Goal: Information Seeking & Learning: Compare options

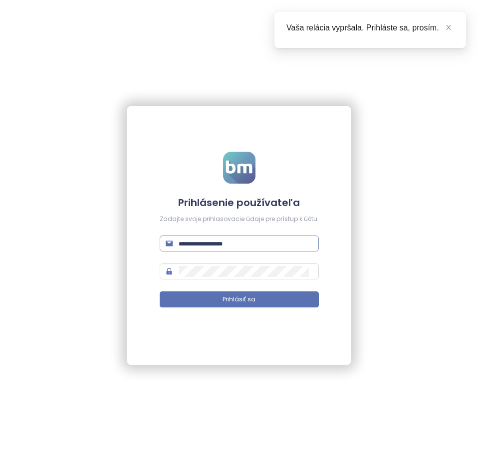
click at [200, 240] on input "text" at bounding box center [245, 243] width 134 height 11
type input "**********"
click at [160, 291] on button "Prihlásiť sa" at bounding box center [239, 299] width 159 height 16
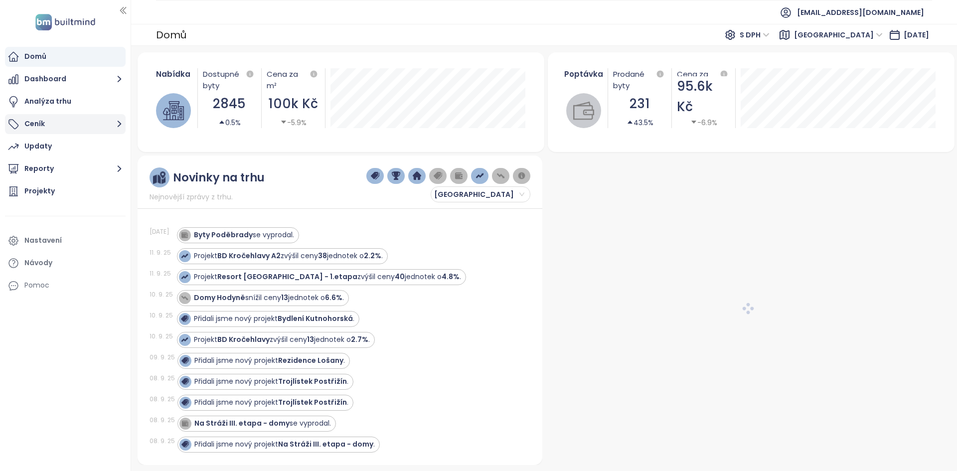
click at [33, 128] on button "Ceník" at bounding box center [65, 124] width 121 height 20
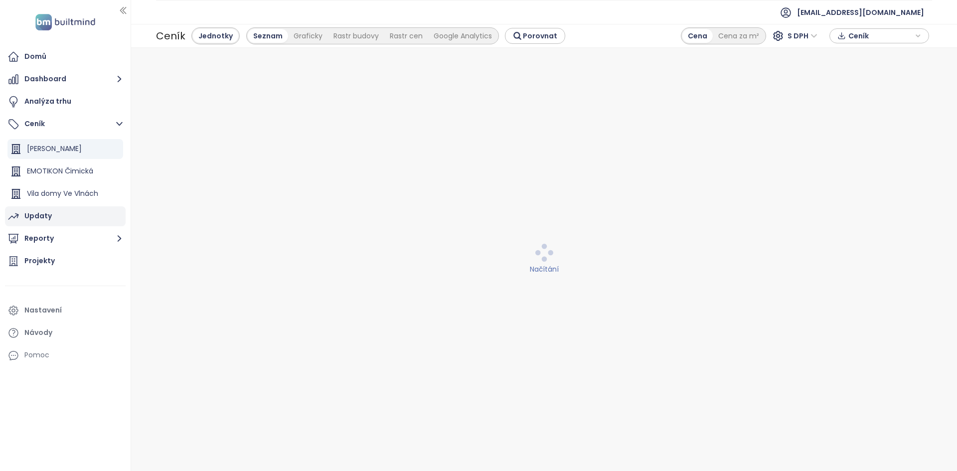
click at [50, 218] on div "Updaty" at bounding box center [37, 216] width 27 height 12
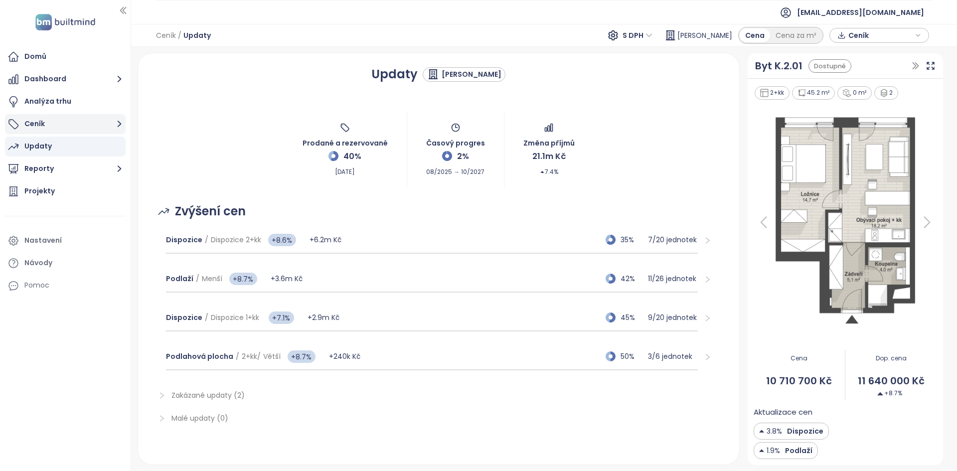
click at [63, 117] on button "Ceník" at bounding box center [65, 124] width 121 height 20
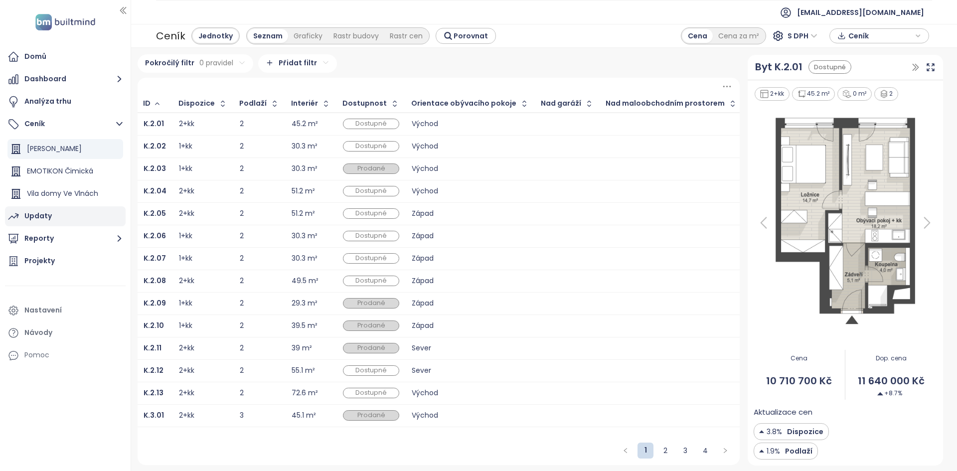
click at [58, 214] on div "Updaty" at bounding box center [65, 216] width 121 height 20
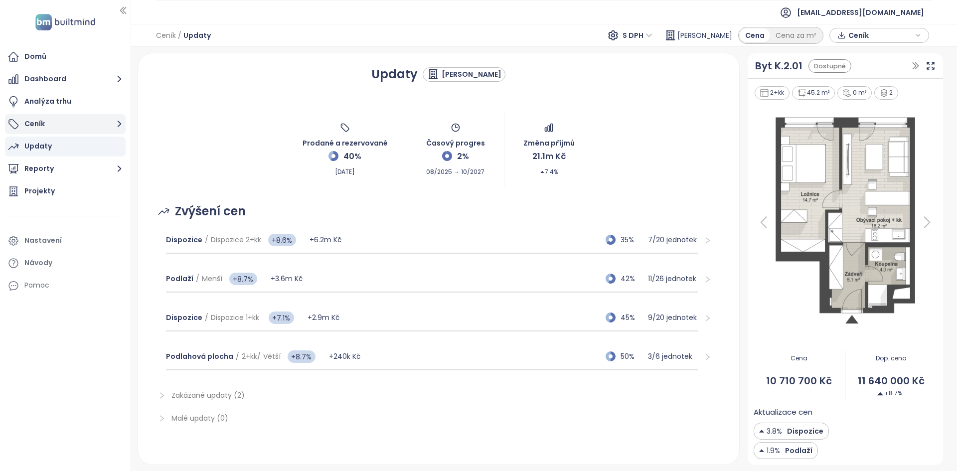
click at [95, 119] on button "Ceník" at bounding box center [65, 124] width 121 height 20
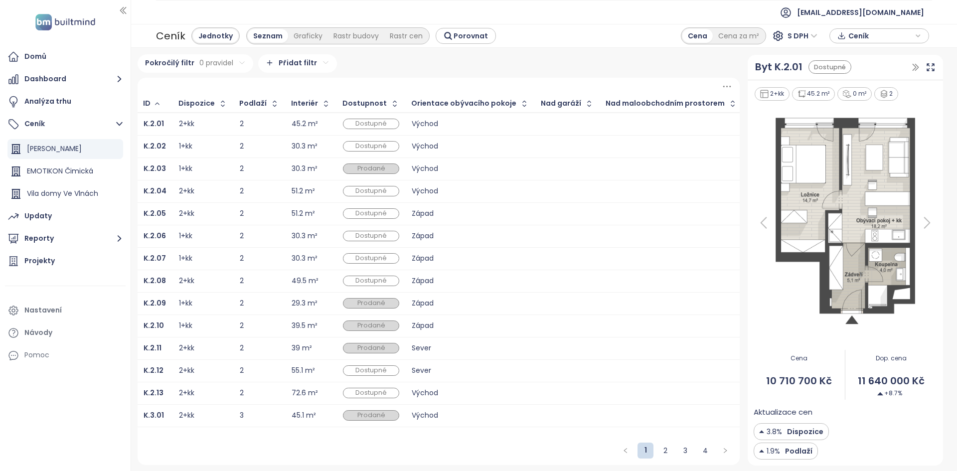
click at [355, 123] on div "Dostupné" at bounding box center [371, 124] width 56 height 10
click at [355, 123] on span "Dostupné" at bounding box center [371, 124] width 54 height 11
click at [364, 75] on div "Pokročilý filtr 0 pravidel Přidat filtr ID Dispozice Podlaží Interiér Dostupnos…" at bounding box center [439, 259] width 602 height 411
click at [352, 126] on span "Dostupné" at bounding box center [371, 124] width 54 height 11
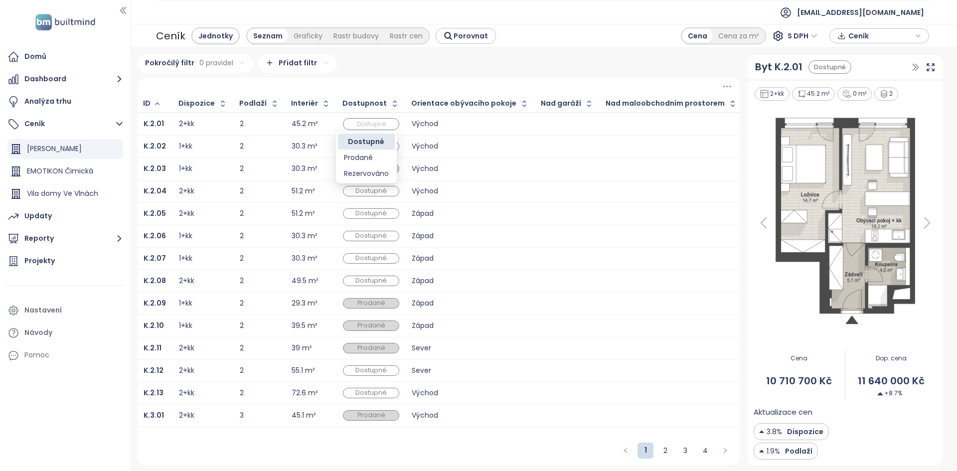
click at [379, 85] on div at bounding box center [439, 86] width 602 height 17
click at [363, 120] on td "Dostupné" at bounding box center [371, 124] width 69 height 23
click at [363, 119] on span "Dostupné" at bounding box center [371, 124] width 54 height 11
click at [399, 68] on div "Pokročilý filtr 0 pravidel Přidat filtr" at bounding box center [439, 63] width 602 height 18
click at [390, 105] on icon "button" at bounding box center [395, 104] width 10 height 10
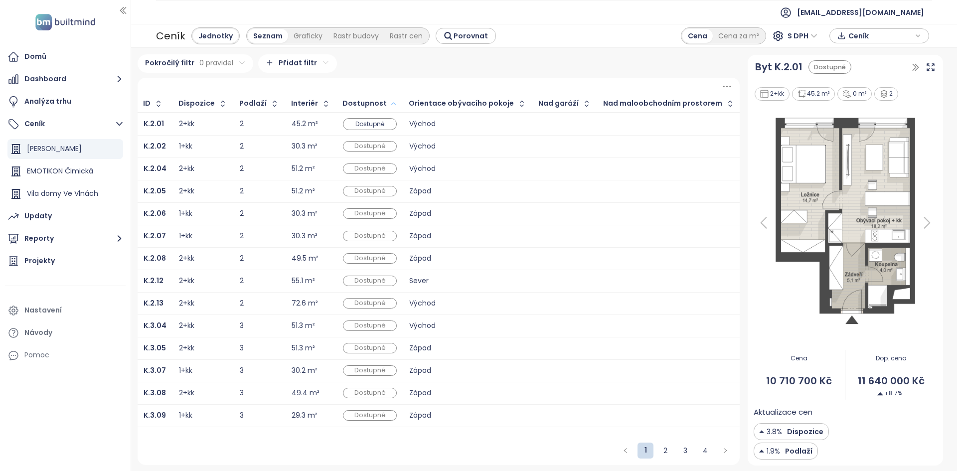
click at [391, 104] on icon "button" at bounding box center [393, 104] width 4 height 2
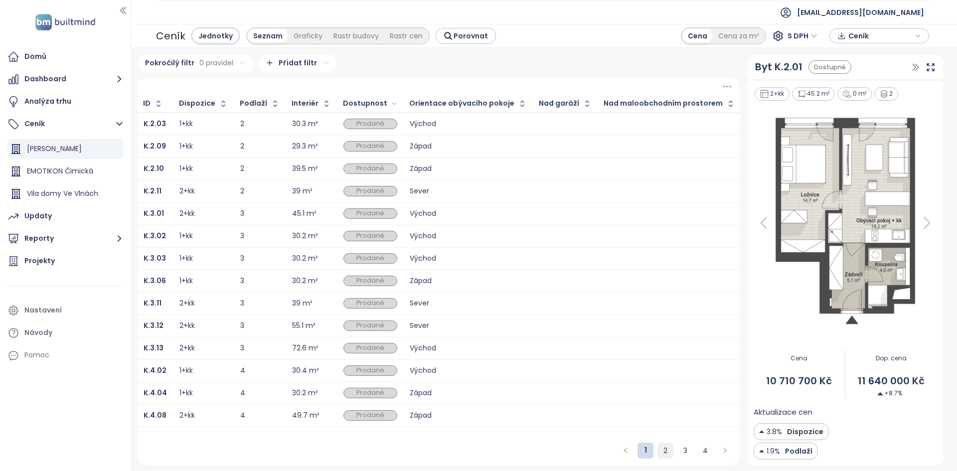
click at [477, 455] on link "2" at bounding box center [665, 450] width 15 height 15
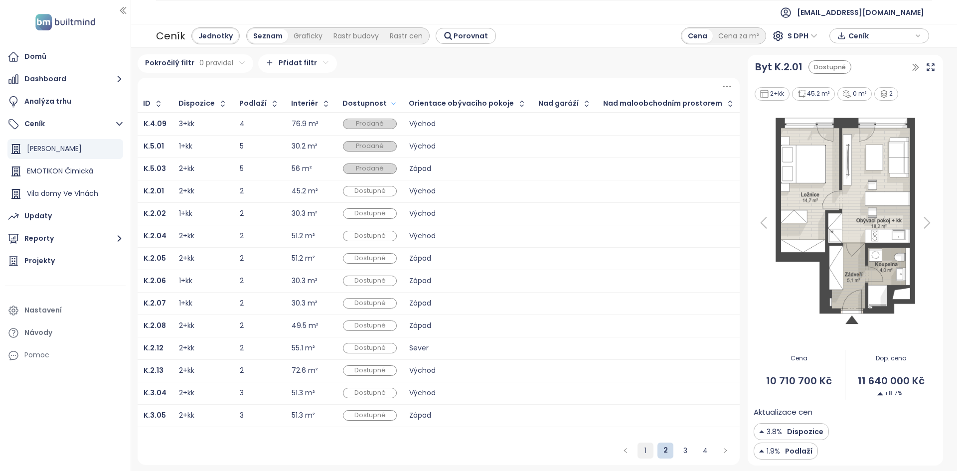
click at [477, 456] on link "1" at bounding box center [645, 450] width 15 height 15
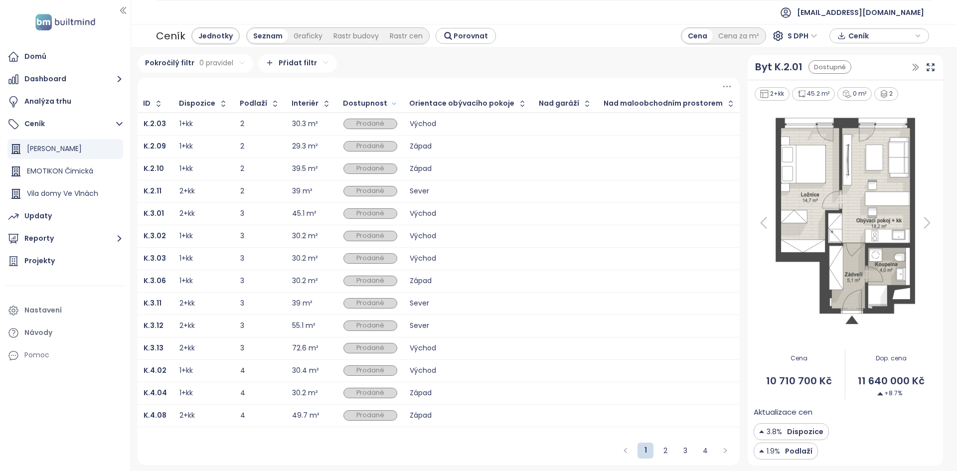
click at [258, 260] on div "3" at bounding box center [259, 258] width 39 height 6
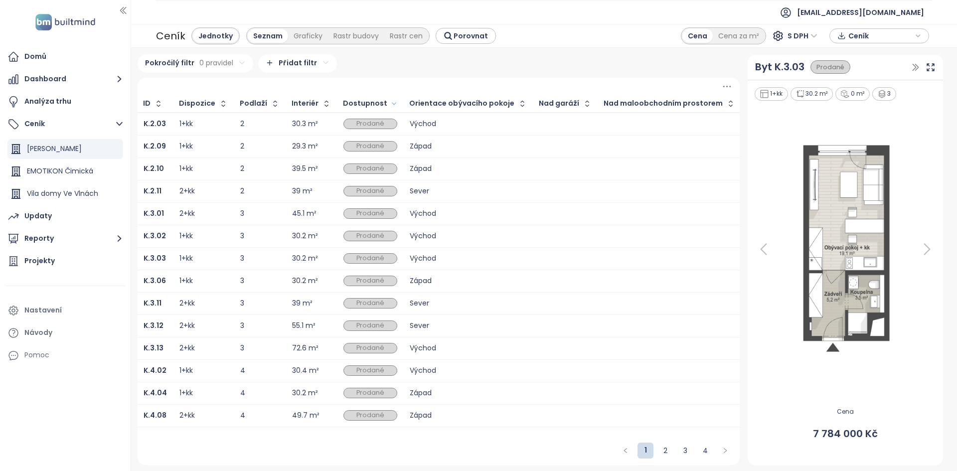
click at [253, 126] on div "2" at bounding box center [259, 124] width 39 height 6
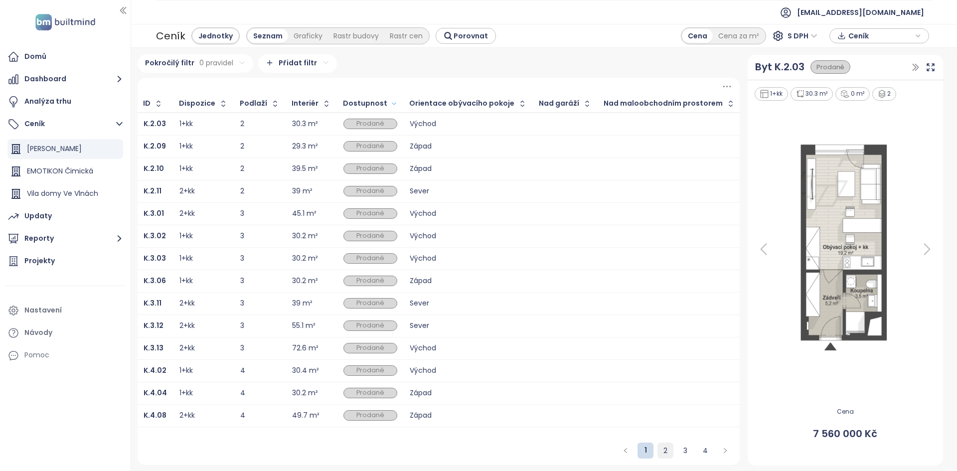
click at [477, 449] on link "2" at bounding box center [665, 450] width 15 height 15
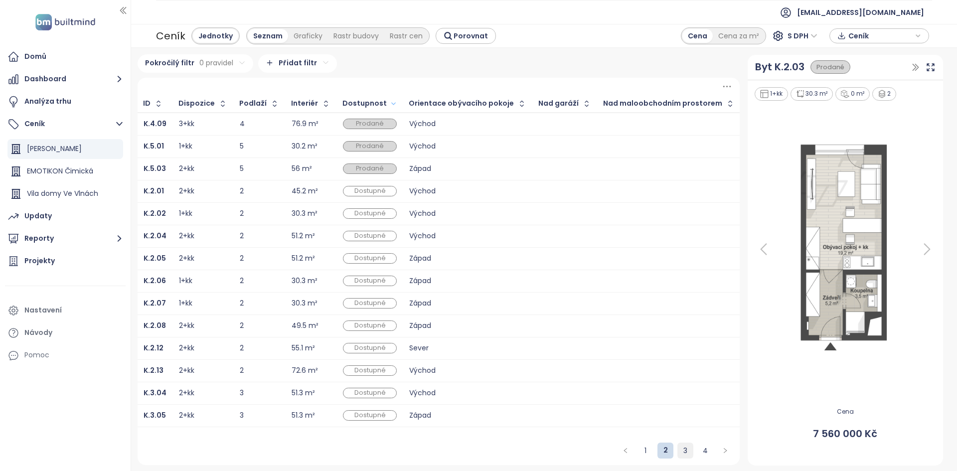
click at [477, 453] on link "3" at bounding box center [685, 450] width 15 height 15
click at [477, 445] on link "1" at bounding box center [645, 450] width 15 height 15
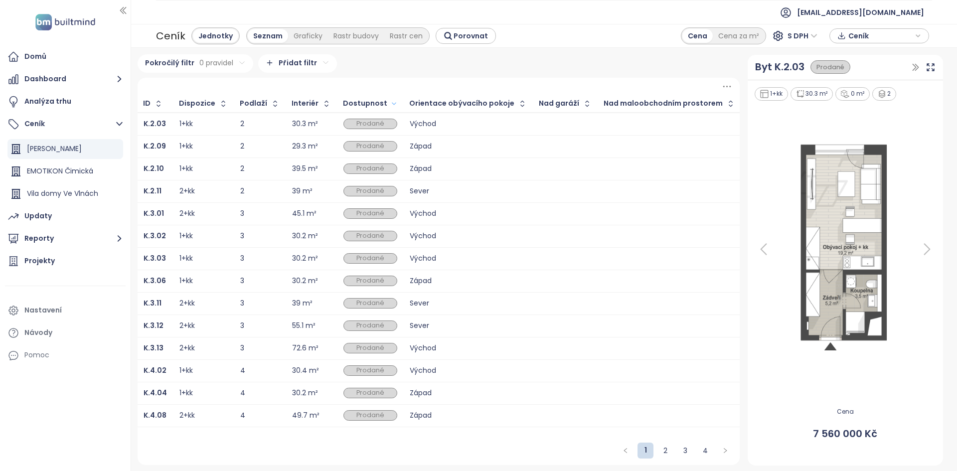
click at [296, 64] on html "Domů Dashboard Analýza trhu Ceník Konstanta Karlín EMOTIKON Čimická Vila domy V…" at bounding box center [478, 235] width 957 height 471
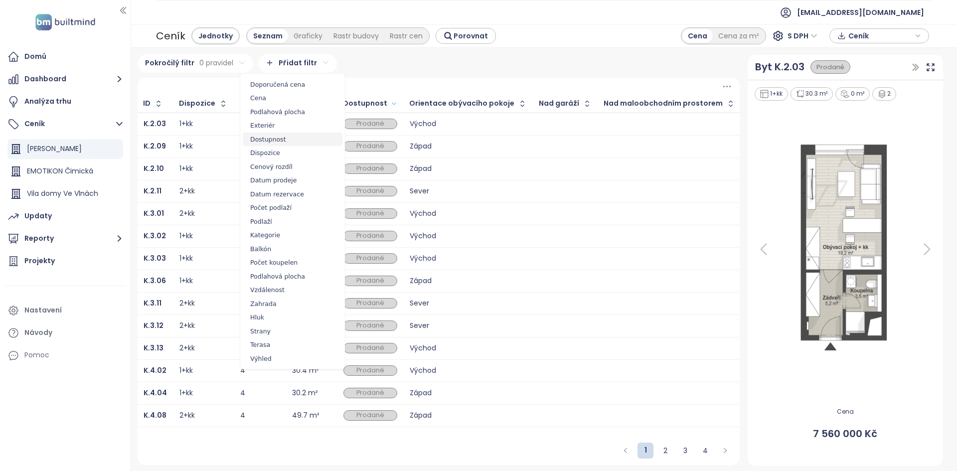
click at [275, 143] on span "Dostupnost" at bounding box center [293, 140] width 100 height 14
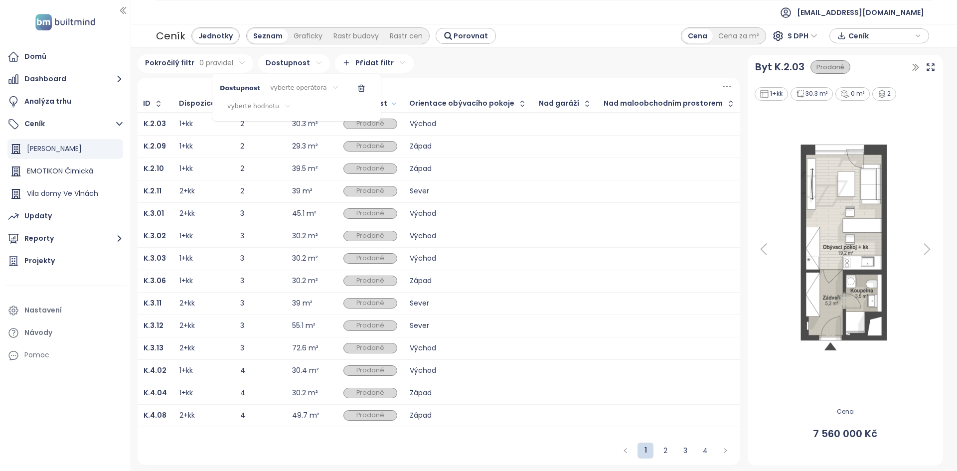
click at [296, 88] on html "Domů Dashboard Analýza trhu Ceník Konstanta Karlín EMOTIKON Čimická Vila domy V…" at bounding box center [478, 235] width 957 height 471
click at [290, 107] on span "je" at bounding box center [297, 108] width 56 height 14
click at [398, 77] on html "Domů Dashboard Analýza trhu Ceník Konstanta Karlín EMOTIKON Čimická Vila domy V…" at bounding box center [478, 235] width 957 height 471
click at [362, 125] on div "Prodané" at bounding box center [371, 124] width 54 height 10
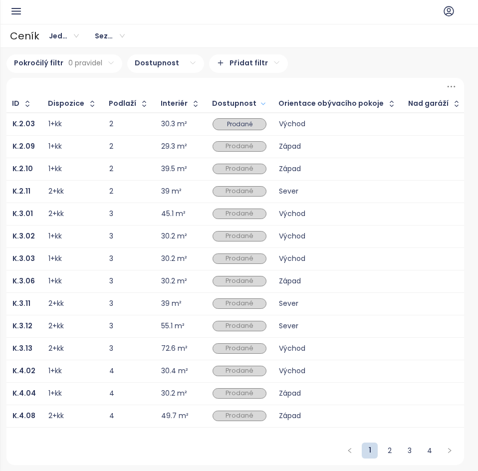
click at [233, 123] on span "Prodané" at bounding box center [239, 124] width 30 height 11
click at [324, 51] on div "Pokročilý filtr 0 pravidel Dostupnost Přidat filtr ID Dispozice Podlaží Interié…" at bounding box center [239, 259] width 478 height 423
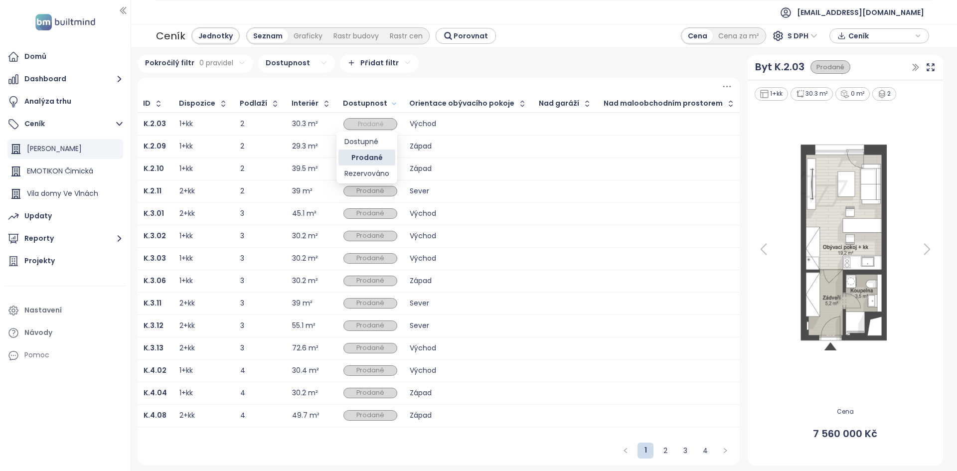
click at [352, 124] on span "Prodané" at bounding box center [371, 124] width 52 height 11
click at [424, 78] on div at bounding box center [439, 86] width 602 height 17
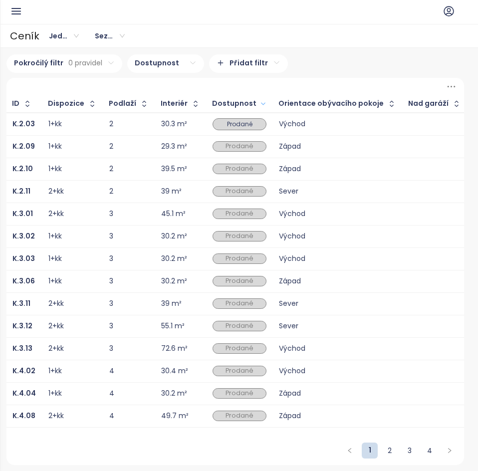
click at [229, 169] on div "Prodané" at bounding box center [239, 169] width 54 height 10
click at [218, 261] on div "Prodané" at bounding box center [239, 258] width 54 height 10
click at [240, 126] on span "Prodané" at bounding box center [239, 124] width 30 height 11
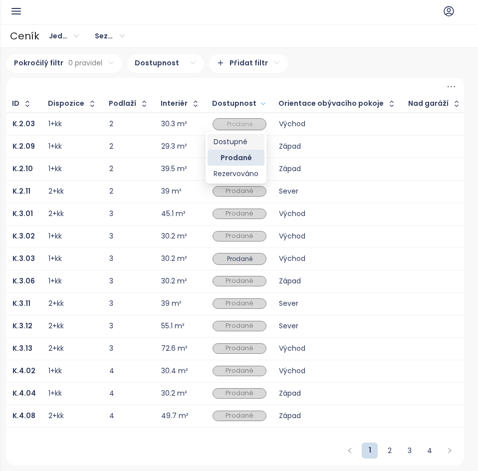
click at [236, 143] on div "Dostupné" at bounding box center [235, 141] width 45 height 11
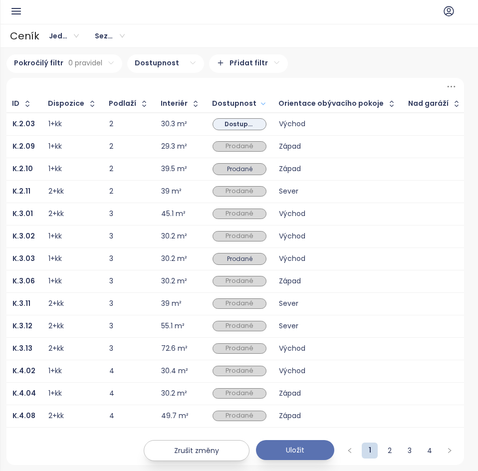
click at [228, 148] on div "Prodané" at bounding box center [239, 146] width 54 height 10
click at [230, 146] on span "Prodané" at bounding box center [239, 146] width 30 height 11
click at [233, 163] on div "Dostupné" at bounding box center [235, 164] width 45 height 11
click at [247, 174] on input "search" at bounding box center [239, 171] width 41 height 15
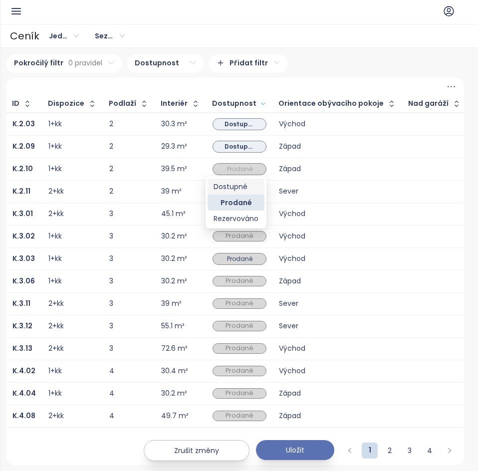
click at [248, 184] on div "Dostupné" at bounding box center [235, 186] width 45 height 11
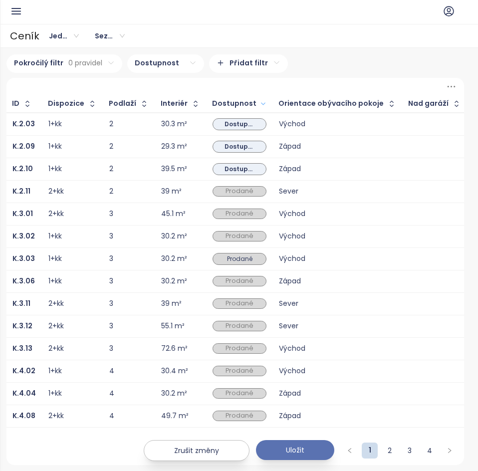
click at [248, 185] on div "Prodané" at bounding box center [239, 191] width 54 height 12
click at [237, 190] on div "Prodané" at bounding box center [239, 191] width 54 height 10
click at [215, 214] on div "Prodané" at bounding box center [239, 213] width 54 height 10
click at [224, 213] on span "Prodané" at bounding box center [239, 213] width 30 height 11
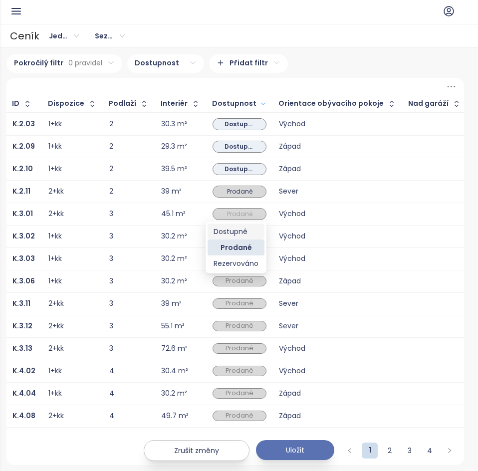
click at [235, 228] on div "Dostupné" at bounding box center [235, 231] width 45 height 11
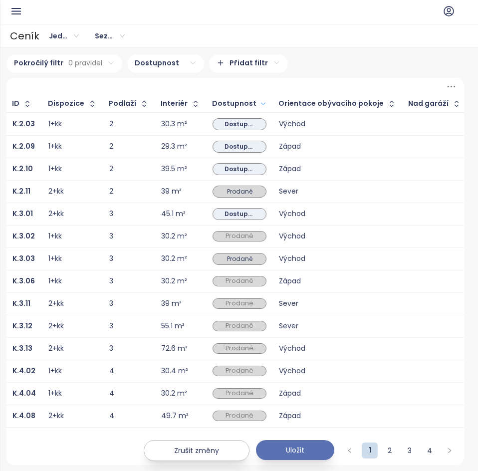
click at [238, 232] on div "Prodané" at bounding box center [239, 236] width 54 height 10
click at [234, 238] on span "Prodané" at bounding box center [239, 236] width 30 height 11
click at [239, 252] on div "Dostupné" at bounding box center [235, 253] width 45 height 11
click at [235, 282] on div "Prodané" at bounding box center [239, 281] width 54 height 10
click at [239, 282] on span "Prodané" at bounding box center [239, 281] width 30 height 11
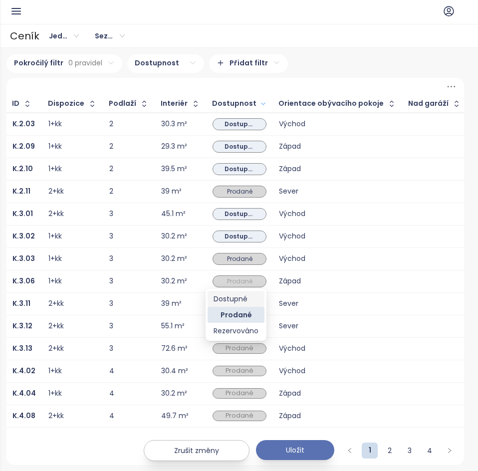
click at [239, 294] on div "Dostupné" at bounding box center [235, 298] width 45 height 11
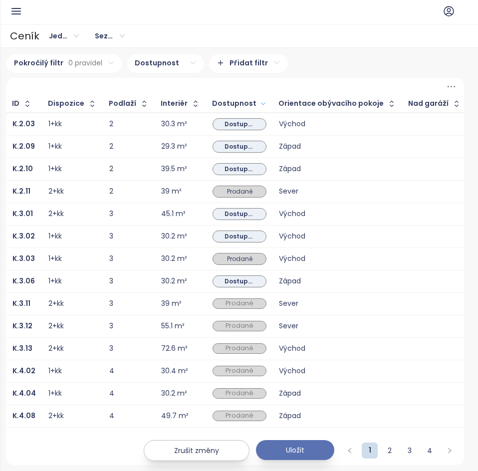
click at [392, 448] on div "Zrušit změny Uložit" at bounding box center [239, 450] width 478 height 21
click at [283, 454] on button "Uložit" at bounding box center [295, 450] width 78 height 20
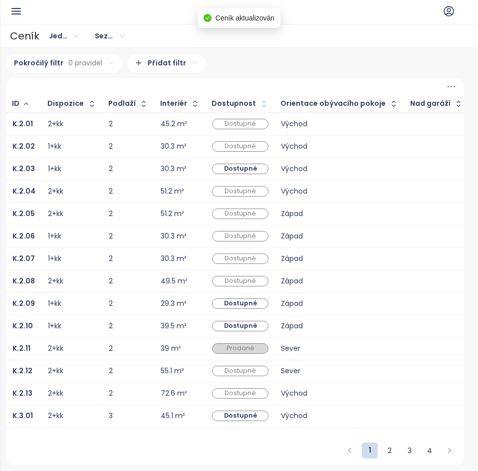
click at [256, 109] on button "button" at bounding box center [262, 104] width 13 height 16
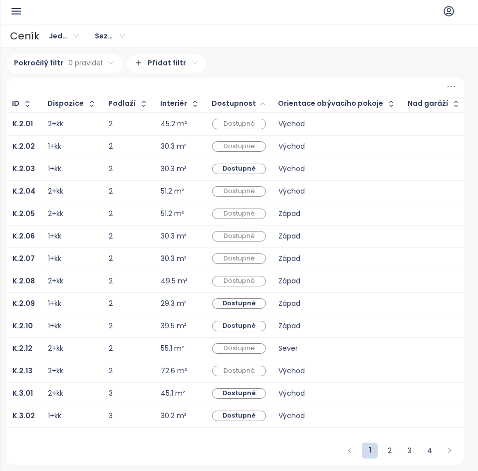
click at [259, 109] on icon "button" at bounding box center [262, 104] width 7 height 12
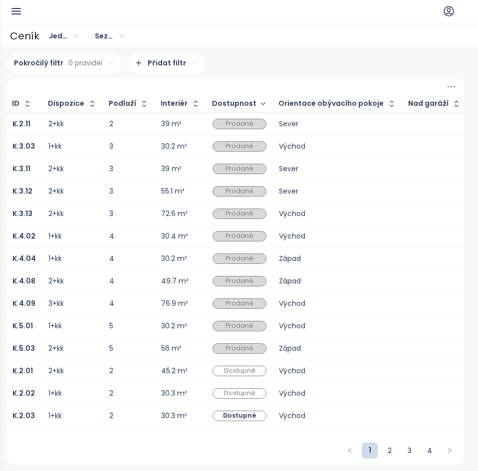
click at [222, 347] on div "Prodané" at bounding box center [239, 348] width 54 height 10
click at [229, 346] on span "Prodané" at bounding box center [239, 348] width 30 height 11
click at [232, 360] on div "Dostupné" at bounding box center [235, 365] width 45 height 11
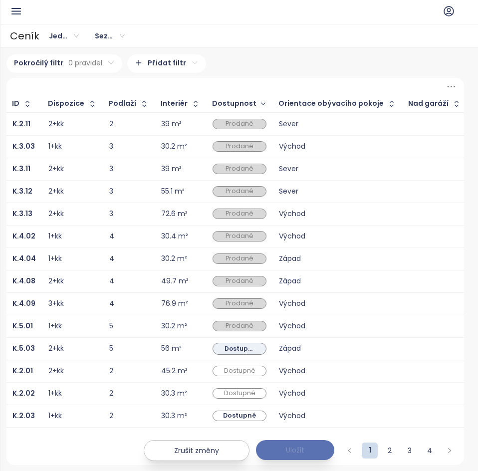
click at [283, 457] on button "Uložit" at bounding box center [295, 450] width 78 height 20
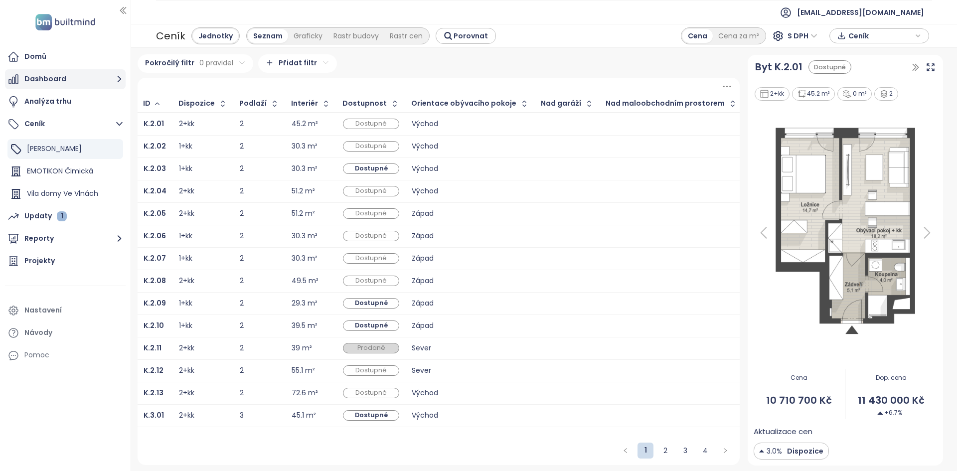
click at [74, 86] on button "Dashboard" at bounding box center [65, 79] width 121 height 20
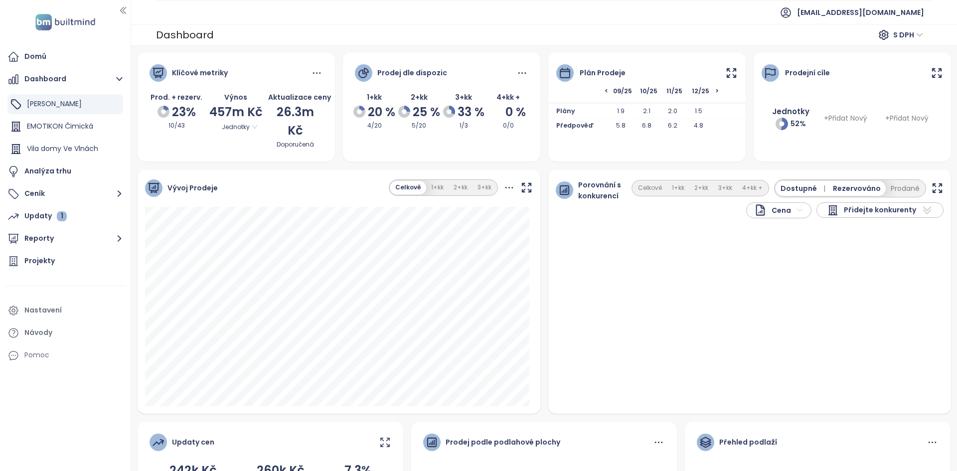
click at [477, 70] on icon at bounding box center [731, 73] width 12 height 12
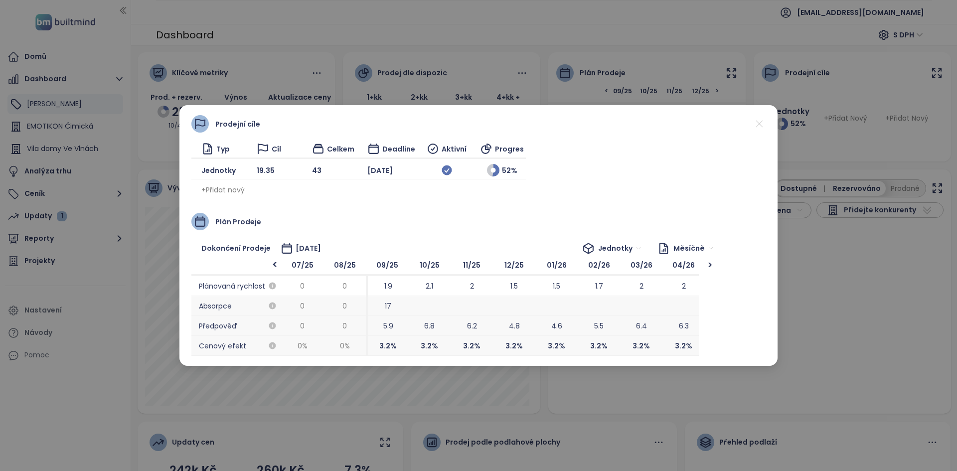
click at [477, 121] on div "Prodejní cíle Typ Cíl Celkem Deadline Aktivní Progres Jednotky 19.35 43 Dec 202…" at bounding box center [478, 235] width 598 height 261
click at [477, 125] on icon at bounding box center [759, 124] width 12 height 12
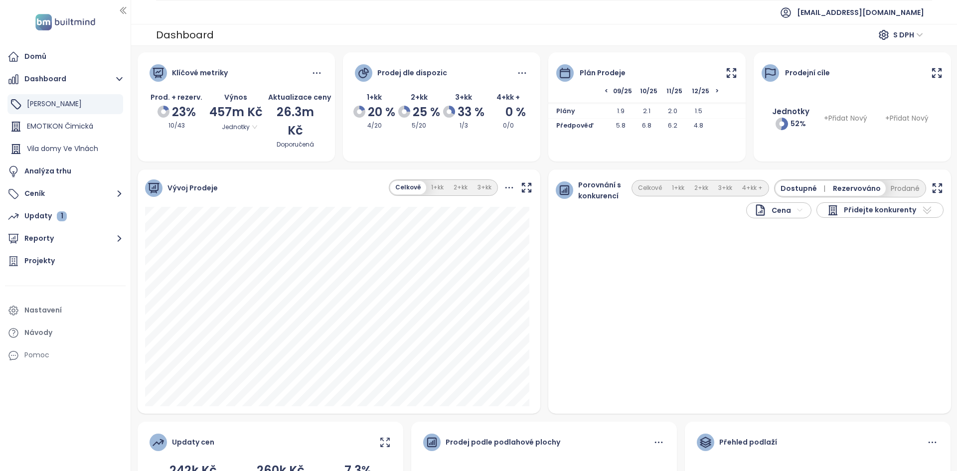
click at [477, 75] on icon at bounding box center [731, 72] width 8 height 8
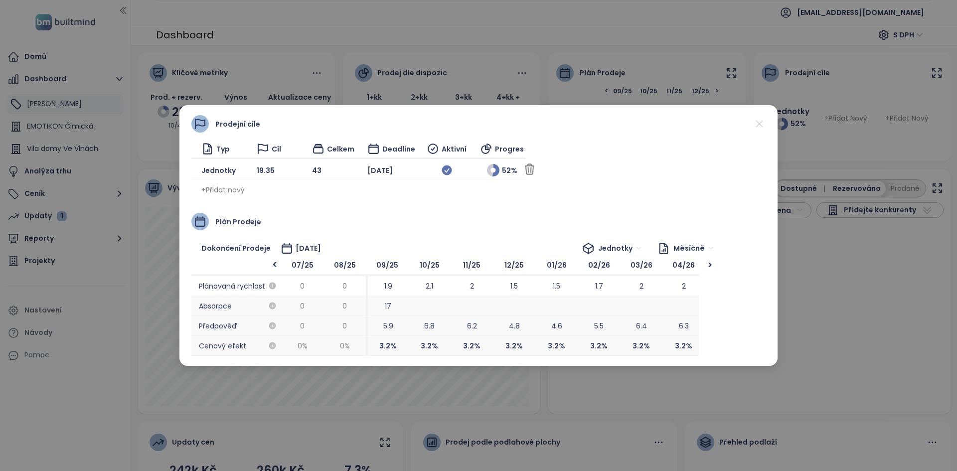
click at [270, 171] on span "19.35" at bounding box center [266, 170] width 18 height 11
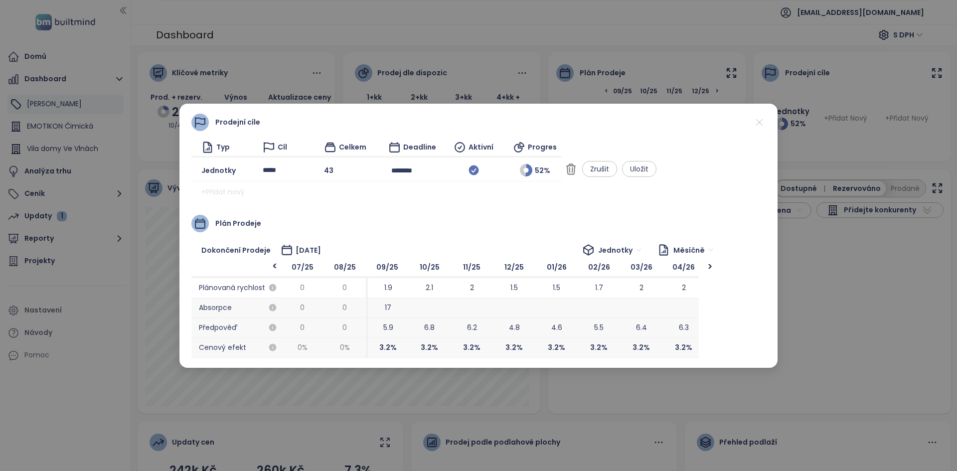
click at [255, 171] on div "Jednotky" at bounding box center [228, 171] width 54 height 16
click at [292, 180] on div "Jednotky ***** 43 ******** 52 % Zrušit Uložit" at bounding box center [376, 170] width 370 height 21
click at [294, 173] on input "*****" at bounding box center [285, 170] width 45 height 15
click at [331, 117] on div "Prodejní cíle" at bounding box center [478, 122] width 574 height 17
click at [291, 195] on div "+ Přidat nový" at bounding box center [376, 192] width 370 height 16
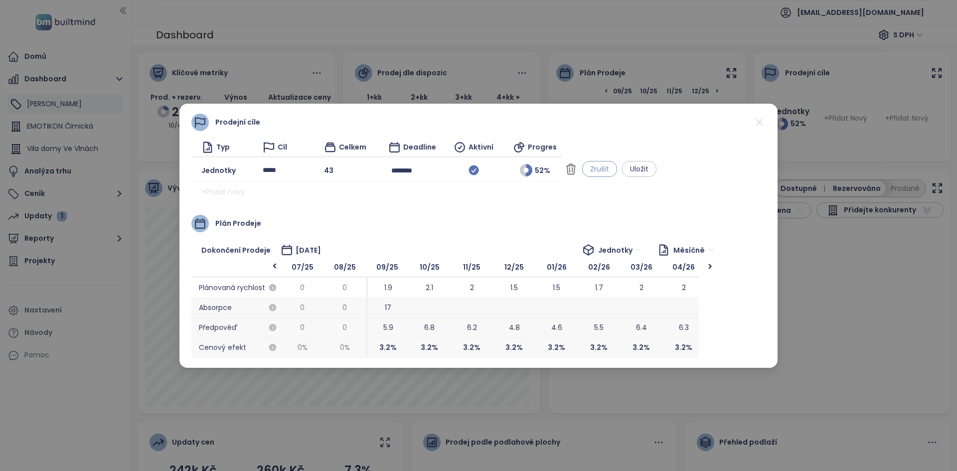
click at [477, 174] on span "Zrušit" at bounding box center [599, 169] width 19 height 11
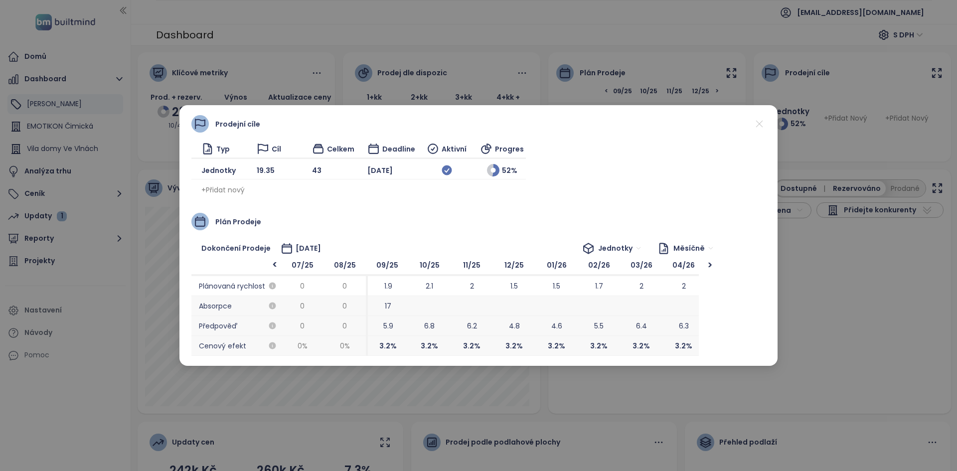
click at [302, 250] on span "October 2027" at bounding box center [308, 248] width 25 height 11
click at [302, 250] on input "**********" at bounding box center [325, 248] width 59 height 11
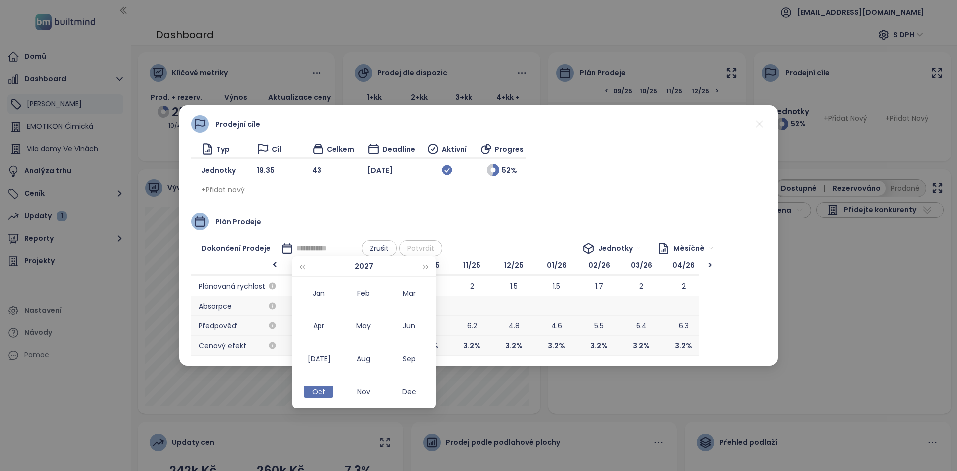
type input "**********"
click at [342, 205] on div "**********" at bounding box center [478, 235] width 574 height 241
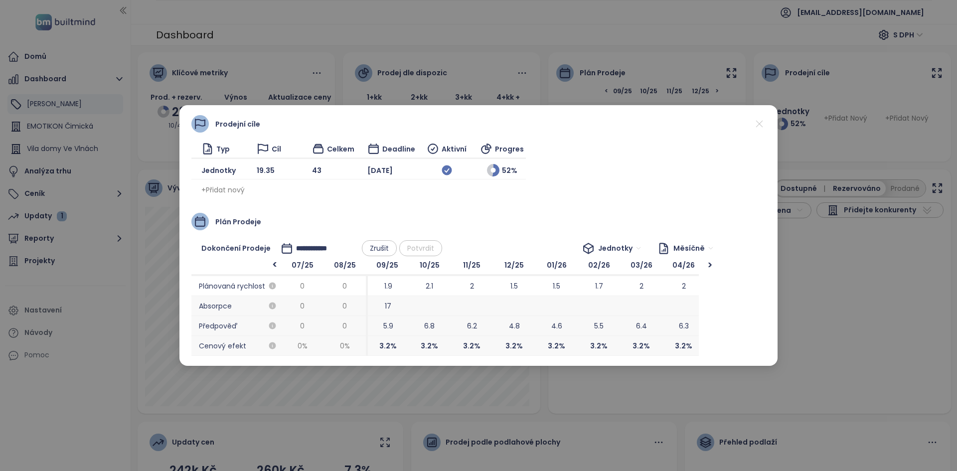
click at [379, 247] on span "Zrušit" at bounding box center [379, 248] width 19 height 11
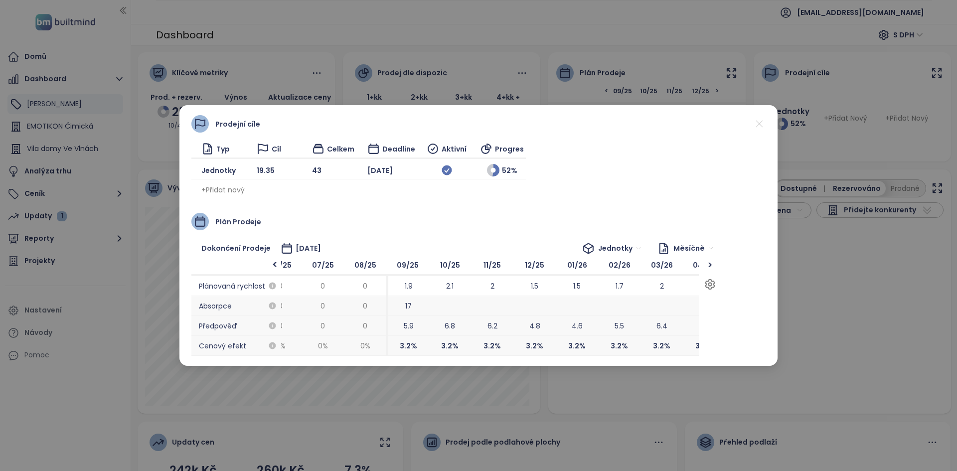
scroll to position [0, 23]
drag, startPoint x: 392, startPoint y: 292, endPoint x: 412, endPoint y: 294, distance: 19.5
click at [412, 294] on span "1.9" at bounding box center [406, 286] width 42 height 20
drag, startPoint x: 495, startPoint y: 287, endPoint x: 458, endPoint y: 286, distance: 37.4
click at [456, 286] on span "2" at bounding box center [444, 286] width 42 height 20
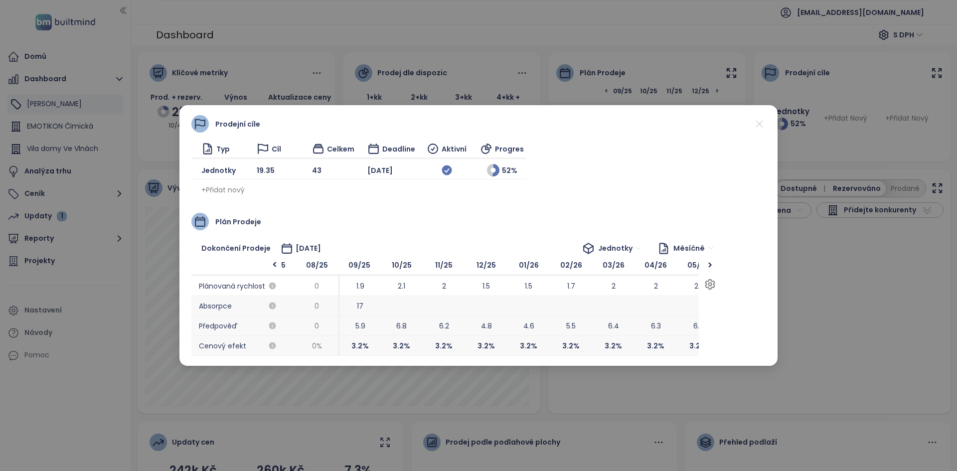
scroll to position [0, 70]
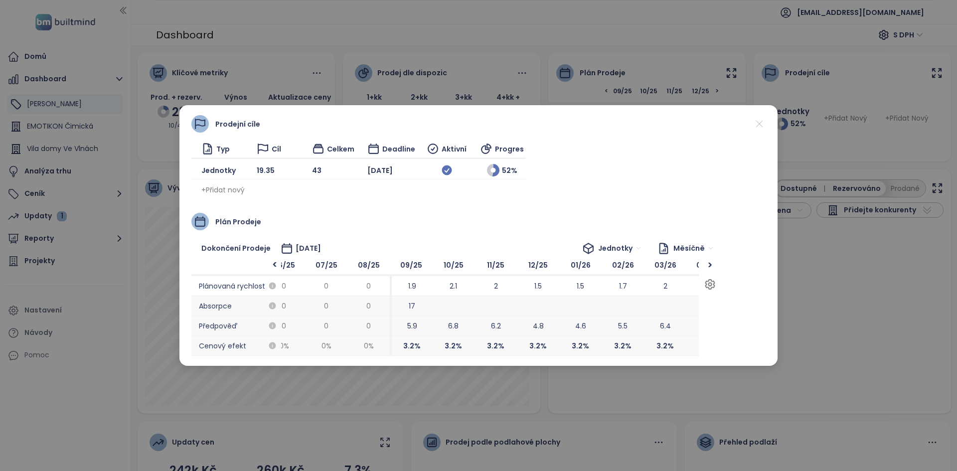
drag, startPoint x: 487, startPoint y: 288, endPoint x: 538, endPoint y: 307, distance: 54.9
click at [477, 307] on div "12/25 1.5 4.8 3.2 %" at bounding box center [538, 306] width 42 height 100
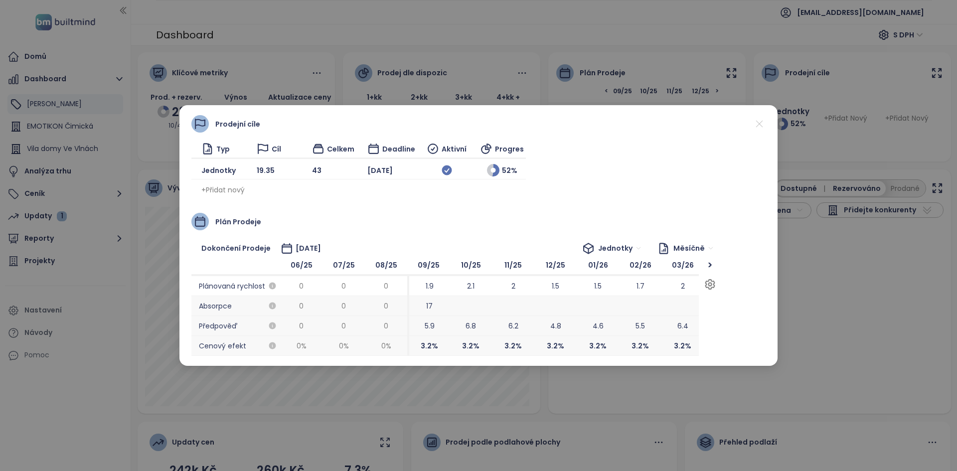
scroll to position [0, 0]
drag, startPoint x: 416, startPoint y: 309, endPoint x: 433, endPoint y: 309, distance: 17.5
click at [477, 249] on span "Jednotky" at bounding box center [619, 248] width 43 height 15
click at [477, 286] on div "Podlahová plocha" at bounding box center [637, 284] width 62 height 11
click at [477, 242] on span "Podlahová plocha" at bounding box center [603, 248] width 76 height 15
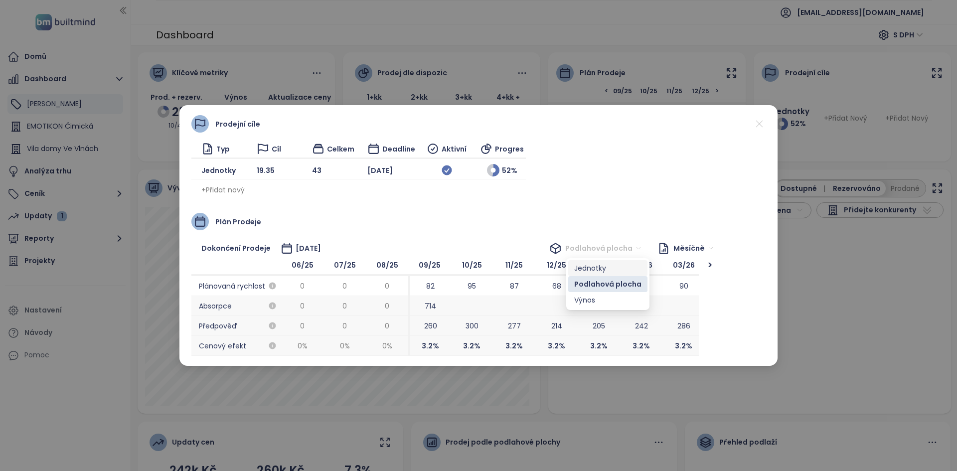
click at [477, 262] on div "Jednotky" at bounding box center [607, 268] width 79 height 16
click at [217, 190] on span "+ Přidat nový" at bounding box center [222, 189] width 43 height 11
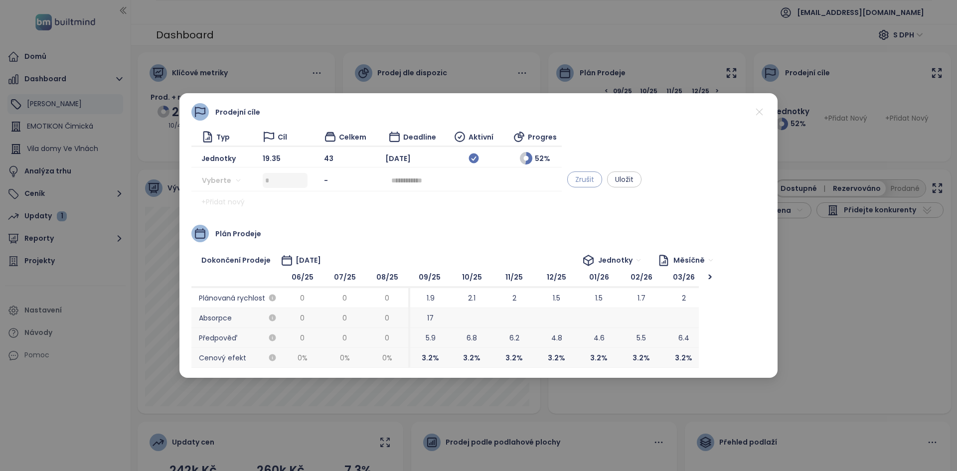
click at [477, 182] on span "Zrušit" at bounding box center [584, 179] width 19 height 11
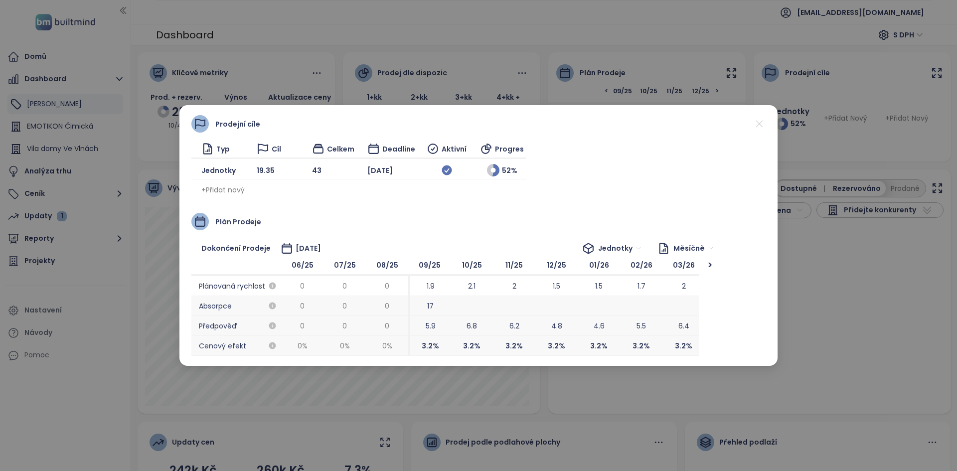
drag, startPoint x: 222, startPoint y: 191, endPoint x: 231, endPoint y: 193, distance: 9.7
click at [222, 191] on span "+ Přidat nový" at bounding box center [222, 189] width 43 height 11
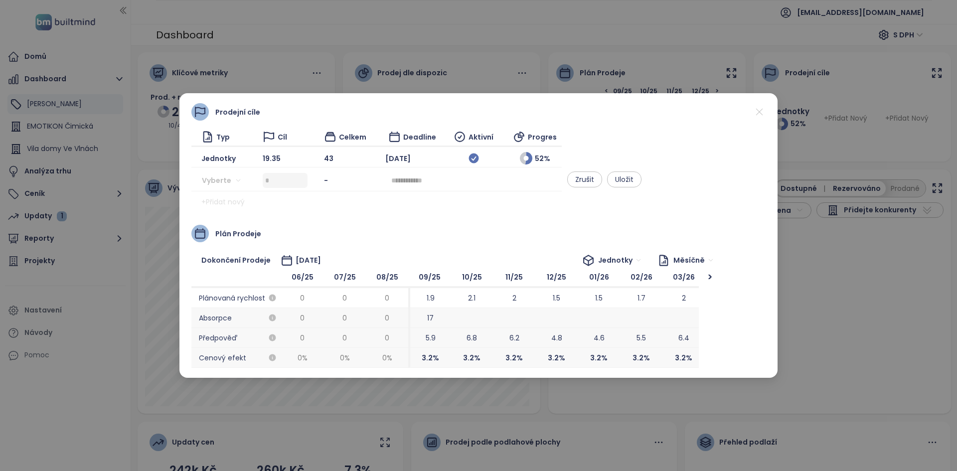
click at [233, 177] on input "search" at bounding box center [223, 180] width 33 height 15
click at [242, 213] on div "Podlahová plocha" at bounding box center [240, 216] width 62 height 11
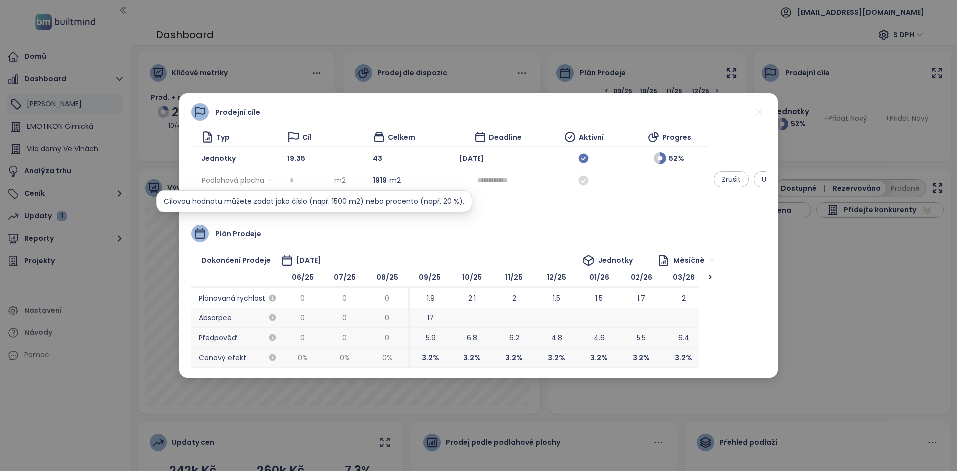
click at [300, 173] on input at bounding box center [311, 180] width 42 height 15
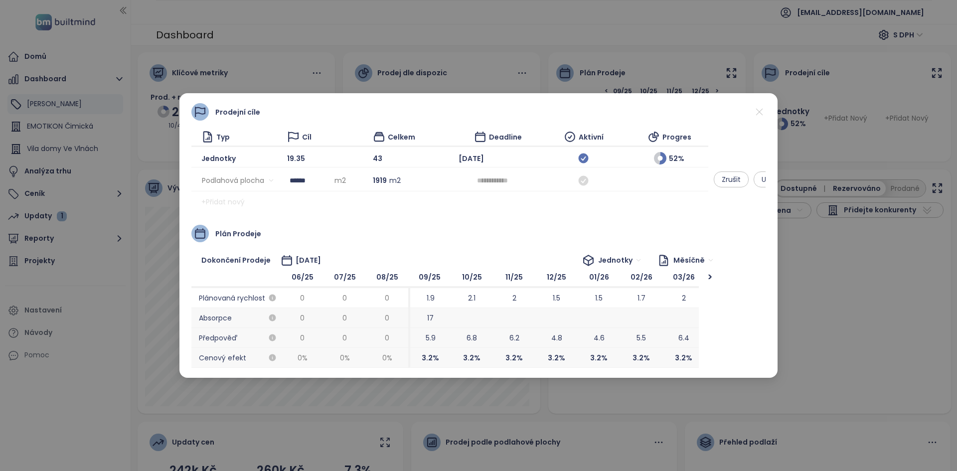
type input "******"
click at [477, 175] on input at bounding box center [498, 180] width 42 height 11
type input "********"
click at [477, 174] on span "Zrušit" at bounding box center [731, 179] width 19 height 11
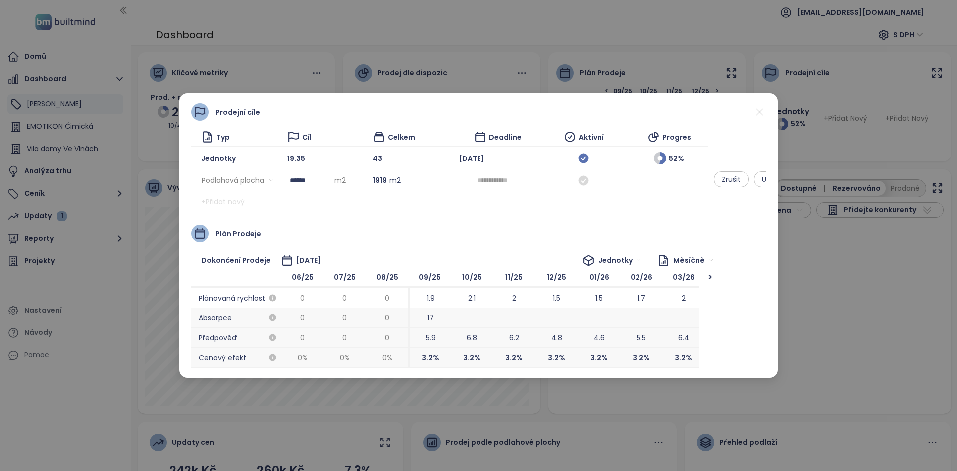
click at [477, 191] on div "Prodejní cíle Typ Cíl Celkem Deadline Aktivní Progres Jednotky 19.35 43 Dec 202…" at bounding box center [478, 156] width 574 height 107
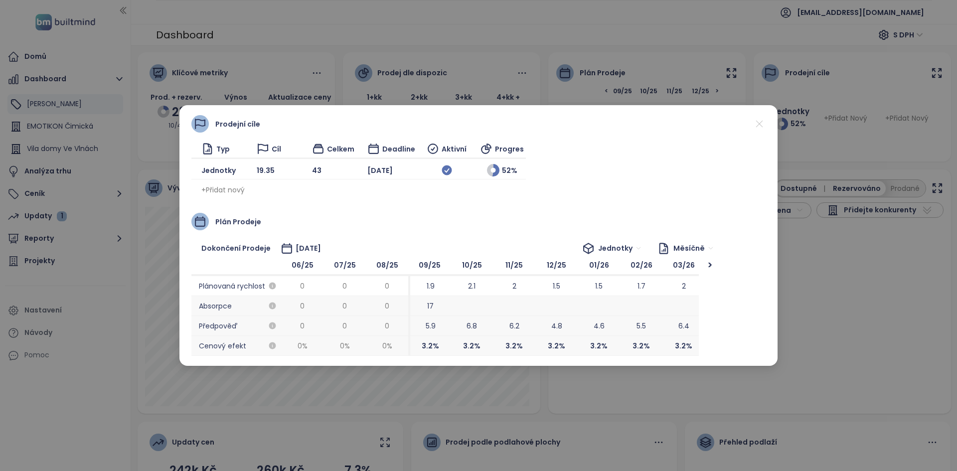
click at [232, 189] on span "+ Přidat nový" at bounding box center [222, 189] width 43 height 11
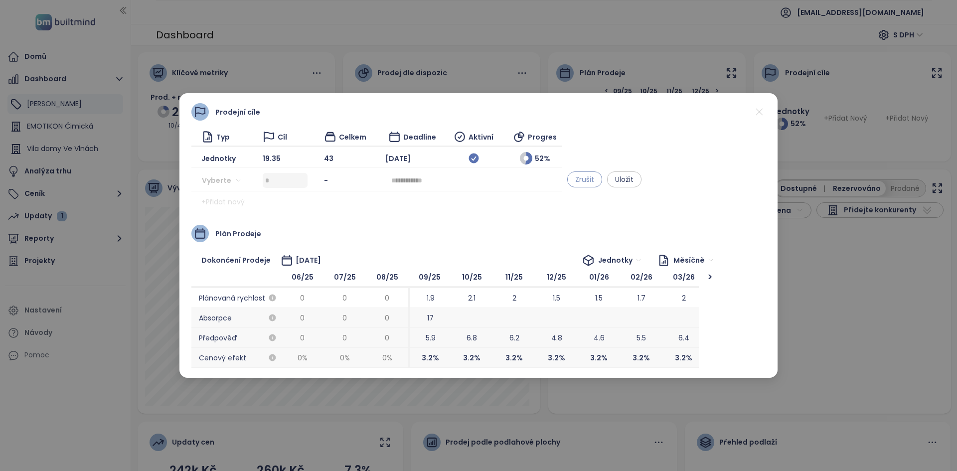
click at [477, 182] on span "Zrušit" at bounding box center [584, 179] width 19 height 11
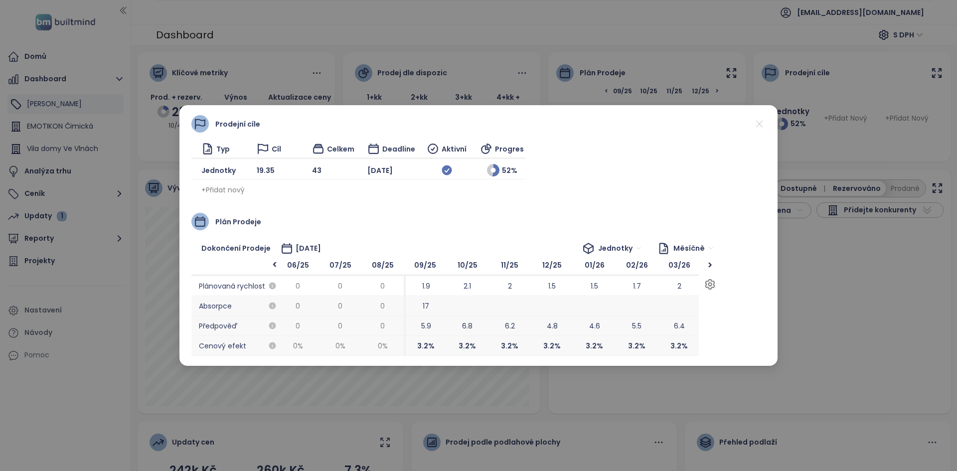
drag, startPoint x: 444, startPoint y: 282, endPoint x: 439, endPoint y: 283, distance: 5.0
drag, startPoint x: 760, startPoint y: 129, endPoint x: 500, endPoint y: 370, distance: 354.6
click at [477, 370] on div "Prodejní cíle Typ Cíl Celkem Deadline Aktivní Progres Jednotky 19.35 43 Dec 202…" at bounding box center [478, 235] width 957 height 471
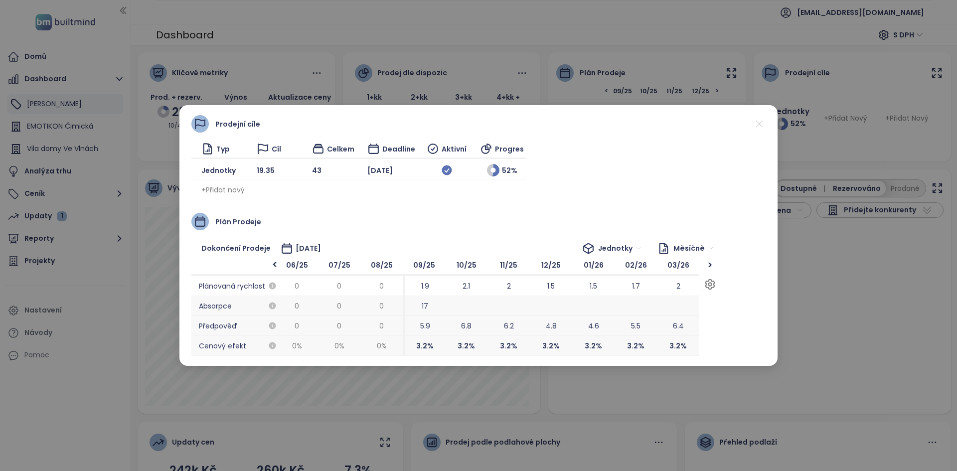
click at [432, 298] on span "17" at bounding box center [424, 306] width 42 height 20
click at [422, 286] on span "1.9" at bounding box center [425, 286] width 8 height 11
click at [477, 284] on icon "button" at bounding box center [710, 284] width 3 height 3
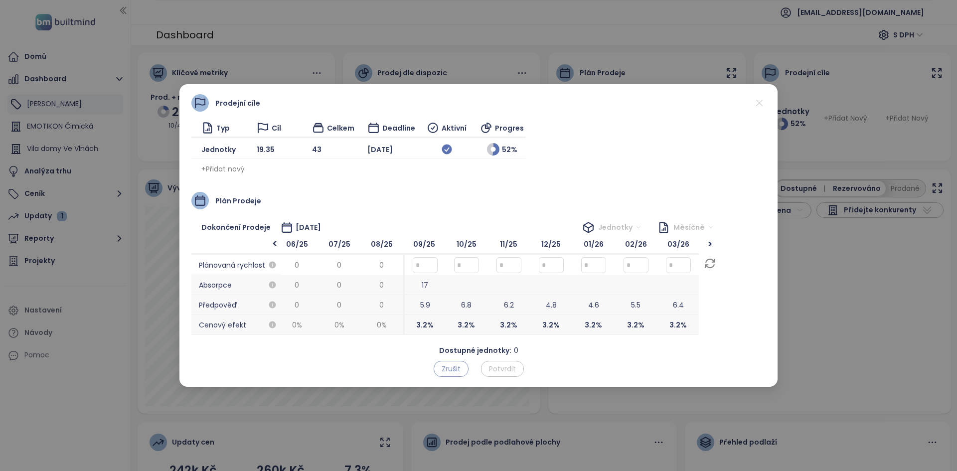
click at [457, 367] on span "Zrušit" at bounding box center [451, 368] width 19 height 11
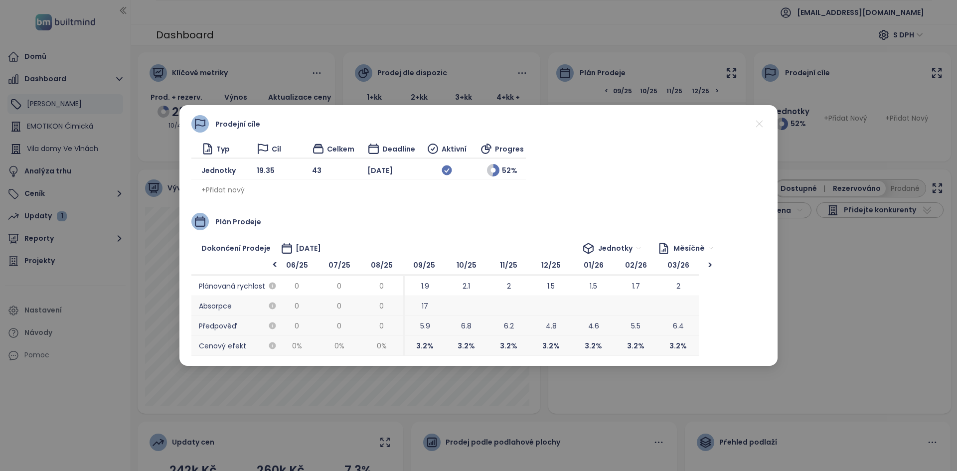
click at [477, 252] on span "Jednotky" at bounding box center [619, 248] width 43 height 15
click at [477, 250] on div "Dokončení prodeje October 2027 Jednotky Měsíčně" at bounding box center [455, 248] width 529 height 16
click at [477, 246] on span "Měsíčně" at bounding box center [694, 248] width 40 height 15
click at [477, 283] on div "Kvartálně" at bounding box center [696, 284] width 33 height 11
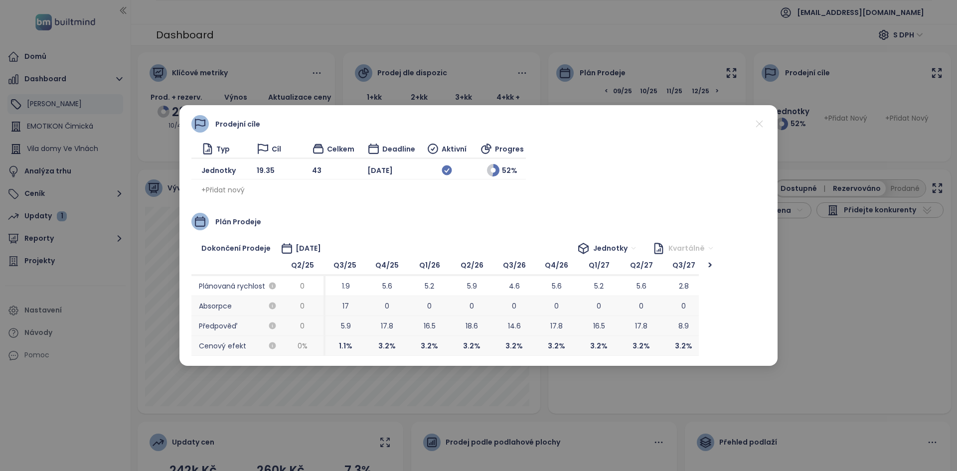
click at [477, 256] on div "Kvartálně" at bounding box center [692, 248] width 55 height 16
click at [477, 304] on div "Pololetně" at bounding box center [693, 300] width 37 height 11
click at [477, 253] on span "Pololetně" at bounding box center [691, 248] width 45 height 15
click at [477, 276] on div "Měsíčně" at bounding box center [695, 268] width 48 height 16
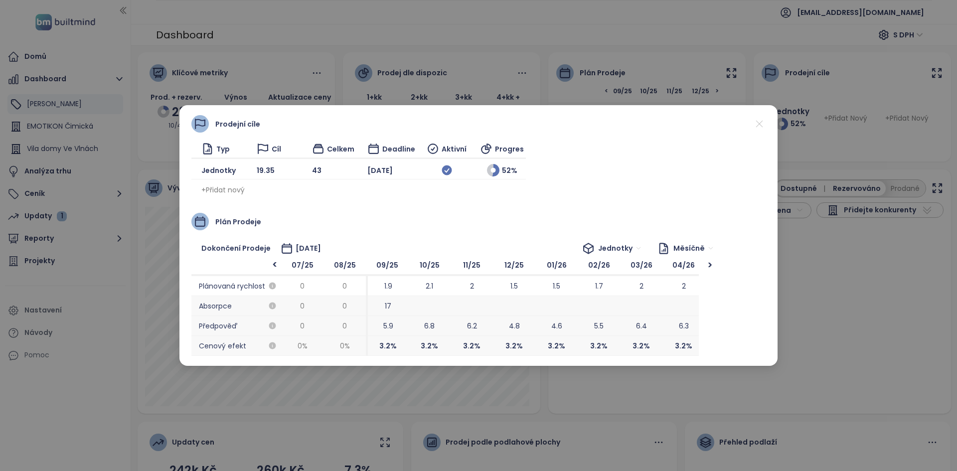
click at [477, 122] on icon at bounding box center [759, 124] width 6 height 6
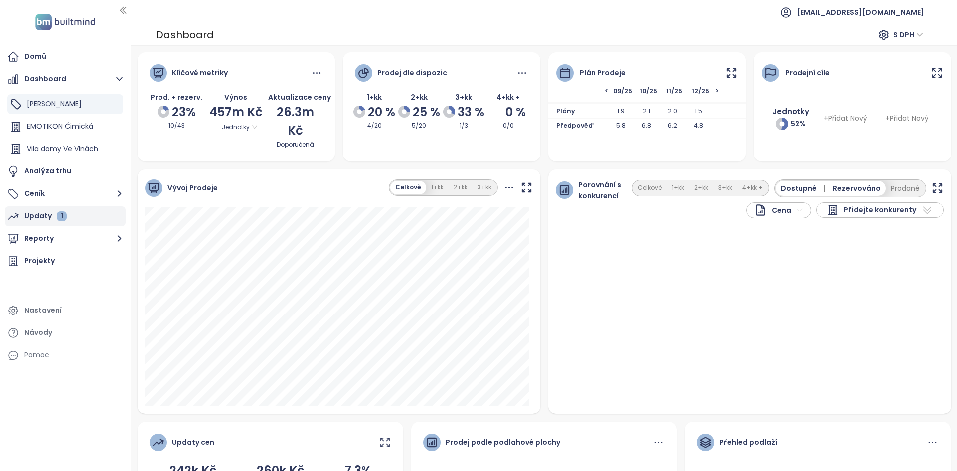
click at [65, 216] on div "1" at bounding box center [62, 216] width 10 height 10
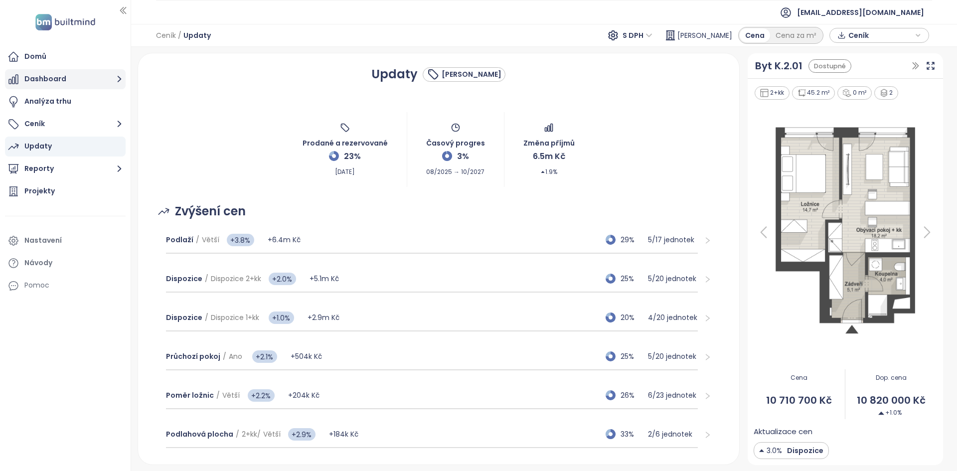
click at [45, 76] on button "Dashboard" at bounding box center [65, 79] width 121 height 20
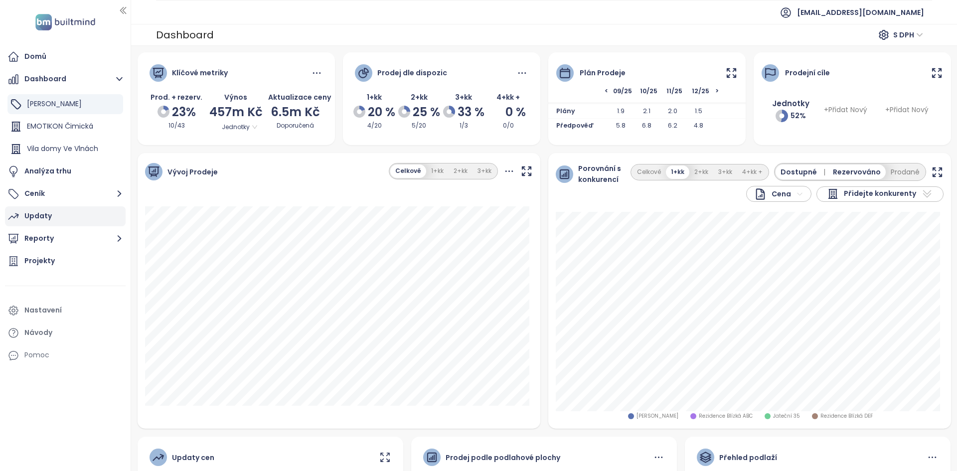
click at [477, 77] on icon at bounding box center [731, 72] width 8 height 8
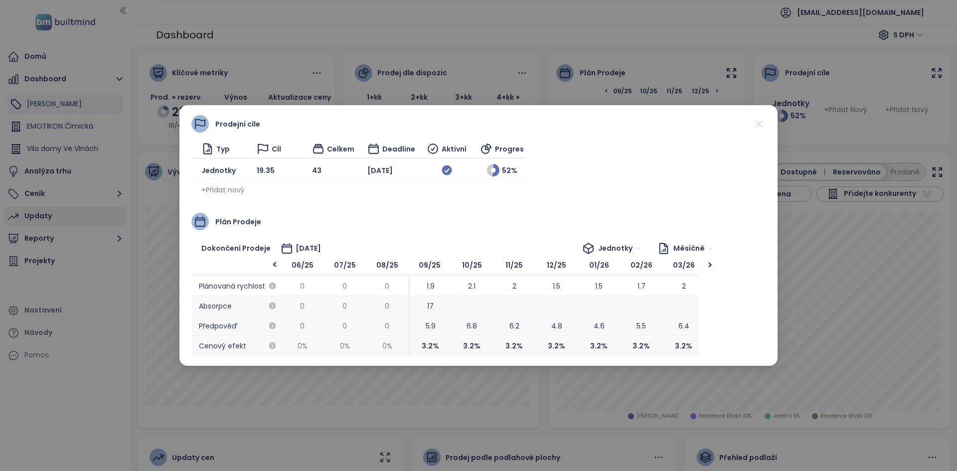
scroll to position [0, 42]
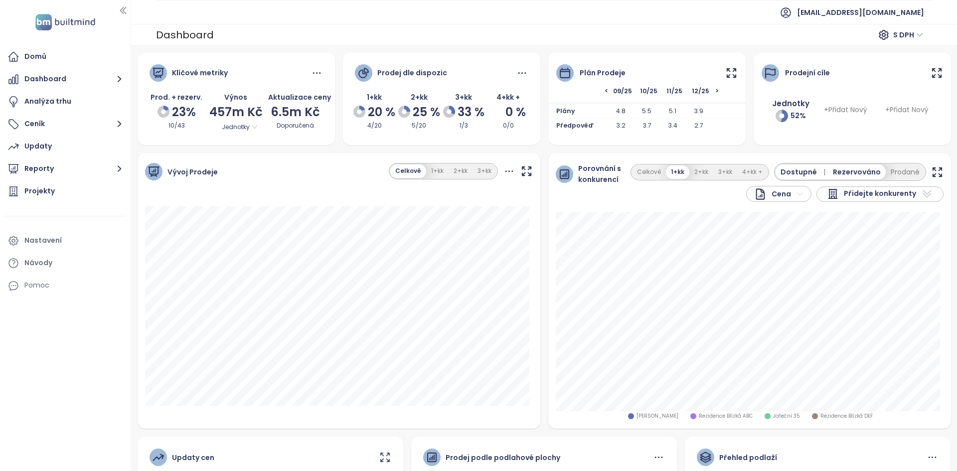
click at [726, 76] on icon at bounding box center [731, 73] width 12 height 12
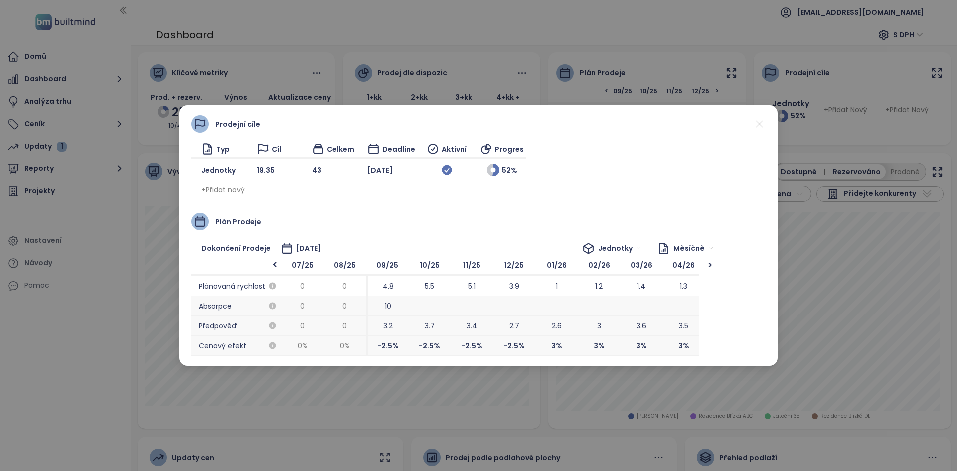
click at [759, 123] on icon at bounding box center [759, 124] width 12 height 12
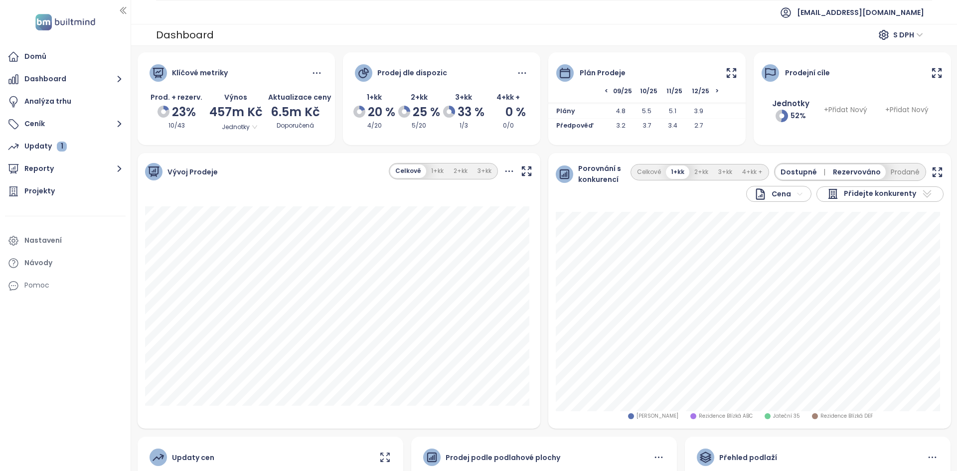
click at [726, 76] on icon at bounding box center [731, 73] width 12 height 12
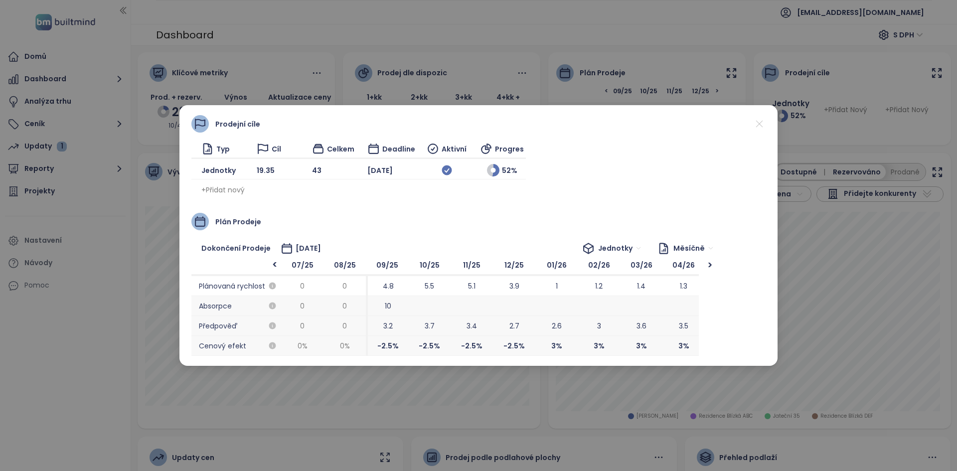
click at [761, 122] on icon at bounding box center [759, 124] width 12 height 12
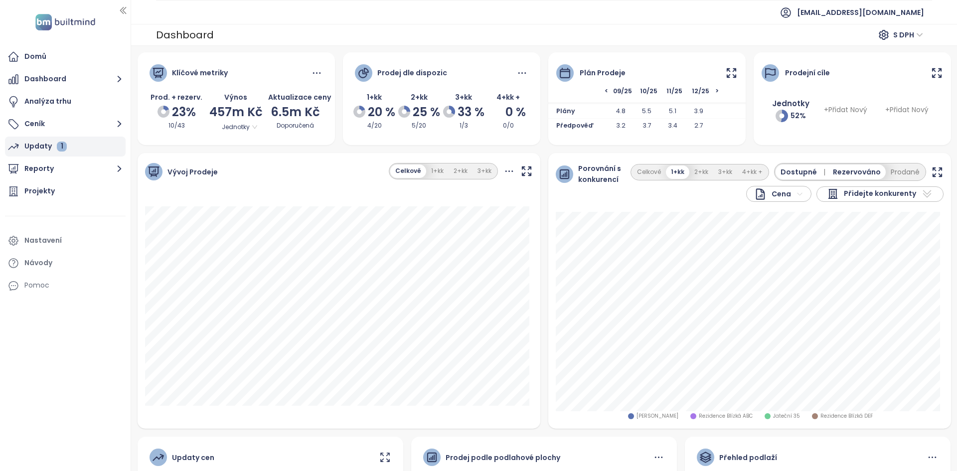
click at [97, 150] on div "Updaty 1" at bounding box center [65, 147] width 121 height 20
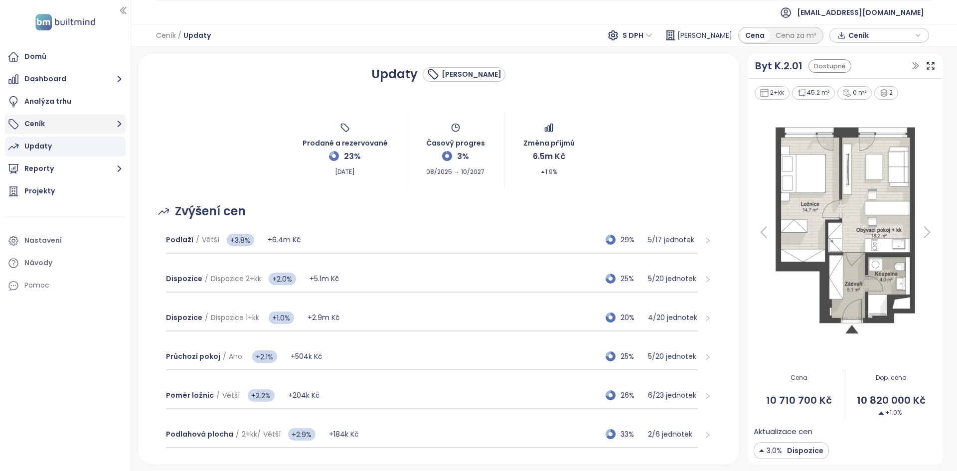
click at [96, 124] on button "Ceník" at bounding box center [65, 124] width 121 height 20
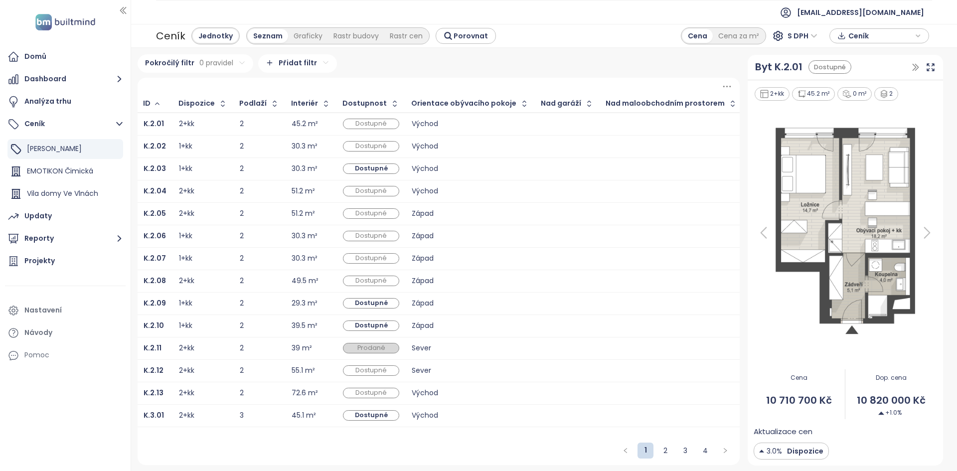
click at [373, 174] on div "Dostupné" at bounding box center [371, 169] width 56 height 10
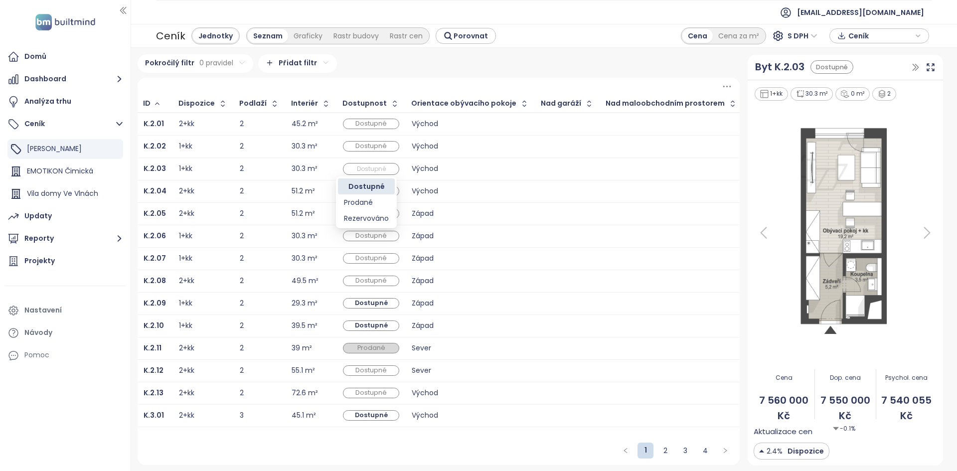
click at [363, 171] on span "Dostupné" at bounding box center [371, 169] width 54 height 11
click at [366, 169] on span "Dostupné" at bounding box center [371, 169] width 54 height 11
click at [82, 220] on div "Updaty" at bounding box center [65, 216] width 121 height 20
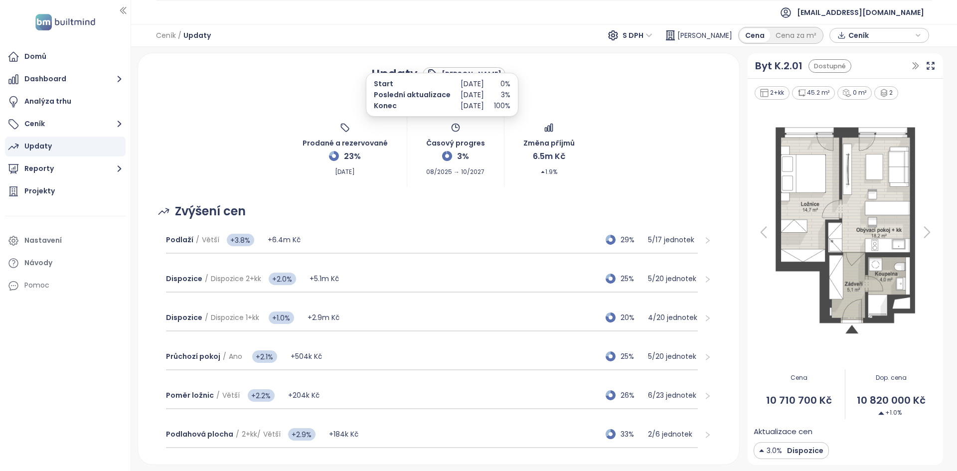
drag, startPoint x: 457, startPoint y: 82, endPoint x: 501, endPoint y: 84, distance: 43.4
click at [484, 84] on p "[DATE]" at bounding box center [472, 83] width 23 height 11
drag, startPoint x: 503, startPoint y: 93, endPoint x: 456, endPoint y: 98, distance: 47.6
click at [456, 98] on div "Start Poslední aktualizace Konec Aug 25, 2025 Sep 15, 2025 Oct 31, 2027 0% 3% 1…" at bounding box center [442, 94] width 137 height 33
drag, startPoint x: 459, startPoint y: 105, endPoint x: 497, endPoint y: 102, distance: 38.5
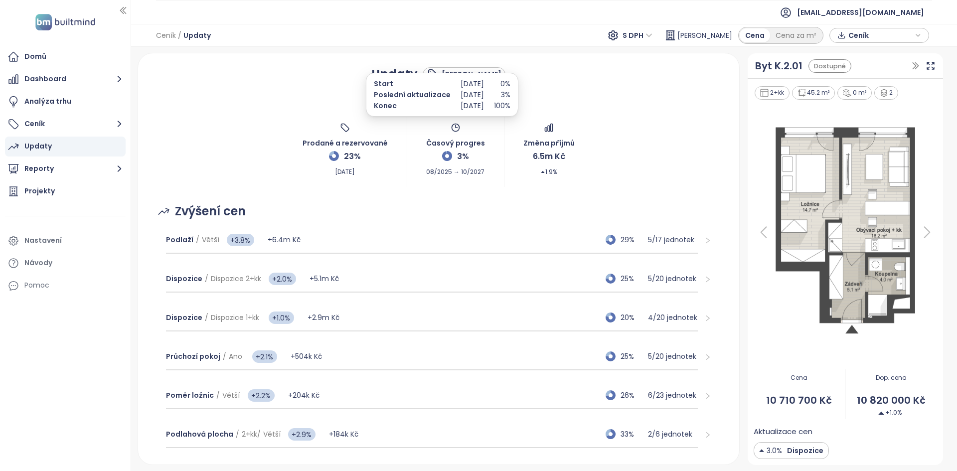
click at [484, 102] on p "[DATE]" at bounding box center [472, 105] width 23 height 11
drag, startPoint x: 457, startPoint y: 83, endPoint x: 497, endPoint y: 105, distance: 45.7
click at [484, 105] on div "Aug 25, 2025 Sep 15, 2025 Oct 31, 2027" at bounding box center [472, 94] width 23 height 33
drag, startPoint x: 520, startPoint y: 86, endPoint x: 529, endPoint y: 105, distance: 21.2
click at [519, 105] on div "Start Poslední aktualizace Konec Aug 25, 2025 Sep 15, 2025 Oct 31, 2027 0% 3% 1…" at bounding box center [442, 95] width 153 height 44
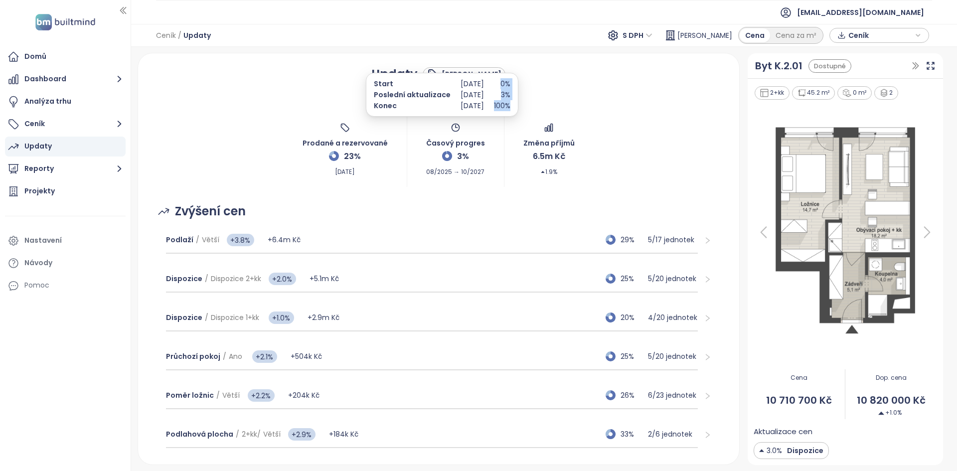
click at [519, 105] on div "Start Poslední aktualizace Konec Aug 25, 2025 Sep 15, 2025 Oct 31, 2027 0% 3% 1…" at bounding box center [442, 95] width 153 height 44
drag, startPoint x: 529, startPoint y: 105, endPoint x: 517, endPoint y: 84, distance: 24.1
click at [518, 84] on div "Start Poslední aktualizace Konec Aug 25, 2025 Sep 15, 2025 Oct 31, 2027 0% 3% 1…" at bounding box center [442, 95] width 153 height 44
click at [511, 96] on p "3%" at bounding box center [502, 94] width 16 height 11
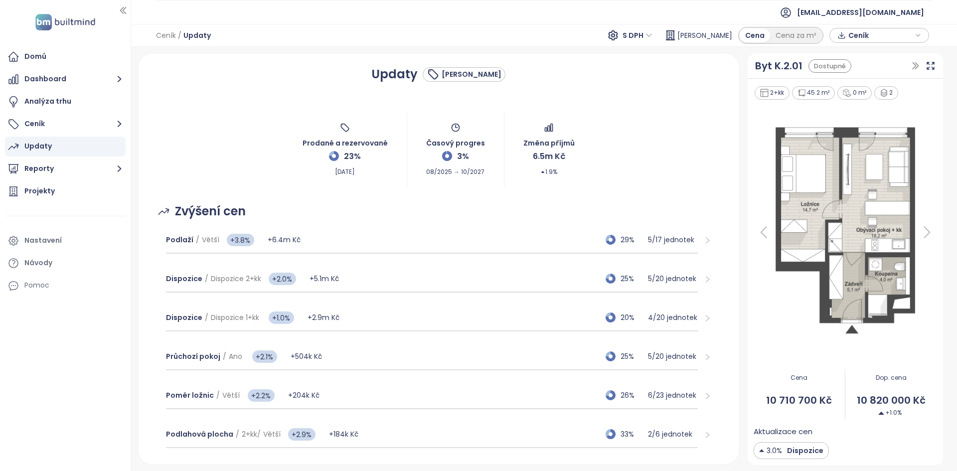
scroll to position [80, 0]
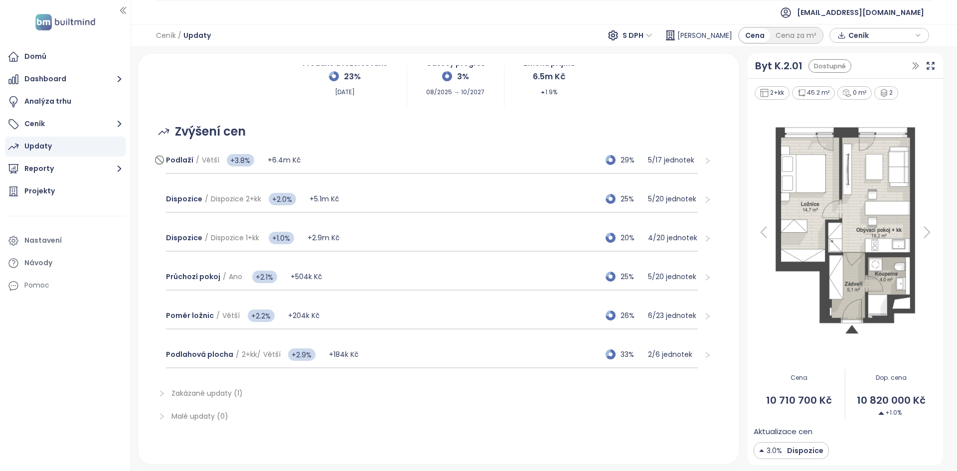
click at [358, 163] on div "Podlaží / Větší +3.8% +6.4m Kč 29% 5 / 17 jednotek" at bounding box center [432, 160] width 532 height 27
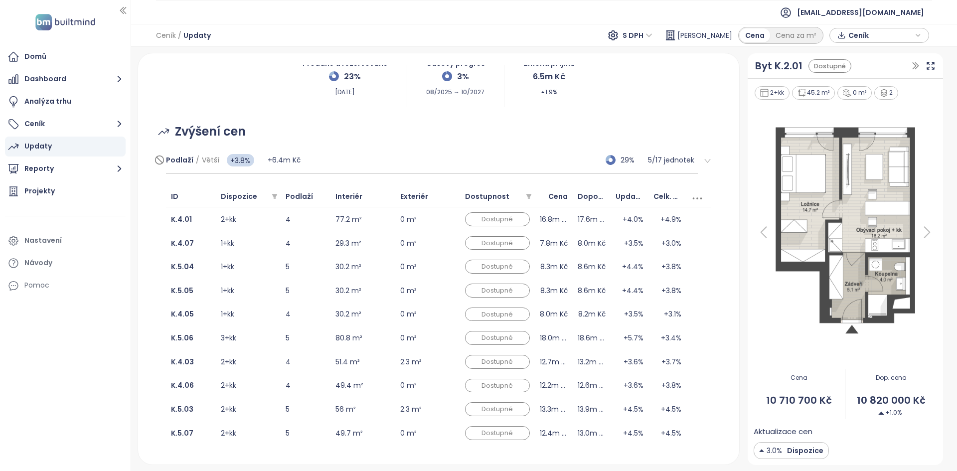
click at [358, 163] on div "Podlaží / Větší +3.8% +6.4m Kč 29% 5 / 17 jednotek" at bounding box center [432, 160] width 532 height 27
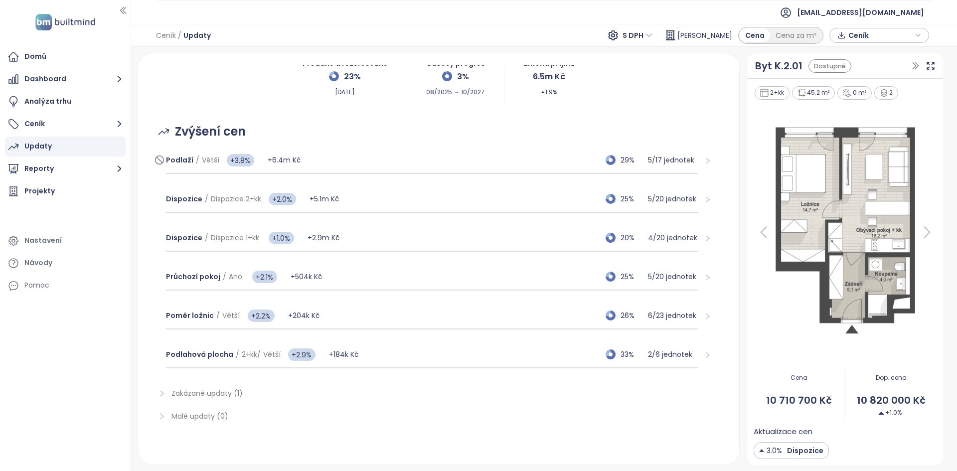
click at [348, 161] on div "Podlaží / Větší +3.8% +6.4m Kč 29% 5 / 17 jednotek" at bounding box center [432, 160] width 532 height 27
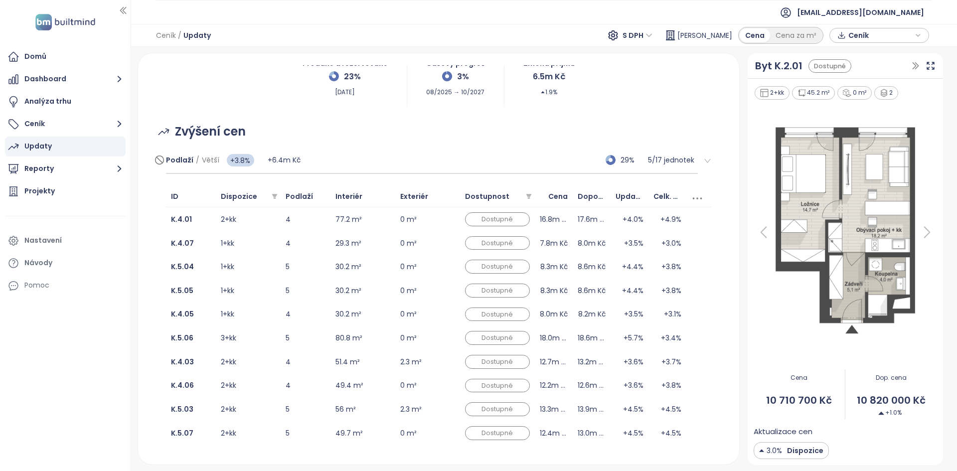
click at [639, 168] on div "29% 5 / 17 jednotek" at bounding box center [645, 160] width 105 height 26
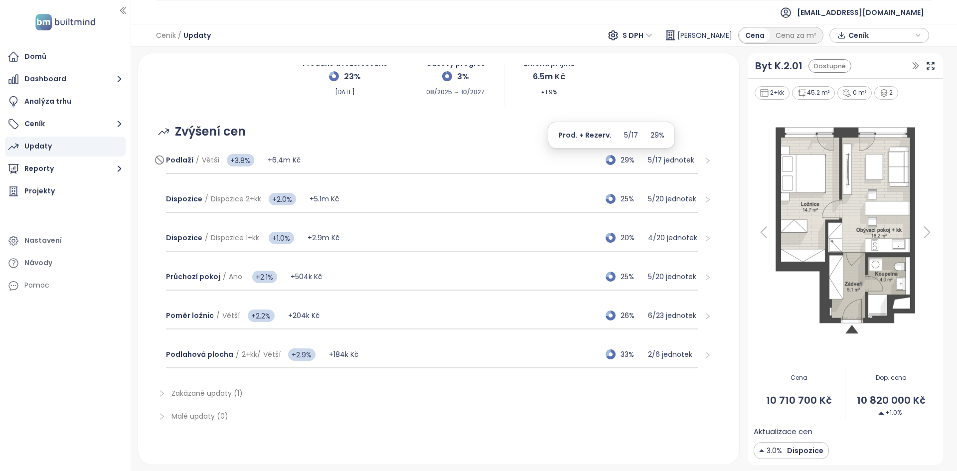
scroll to position [37, 0]
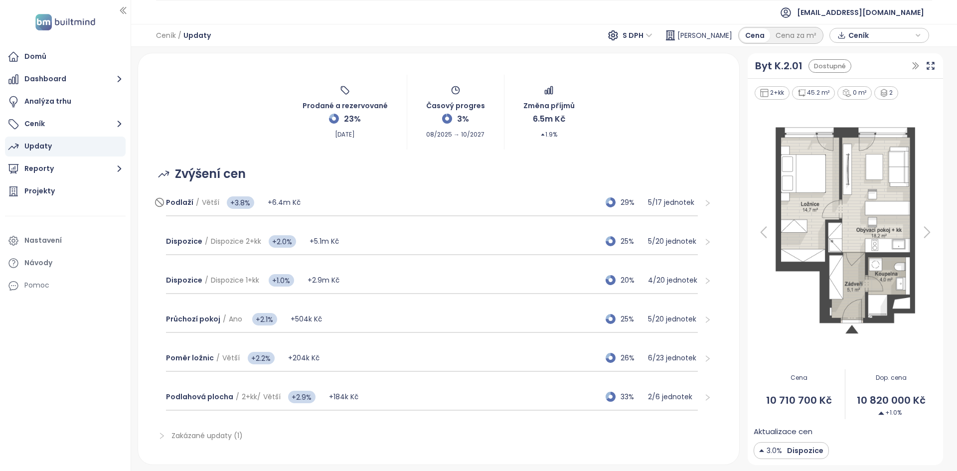
click at [356, 194] on div "Podlaží / Větší +3.8% +6.4m Kč 29% 5 / 17 jednotek" at bounding box center [432, 202] width 532 height 27
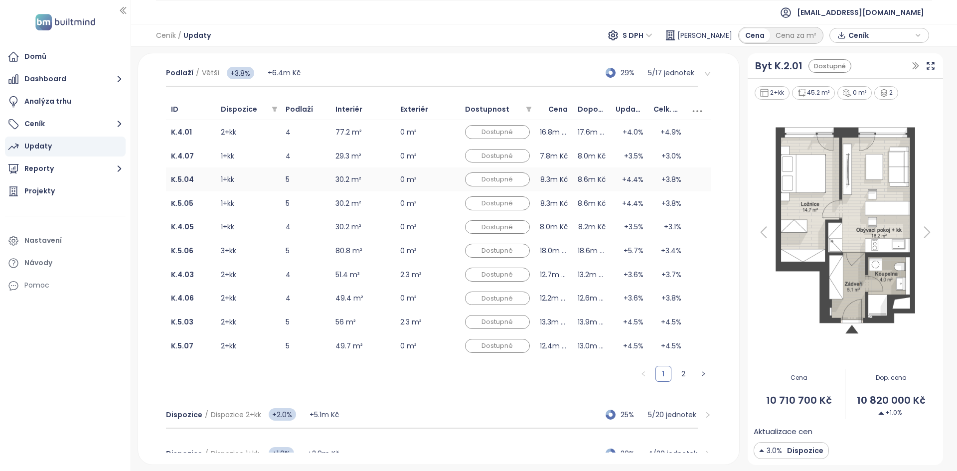
scroll to position [168, 0]
click at [679, 372] on link "2" at bounding box center [683, 373] width 15 height 15
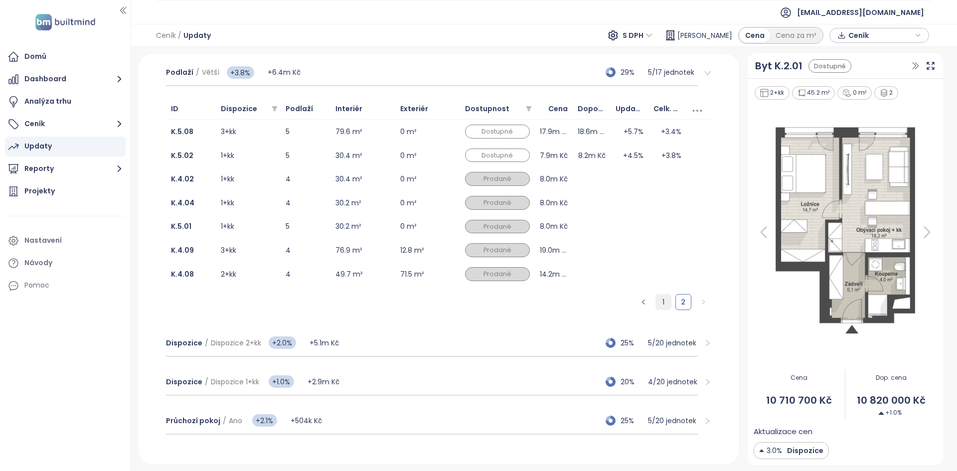
click at [658, 305] on link "1" at bounding box center [663, 302] width 15 height 15
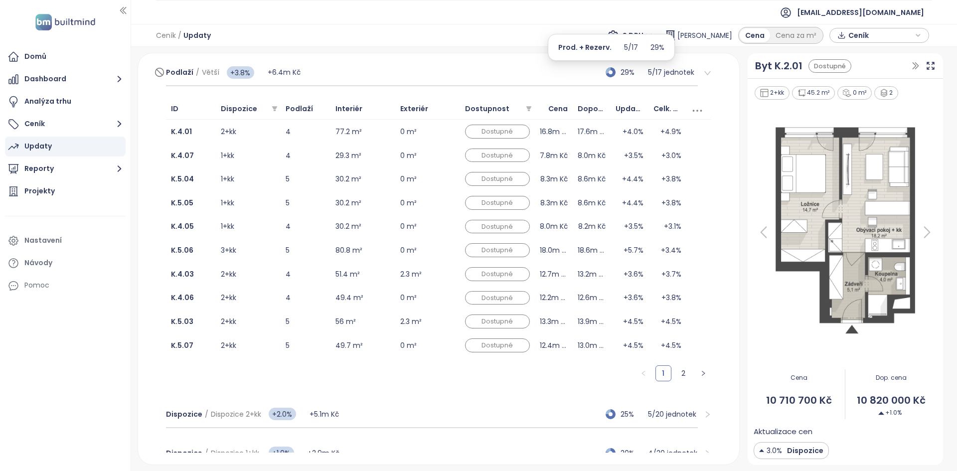
scroll to position [24, 0]
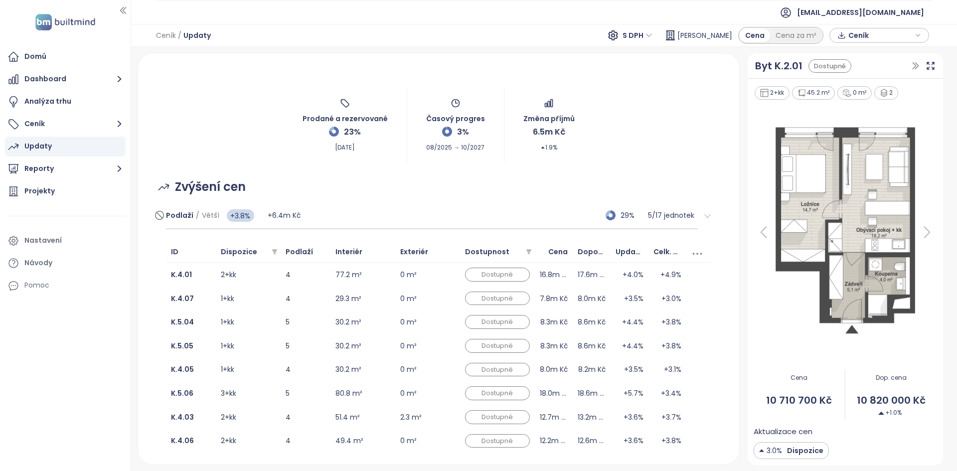
click at [393, 211] on div "Podlaží / Větší +3.8% +6.4m Kč 29% 5 / 17 jednotek" at bounding box center [432, 215] width 532 height 27
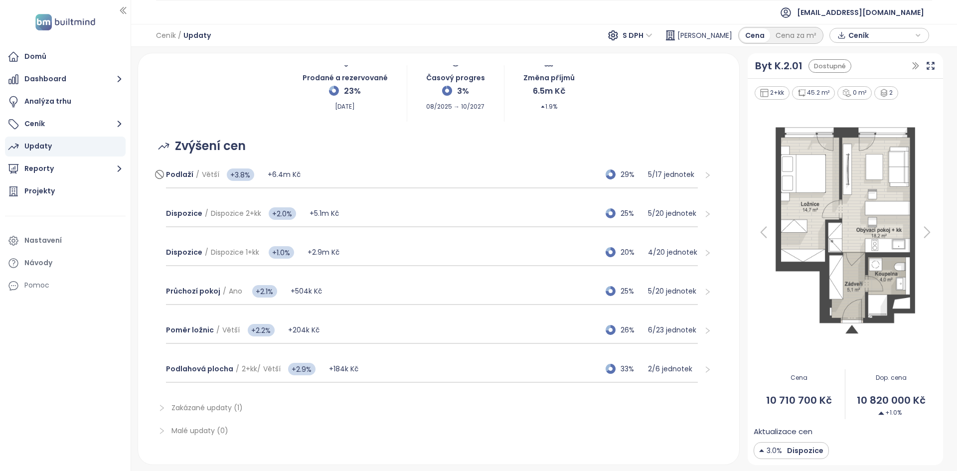
scroll to position [65, 0]
click at [412, 174] on div "Podlaží / Větší +3.8% +6.4m Kč 29% 5 / 17 jednotek" at bounding box center [432, 175] width 532 height 27
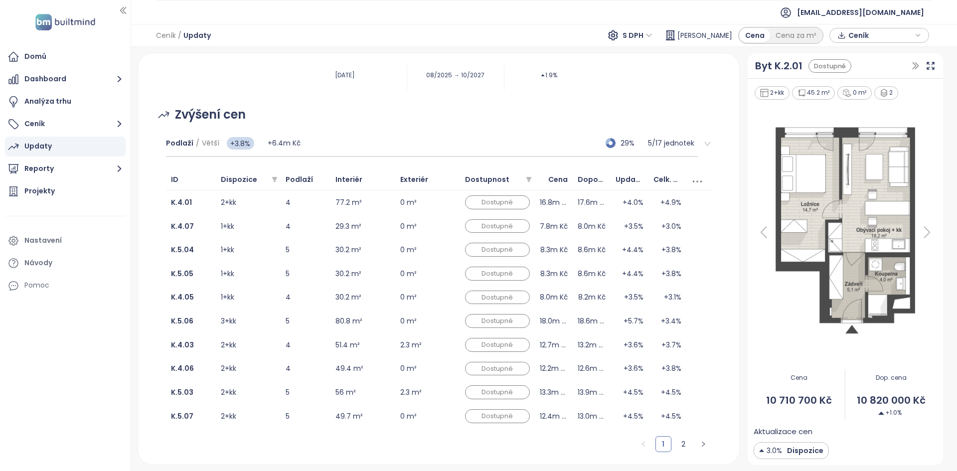
scroll to position [96, 0]
drag, startPoint x: 173, startPoint y: 108, endPoint x: 259, endPoint y: 105, distance: 86.3
click at [260, 105] on div "Podlaží / Větší +4.3% Celková změna +3.8%" at bounding box center [216, 111] width 105 height 33
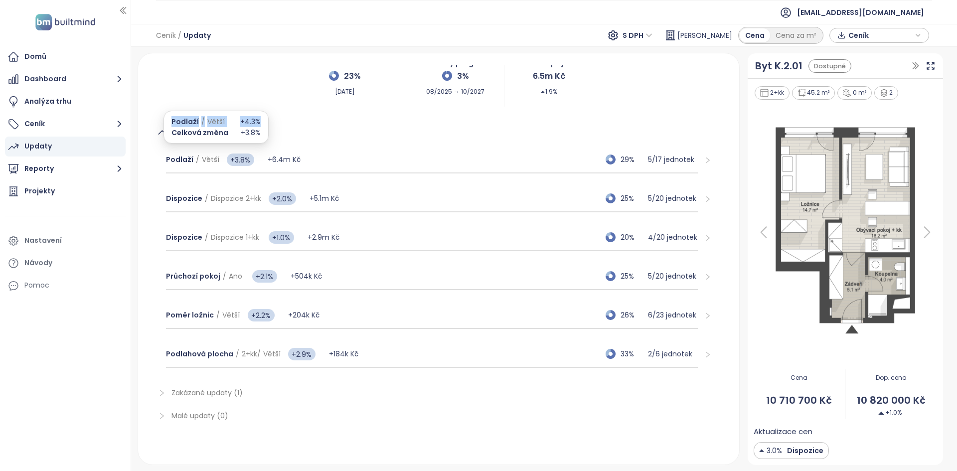
scroll to position [80, 0]
click at [228, 127] on div "Podlaží / Větší +4.3%" at bounding box center [216, 121] width 89 height 11
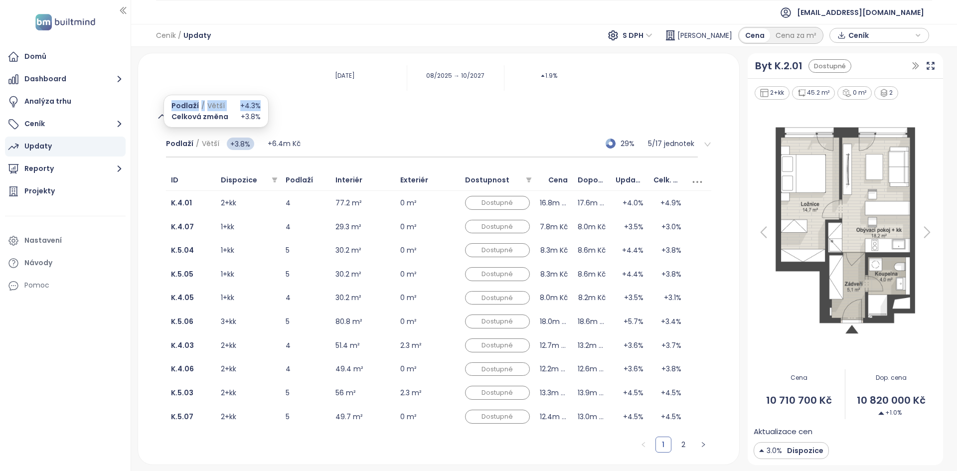
drag, startPoint x: 171, startPoint y: 105, endPoint x: 258, endPoint y: 106, distance: 86.8
click at [258, 106] on div "Podlaží / Větší +4.3% Celková změna +3.8%" at bounding box center [216, 111] width 105 height 33
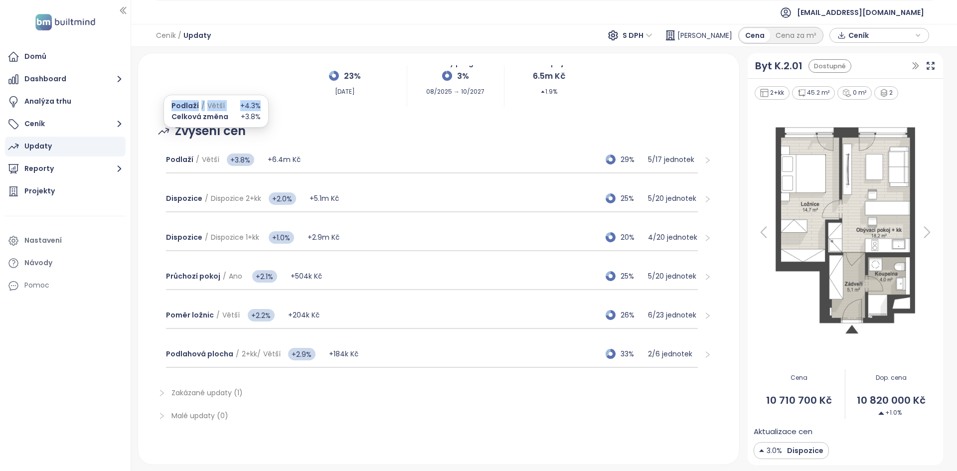
scroll to position [80, 0]
click at [229, 134] on div "Celková změna +3.8%" at bounding box center [216, 132] width 89 height 11
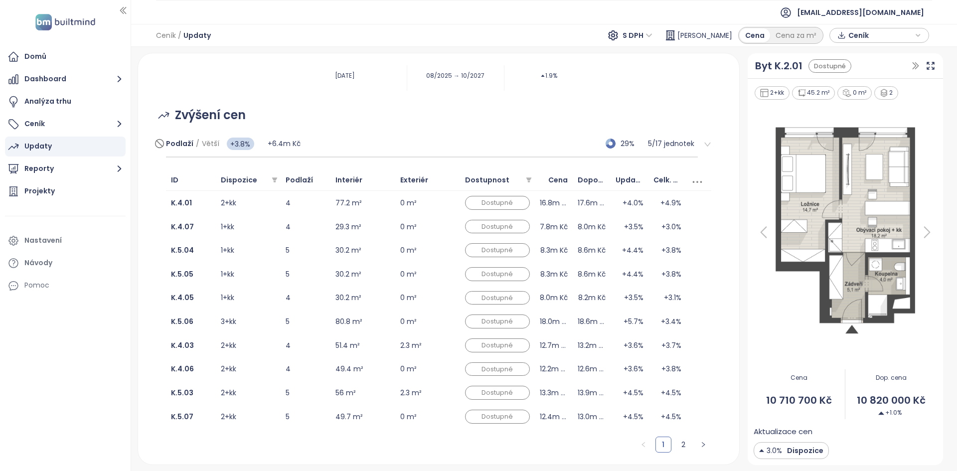
click at [337, 137] on div "Podlaží / Větší +3.8% +6.4m Kč 29% 5 / 17 jednotek" at bounding box center [432, 144] width 532 height 27
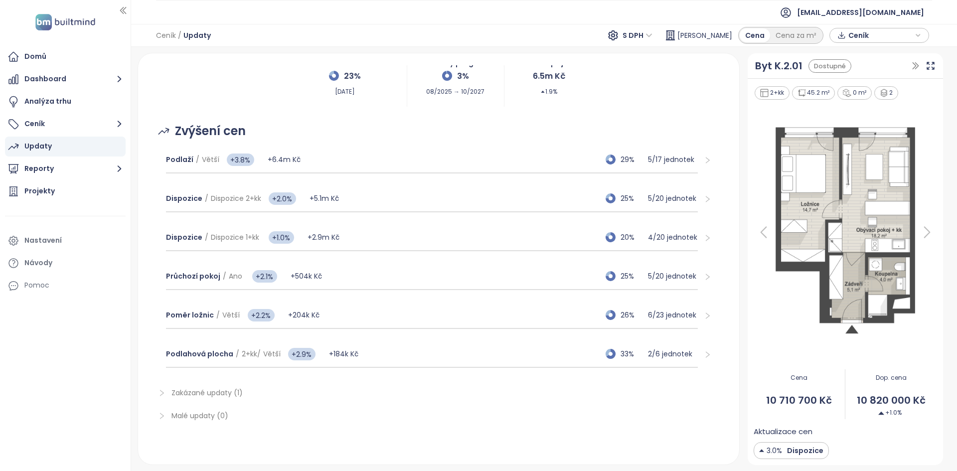
scroll to position [0, 0]
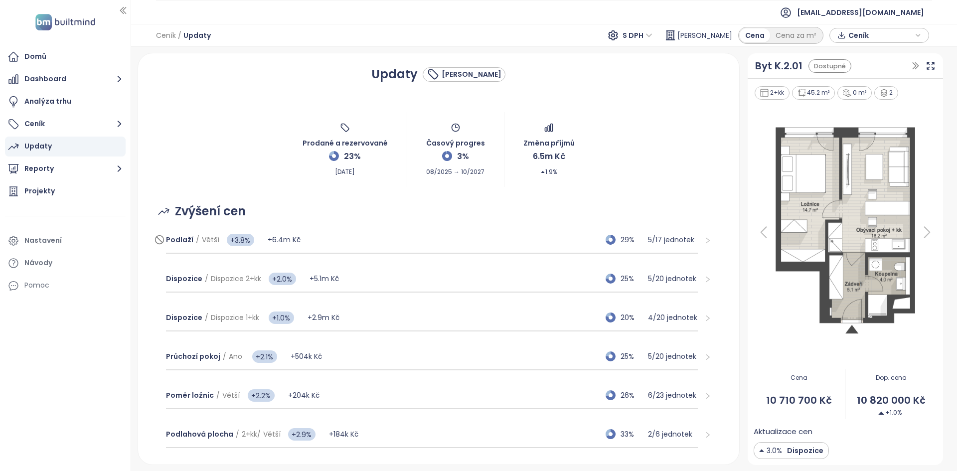
click at [350, 242] on div "Podlaží / Větší +3.8% +6.4m Kč 29% 5 / 17 jednotek" at bounding box center [432, 240] width 532 height 27
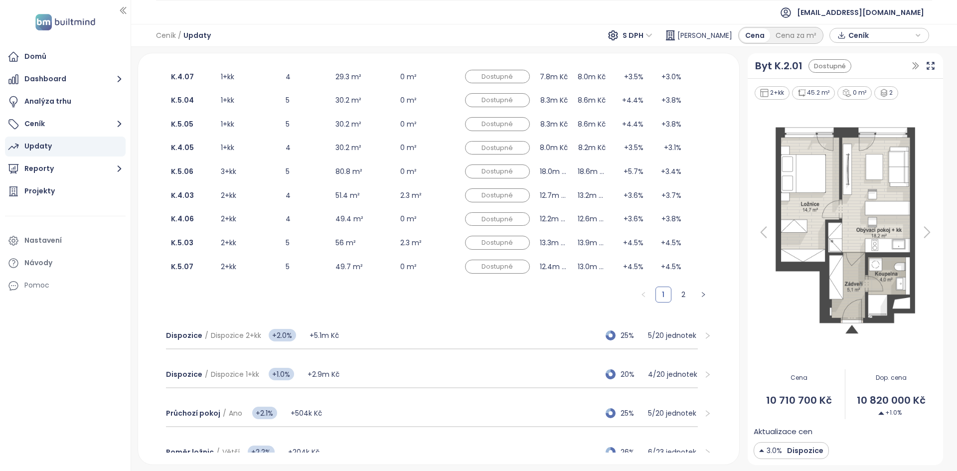
scroll to position [247, 0]
click at [372, 341] on div "Dispozice / Dispozice 2+kk +2.0% +5.1m Kč 25% 5 / 20 jednotek" at bounding box center [432, 335] width 532 height 27
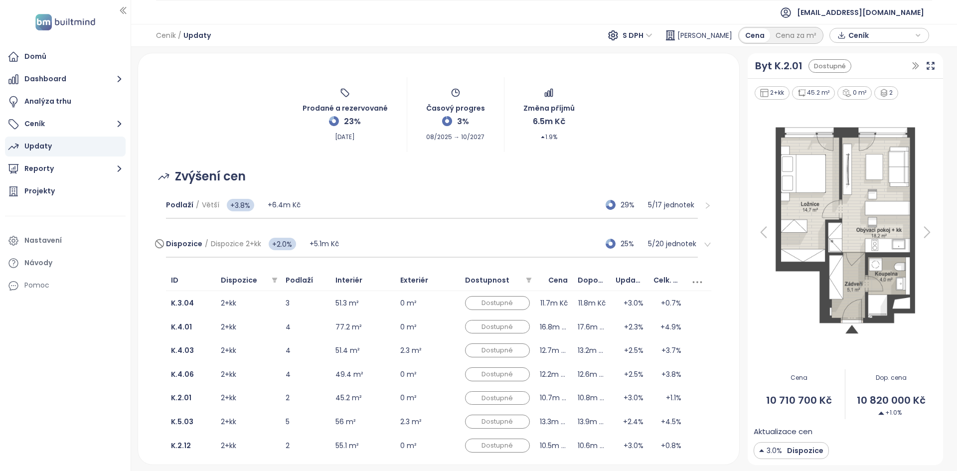
scroll to position [23, 0]
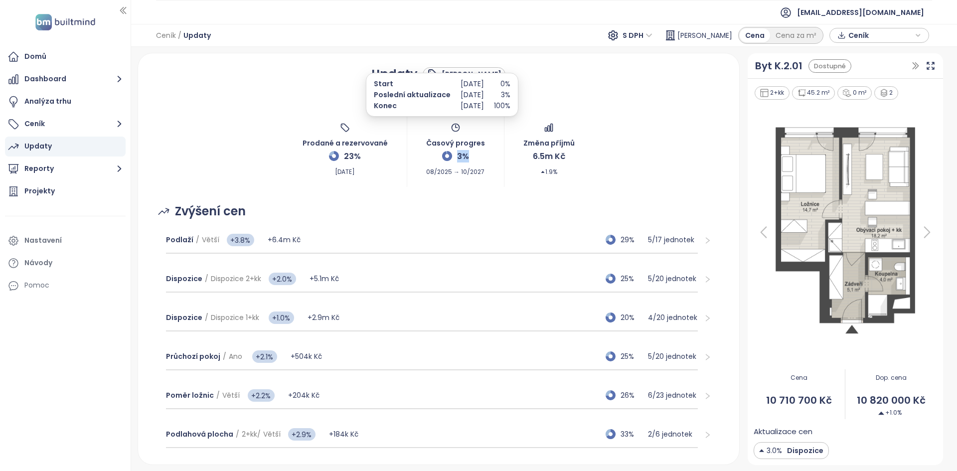
drag, startPoint x: 460, startPoint y: 157, endPoint x: 453, endPoint y: 156, distance: 6.5
click at [457, 156] on span "3%" at bounding box center [463, 156] width 12 height 12
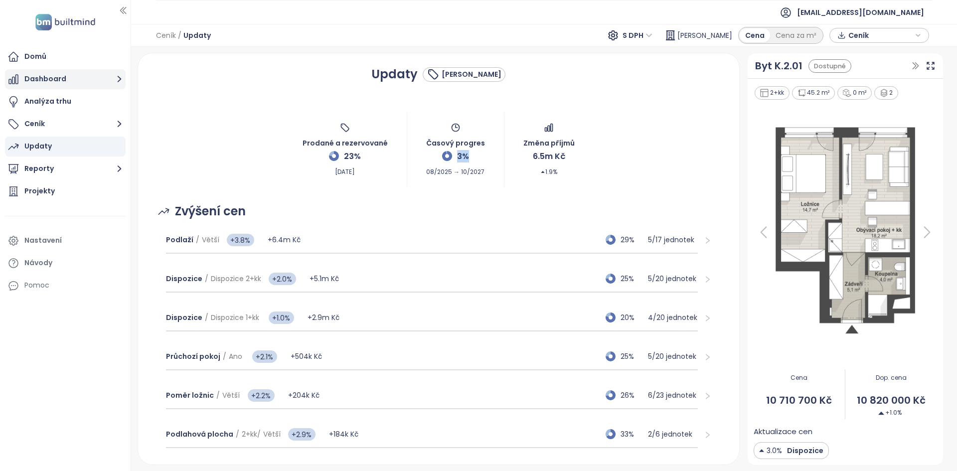
click at [79, 69] on button "Dashboard" at bounding box center [65, 79] width 121 height 20
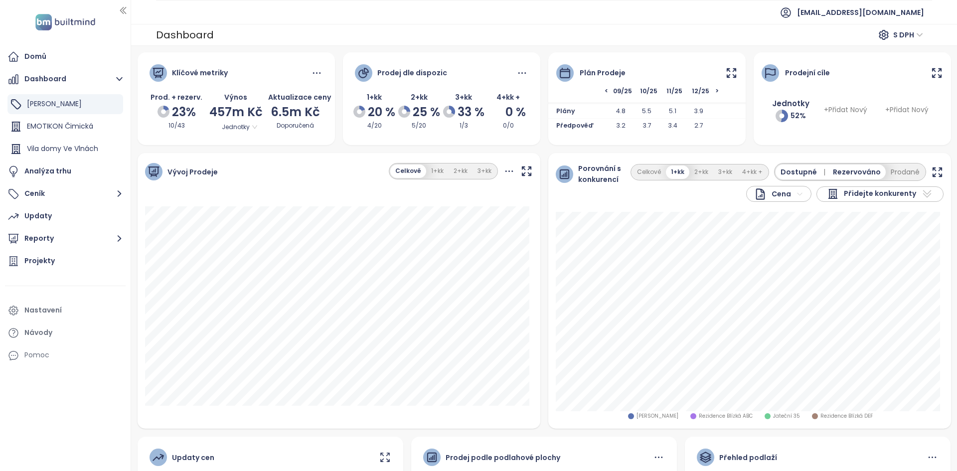
click at [725, 71] on icon at bounding box center [731, 73] width 12 height 12
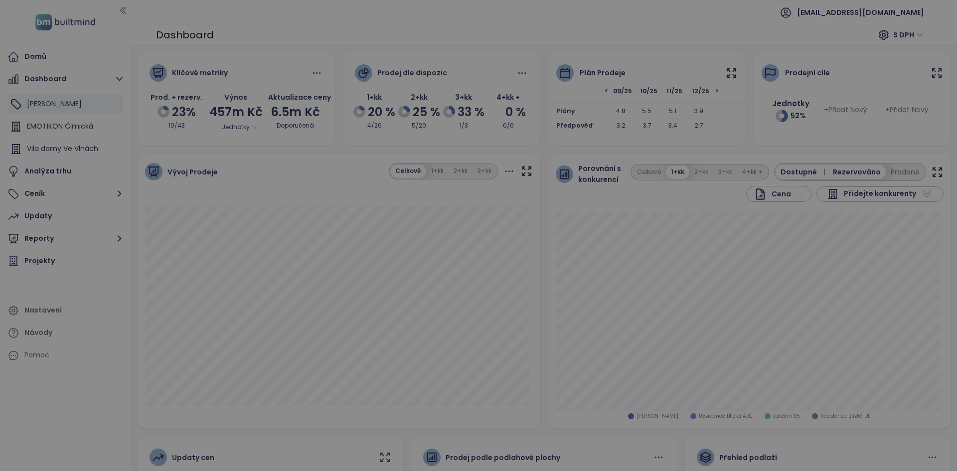
scroll to position [0, 42]
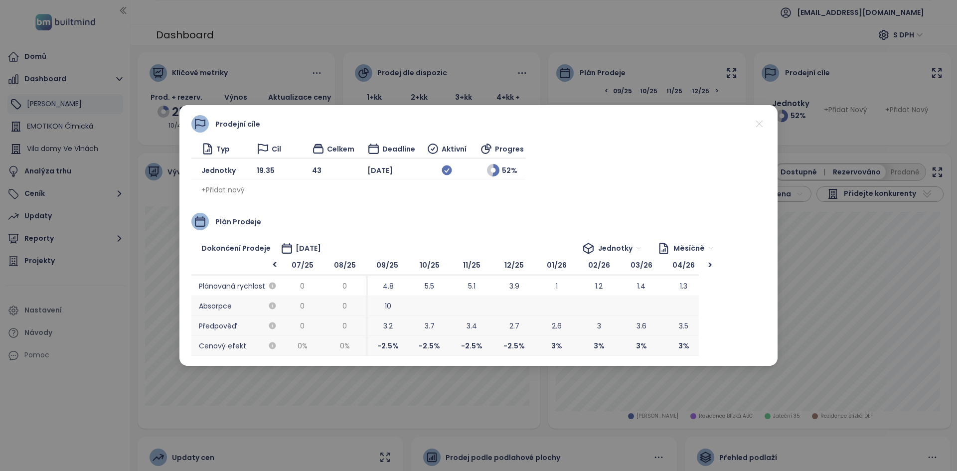
click at [759, 123] on icon at bounding box center [759, 124] width 12 height 12
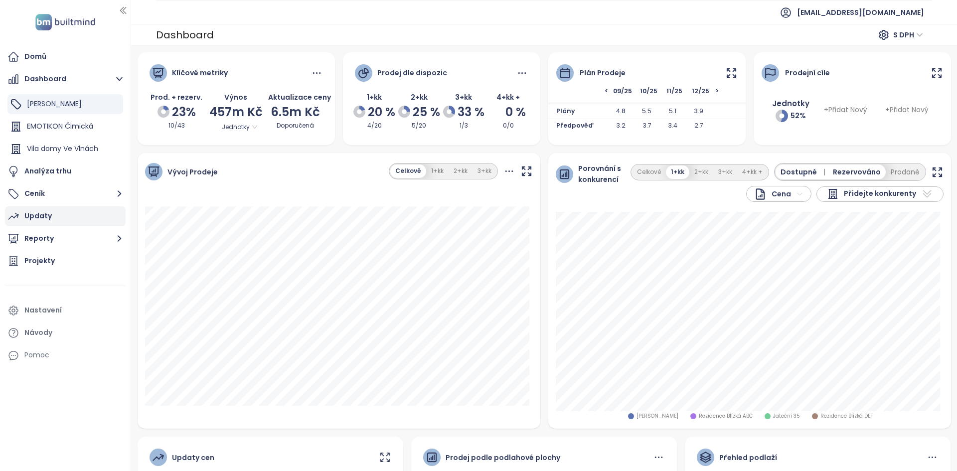
click at [56, 220] on div "Updaty" at bounding box center [65, 216] width 121 height 20
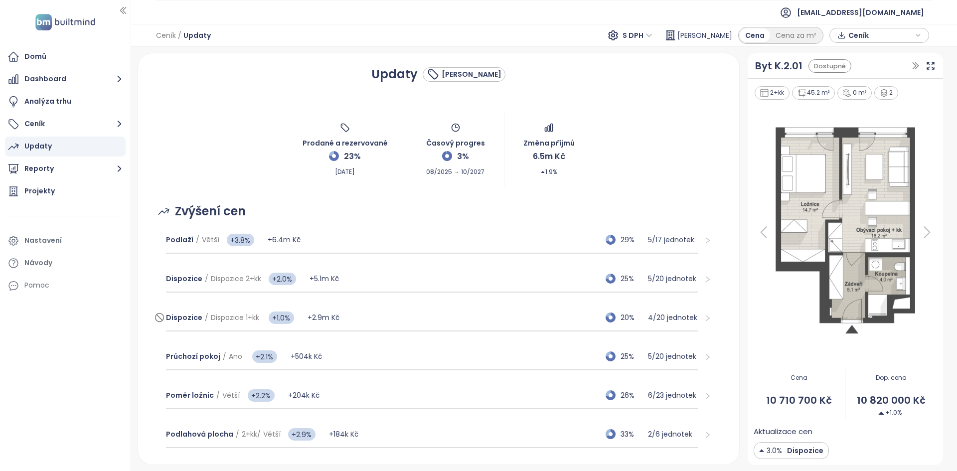
click at [515, 319] on div "Dispozice / Dispozice 1+kk +1.0% +2.9m Kč 20% 4 / 20 jednotek" at bounding box center [432, 318] width 532 height 27
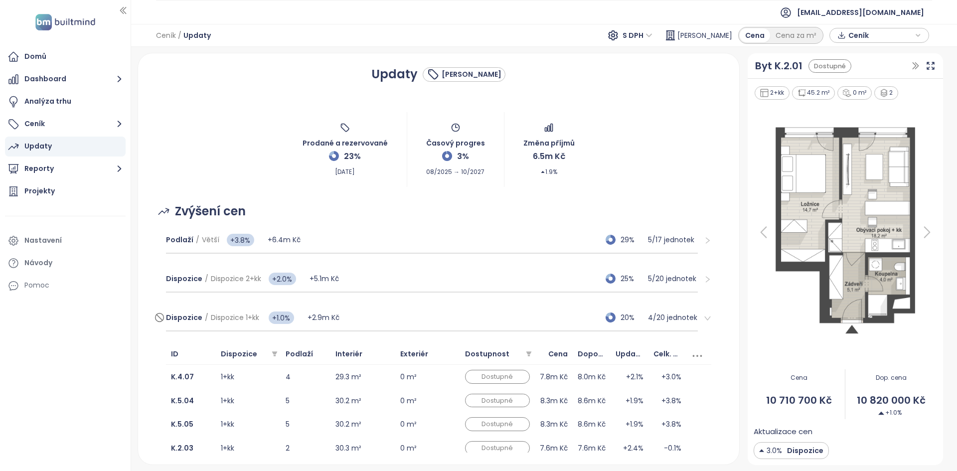
click at [357, 309] on div "Dispozice / Dispozice 1+kk +1.0% +2.9m Kč 20% 4 / 20 jednotek" at bounding box center [432, 318] width 532 height 27
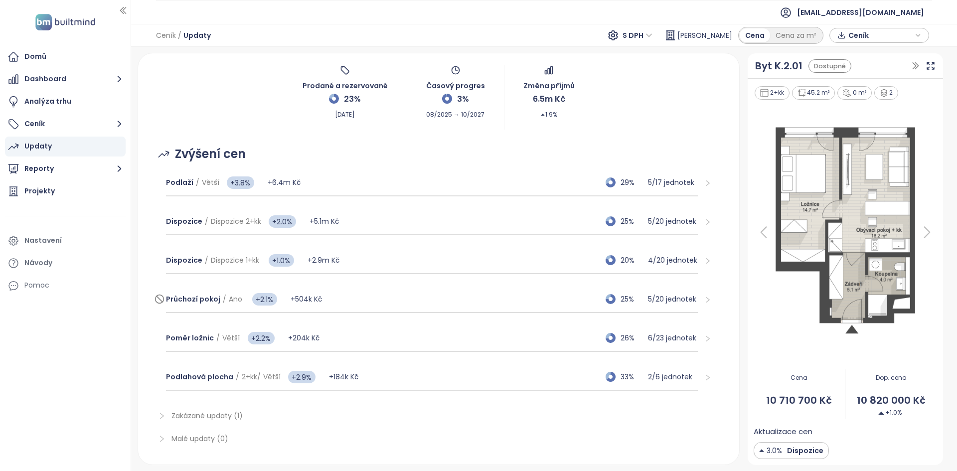
scroll to position [78, 0]
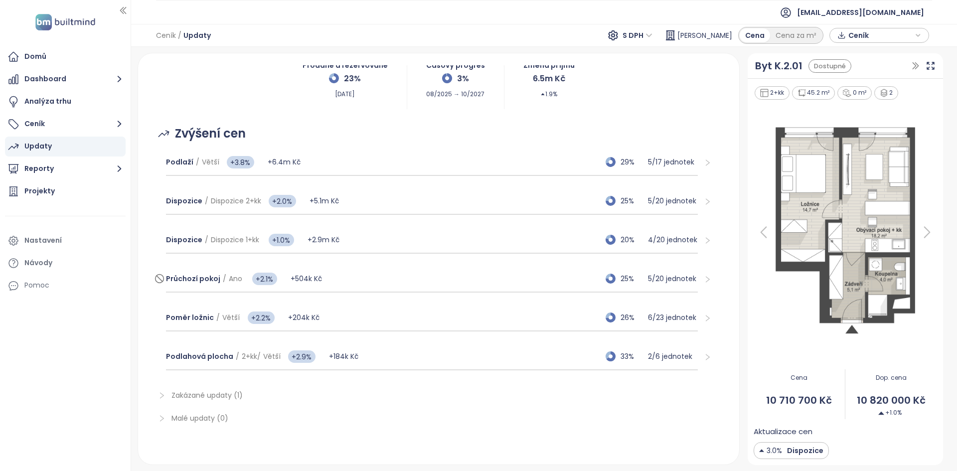
click at [344, 279] on div "Průchozí pokoj / Ano +2.1% +504k Kč 25% 5 / 20 jednotek" at bounding box center [432, 279] width 532 height 27
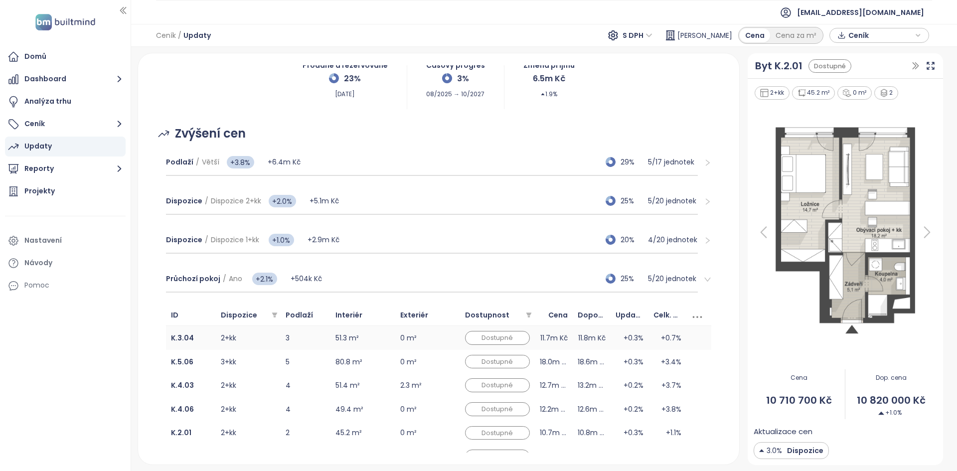
click at [251, 337] on td "2+kk" at bounding box center [248, 338] width 65 height 24
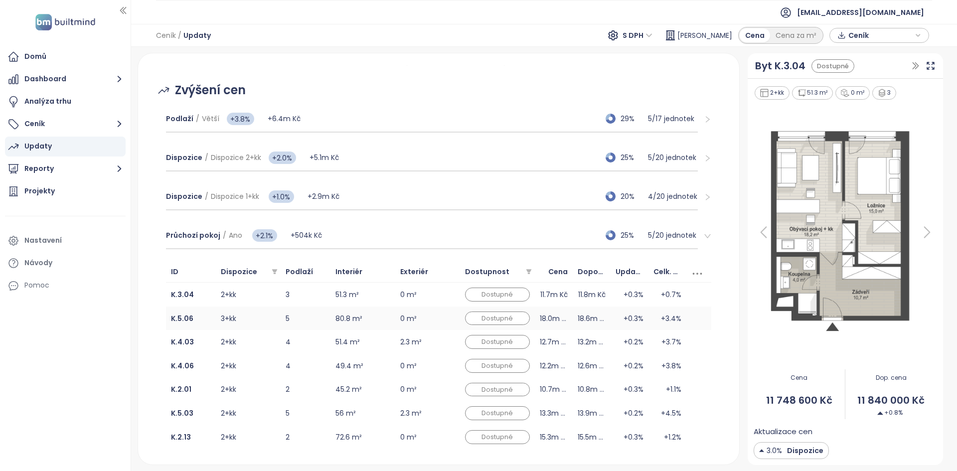
scroll to position [184, 0]
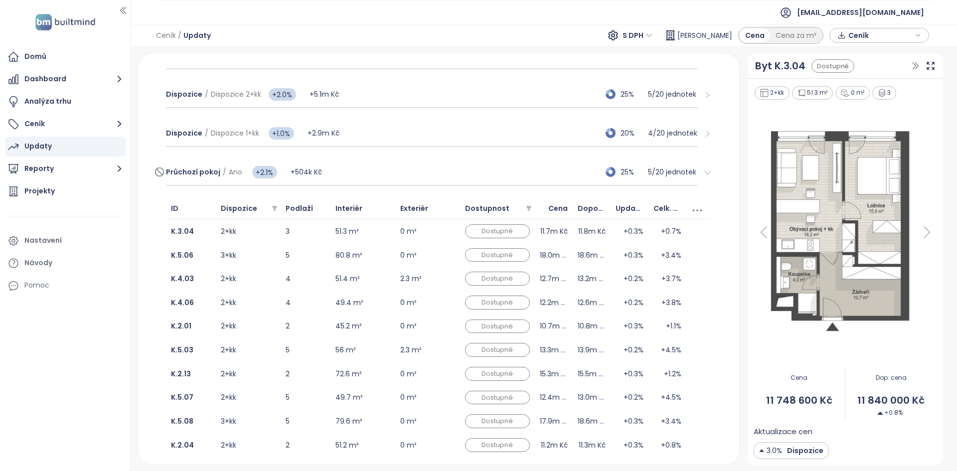
click at [480, 171] on div "Průchozí pokoj / Ano +2.1% +504k Kč 25% 5 / 20 jednotek" at bounding box center [432, 172] width 532 height 27
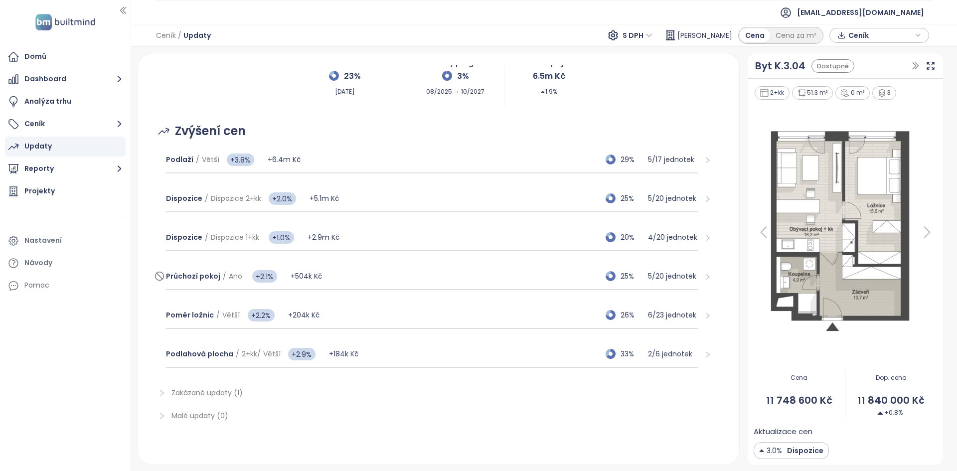
scroll to position [80, 0]
click at [363, 282] on div "Průchozí pokoj / Ano +2.1% +504k Kč 25% 5 / 20 jednotek" at bounding box center [432, 276] width 532 height 27
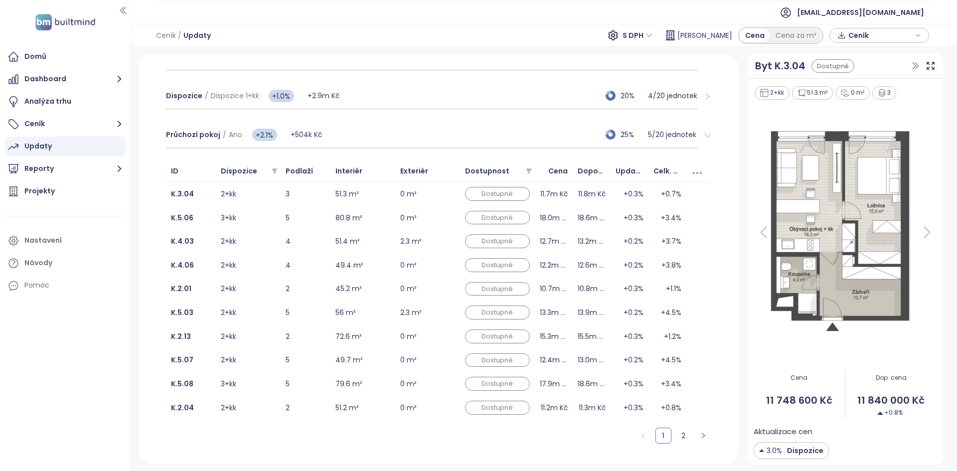
scroll to position [221, 0]
click at [255, 197] on td "2+kk" at bounding box center [248, 195] width 65 height 24
click at [259, 214] on td "3+kk" at bounding box center [248, 219] width 65 height 24
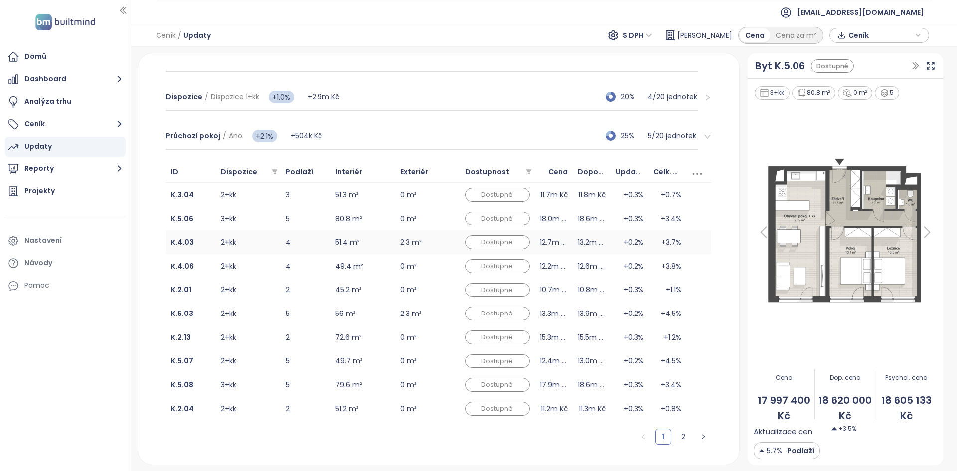
click at [373, 235] on td "51.4 m²" at bounding box center [363, 242] width 65 height 24
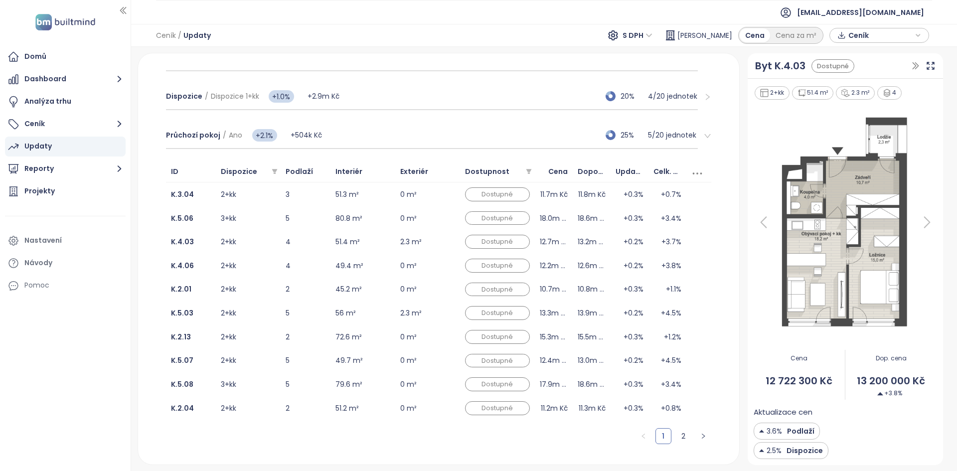
scroll to position [223, 0]
click at [379, 128] on div "Průchozí pokoj / Ano +2.1% +504k Kč 25% 5 / 20 jednotek" at bounding box center [432, 133] width 532 height 27
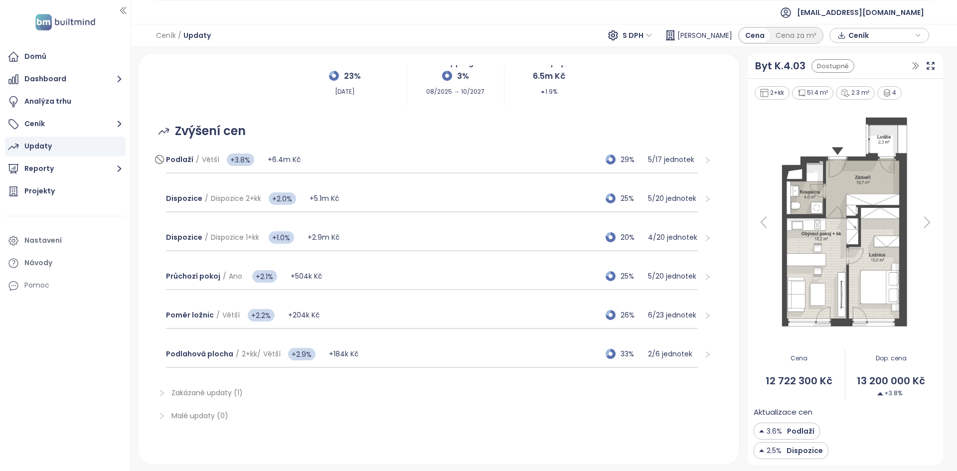
scroll to position [80, 0]
click at [376, 279] on div "Průchozí pokoj / Ano +2.1% +504k Kč 25% 5 / 20 jednotek" at bounding box center [432, 276] width 532 height 27
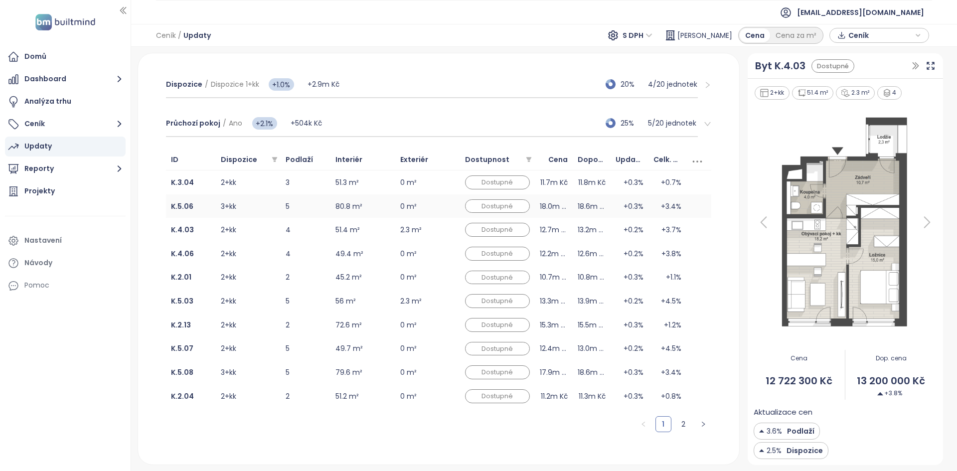
scroll to position [234, 0]
drag, startPoint x: 261, startPoint y: 84, endPoint x: 278, endPoint y: 83, distance: 17.5
click at [278, 83] on span "+0.3%" at bounding box center [273, 84] width 20 height 11
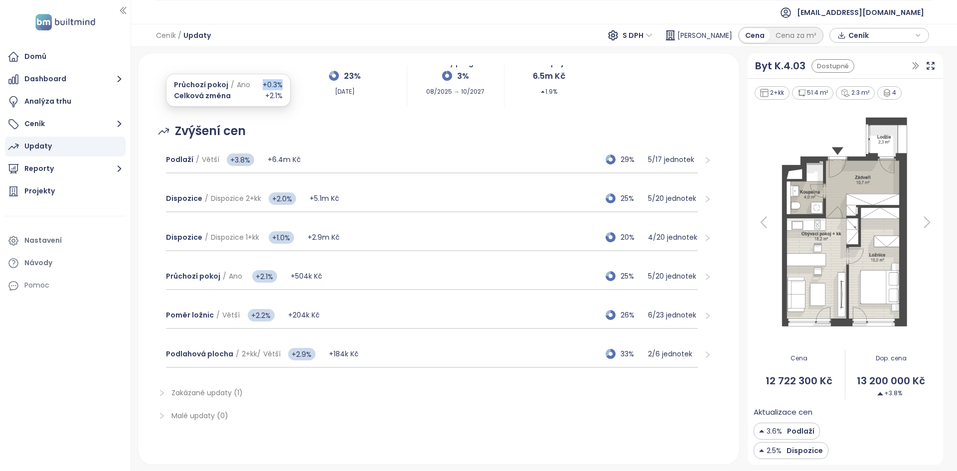
scroll to position [80, 0]
click at [372, 275] on div "Průchozí pokoj / Ano +2.1% +504k Kč 25% 5 / 20 jednotek" at bounding box center [432, 276] width 532 height 27
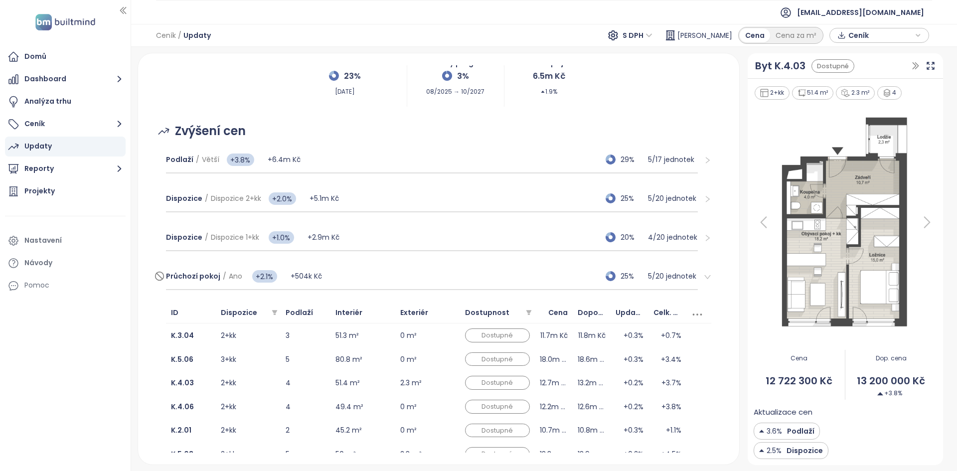
click at [374, 264] on div "Průchozí pokoj / Ano +2.1% +504k Kč 25% 5 / 20 jednotek" at bounding box center [432, 276] width 532 height 27
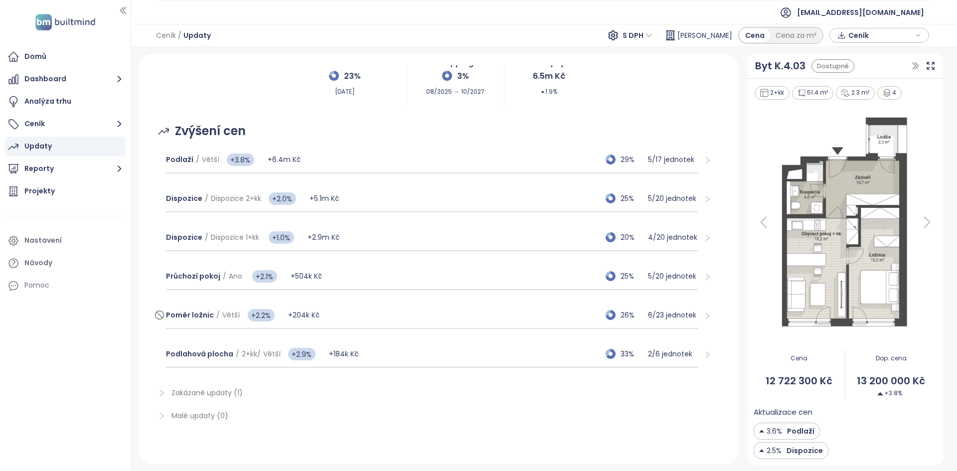
click at [342, 304] on div "Poměr ložnic / Větší +2.2% +204k Kč 26% 6 / 23 jednotek" at bounding box center [432, 315] width 532 height 27
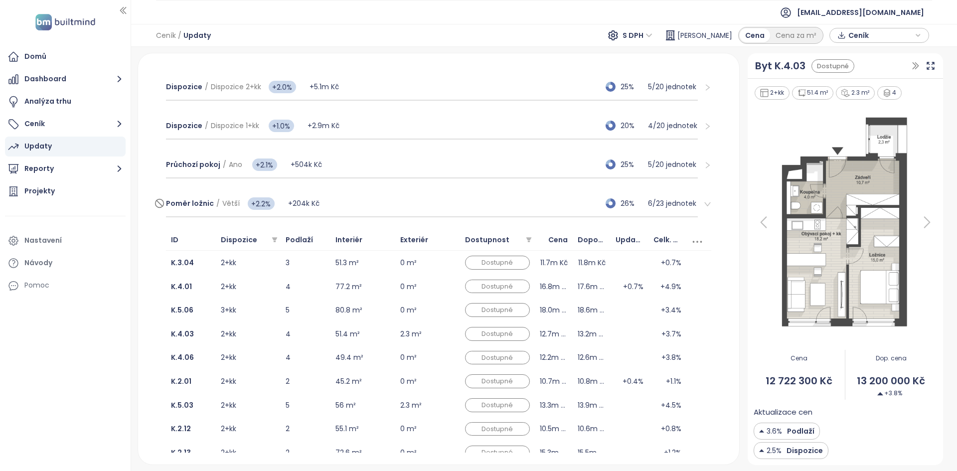
scroll to position [192, 0]
click at [278, 269] on td "2+kk" at bounding box center [248, 262] width 65 height 24
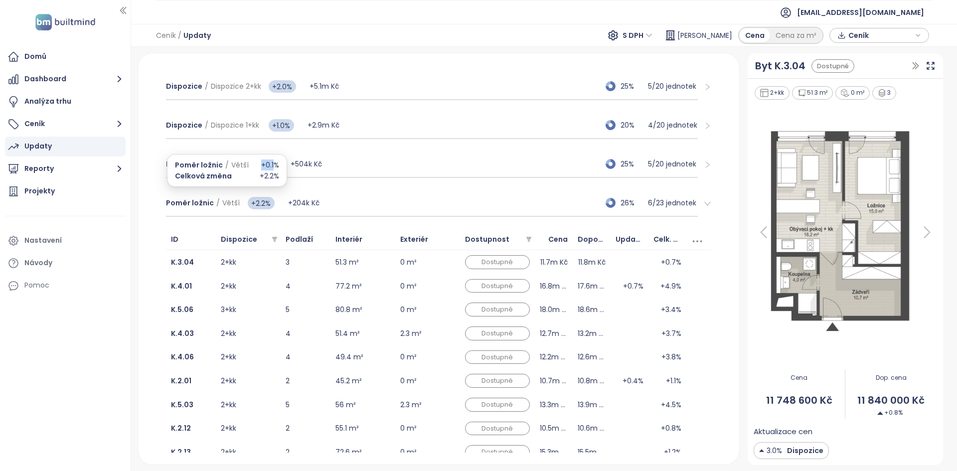
drag, startPoint x: 260, startPoint y: 165, endPoint x: 273, endPoint y: 163, distance: 13.0
click at [273, 163] on span "+0.1%" at bounding box center [270, 165] width 18 height 11
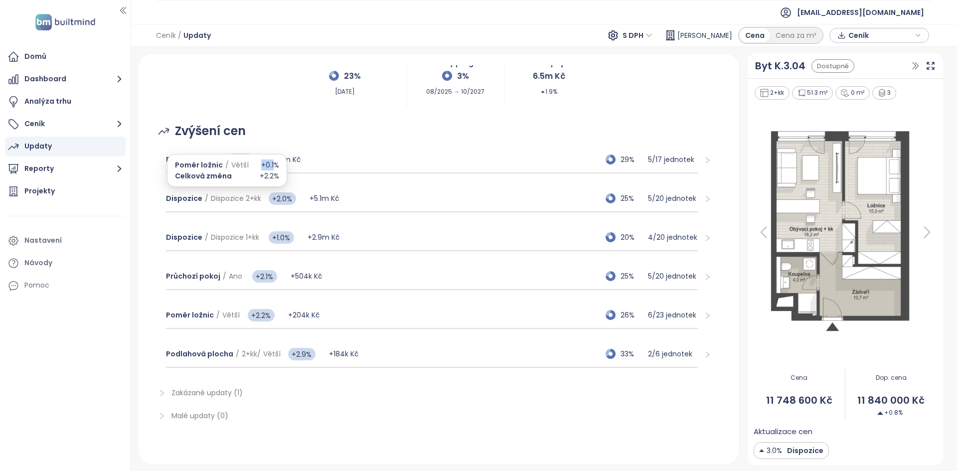
scroll to position [80, 0]
click at [337, 302] on div "Poměr ložnic / Větší +2.2% +204k Kč 26% 6 / 23 jednotek" at bounding box center [438, 315] width 561 height 39
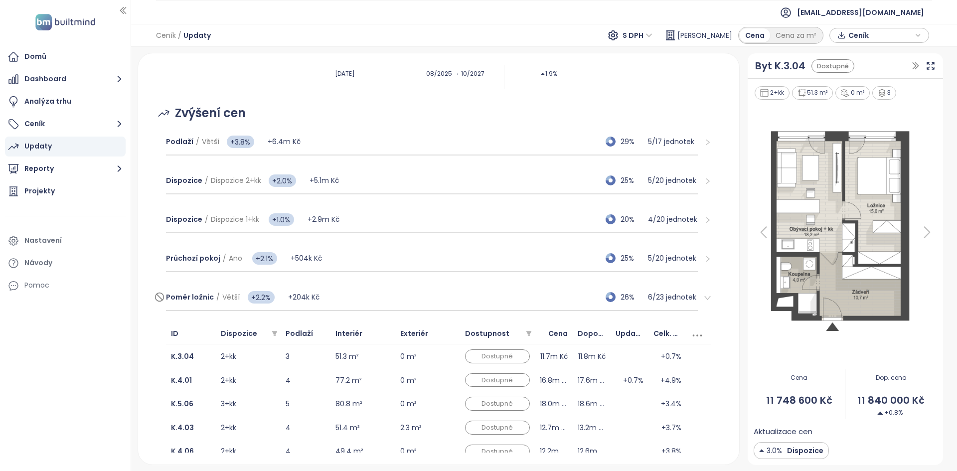
click at [355, 298] on div "Poměr ložnic / Větší +2.2% +204k Kč 26% 6 / 23 jednotek" at bounding box center [432, 297] width 532 height 27
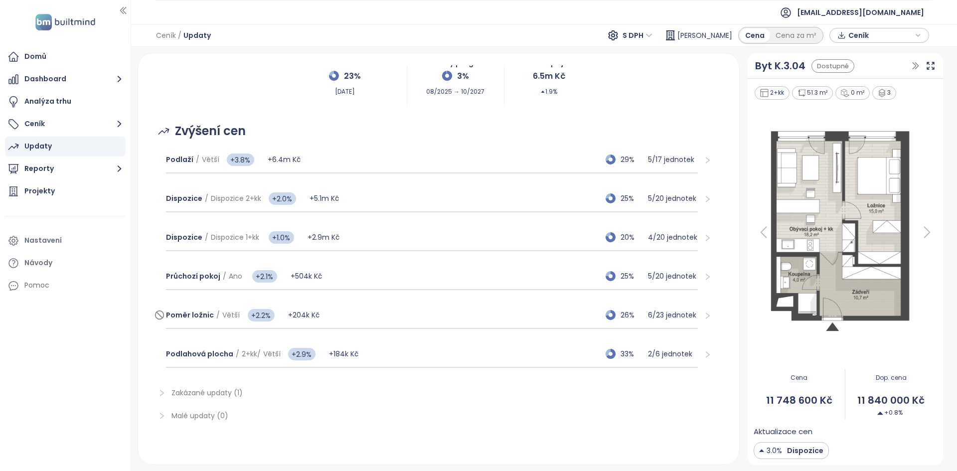
scroll to position [80, 0]
click at [354, 307] on div "Poměr ložnic / Větší +2.2% +204k Kč 26% 6 / 23 jednotek" at bounding box center [432, 316] width 532 height 27
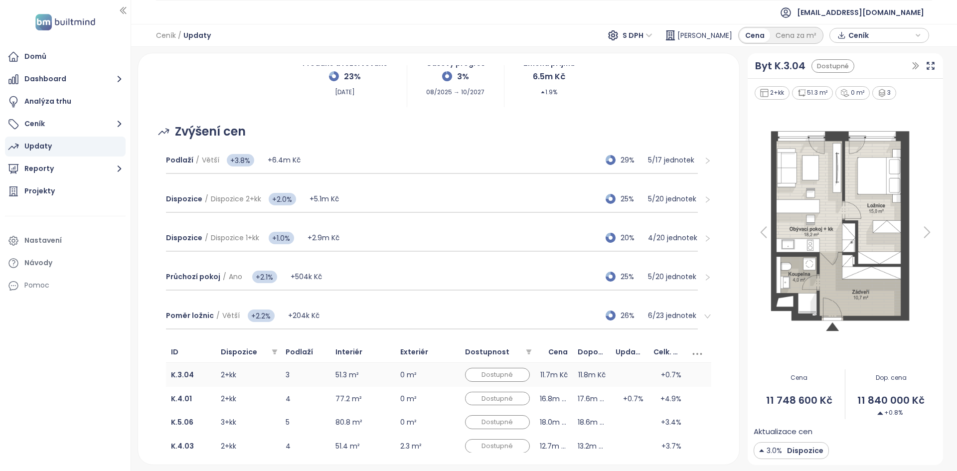
click at [204, 372] on td "K.3.04" at bounding box center [191, 375] width 50 height 24
click at [180, 377] on b "K.3.04" at bounding box center [182, 375] width 23 height 10
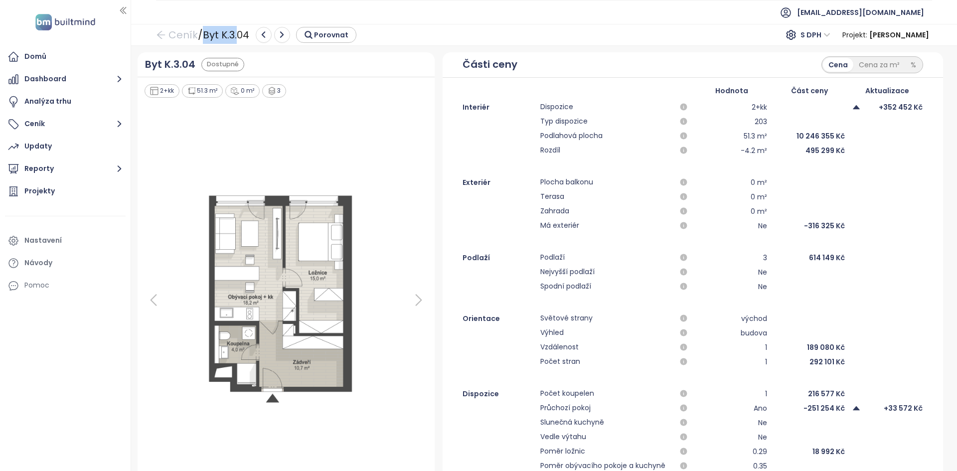
drag, startPoint x: 203, startPoint y: 33, endPoint x: 241, endPoint y: 33, distance: 37.4
click at [241, 33] on div "Ceník / Byt K.3.04 Porovnat" at bounding box center [256, 35] width 200 height 18
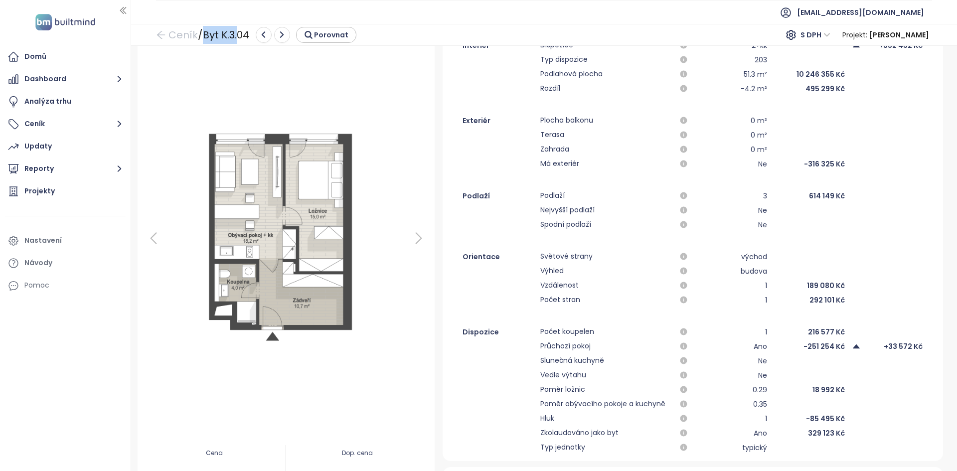
scroll to position [64, 0]
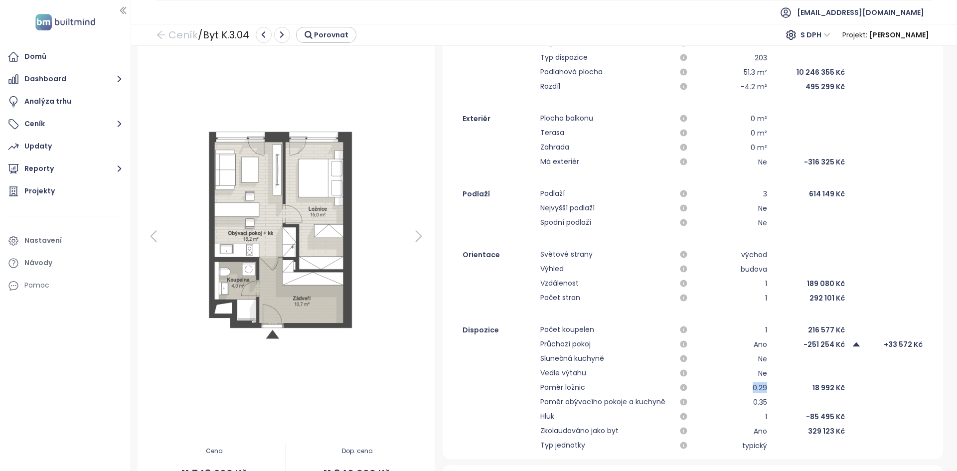
drag, startPoint x: 764, startPoint y: 389, endPoint x: 744, endPoint y: 387, distance: 20.0
click at [744, 387] on div "Poměr ložnic 0.29 18 992 Kč" at bounding box center [693, 388] width 501 height 12
click at [540, 388] on span "Poměr ložnic" at bounding box center [605, 388] width 131 height 12
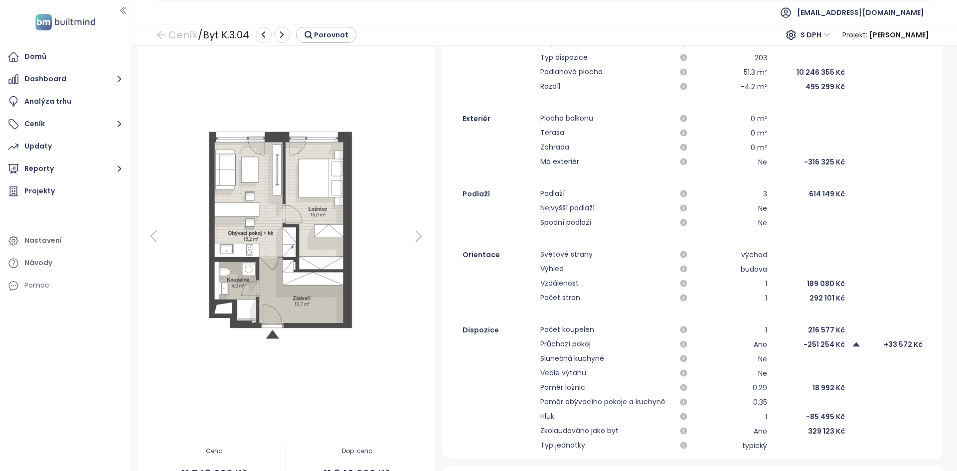
click at [753, 399] on div "0.35" at bounding box center [732, 402] width 72 height 12
click at [715, 404] on div "0.35" at bounding box center [732, 402] width 72 height 12
click at [750, 397] on div "0.35" at bounding box center [732, 402] width 72 height 12
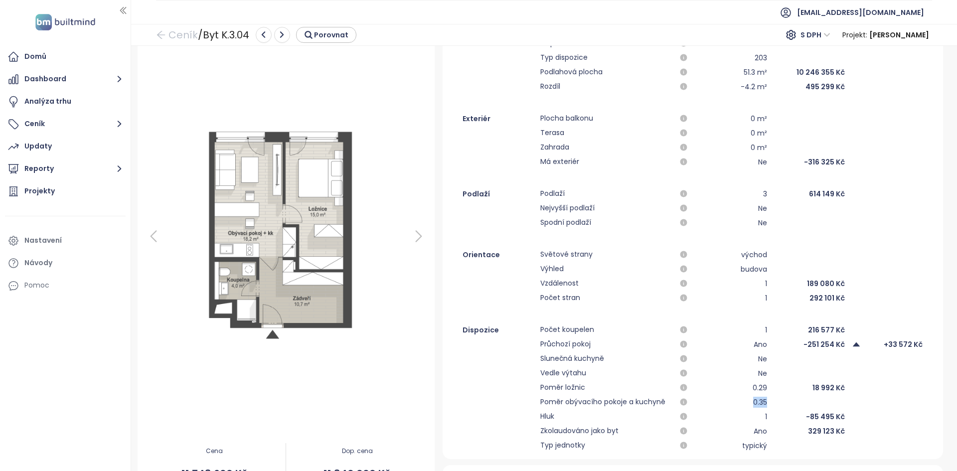
click at [750, 397] on div "0.35" at bounding box center [732, 402] width 72 height 12
click at [756, 402] on div "0.35" at bounding box center [732, 402] width 72 height 12
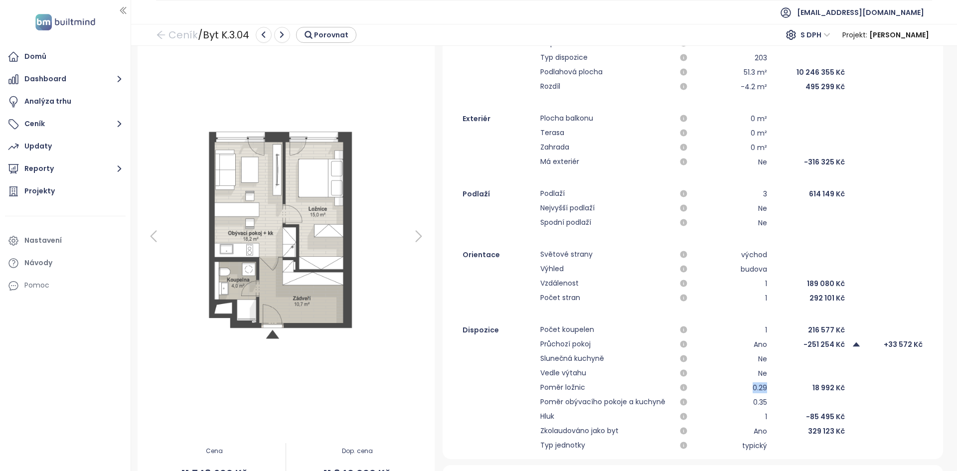
drag, startPoint x: 761, startPoint y: 388, endPoint x: 746, endPoint y: 389, distance: 15.5
click at [746, 389] on div "0.29" at bounding box center [732, 388] width 72 height 12
click at [74, 144] on div "Updaty" at bounding box center [65, 147] width 121 height 20
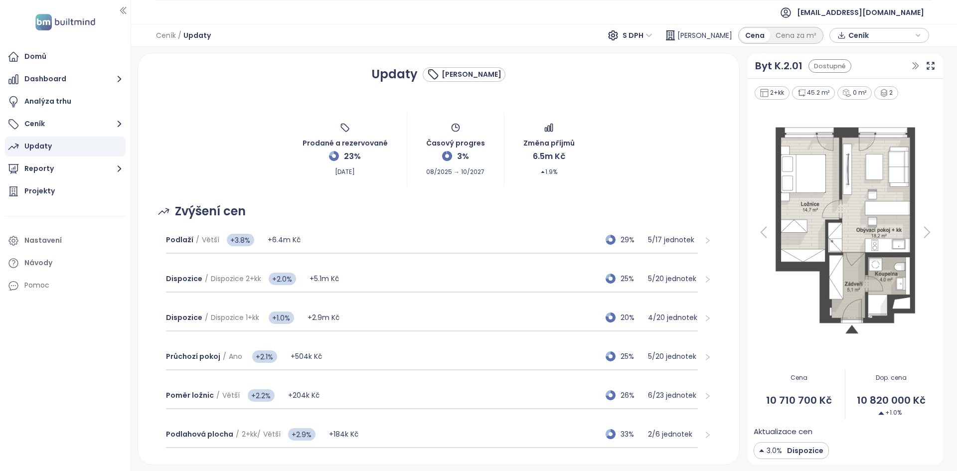
scroll to position [80, 0]
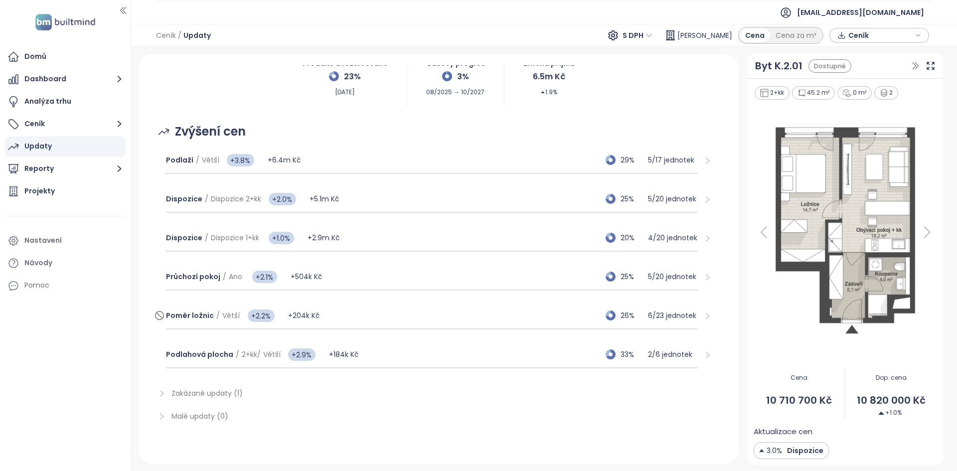
click at [371, 317] on div "Poměr ložnic / Větší +2.2% +204k Kč 26% 6 / 23 jednotek" at bounding box center [432, 316] width 532 height 27
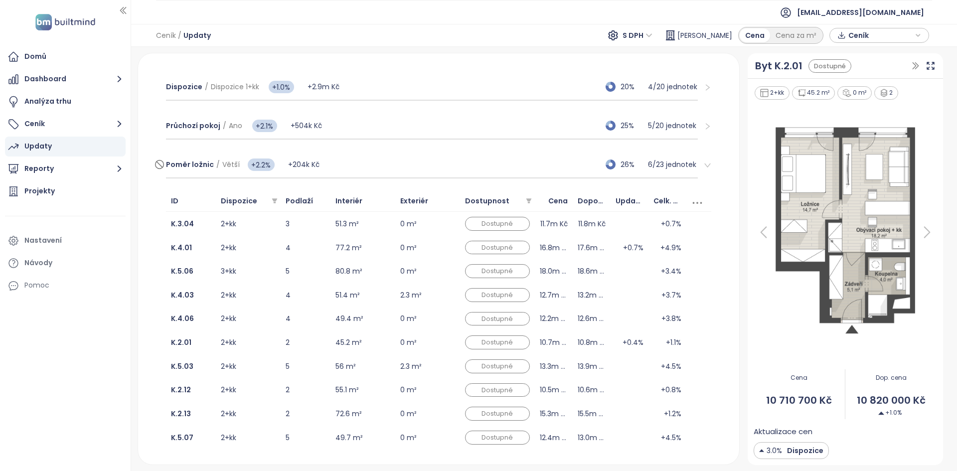
scroll to position [231, 0]
drag, startPoint x: 257, startPoint y: 125, endPoint x: 278, endPoint y: 125, distance: 21.4
click at [278, 125] on div "Poměr ložnic / Větší +0.1% Celková změna +2.2%" at bounding box center [227, 131] width 120 height 33
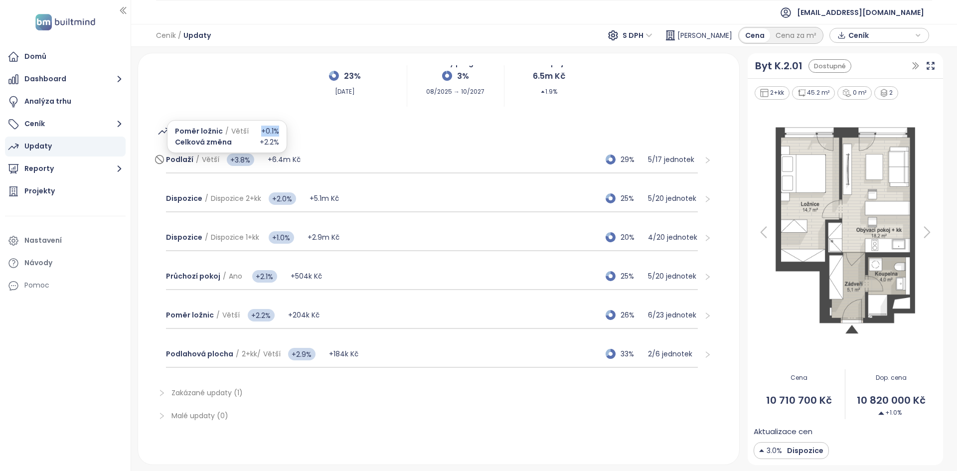
scroll to position [80, 0]
click at [371, 319] on div "Poměr ložnic / Větší +2.2% +204k Kč 26% 6 / 23 jednotek" at bounding box center [432, 315] width 532 height 27
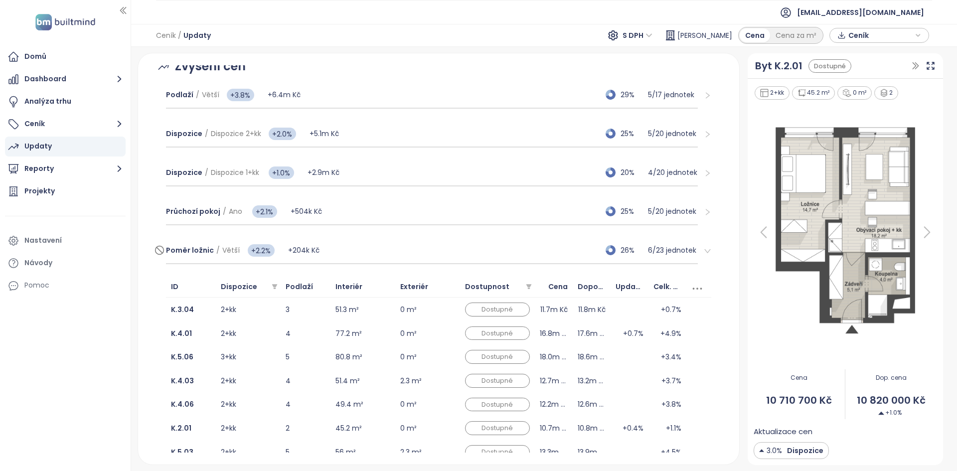
scroll to position [146, 0]
click at [162, 252] on icon at bounding box center [160, 250] width 6 height 6
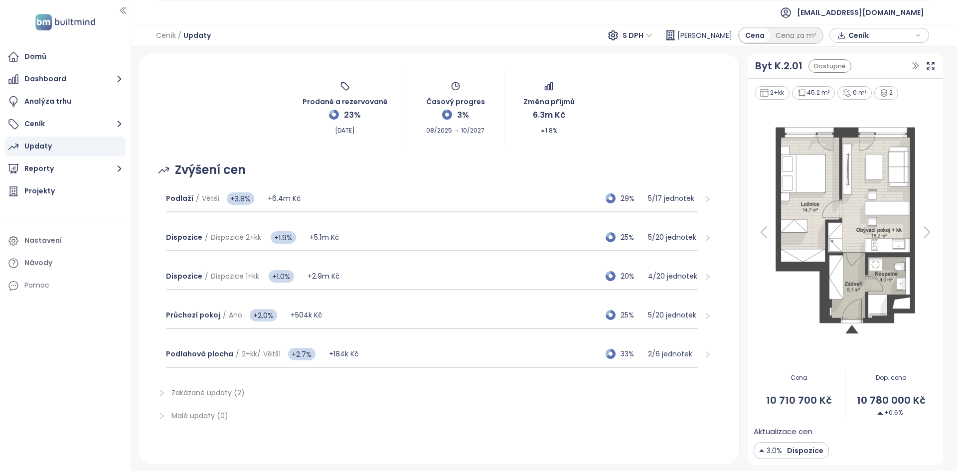
scroll to position [41, 0]
click at [228, 393] on span "Zakázané updaty (2)" at bounding box center [208, 393] width 73 height 10
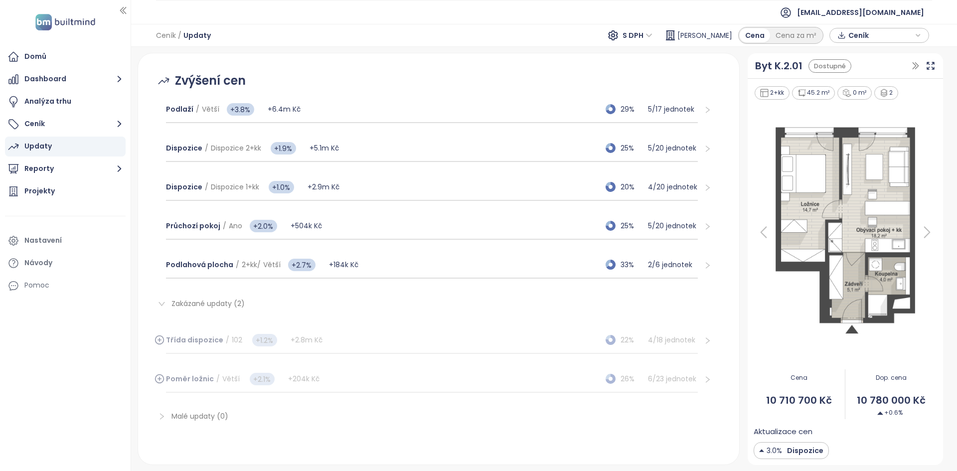
click at [227, 306] on span "Zakázané updaty (2)" at bounding box center [208, 304] width 73 height 10
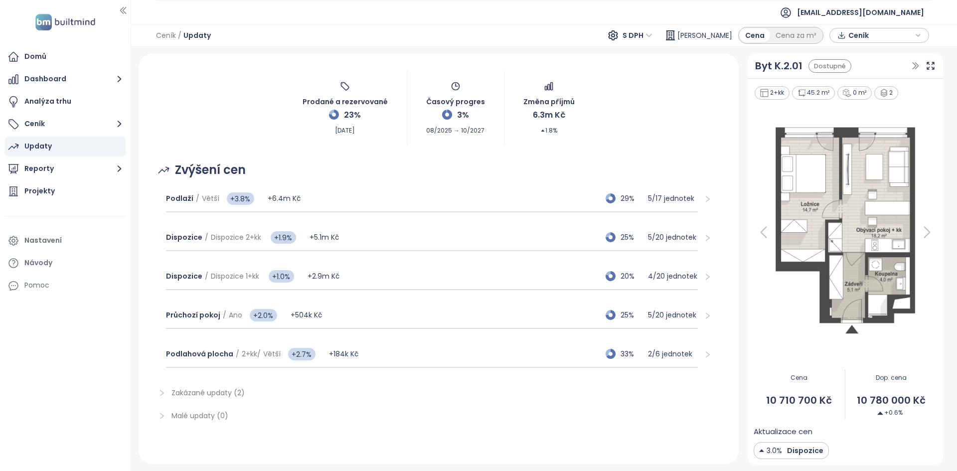
click at [209, 396] on span "Zakázané updaty (2)" at bounding box center [208, 393] width 73 height 10
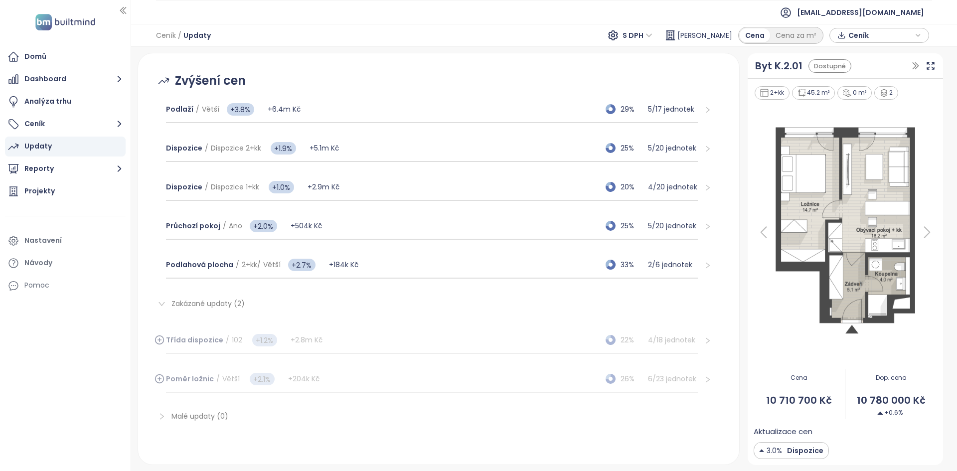
click at [345, 342] on div "Třída dispozice / 102 +1.2% +2.8m Kč 22% 4 / 18 jednotek" at bounding box center [432, 340] width 532 height 27
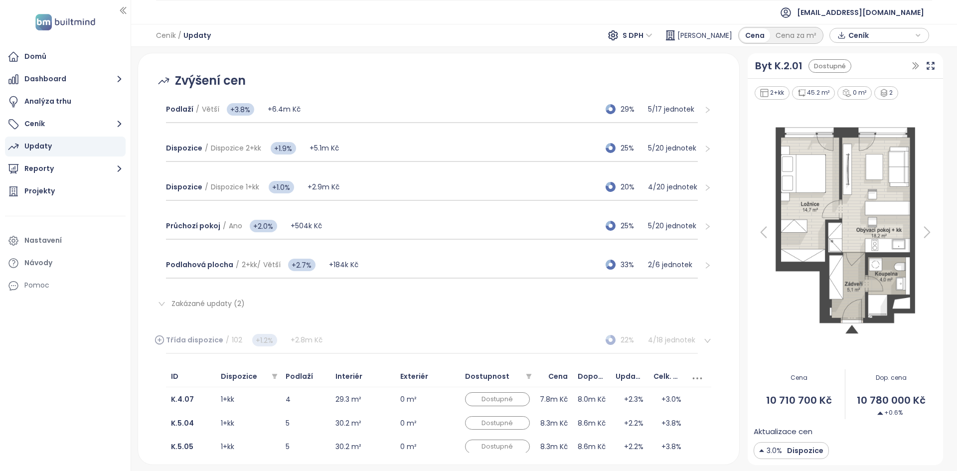
click at [163, 300] on span "right" at bounding box center [161, 303] width 7 height 7
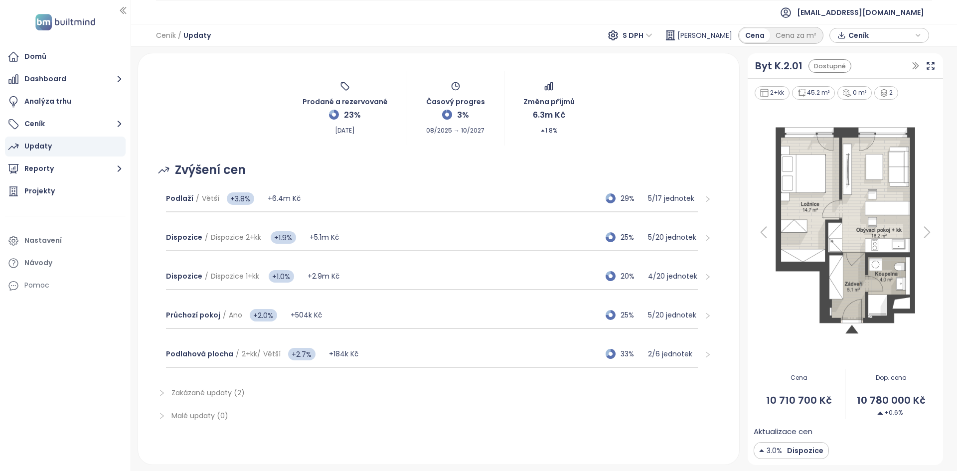
scroll to position [41, 0]
click at [413, 349] on div "Podlahová plocha / 2+kk / Větší +2.7% +184k Kč 33% 2 / 6 jednotek" at bounding box center [432, 354] width 532 height 27
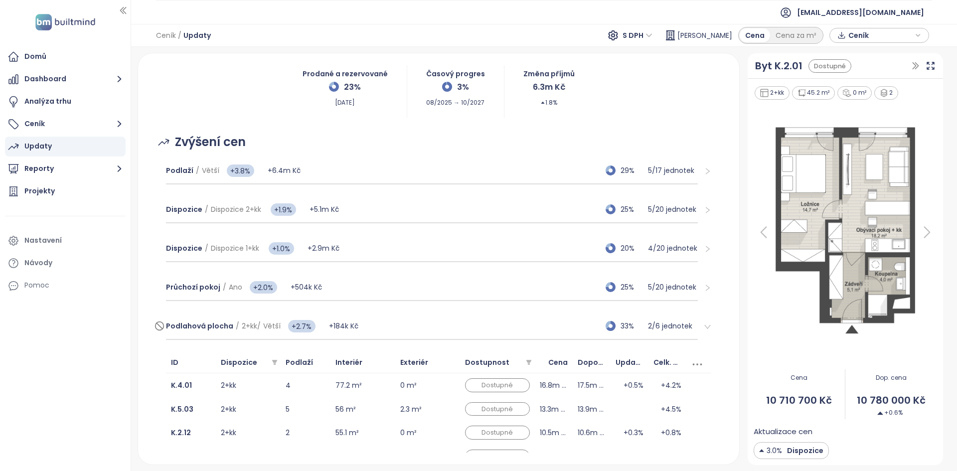
scroll to position [69, 0]
drag, startPoint x: 624, startPoint y: 303, endPoint x: 637, endPoint y: 299, distance: 13.9
click at [637, 299] on div "Prod. + Rezerv. 2 / 6 33%" at bounding box center [611, 301] width 109 height 16
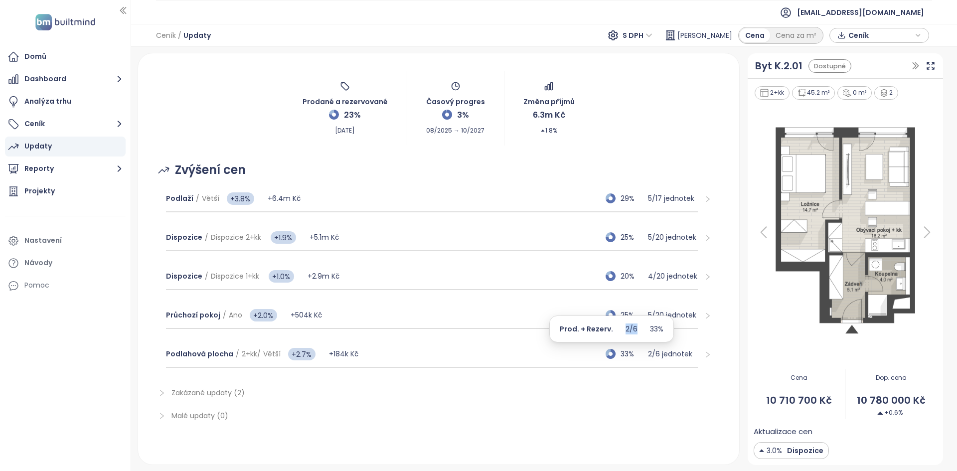
scroll to position [41, 0]
click at [539, 355] on div "Podlahová plocha / 2+kk / Větší +2.7% +184k Kč 33% 2 / 6 jednotek" at bounding box center [432, 354] width 532 height 27
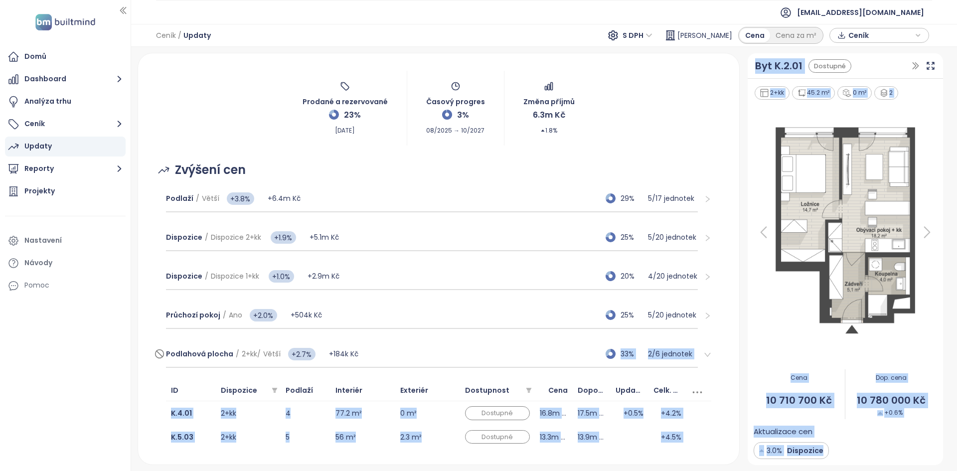
drag, startPoint x: 301, startPoint y: 316, endPoint x: 391, endPoint y: 350, distance: 96.6
click at [391, 350] on body "Domů Dashboard Analýza trhu Ceník Updaty Reporty Projekty Nastavení Návody Pomo…" at bounding box center [478, 235] width 957 height 471
click at [142, 380] on div "Updaty Konstanta Karlín Prodané a rezervované 23% Sep 15, 2025 Časový progres 3…" at bounding box center [438, 258] width 601 height 411
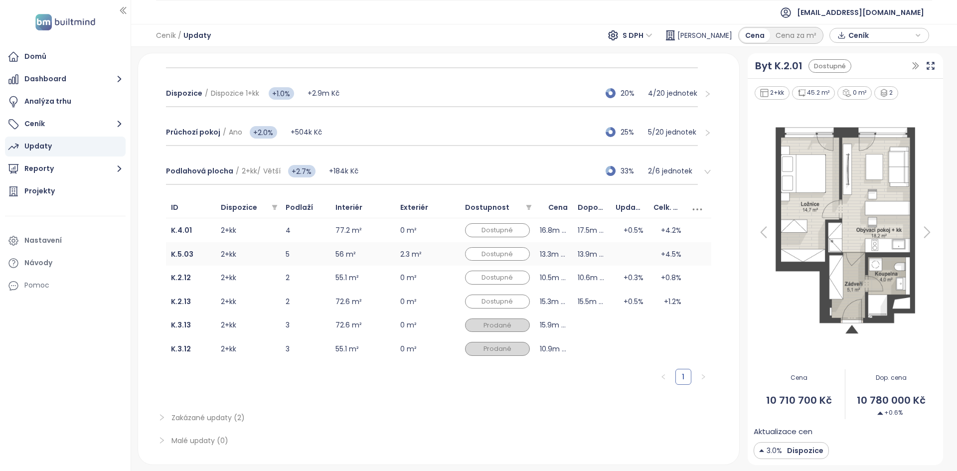
scroll to position [228, 0]
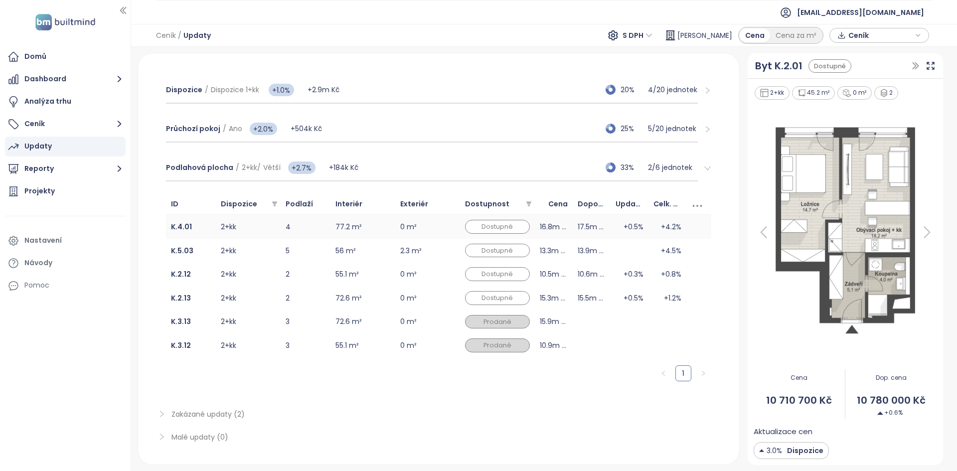
click at [272, 225] on td "2+kk" at bounding box center [248, 227] width 65 height 24
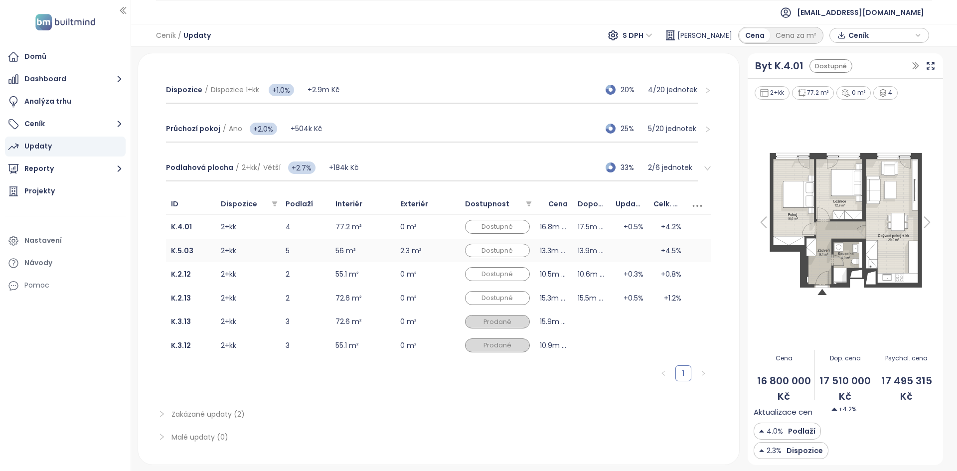
click at [258, 259] on td "2+kk" at bounding box center [248, 251] width 65 height 24
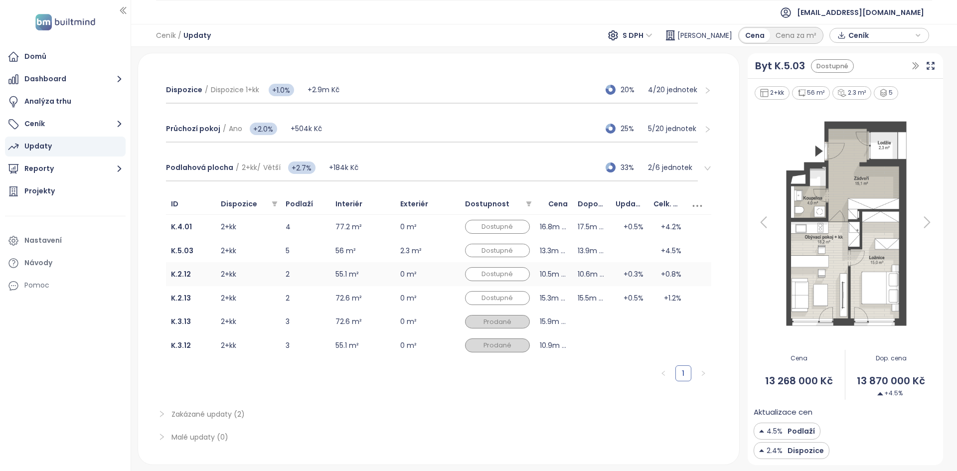
click at [258, 279] on td "2+kk" at bounding box center [248, 274] width 65 height 24
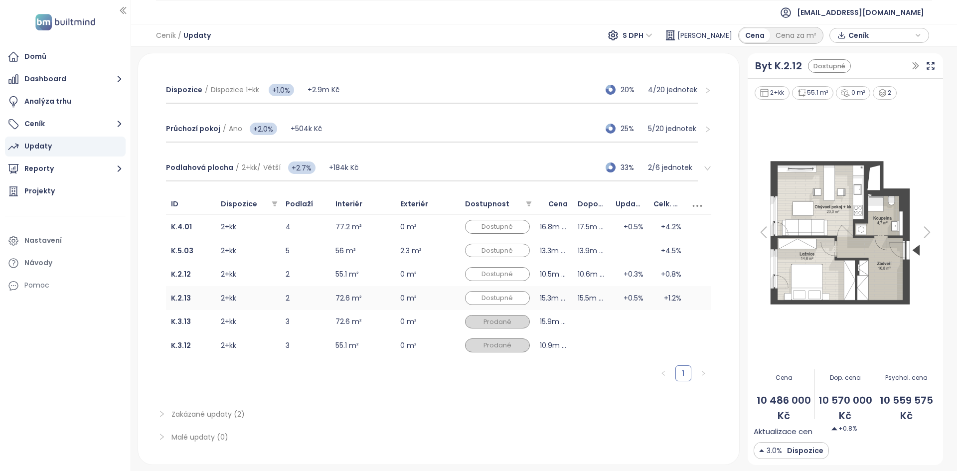
click at [255, 304] on td "2+kk" at bounding box center [248, 298] width 65 height 24
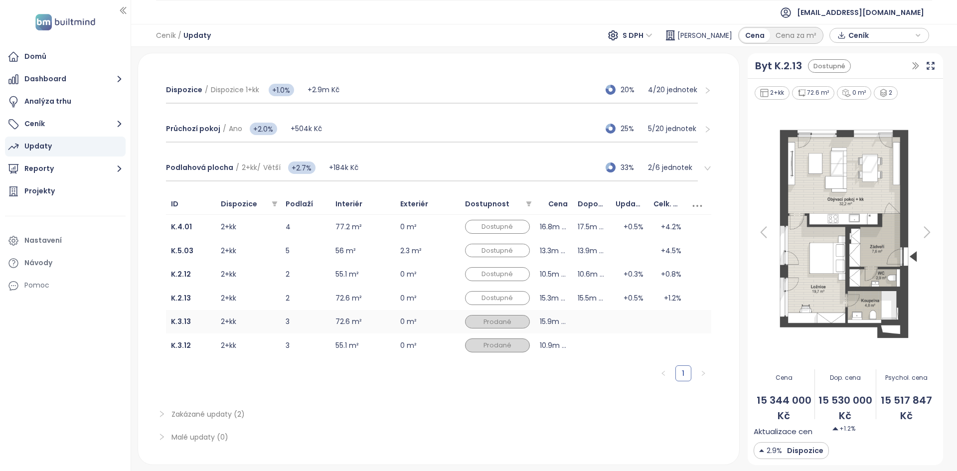
click at [255, 319] on td "2+kk" at bounding box center [248, 322] width 65 height 24
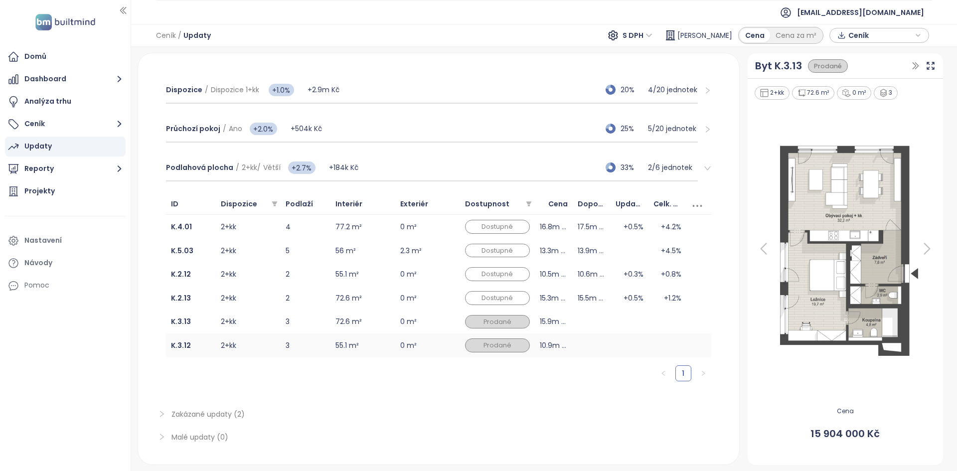
click at [254, 338] on td "2+kk" at bounding box center [248, 346] width 65 height 24
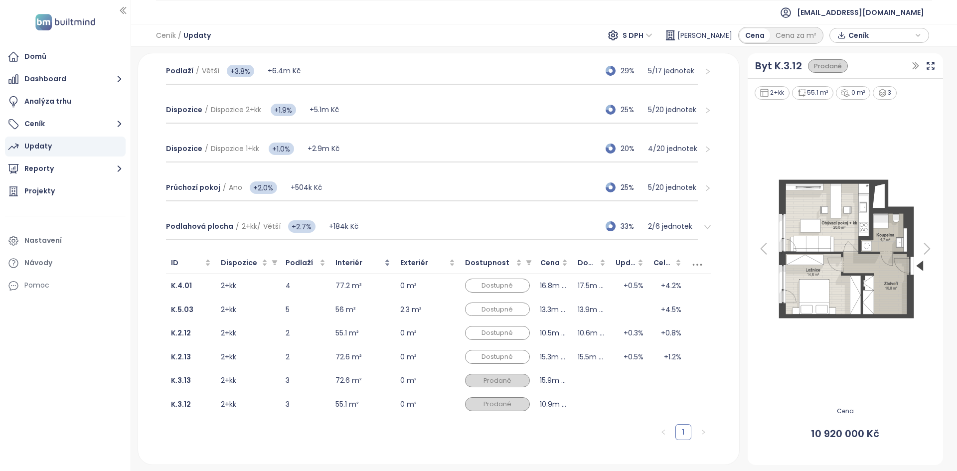
scroll to position [170, 0]
click at [369, 382] on td "72.6 m²" at bounding box center [363, 380] width 65 height 24
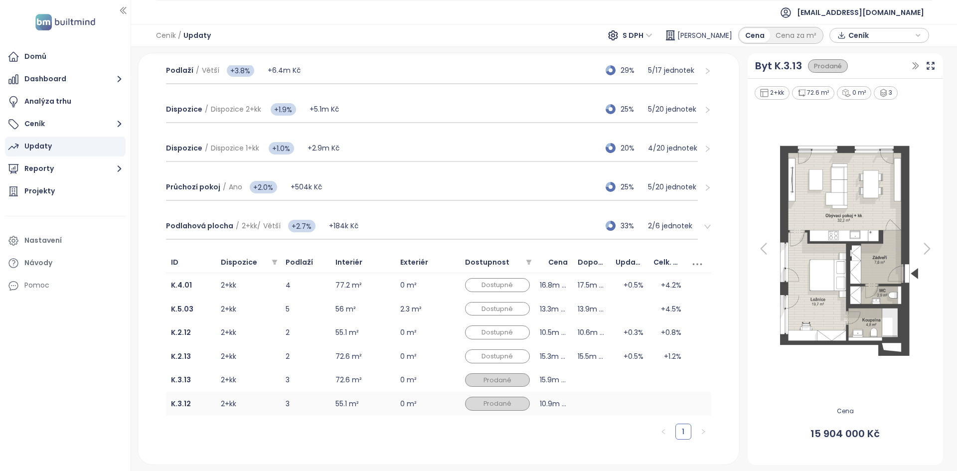
click at [372, 405] on td "55.1 m²" at bounding box center [363, 404] width 65 height 24
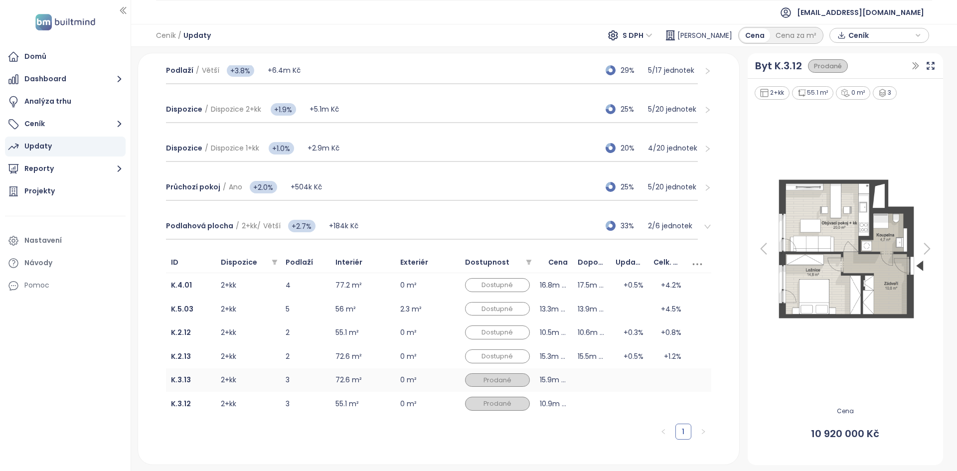
click at [273, 381] on td "2+kk" at bounding box center [248, 380] width 65 height 24
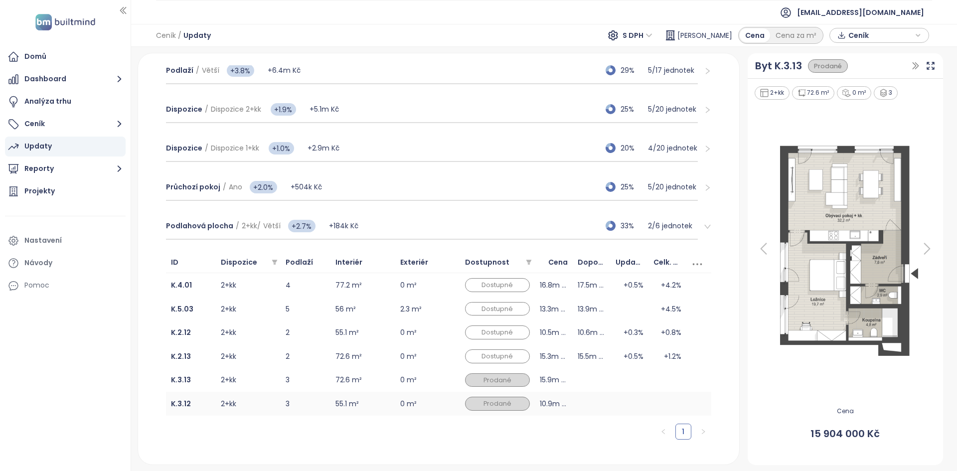
drag, startPoint x: 258, startPoint y: 410, endPoint x: 250, endPoint y: 396, distance: 16.5
click at [258, 411] on td "2+kk" at bounding box center [248, 404] width 65 height 24
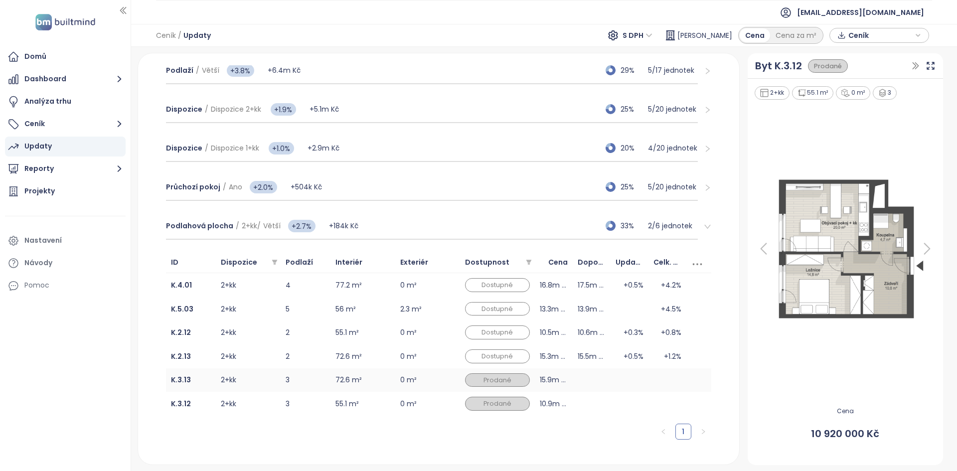
click at [246, 379] on td "2+kk" at bounding box center [248, 380] width 65 height 24
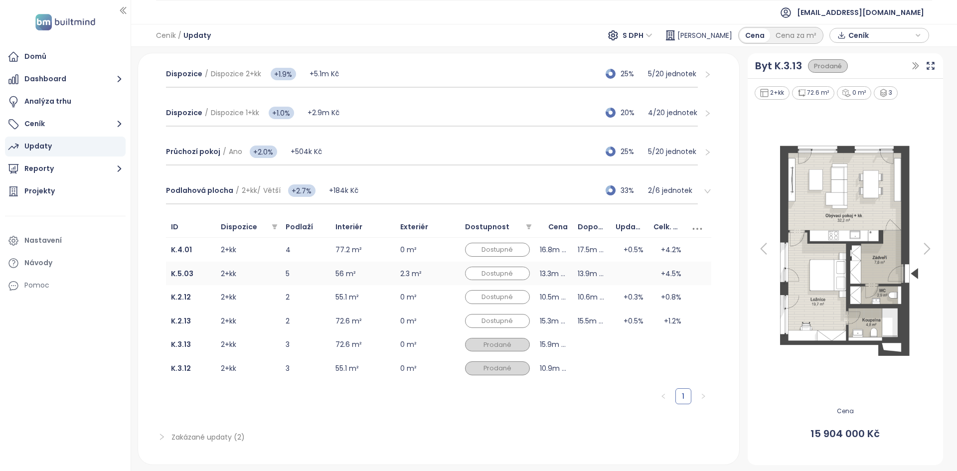
scroll to position [205, 0]
click at [309, 351] on td "3" at bounding box center [306, 345] width 50 height 24
click at [305, 362] on td "3" at bounding box center [306, 368] width 50 height 24
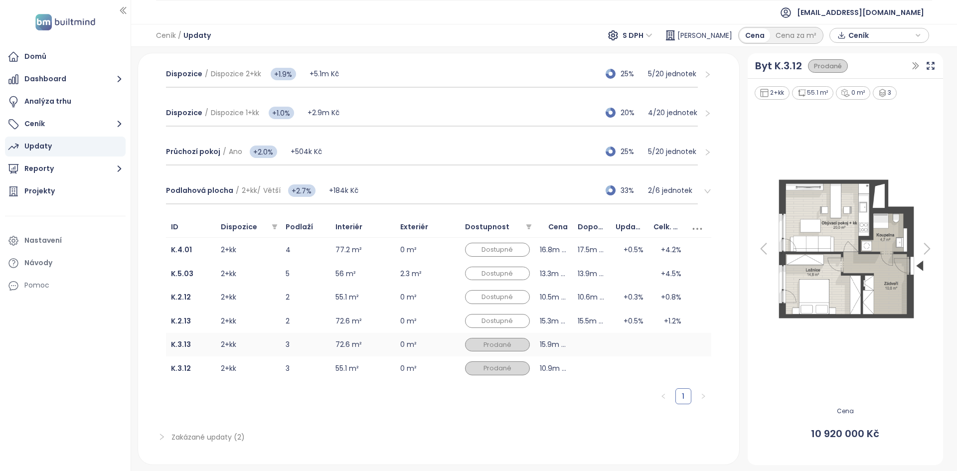
click at [311, 339] on td "3" at bounding box center [306, 345] width 50 height 24
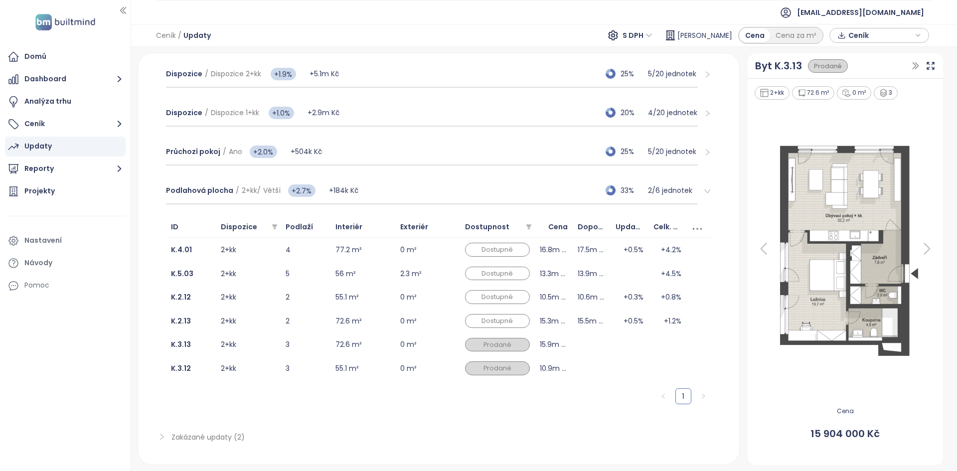
click at [433, 207] on div "Podlahová plocha / 2+kk / Větší +2.7% +184k Kč 33% 2 / 6 jednotek" at bounding box center [438, 191] width 561 height 39
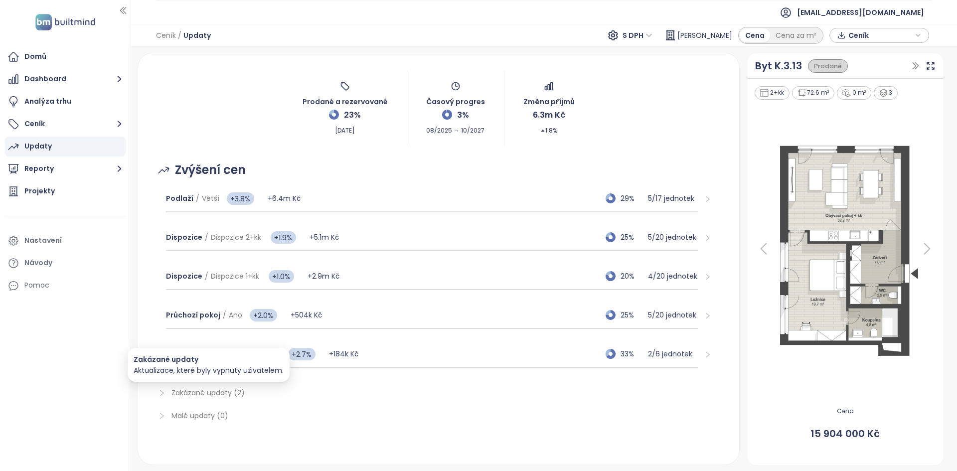
scroll to position [41, 0]
click at [236, 394] on span "Zakázané updaty (2)" at bounding box center [208, 393] width 73 height 10
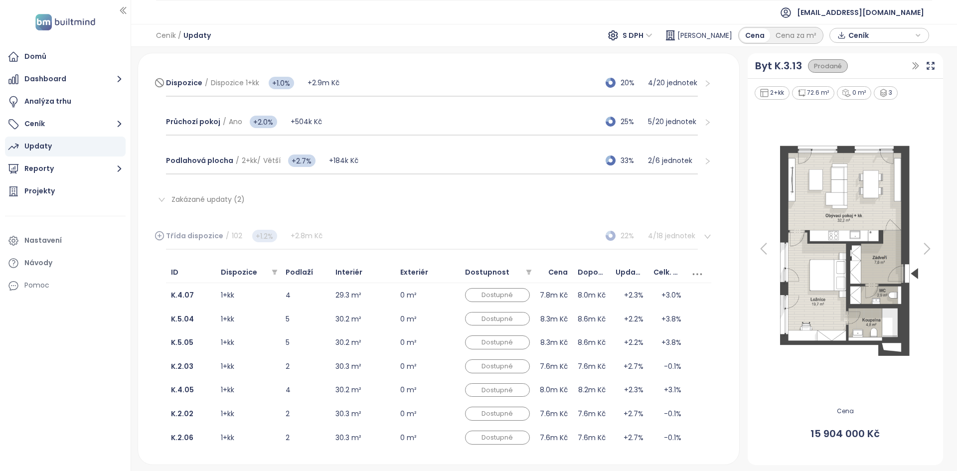
scroll to position [235, 0]
click at [775, 71] on div "Byt K.3.13" at bounding box center [778, 65] width 47 height 15
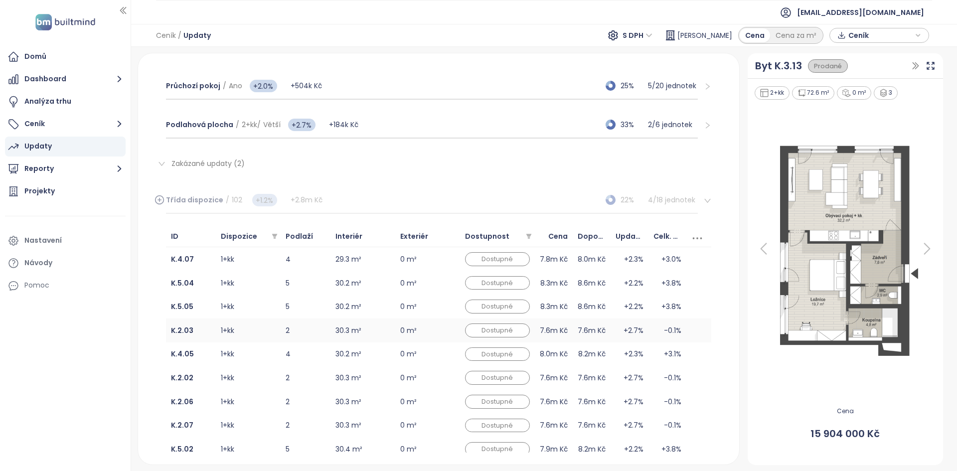
scroll to position [272, 0]
click at [268, 265] on td "1+kk" at bounding box center [248, 258] width 65 height 24
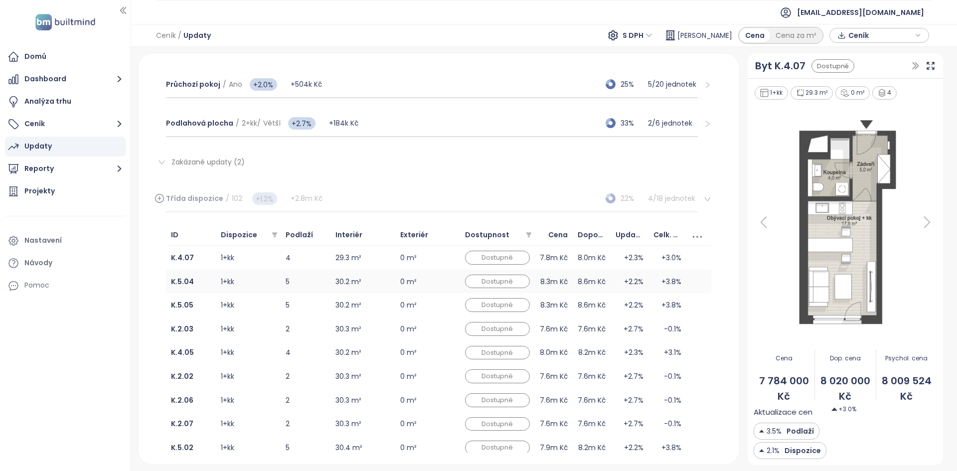
click at [263, 282] on td "1+kk" at bounding box center [248, 282] width 65 height 24
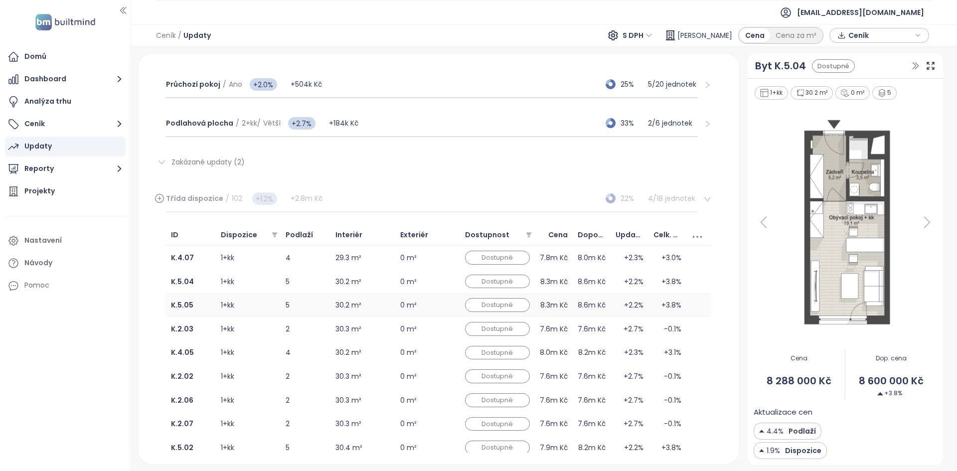
click at [256, 304] on td "1+kk" at bounding box center [248, 305] width 65 height 24
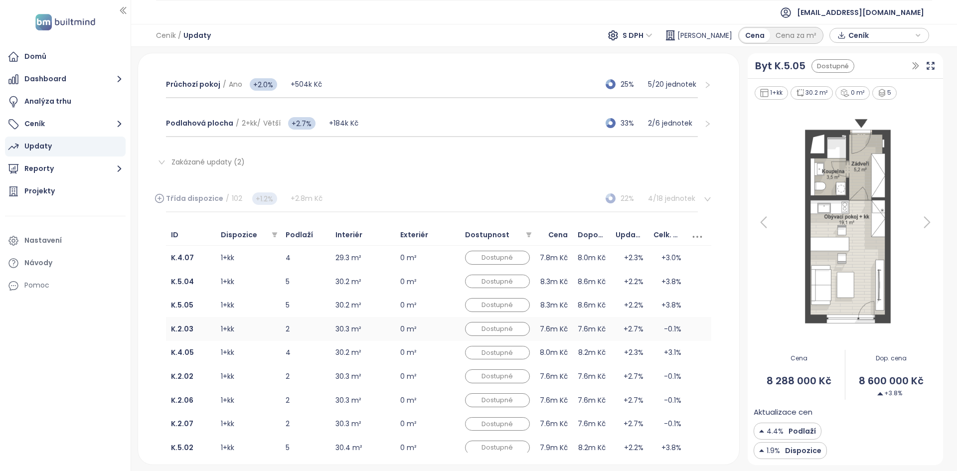
click at [252, 329] on td "1+kk" at bounding box center [248, 329] width 65 height 24
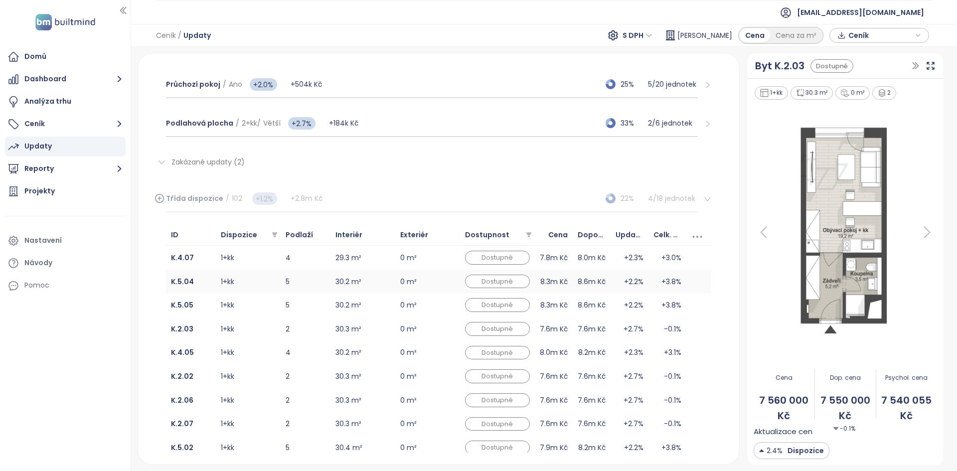
click at [263, 291] on td "1+kk" at bounding box center [248, 282] width 65 height 24
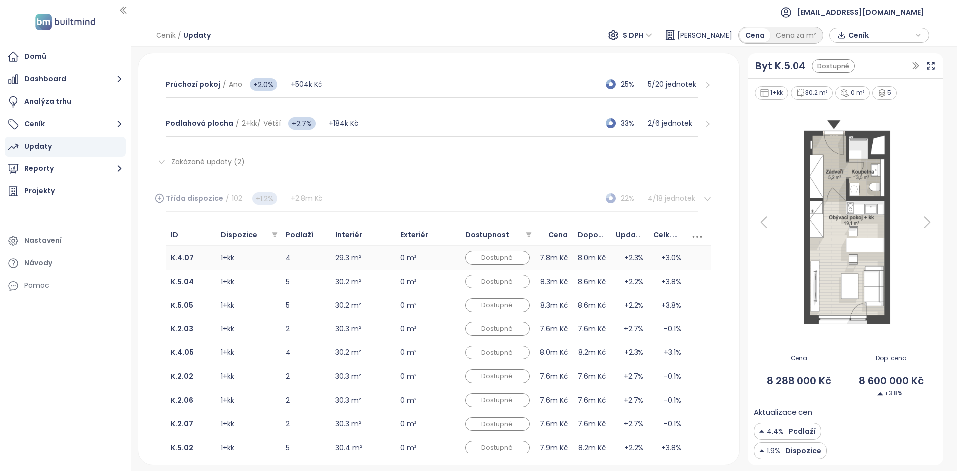
click at [257, 264] on td "1+kk" at bounding box center [248, 258] width 65 height 24
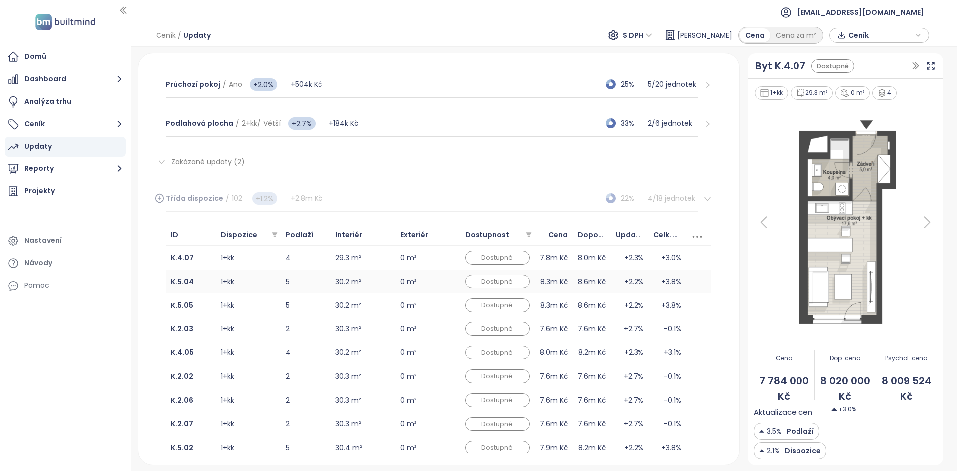
click at [255, 286] on td "1+kk" at bounding box center [248, 282] width 65 height 24
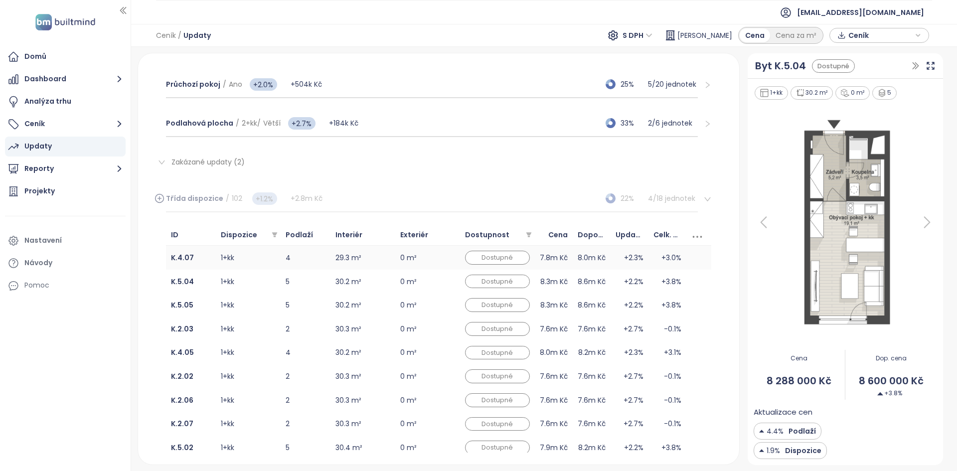
click at [260, 250] on td "1+kk" at bounding box center [248, 258] width 65 height 24
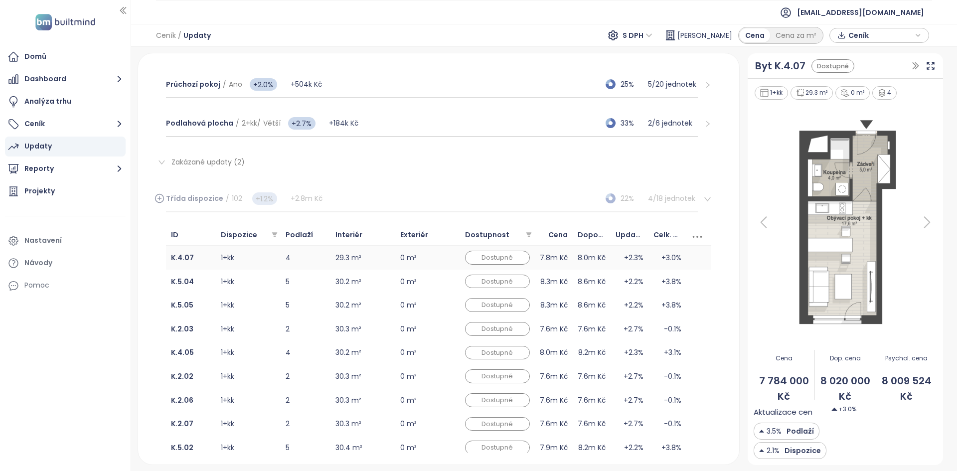
click at [255, 265] on td "1+kk" at bounding box center [248, 258] width 65 height 24
click at [254, 287] on td "1+kk" at bounding box center [248, 282] width 65 height 24
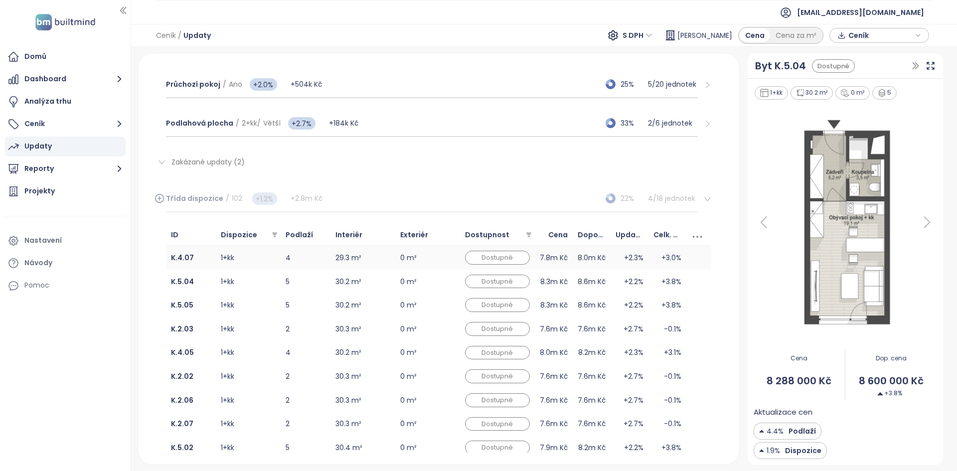
click at [254, 267] on td "1+kk" at bounding box center [248, 258] width 65 height 24
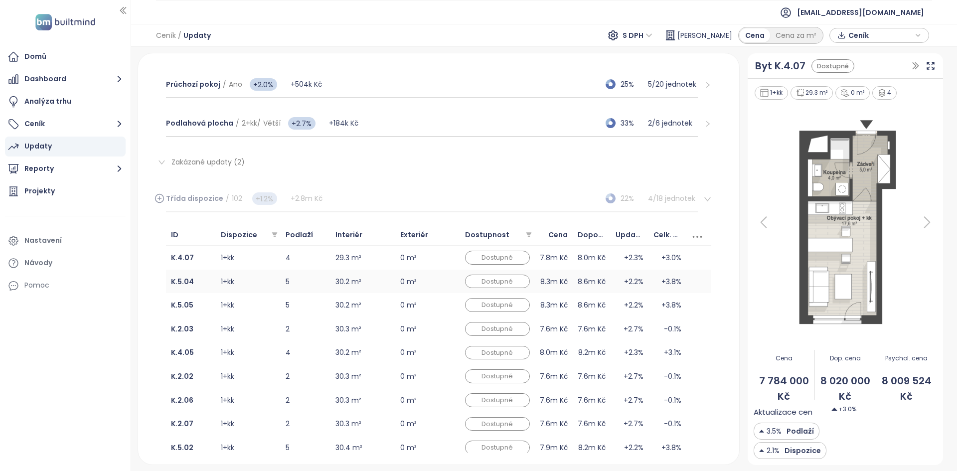
click at [254, 282] on td "1+kk" at bounding box center [248, 282] width 65 height 24
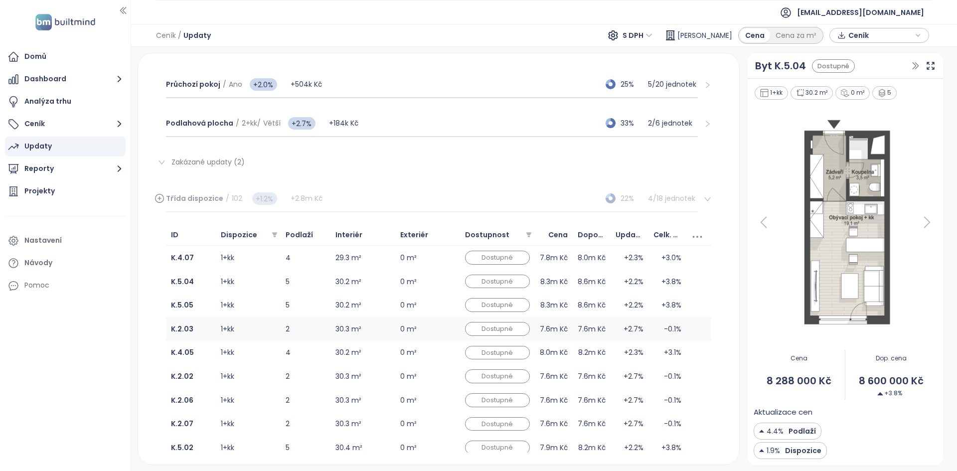
scroll to position [378, 0]
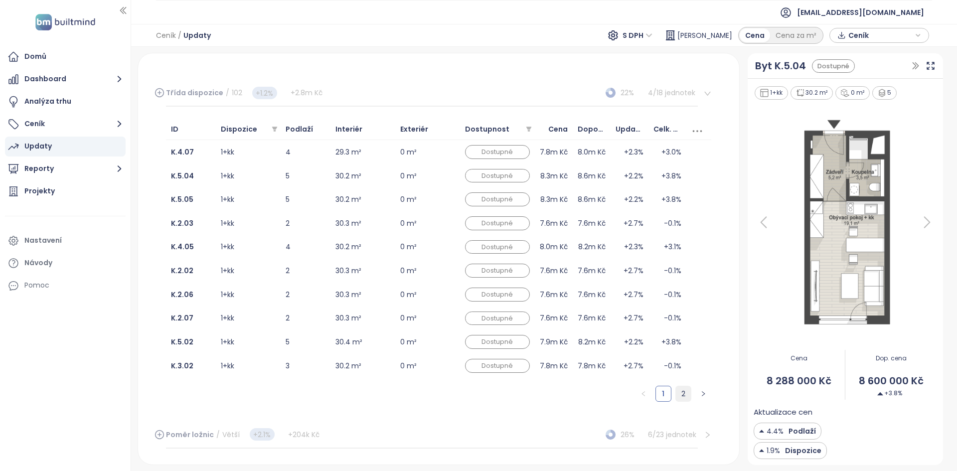
click at [676, 393] on link "2" at bounding box center [683, 393] width 15 height 15
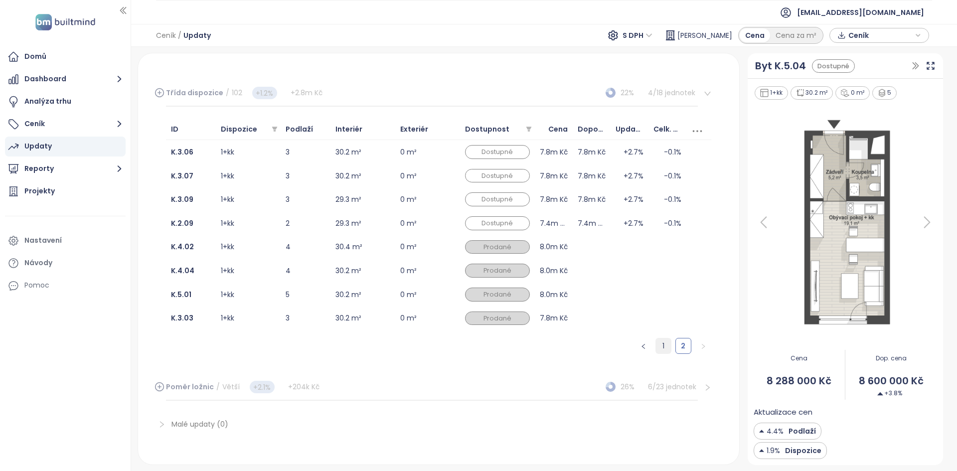
click at [658, 353] on link "1" at bounding box center [663, 346] width 15 height 15
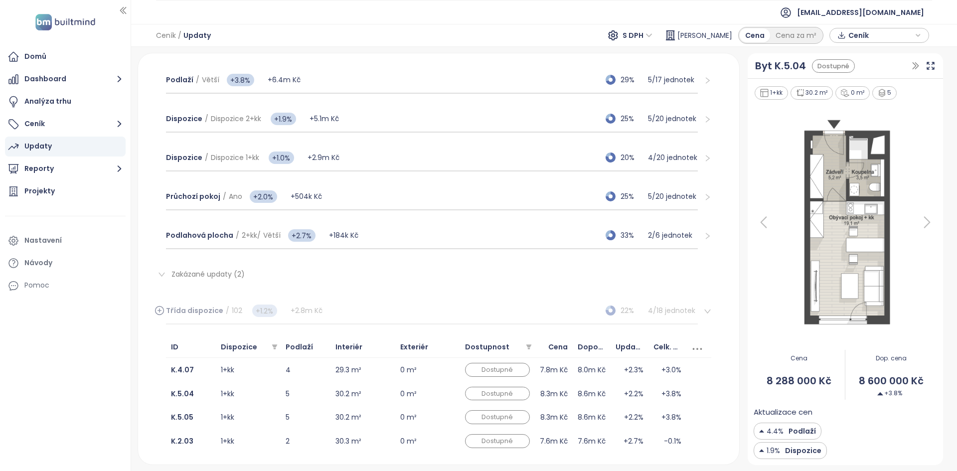
scroll to position [160, 0]
click at [240, 277] on span "102" at bounding box center [245, 278] width 10 height 10
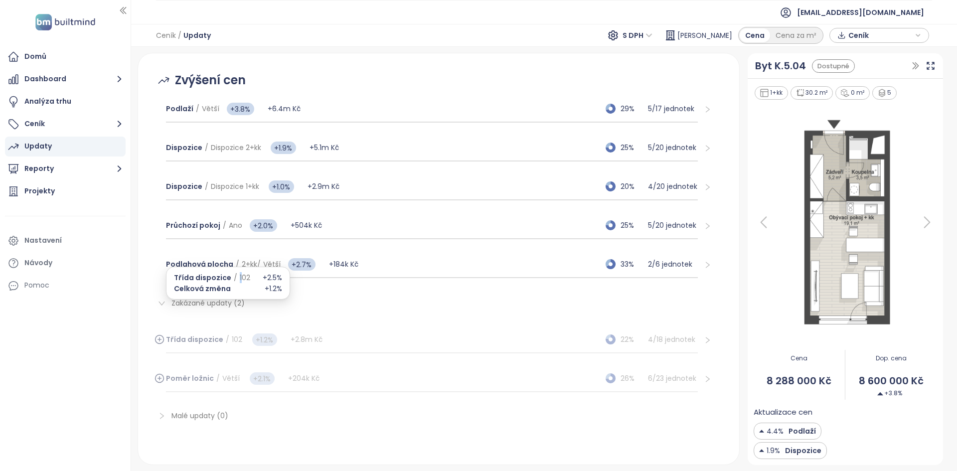
scroll to position [131, 0]
click at [344, 331] on div "Třída dispozice / 102 +1.2% +2.8m Kč 22% 4 / 18 jednotek" at bounding box center [432, 340] width 532 height 27
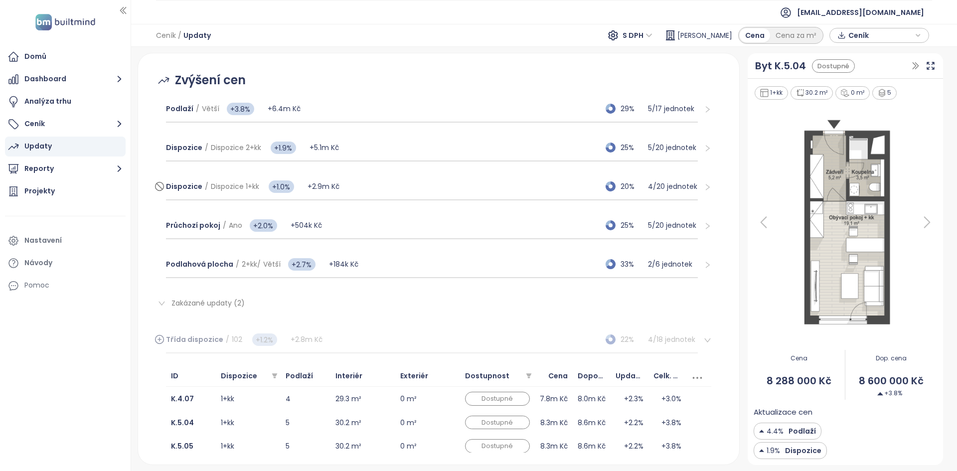
click at [571, 187] on div "Dispozice / Dispozice 1+kk +1.0% +2.9m Kč 20% 4 / 20 jednotek" at bounding box center [432, 187] width 532 height 27
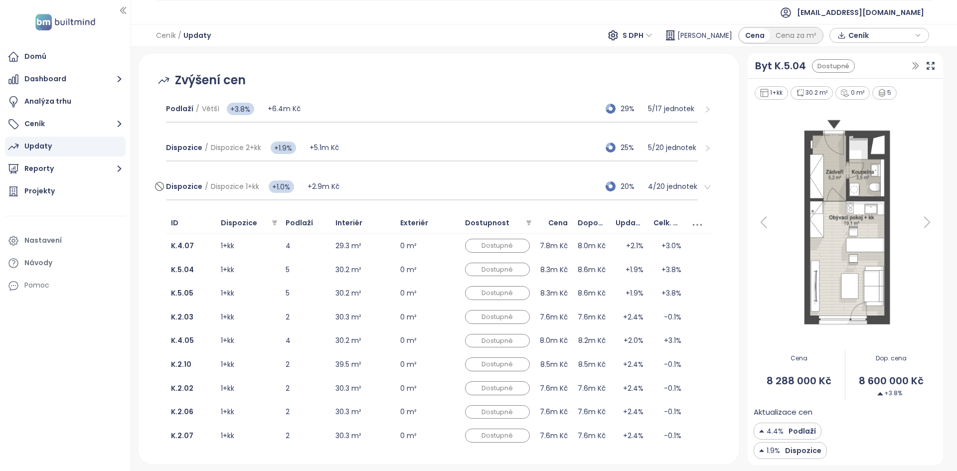
click at [538, 185] on div "Dispozice / Dispozice 1+kk +1.0% +2.9m Kč 20% 4 / 20 jednotek" at bounding box center [432, 187] width 532 height 27
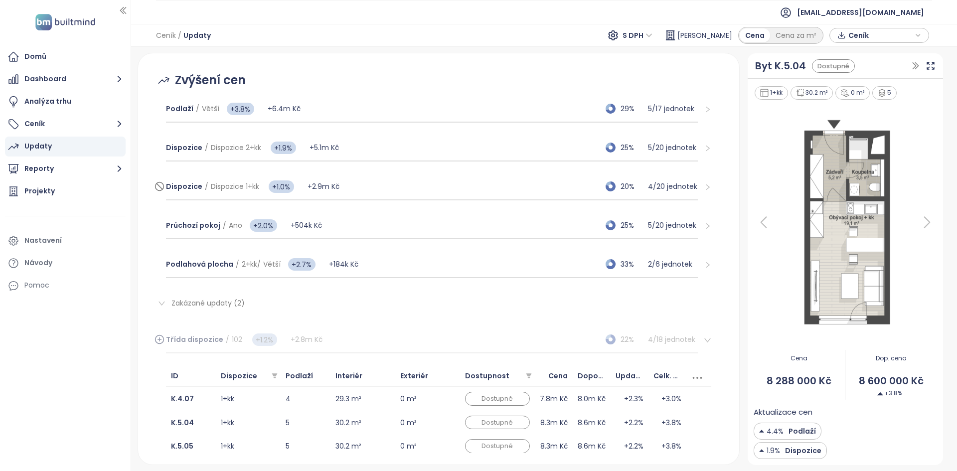
click at [572, 189] on div "Dispozice / Dispozice 1+kk +1.0% +2.9m Kč 20% 4 / 20 jednotek" at bounding box center [432, 187] width 532 height 27
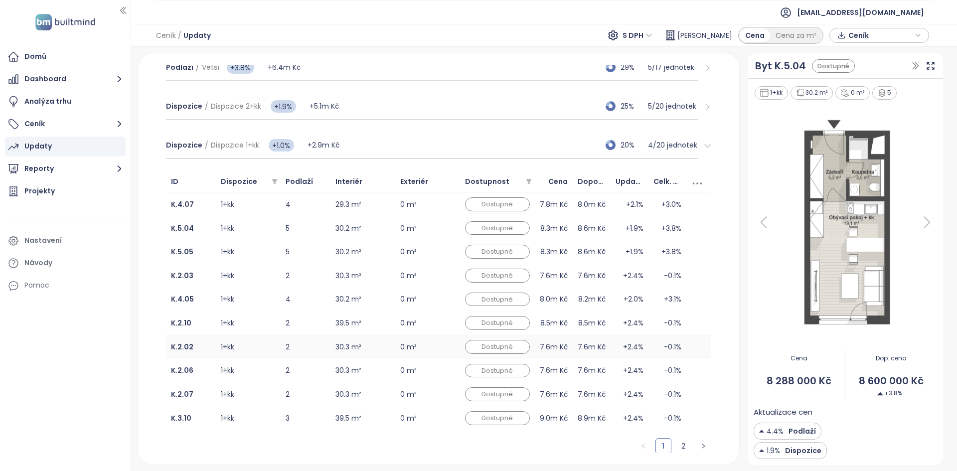
scroll to position [173, 0]
click at [369, 142] on div "Dispozice / Dispozice 1+kk +1.0% +2.9m Kč 20% 4 / 20 jednotek" at bounding box center [432, 145] width 532 height 27
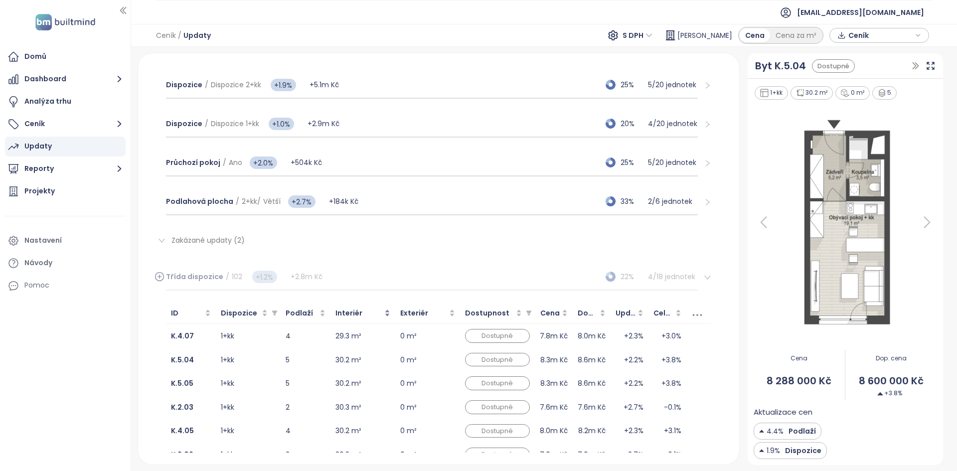
scroll to position [194, 0]
click at [371, 349] on td "30.2 m²" at bounding box center [363, 360] width 65 height 24
click at [376, 337] on td "29.3 m²" at bounding box center [363, 336] width 65 height 24
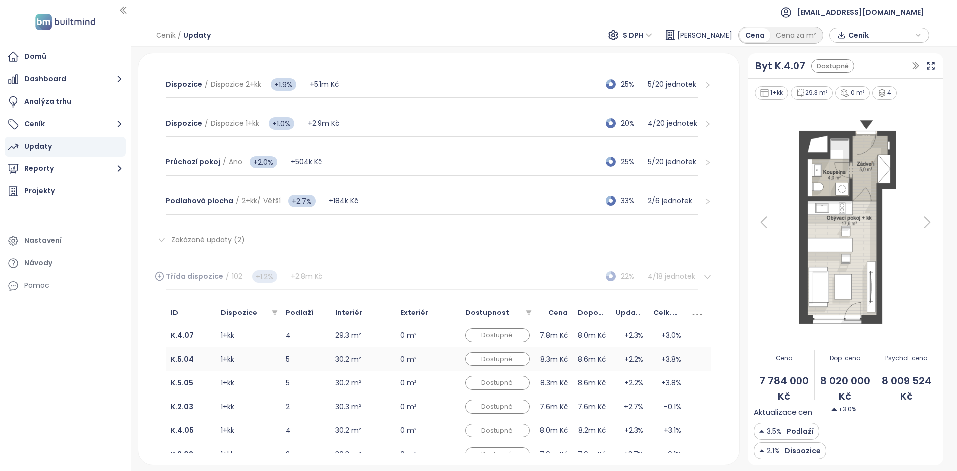
click at [378, 354] on td "30.2 m²" at bounding box center [363, 360] width 65 height 24
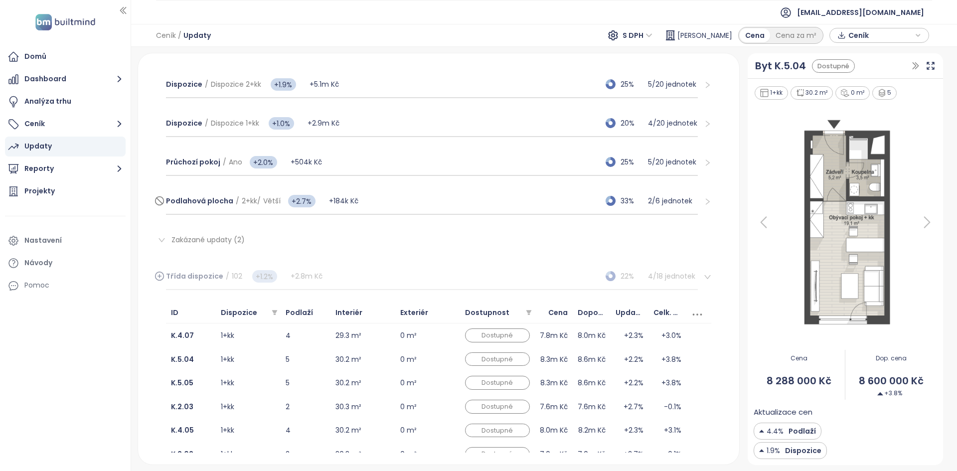
click at [404, 205] on div "Podlahová plocha / 2+kk / Větší +2.7% +184k Kč 33% 2 / 6 jednotek" at bounding box center [432, 201] width 532 height 27
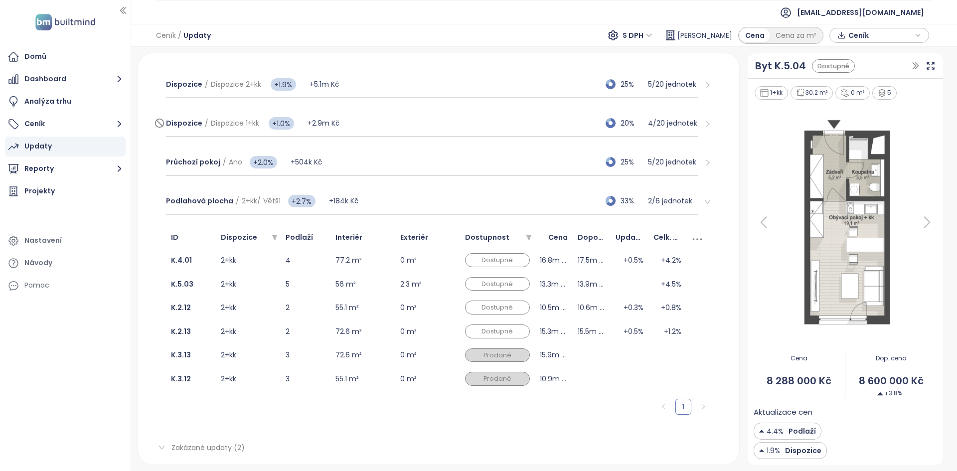
click at [386, 134] on div "Dispozice / Dispozice 1+kk +1.0% +2.9m Kč 20% 4 / 20 jednotek" at bounding box center [432, 123] width 532 height 27
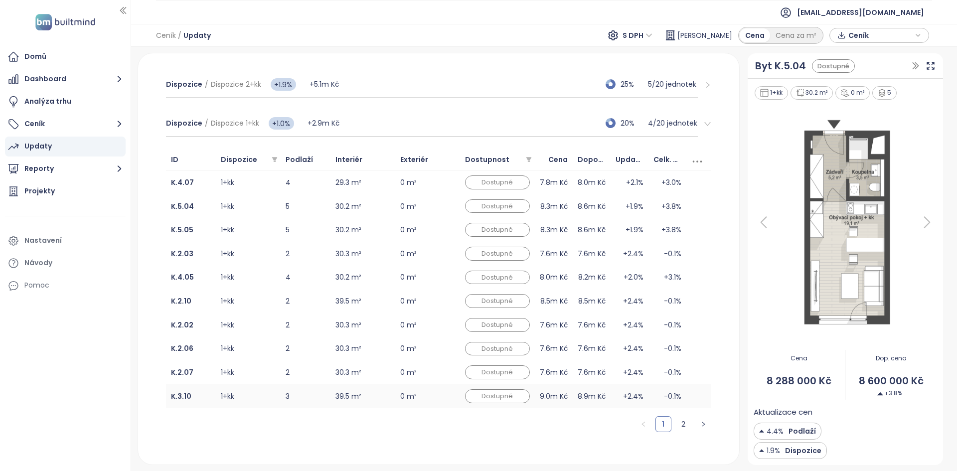
click at [374, 400] on td "39.5 m²" at bounding box center [363, 396] width 65 height 24
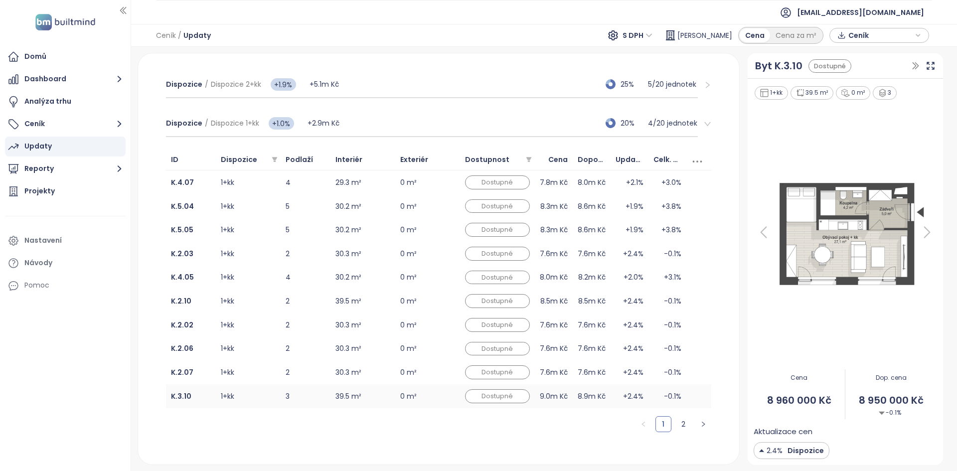
click at [381, 400] on td "39.5 m²" at bounding box center [363, 396] width 65 height 24
click at [861, 243] on img at bounding box center [845, 232] width 183 height 126
click at [855, 244] on img at bounding box center [845, 232] width 183 height 126
click at [373, 127] on div "Dispozice / Dispozice 1+kk +1.0% +2.9m Kč 20% 4 / 20 jednotek" at bounding box center [432, 123] width 532 height 27
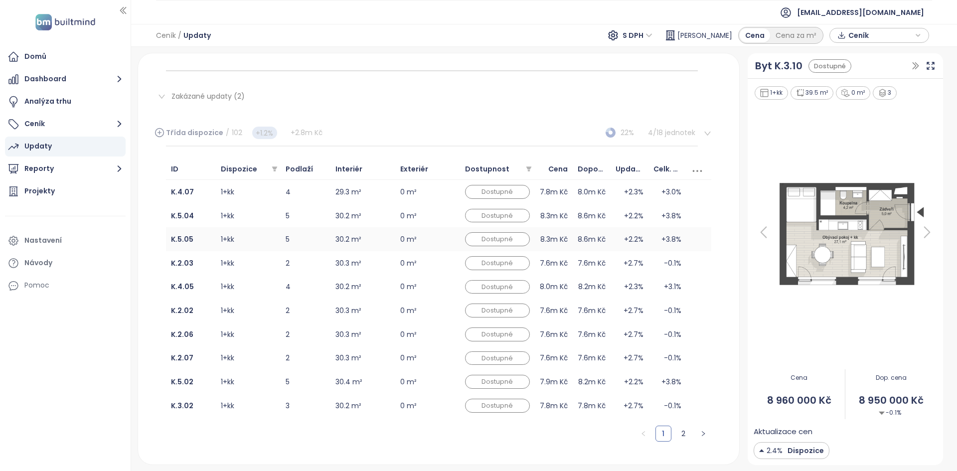
scroll to position [339, 0]
click at [676, 434] on link "2" at bounding box center [683, 433] width 15 height 15
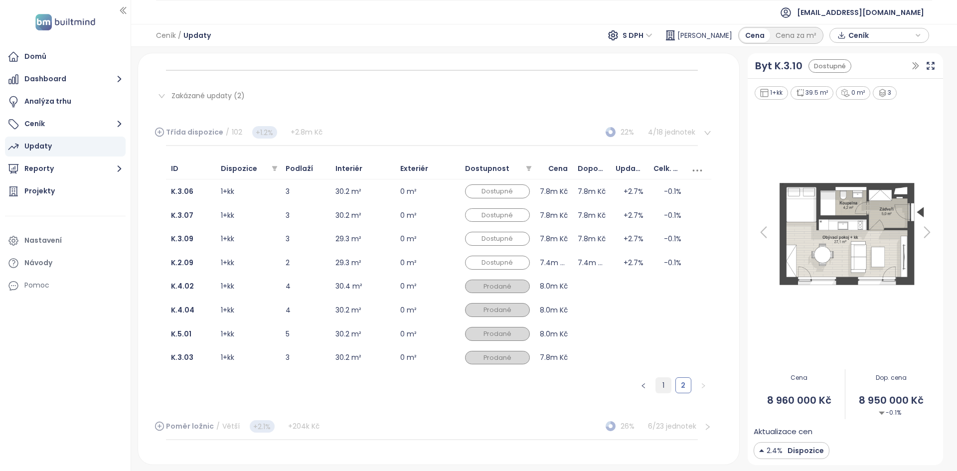
click at [656, 392] on link "1" at bounding box center [663, 385] width 15 height 15
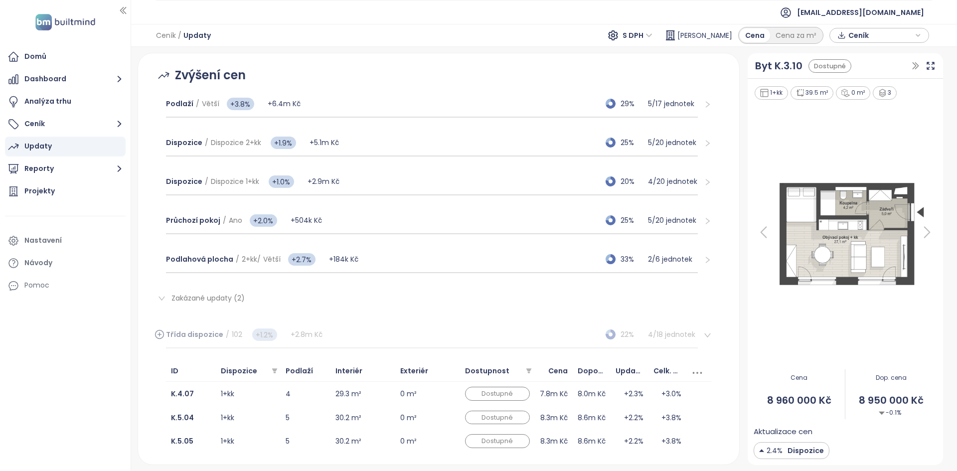
scroll to position [293, 0]
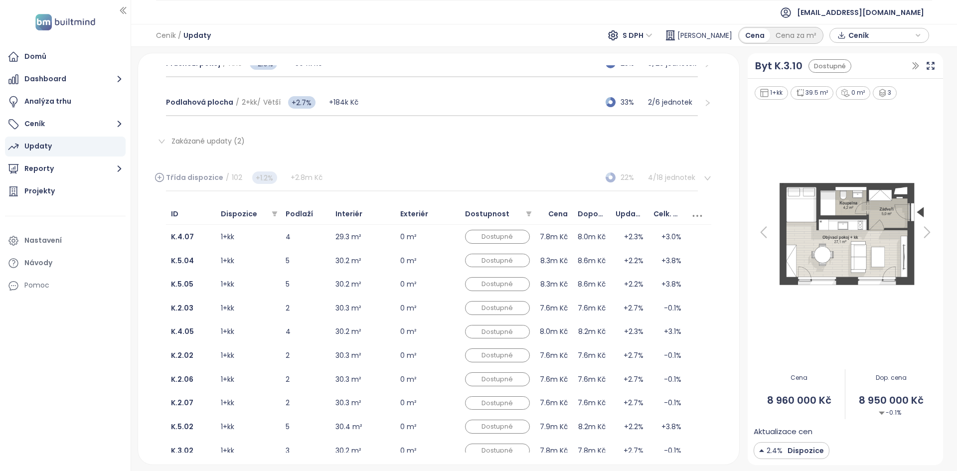
click at [383, 184] on div "Třída dispozice / 102 +1.2% +2.8m Kč 22% 4 / 18 jednotek" at bounding box center [432, 178] width 532 height 27
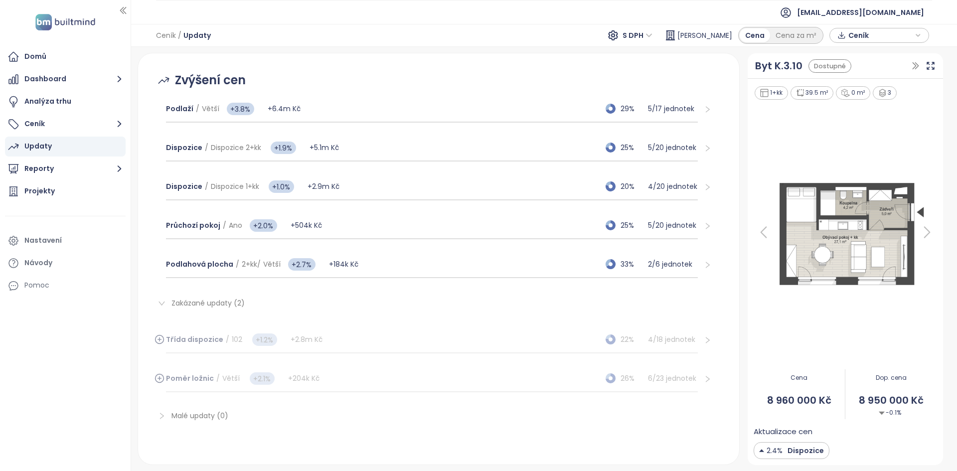
scroll to position [131, 0]
click at [542, 346] on div "Třída dispozice / 102 +1.2% +2.8m Kč 22% 4 / 18 jednotek" at bounding box center [432, 340] width 532 height 27
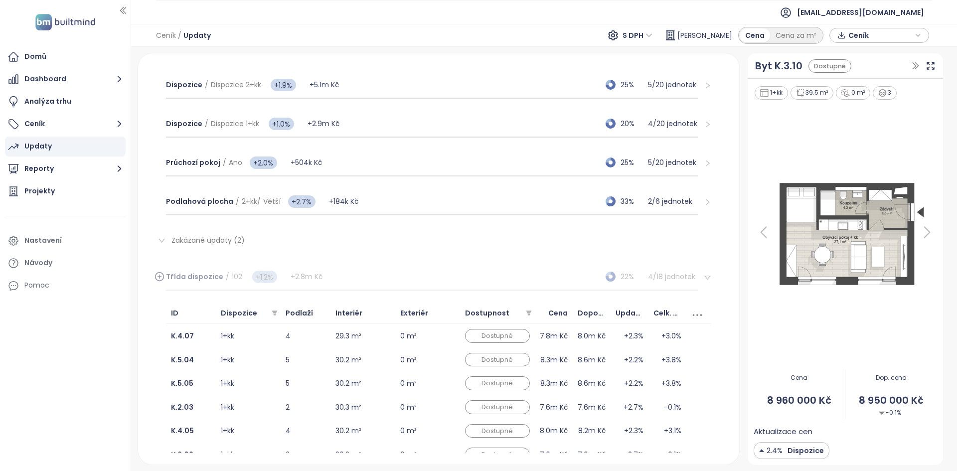
scroll to position [194, 0]
click at [388, 275] on div "Třída dispozice / 102 +1.2% +2.8m Kč 22% 4 / 18 jednotek" at bounding box center [432, 277] width 532 height 27
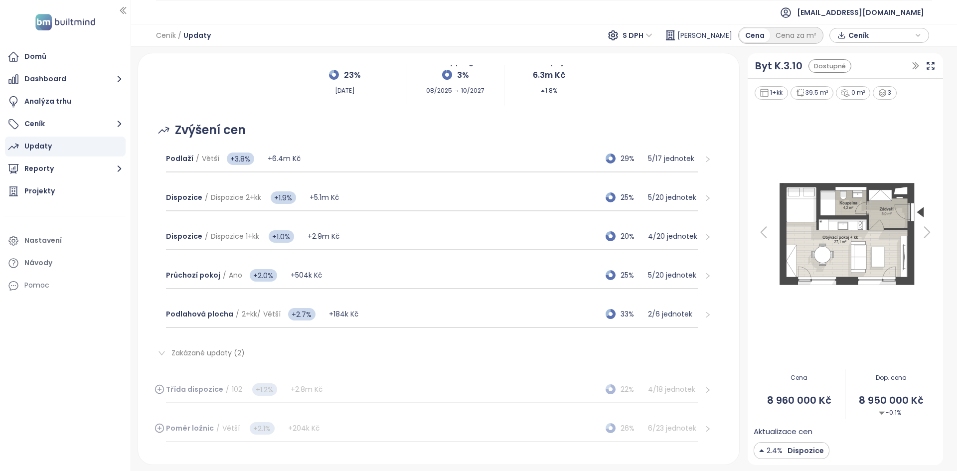
scroll to position [131, 0]
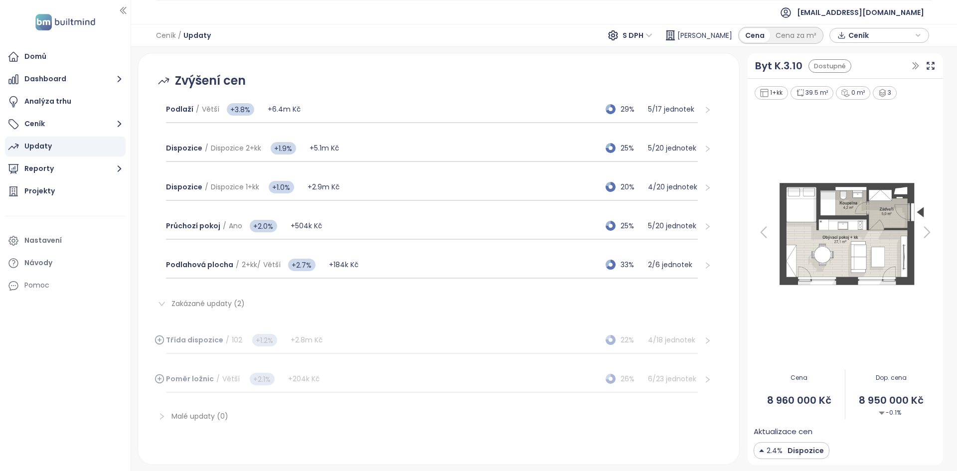
click at [202, 305] on span "Zakázané updaty (2)" at bounding box center [208, 304] width 73 height 10
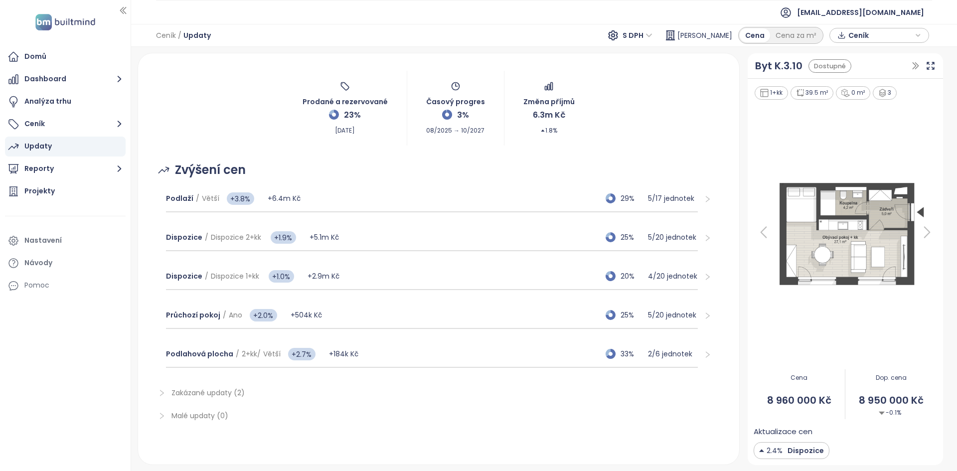
scroll to position [41, 0]
click at [884, 40] on span "Ceník" at bounding box center [881, 35] width 64 height 15
click at [880, 41] on span "Ceník" at bounding box center [881, 35] width 64 height 15
click at [345, 203] on div "Podlaží / Větší +3.8% +6.4m Kč 29% 5 / 17 jednotek" at bounding box center [432, 198] width 532 height 27
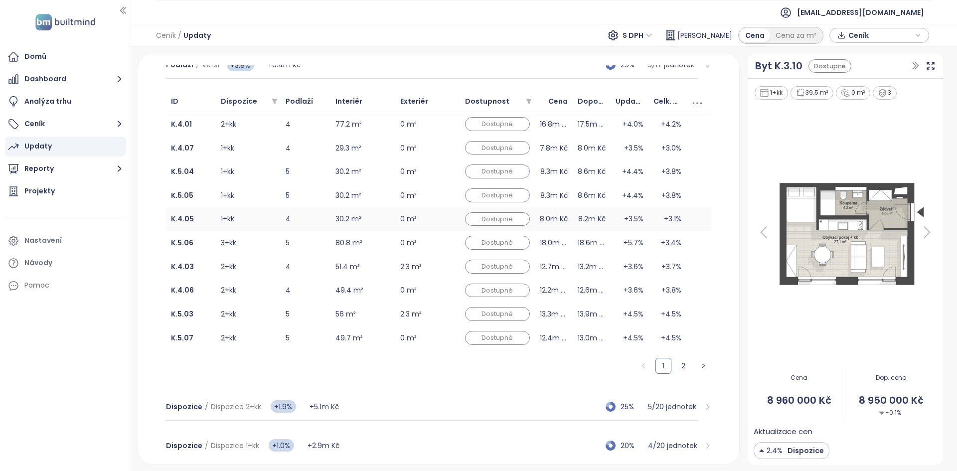
scroll to position [176, 0]
click at [275, 240] on td "3+kk" at bounding box center [248, 242] width 65 height 24
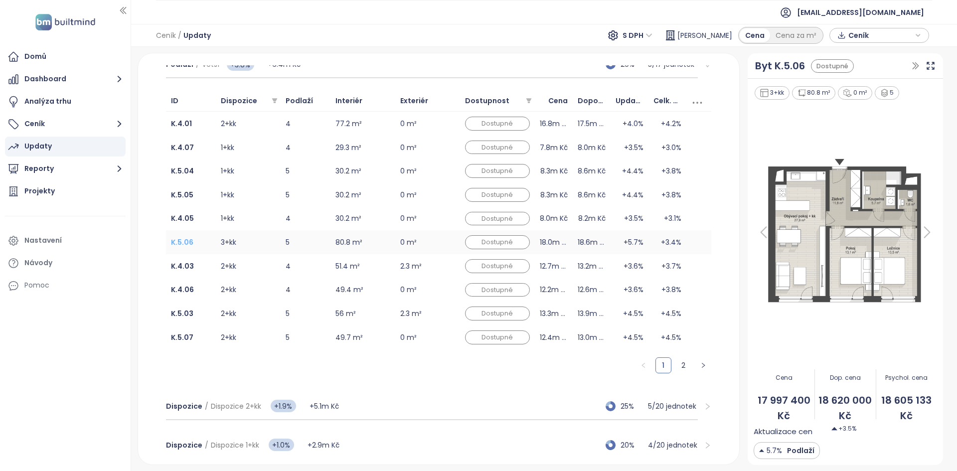
click at [183, 246] on b "K.5.06" at bounding box center [182, 242] width 22 height 10
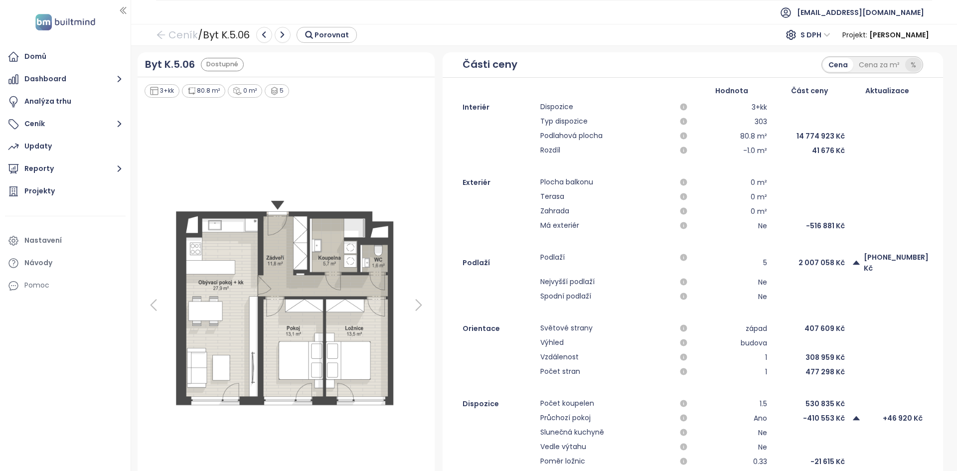
click at [910, 65] on div "%" at bounding box center [913, 65] width 16 height 14
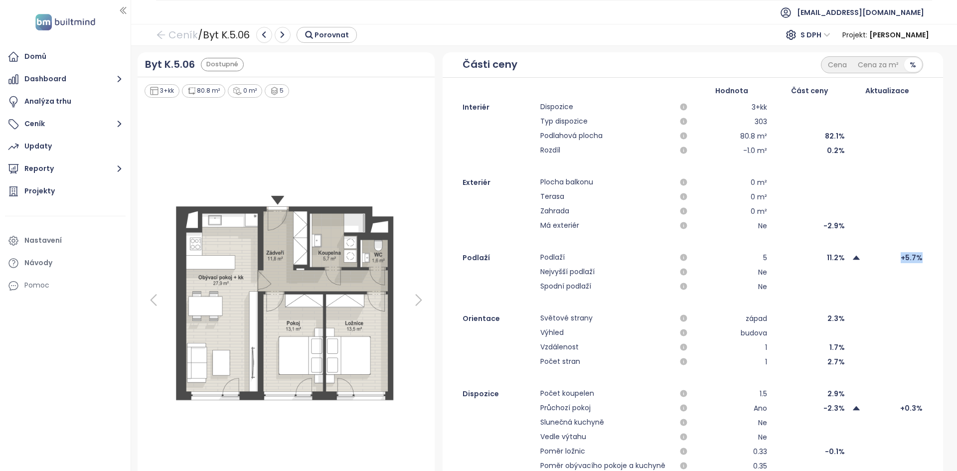
drag, startPoint x: 897, startPoint y: 252, endPoint x: 883, endPoint y: 248, distance: 14.5
click at [883, 248] on div "Interiér Dispozice 3+kk Typ dispozice 303 Podlahová plocha 80.8 m² 82.1% Rozdíl…" at bounding box center [693, 308] width 501 height 414
click at [881, 299] on div "Interiér Dispozice 3+kk Typ dispozice 303 Podlahová plocha 80.8 m² 82.1% Rozdíl…" at bounding box center [693, 308] width 501 height 414
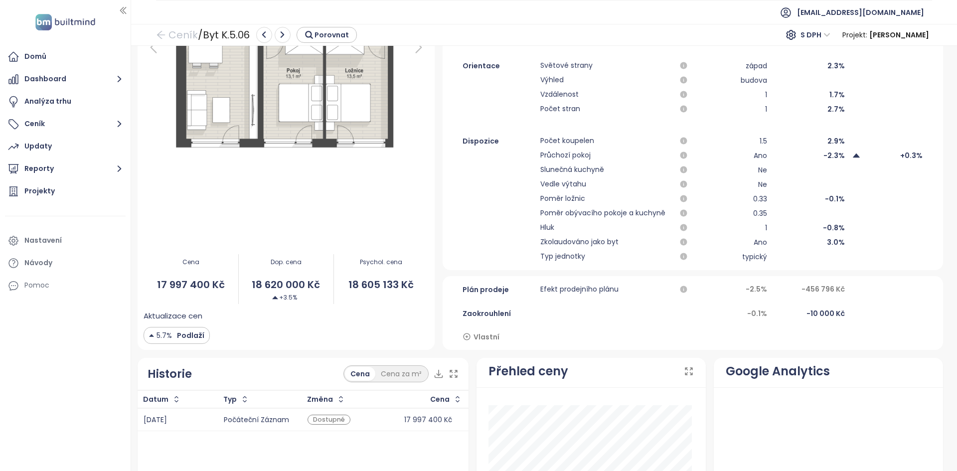
scroll to position [254, 0]
click at [480, 334] on span "Vlastní" at bounding box center [487, 335] width 26 height 11
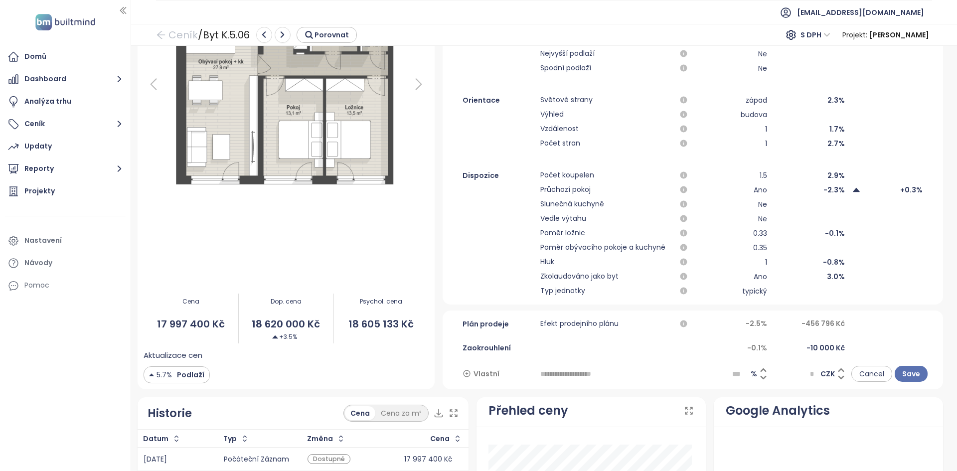
scroll to position [217, 0]
click at [628, 374] on input "text" at bounding box center [615, 375] width 150 height 16
type input "***"
click at [564, 375] on input "***" at bounding box center [615, 375] width 150 height 16
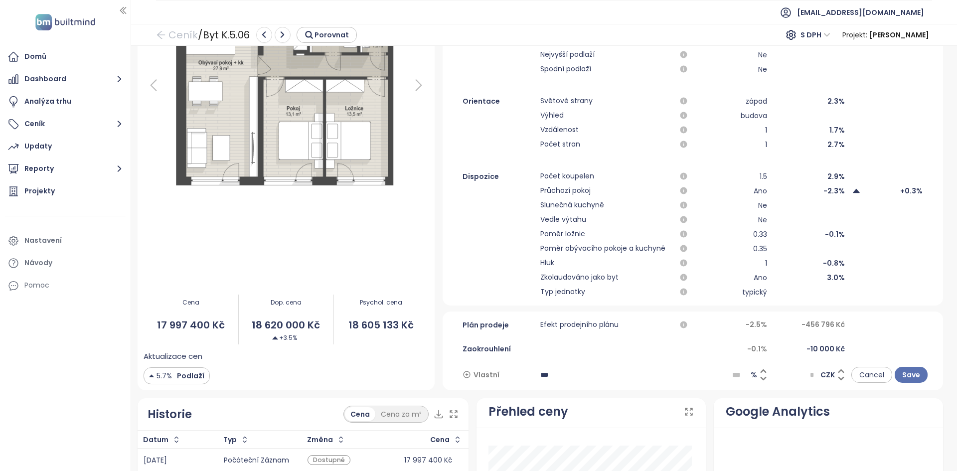
click at [564, 375] on input "***" at bounding box center [615, 375] width 150 height 16
type input "**********"
click at [760, 381] on icon at bounding box center [763, 378] width 7 height 7
type input "****"
type input "******"
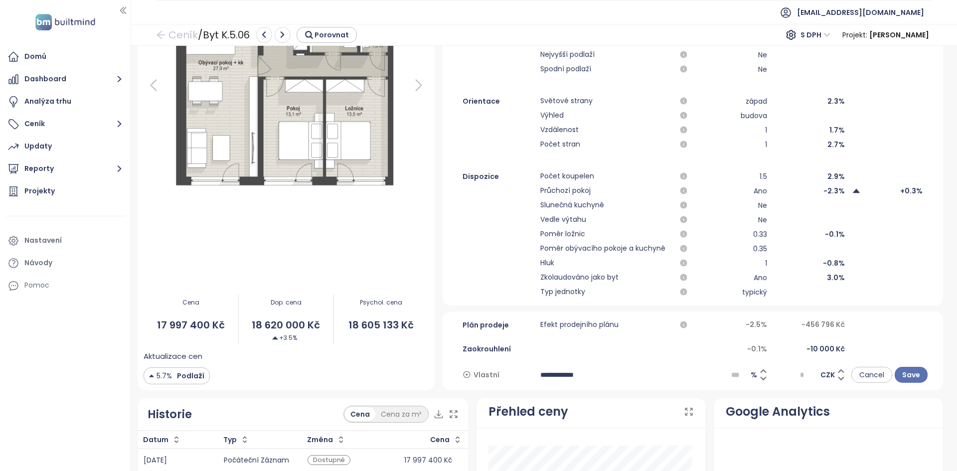
click at [760, 381] on icon at bounding box center [763, 378] width 7 height 7
type input "****"
type input "*******"
click at [760, 381] on icon at bounding box center [763, 378] width 7 height 7
type input "****"
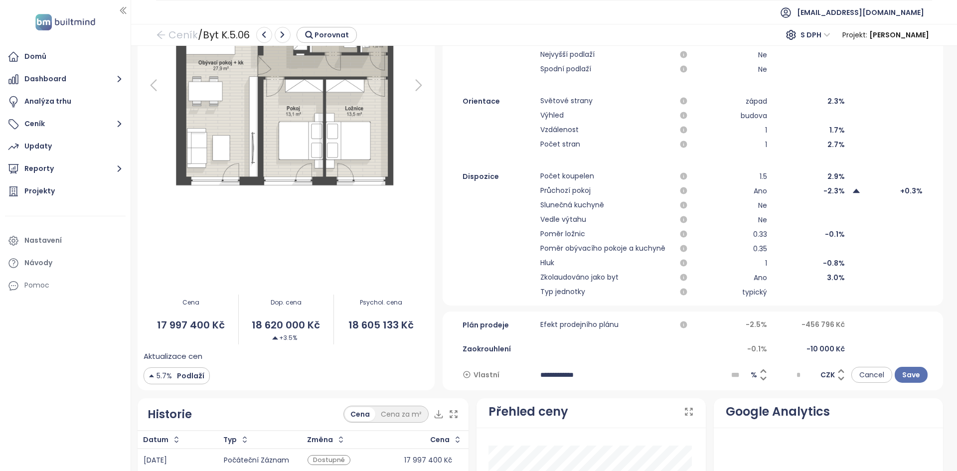
type input "*******"
click at [760, 381] on icon at bounding box center [763, 378] width 7 height 7
type input "****"
type input "*******"
click at [760, 381] on icon at bounding box center [763, 378] width 7 height 7
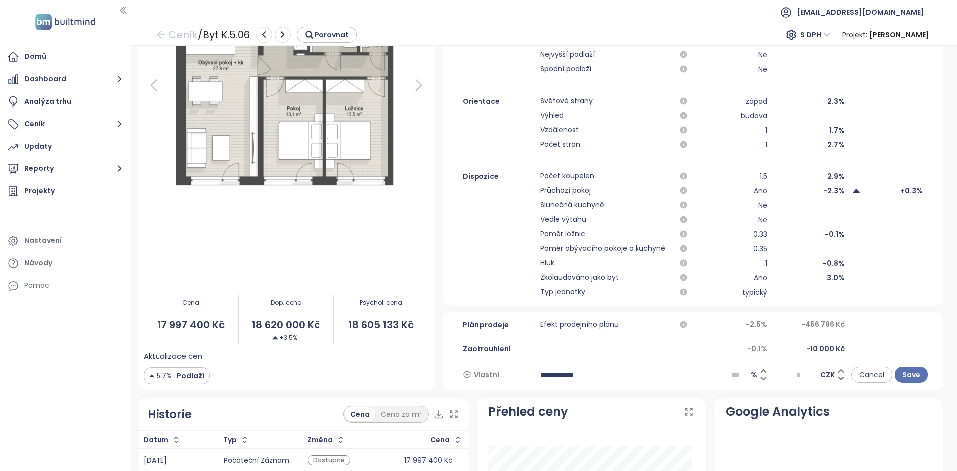
type input "****"
type input "*******"
click at [760, 381] on icon at bounding box center [763, 378] width 7 height 7
type input "****"
type input "*******"
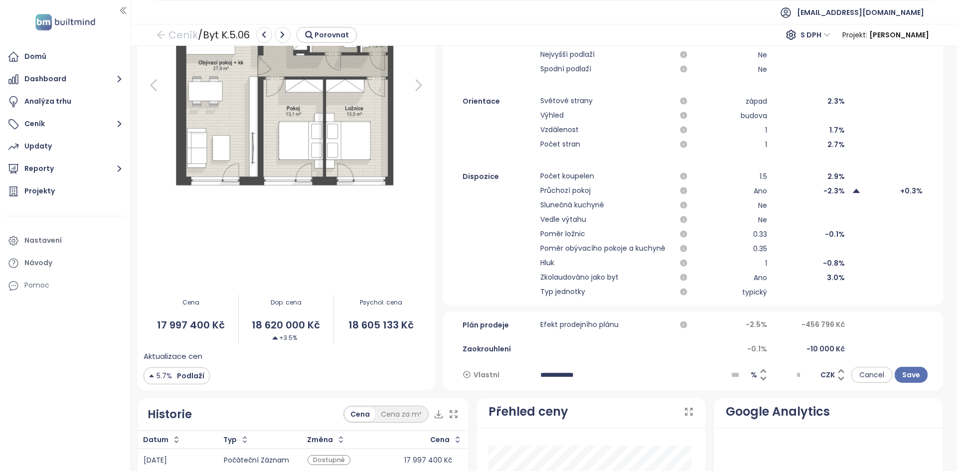
click at [760, 381] on icon at bounding box center [763, 378] width 7 height 7
type input "****"
type input "*******"
click at [760, 381] on icon at bounding box center [763, 378] width 7 height 7
type input "****"
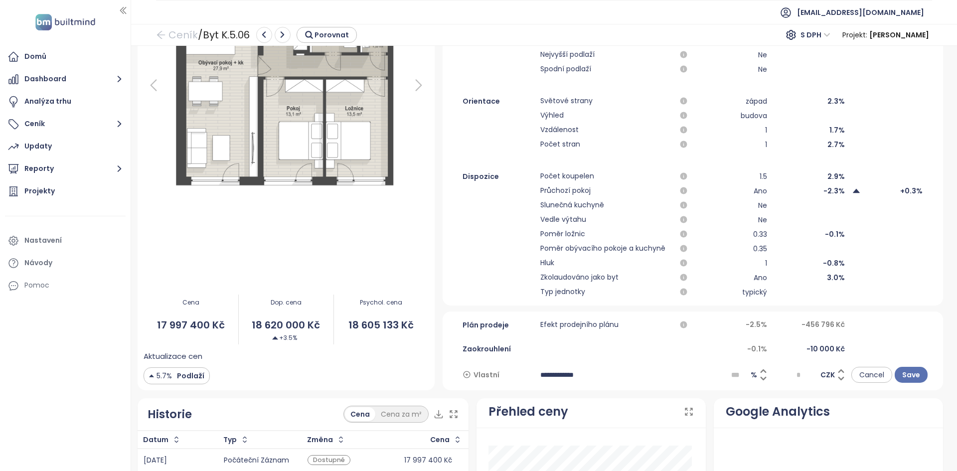
type input "*******"
click at [738, 370] on input "****" at bounding box center [741, 374] width 20 height 15
type input "*"
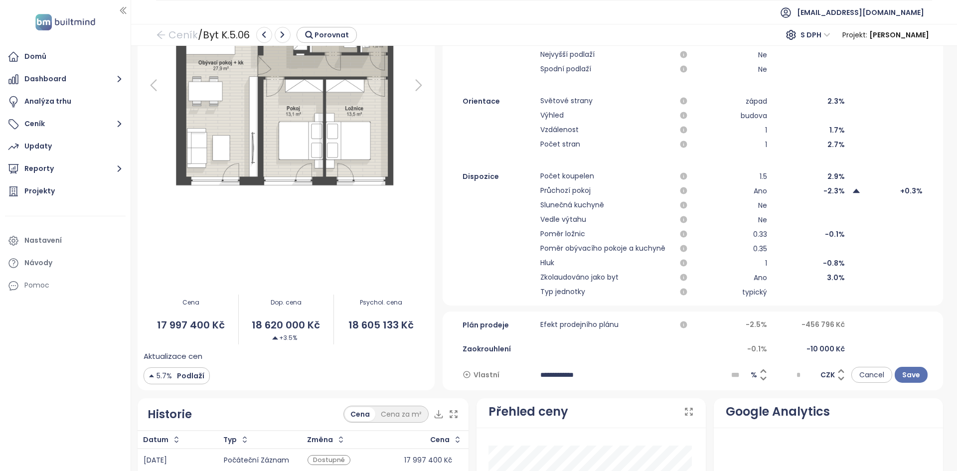
type input "*"
type input "**"
type input "*******"
type input "****"
click at [886, 389] on div "**********" at bounding box center [693, 351] width 501 height 79
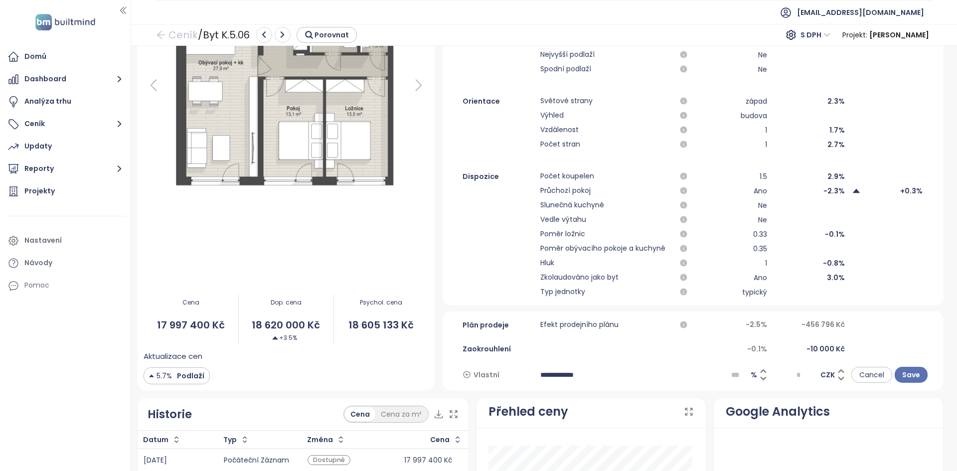
click at [806, 385] on div "**********" at bounding box center [693, 351] width 501 height 79
click at [821, 378] on span "CZK" at bounding box center [828, 374] width 14 height 11
click at [902, 378] on span "Save" at bounding box center [911, 374] width 18 height 11
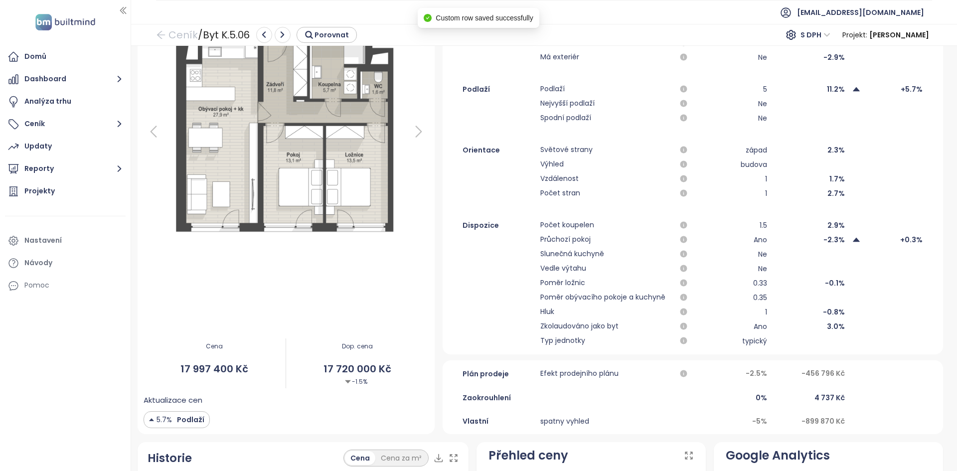
scroll to position [169, 0]
click at [494, 419] on icon at bounding box center [498, 420] width 9 height 9
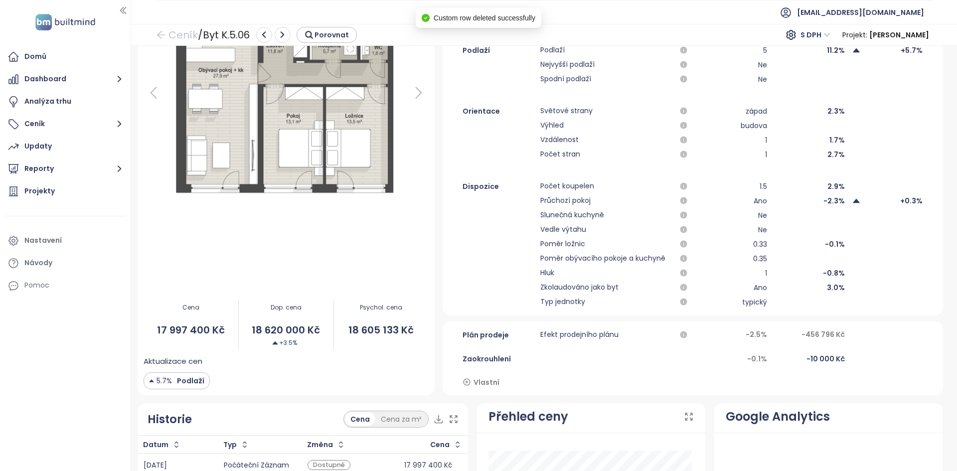
scroll to position [208, 0]
click at [480, 385] on span "Vlastní" at bounding box center [487, 381] width 26 height 11
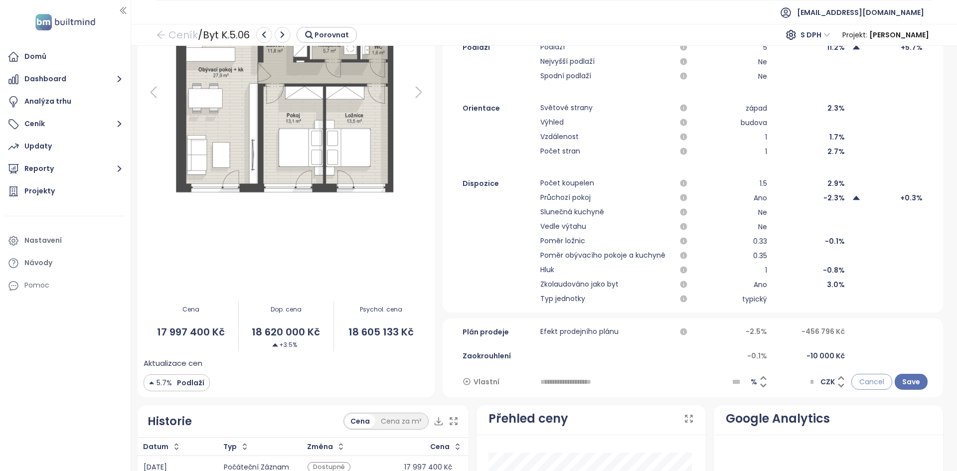
click at [870, 381] on span "Cancel" at bounding box center [872, 381] width 25 height 11
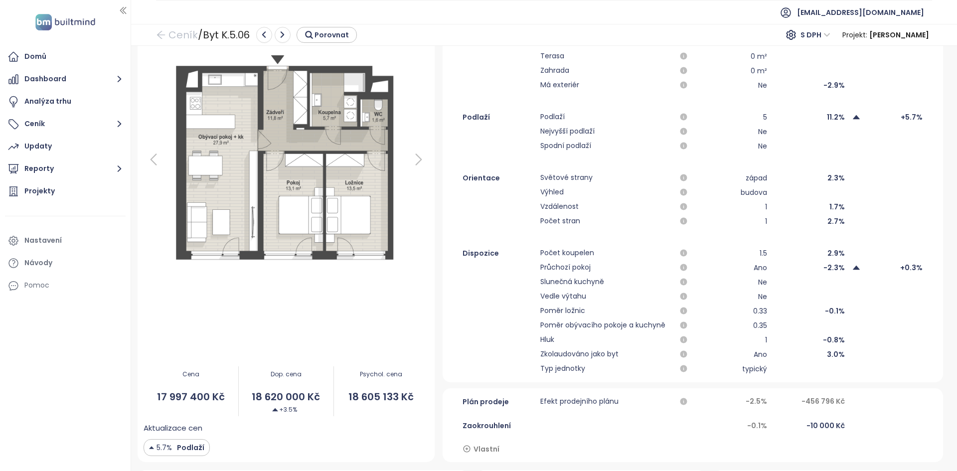
scroll to position [140, 0]
click at [174, 30] on link "Ceník" at bounding box center [177, 35] width 42 height 18
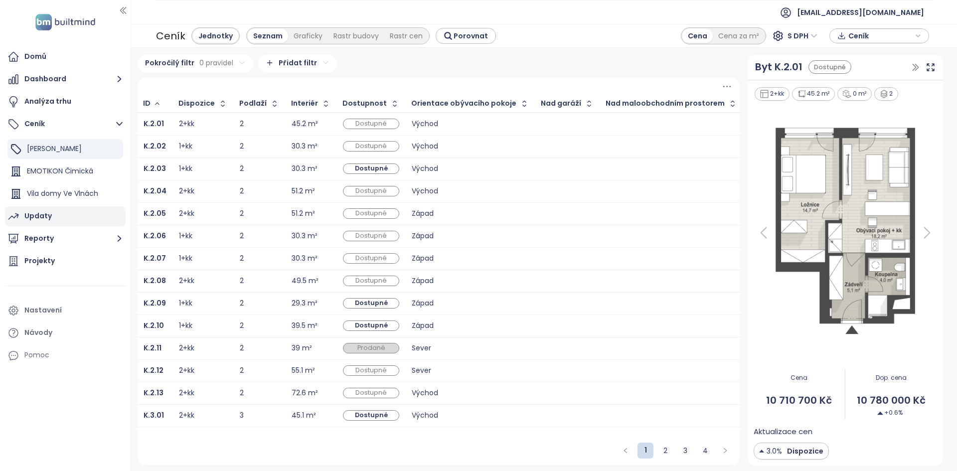
click at [77, 214] on div "Updaty" at bounding box center [65, 216] width 121 height 20
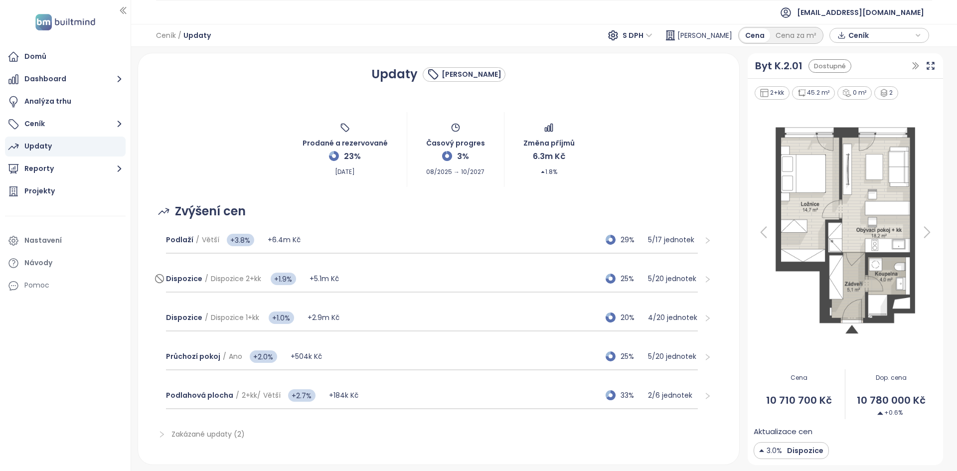
click at [379, 283] on div "Dispozice / Dispozice 2+kk +1.9% +5.1m Kč 25% 5 / 20 jednotek" at bounding box center [432, 279] width 532 height 27
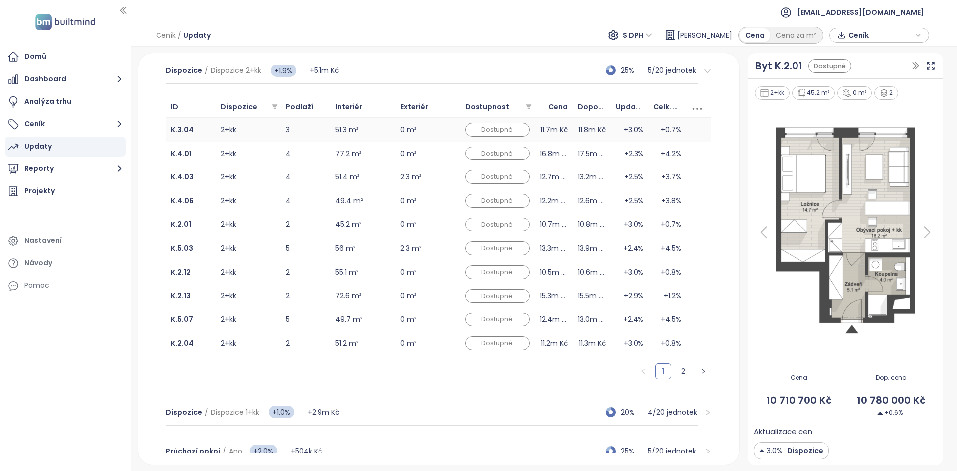
scroll to position [208, 0]
click at [372, 105] on span "Interiér" at bounding box center [359, 106] width 47 height 11
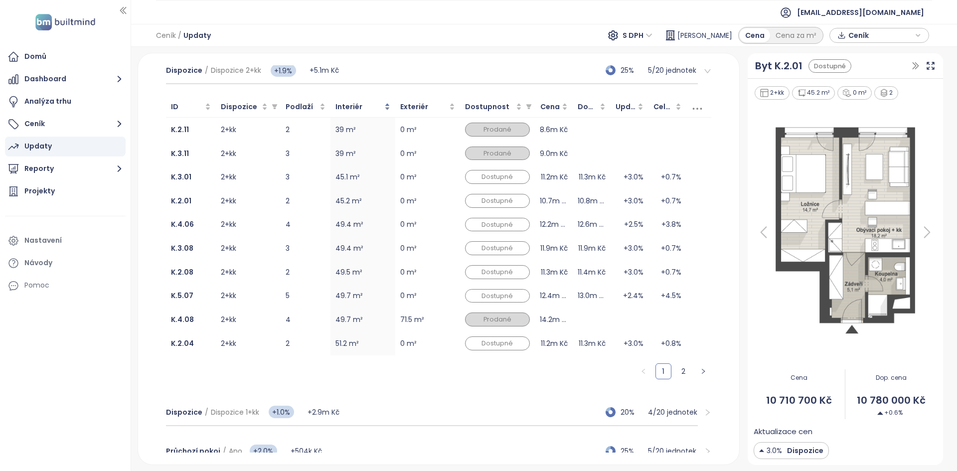
click at [372, 105] on span "Interiér" at bounding box center [359, 106] width 47 height 11
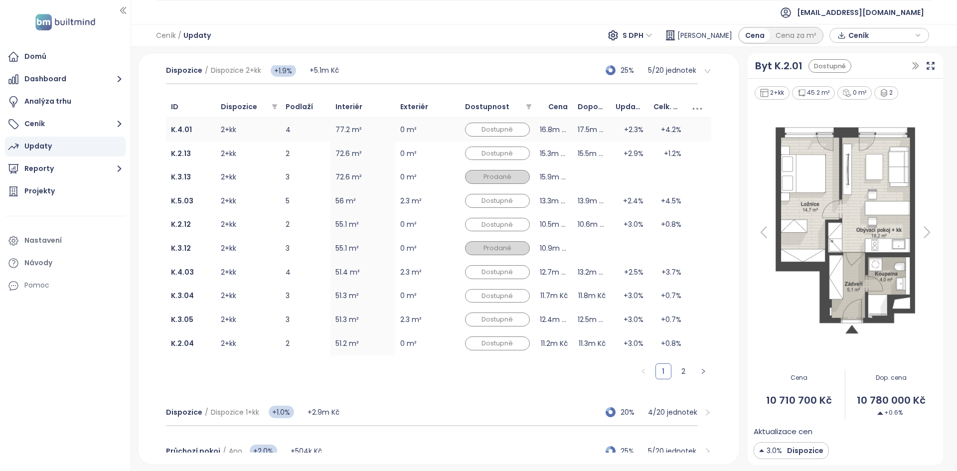
click at [257, 133] on td "2+kk" at bounding box center [248, 130] width 65 height 24
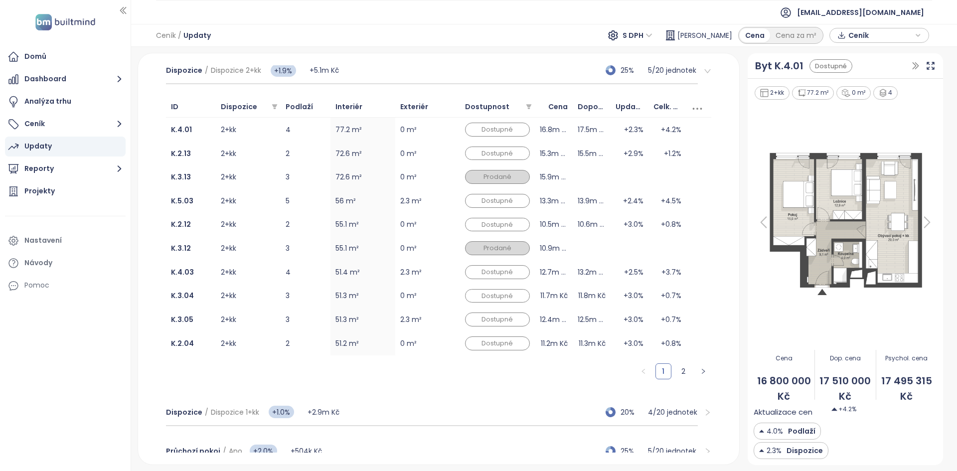
click at [877, 198] on img at bounding box center [845, 223] width 183 height 160
click at [800, 167] on img at bounding box center [845, 223] width 183 height 160
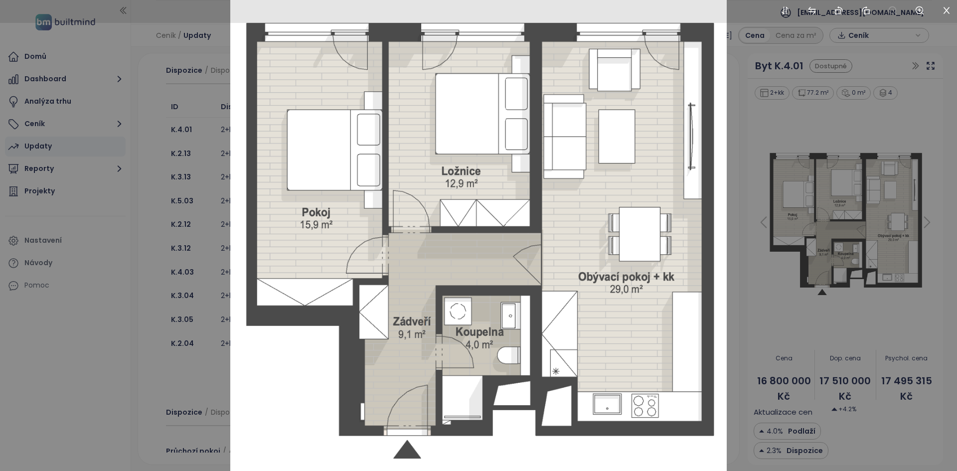
click at [780, 115] on div at bounding box center [478, 235] width 957 height 471
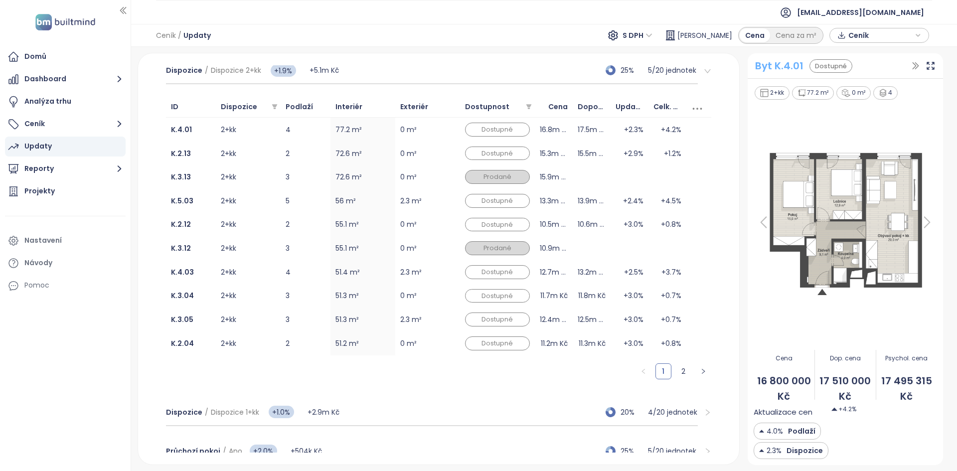
click at [775, 62] on div "Byt K.4.01" at bounding box center [779, 65] width 48 height 15
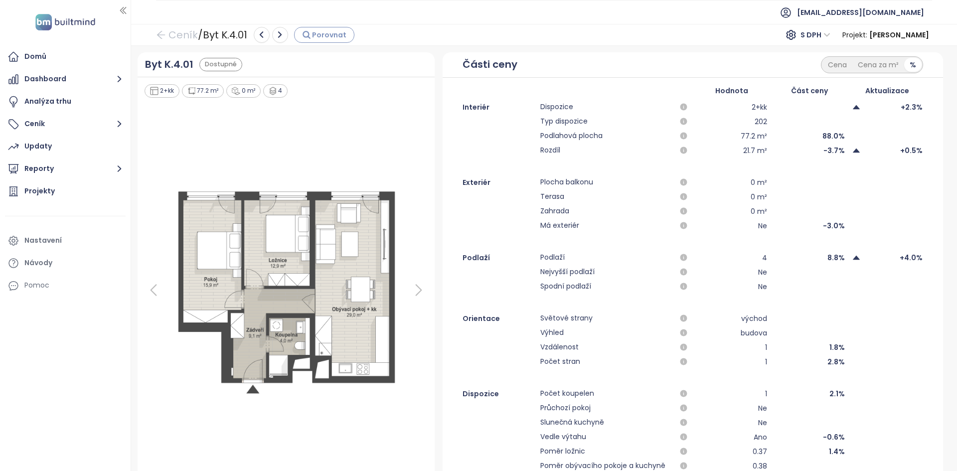
click at [310, 38] on icon "button" at bounding box center [306, 34] width 6 height 6
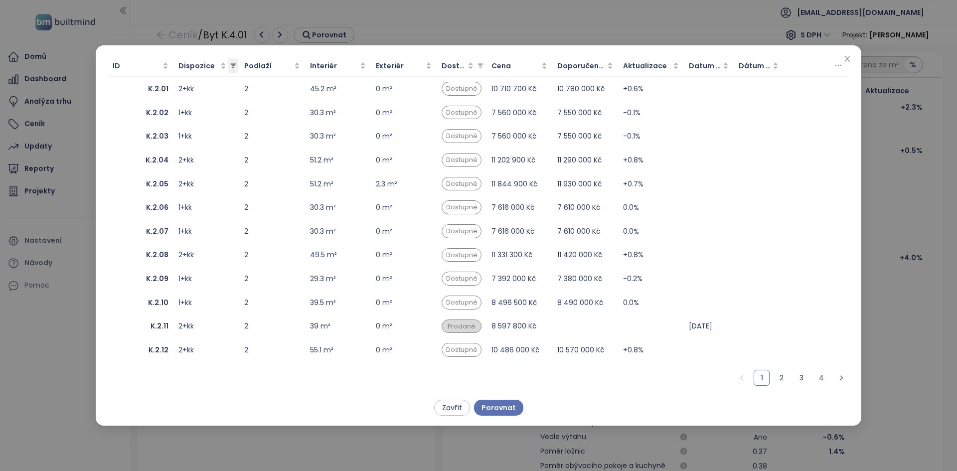
click at [232, 66] on icon "filter" at bounding box center [233, 66] width 6 height 6
click at [172, 119] on span "3+kk" at bounding box center [178, 117] width 19 height 10
click at [211, 138] on span "Potvrdit" at bounding box center [216, 137] width 27 height 11
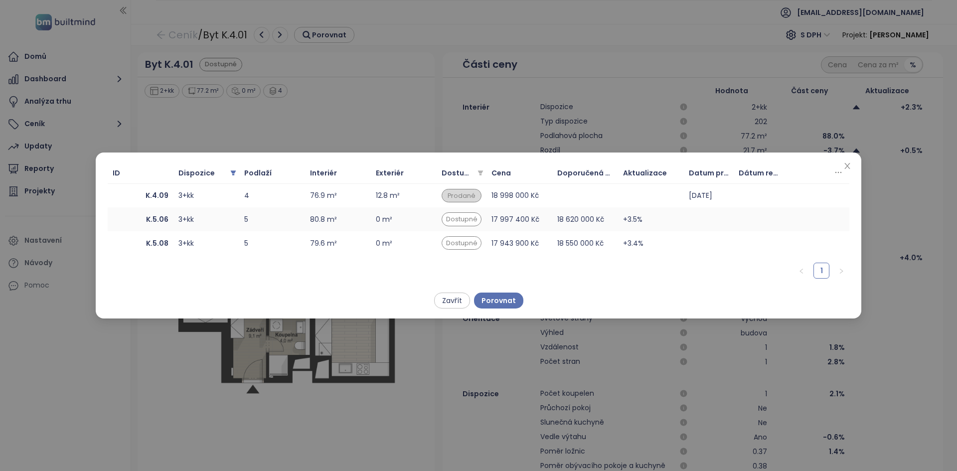
click at [222, 219] on div "3+kk" at bounding box center [206, 219] width 56 height 11
click at [500, 302] on span "Porovnat" at bounding box center [499, 300] width 34 height 11
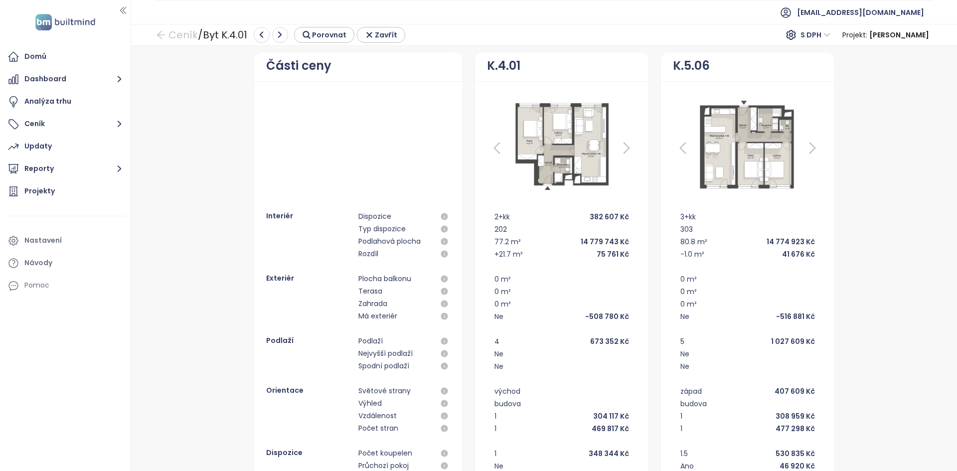
scroll to position [194, 0]
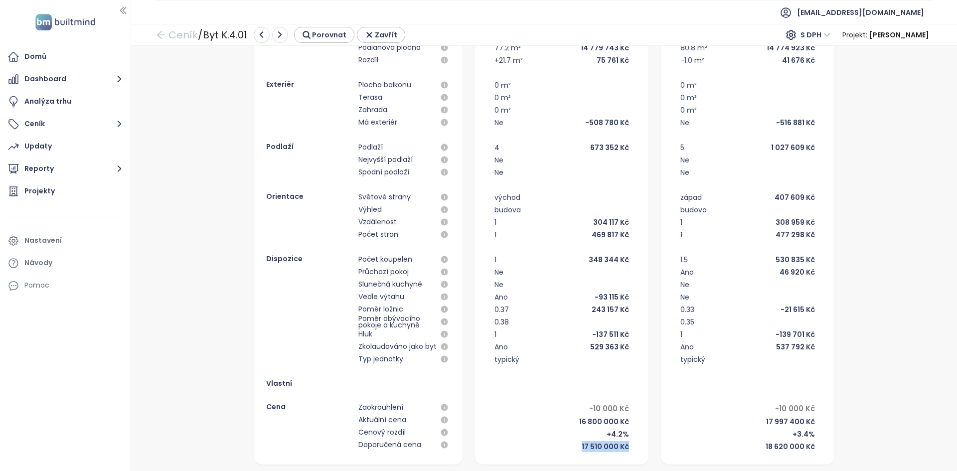
drag, startPoint x: 573, startPoint y: 445, endPoint x: 626, endPoint y: 444, distance: 53.4
click at [626, 444] on div "2+kk 382 607 Kč 202 77.2 m² 14 779 743 Kč +21.7 m² 75 761 Kč 0 m² 0 m² 0 m² Ne …" at bounding box center [562, 234] width 150 height 436
drag, startPoint x: 757, startPoint y: 444, endPoint x: 813, endPoint y: 446, distance: 55.9
click at [813, 446] on div "3+kk 303 80.8 m² 14 774 923 Kč -1.0 m² 41 676 Kč 0 m² 0 m² 0 m² Ne -516 881 Kč …" at bounding box center [748, 234] width 150 height 436
click at [614, 433] on div "+4.2%" at bounding box center [618, 434] width 22 height 11
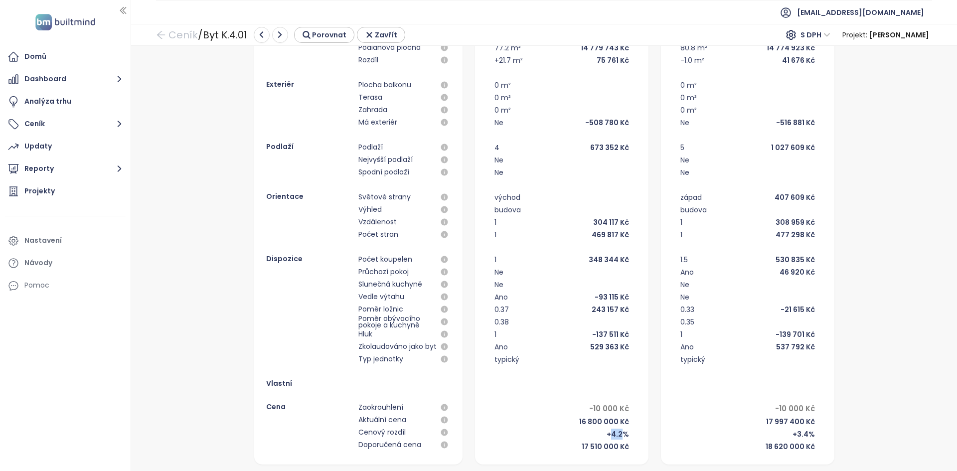
click at [614, 433] on div "+4.2%" at bounding box center [618, 434] width 22 height 11
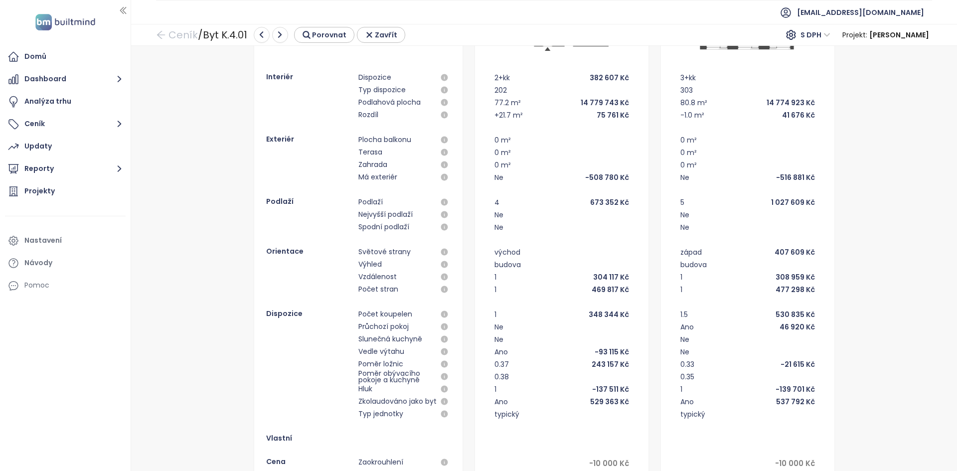
scroll to position [0, 0]
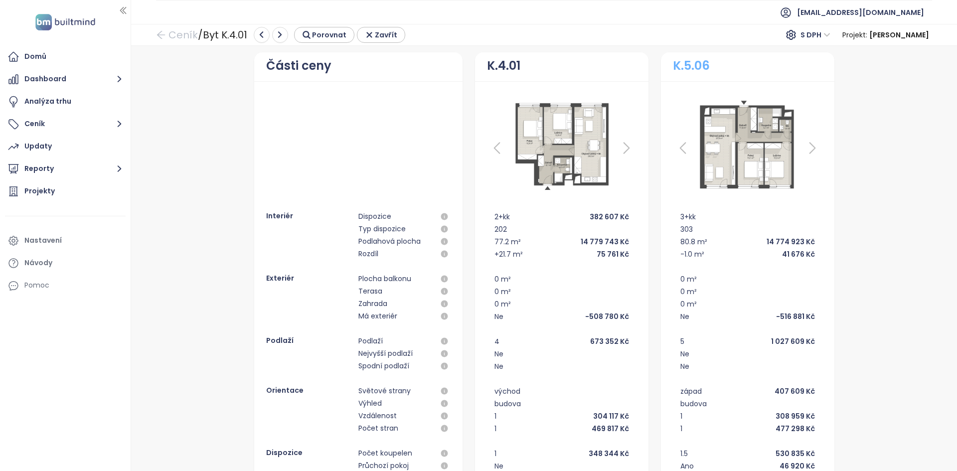
click at [681, 68] on link "K.5.06" at bounding box center [691, 65] width 37 height 19
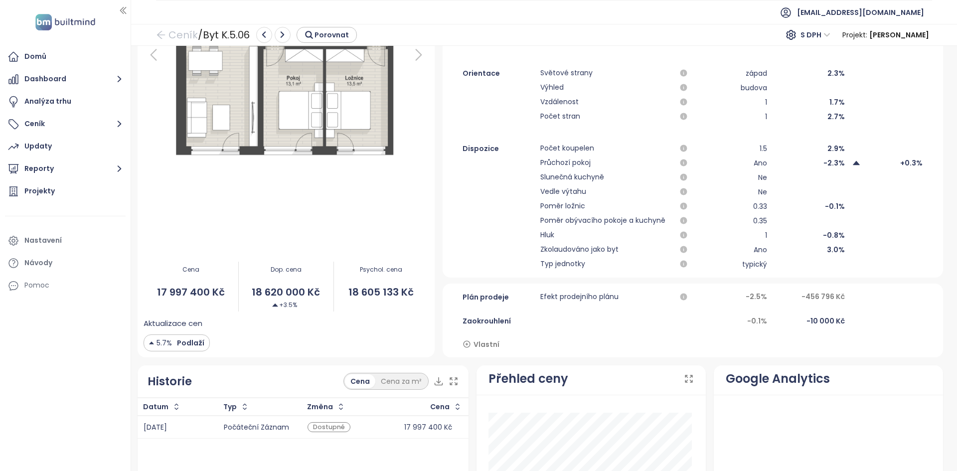
scroll to position [246, 0]
click at [486, 341] on span "Vlastní" at bounding box center [487, 344] width 26 height 11
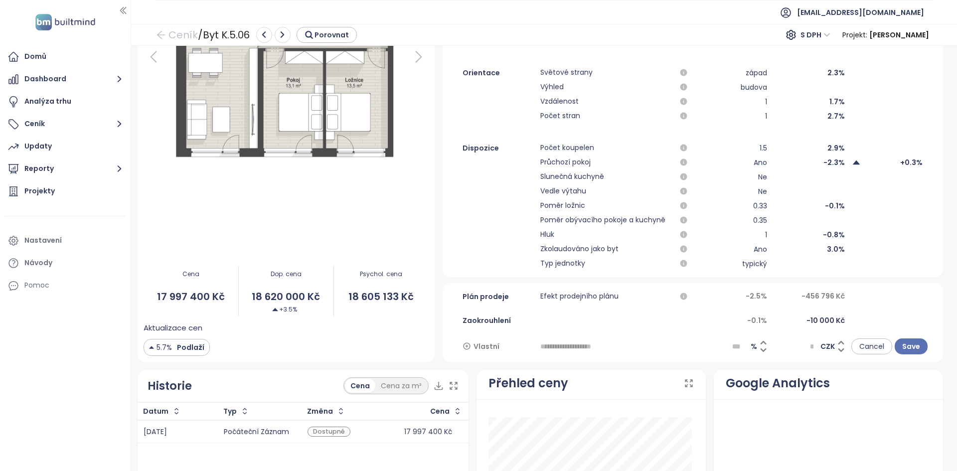
scroll to position [248, 0]
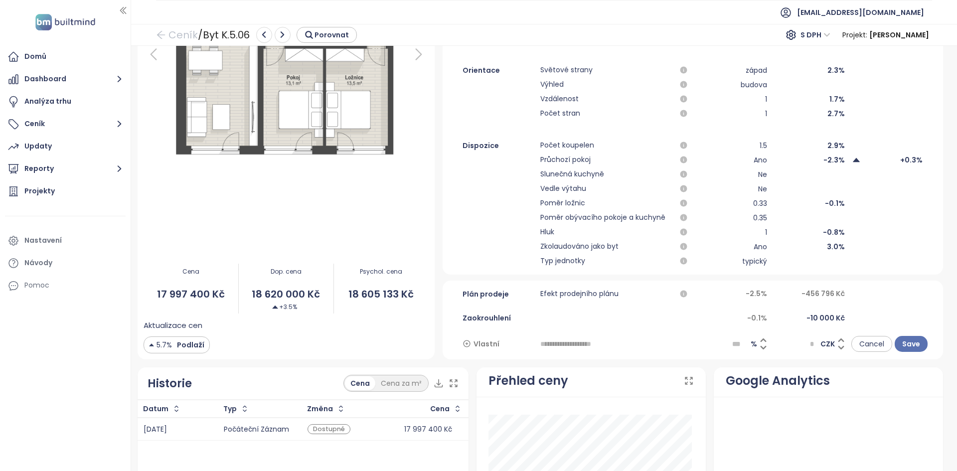
click at [565, 343] on input "text" at bounding box center [615, 344] width 150 height 16
click at [479, 319] on span "Zaokrouhlení" at bounding box center [499, 318] width 72 height 11
click at [42, 237] on div "Nastavení" at bounding box center [42, 240] width 37 height 12
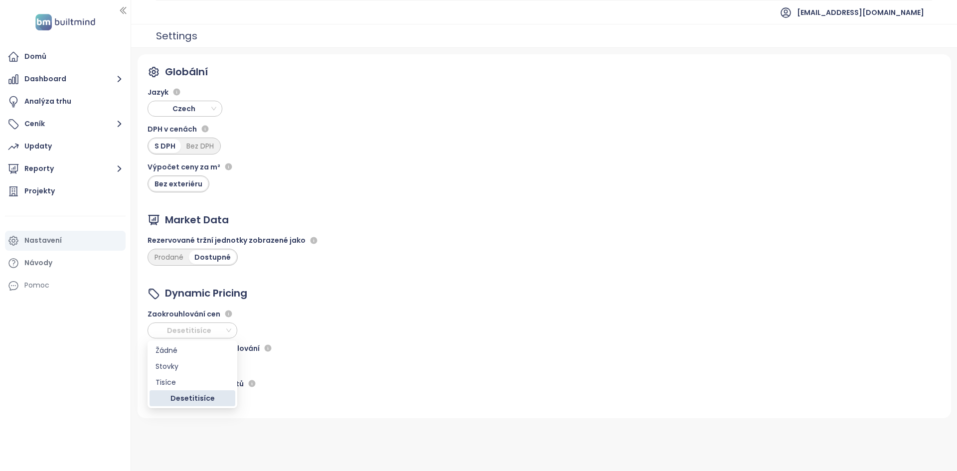
click at [216, 332] on span "Desetitisíce" at bounding box center [191, 330] width 80 height 15
click at [185, 368] on div "Stovky" at bounding box center [193, 366] width 74 height 11
click at [170, 367] on span "Ne" at bounding box center [166, 364] width 30 height 15
click at [169, 397] on div "Ano" at bounding box center [167, 400] width 23 height 11
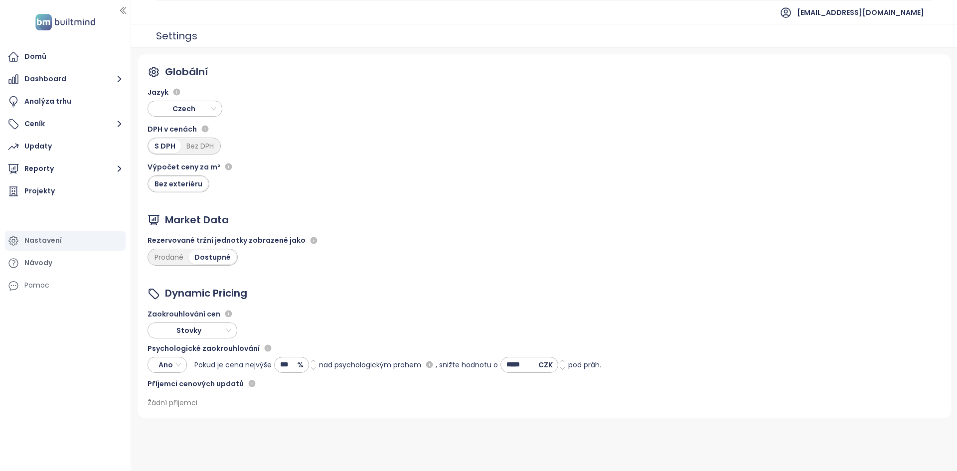
drag, startPoint x: 196, startPoint y: 366, endPoint x: 248, endPoint y: 363, distance: 52.4
click at [248, 363] on span "Pokud je cena nejvýše" at bounding box center [232, 364] width 77 height 11
click at [528, 362] on input "*****" at bounding box center [519, 364] width 37 height 15
click at [515, 360] on input "*****" at bounding box center [519, 364] width 37 height 15
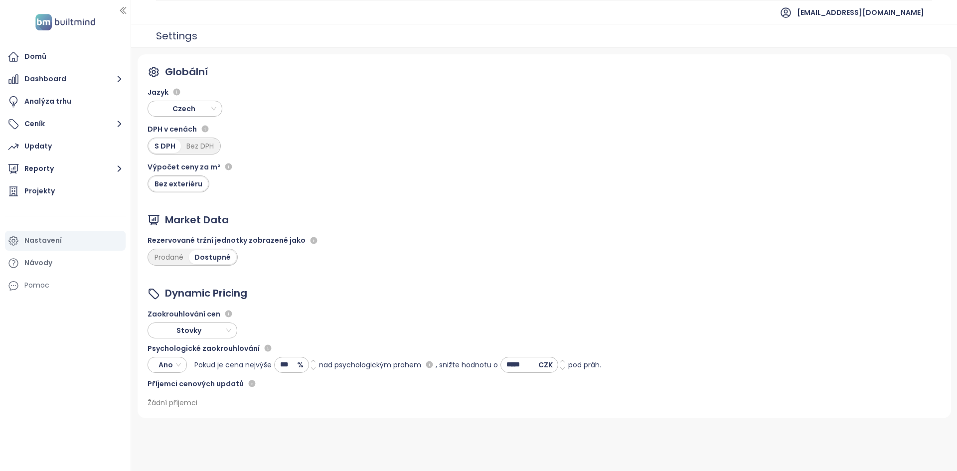
click at [494, 384] on div "Příjemci cenových updatů" at bounding box center [375, 384] width 454 height 12
click at [58, 131] on button "Ceník" at bounding box center [65, 124] width 121 height 20
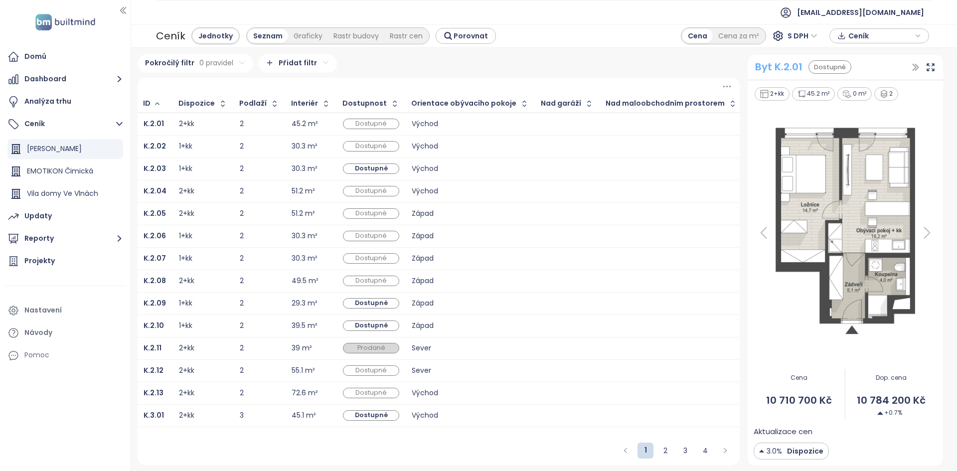
click at [764, 67] on div "Byt K.2.01" at bounding box center [778, 66] width 47 height 15
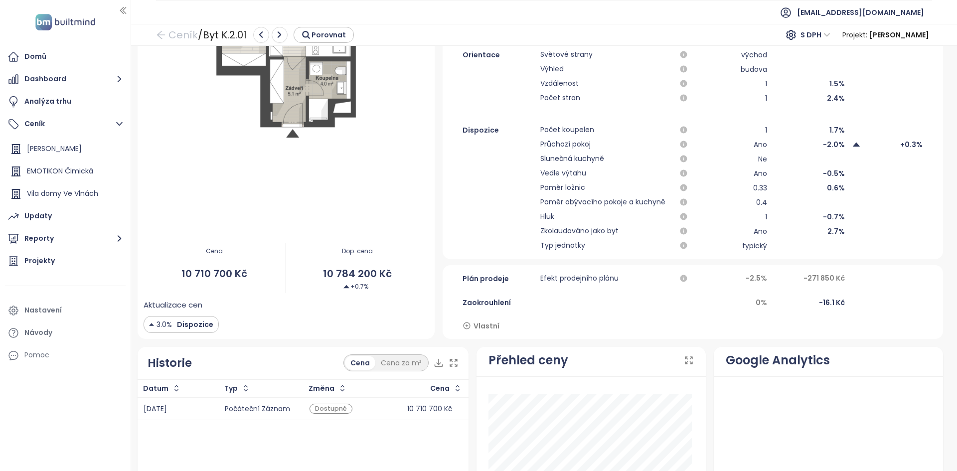
scroll to position [264, 0]
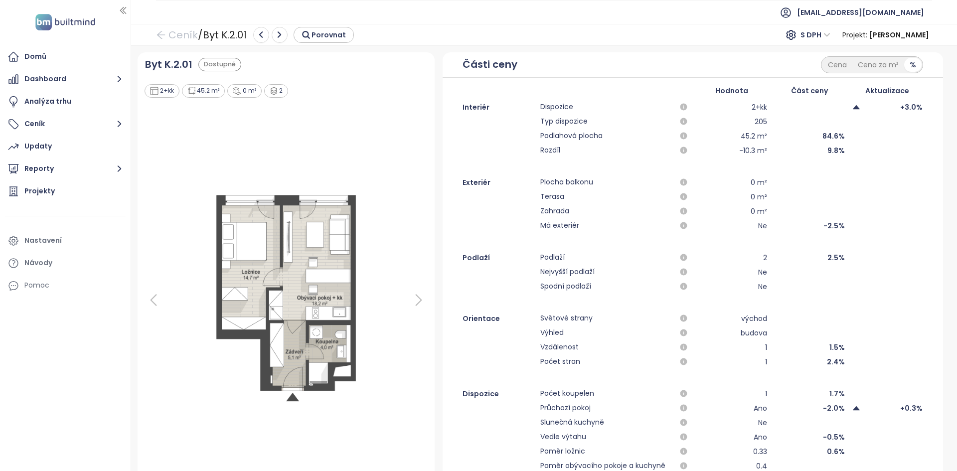
click at [256, 267] on img at bounding box center [285, 300] width 167 height 224
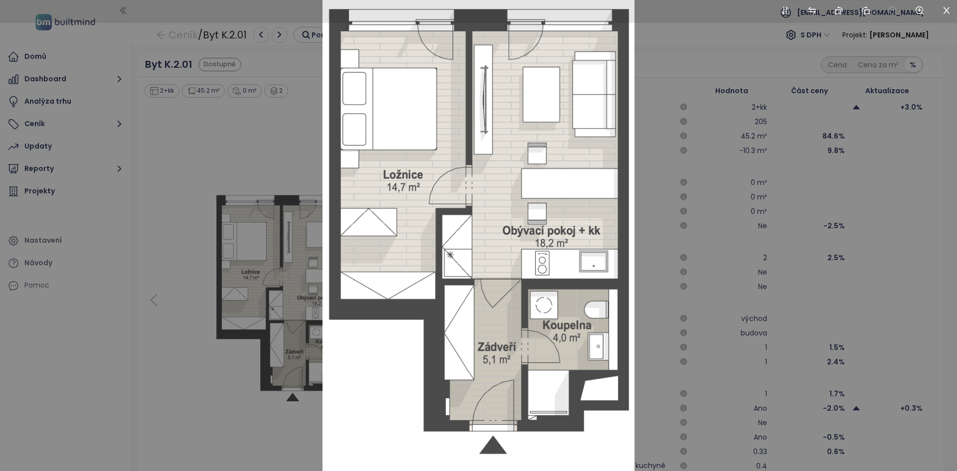
click at [275, 333] on div at bounding box center [478, 235] width 957 height 471
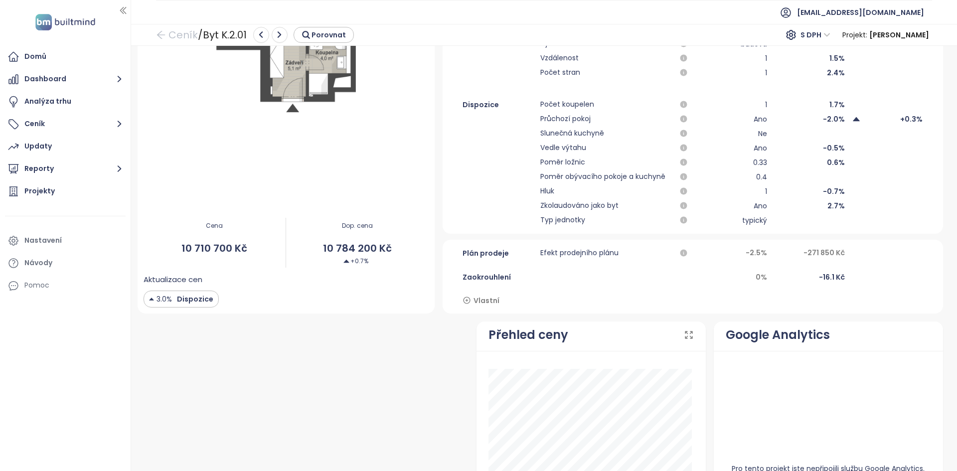
scroll to position [290, 0]
click at [85, 241] on div "Nastavení" at bounding box center [65, 241] width 121 height 20
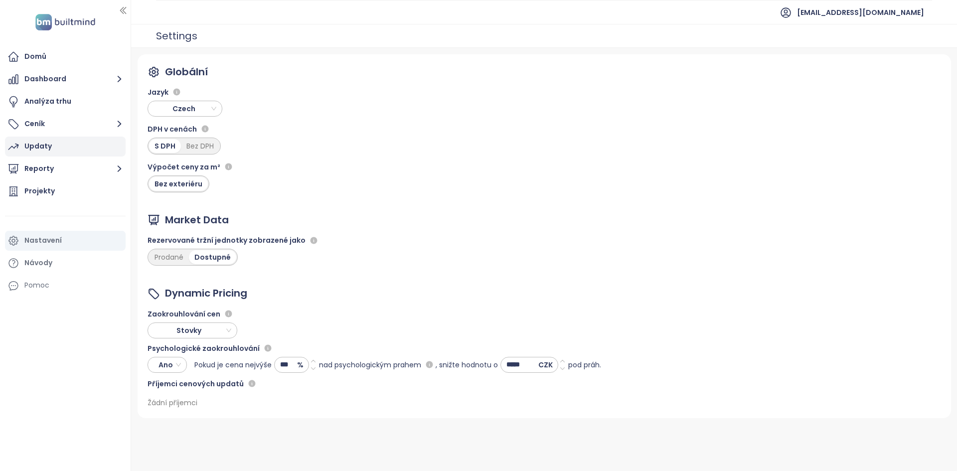
click at [84, 140] on div "Updaty" at bounding box center [65, 147] width 121 height 20
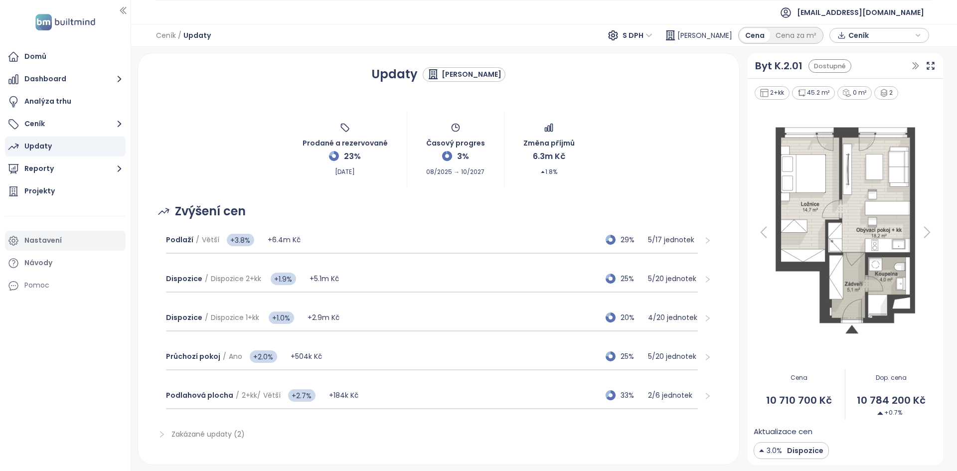
click at [57, 234] on div "Nastavení" at bounding box center [65, 241] width 121 height 20
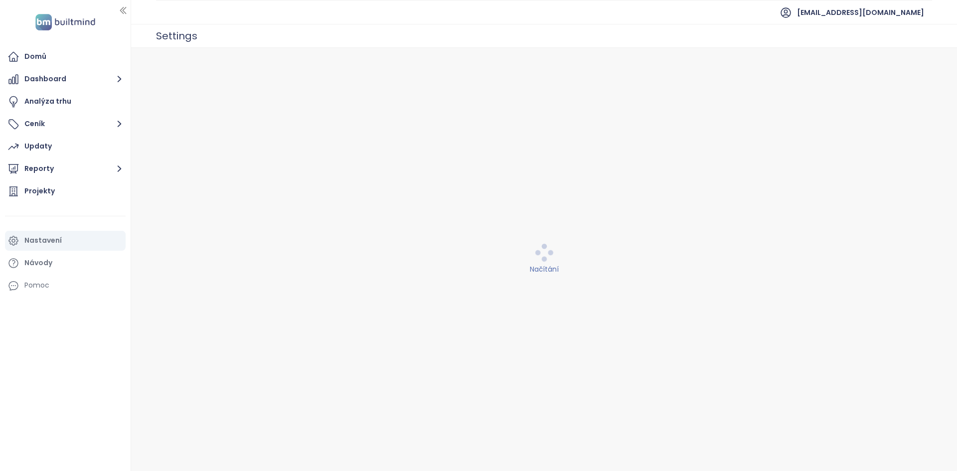
click at [57, 234] on div "Nastavení" at bounding box center [65, 241] width 121 height 20
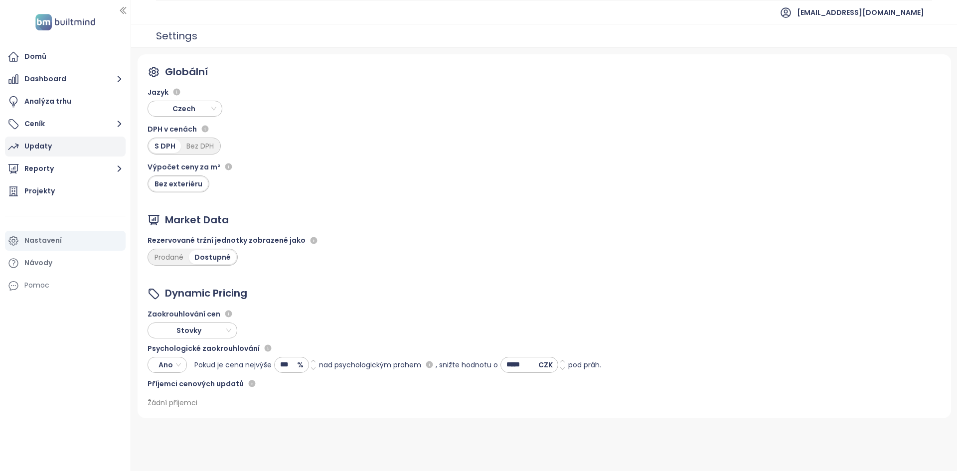
click at [55, 138] on div "Updaty" at bounding box center [65, 147] width 121 height 20
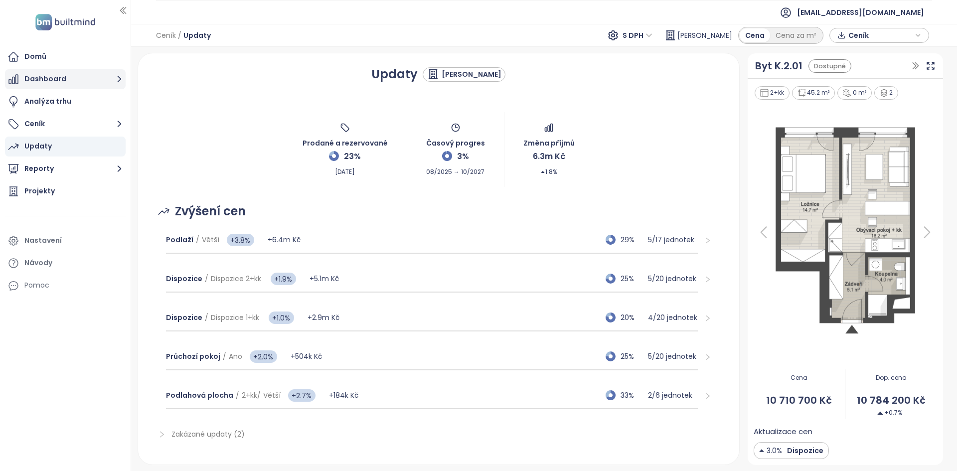
click at [89, 74] on button "Dashboard" at bounding box center [65, 79] width 121 height 20
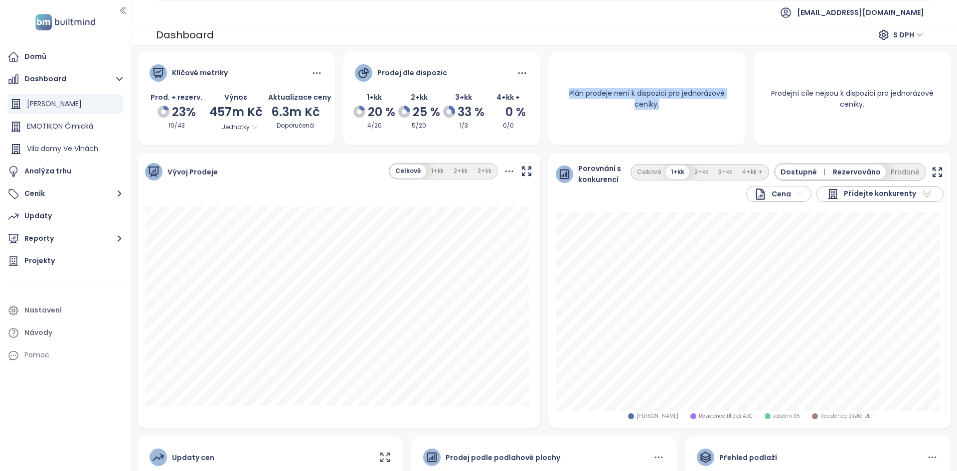
drag, startPoint x: 679, startPoint y: 96, endPoint x: 557, endPoint y: 79, distance: 123.3
click at [557, 79] on div "Plán prodeje není k dispozici pro jednorázové ceníky." at bounding box center [646, 99] width 197 height 46
click at [645, 67] on div "Plán prodeje není k dispozici pro jednorázové ceníky." at bounding box center [646, 98] width 197 height 93
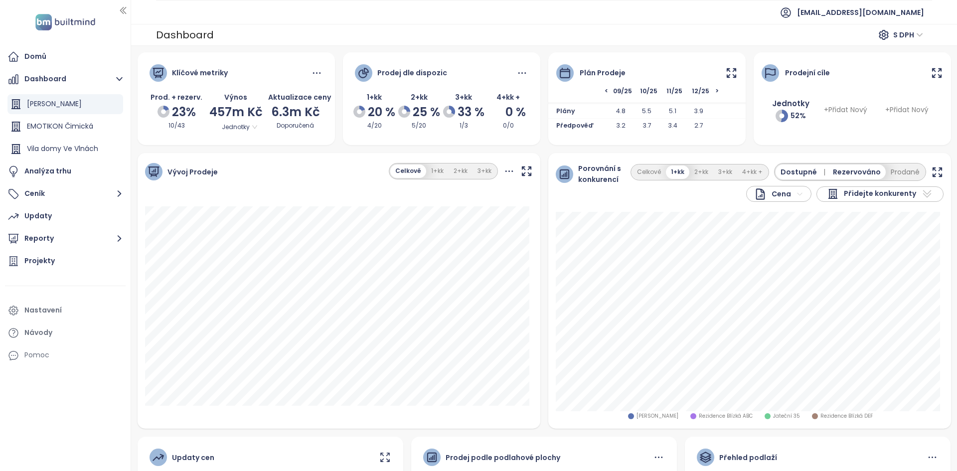
click at [725, 73] on icon at bounding box center [731, 73] width 12 height 12
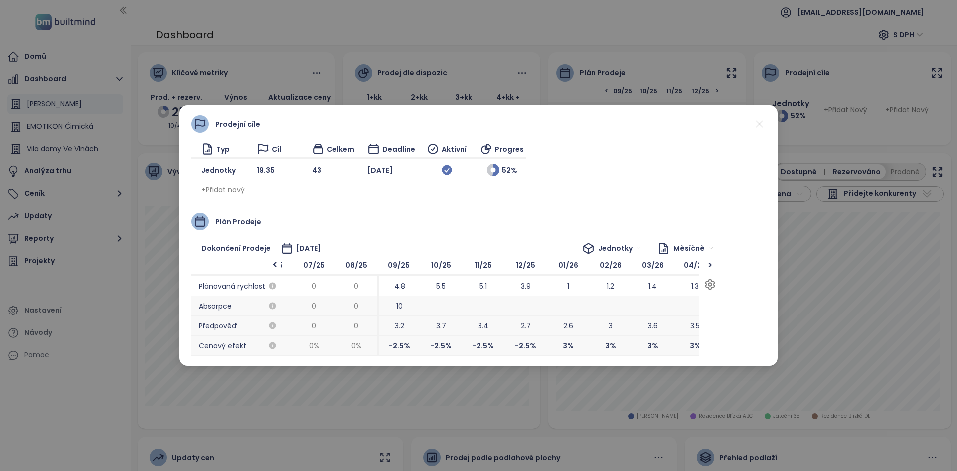
scroll to position [0, 28]
drag, startPoint x: 388, startPoint y: 308, endPoint x: 402, endPoint y: 309, distance: 14.5
click at [402, 309] on span "10" at bounding box center [402, 306] width 6 height 11
drag, startPoint x: 441, startPoint y: 393, endPoint x: 419, endPoint y: 361, distance: 38.7
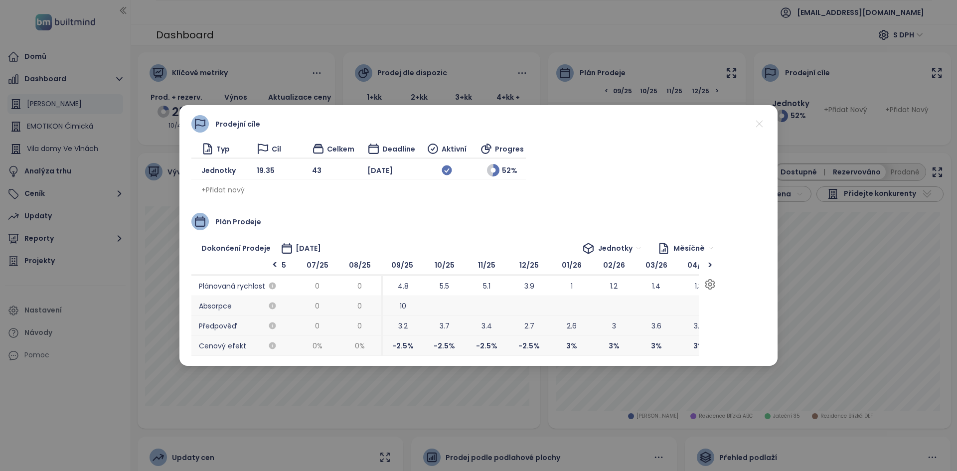
click at [419, 361] on div "Prodejní cíle Typ Cíl Celkem Deadline Aktivní Progres Jednotky 19.35 43 [DATE] …" at bounding box center [478, 235] width 957 height 471
click at [453, 390] on div "Prodejní cíle Typ Cíl Celkem Deadline Aktivní Progres Jednotky 19.35 43 [DATE] …" at bounding box center [478, 235] width 957 height 471
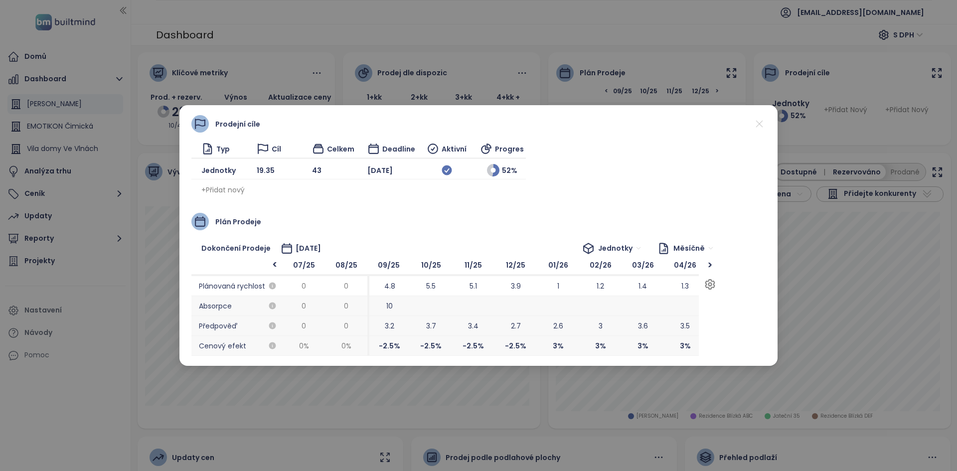
scroll to position [0, 33]
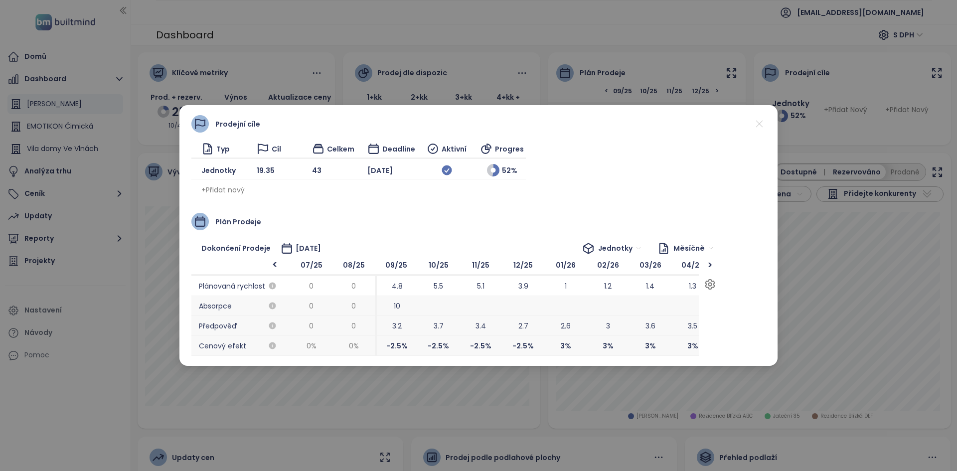
drag, startPoint x: 655, startPoint y: 323, endPoint x: 649, endPoint y: 330, distance: 9.2
click at [649, 330] on span "3.6" at bounding box center [651, 326] width 10 height 11
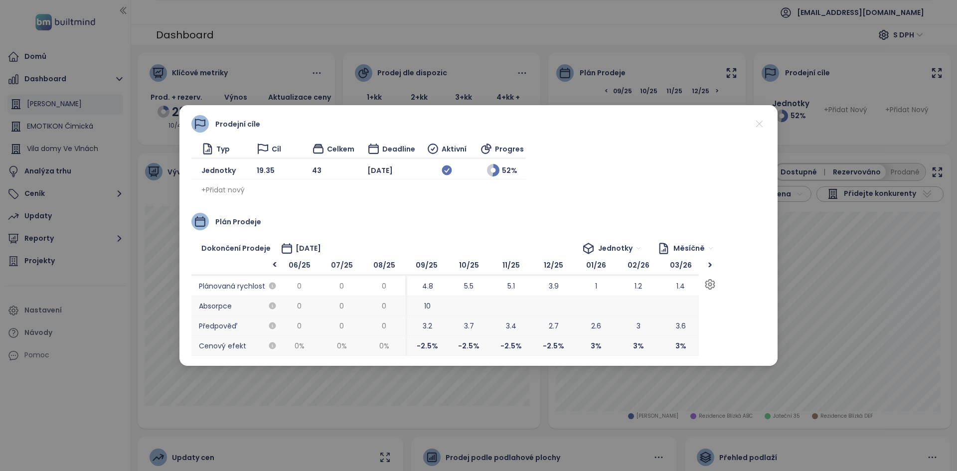
drag, startPoint x: 579, startPoint y: 310, endPoint x: 609, endPoint y: 321, distance: 32.2
click at [609, 321] on div "01/26 1 2.6 3 %" at bounding box center [596, 306] width 42 height 100
click at [763, 121] on icon at bounding box center [759, 124] width 12 height 12
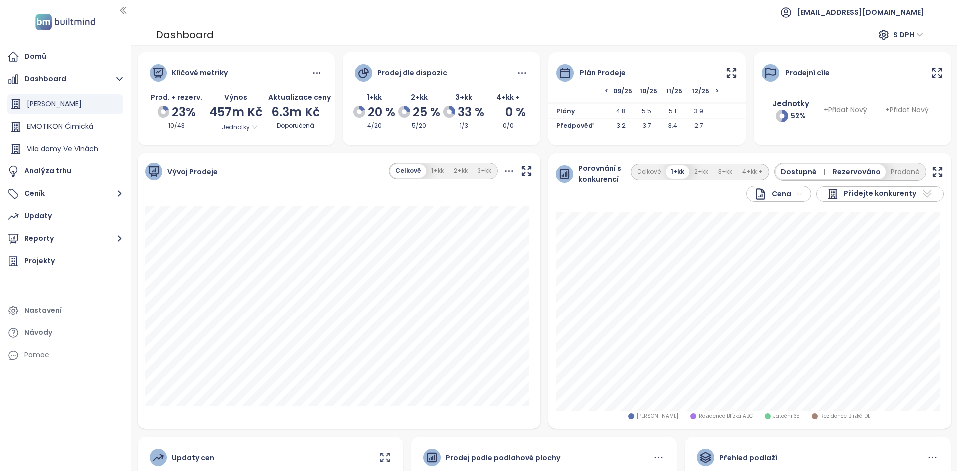
click at [696, 209] on div "Porovnání s konkurencí Cena Přidejte konkurenty Celkově 1+kk 2+kk 3+kk 4+kk + D…" at bounding box center [749, 182] width 403 height 59
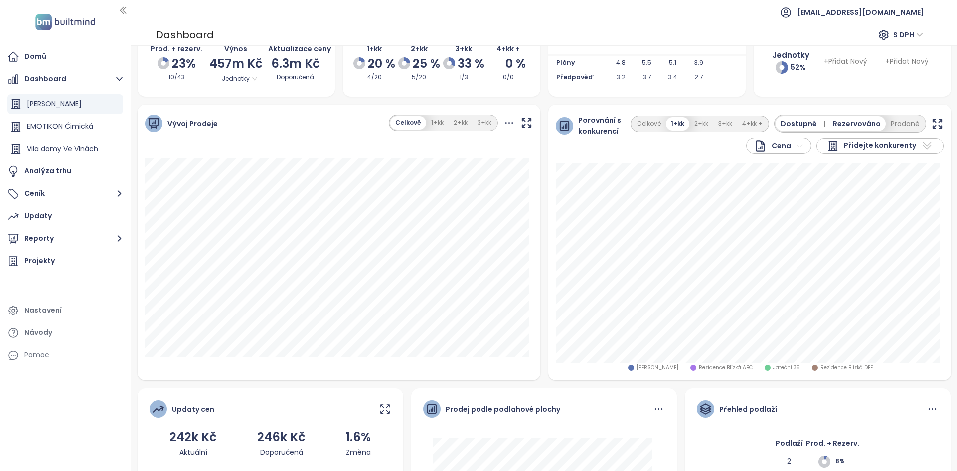
scroll to position [0, 0]
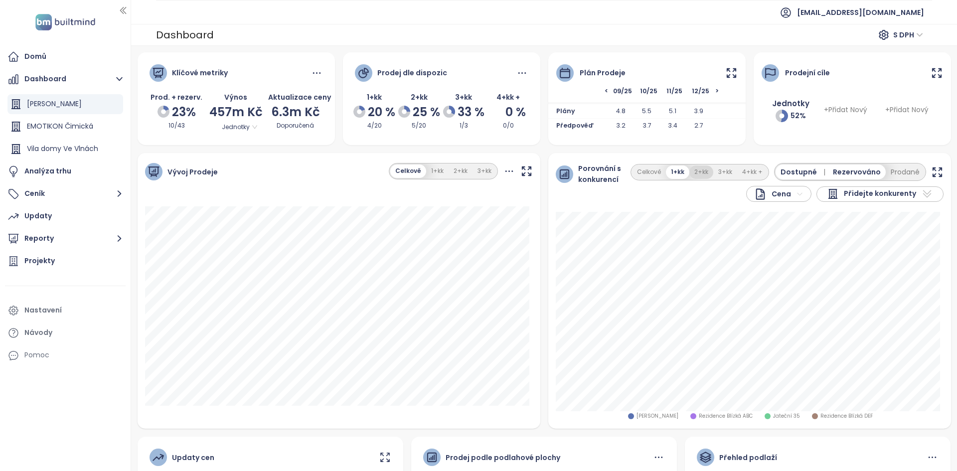
click at [701, 174] on button "2+kk" at bounding box center [702, 172] width 24 height 13
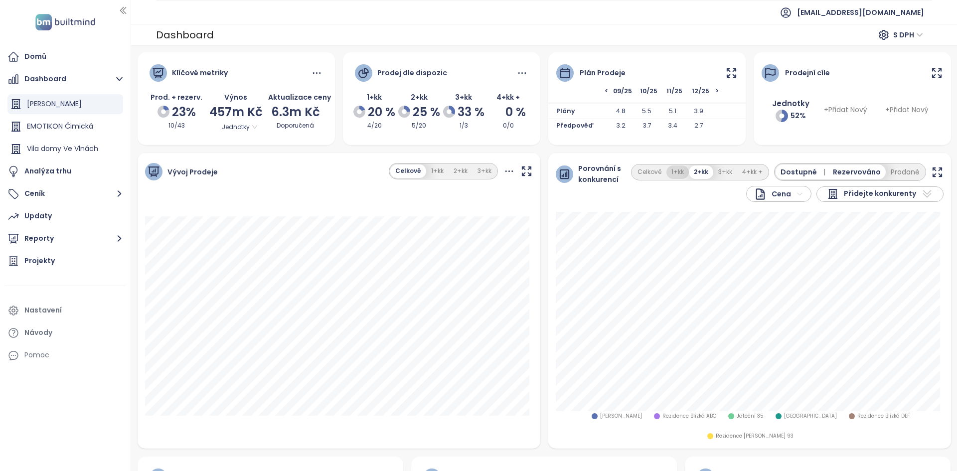
click at [677, 173] on button "1+kk" at bounding box center [678, 172] width 22 height 13
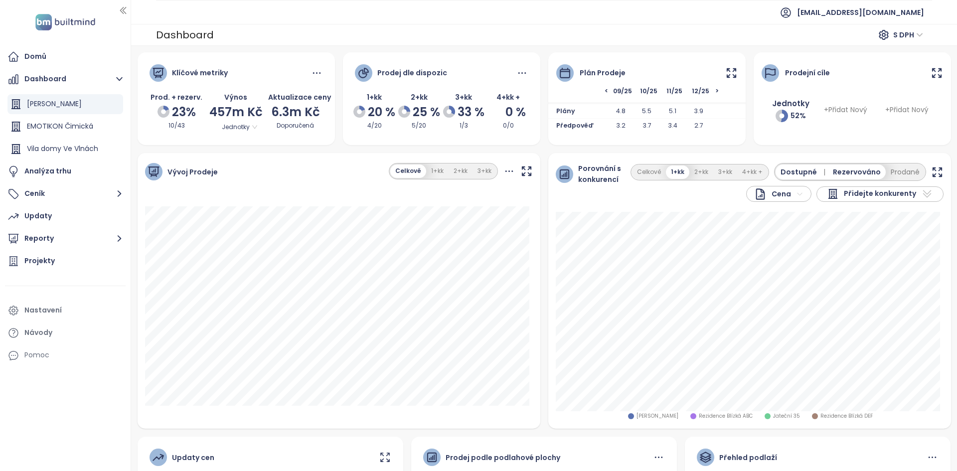
click at [837, 194] on div "Přidejte konkurenty" at bounding box center [871, 194] width 89 height 12
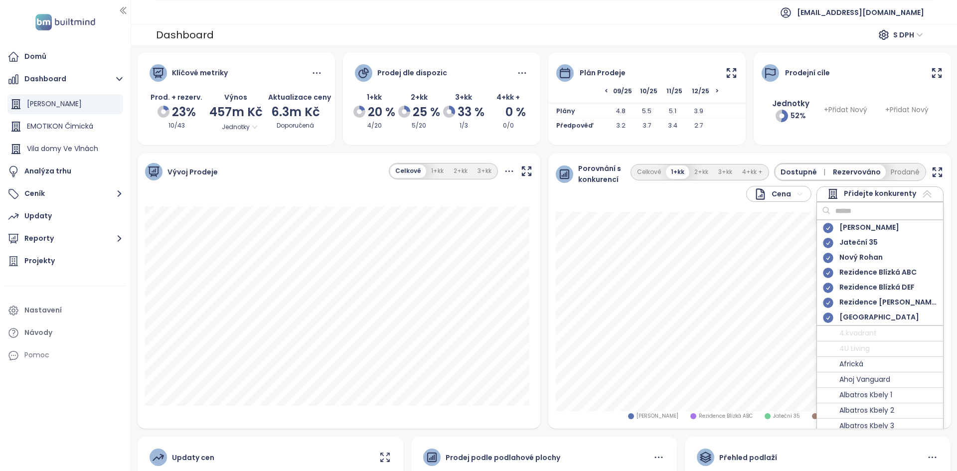
click at [859, 209] on input "text" at bounding box center [871, 210] width 81 height 15
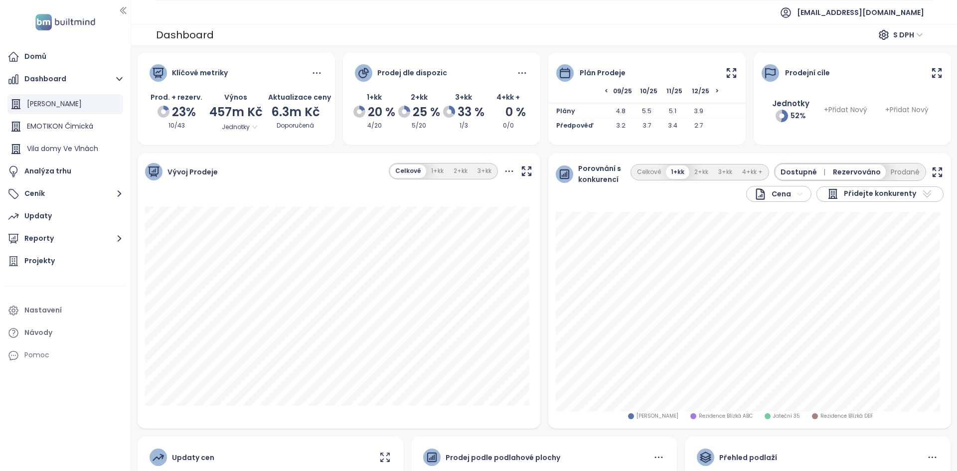
click at [850, 198] on span "Přidejte konkurenty" at bounding box center [880, 194] width 72 height 12
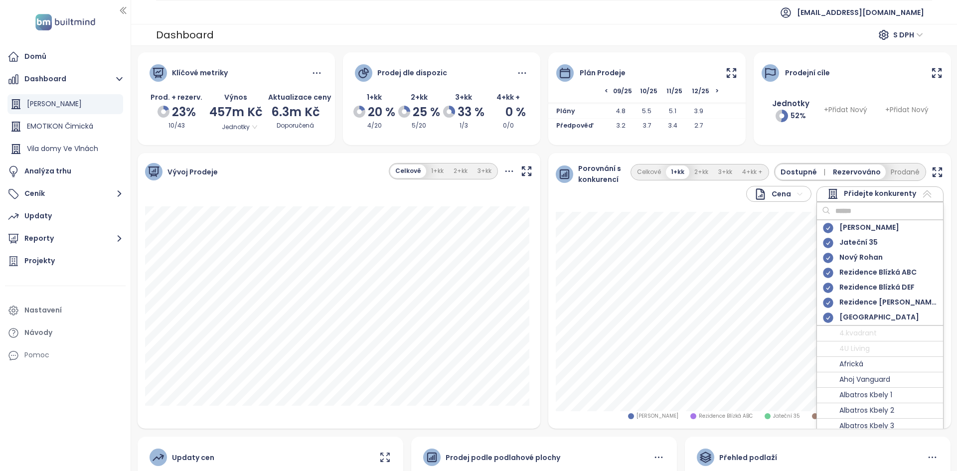
click at [843, 212] on input "text" at bounding box center [871, 210] width 81 height 15
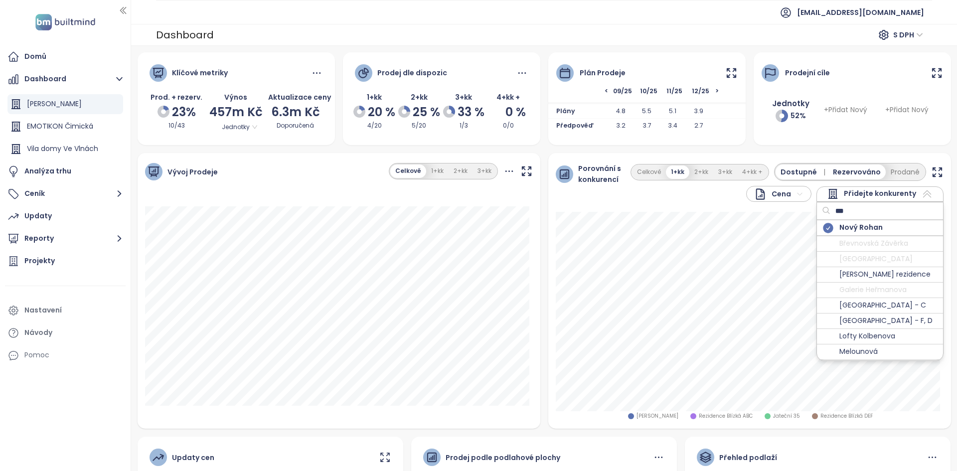
type input "****"
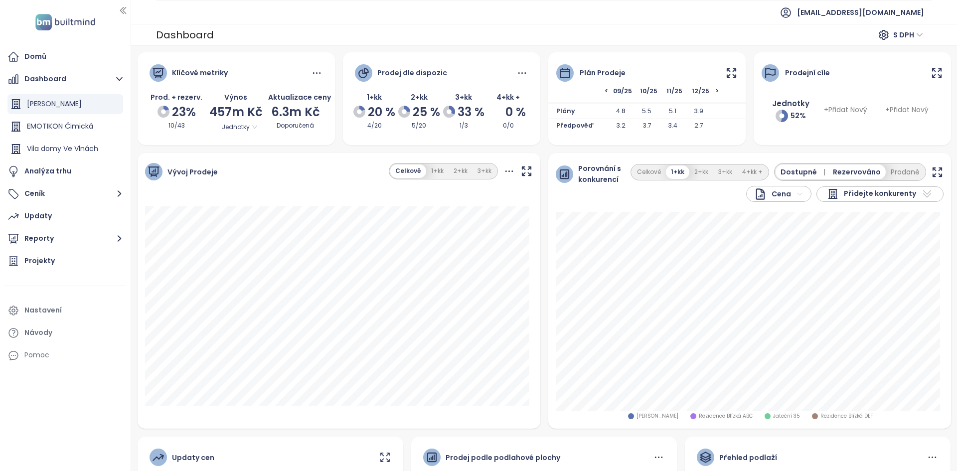
click at [890, 190] on span "Přidejte konkurenty" at bounding box center [880, 194] width 72 height 12
click at [897, 165] on button "Prodané" at bounding box center [905, 172] width 39 height 15
click at [901, 166] on div "Dostupné | Rezervováno | Prodané" at bounding box center [846, 172] width 157 height 15
click at [899, 171] on span "Prodané" at bounding box center [903, 172] width 31 height 11
click at [899, 178] on button "Prodané" at bounding box center [905, 172] width 39 height 15
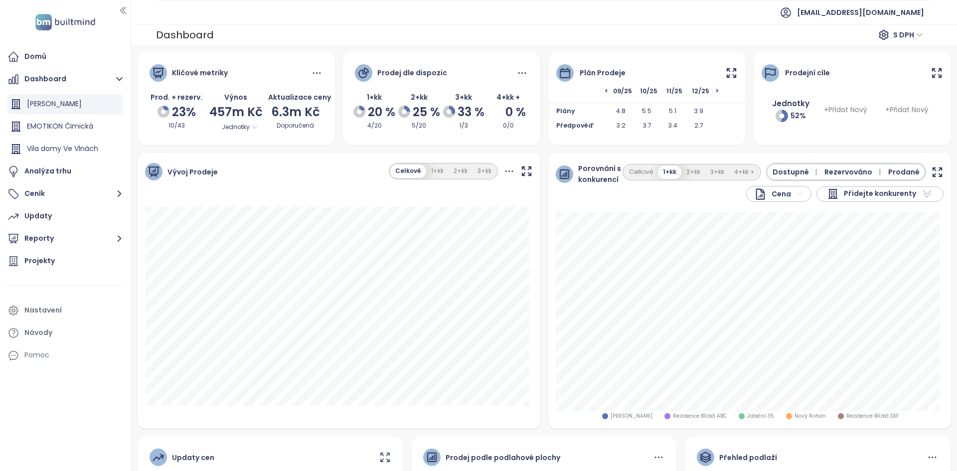
click at [899, 178] on div "Dostupné | Rezervováno | Prodané" at bounding box center [846, 172] width 157 height 15
click at [895, 170] on span "Prodané" at bounding box center [903, 172] width 31 height 11
click at [766, 199] on html "Domů Dashboard Konstanta Karlín EMOTIKON Čimická Vila domy Ve Vlnách Analýza tr…" at bounding box center [478, 235] width 957 height 471
click at [771, 229] on span "Cena za m²" at bounding box center [777, 227] width 50 height 14
click at [755, 196] on html "Domů Dashboard Konstanta Karlín EMOTIKON Čimická Vila domy Ve Vlnách Analýza tr…" at bounding box center [478, 235] width 957 height 471
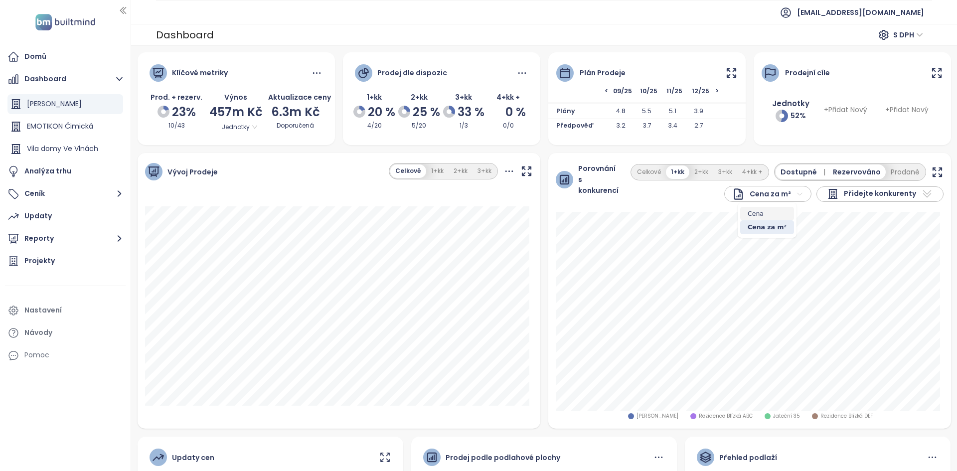
click at [752, 211] on span "Cena" at bounding box center [767, 214] width 54 height 14
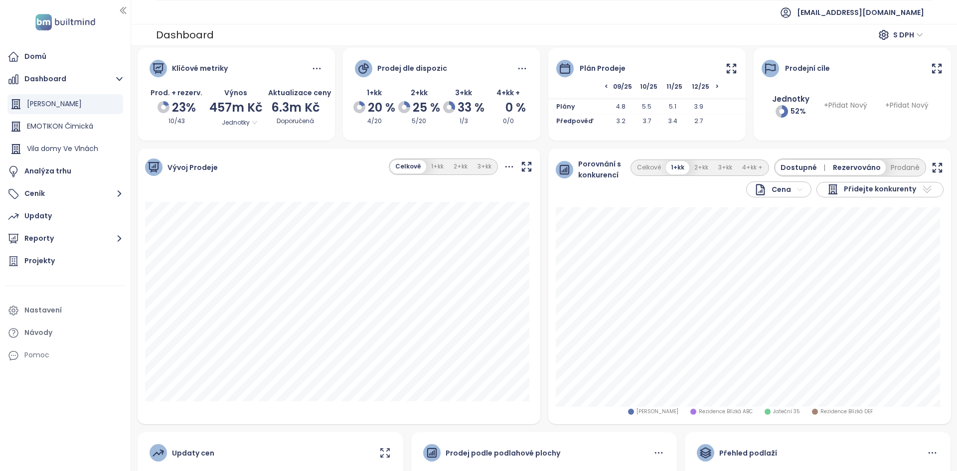
scroll to position [4, 0]
click at [65, 217] on div "Updaty" at bounding box center [65, 216] width 121 height 20
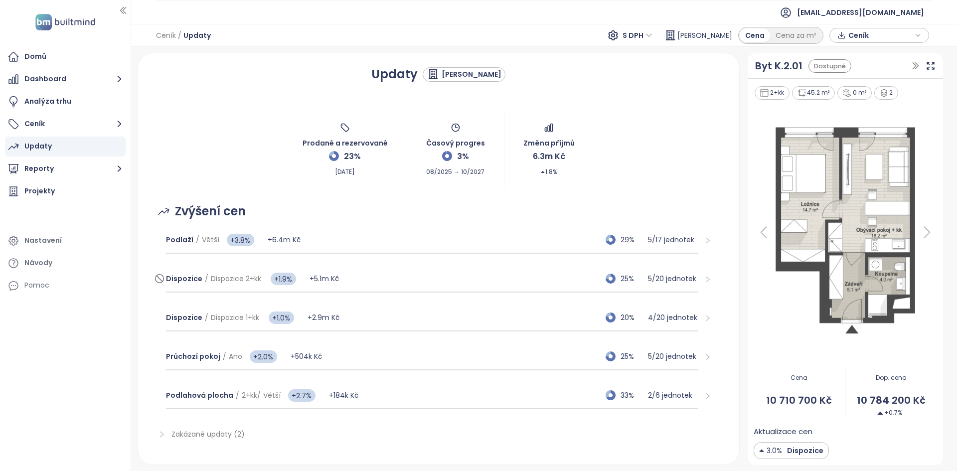
click at [360, 273] on div "Dispozice / Dispozice 2+kk +1.9% +5.1m Kč 25% 5 / 20 jednotek" at bounding box center [432, 279] width 532 height 27
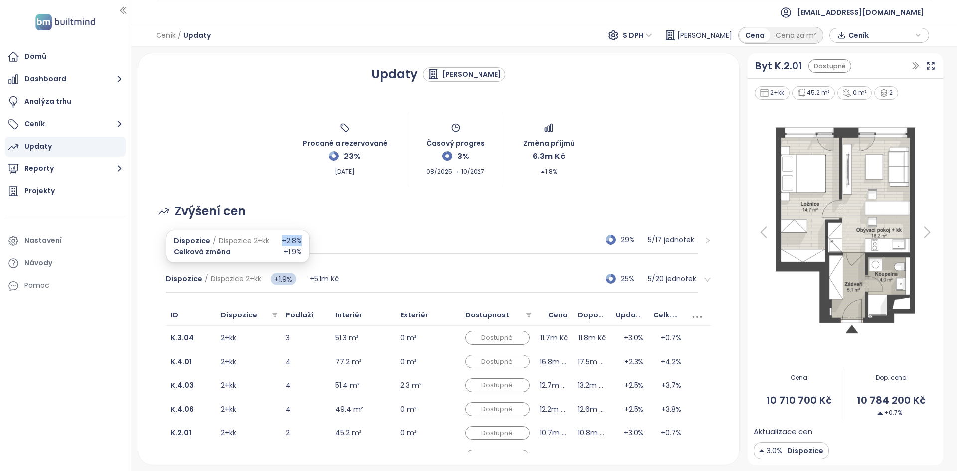
drag, startPoint x: 280, startPoint y: 236, endPoint x: 300, endPoint y: 235, distance: 19.5
click at [300, 235] on div "Dispozice / Dispozice 2+kk +2.8% Celková změna +1.9%" at bounding box center [238, 246] width 144 height 33
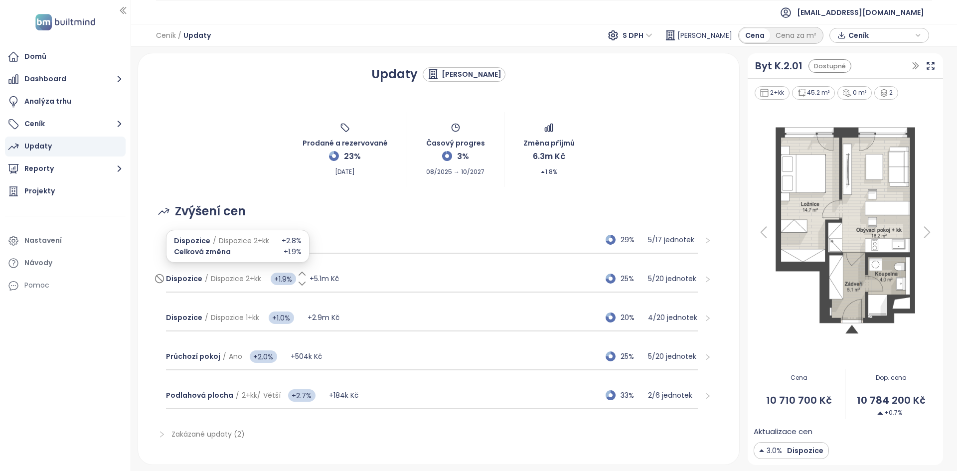
click at [300, 275] on icon at bounding box center [302, 274] width 10 height 10
click at [301, 286] on icon at bounding box center [302, 284] width 10 height 10
click at [301, 285] on icon at bounding box center [302, 283] width 6 height 3
drag, startPoint x: 275, startPoint y: 238, endPoint x: 291, endPoint y: 240, distance: 16.5
click at [291, 240] on span "-0.5%" at bounding box center [285, 240] width 19 height 11
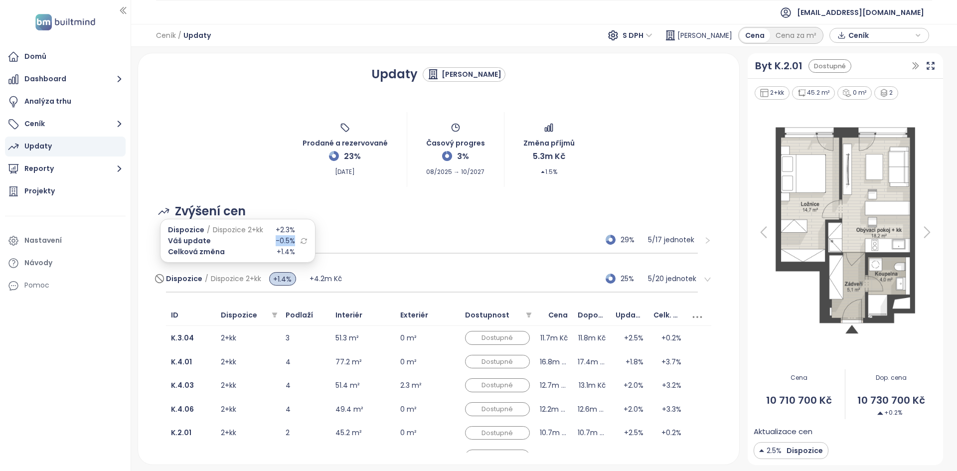
click at [290, 240] on span "-0.5%" at bounding box center [285, 240] width 19 height 11
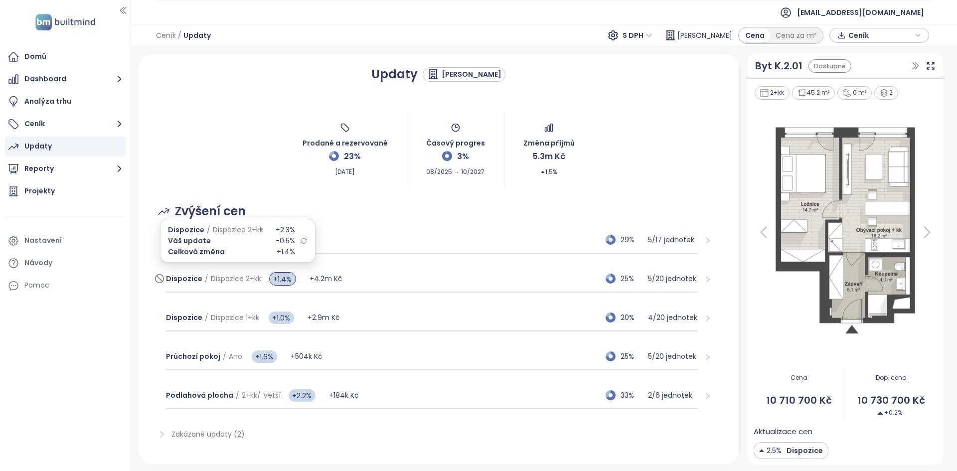
click at [302, 240] on icon at bounding box center [303, 240] width 7 height 7
click at [302, 240] on body "Domů Dashboard Analýza trhu Ceník Updaty Reporty Projekty Nastavení Návody Pomo…" at bounding box center [478, 235] width 957 height 471
click at [797, 64] on div "Byt K.2.01" at bounding box center [778, 65] width 47 height 15
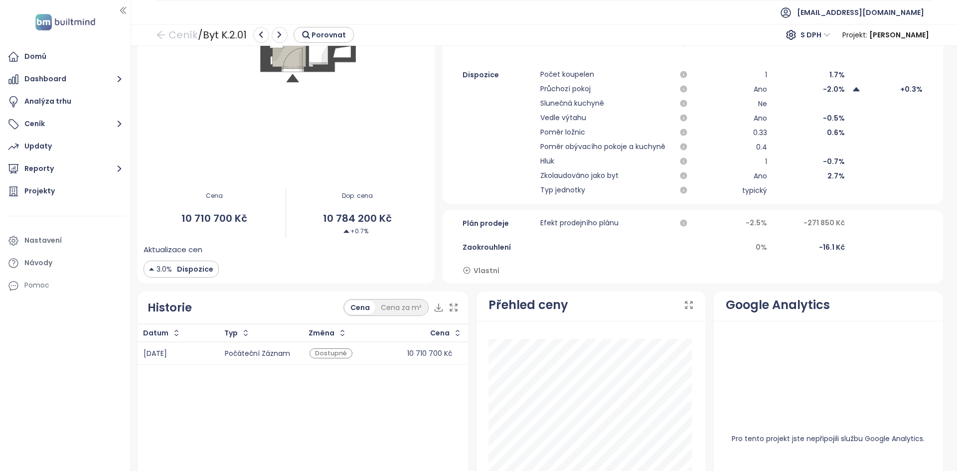
scroll to position [330, 0]
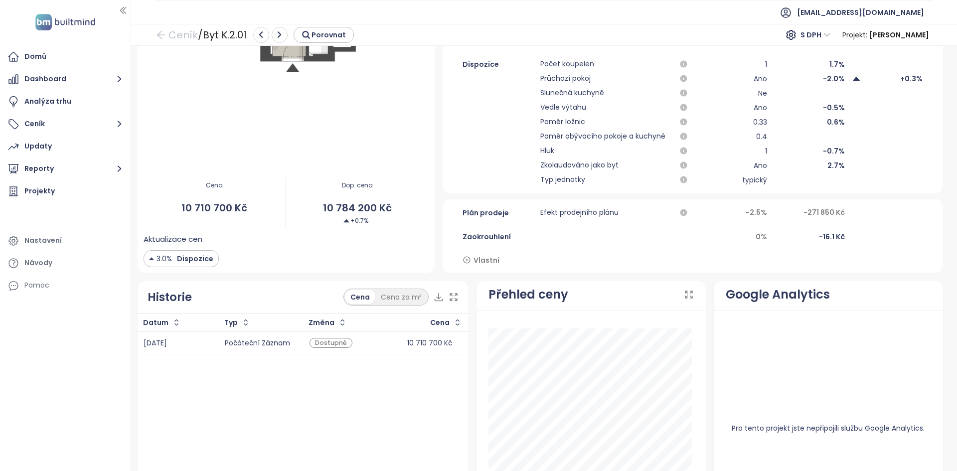
click at [481, 261] on span "Vlastní" at bounding box center [487, 260] width 26 height 11
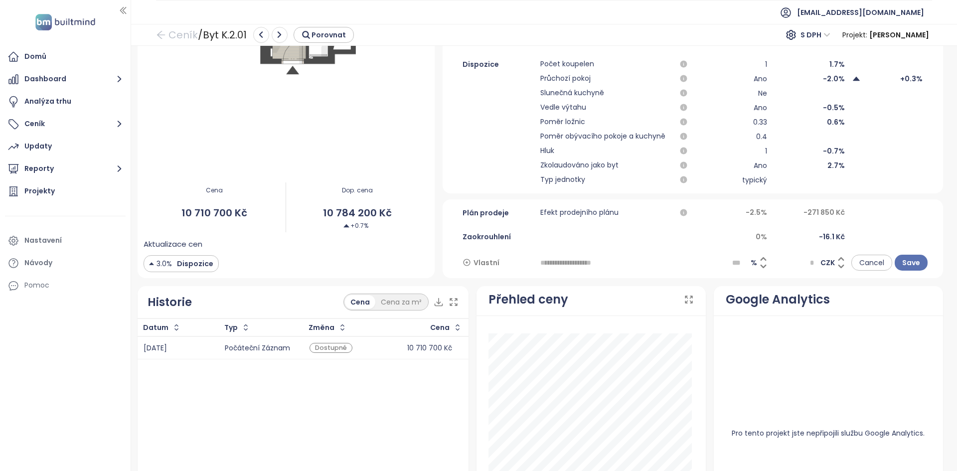
scroll to position [332, 0]
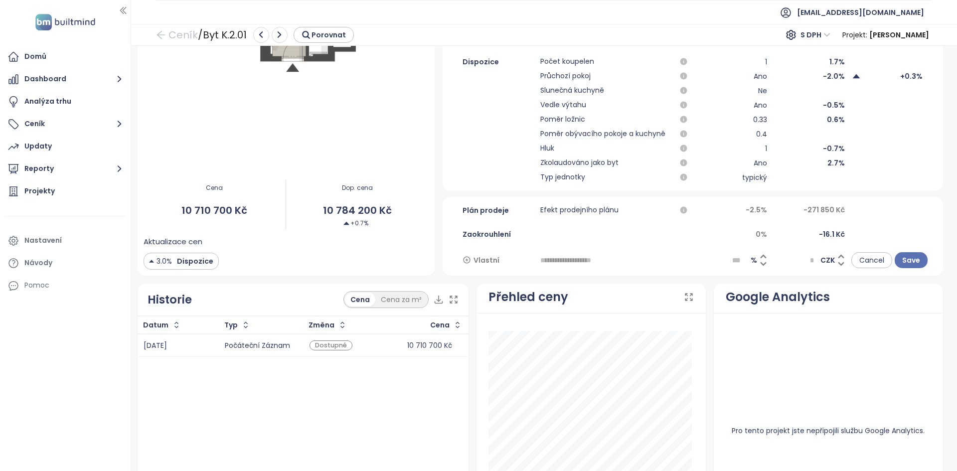
click at [810, 260] on input "*" at bounding box center [814, 260] width 8 height 15
type input "****"
type input "*****"
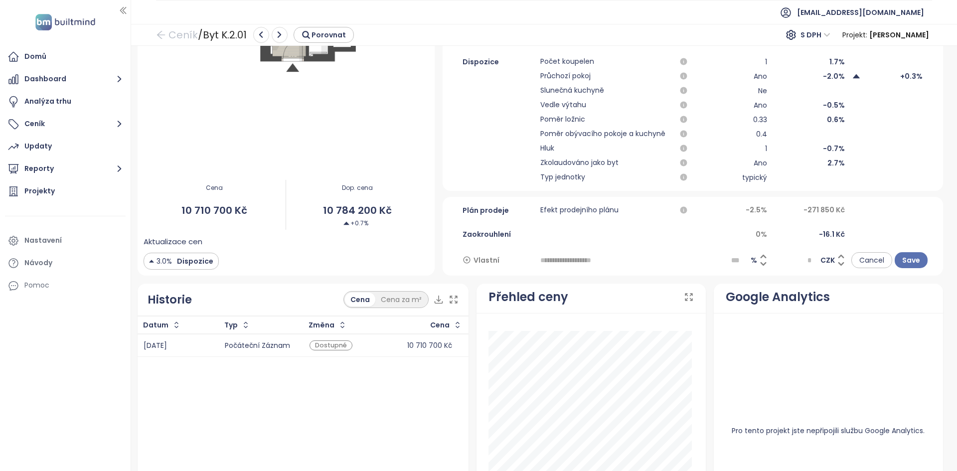
type input "****"
type input "******"
type input "****"
type input "*******"
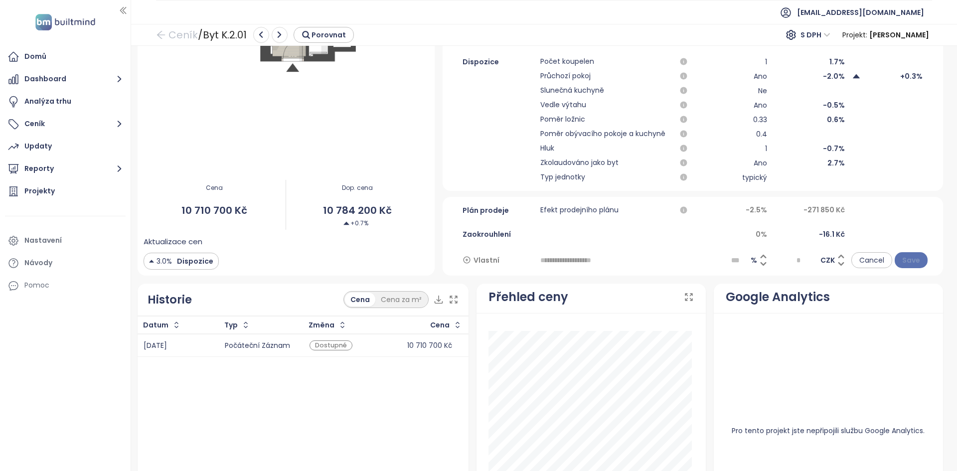
click at [913, 260] on span "Save" at bounding box center [911, 260] width 18 height 11
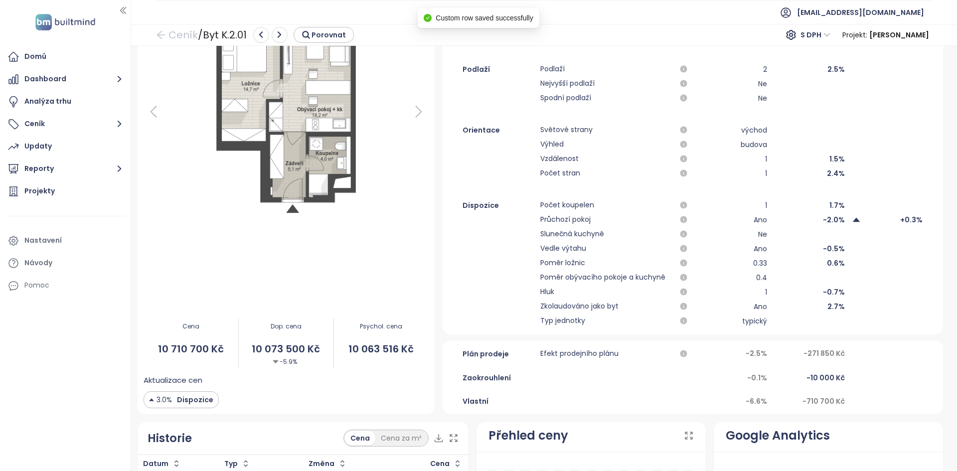
scroll to position [188, 0]
drag, startPoint x: 422, startPoint y: 344, endPoint x: 278, endPoint y: 356, distance: 144.6
click at [278, 356] on div "Cena 10 710 700 Kč Dop. cena 10 073 500 Kč -5.9% Psychol. cena 10 063 516 Kč" at bounding box center [286, 343] width 285 height 62
click at [271, 352] on span "10 073 500 Kč" at bounding box center [286, 349] width 95 height 15
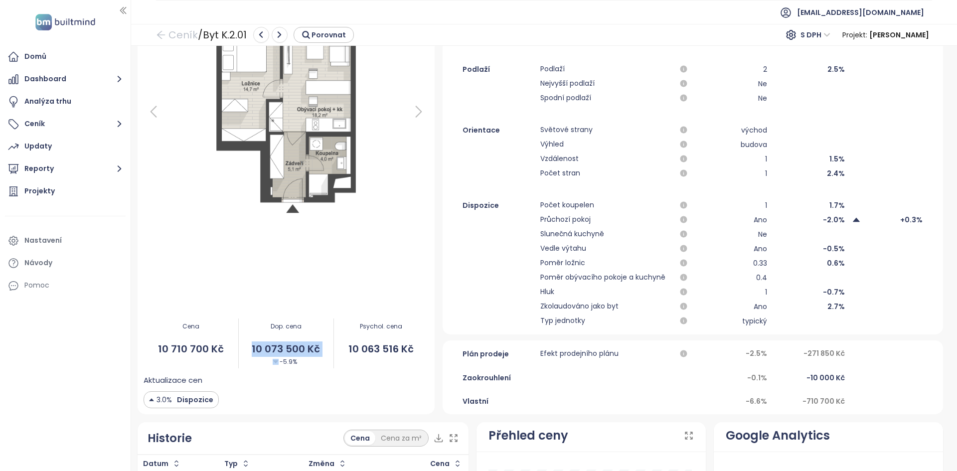
click at [270, 352] on span "10 073 500 Kč" at bounding box center [286, 349] width 95 height 15
click at [267, 351] on span "10 073 500 Kč" at bounding box center [286, 349] width 95 height 15
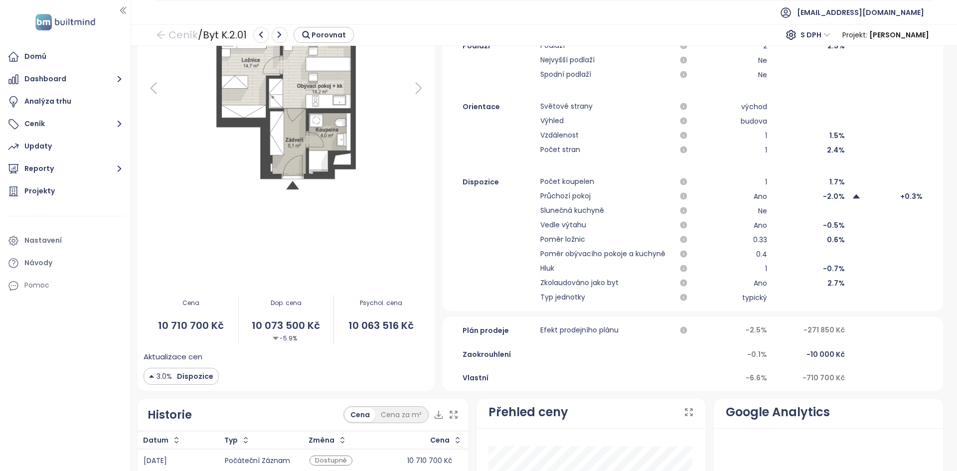
click at [726, 378] on div "-6.6%" at bounding box center [732, 377] width 72 height 11
click at [476, 374] on span "Vlastní" at bounding box center [476, 377] width 26 height 11
click at [494, 378] on icon at bounding box center [498, 377] width 9 height 9
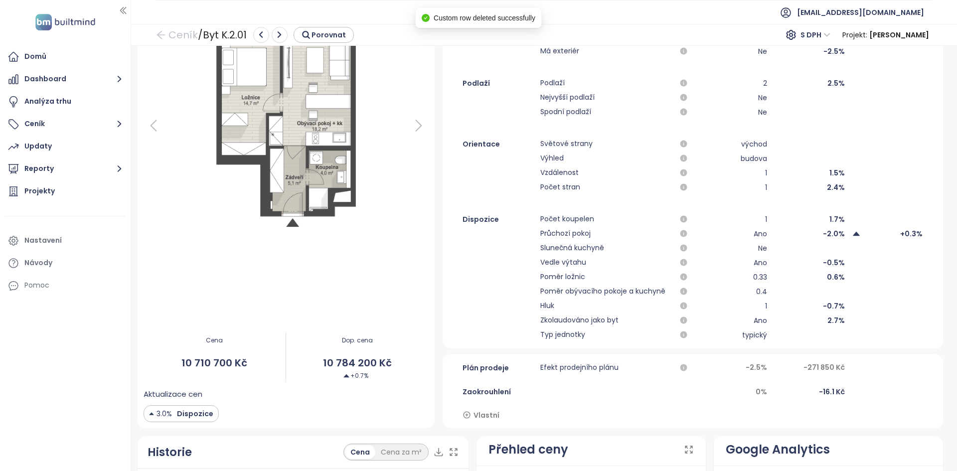
scroll to position [175, 0]
click at [46, 145] on div "Updaty" at bounding box center [37, 146] width 27 height 12
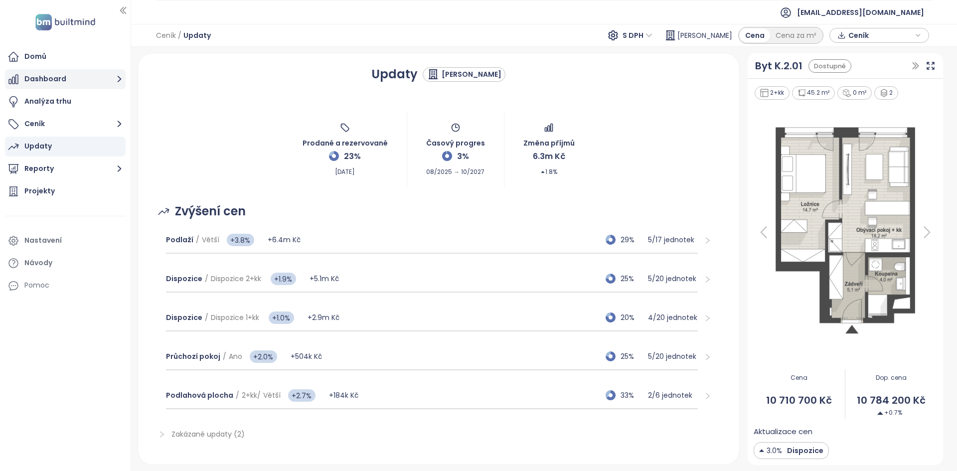
click at [63, 78] on button "Dashboard" at bounding box center [65, 79] width 121 height 20
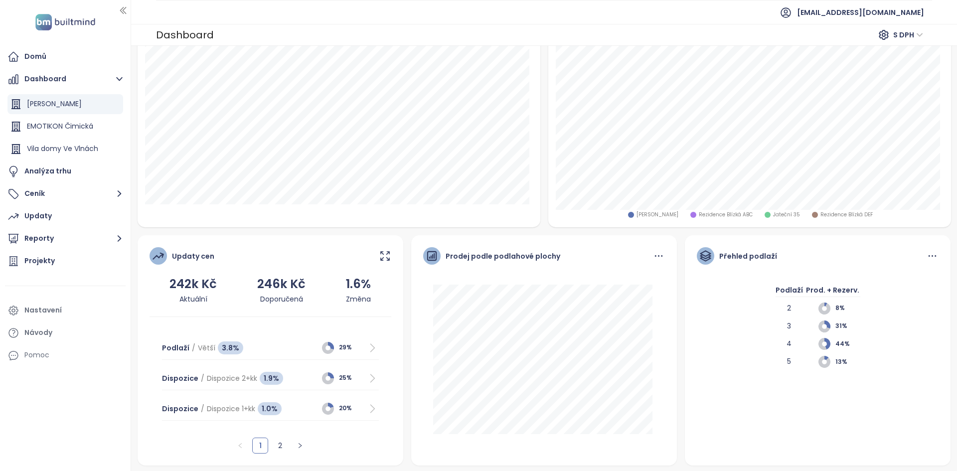
scroll to position [202, 0]
drag, startPoint x: 212, startPoint y: 297, endPoint x: 164, endPoint y: 283, distance: 49.9
click at [164, 283] on div "242k Kč Aktuální 246k Kč Doporučená 1.6% Změna" at bounding box center [271, 289] width 242 height 30
drag, startPoint x: 303, startPoint y: 300, endPoint x: 252, endPoint y: 285, distance: 53.2
click at [252, 285] on div "242k Kč Aktuální 246k Kč Doporučená 1.6% Změna" at bounding box center [271, 289] width 242 height 30
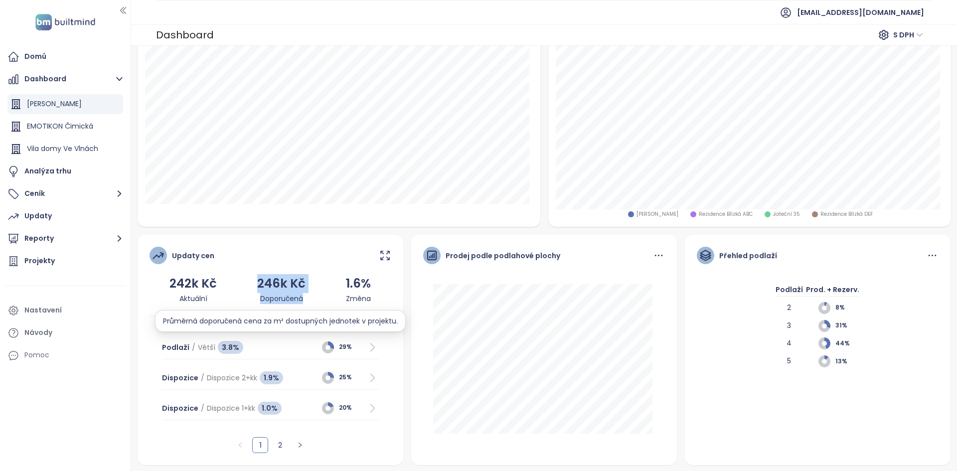
click at [257, 303] on div "Doporučená" at bounding box center [281, 298] width 48 height 11
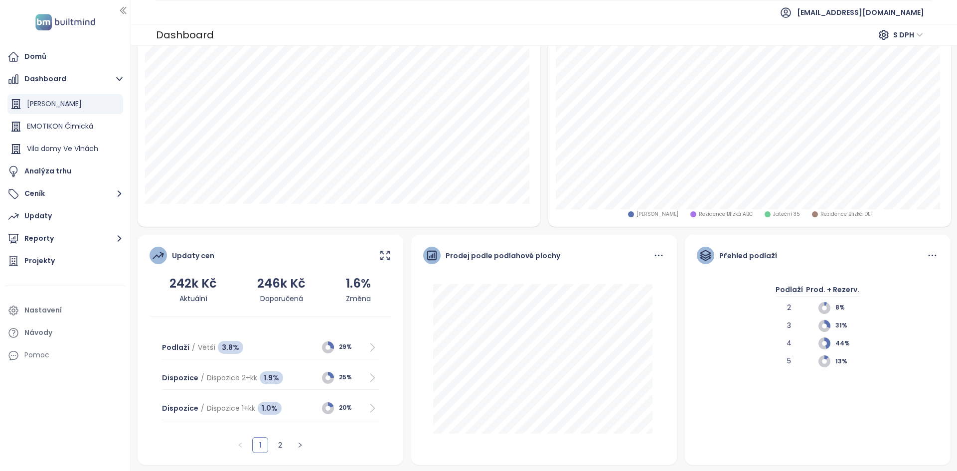
click at [191, 228] on div "Klíčové metriky Prod. + rezerv. 23% 10/43 Výnos 457m Kč Jednotky Aktualizace ce…" at bounding box center [545, 157] width 822 height 615
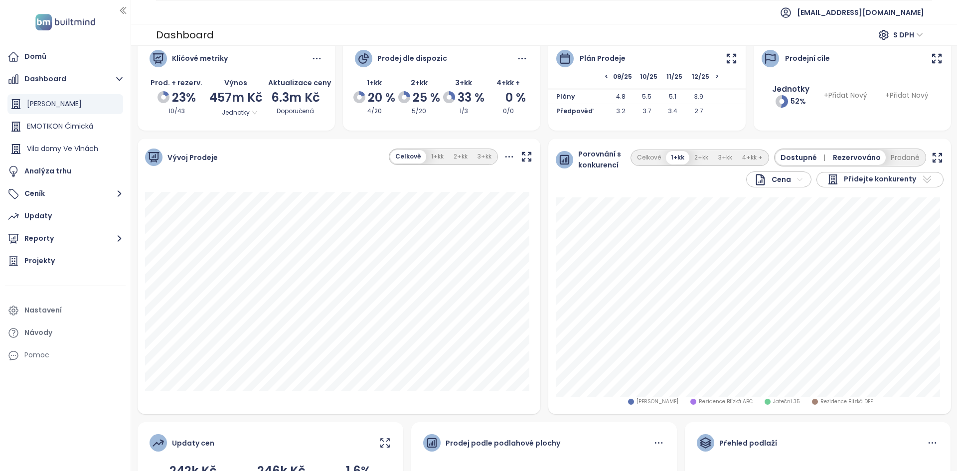
scroll to position [12, 0]
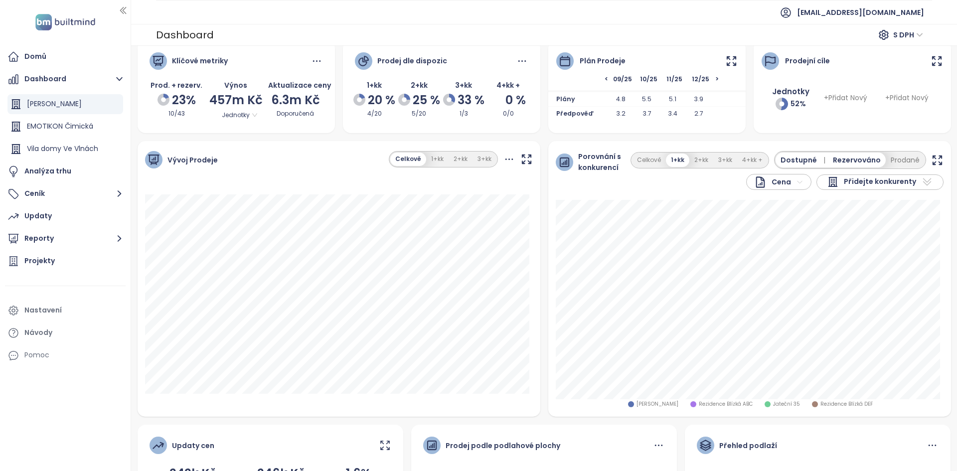
click at [69, 272] on ul "Domů Dashboard Konstanta Karlín EMOTIKON Čimická Vila domy Ve Vlnách Analýza tr…" at bounding box center [65, 206] width 121 height 319
click at [67, 262] on div "Projekty" at bounding box center [65, 261] width 121 height 20
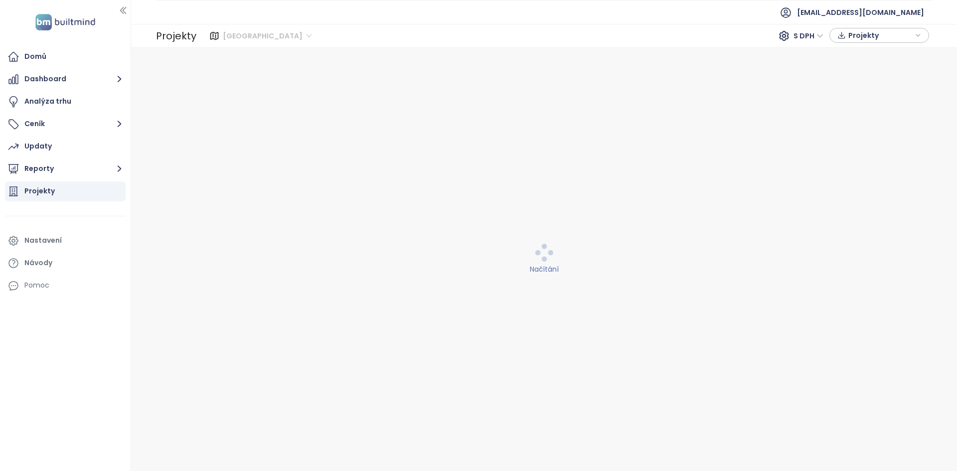
click at [255, 28] on span "[GEOGRAPHIC_DATA]" at bounding box center [267, 35] width 89 height 15
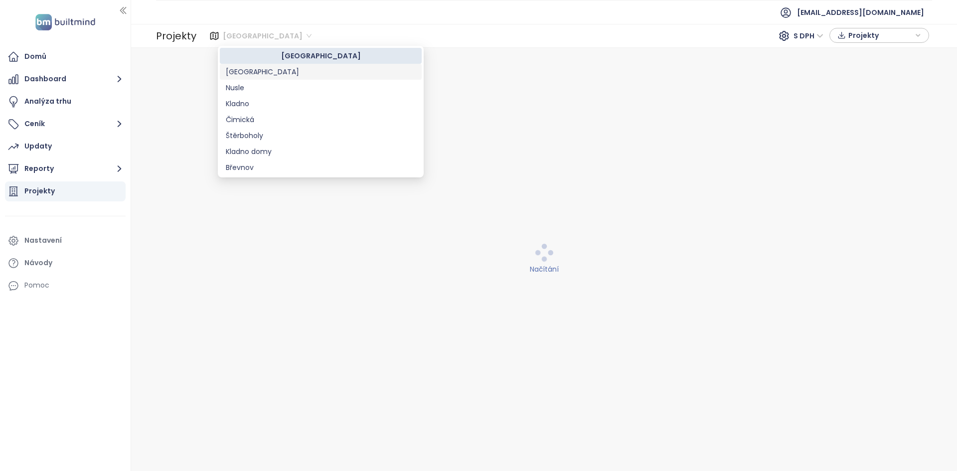
click at [249, 70] on div "[GEOGRAPHIC_DATA]" at bounding box center [321, 71] width 190 height 11
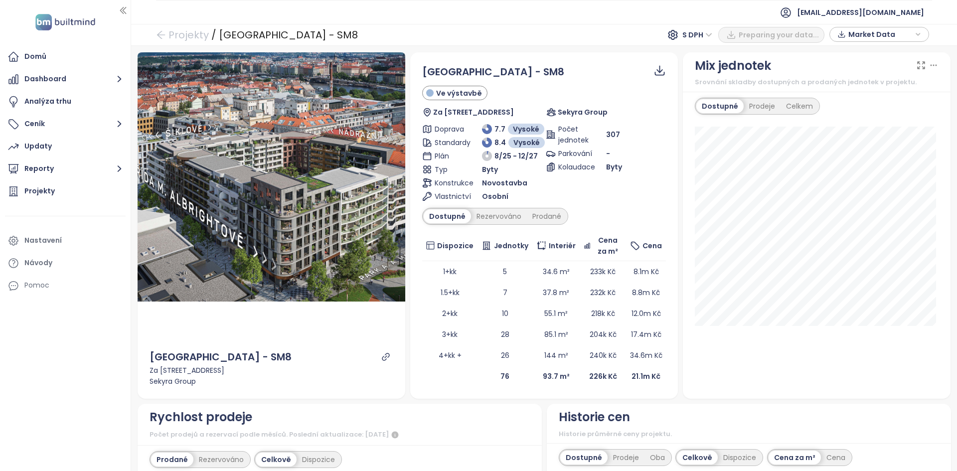
scroll to position [231, 0]
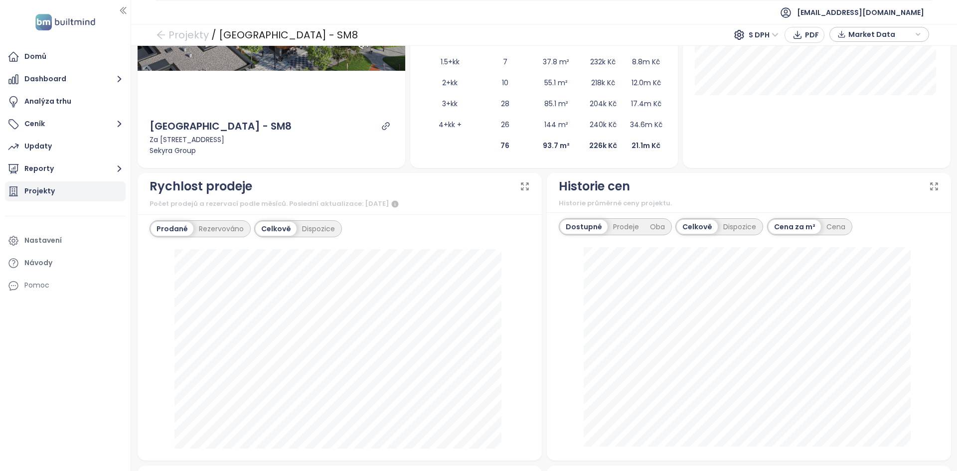
click at [97, 188] on div "Projekty" at bounding box center [65, 191] width 121 height 20
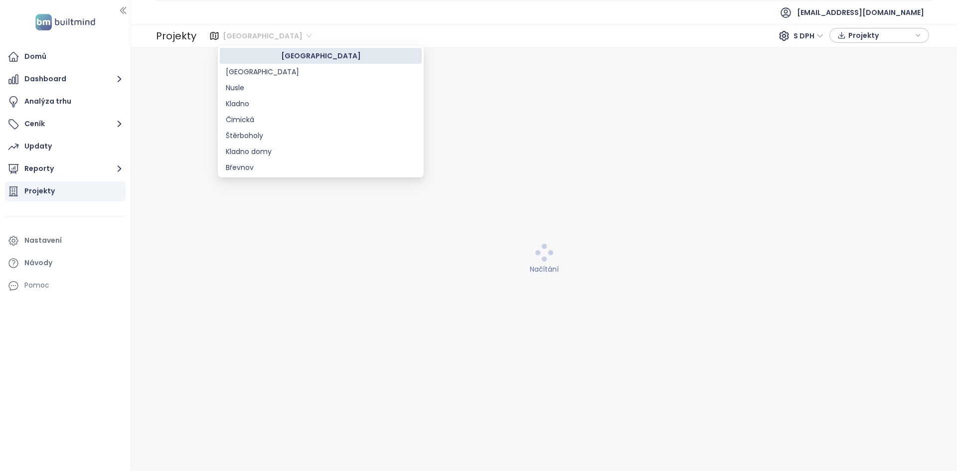
click at [226, 36] on span "[GEOGRAPHIC_DATA]" at bounding box center [267, 35] width 89 height 15
click at [239, 70] on div "[GEOGRAPHIC_DATA]" at bounding box center [321, 71] width 190 height 11
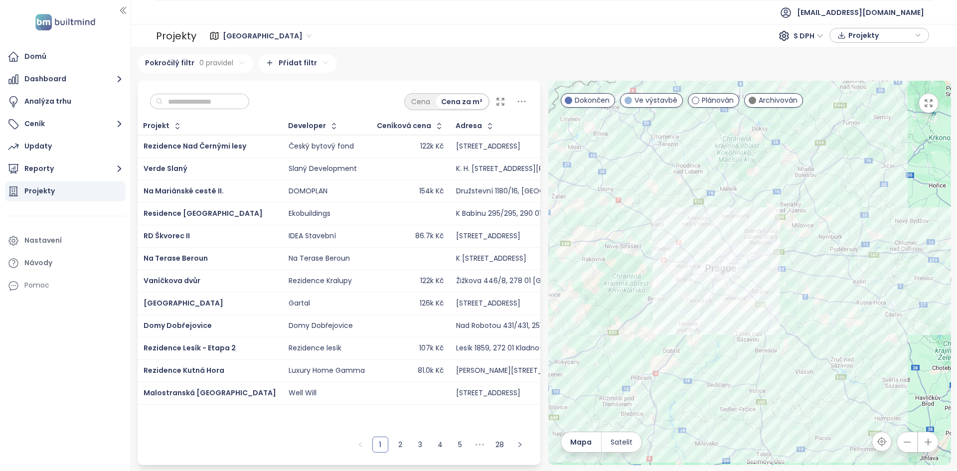
click at [218, 96] on input "text" at bounding box center [203, 101] width 81 height 15
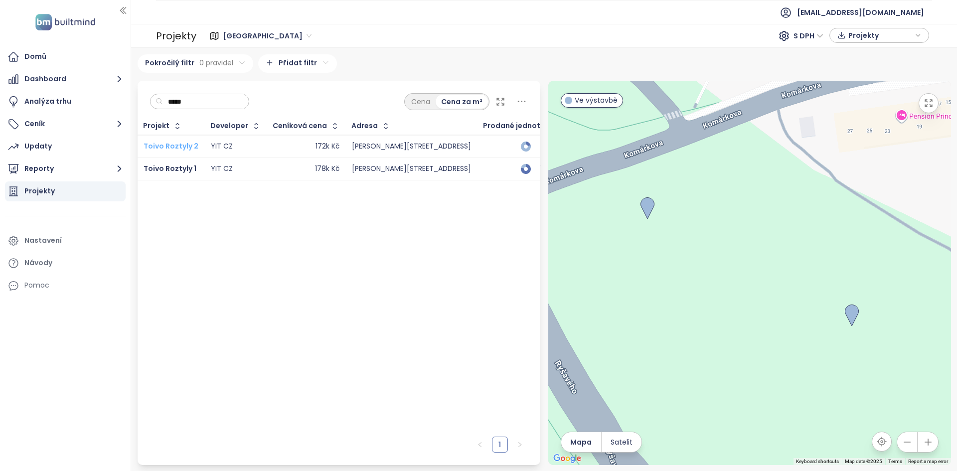
type input "*****"
click at [187, 145] on span "Toivo Roztyly 2" at bounding box center [171, 146] width 55 height 10
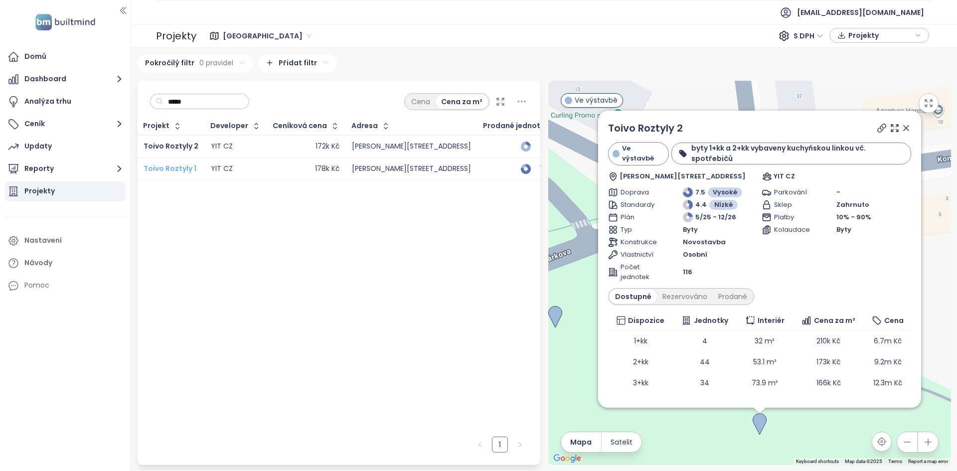
click at [179, 165] on span "Toivo Roztyly 1" at bounding box center [170, 169] width 53 height 10
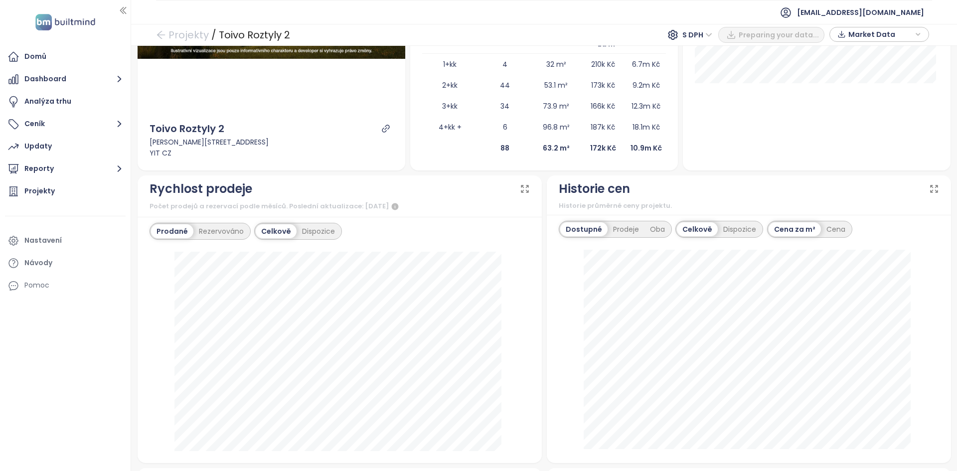
scroll to position [243, 0]
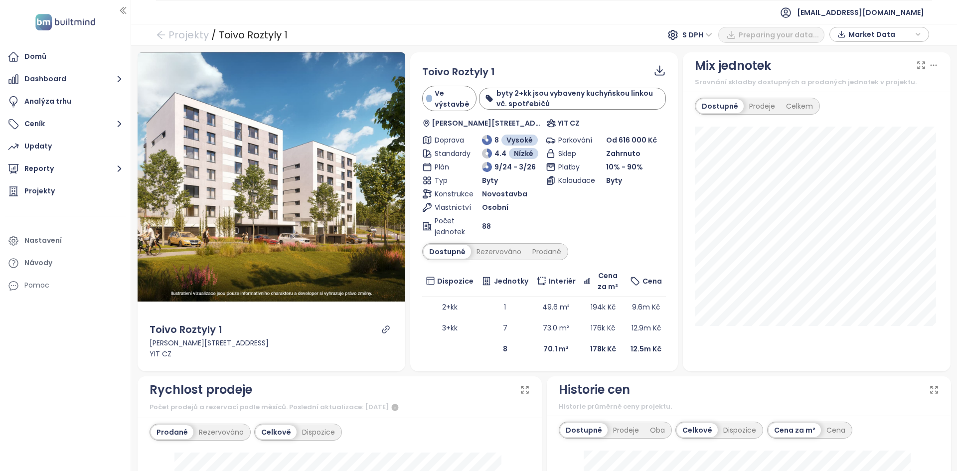
scroll to position [212, 0]
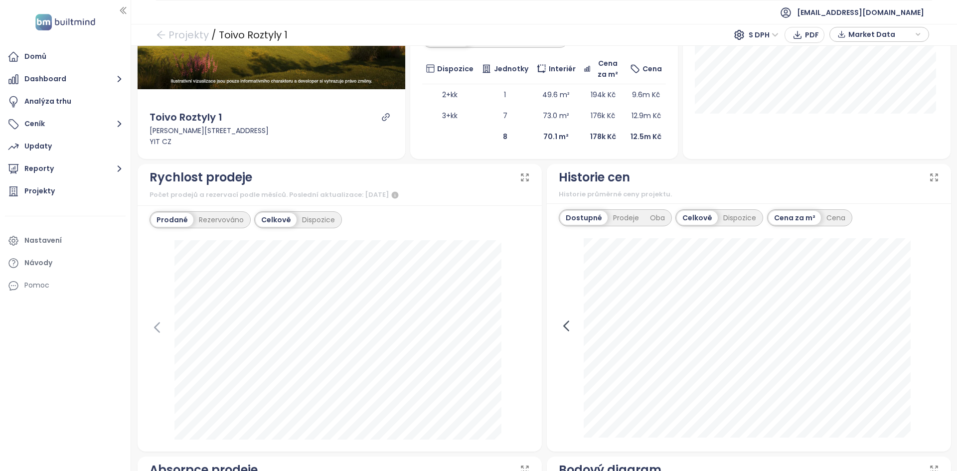
click at [569, 324] on icon at bounding box center [566, 326] width 15 height 15
click at [924, 329] on icon at bounding box center [931, 326] width 15 height 15
click at [732, 216] on div "Dispozice" at bounding box center [740, 218] width 44 height 14
click at [780, 160] on div "Náhled [PERSON_NAME] 1 [PERSON_NAME][STREET_ADDRESS] YIT CZ [PERSON_NAME] 1 Ve …" at bounding box center [544, 436] width 819 height 1193
click at [659, 169] on div "Historie cen" at bounding box center [749, 177] width 380 height 19
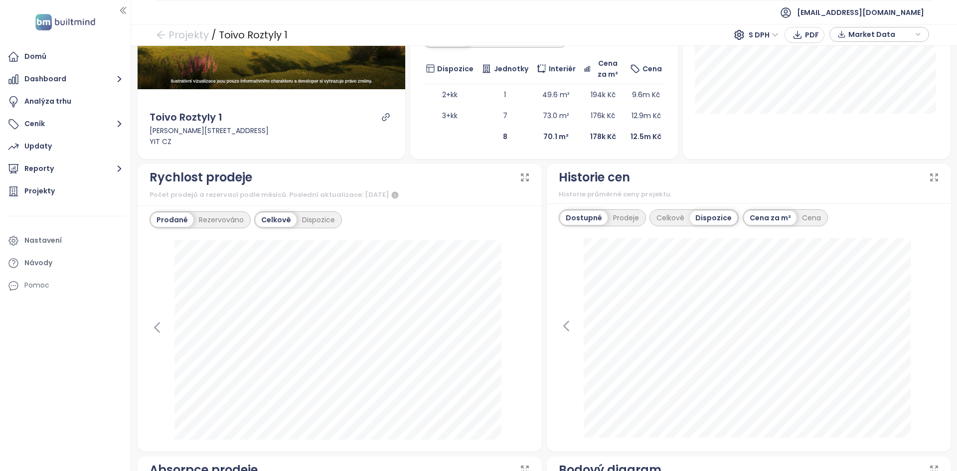
click at [659, 169] on div "Historie cen" at bounding box center [749, 177] width 380 height 19
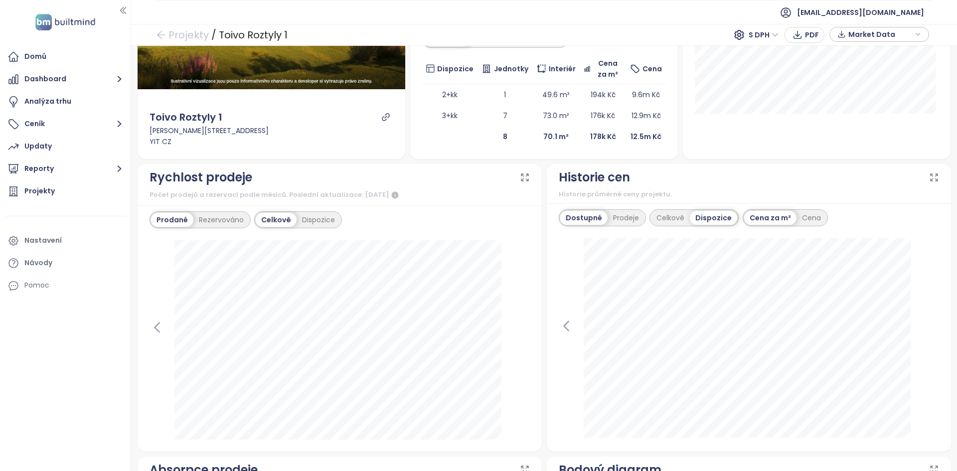
click at [609, 172] on div "Historie cen" at bounding box center [594, 177] width 71 height 19
click at [609, 171] on div "Historie cen" at bounding box center [594, 177] width 71 height 19
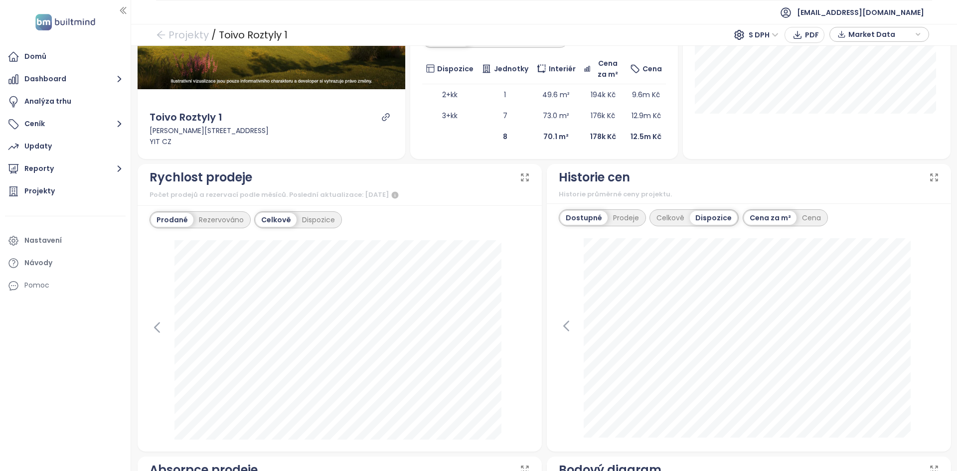
click at [609, 171] on div "Historie cen" at bounding box center [594, 177] width 71 height 19
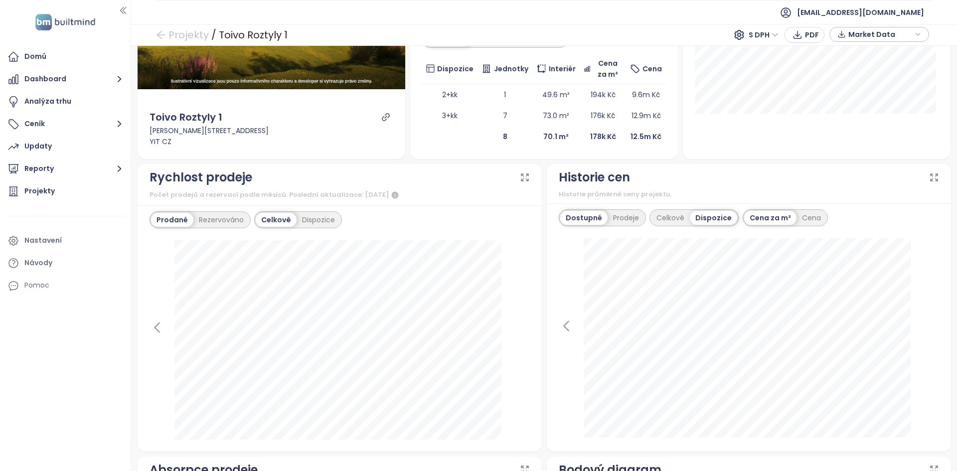
click at [609, 171] on div "Historie cen" at bounding box center [594, 177] width 71 height 19
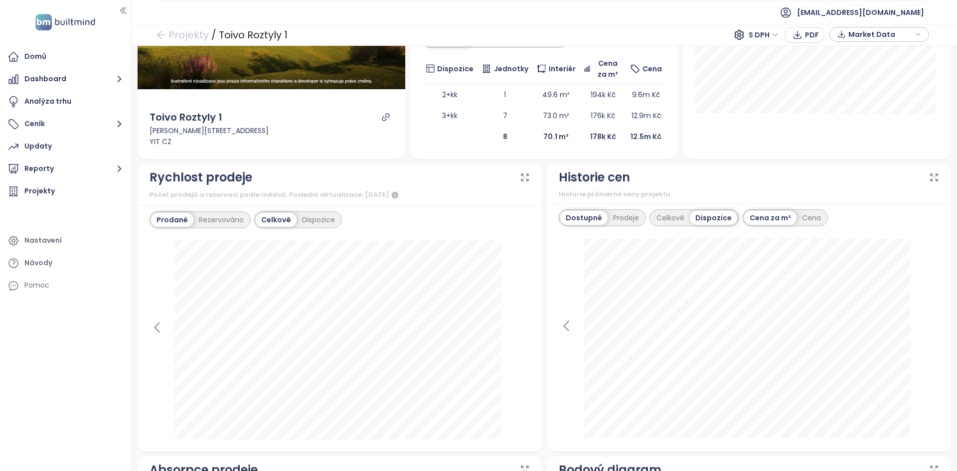
click at [609, 171] on div "Historie cen" at bounding box center [594, 177] width 71 height 19
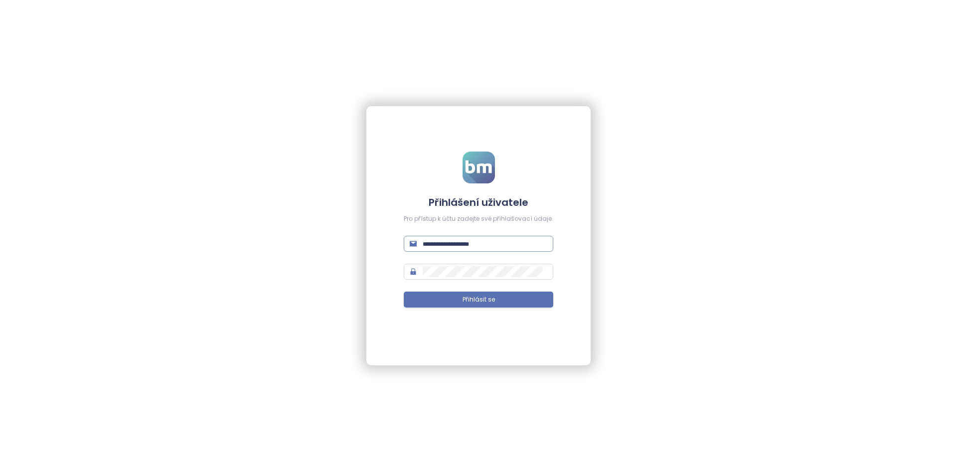
click at [460, 242] on input "text" at bounding box center [485, 243] width 125 height 11
type input "**********"
click at [404, 292] on button "Přihlásit se" at bounding box center [479, 300] width 150 height 16
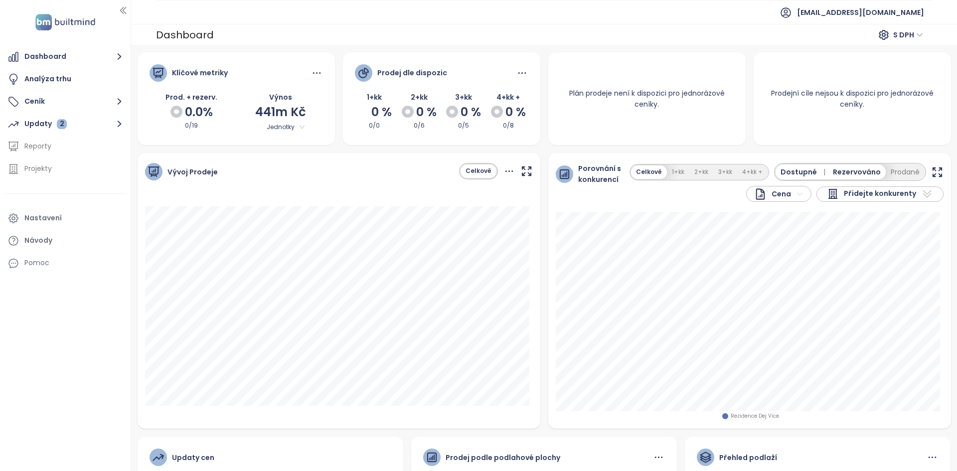
click at [66, 90] on ul "Dashboard Analýza trhu Ceník Updaty 2 Reporty Projekty Nastavení Návody Pomoc" at bounding box center [65, 160] width 121 height 226
click at [64, 99] on button "Ceník" at bounding box center [65, 102] width 121 height 20
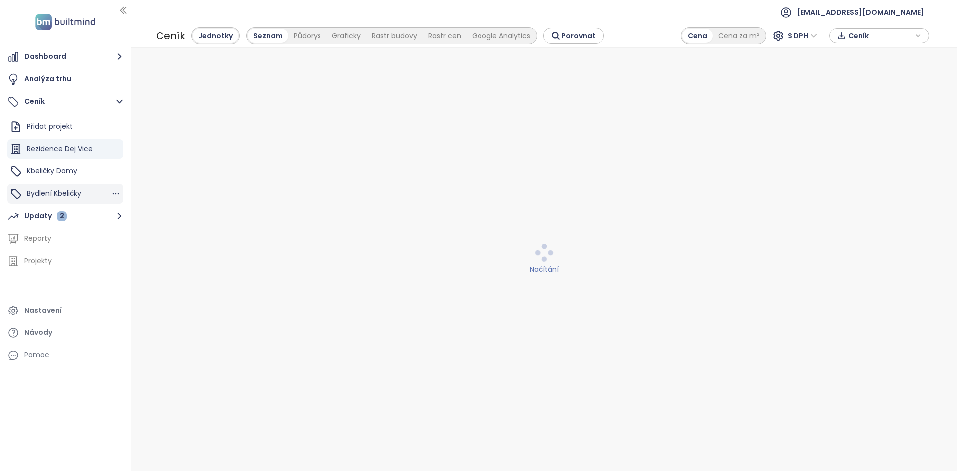
click at [77, 193] on span "Bydlení Kbeličky" at bounding box center [54, 193] width 54 height 10
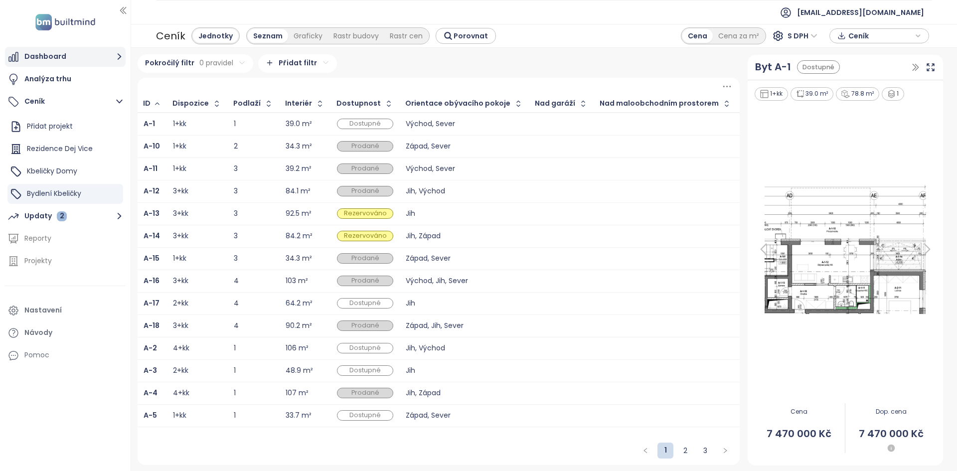
click at [48, 51] on button "Dashboard" at bounding box center [65, 57] width 121 height 20
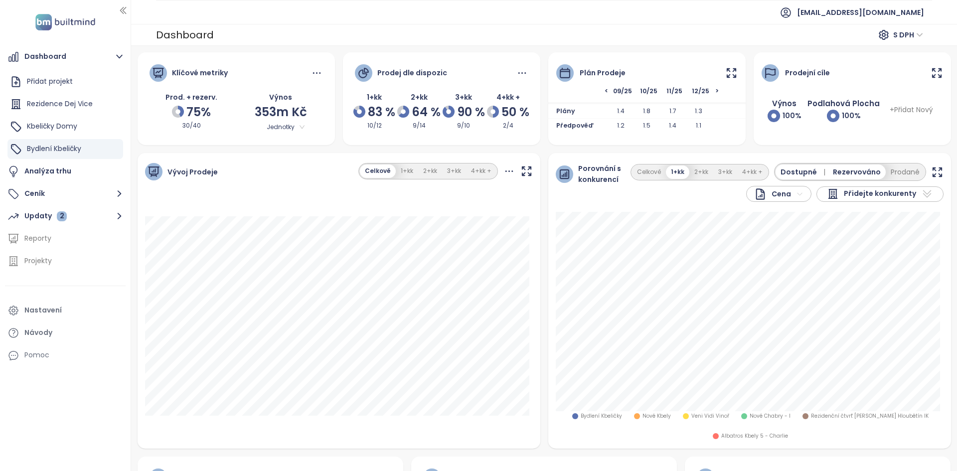
click at [448, 199] on div "Vývoj Prodeje Celkově 1+kk 2+kk 3+kk 4+kk + [DATE] Plán: 97%" at bounding box center [339, 301] width 403 height 296
click at [826, 29] on div "Dashboard S DPH" at bounding box center [544, 35] width 826 height 22
click at [824, 17] on span "[EMAIL_ADDRESS][DOMAIN_NAME]" at bounding box center [860, 12] width 127 height 24
click at [826, 39] on span "Odhlásit se" at bounding box center [818, 40] width 39 height 10
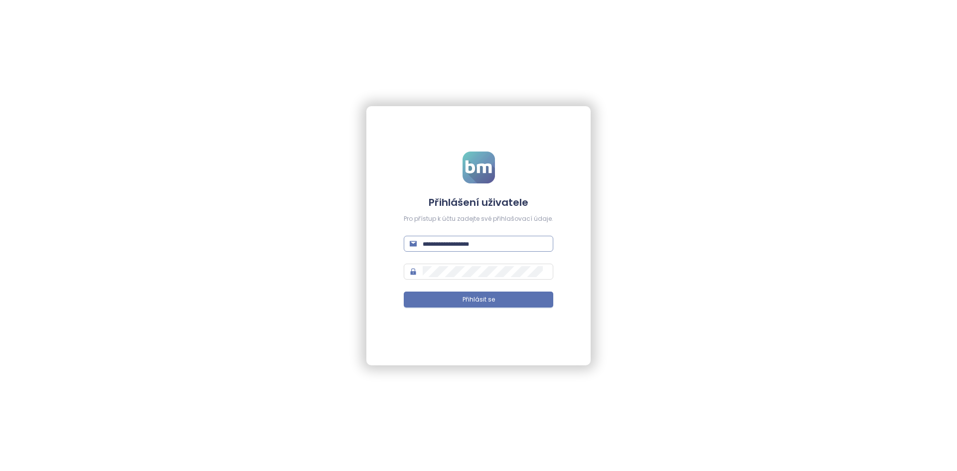
click at [490, 248] on input "text" at bounding box center [485, 243] width 125 height 11
type input "**********"
click at [404, 292] on button "Přihlásit se" at bounding box center [479, 300] width 150 height 16
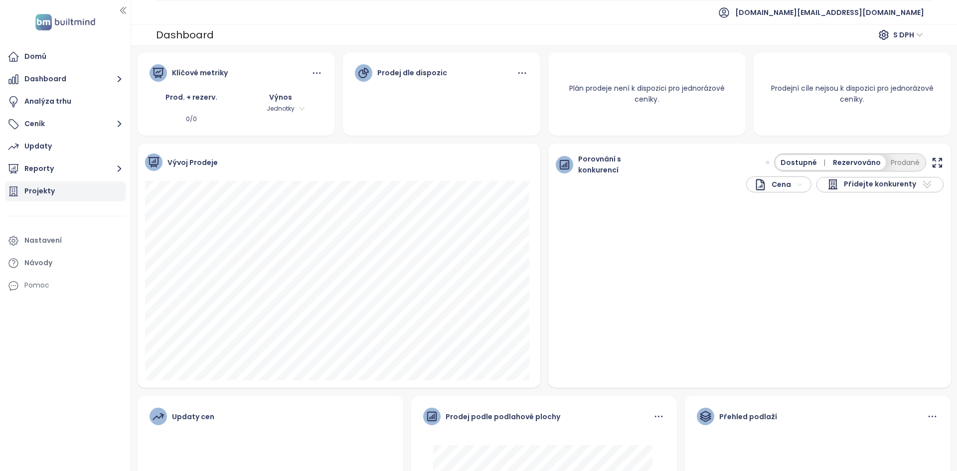
click at [51, 193] on div "Projekty" at bounding box center [39, 191] width 30 height 12
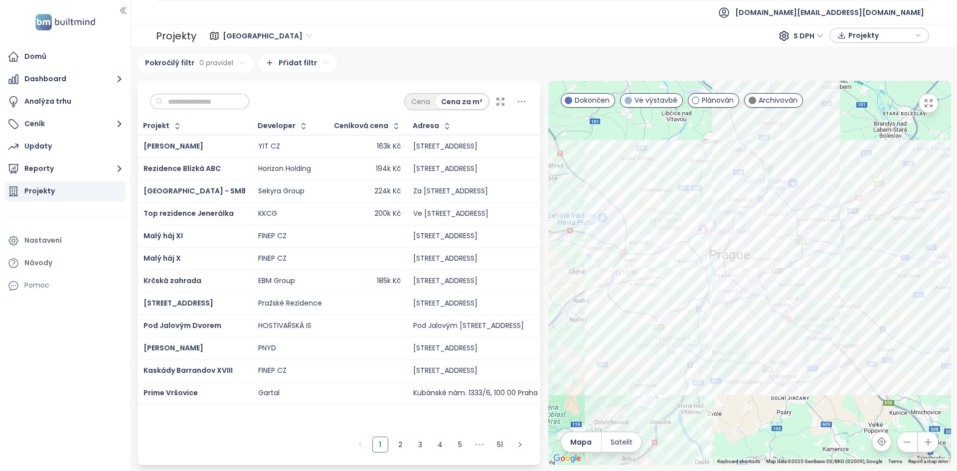
click at [202, 97] on input "text" at bounding box center [203, 101] width 81 height 15
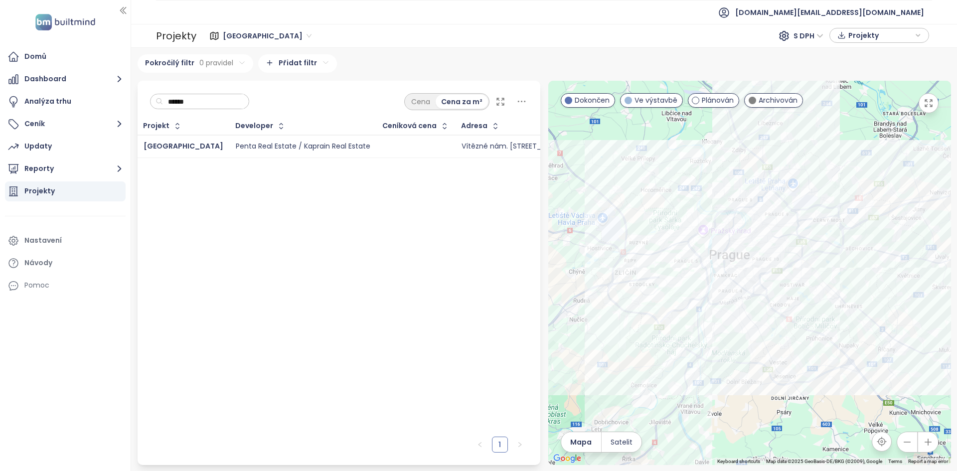
type input "******"
click at [405, 148] on div at bounding box center [416, 147] width 66 height 12
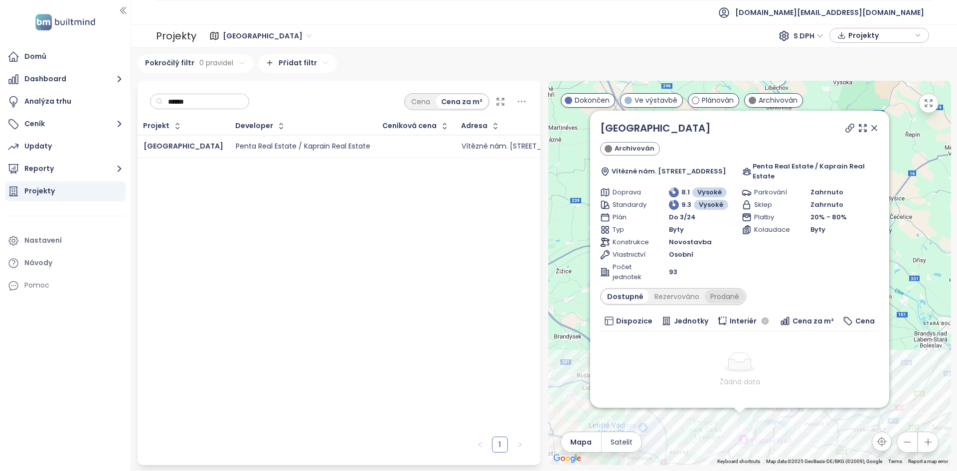
click at [705, 290] on div "Prodané" at bounding box center [725, 297] width 40 height 14
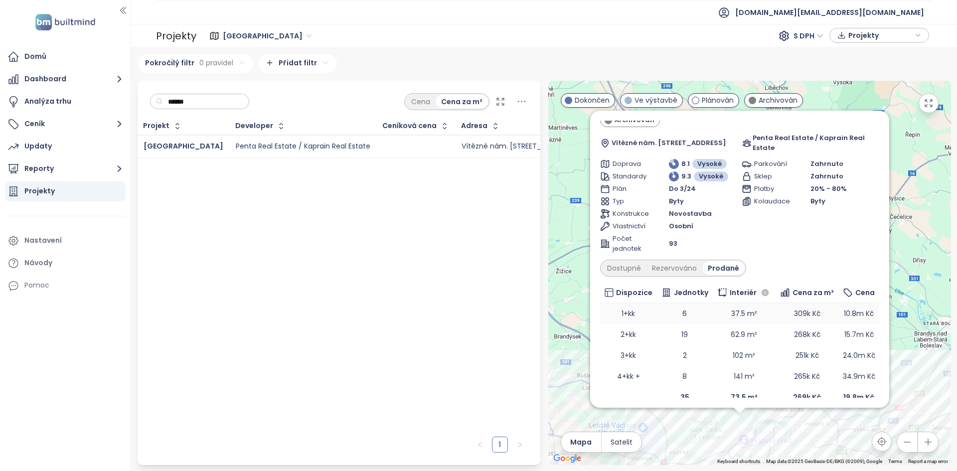
scroll to position [28, 0]
drag, startPoint x: 756, startPoint y: 328, endPoint x: 724, endPoint y: 320, distance: 33.3
click at [724, 325] on td "62.9 m²" at bounding box center [743, 335] width 63 height 21
click at [753, 326] on td "62.9 m²" at bounding box center [743, 335] width 63 height 21
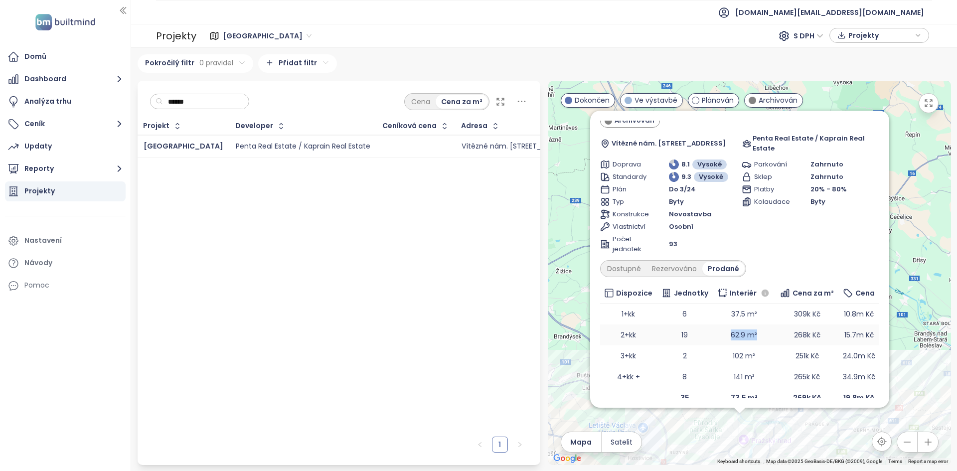
click at [753, 326] on td "62.9 m²" at bounding box center [743, 335] width 63 height 21
drag, startPoint x: 783, startPoint y: 393, endPoint x: 775, endPoint y: 389, distance: 9.6
click at [776, 389] on td "269k Kč" at bounding box center [807, 397] width 63 height 21
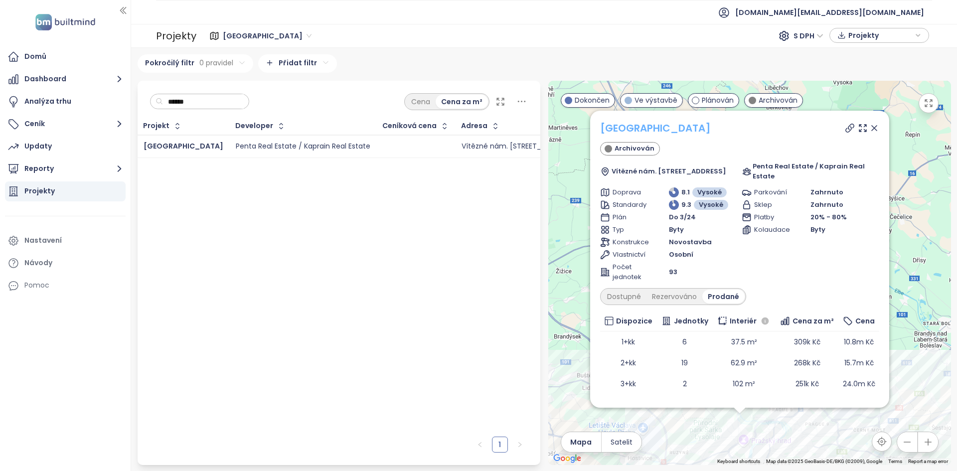
click at [630, 128] on link "[GEOGRAPHIC_DATA]" at bounding box center [655, 128] width 111 height 14
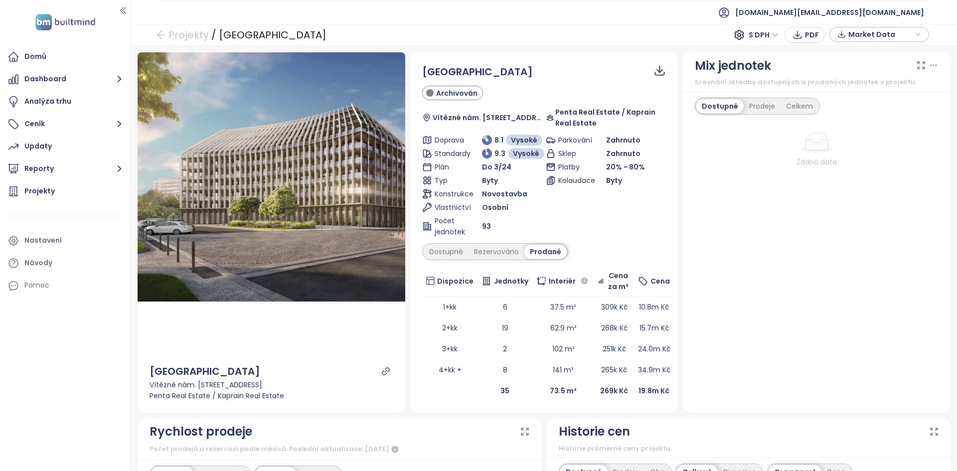
click at [501, 387] on b "35" at bounding box center [505, 391] width 9 height 10
click at [482, 228] on span "93" at bounding box center [486, 226] width 9 height 11
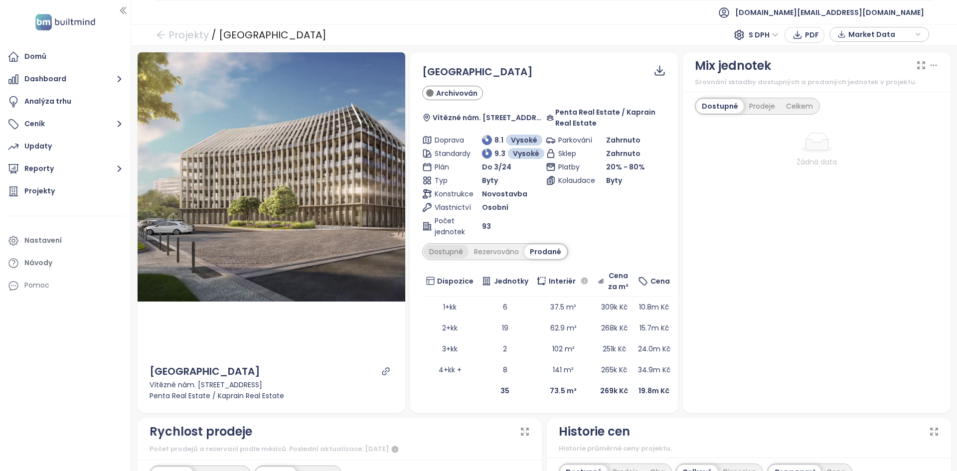
click at [446, 248] on div "Dostupné" at bounding box center [446, 252] width 45 height 14
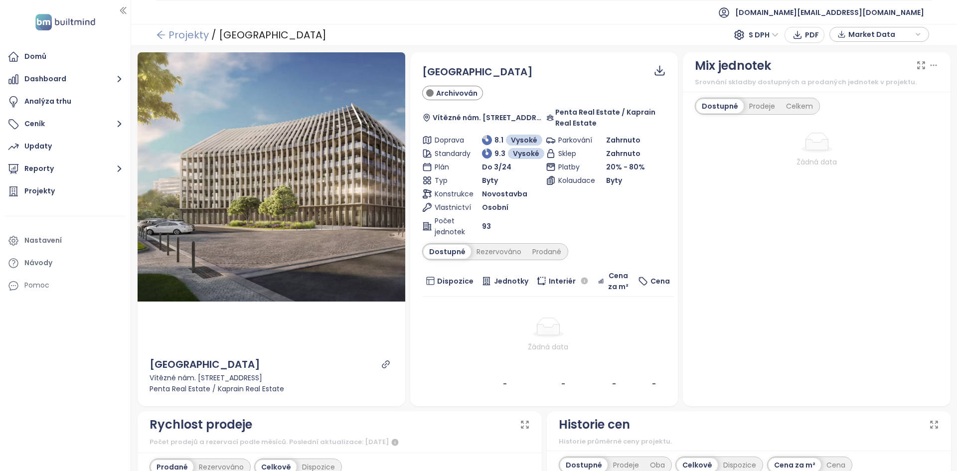
click at [198, 36] on link "Projekty" at bounding box center [182, 35] width 53 height 18
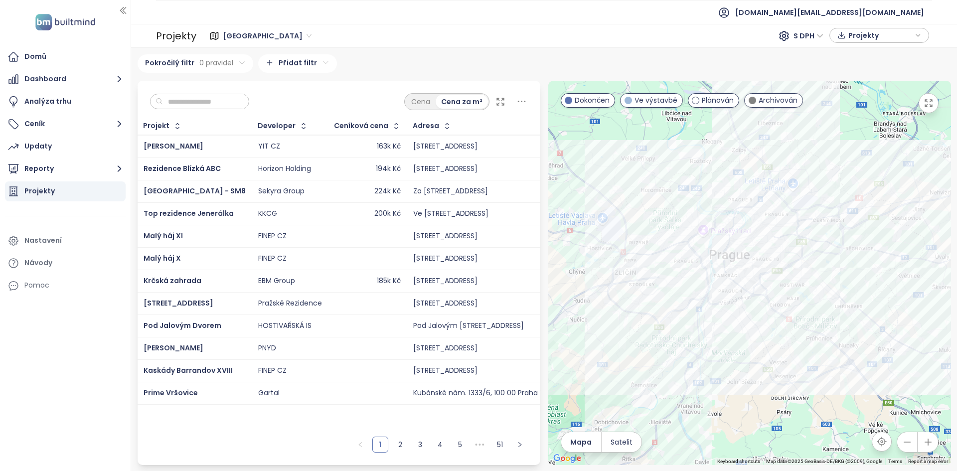
click at [197, 97] on input "text" at bounding box center [203, 101] width 81 height 15
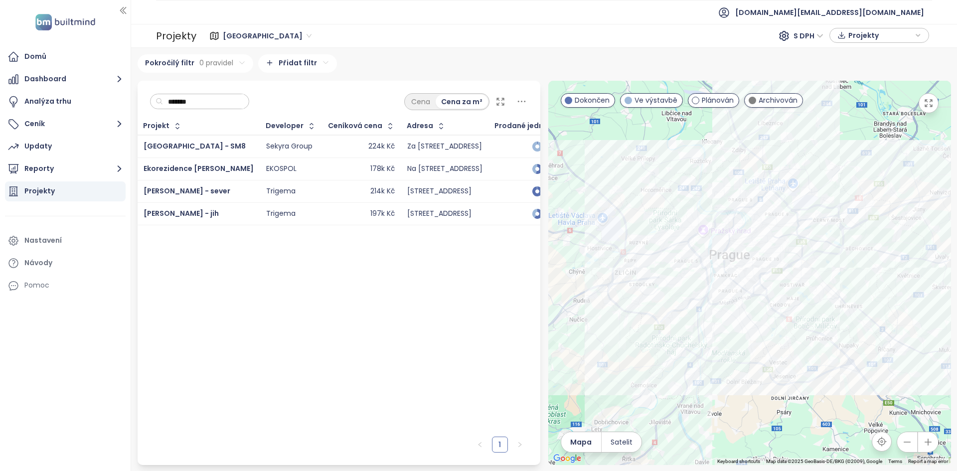
type input "*******"
click at [720, 299] on div at bounding box center [749, 273] width 403 height 384
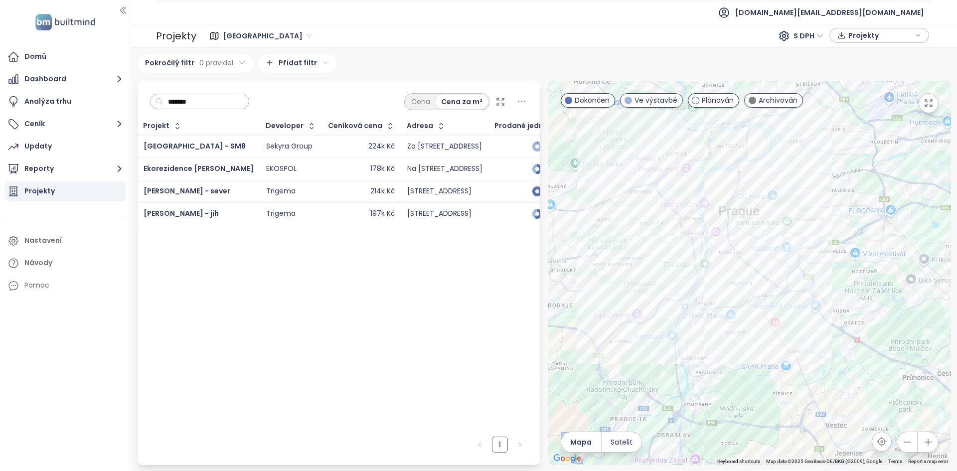
click at [720, 299] on div at bounding box center [749, 273] width 403 height 384
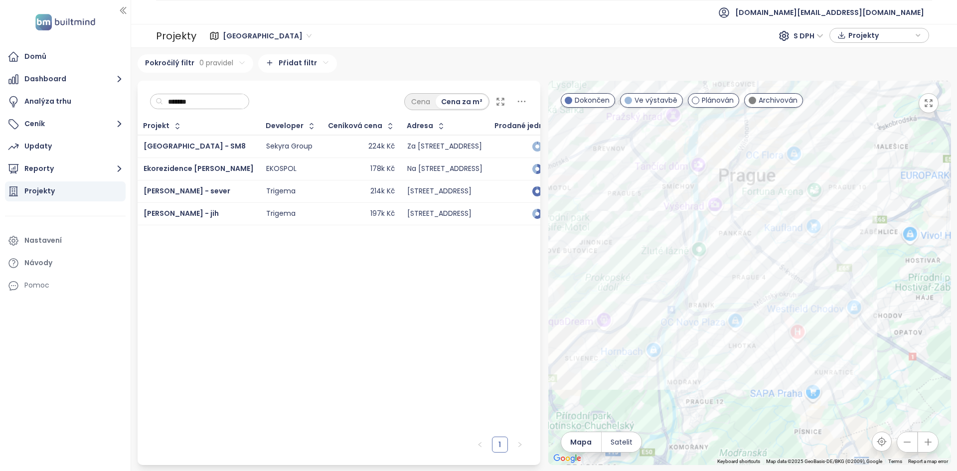
click at [720, 299] on div at bounding box center [749, 273] width 403 height 384
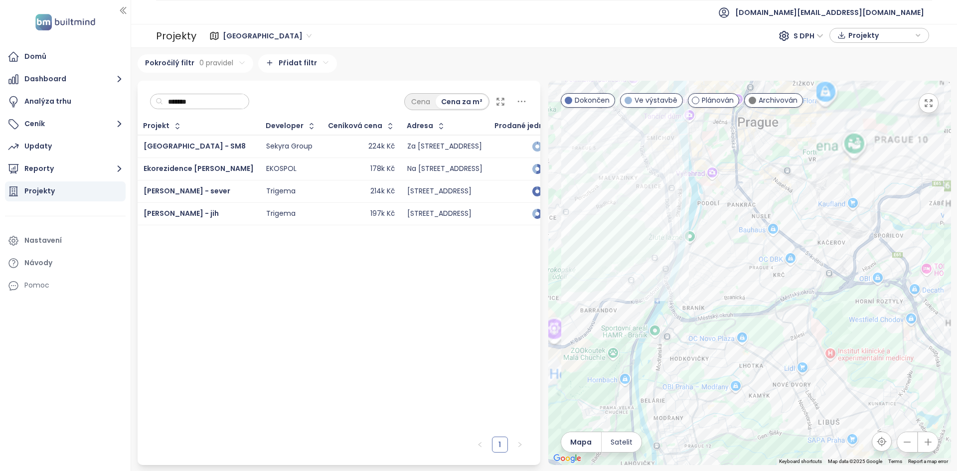
click at [720, 299] on div at bounding box center [749, 273] width 403 height 384
click at [715, 191] on div at bounding box center [749, 273] width 403 height 384
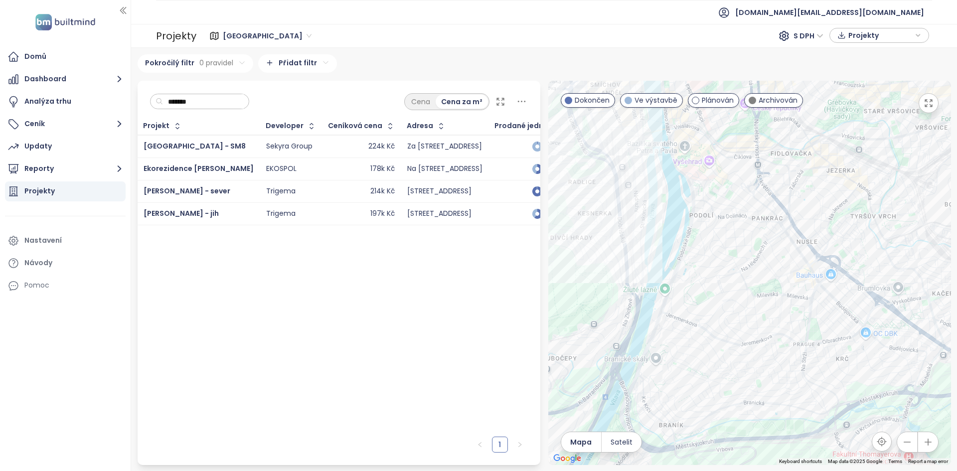
click at [693, 219] on div at bounding box center [749, 273] width 403 height 384
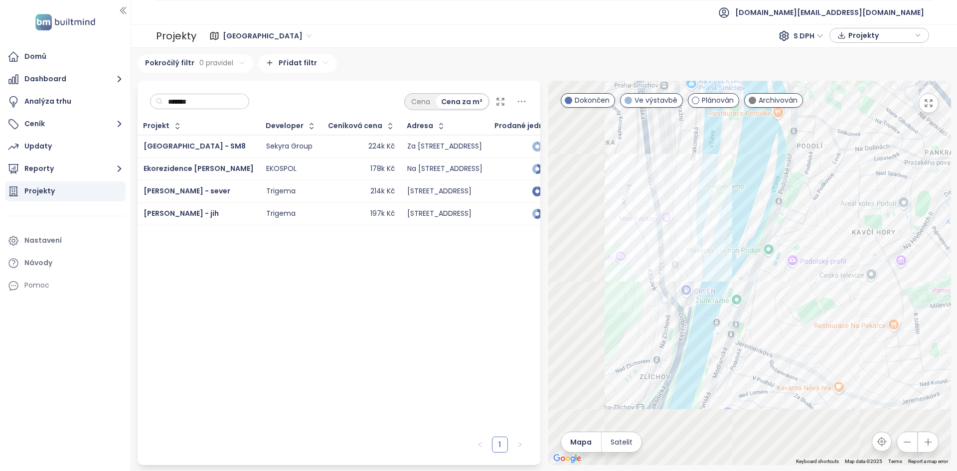
drag, startPoint x: 705, startPoint y: 214, endPoint x: 727, endPoint y: 197, distance: 28.5
click at [727, 197] on div at bounding box center [749, 273] width 403 height 384
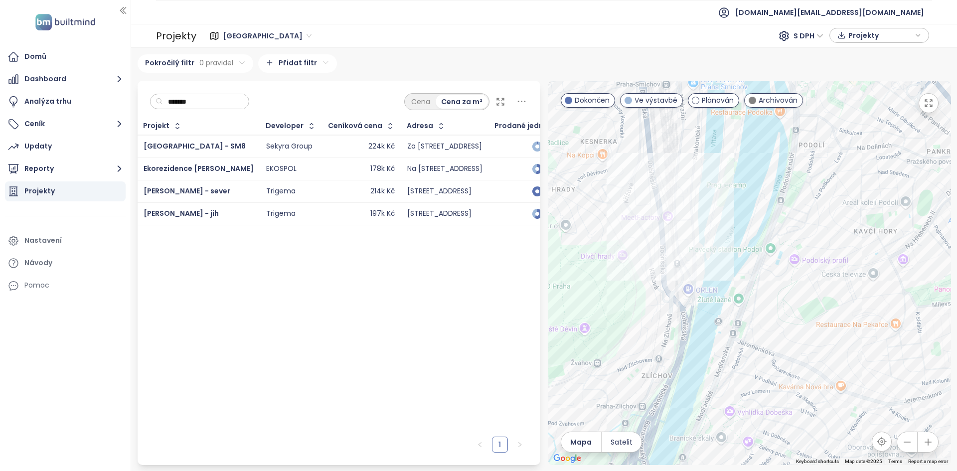
click at [727, 197] on div at bounding box center [749, 273] width 403 height 384
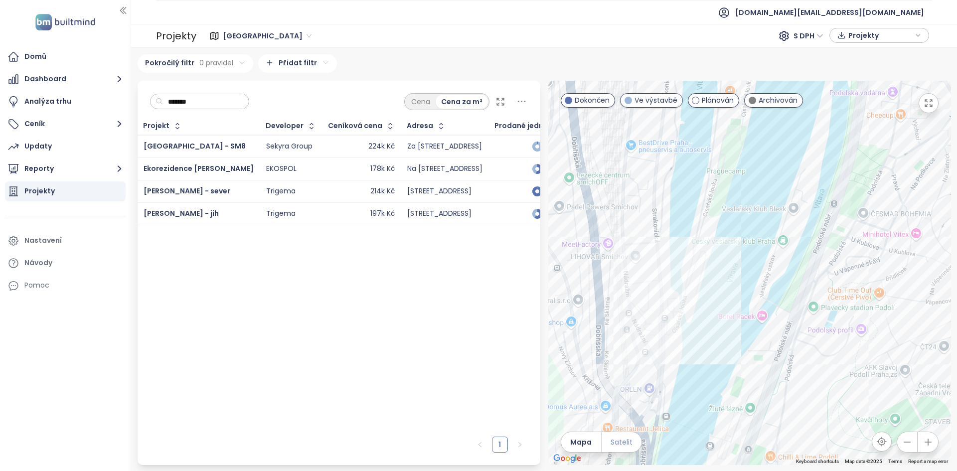
click at [622, 437] on span "Satelit" at bounding box center [622, 442] width 22 height 11
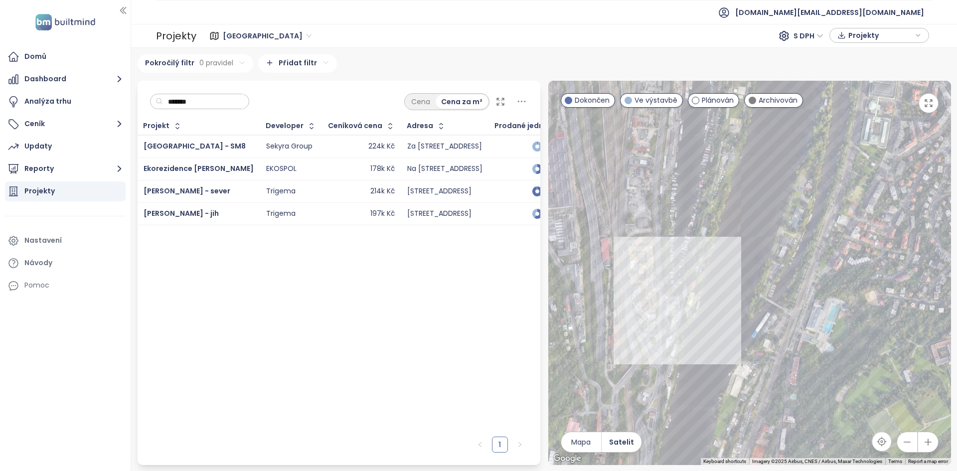
click at [614, 297] on div at bounding box center [749, 273] width 403 height 384
click at [613, 296] on div at bounding box center [749, 273] width 403 height 384
click at [932, 97] on button "button" at bounding box center [929, 103] width 20 height 20
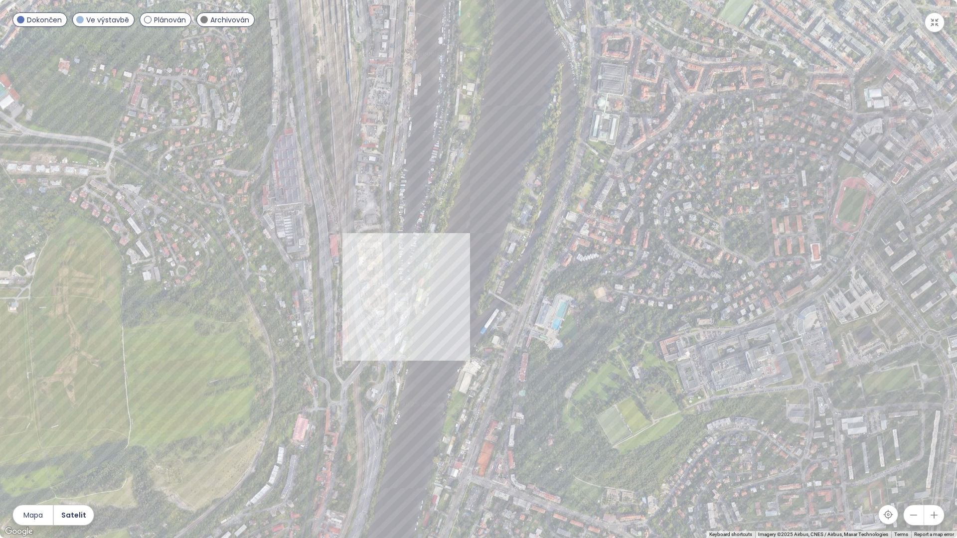
click at [379, 270] on div at bounding box center [478, 269] width 957 height 538
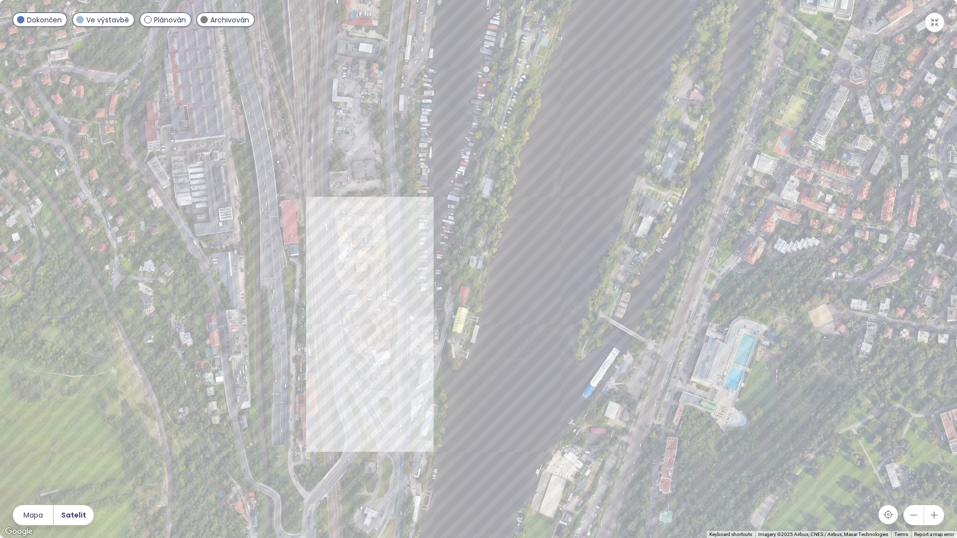
click at [379, 270] on div at bounding box center [478, 269] width 957 height 538
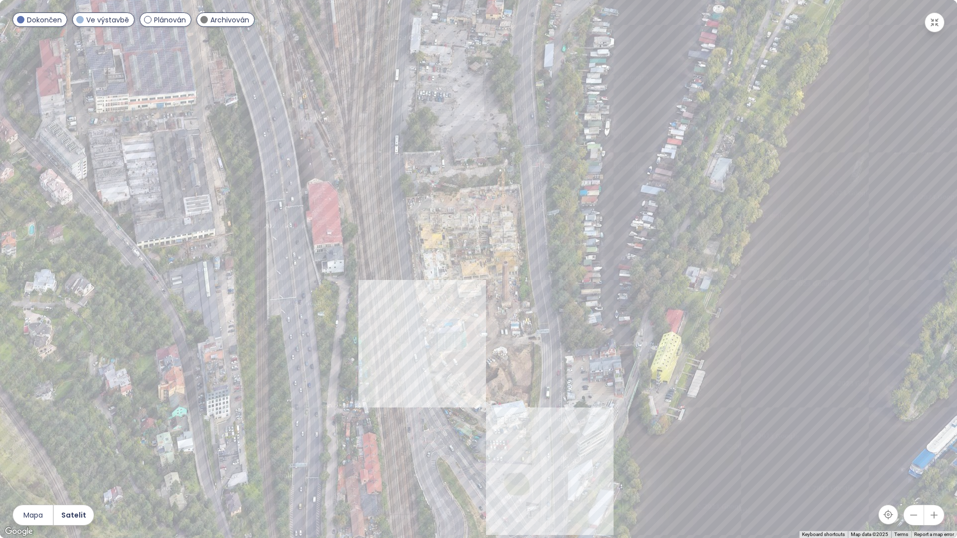
drag, startPoint x: 370, startPoint y: 290, endPoint x: 496, endPoint y: 311, distance: 127.4
click at [496, 311] on div at bounding box center [478, 269] width 957 height 538
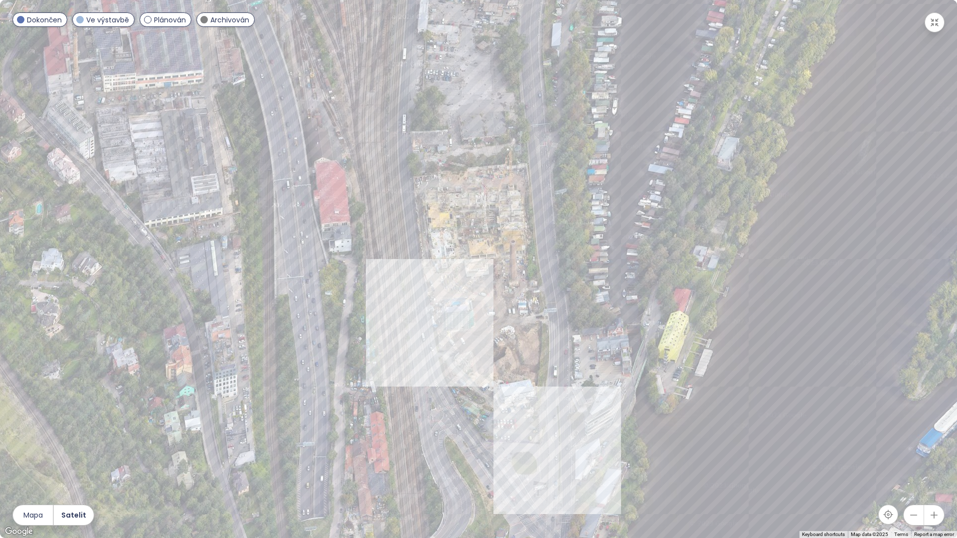
drag, startPoint x: 482, startPoint y: 308, endPoint x: 489, endPoint y: 289, distance: 20.5
click at [489, 288] on div at bounding box center [478, 269] width 957 height 538
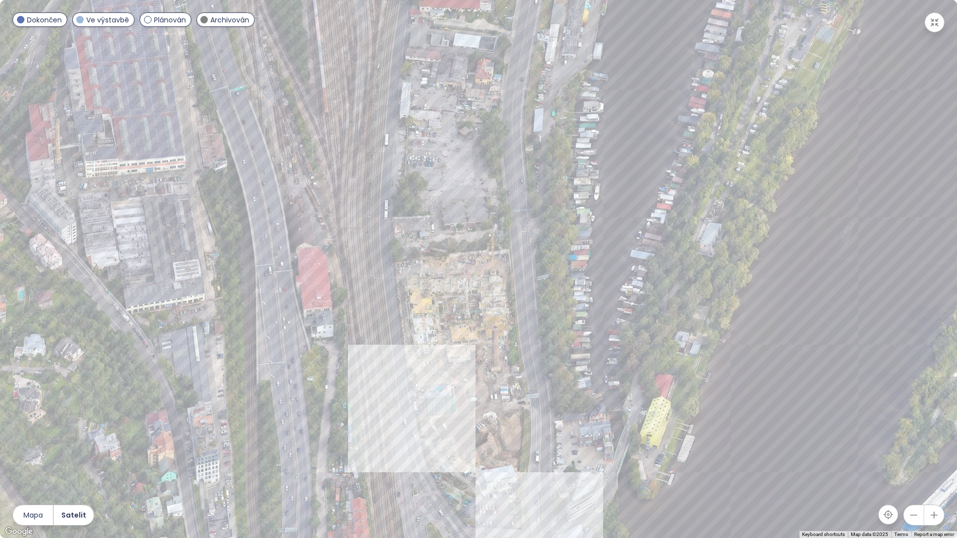
drag, startPoint x: 462, startPoint y: 311, endPoint x: 444, endPoint y: 397, distance: 88.5
click at [444, 397] on div at bounding box center [478, 269] width 957 height 538
click at [409, 388] on div "Lihovar Smíchov - sever" at bounding box center [478, 269] width 957 height 538
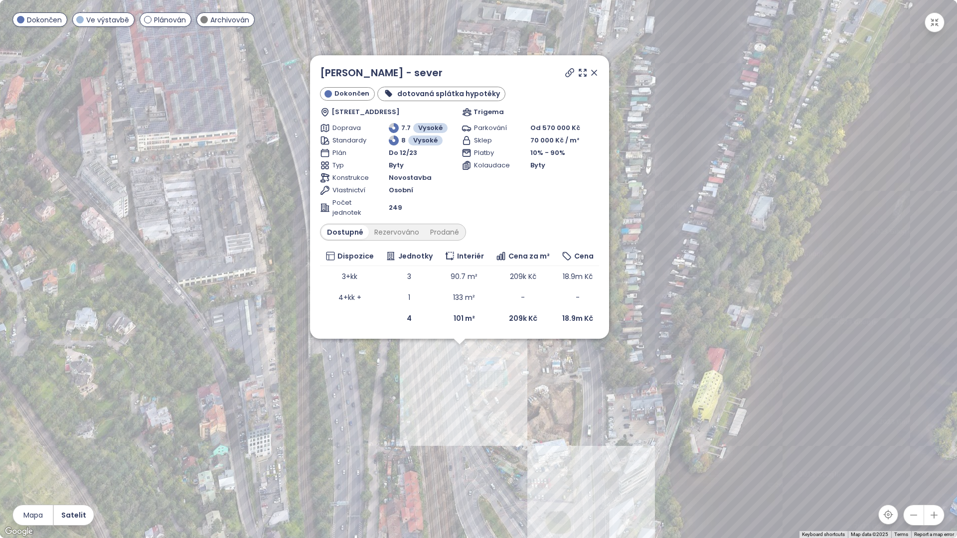
drag, startPoint x: 460, startPoint y: 377, endPoint x: 445, endPoint y: 468, distance: 92.5
click at [445, 468] on div "Lihovar Smíchov - sever Dokončen dotovaná splátka hypotéky Nádražní 2580, 150 0…" at bounding box center [478, 269] width 957 height 538
click at [440, 239] on div "Dostupné Rezervováno Prodané" at bounding box center [393, 232] width 146 height 17
click at [439, 232] on div "Prodané" at bounding box center [445, 232] width 40 height 14
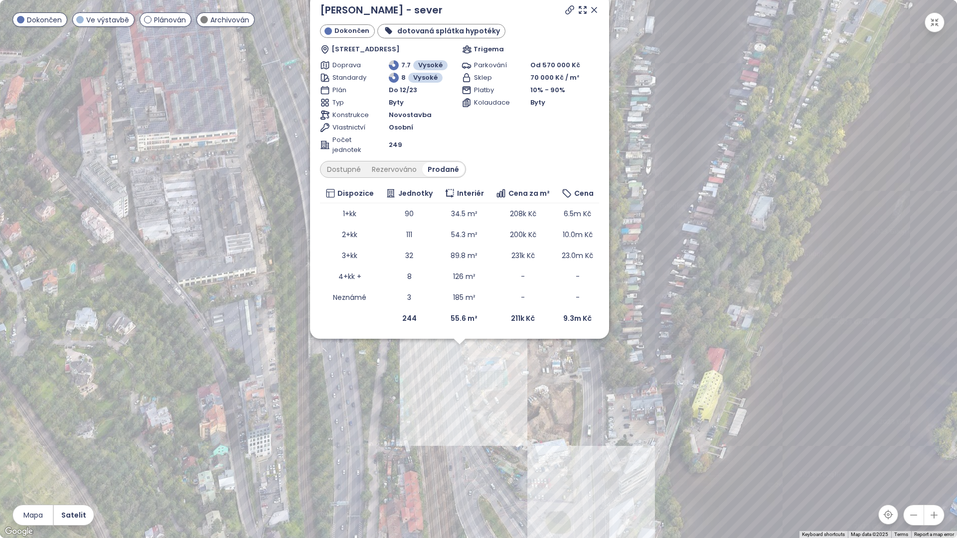
click at [596, 8] on icon at bounding box center [594, 9] width 5 height 5
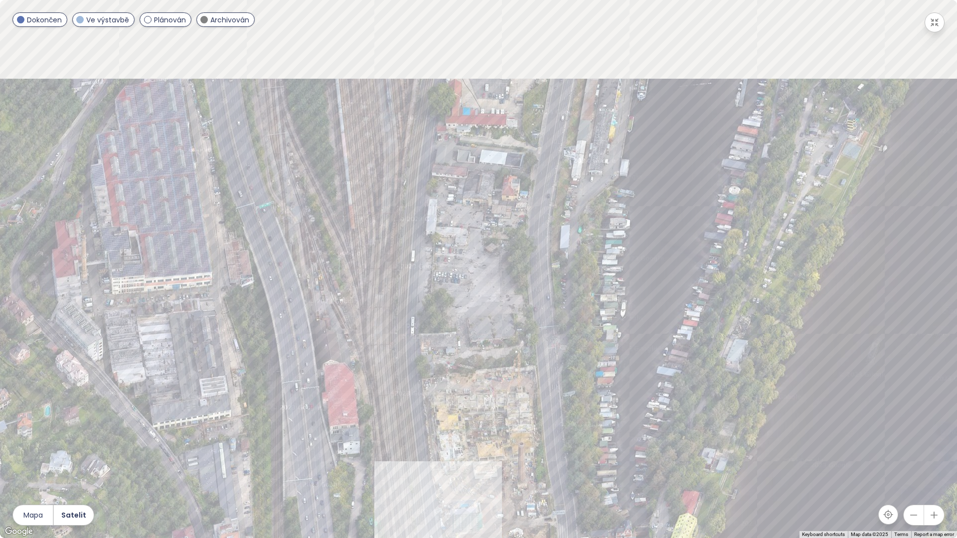
drag, startPoint x: 798, startPoint y: 106, endPoint x: 910, endPoint y: 64, distance: 119.7
click at [773, 245] on div at bounding box center [478, 269] width 957 height 538
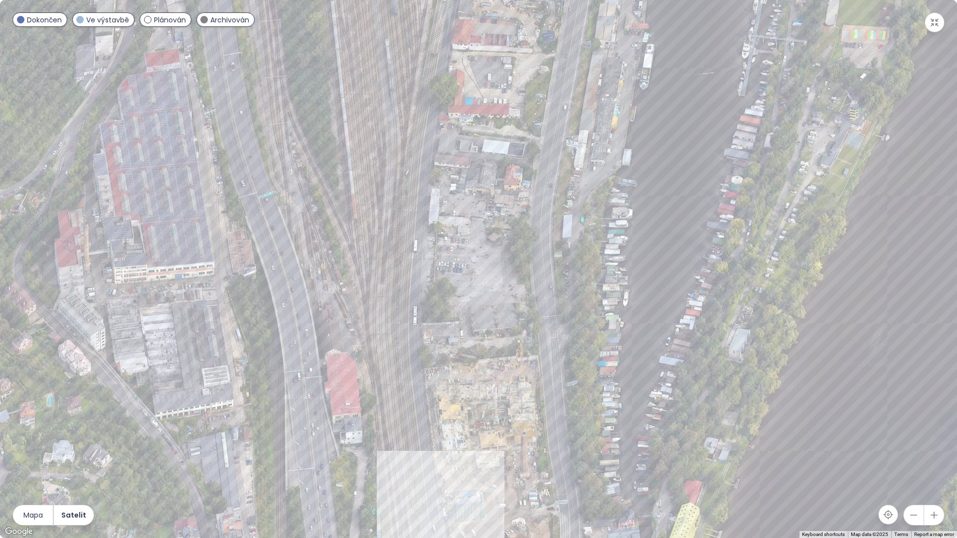
click at [936, 22] on icon "button" at bounding box center [935, 22] width 10 height 10
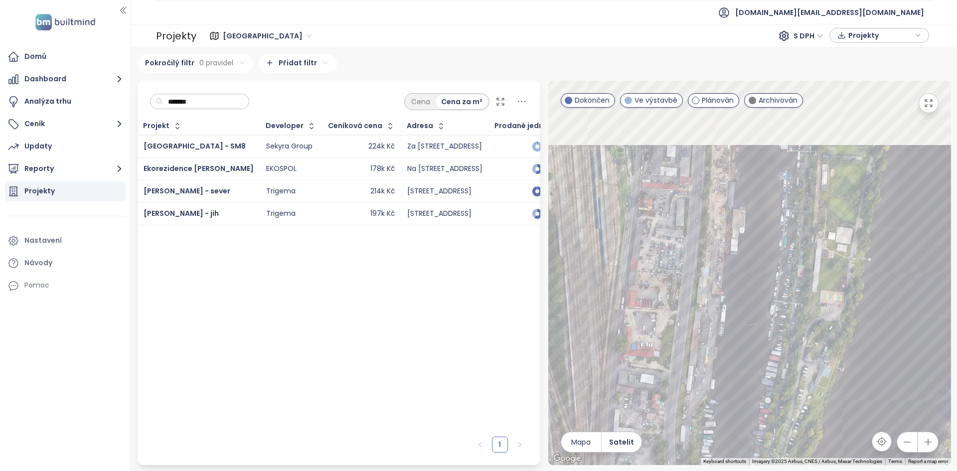
drag, startPoint x: 719, startPoint y: 220, endPoint x: 643, endPoint y: 415, distance: 210.0
click at [643, 415] on div at bounding box center [749, 273] width 403 height 384
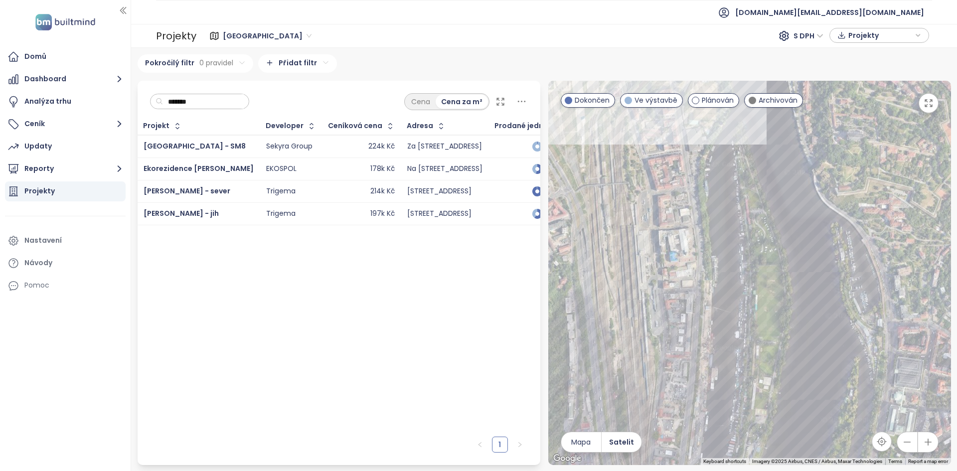
drag, startPoint x: 671, startPoint y: 254, endPoint x: 693, endPoint y: 308, distance: 57.9
click at [693, 308] on div at bounding box center [749, 273] width 403 height 384
click at [187, 94] on div "*******" at bounding box center [200, 102] width 100 height 16
click at [190, 100] on input "*******" at bounding box center [203, 101] width 81 height 15
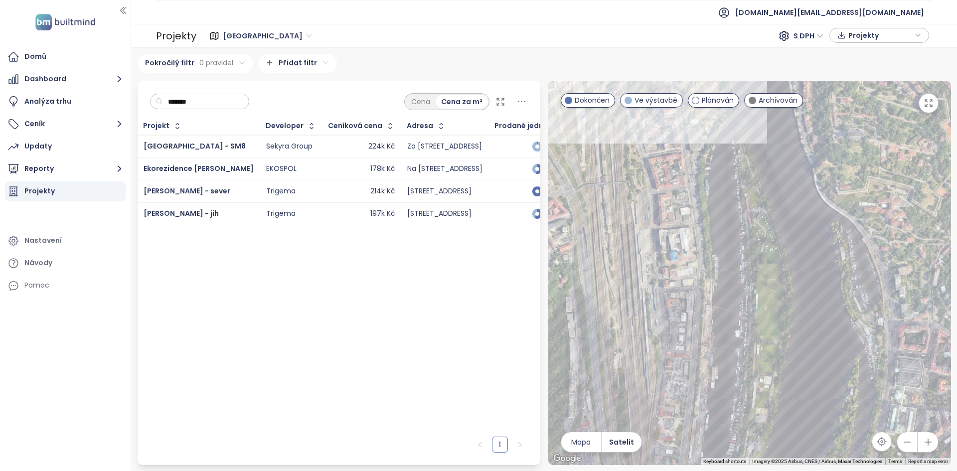
click at [190, 100] on input "*******" at bounding box center [203, 101] width 81 height 15
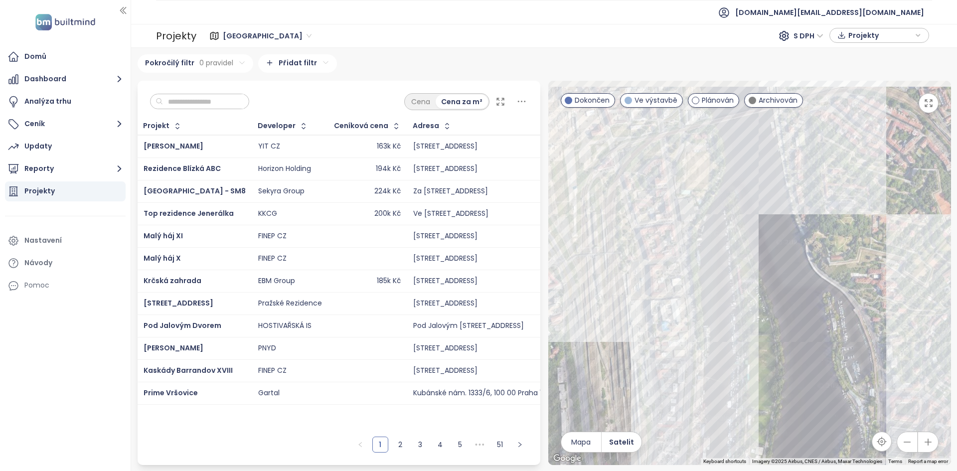
drag, startPoint x: 658, startPoint y: 189, endPoint x: 650, endPoint y: 263, distance: 74.3
click at [650, 263] on div at bounding box center [749, 273] width 403 height 384
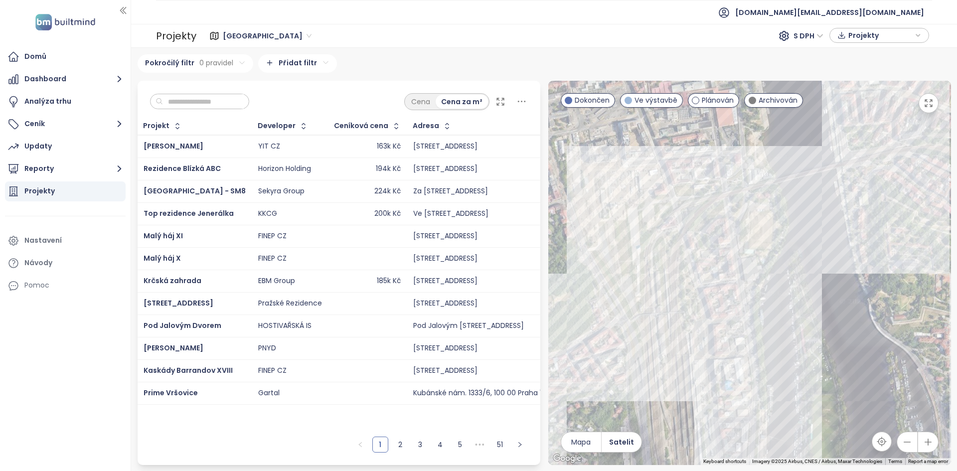
drag, startPoint x: 646, startPoint y: 218, endPoint x: 707, endPoint y: 276, distance: 84.0
click at [710, 277] on div at bounding box center [749, 273] width 403 height 384
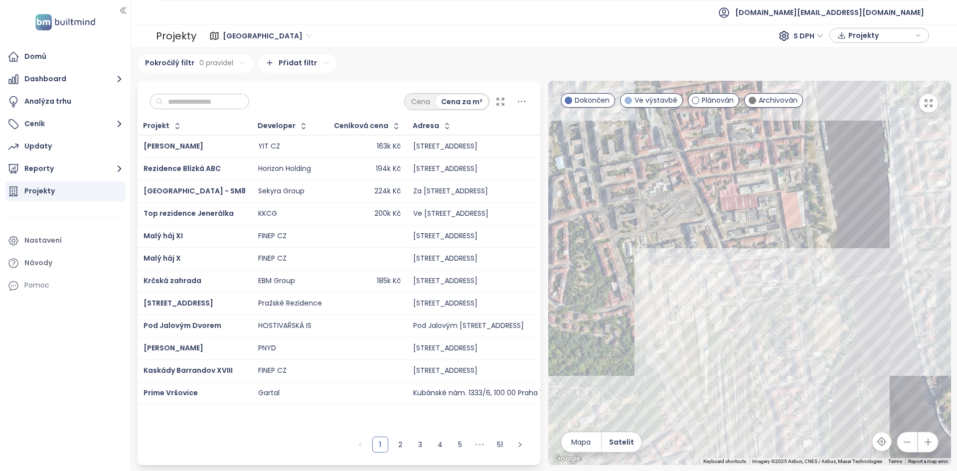
drag, startPoint x: 623, startPoint y: 164, endPoint x: 692, endPoint y: 269, distance: 125.3
click at [692, 269] on div at bounding box center [749, 273] width 403 height 384
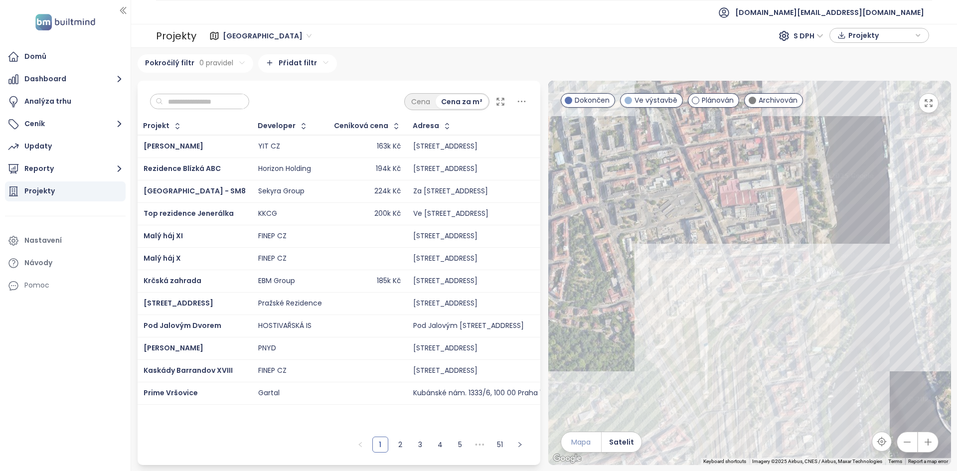
click at [582, 444] on span "Mapa" at bounding box center [580, 442] width 19 height 11
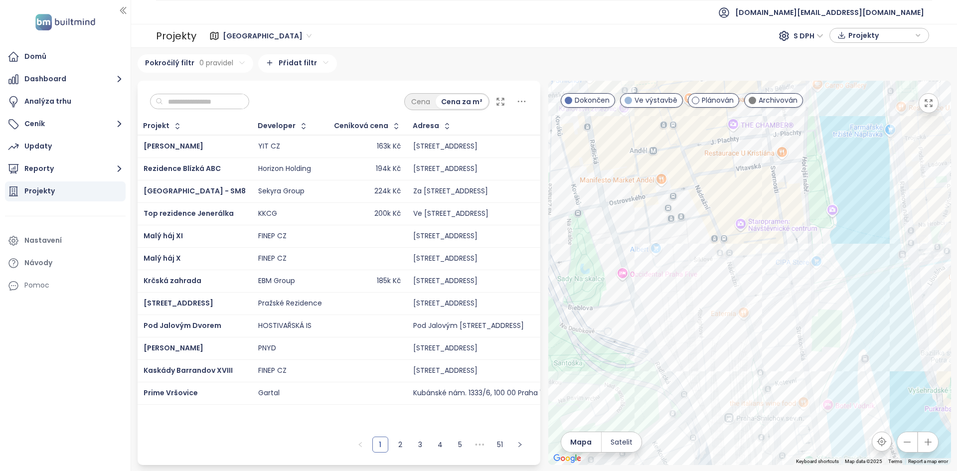
click at [695, 293] on div at bounding box center [749, 273] width 403 height 384
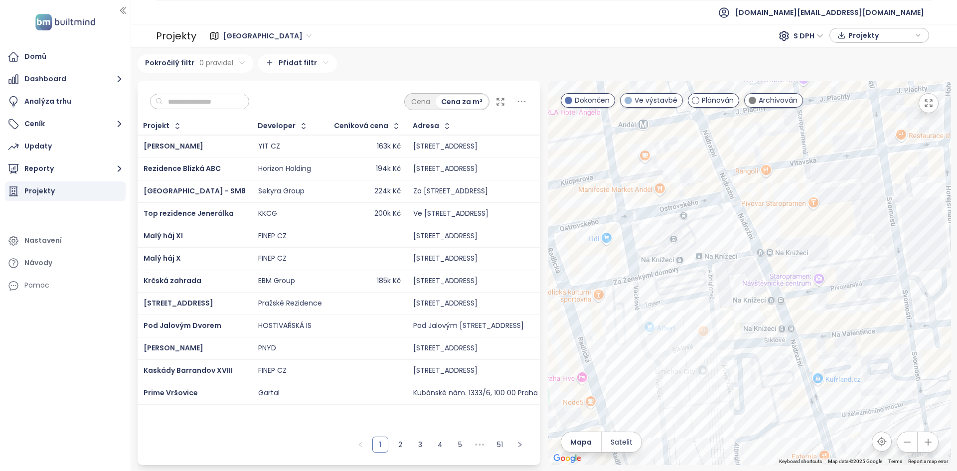
drag, startPoint x: 707, startPoint y: 281, endPoint x: 740, endPoint y: 398, distance: 122.0
click at [740, 398] on div at bounding box center [749, 273] width 403 height 384
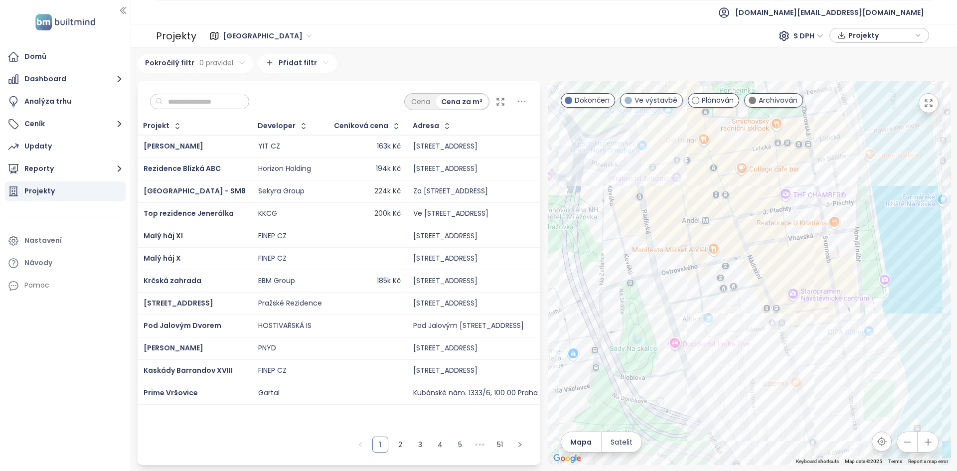
click at [712, 265] on div at bounding box center [749, 273] width 403 height 384
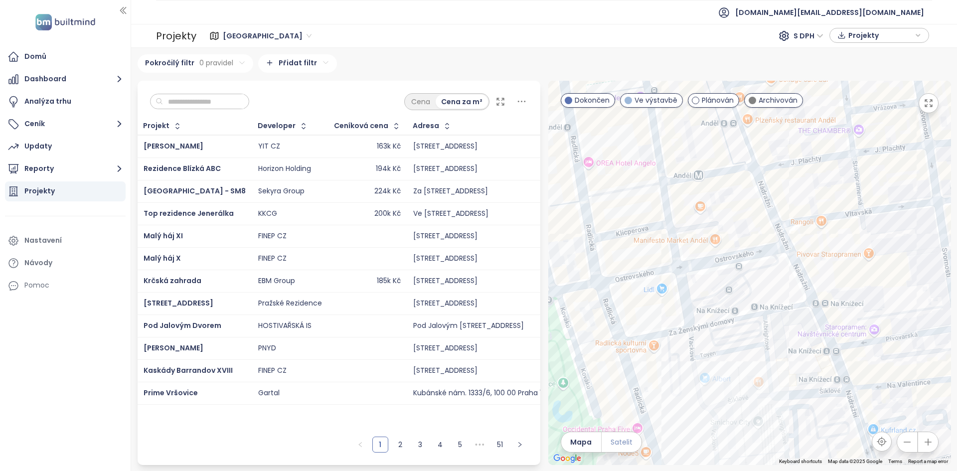
click at [614, 442] on span "Satelit" at bounding box center [622, 442] width 22 height 11
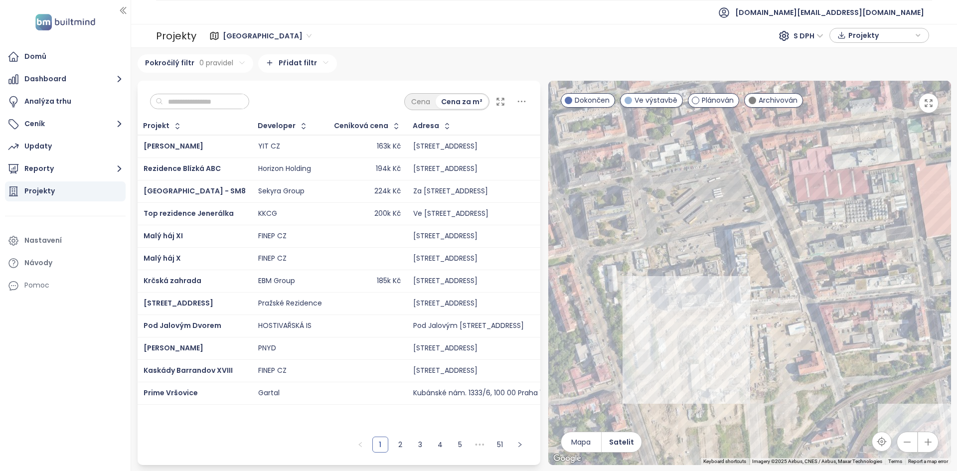
drag, startPoint x: 737, startPoint y: 375, endPoint x: 698, endPoint y: 288, distance: 96.4
click at [698, 288] on div at bounding box center [749, 273] width 403 height 384
click at [726, 340] on div "[GEOGRAPHIC_DATA] - SM8" at bounding box center [749, 273] width 403 height 384
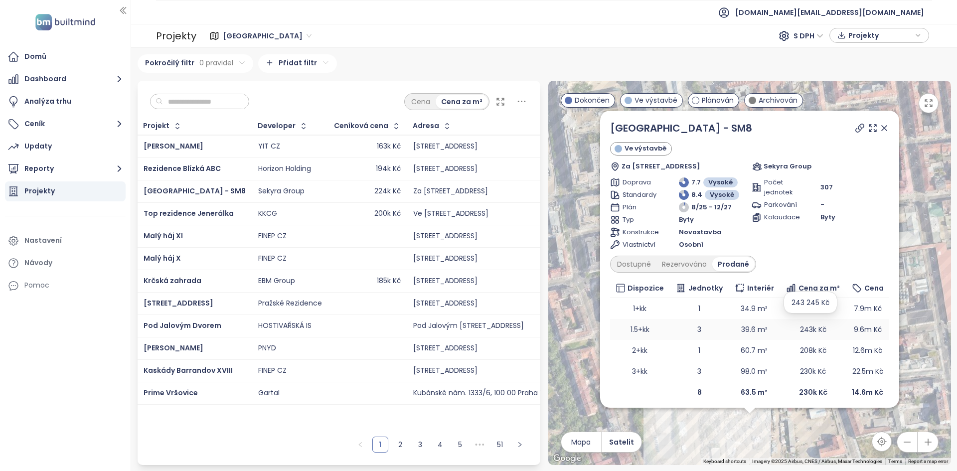
scroll to position [5, 0]
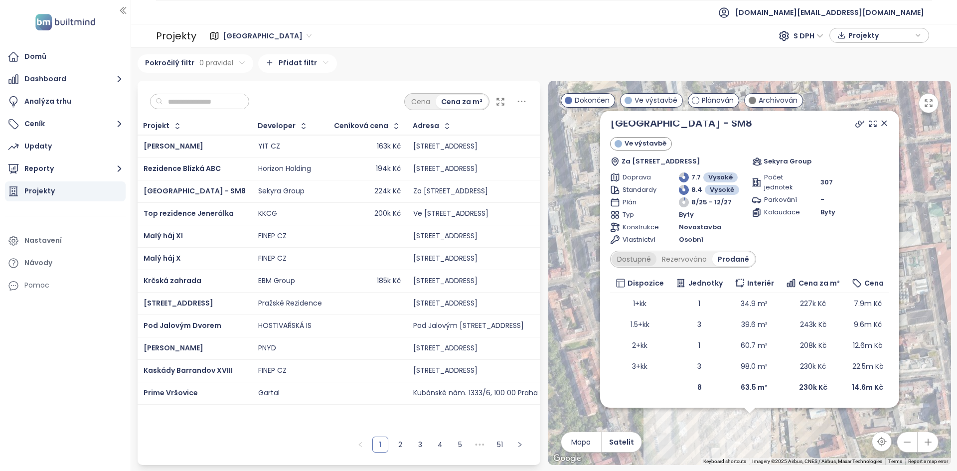
click at [628, 259] on div "Dostupné" at bounding box center [634, 259] width 45 height 14
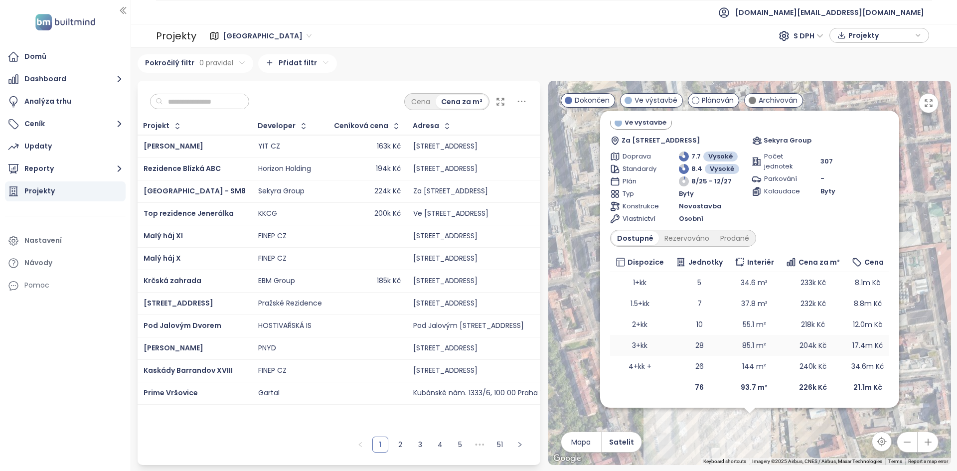
scroll to position [25, 0]
click at [744, 324] on td "55.1 m²" at bounding box center [754, 325] width 51 height 21
click at [873, 319] on td "12.0m Kč" at bounding box center [867, 325] width 43 height 21
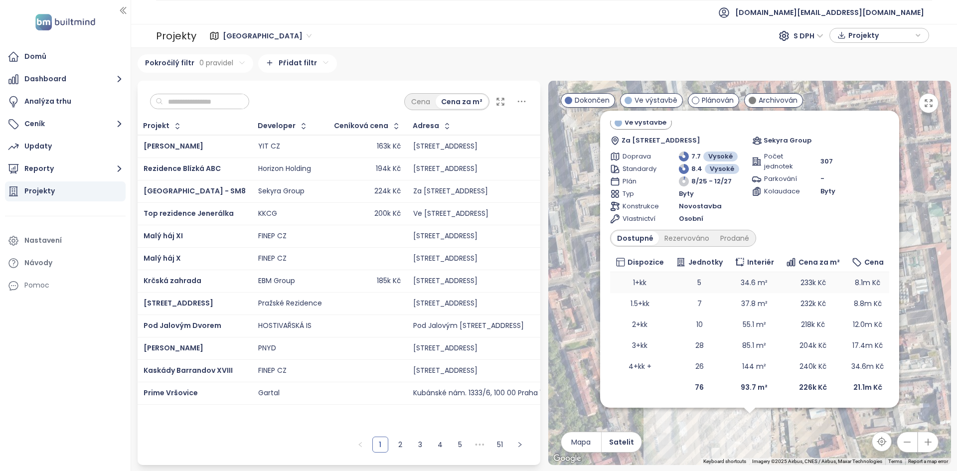
scroll to position [0, 0]
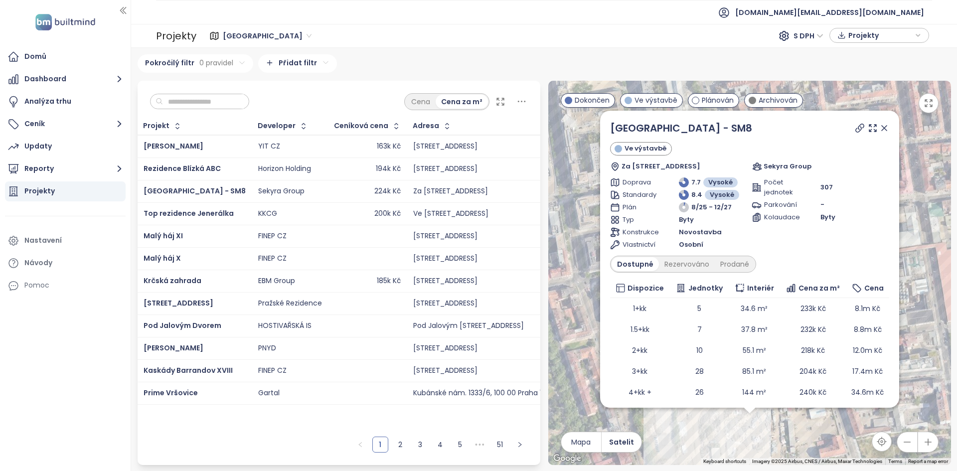
click at [885, 130] on icon at bounding box center [885, 128] width 10 height 10
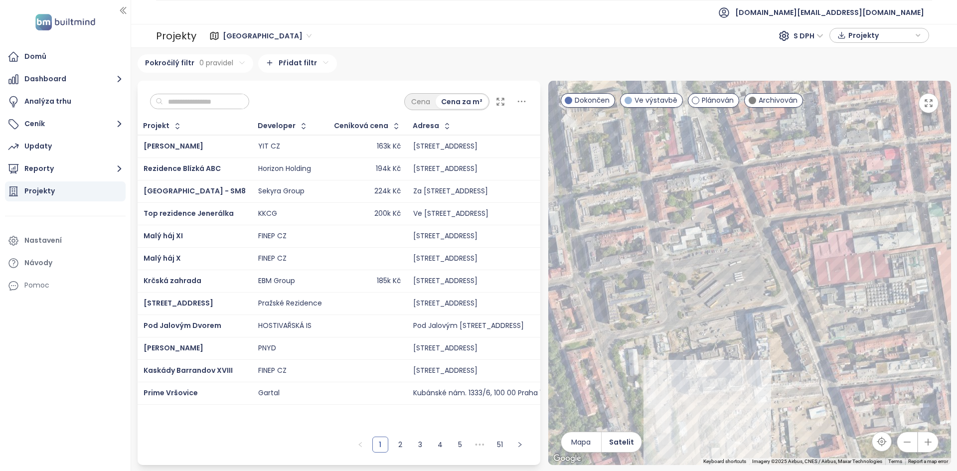
click at [209, 97] on input "text" at bounding box center [203, 101] width 81 height 15
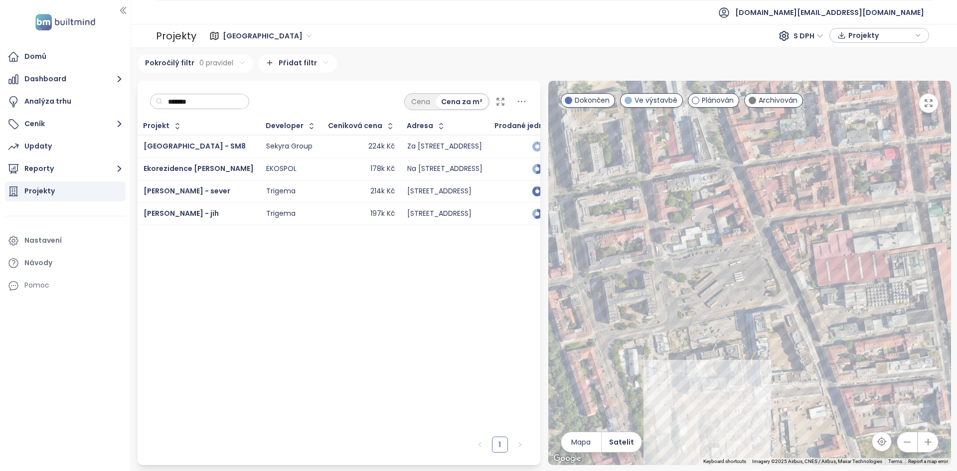
type input "*******"
click at [323, 198] on td "214k Kč" at bounding box center [362, 191] width 79 height 22
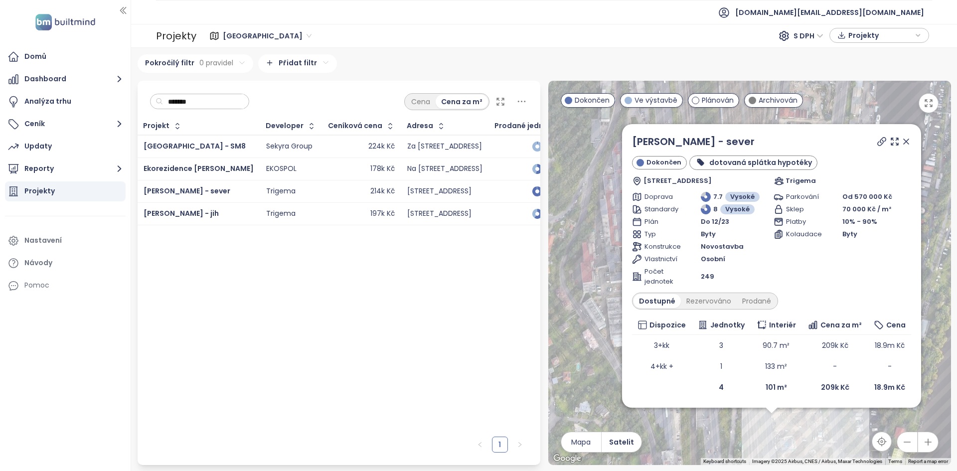
click at [906, 140] on icon at bounding box center [906, 142] width 10 height 10
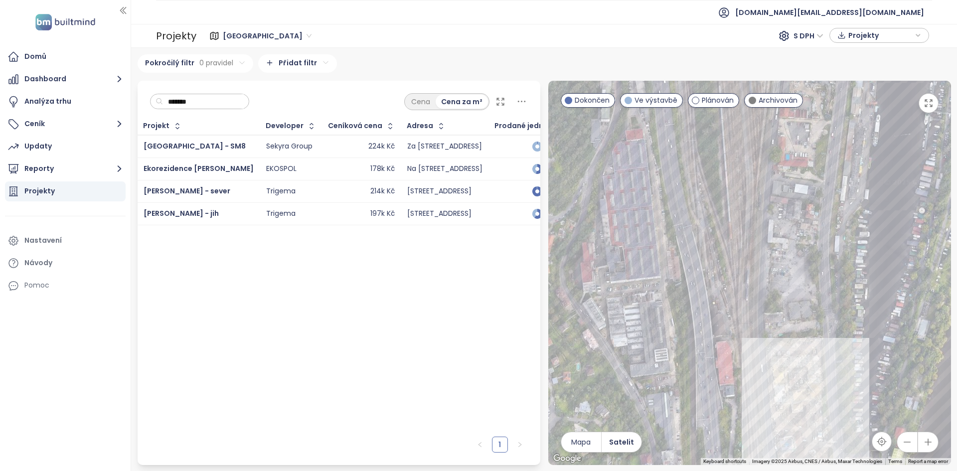
click at [236, 98] on input "*******" at bounding box center [203, 101] width 81 height 15
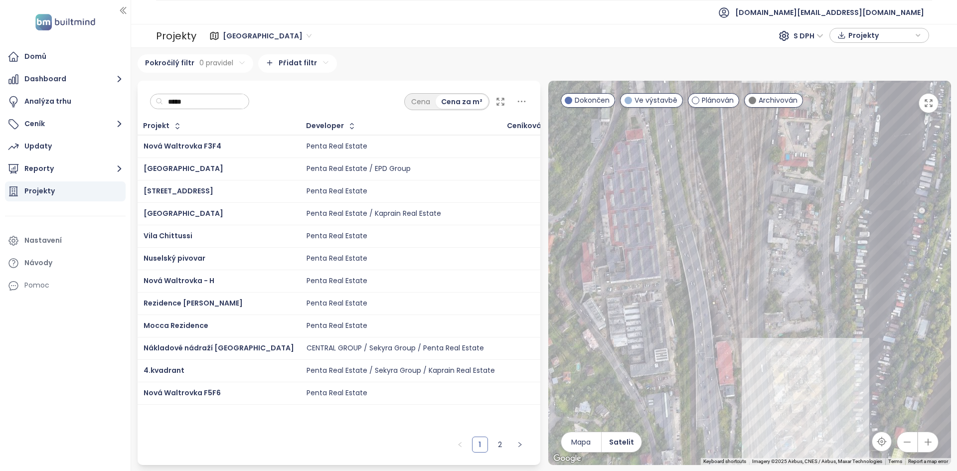
click at [221, 302] on div "Rezidence Juliska" at bounding box center [219, 304] width 151 height 12
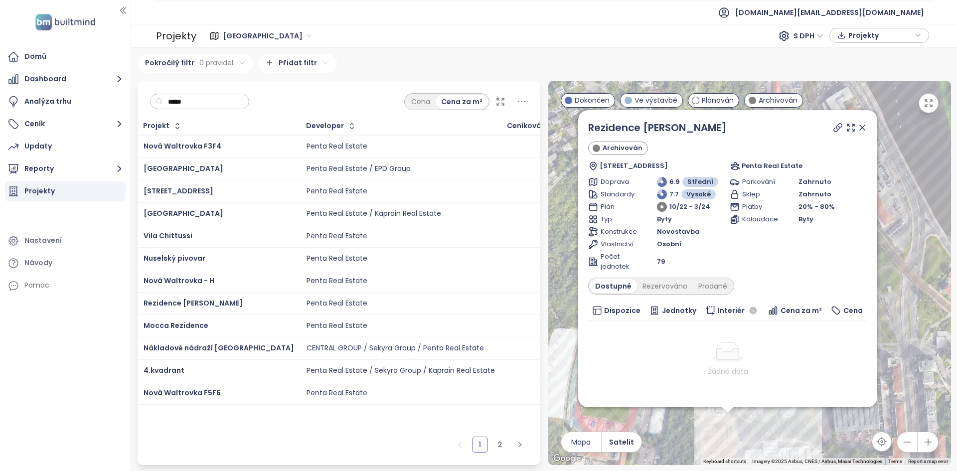
click at [858, 128] on icon at bounding box center [863, 128] width 10 height 10
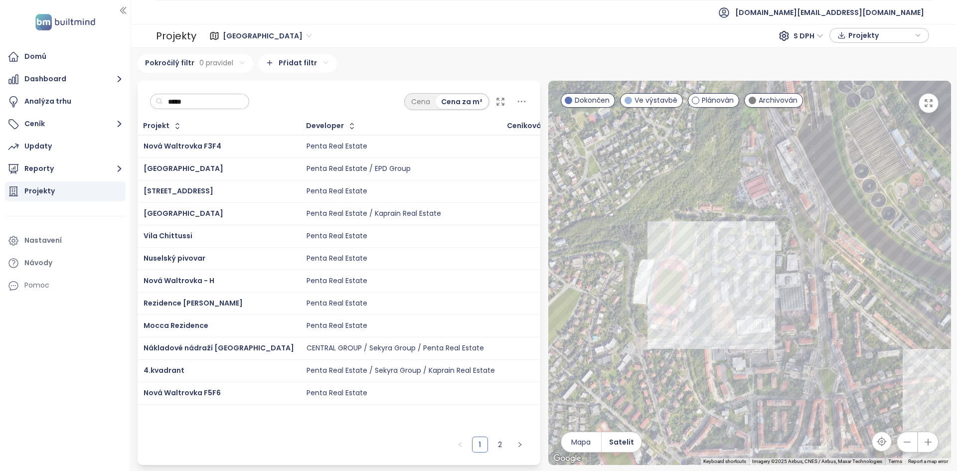
drag, startPoint x: 799, startPoint y: 401, endPoint x: 759, endPoint y: 343, distance: 71.0
click at [759, 343] on div at bounding box center [749, 273] width 403 height 384
click at [722, 303] on div "Rezidence Juliska" at bounding box center [749, 273] width 403 height 384
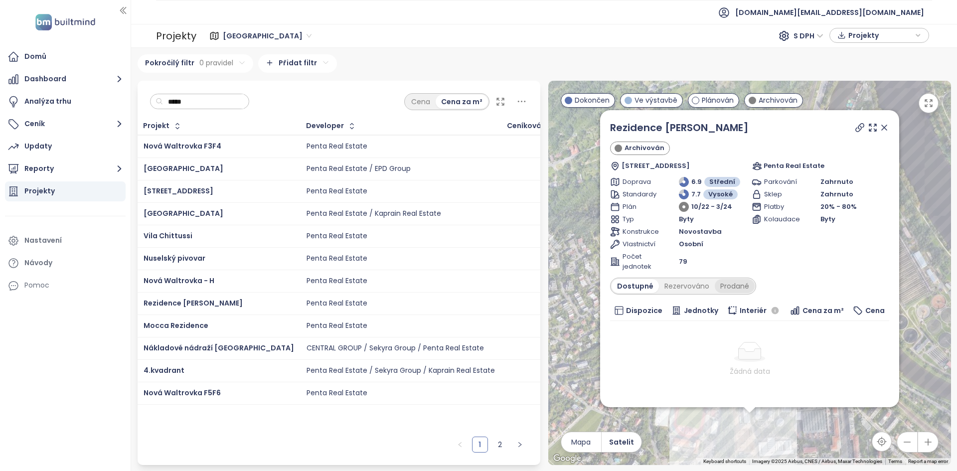
click at [736, 291] on div "Prodané" at bounding box center [735, 286] width 40 height 14
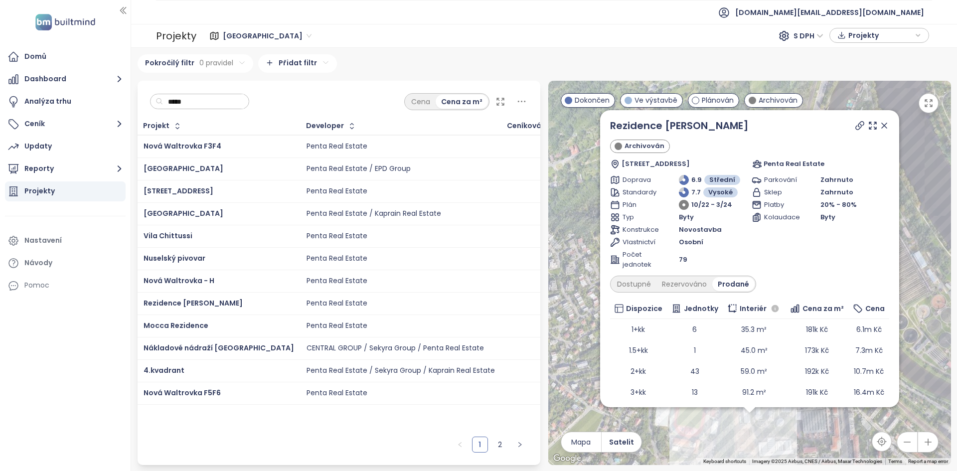
click at [882, 125] on icon at bounding box center [884, 125] width 5 height 5
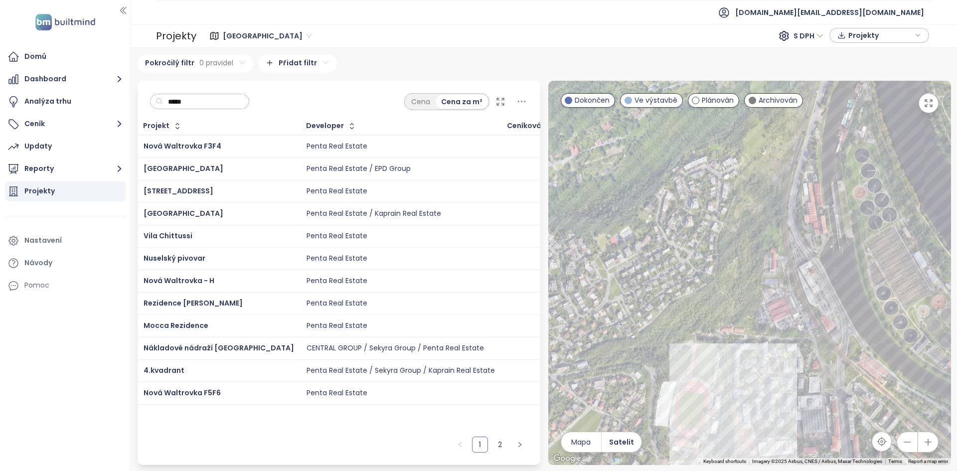
click at [928, 101] on icon "button" at bounding box center [929, 103] width 10 height 10
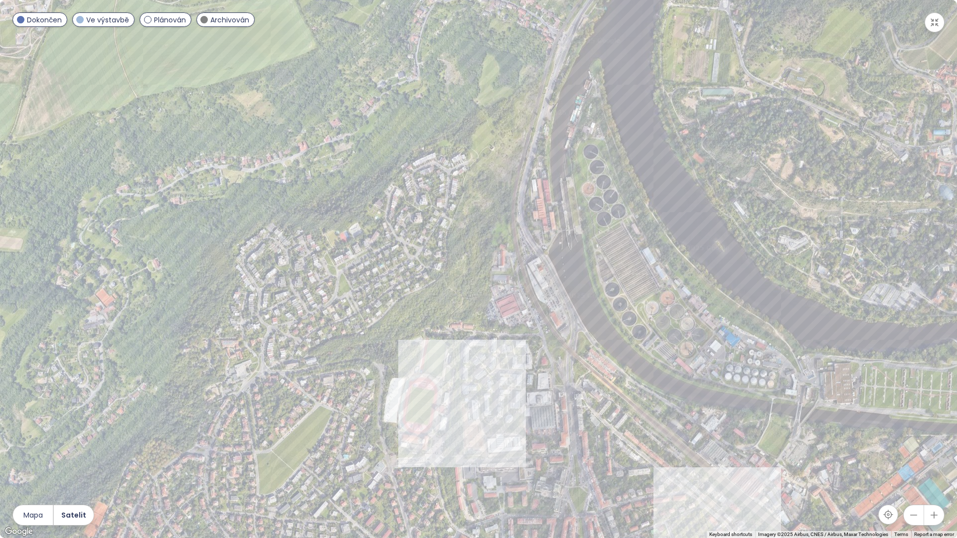
click at [449, 342] on div at bounding box center [478, 269] width 957 height 538
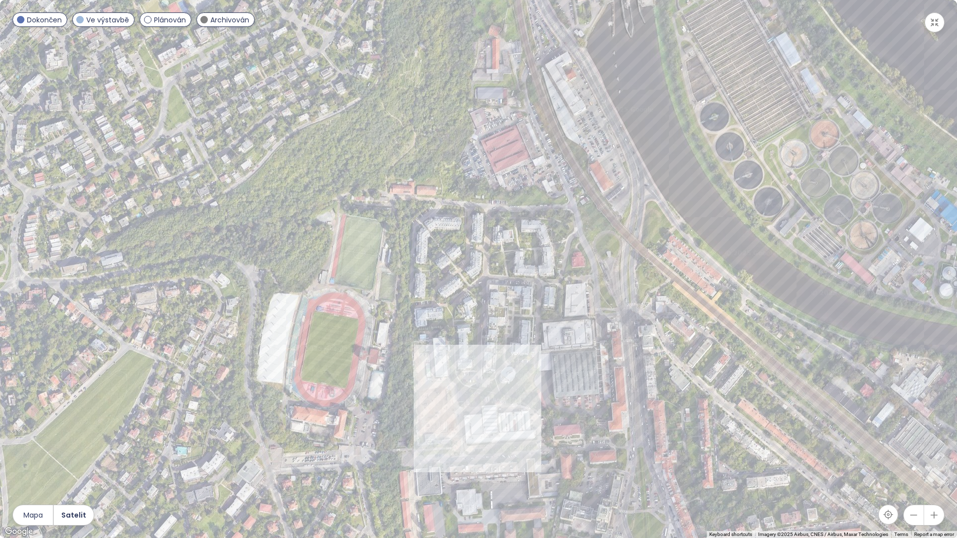
drag, startPoint x: 515, startPoint y: 377, endPoint x: 455, endPoint y: 259, distance: 132.7
click at [455, 259] on div at bounding box center [478, 269] width 957 height 538
click at [934, 16] on button "button" at bounding box center [935, 22] width 20 height 20
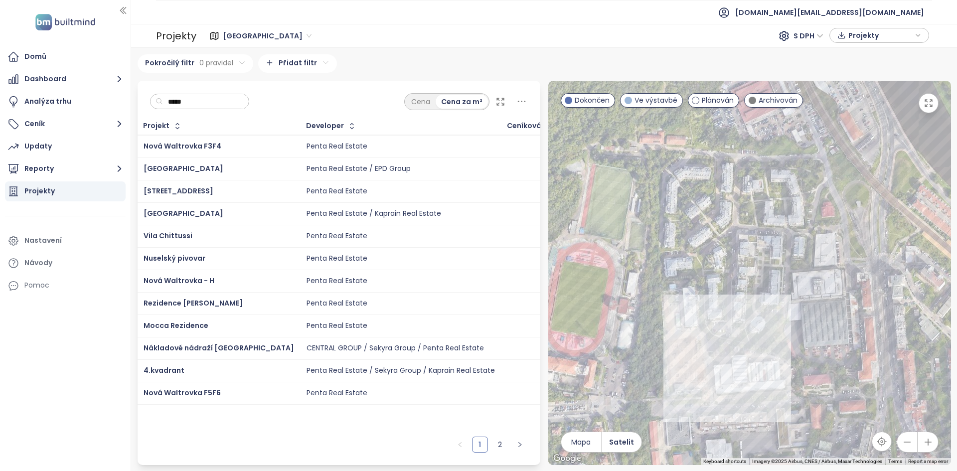
drag, startPoint x: 716, startPoint y: 423, endPoint x: 696, endPoint y: 369, distance: 57.3
click at [696, 369] on div at bounding box center [749, 273] width 403 height 384
click at [700, 340] on div "Rezidence Juliska" at bounding box center [749, 273] width 403 height 384
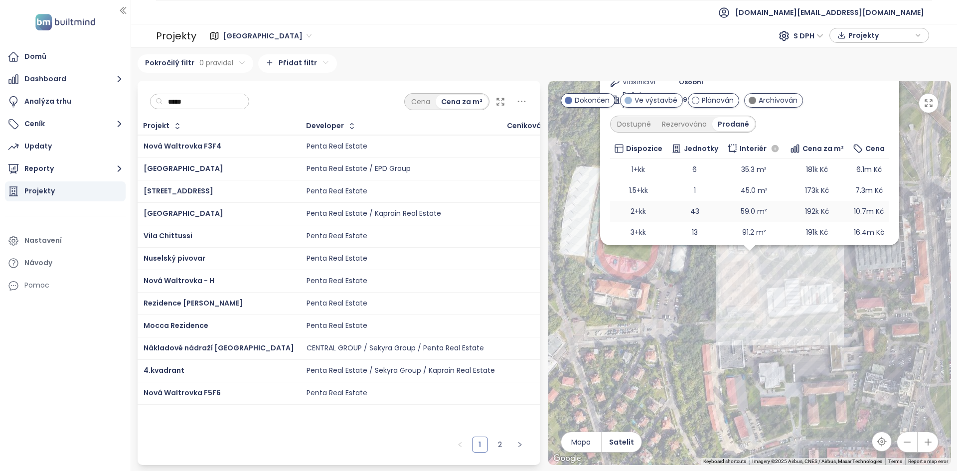
scroll to position [49, 0]
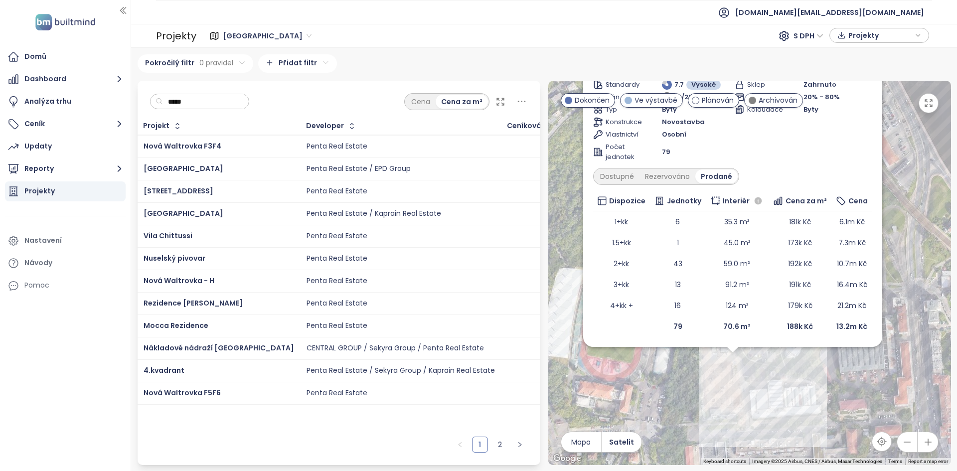
drag, startPoint x: 705, startPoint y: 356, endPoint x: 710, endPoint y: 406, distance: 50.2
click at [709, 397] on div "Rezidence Juliska Archivován Pod Juliskou 2604/6, 160 00 Praha 6-Dejvice, Czech…" at bounding box center [749, 273] width 403 height 384
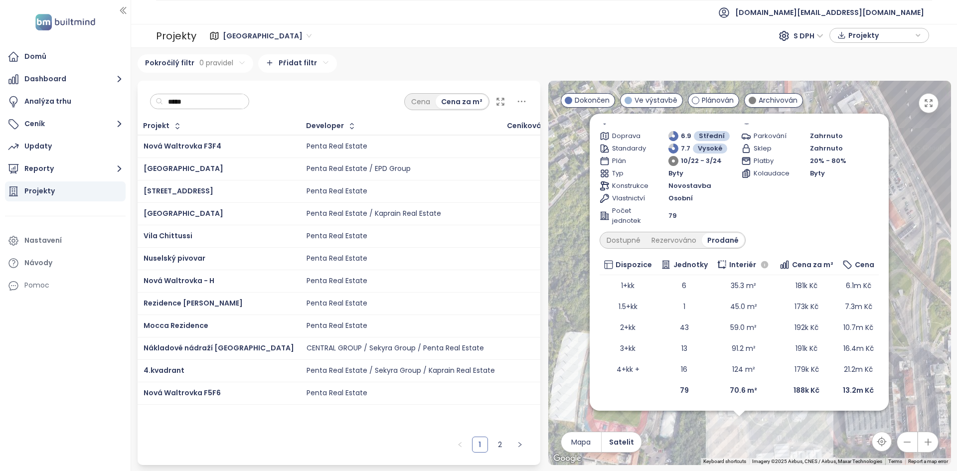
click at [711, 406] on div "Rezidence Juliska Archivován Pod Juliskou 2604/6, 160 00 Praha 6-Dejvice, Czech…" at bounding box center [749, 273] width 403 height 384
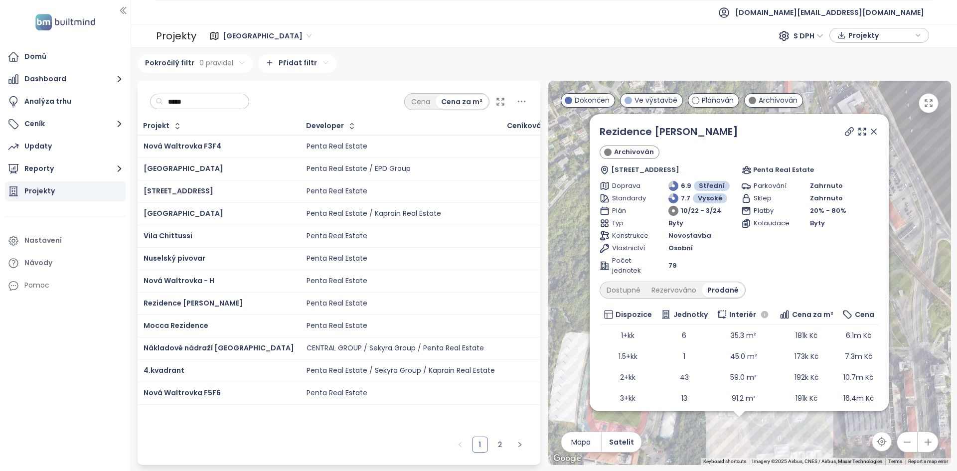
click at [869, 134] on icon at bounding box center [874, 132] width 10 height 10
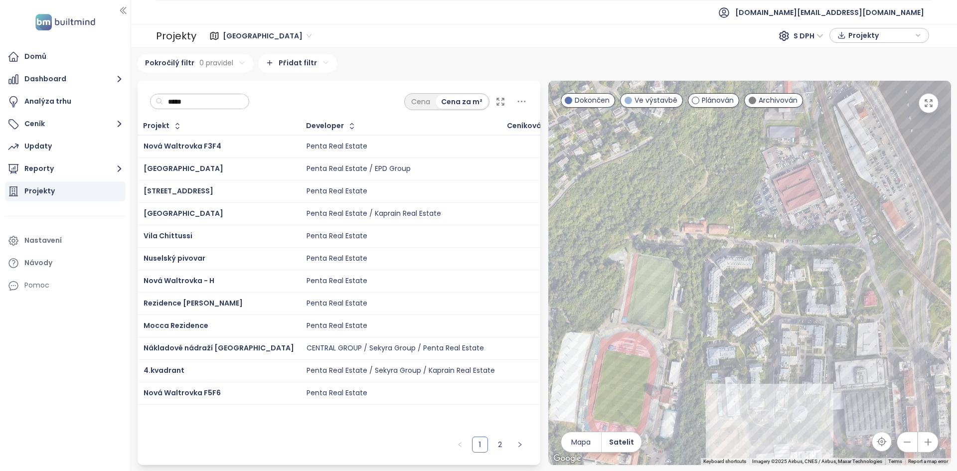
drag, startPoint x: 701, startPoint y: 382, endPoint x: 664, endPoint y: 273, distance: 115.6
click at [664, 273] on div at bounding box center [749, 273] width 403 height 384
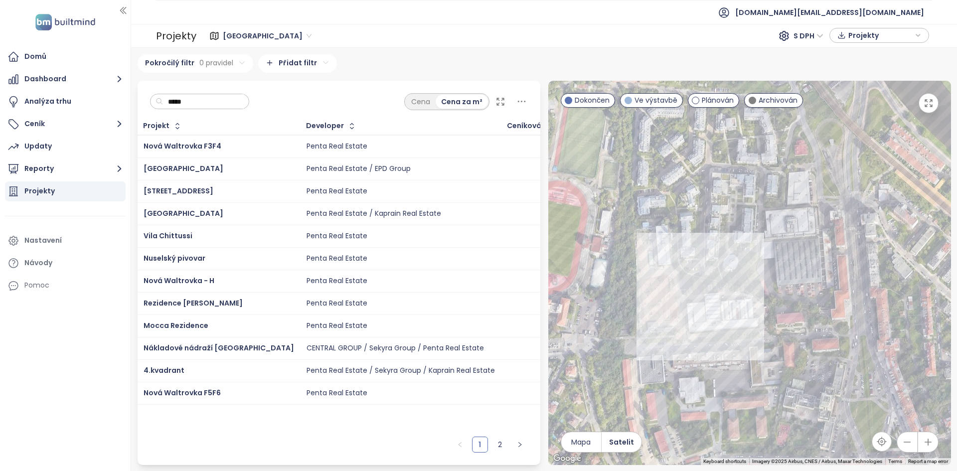
drag, startPoint x: 719, startPoint y: 372, endPoint x: 652, endPoint y: 226, distance: 161.1
click at [652, 226] on div at bounding box center [749, 273] width 403 height 384
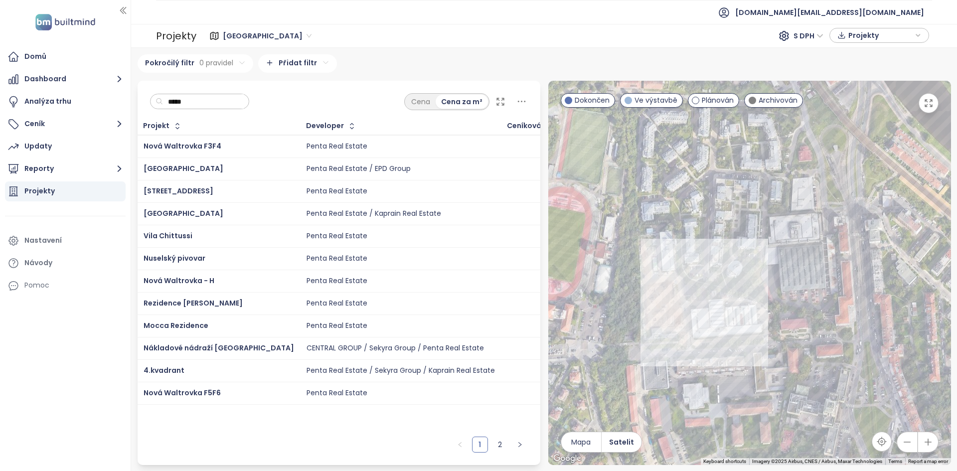
click at [182, 102] on input "*****" at bounding box center [203, 101] width 81 height 15
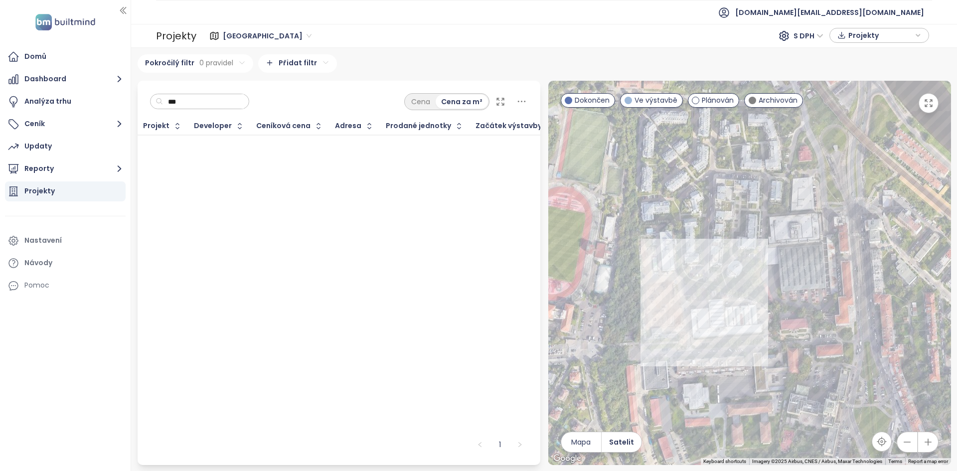
type input "****"
type input "*******"
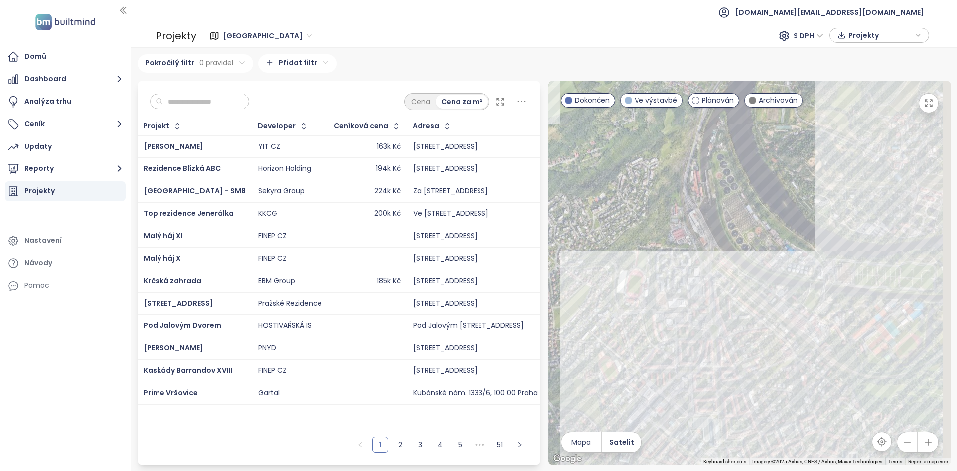
drag, startPoint x: 795, startPoint y: 336, endPoint x: 607, endPoint y: 249, distance: 207.0
click at [607, 249] on div at bounding box center [749, 273] width 403 height 384
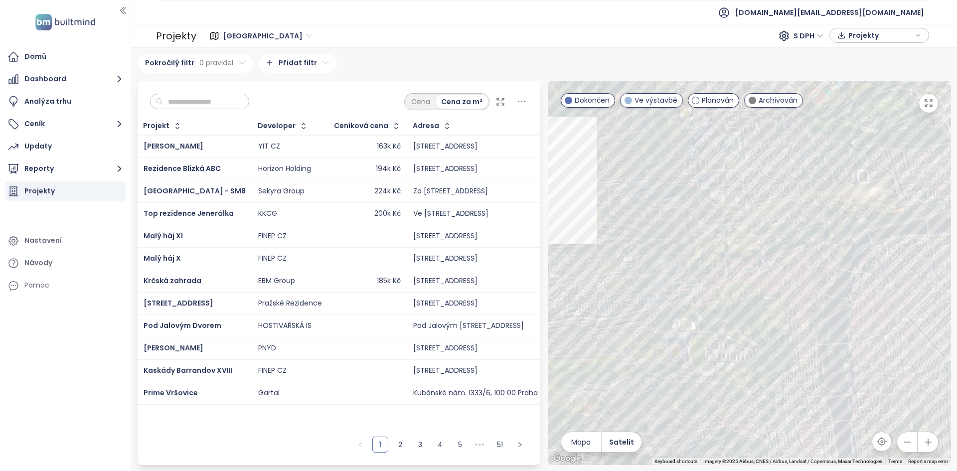
drag, startPoint x: 668, startPoint y: 392, endPoint x: 789, endPoint y: 242, distance: 192.5
click at [789, 242] on div at bounding box center [749, 273] width 403 height 384
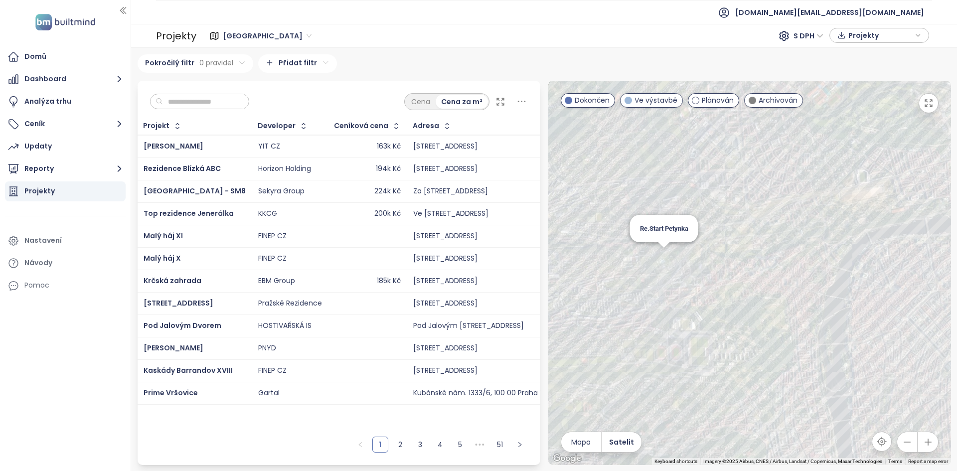
click at [664, 256] on div "Re.Start Petynka" at bounding box center [749, 273] width 403 height 384
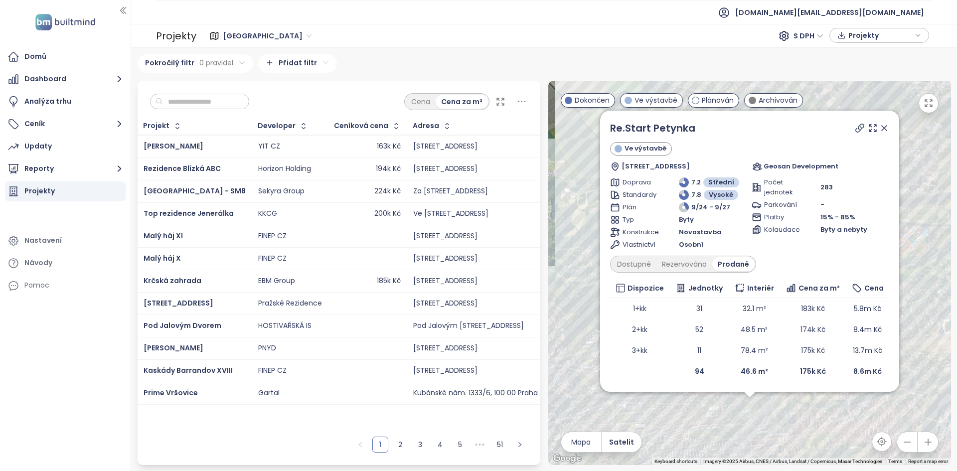
click at [925, 102] on icon "button" at bounding box center [929, 103] width 10 height 10
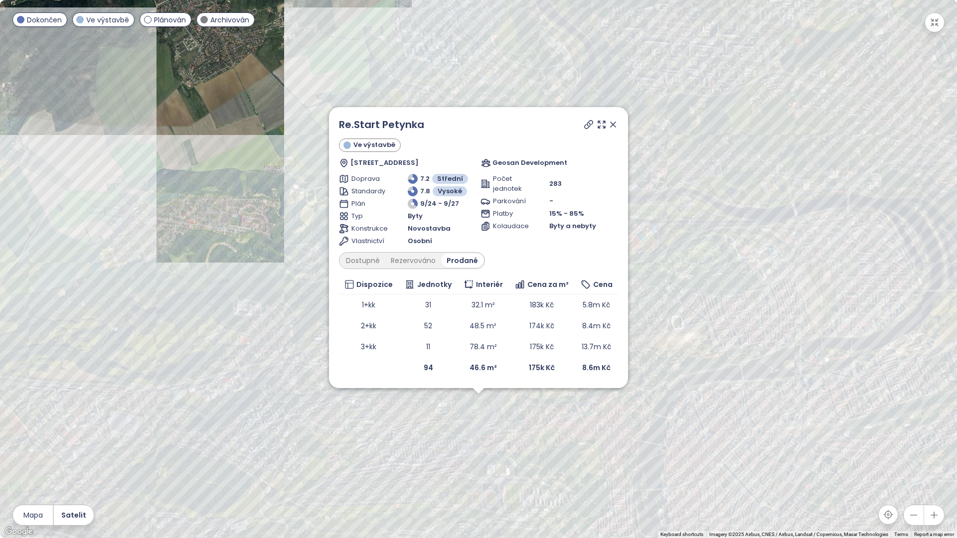
click at [470, 416] on div "Re.Start Petynka Ve výstavbě Otevřená 1072, 169 00 Praha 6, Czechia Geosan Deve…" at bounding box center [478, 269] width 957 height 538
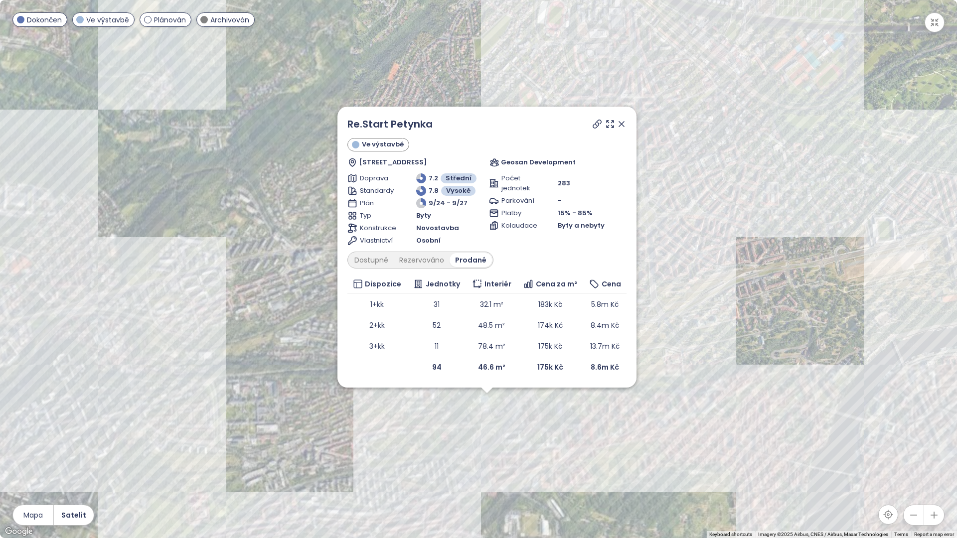
click at [470, 416] on div "Re.Start Petynka Ve výstavbě Otevřená 1072, 169 00 Praha 6, Czechia Geosan Deve…" at bounding box center [478, 269] width 957 height 538
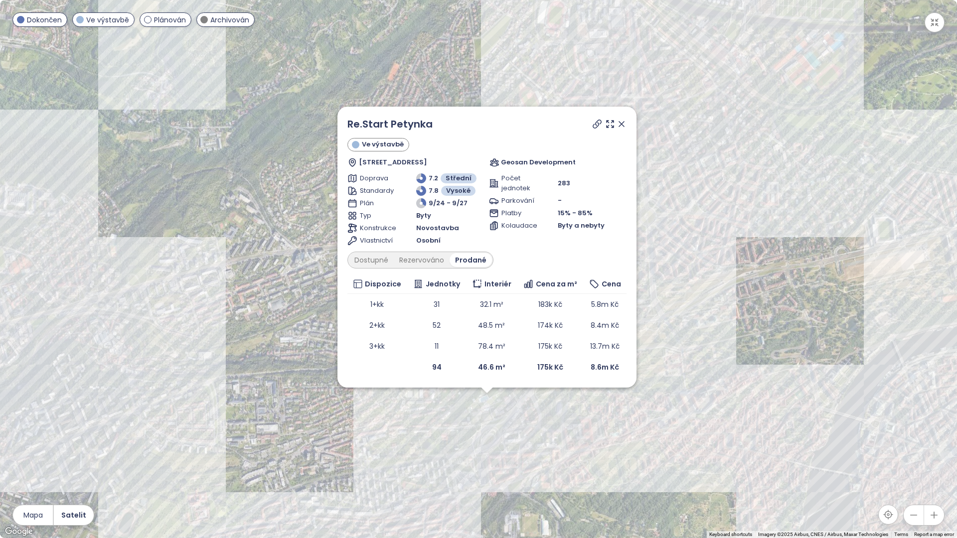
click at [618, 127] on icon at bounding box center [622, 124] width 10 height 10
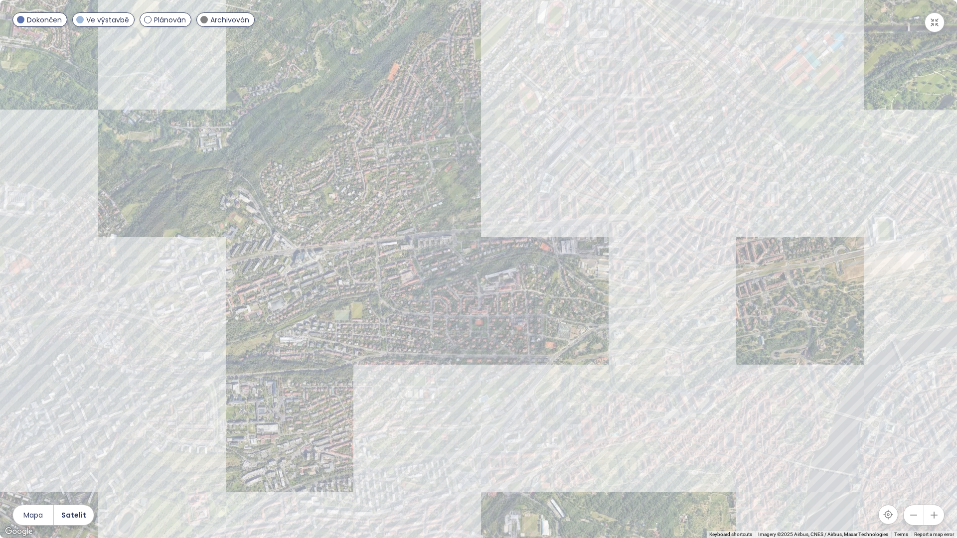
click at [484, 421] on div at bounding box center [478, 269] width 957 height 538
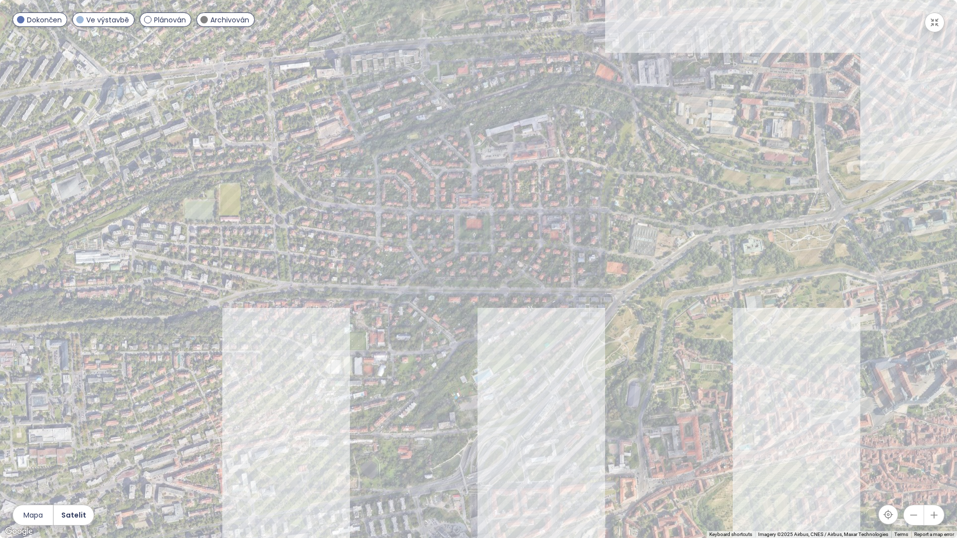
click at [511, 412] on div at bounding box center [478, 269] width 957 height 538
click at [510, 412] on div at bounding box center [478, 269] width 957 height 538
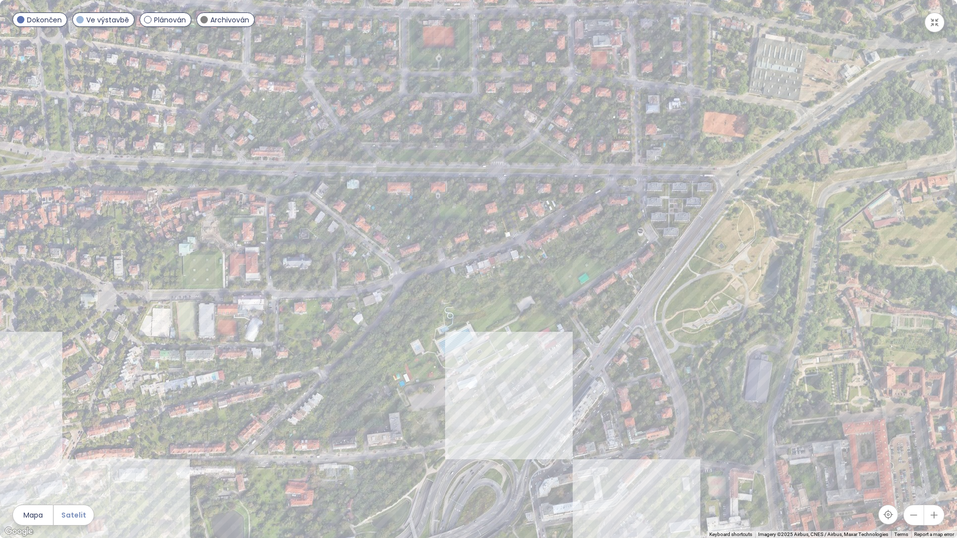
drag, startPoint x: 36, startPoint y: 514, endPoint x: 79, endPoint y: 513, distance: 42.9
click at [37, 471] on span "Mapa" at bounding box center [32, 515] width 19 height 11
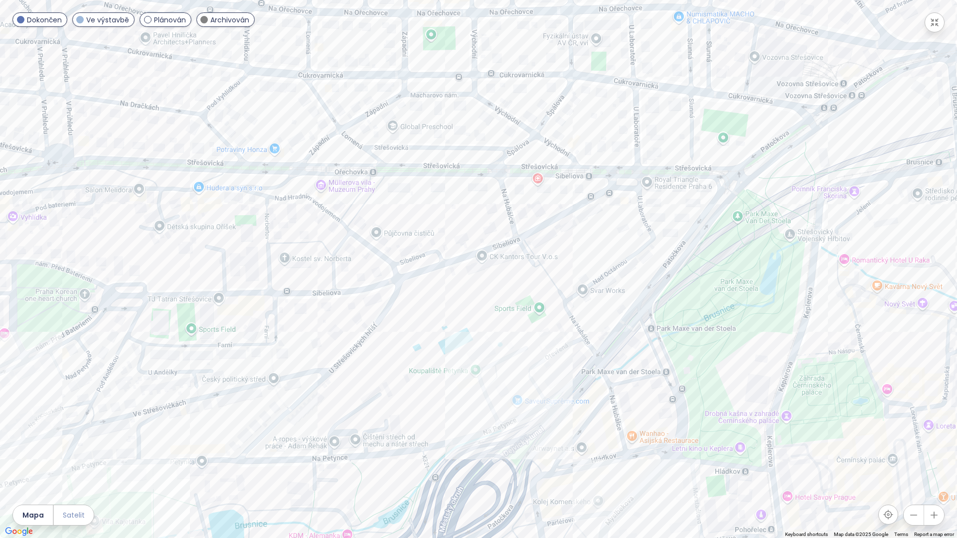
click at [81, 471] on span "Satelit" at bounding box center [74, 515] width 22 height 11
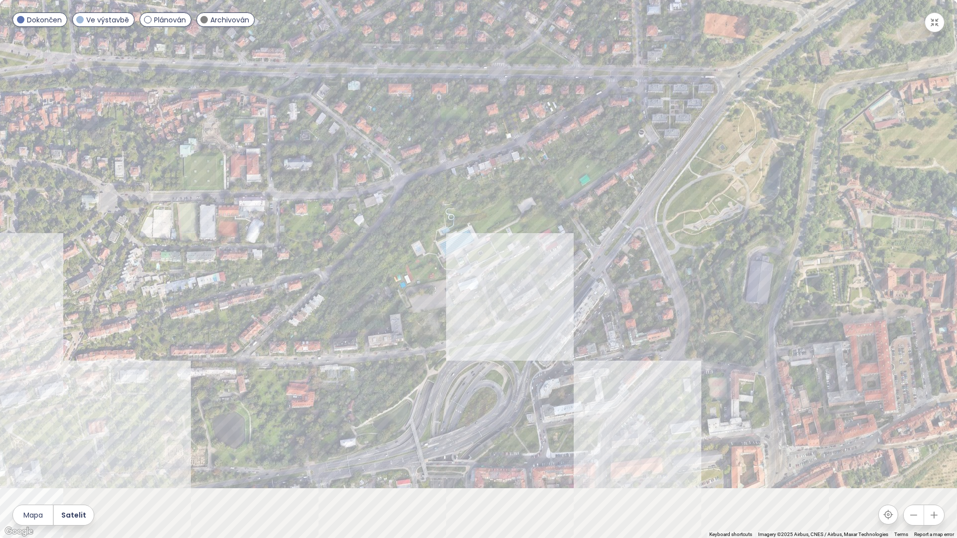
drag, startPoint x: 485, startPoint y: 429, endPoint x: 504, endPoint y: 307, distance: 123.6
click at [502, 306] on div at bounding box center [478, 269] width 957 height 538
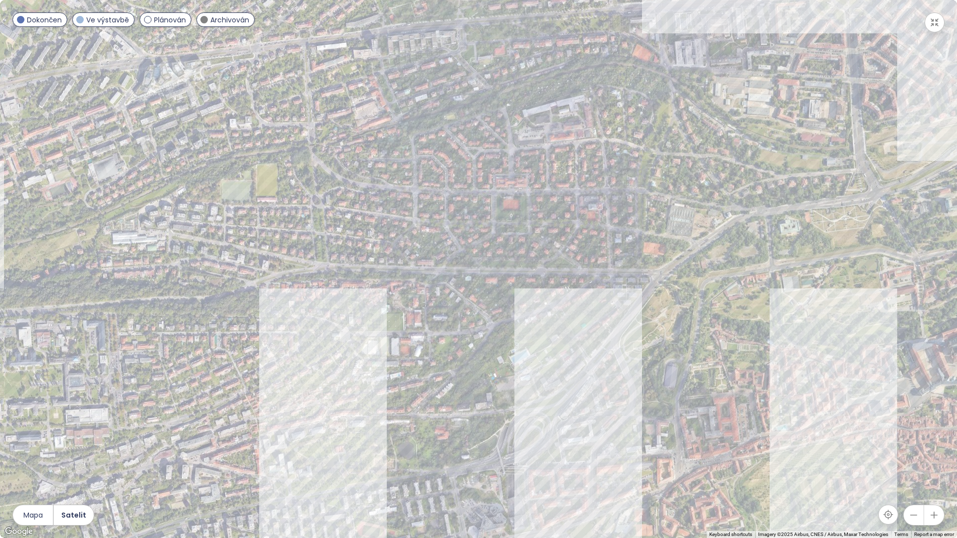
drag, startPoint x: 551, startPoint y: 378, endPoint x: 552, endPoint y: 387, distance: 9.0
click at [552, 387] on div at bounding box center [478, 269] width 957 height 538
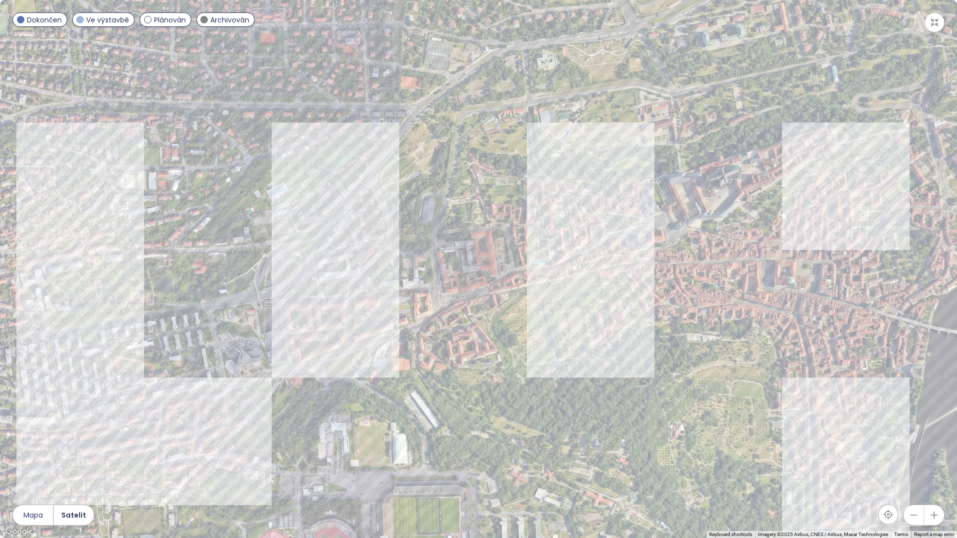
drag, startPoint x: 484, startPoint y: 298, endPoint x: 273, endPoint y: 199, distance: 233.1
click at [241, 133] on div at bounding box center [478, 269] width 957 height 538
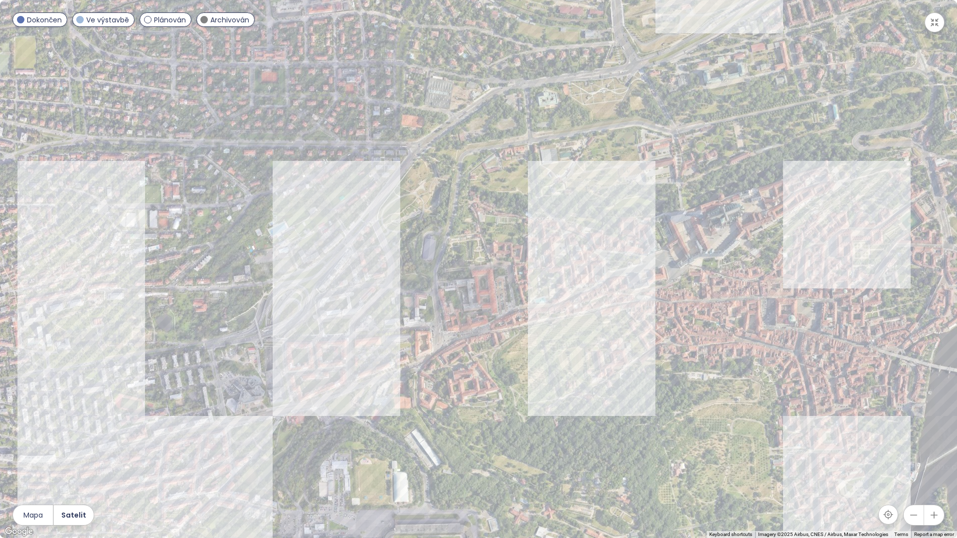
drag, startPoint x: 302, startPoint y: 299, endPoint x: 338, endPoint y: 334, distance: 50.1
click at [338, 334] on div at bounding box center [478, 269] width 957 height 538
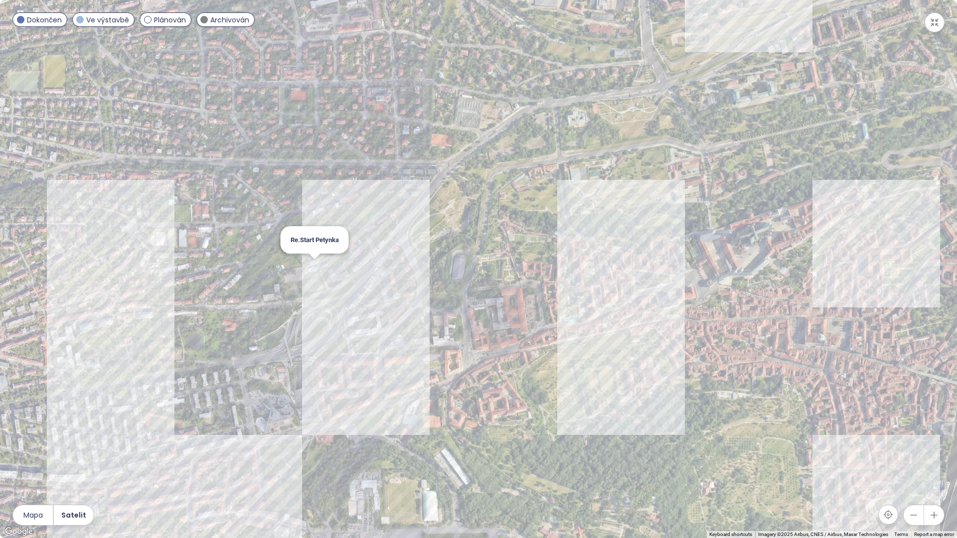
click at [311, 268] on div "Re.Start Petynka" at bounding box center [478, 269] width 957 height 538
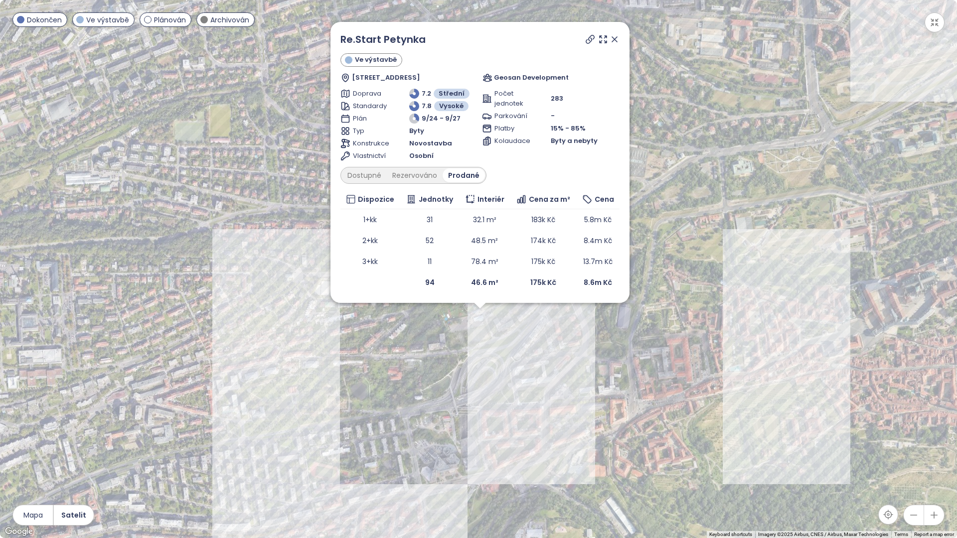
drag, startPoint x: 486, startPoint y: 296, endPoint x: 448, endPoint y: 251, distance: 59.1
click at [487, 358] on div "Re.Start Petynka Ve výstavbě Otevřená 1072, 169 00 Praha 6, Czechia Geosan Deve…" at bounding box center [478, 269] width 957 height 538
click at [377, 170] on div "Dostupné" at bounding box center [364, 175] width 45 height 14
click at [479, 352] on div "Re.Start Petynka Ve výstavbě Otevřená 1072, 169 00 Praha 6, Czechia Geosan Deve…" at bounding box center [478, 269] width 957 height 538
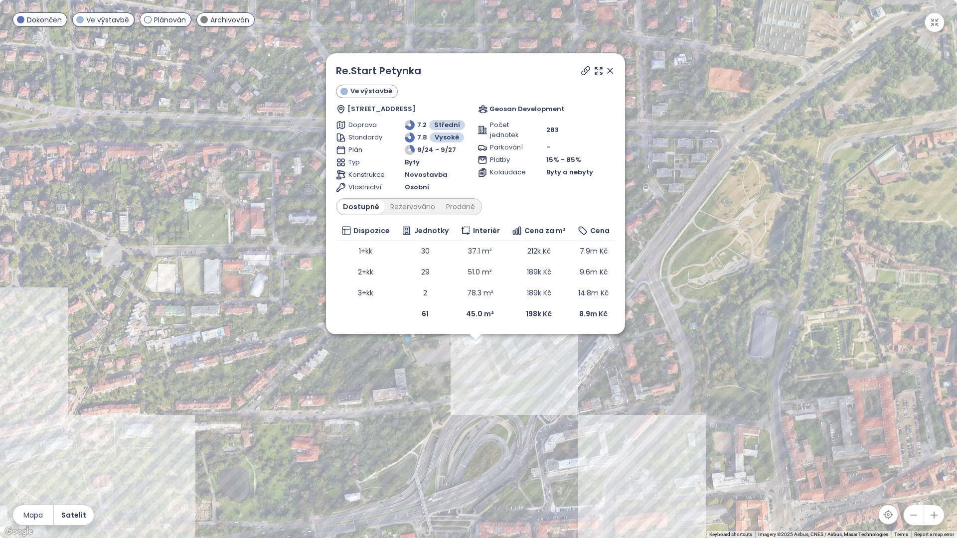
drag, startPoint x: 513, startPoint y: 349, endPoint x: 507, endPoint y: 404, distance: 55.7
click at [507, 404] on div "Re.Start Petynka Ve výstavbě Otevřená 1072, 169 00 Praha 6, Czechia Geosan Deve…" at bounding box center [478, 269] width 957 height 538
click at [473, 407] on div "Re.Start Petynka Ve výstavbě Otevřená 1072, 169 00 Praha 6, Czechia Geosan Deve…" at bounding box center [478, 269] width 957 height 538
click at [473, 406] on div "Re.Start Petynka Ve výstavbě Otevřená 1072, 169 00 Praha 6, Czechia Geosan Deve…" at bounding box center [478, 269] width 957 height 538
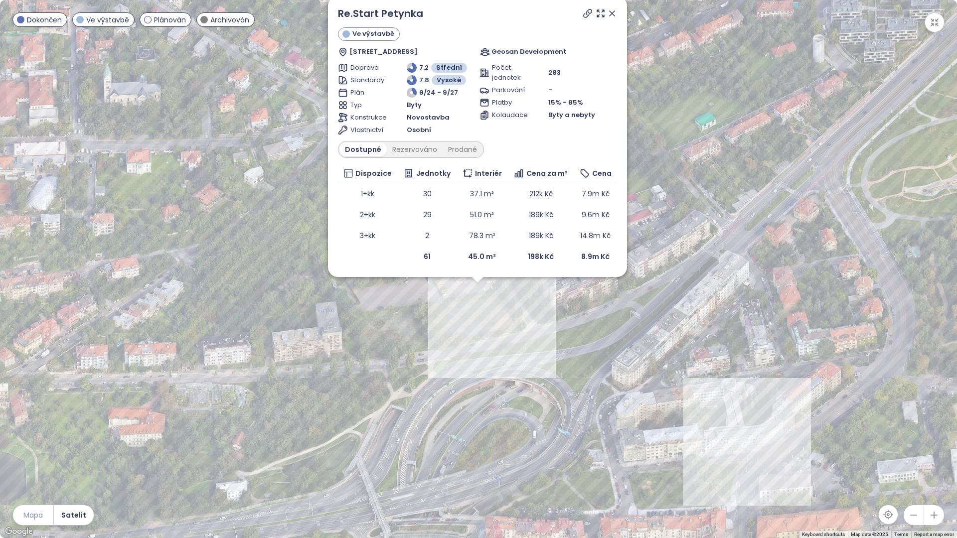
click at [42, 471] on button "Mapa" at bounding box center [33, 516] width 40 height 20
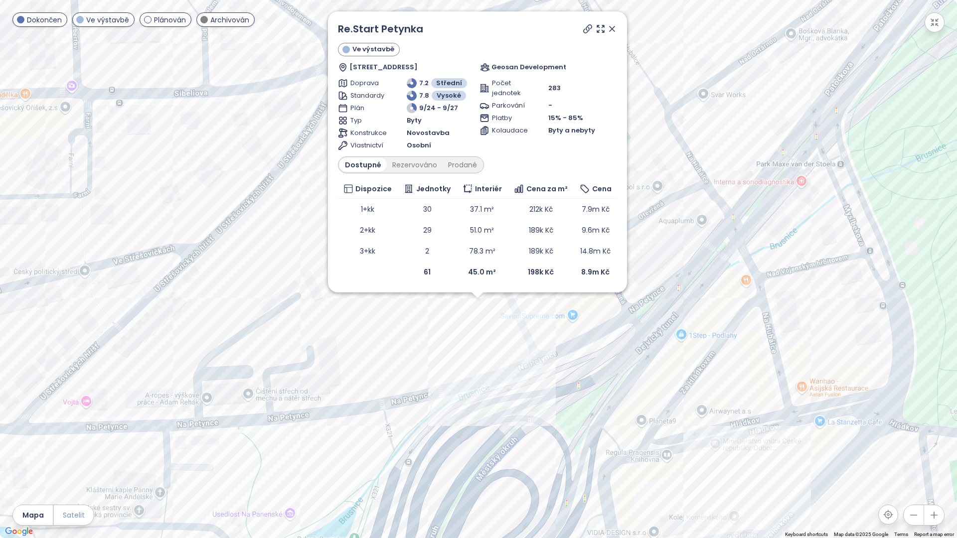
click at [89, 471] on button "Satelit" at bounding box center [74, 516] width 40 height 20
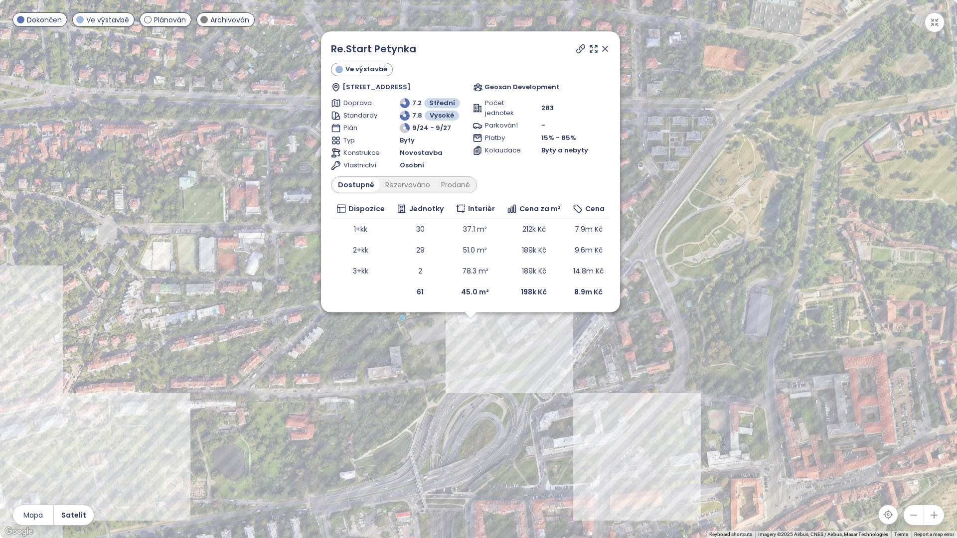
click at [939, 20] on icon "button" at bounding box center [935, 22] width 10 height 10
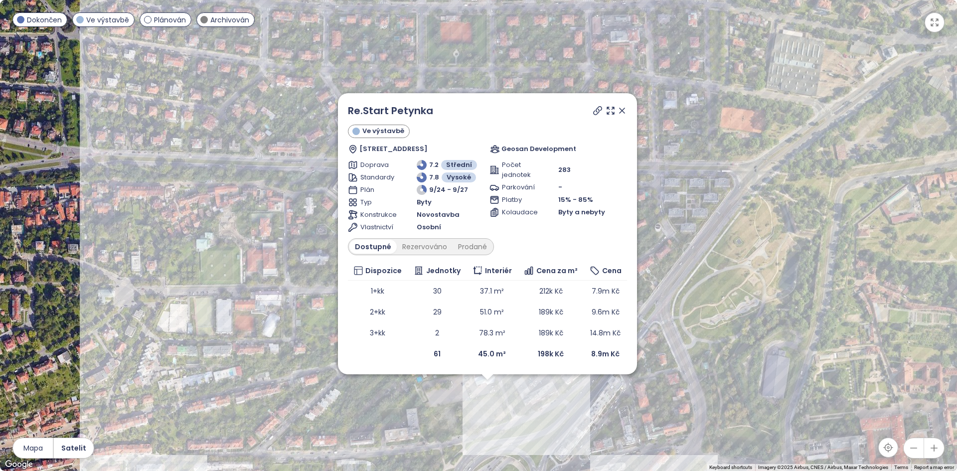
drag, startPoint x: 707, startPoint y: 346, endPoint x: 723, endPoint y: 441, distance: 96.7
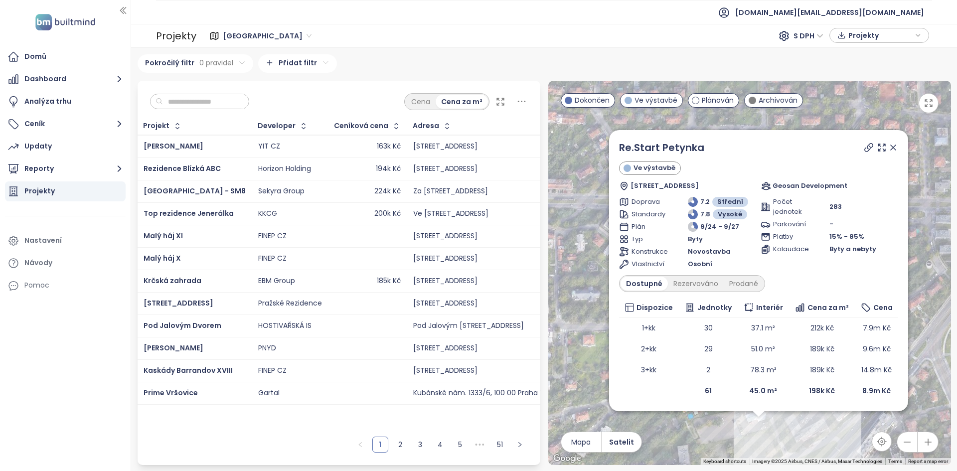
click at [723, 441] on div "Re.Start Petynka Ve výstavbě Otevřená 1072, 169 00 Praha 6, Czechia Geosan Deve…" at bounding box center [749, 273] width 403 height 384
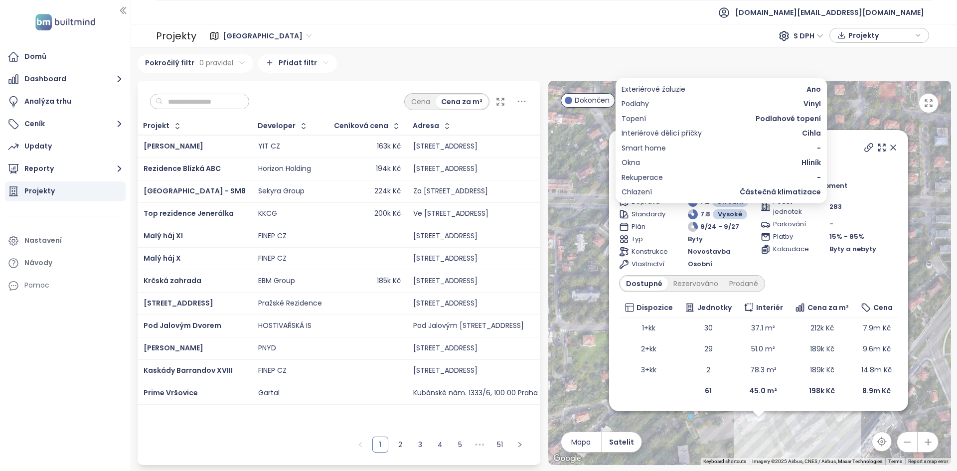
click at [616, 148] on div "Exteriérové žaluzie Ano Podlahy Vinyl Topení Podlahové topení Interiérové dělic…" at bounding box center [721, 141] width 211 height 126
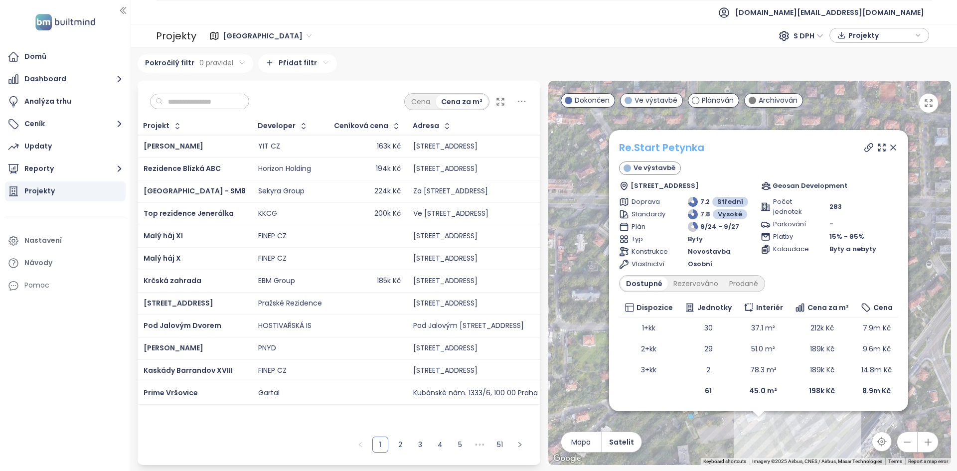
click at [674, 146] on link "Re.Start Petynka" at bounding box center [661, 148] width 85 height 14
click at [893, 147] on icon at bounding box center [893, 147] width 5 height 5
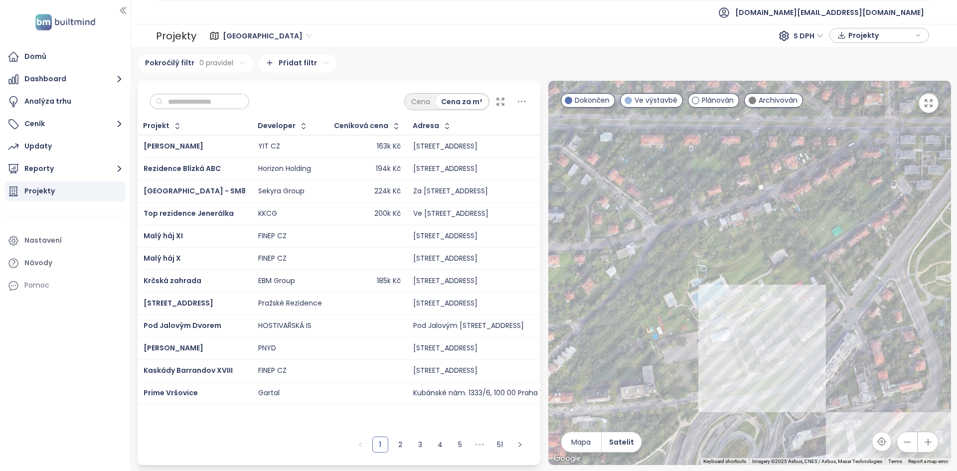
drag, startPoint x: 740, startPoint y: 290, endPoint x: 720, endPoint y: 245, distance: 48.7
click at [719, 246] on div at bounding box center [749, 273] width 403 height 384
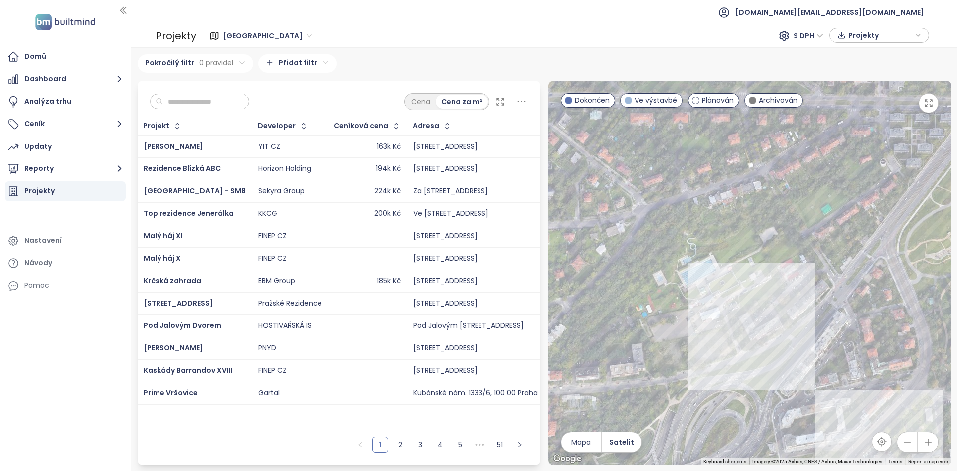
click at [707, 368] on div at bounding box center [749, 273] width 403 height 384
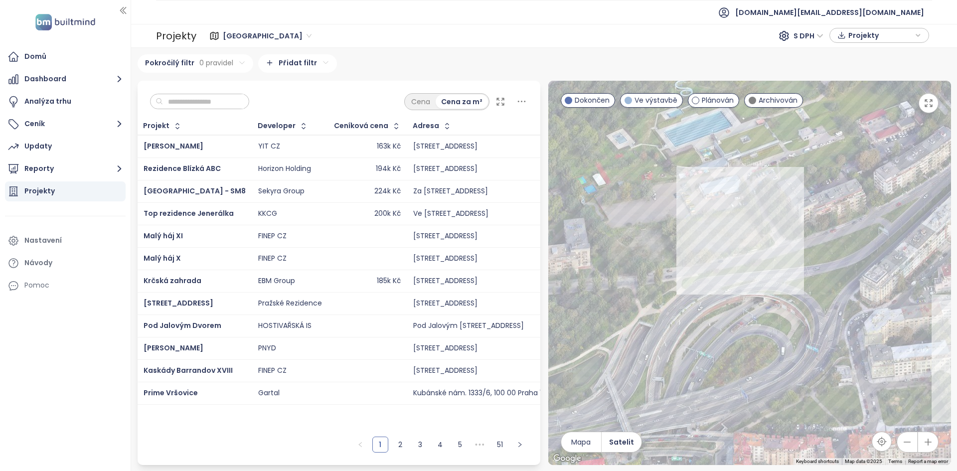
drag, startPoint x: 738, startPoint y: 339, endPoint x: 746, endPoint y: 265, distance: 74.8
click at [746, 265] on div at bounding box center [749, 273] width 403 height 384
click at [933, 100] on icon "button" at bounding box center [929, 103] width 10 height 10
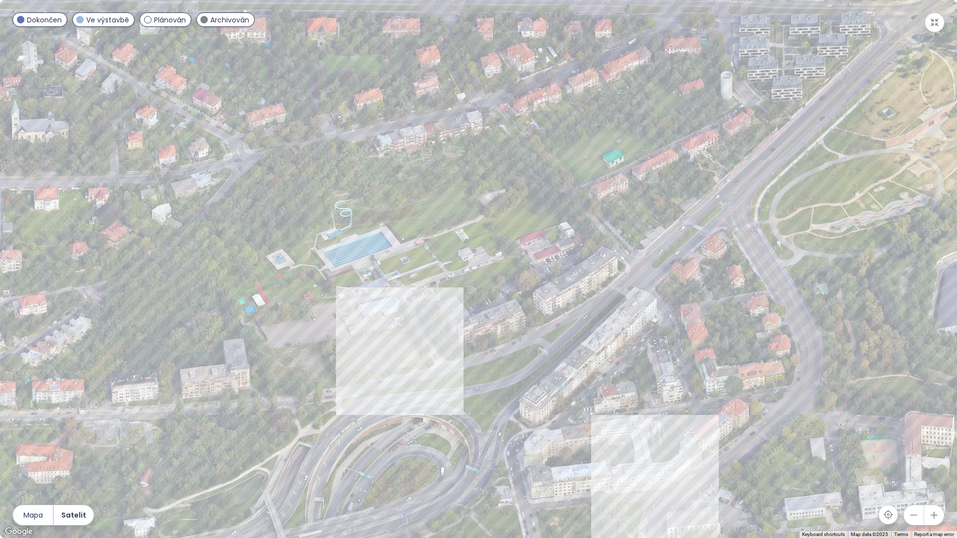
drag, startPoint x: 694, startPoint y: 223, endPoint x: 666, endPoint y: 265, distance: 50.1
click at [666, 265] on div at bounding box center [478, 269] width 957 height 538
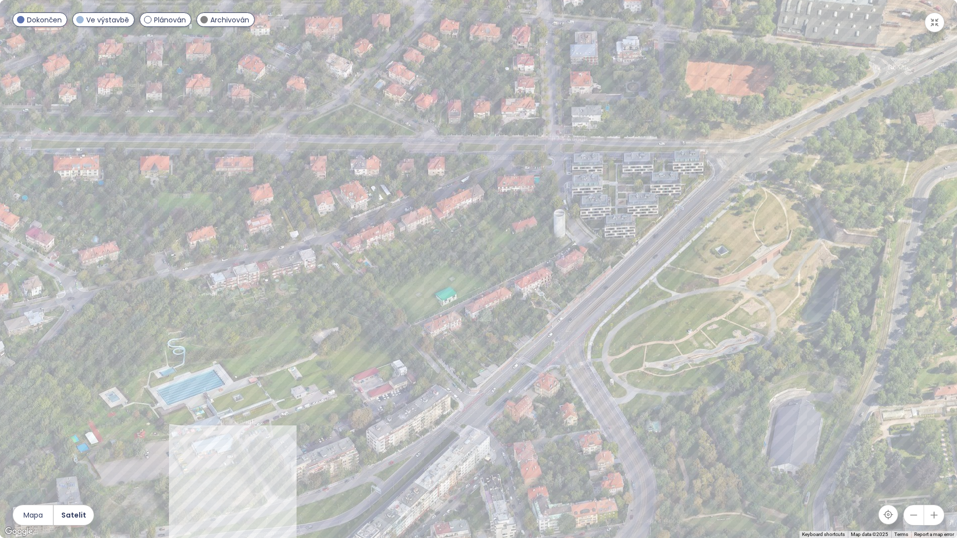
drag, startPoint x: 648, startPoint y: 237, endPoint x: 542, endPoint y: 318, distance: 132.7
click at [541, 320] on div at bounding box center [478, 269] width 957 height 538
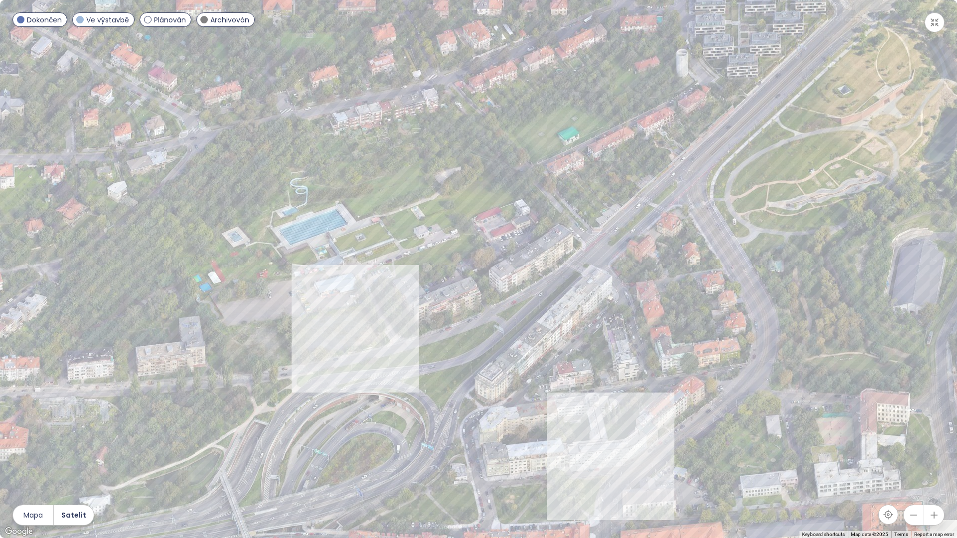
drag, startPoint x: 500, startPoint y: 367, endPoint x: 614, endPoint y: 222, distance: 184.6
click at [614, 221] on div at bounding box center [478, 269] width 957 height 538
click at [937, 14] on button "button" at bounding box center [935, 22] width 20 height 20
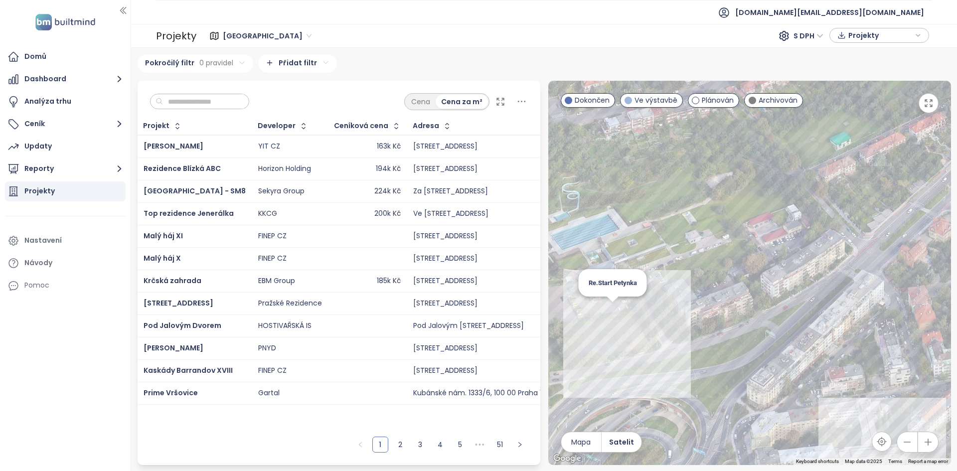
click at [615, 311] on div "Re.Start Petynka" at bounding box center [749, 273] width 403 height 384
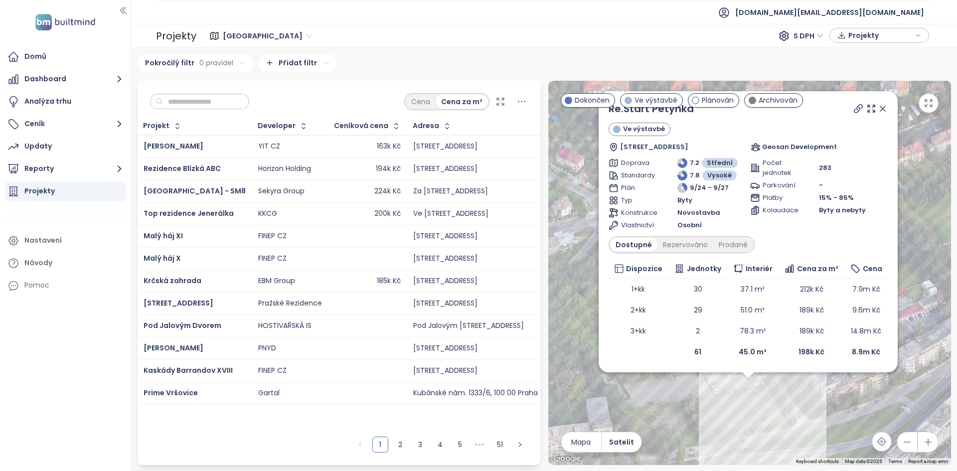
drag, startPoint x: 716, startPoint y: 335, endPoint x: 714, endPoint y: 465, distance: 129.6
click at [714, 465] on div "Re.Start Petynka Ve výstavbě Otevřená 1072, 169 00 Praha 6, Czechia Geosan Deve…" at bounding box center [749, 273] width 403 height 384
click at [887, 108] on icon at bounding box center [883, 109] width 10 height 10
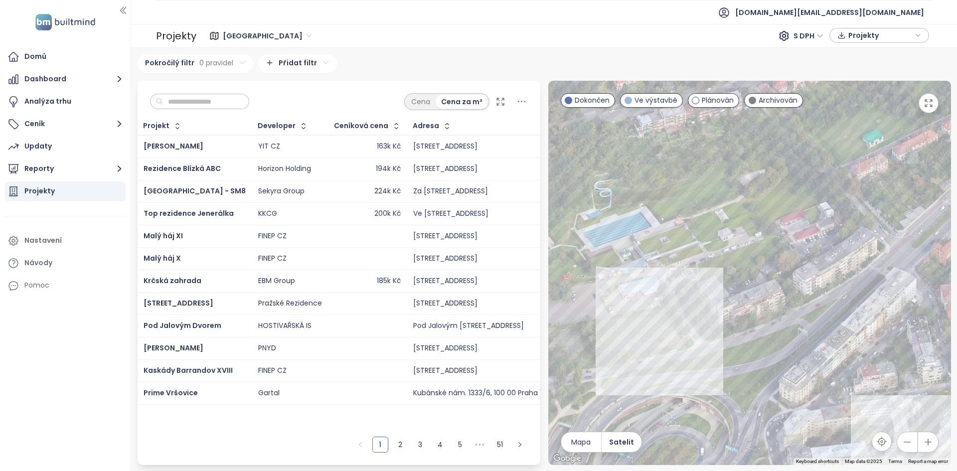
drag, startPoint x: 832, startPoint y: 289, endPoint x: 726, endPoint y: 205, distance: 135.0
click at [726, 205] on div at bounding box center [749, 273] width 403 height 384
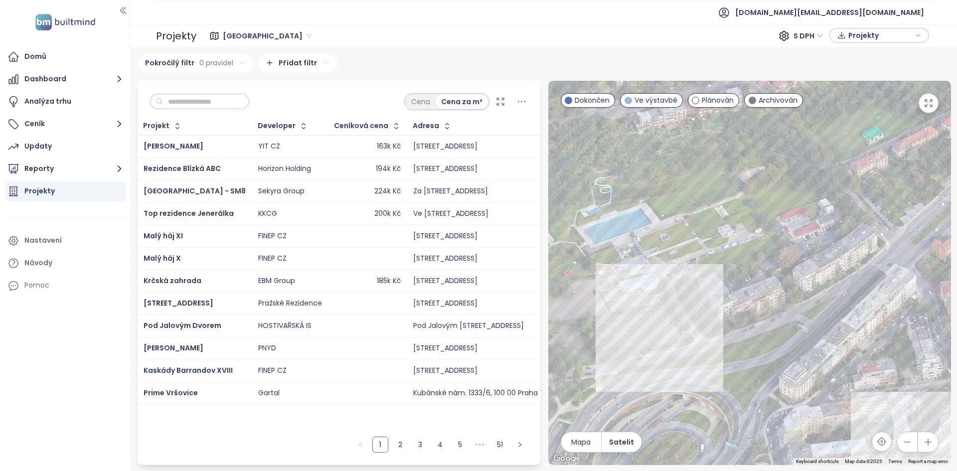
click at [904, 442] on icon "button" at bounding box center [907, 442] width 10 height 10
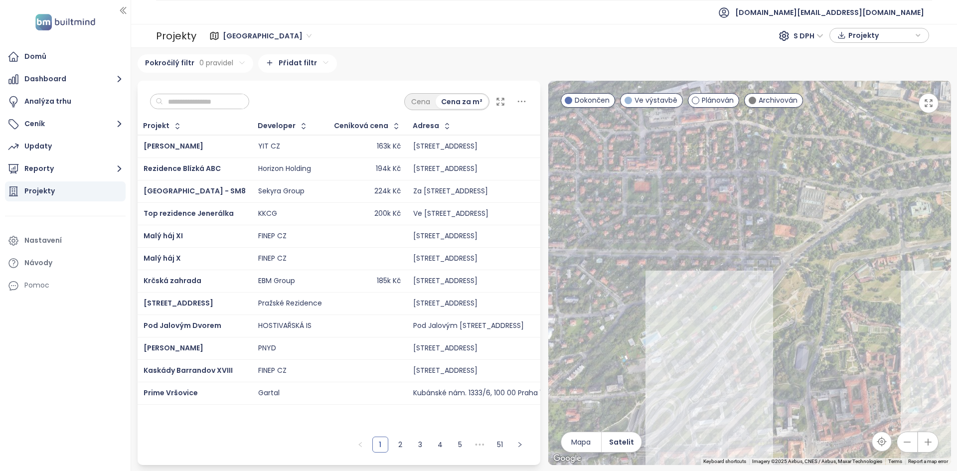
drag, startPoint x: 830, startPoint y: 288, endPoint x: 764, endPoint y: 371, distance: 106.1
click at [764, 371] on div at bounding box center [749, 273] width 403 height 384
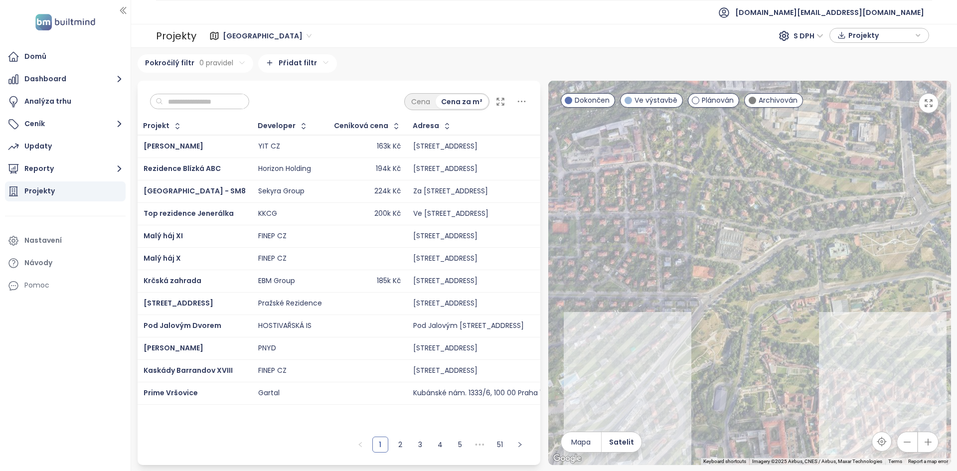
drag, startPoint x: 879, startPoint y: 193, endPoint x: 834, endPoint y: 214, distance: 50.0
click at [834, 214] on div at bounding box center [749, 273] width 403 height 384
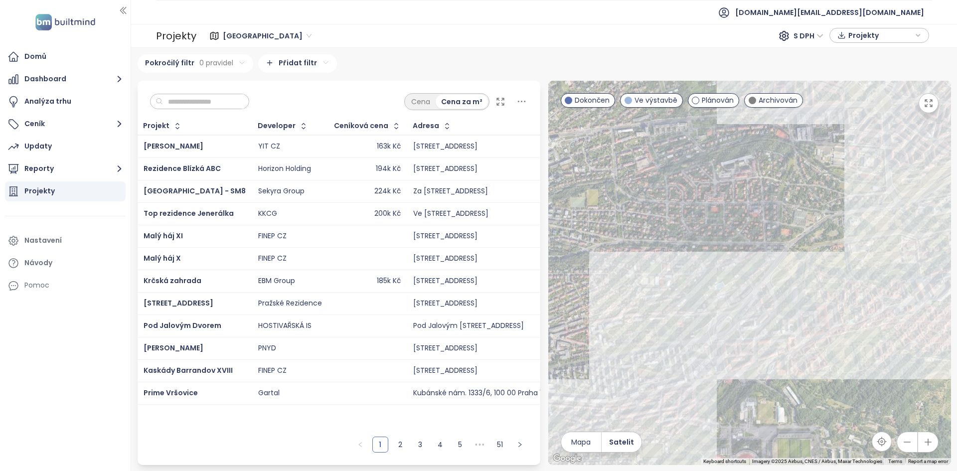
drag, startPoint x: 752, startPoint y: 292, endPoint x: 770, endPoint y: 283, distance: 20.1
click at [770, 283] on div at bounding box center [749, 273] width 403 height 384
click at [684, 279] on div at bounding box center [749, 273] width 403 height 384
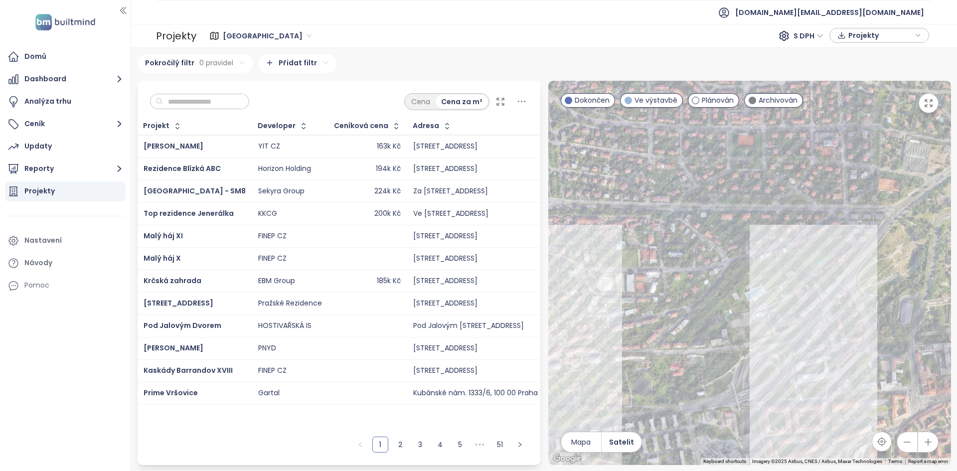
click at [742, 318] on div at bounding box center [749, 273] width 403 height 384
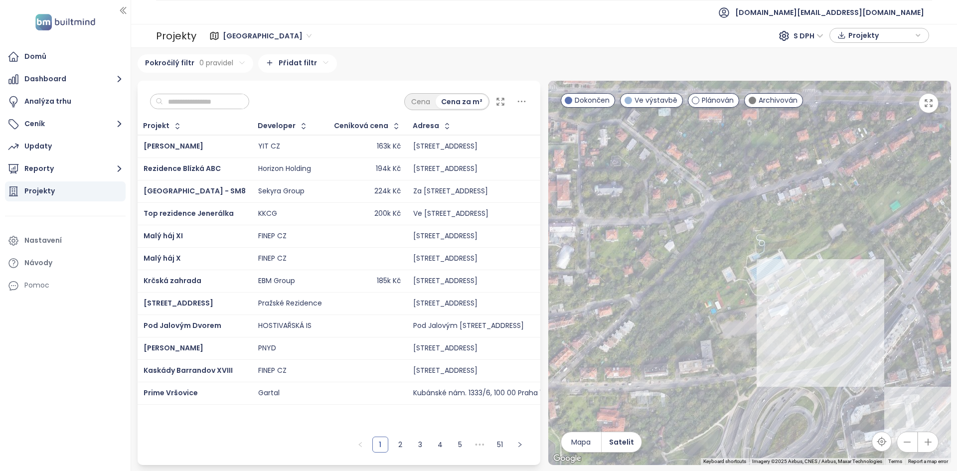
click at [743, 343] on div at bounding box center [749, 273] width 403 height 384
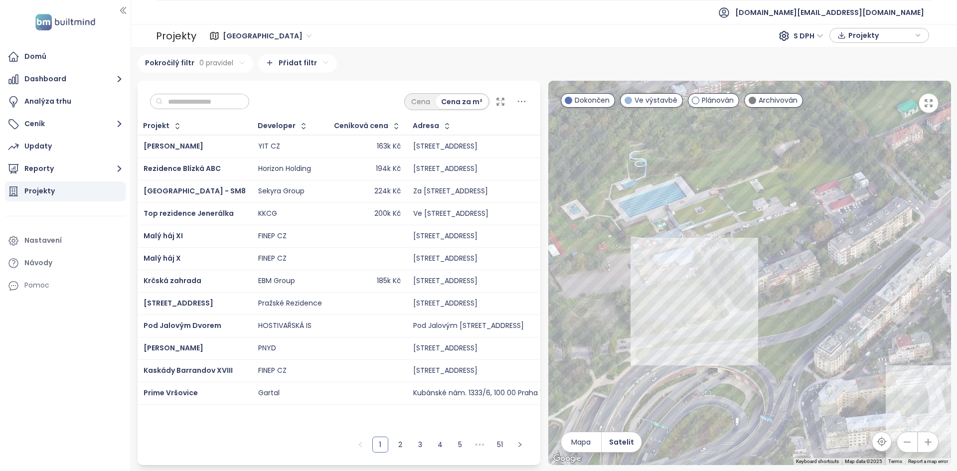
drag, startPoint x: 773, startPoint y: 346, endPoint x: 628, endPoint y: 328, distance: 146.2
click at [628, 328] on div at bounding box center [749, 273] width 403 height 384
click at [813, 288] on div at bounding box center [749, 273] width 403 height 384
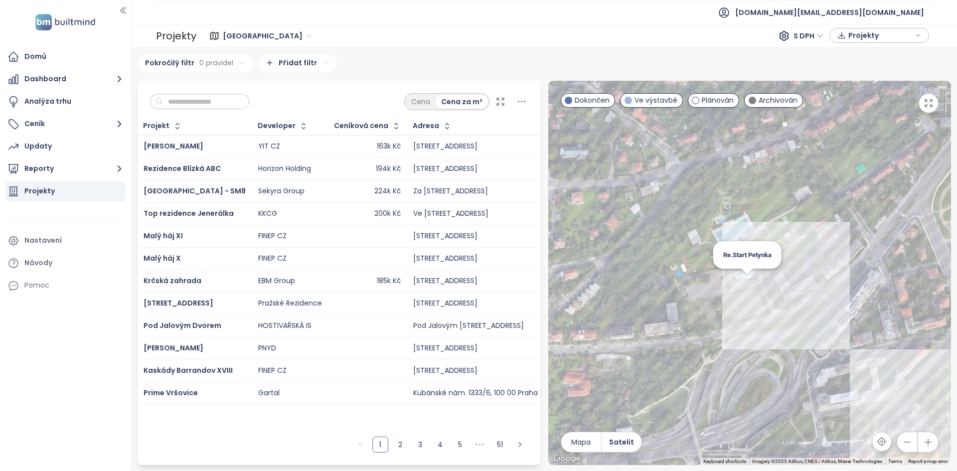
click at [750, 279] on div "Re.Start Petynka" at bounding box center [749, 273] width 403 height 384
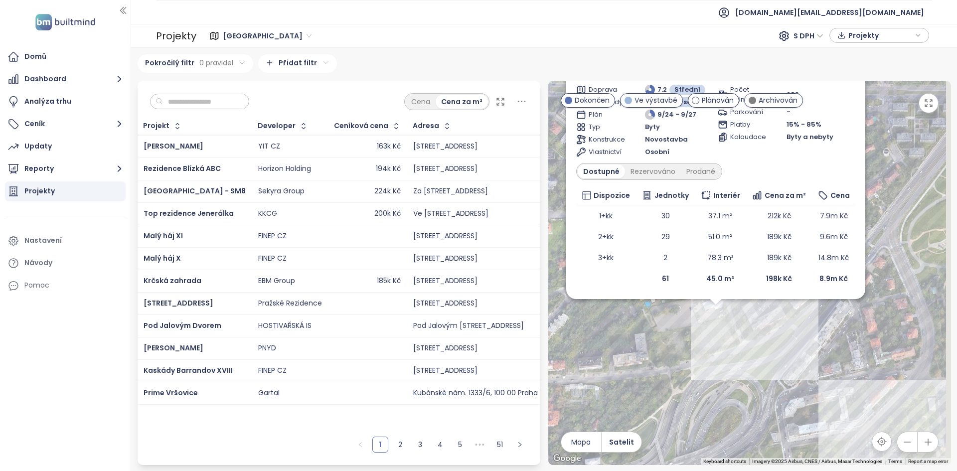
drag, startPoint x: 775, startPoint y: 309, endPoint x: 704, endPoint y: 406, distance: 120.6
click at [705, 404] on div "Re.Start Petynka Ve výstavbě Otevřená 1072, 169 00 Praha 6, Czechia Geosan Deve…" at bounding box center [749, 273] width 403 height 384
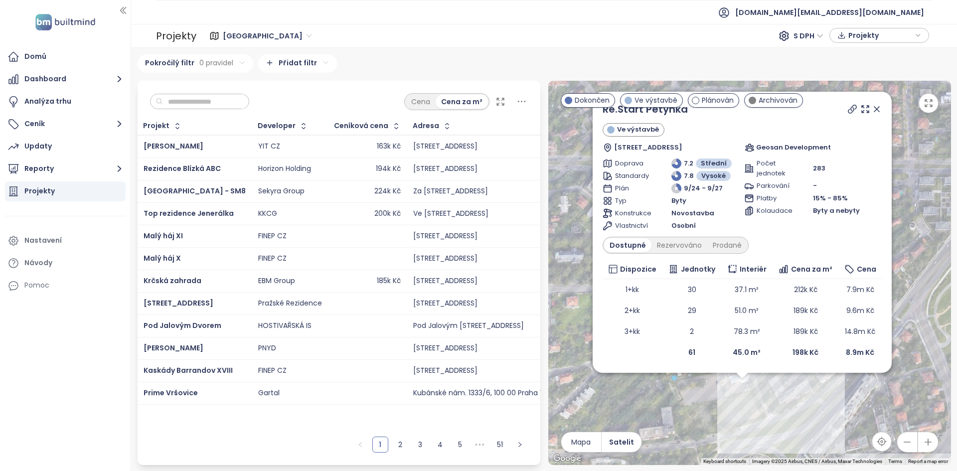
drag, startPoint x: 856, startPoint y: 308, endPoint x: 936, endPoint y: 297, distance: 80.5
click at [936, 297] on div "Re.Start Petynka Ve výstavbě Otevřená 1072, 169 00 Praha 6, Czechia Geosan Deve…" at bounding box center [749, 273] width 403 height 384
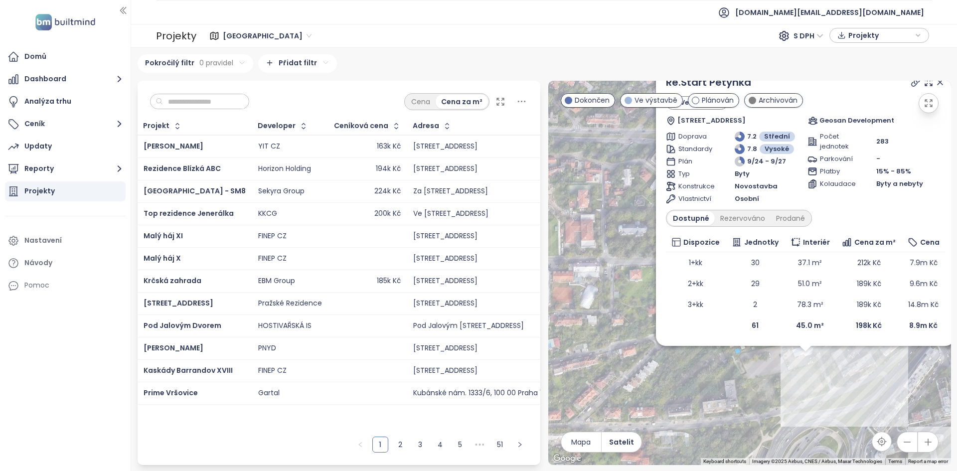
drag, startPoint x: 712, startPoint y: 416, endPoint x: 779, endPoint y: 384, distance: 74.0
click at [779, 384] on div "Re.Start Petynka Ve výstavbě Otevřená 1072, 169 00 Praha 6, Czechia Geosan Deve…" at bounding box center [749, 273] width 403 height 384
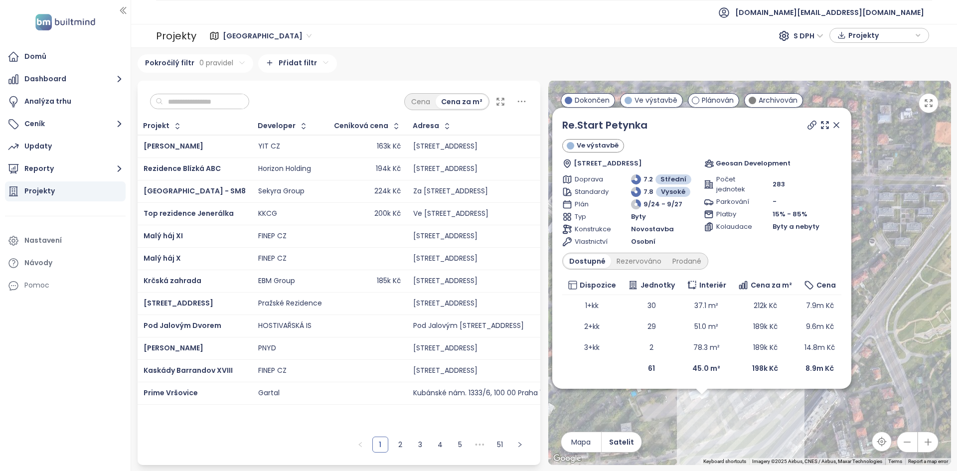
drag, startPoint x: 691, startPoint y: 370, endPoint x: 611, endPoint y: 426, distance: 97.4
click at [602, 420] on div "Re.Start Petynka Ve výstavbě Otevřená 1072, 169 00 Praha 6, Czechia Geosan Deve…" at bounding box center [749, 273] width 403 height 384
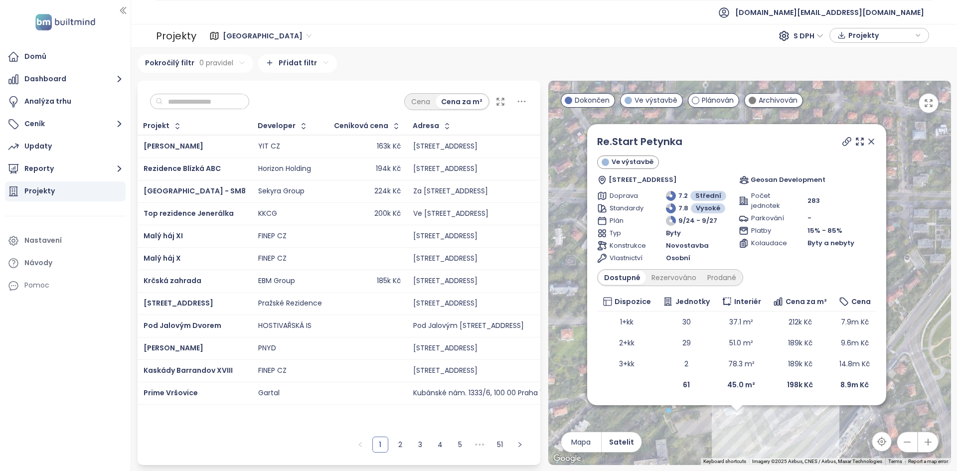
click at [811, 200] on span "283" at bounding box center [813, 201] width 12 height 10
click at [635, 139] on link "Re.Start Petynka" at bounding box center [639, 142] width 85 height 14
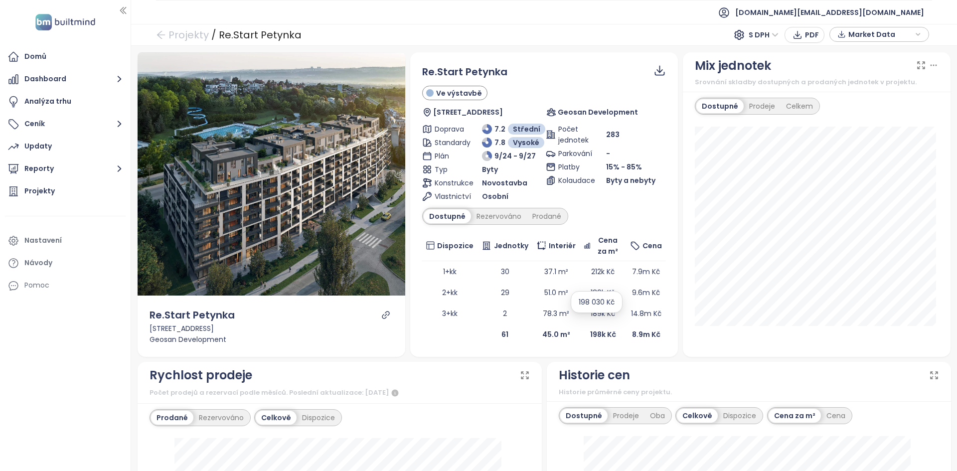
scroll to position [39, 0]
click at [502, 339] on b "61" at bounding box center [505, 335] width 7 height 10
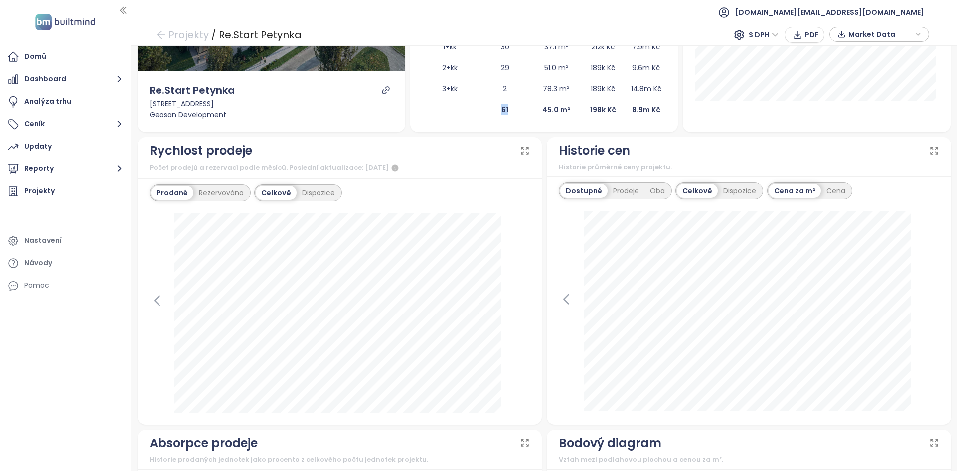
scroll to position [225, 0]
click at [158, 300] on icon at bounding box center [157, 300] width 15 height 15
click at [515, 300] on icon at bounding box center [522, 300] width 15 height 15
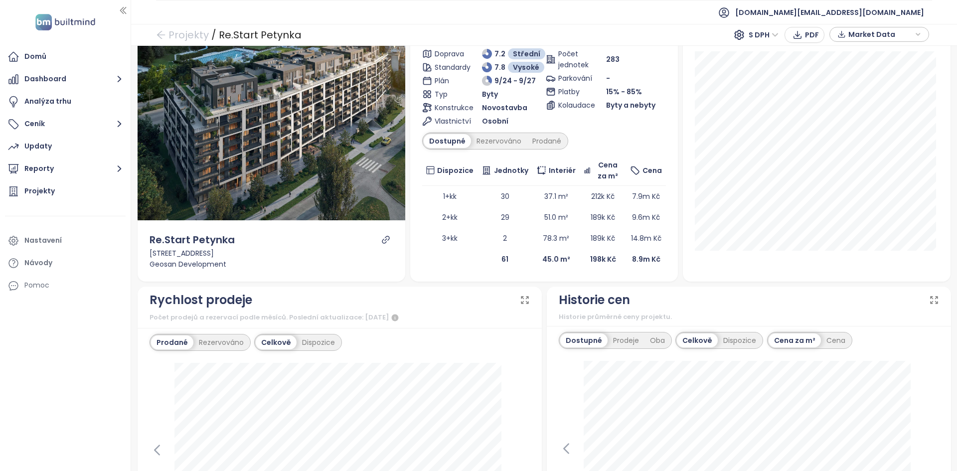
click at [532, 133] on div "Dostupné Rezervováno Prodané" at bounding box center [495, 141] width 146 height 17
click at [532, 138] on div "Prodané" at bounding box center [547, 141] width 40 height 14
click at [445, 138] on div "Dostupné" at bounding box center [446, 141] width 45 height 14
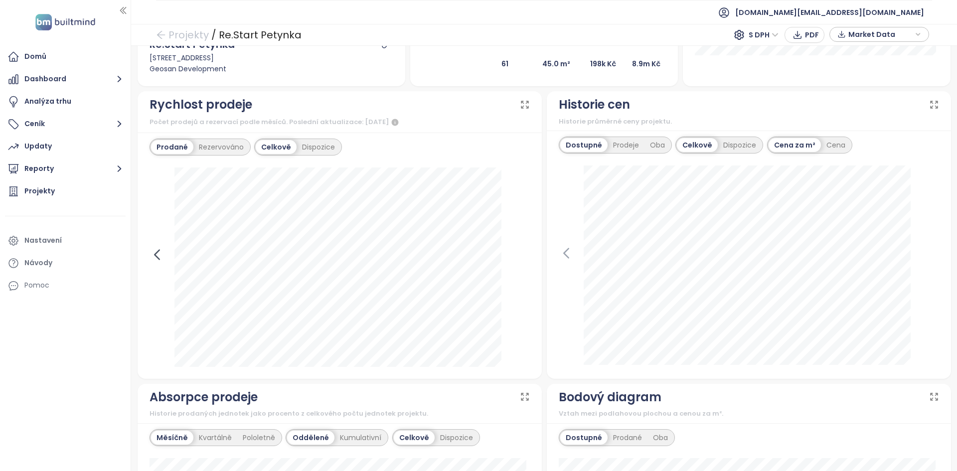
click at [157, 254] on icon at bounding box center [157, 254] width 15 height 15
click at [515, 262] on div "[DATE] veřejné prodeje: 7" at bounding box center [340, 267] width 380 height 199
click at [520, 254] on icon at bounding box center [522, 254] width 4 height 9
click at [157, 253] on icon at bounding box center [157, 254] width 4 height 9
click at [517, 252] on icon at bounding box center [522, 254] width 15 height 15
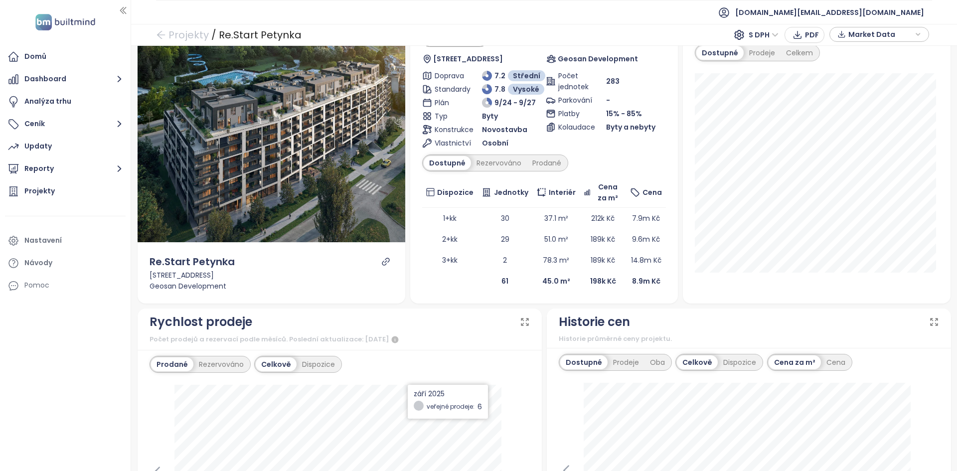
scroll to position [53, 0]
click at [502, 278] on b "61" at bounding box center [505, 282] width 7 height 10
click at [531, 171] on div "Dostupné Rezervováno Prodané" at bounding box center [495, 163] width 146 height 17
click at [530, 166] on div "Prodané" at bounding box center [547, 164] width 40 height 14
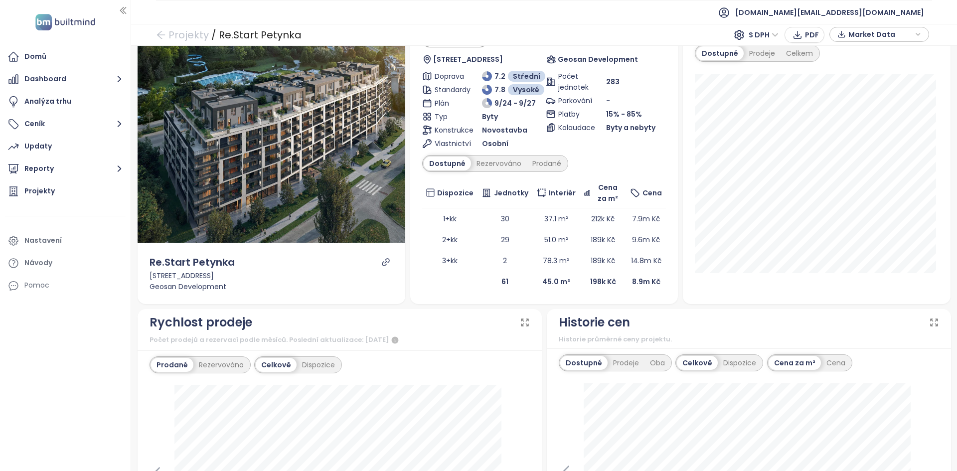
click at [587, 160] on div "Dostupné Rezervováno Prodané" at bounding box center [544, 163] width 244 height 17
click at [614, 82] on span "283" at bounding box center [612, 81] width 13 height 11
click at [502, 277] on b "61" at bounding box center [505, 282] width 7 height 10
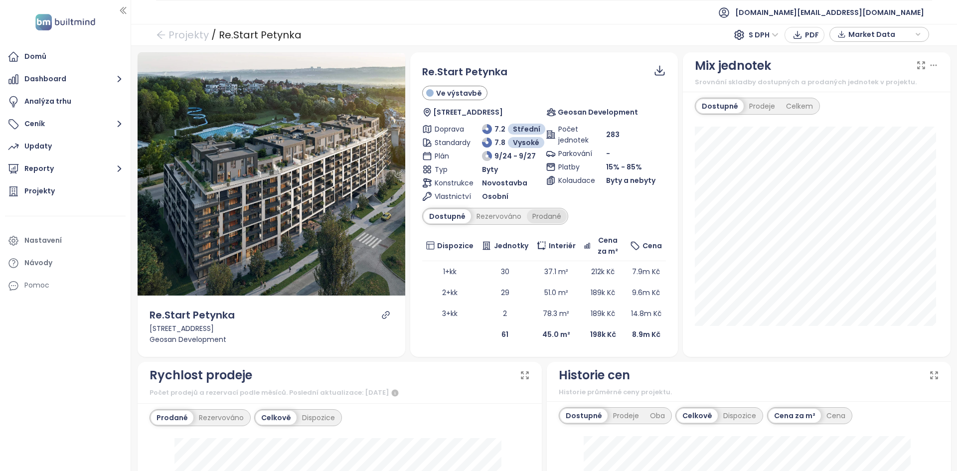
click at [528, 219] on div "Prodané" at bounding box center [547, 216] width 40 height 14
click at [501, 336] on b "94" at bounding box center [505, 335] width 9 height 10
click at [453, 208] on div "Dostupné Rezervováno Prodané" at bounding box center [495, 216] width 146 height 17
click at [447, 216] on div "Dostupné" at bounding box center [446, 216] width 45 height 14
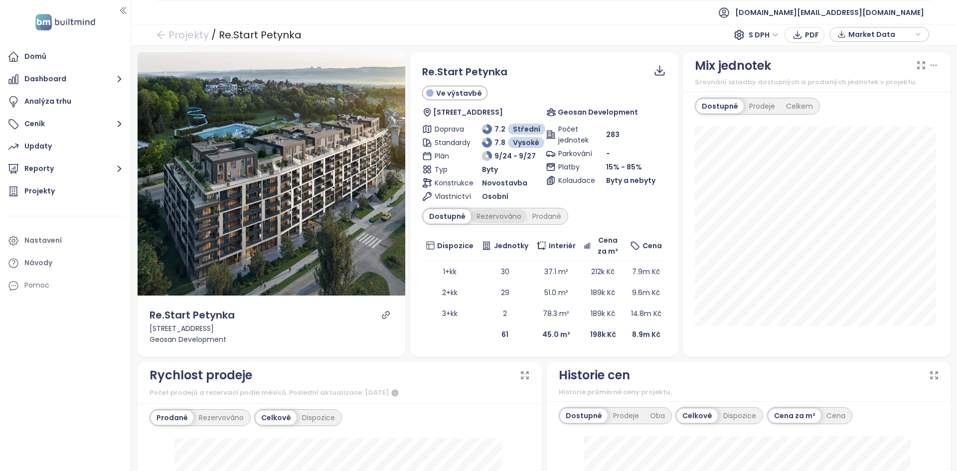
click at [496, 213] on div "Rezervováno" at bounding box center [499, 216] width 56 height 14
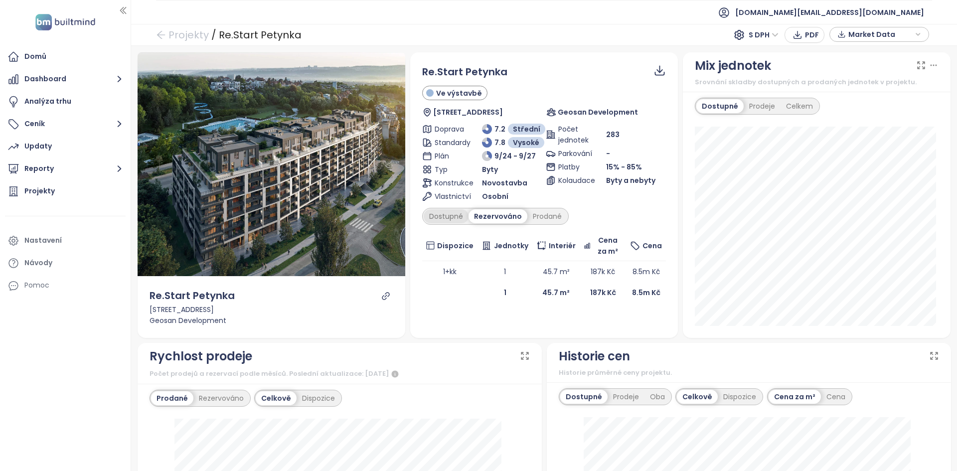
click at [429, 221] on div "Dostupné" at bounding box center [446, 216] width 45 height 14
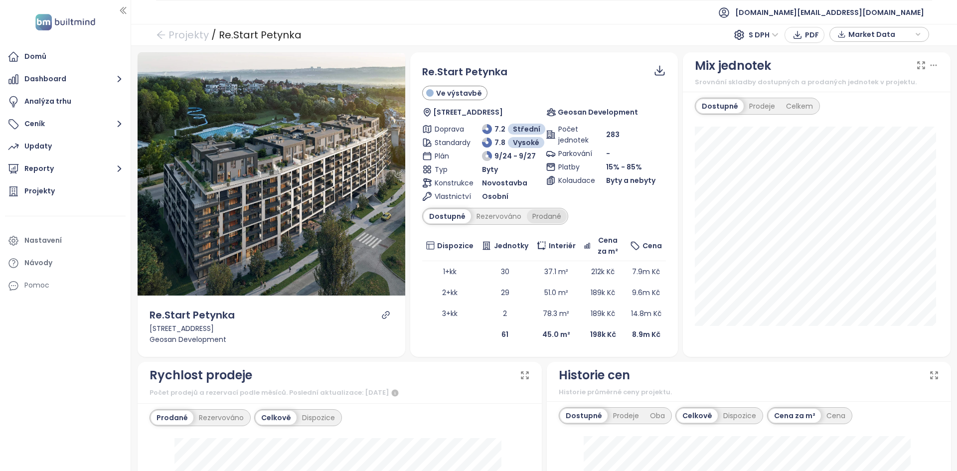
click at [538, 212] on div "Prodané" at bounding box center [547, 216] width 40 height 14
click at [609, 134] on span "283" at bounding box center [612, 134] width 13 height 11
click at [448, 218] on div "Dostupné" at bounding box center [446, 216] width 45 height 14
drag, startPoint x: 604, startPoint y: 332, endPoint x: 583, endPoint y: 339, distance: 22.1
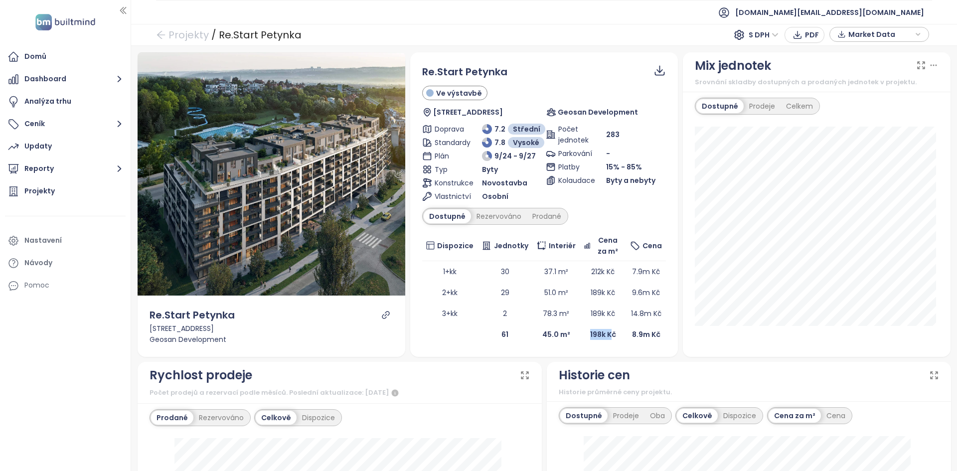
click at [583, 339] on td "198k Kč" at bounding box center [603, 334] width 46 height 21
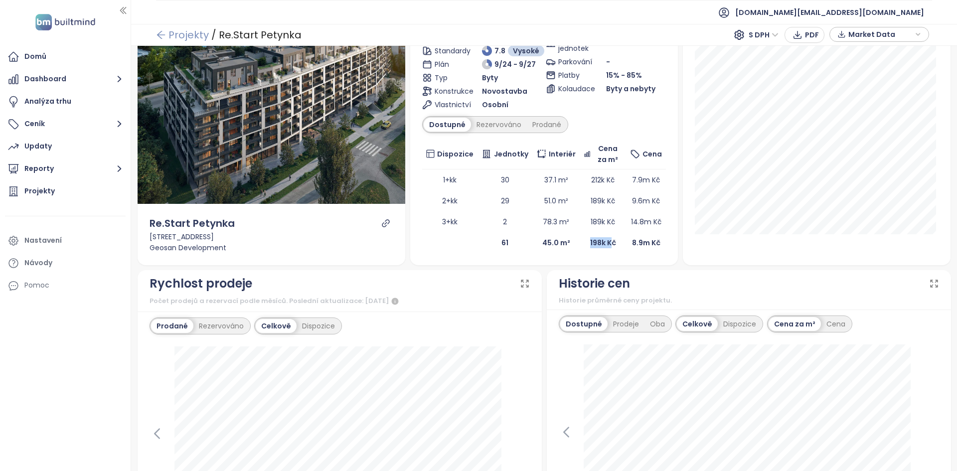
click at [194, 31] on link "Projekty" at bounding box center [182, 35] width 53 height 18
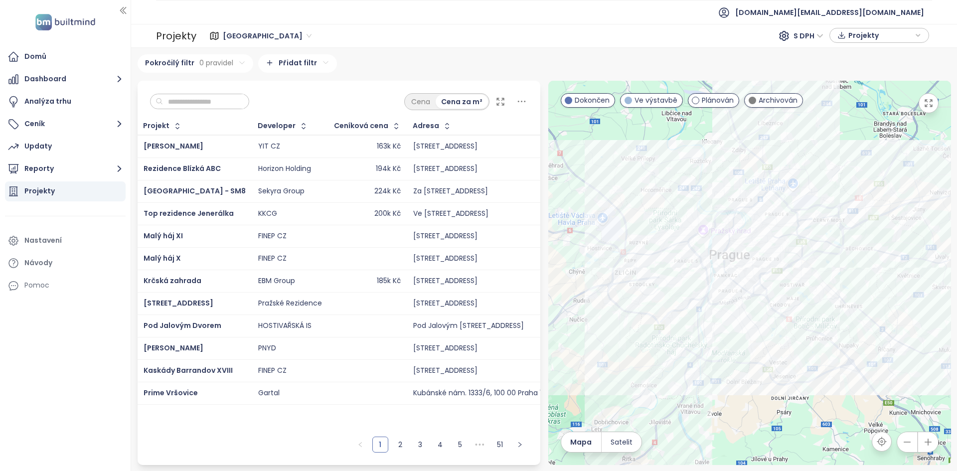
click at [215, 99] on input "text" at bounding box center [203, 101] width 81 height 15
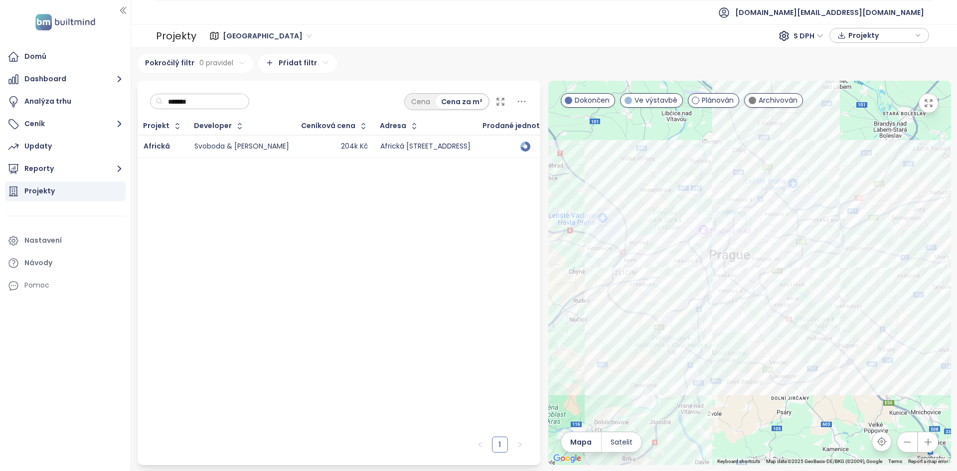
click at [296, 150] on td "204k Kč" at bounding box center [335, 146] width 79 height 23
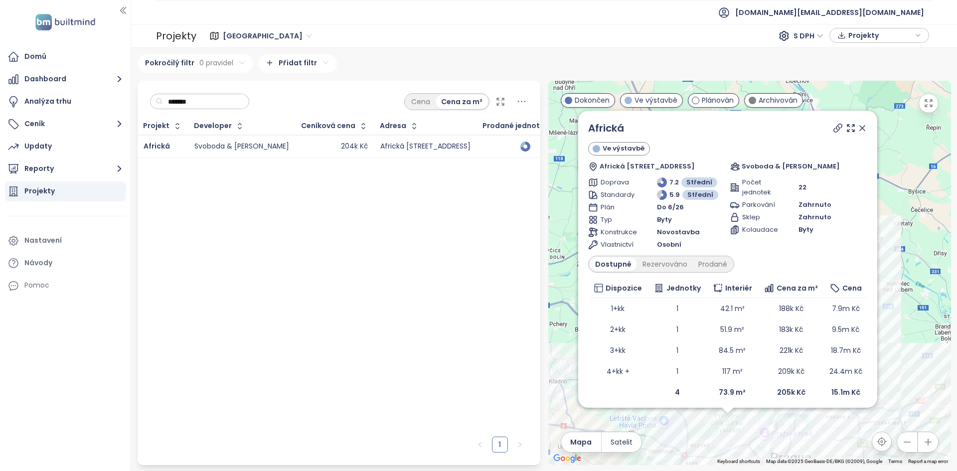
click at [710, 434] on div "Africká Ve výstavbě Africká 341/27, 160 00 [GEOGRAPHIC_DATA] 6-[GEOGRAPHIC_DATA…" at bounding box center [749, 273] width 403 height 384
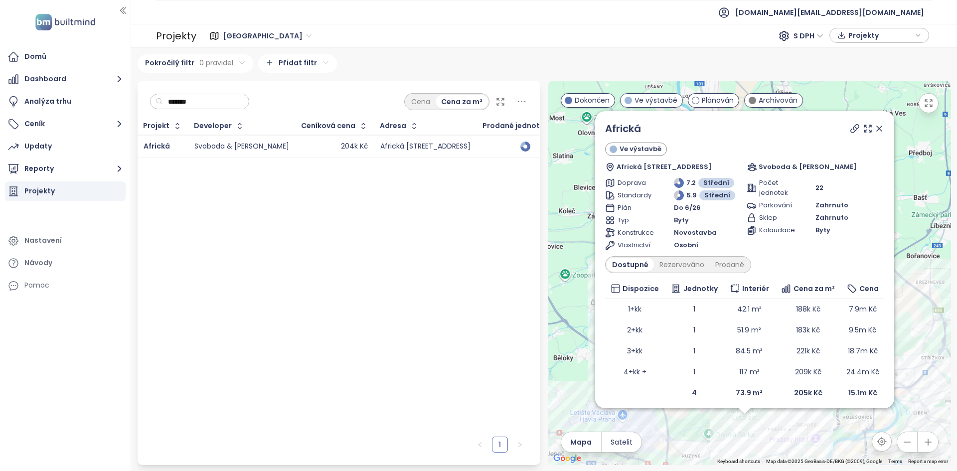
click at [716, 434] on div "Africká Ve výstavbě Africká 341/27, 160 00 [GEOGRAPHIC_DATA] 6-[GEOGRAPHIC_DATA…" at bounding box center [749, 273] width 403 height 384
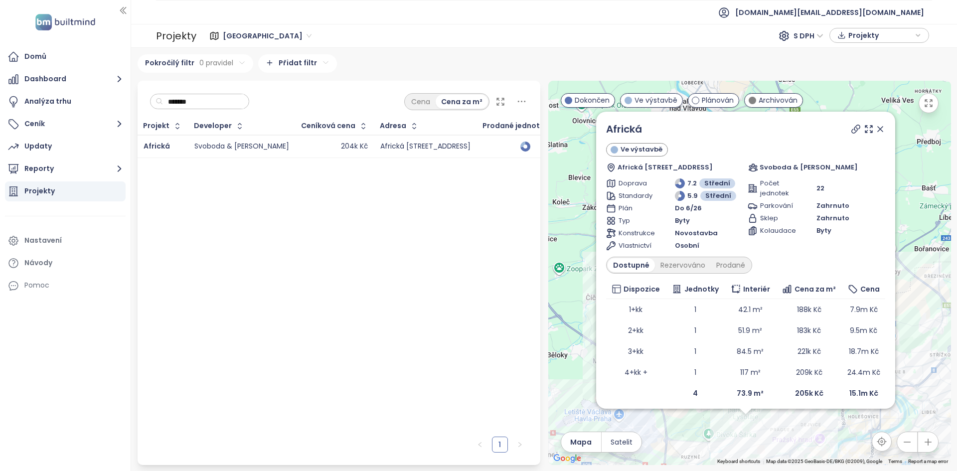
click at [716, 434] on div "Africká Ve výstavbě Africká 341/27, 160 00 [GEOGRAPHIC_DATA] 6-[GEOGRAPHIC_DATA…" at bounding box center [749, 273] width 403 height 384
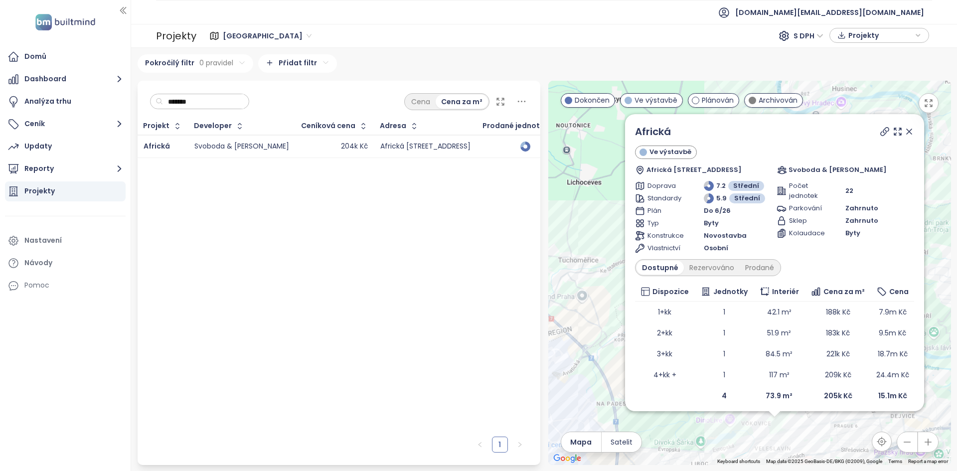
click at [747, 438] on div "Africká Ve výstavbě Africká 341/27, 160 00 [GEOGRAPHIC_DATA] 6-[GEOGRAPHIC_DATA…" at bounding box center [749, 273] width 403 height 384
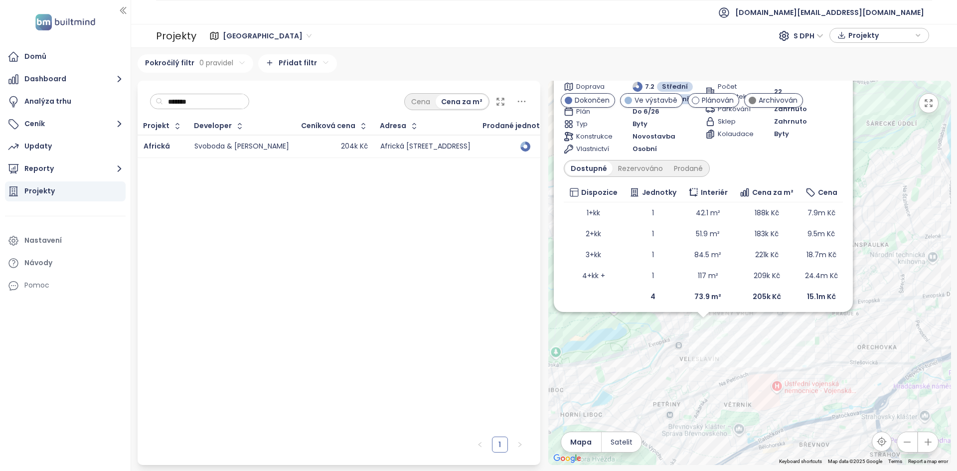
drag, startPoint x: 726, startPoint y: 415, endPoint x: 659, endPoint y: 335, distance: 105.1
click at [659, 335] on div "Africká Ve výstavbě Africká 341/27, 160 00 [GEOGRAPHIC_DATA] 6-[GEOGRAPHIC_DATA…" at bounding box center [749, 273] width 403 height 384
click at [930, 99] on icon "button" at bounding box center [929, 103] width 10 height 10
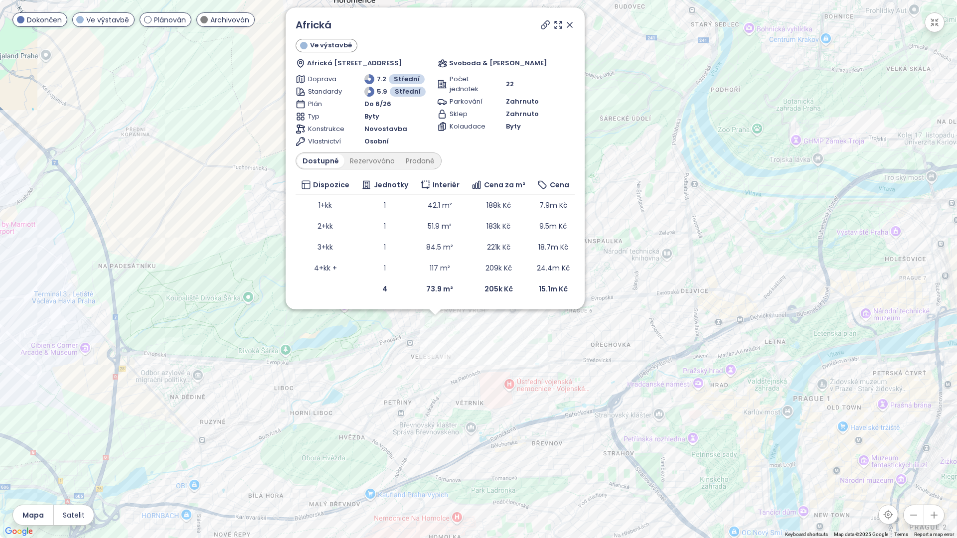
click at [428, 347] on div "Africká Ve výstavbě Africká 341/27, 160 00 [GEOGRAPHIC_DATA] 6-[GEOGRAPHIC_DATA…" at bounding box center [478, 269] width 957 height 538
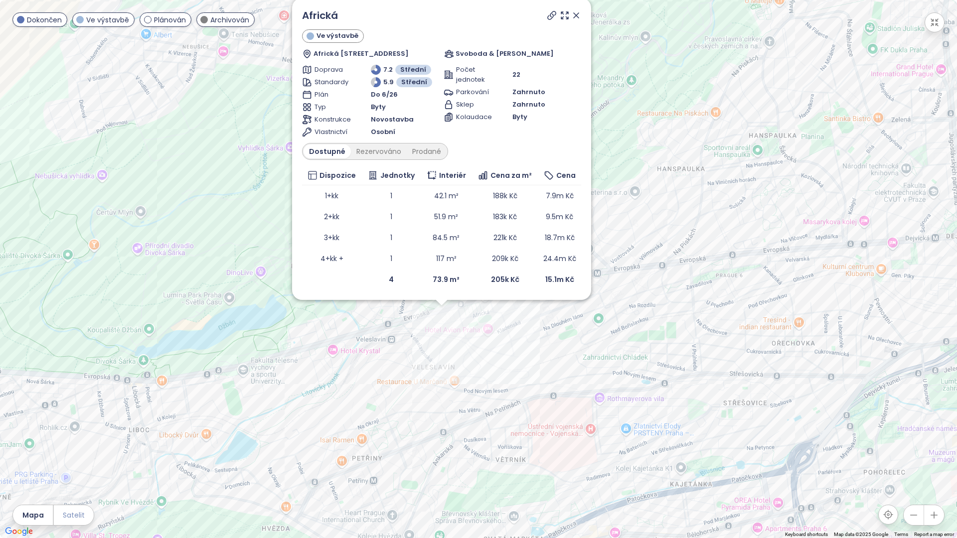
click at [74, 471] on span "Satelit" at bounding box center [74, 515] width 22 height 11
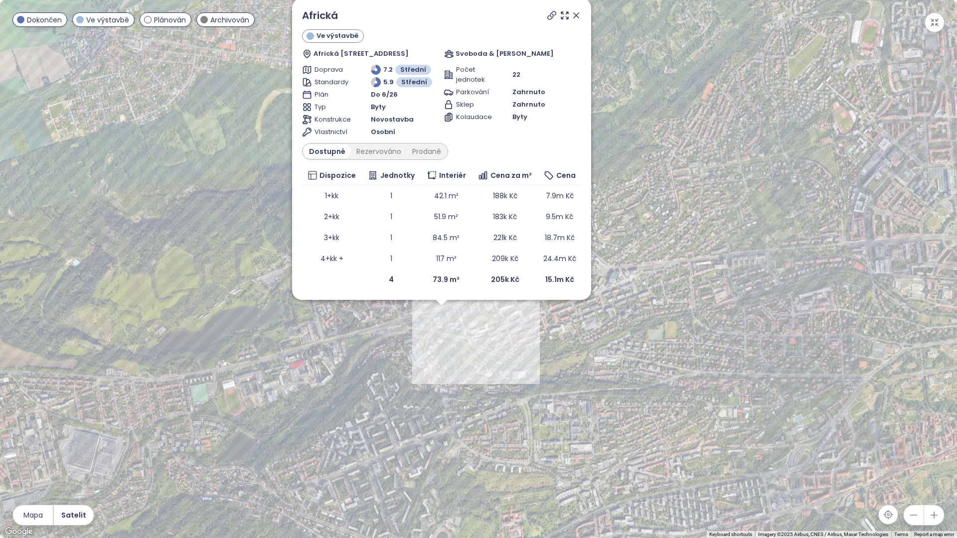
click at [460, 341] on div "Africká Ve výstavbě Africká 341/27, 160 00 [GEOGRAPHIC_DATA] 6-[GEOGRAPHIC_DATA…" at bounding box center [478, 269] width 957 height 538
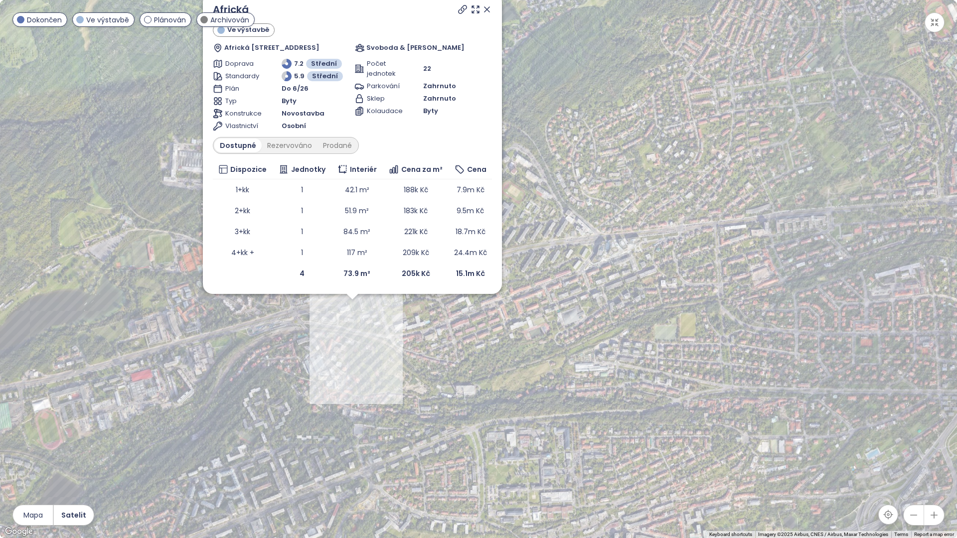
drag, startPoint x: 466, startPoint y: 351, endPoint x: 440, endPoint y: 354, distance: 26.2
click at [440, 354] on div "Africká Ve výstavbě Africká 341/27, 160 00 [GEOGRAPHIC_DATA] 6-[GEOGRAPHIC_DATA…" at bounding box center [478, 269] width 957 height 538
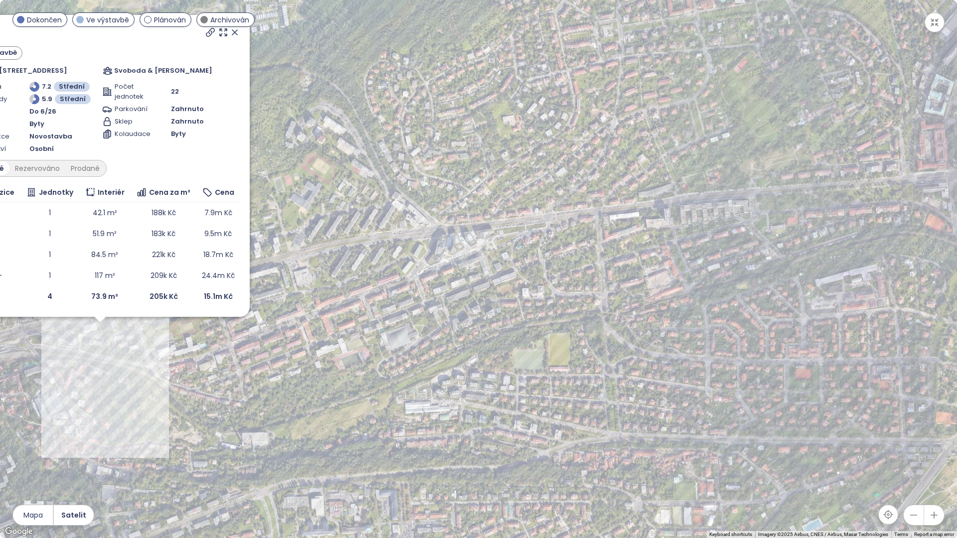
drag, startPoint x: 703, startPoint y: 344, endPoint x: 580, endPoint y: 356, distance: 122.8
click at [580, 356] on div "Africká Ve výstavbě Africká 341/27, 160 00 [GEOGRAPHIC_DATA] 6-[GEOGRAPHIC_DATA…" at bounding box center [478, 269] width 957 height 538
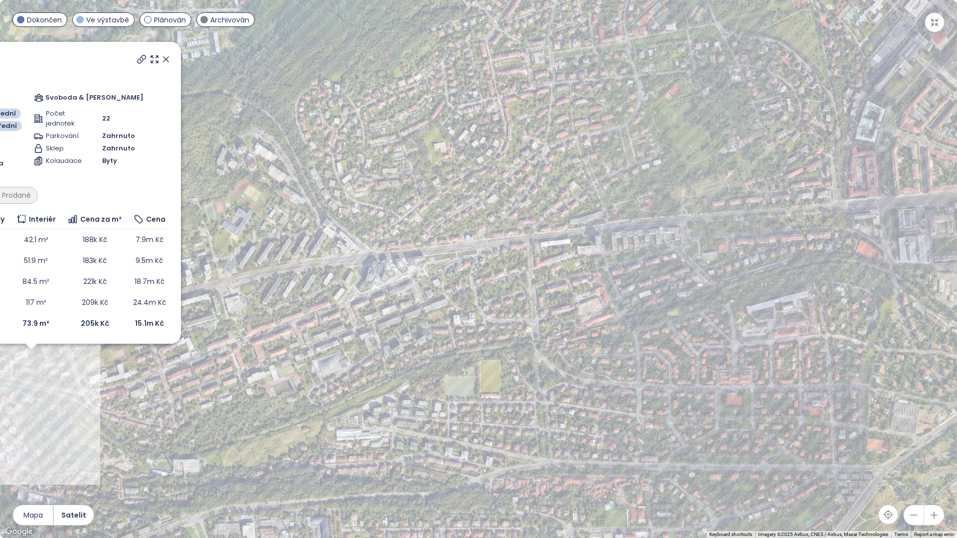
drag, startPoint x: 643, startPoint y: 356, endPoint x: 572, endPoint y: 384, distance: 75.6
click at [572, 384] on div "Africká Ve výstavbě Africká 341/27, 160 00 [GEOGRAPHIC_DATA] 6-[GEOGRAPHIC_DATA…" at bounding box center [478, 269] width 957 height 538
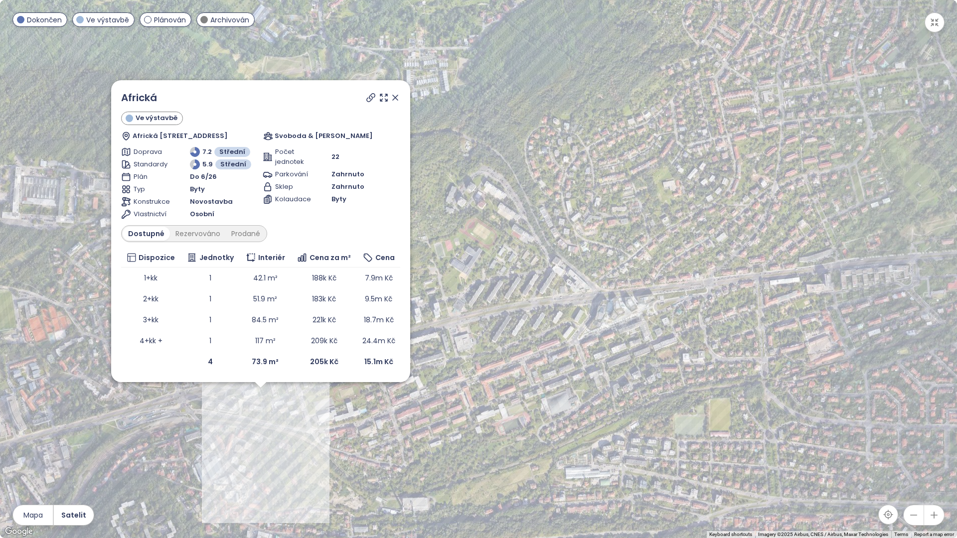
drag, startPoint x: 632, startPoint y: 327, endPoint x: 822, endPoint y: 347, distance: 191.0
click at [822, 347] on div "Africká Ve výstavbě Africká 341/27, 160 00 [GEOGRAPHIC_DATA] 6-[GEOGRAPHIC_DATA…" at bounding box center [478, 269] width 957 height 538
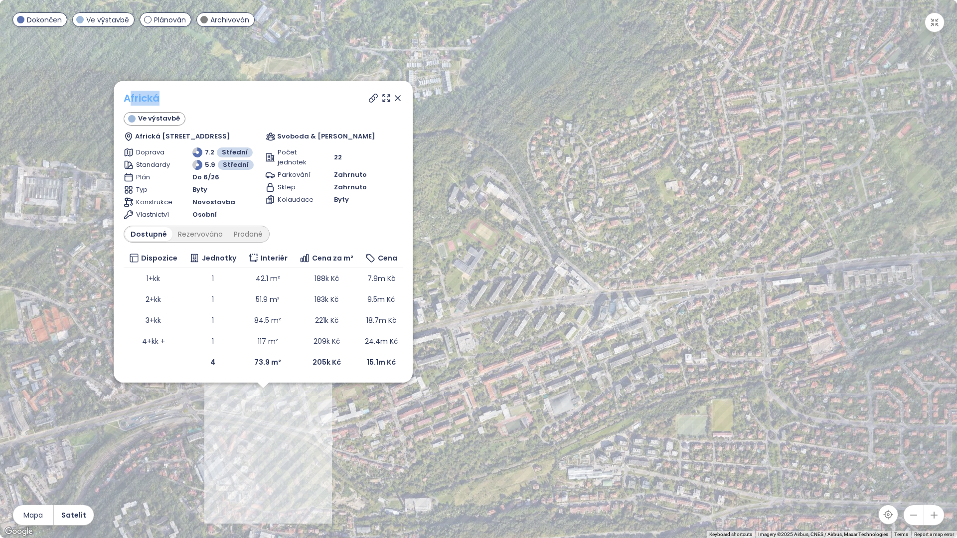
drag, startPoint x: 174, startPoint y: 93, endPoint x: 129, endPoint y: 97, distance: 45.1
click at [128, 98] on div "Africká" at bounding box center [263, 98] width 279 height 15
click at [932, 24] on icon "button" at bounding box center [934, 22] width 7 height 7
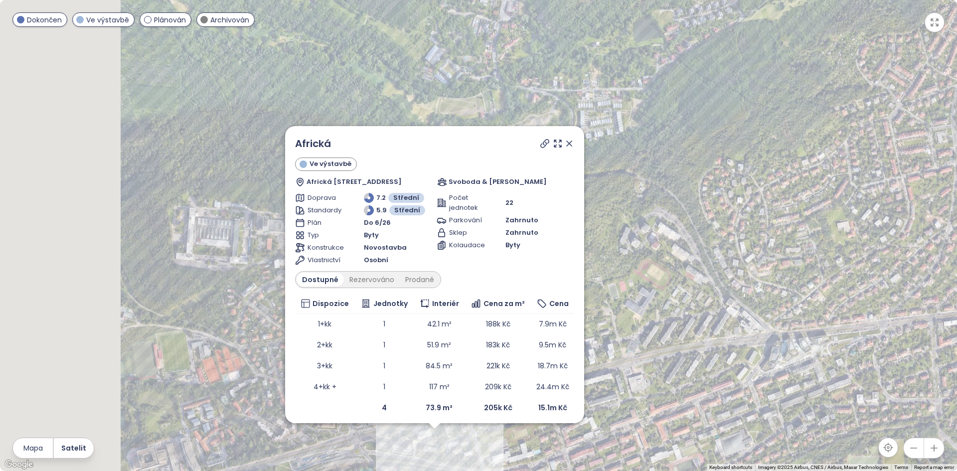
drag, startPoint x: 786, startPoint y: 205, endPoint x: 955, endPoint y: 275, distance: 182.9
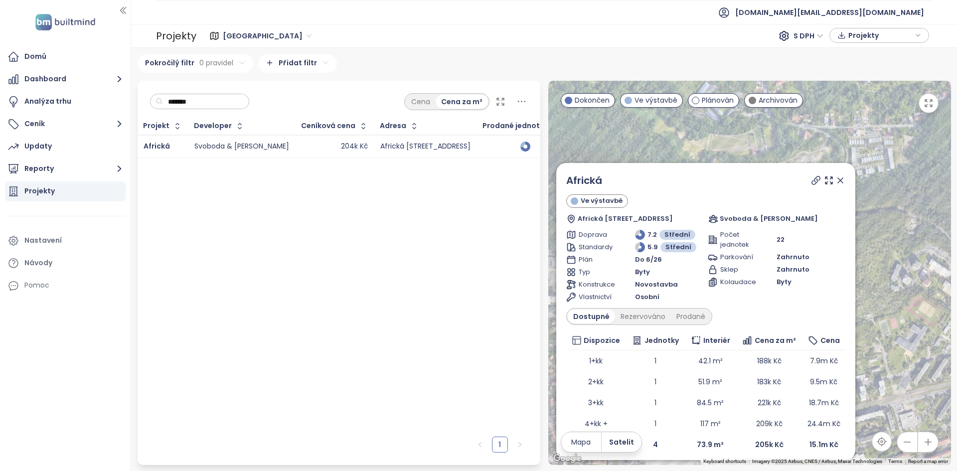
click at [957, 277] on div "[GEOGRAPHIC_DATA] 612 projektů Area [GEOGRAPHIC_DATA] 232 projektů Area [GEOGRA…" at bounding box center [544, 259] width 826 height 423
click at [811, 182] on icon at bounding box center [816, 179] width 10 height 10
drag, startPoint x: 831, startPoint y: 180, endPoint x: 898, endPoint y: 108, distance: 98.8
click at [836, 179] on icon at bounding box center [841, 179] width 10 height 10
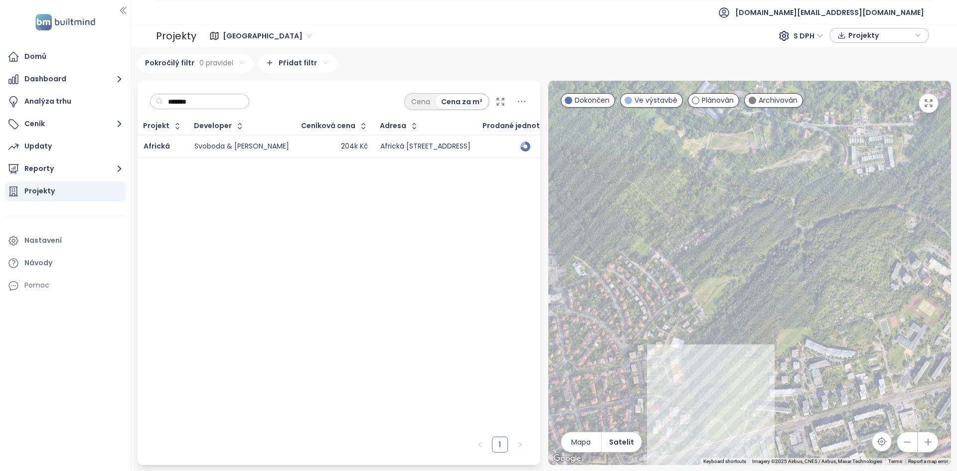
click at [932, 102] on icon "button" at bounding box center [929, 103] width 10 height 10
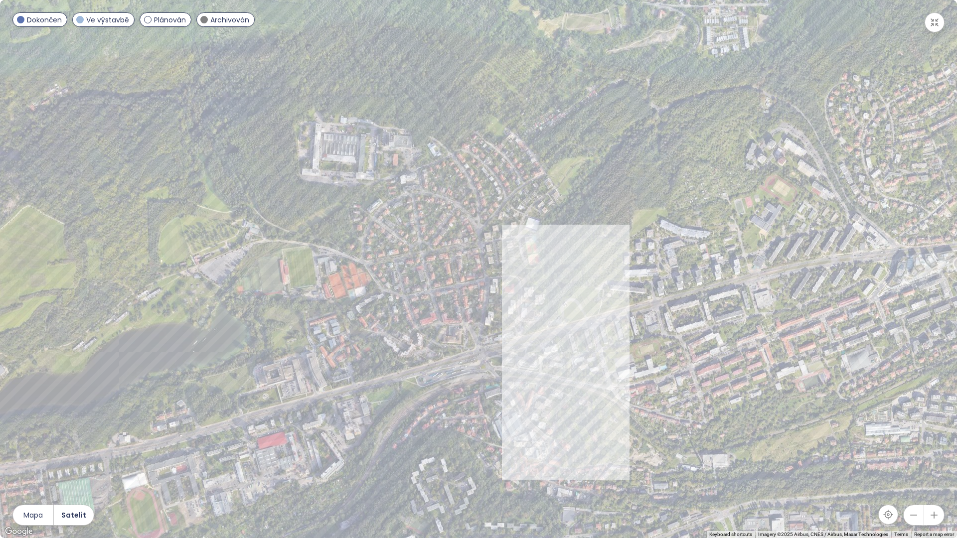
drag, startPoint x: 505, startPoint y: 431, endPoint x: 631, endPoint y: 314, distance: 172.2
click at [631, 314] on div at bounding box center [478, 269] width 957 height 538
click at [557, 388] on div at bounding box center [478, 269] width 957 height 538
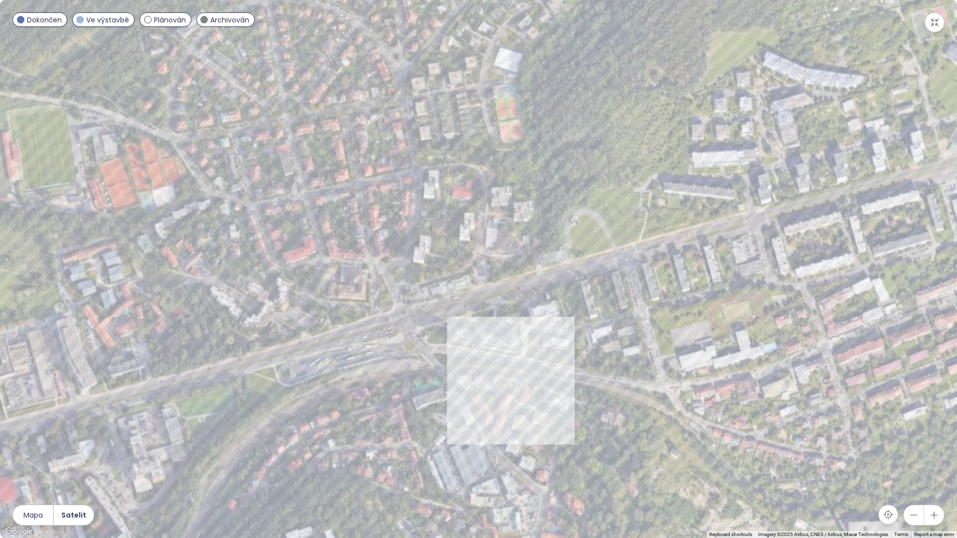
click at [557, 388] on div at bounding box center [478, 269] width 957 height 538
click at [557, 356] on div at bounding box center [478, 269] width 957 height 538
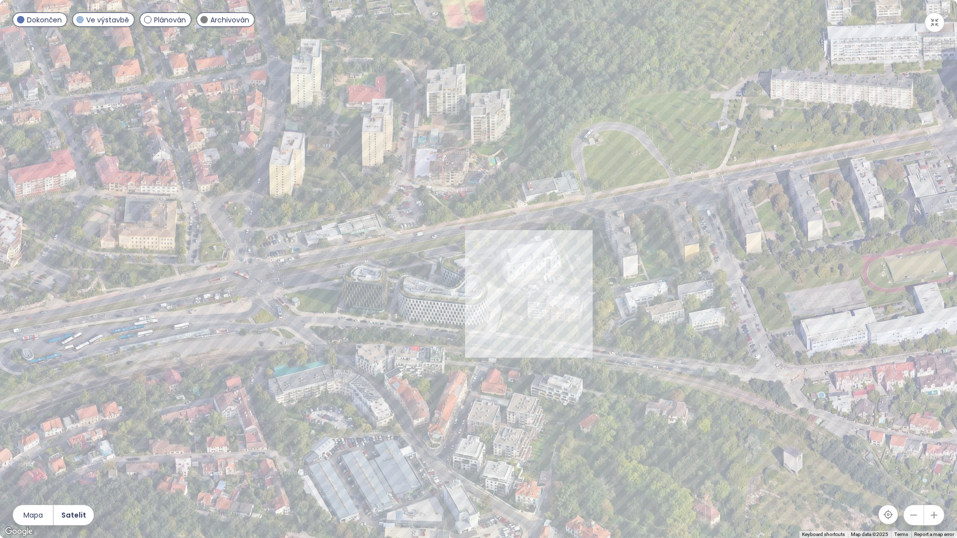
click at [533, 322] on div at bounding box center [478, 269] width 957 height 538
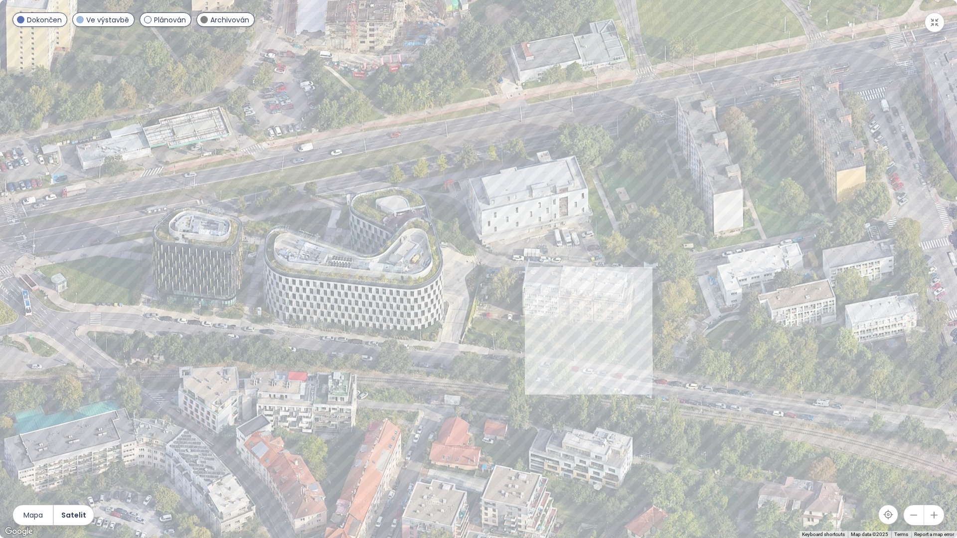
click at [584, 345] on div at bounding box center [478, 269] width 957 height 538
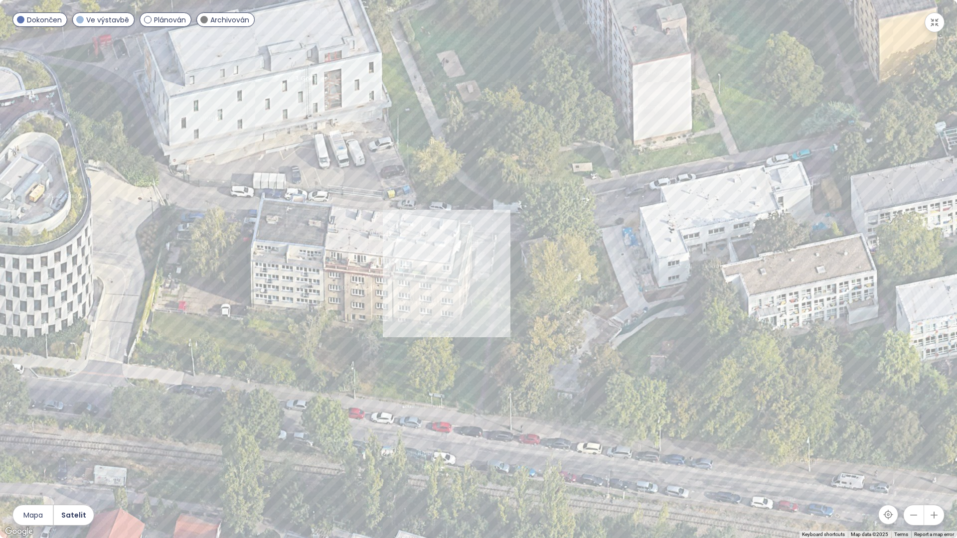
drag, startPoint x: 489, startPoint y: 345, endPoint x: 393, endPoint y: 328, distance: 97.3
click at [393, 328] on div at bounding box center [478, 269] width 957 height 538
drag, startPoint x: 934, startPoint y: 25, endPoint x: 465, endPoint y: 144, distance: 484.0
click at [934, 24] on icon "button" at bounding box center [935, 22] width 10 height 10
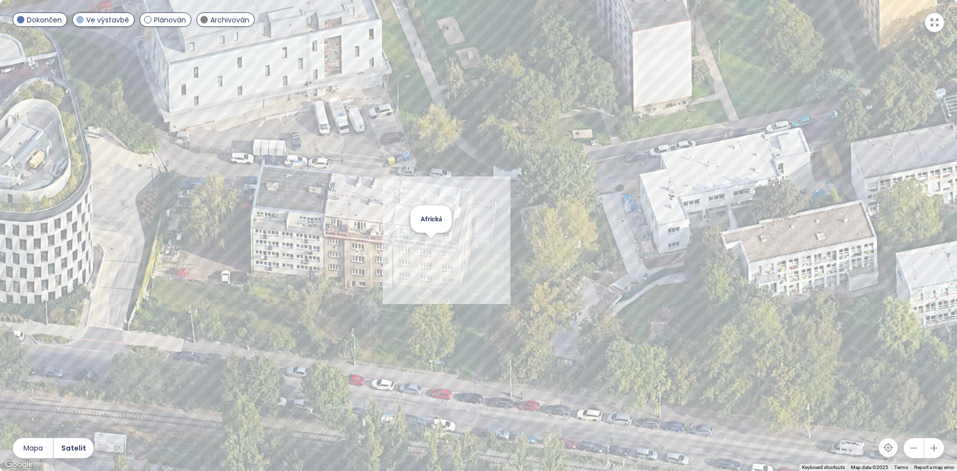
click at [699, 278] on div "Africká" at bounding box center [478, 235] width 957 height 471
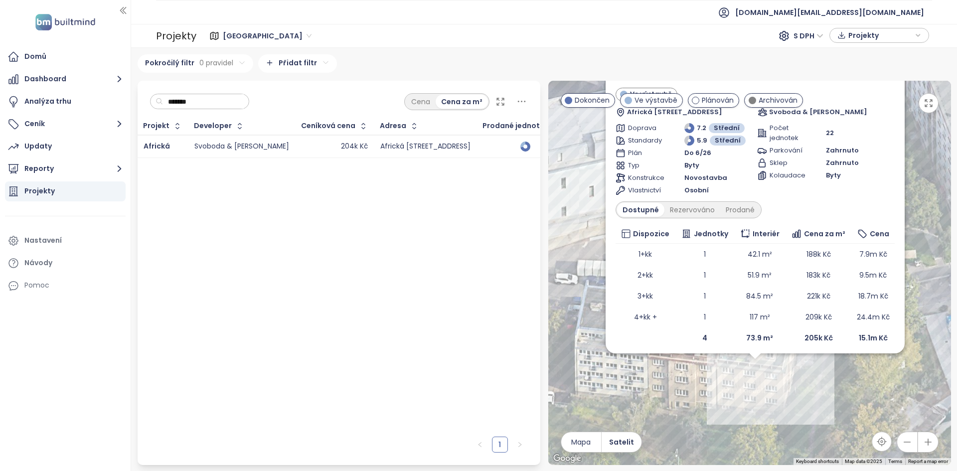
drag, startPoint x: 819, startPoint y: 281, endPoint x: 826, endPoint y: 397, distance: 116.4
click at [826, 398] on div "Africká Ve výstavbě Africká 341/27, 160 00 [GEOGRAPHIC_DATA] 6-[GEOGRAPHIC_DATA…" at bounding box center [749, 273] width 403 height 384
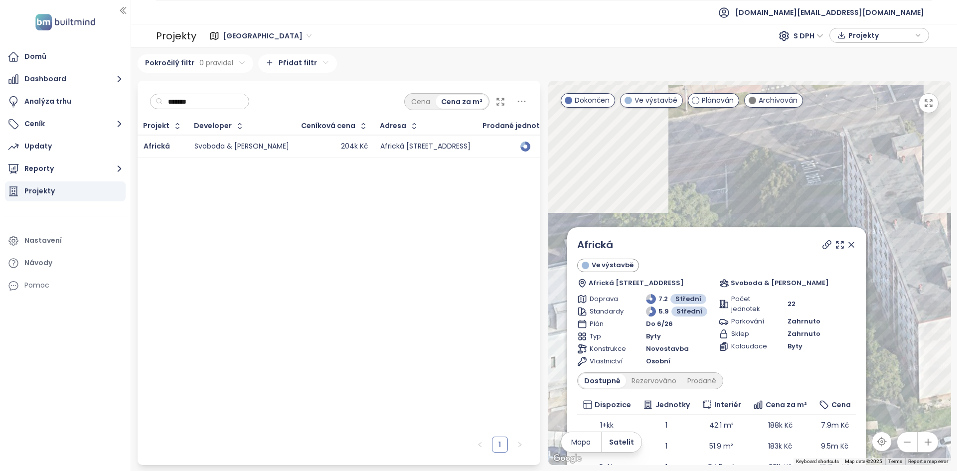
drag, startPoint x: 907, startPoint y: 157, endPoint x: 868, endPoint y: 326, distance: 173.6
click at [869, 334] on div "Africká Ve výstavbě Africká 341/27, 160 00 [GEOGRAPHIC_DATA] 6-[GEOGRAPHIC_DATA…" at bounding box center [749, 273] width 403 height 384
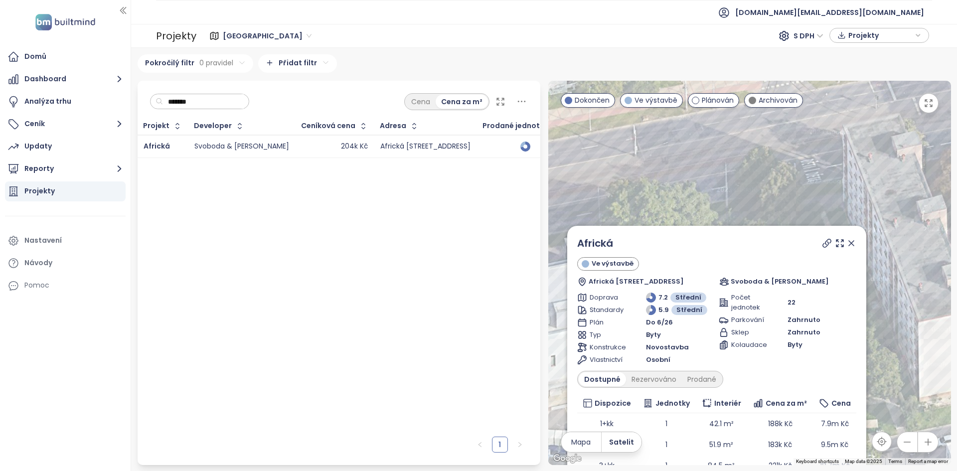
click at [849, 243] on icon at bounding box center [851, 243] width 5 height 5
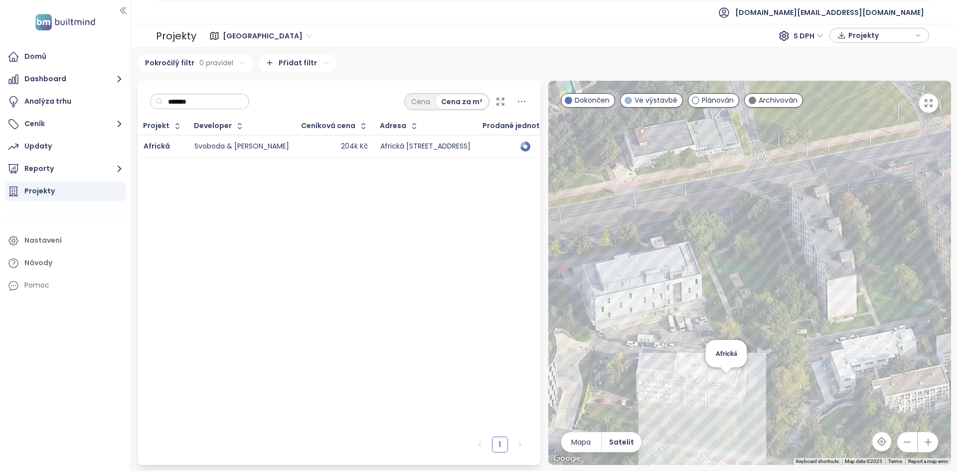
click at [729, 380] on div "Africká" at bounding box center [749, 273] width 403 height 384
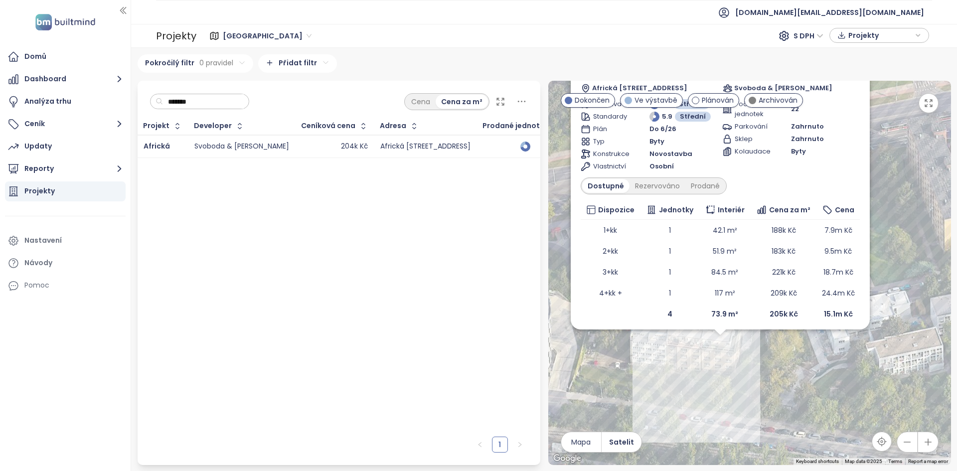
drag, startPoint x: 743, startPoint y: 365, endPoint x: 714, endPoint y: 446, distance: 86.0
click at [714, 449] on div "Africká Ve výstavbě Africká 341/27, 160 00 [GEOGRAPHIC_DATA] 6-[GEOGRAPHIC_DATA…" at bounding box center [749, 273] width 403 height 384
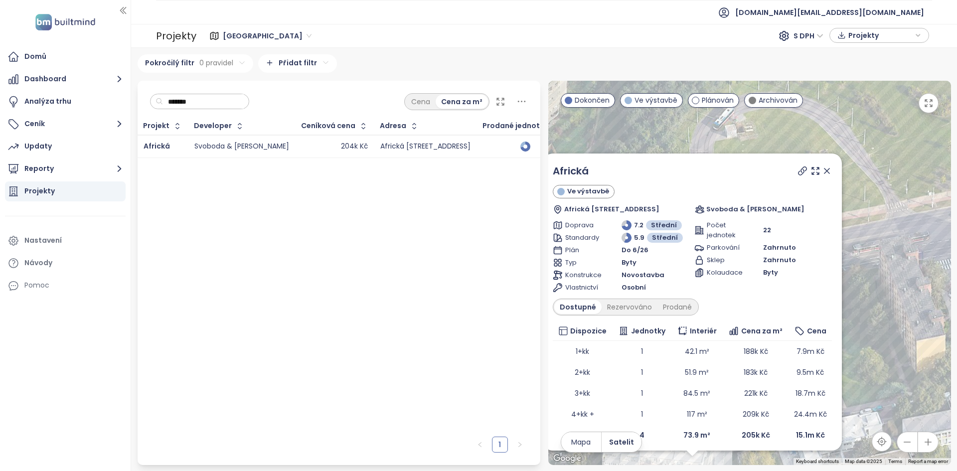
drag, startPoint x: 901, startPoint y: 247, endPoint x: 873, endPoint y: 371, distance: 127.3
click at [873, 372] on div "Africká Ve výstavbě Africká 341/27, 160 00 [GEOGRAPHIC_DATA] 6-[GEOGRAPHIC_DATA…" at bounding box center [749, 273] width 403 height 384
drag, startPoint x: 822, startPoint y: 170, endPoint x: 797, endPoint y: 144, distance: 36.3
click at [798, 144] on div "Africká Ve výstavbě Africká 341/27, 160 00 [GEOGRAPHIC_DATA] 6-[GEOGRAPHIC_DATA…" at bounding box center [749, 273] width 403 height 384
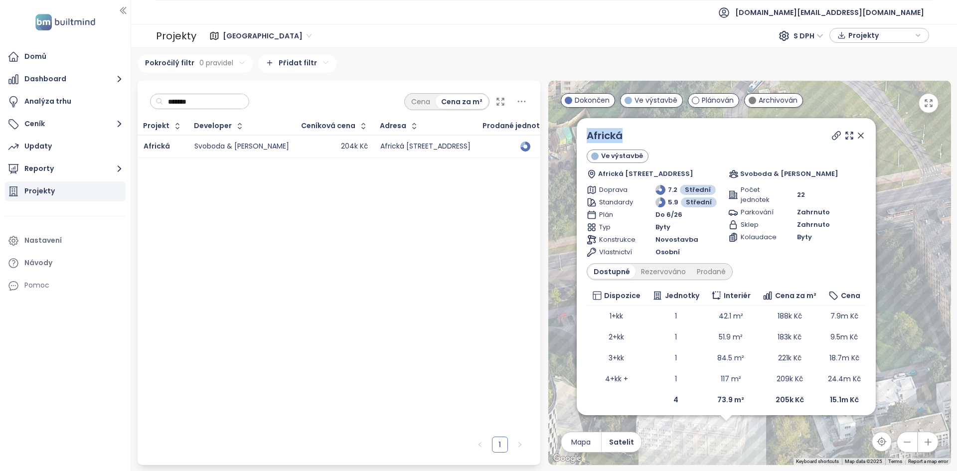
drag, startPoint x: 875, startPoint y: 242, endPoint x: 900, endPoint y: 223, distance: 31.0
click at [900, 223] on div "Africká Ve výstavbě Africká 341/27, 160 00 [GEOGRAPHIC_DATA] 6-[GEOGRAPHIC_DATA…" at bounding box center [749, 273] width 403 height 384
click at [859, 136] on icon at bounding box center [861, 135] width 5 height 5
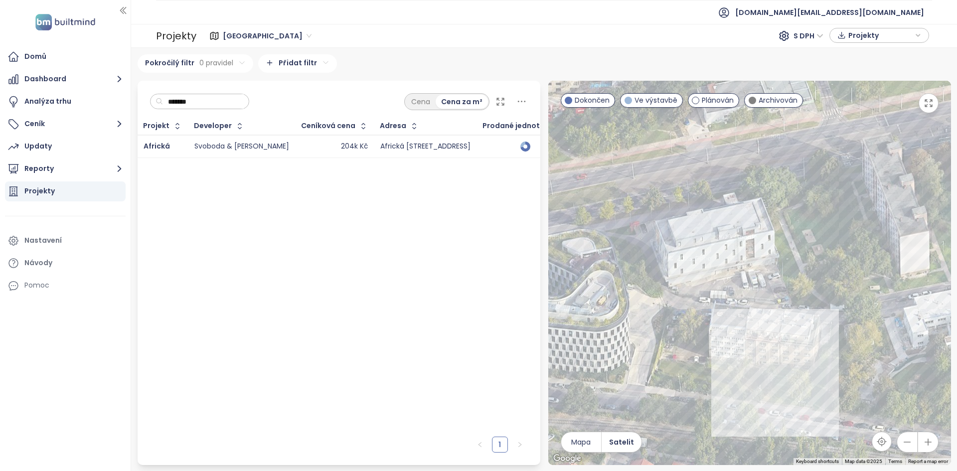
drag, startPoint x: 777, startPoint y: 328, endPoint x: 851, endPoint y: 236, distance: 118.1
click at [851, 236] on div at bounding box center [749, 273] width 403 height 384
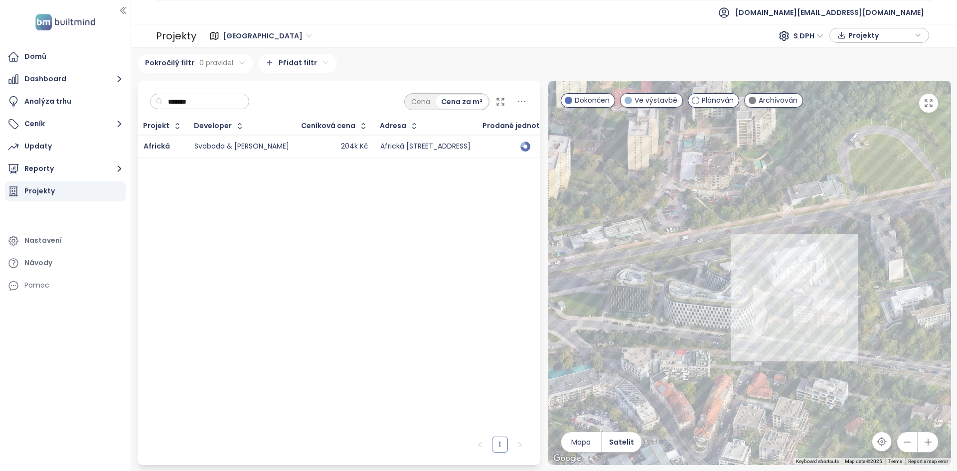
drag, startPoint x: 745, startPoint y: 332, endPoint x: 798, endPoint y: 315, distance: 54.9
click at [805, 318] on div at bounding box center [749, 273] width 403 height 384
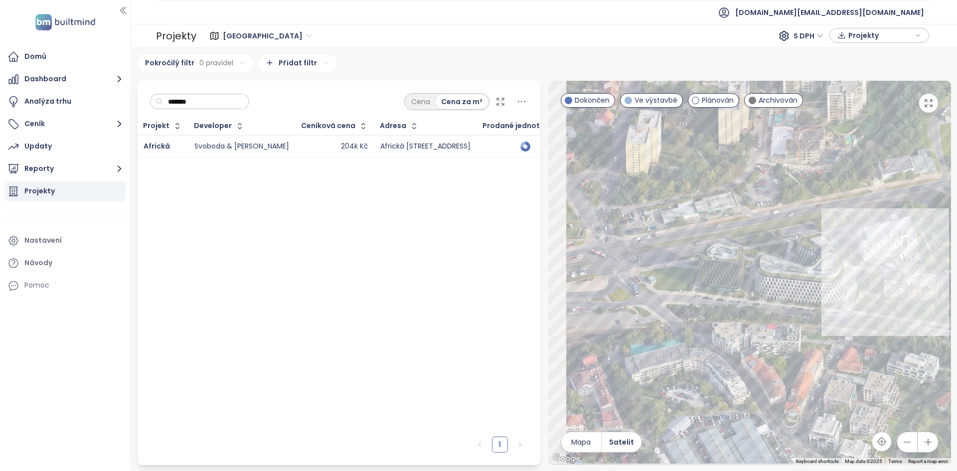
drag, startPoint x: 735, startPoint y: 271, endPoint x: 764, endPoint y: 267, distance: 29.8
click at [764, 267] on div at bounding box center [749, 273] width 403 height 384
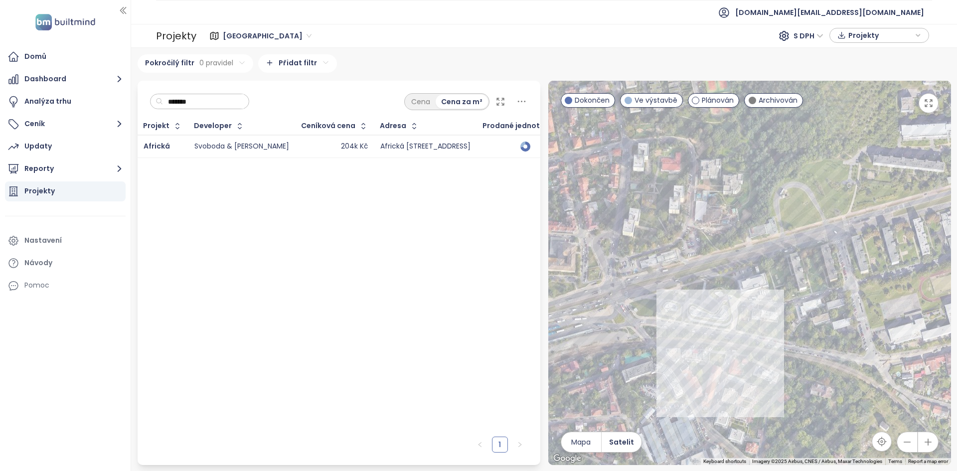
drag, startPoint x: 826, startPoint y: 271, endPoint x: 756, endPoint y: 302, distance: 75.9
click at [756, 302] on div at bounding box center [749, 273] width 403 height 384
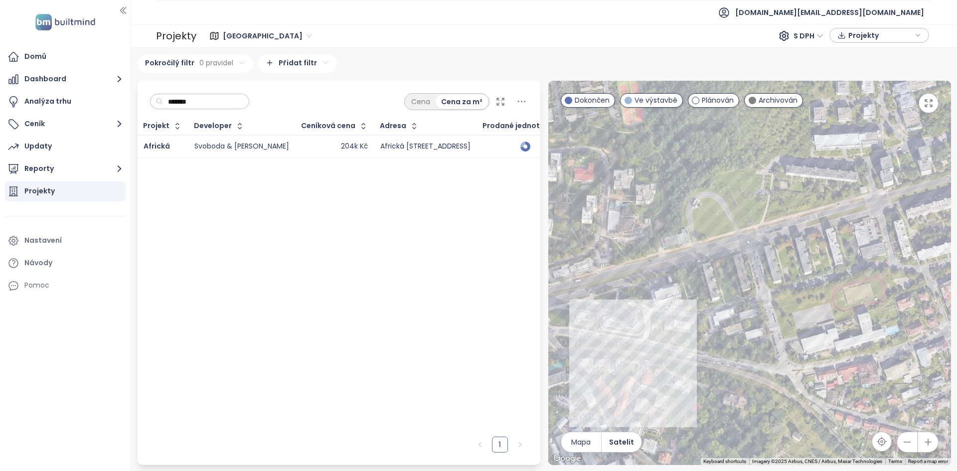
drag, startPoint x: 801, startPoint y: 256, endPoint x: 709, endPoint y: 272, distance: 93.6
click at [709, 272] on div at bounding box center [749, 273] width 403 height 384
click at [703, 286] on div at bounding box center [749, 273] width 403 height 384
click at [702, 285] on div at bounding box center [749, 273] width 403 height 384
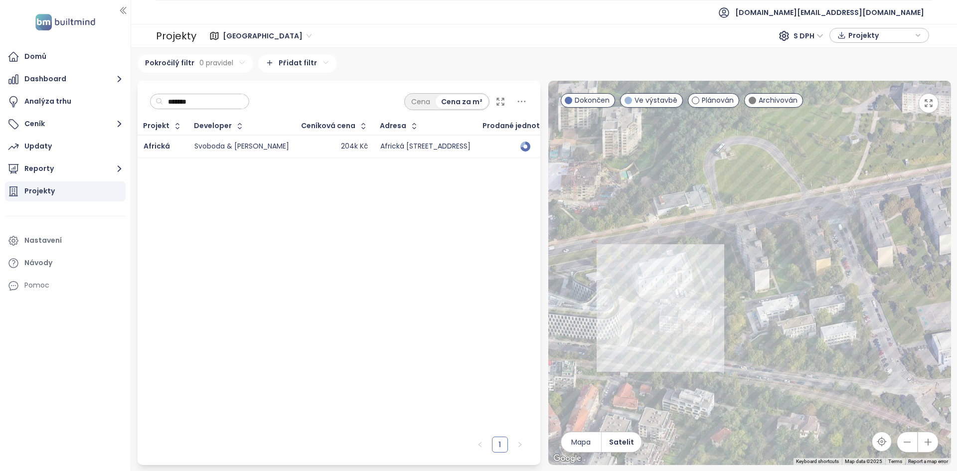
drag, startPoint x: 699, startPoint y: 343, endPoint x: 733, endPoint y: 329, distance: 37.4
click at [733, 329] on div at bounding box center [749, 273] width 403 height 384
click at [188, 100] on input "*******" at bounding box center [203, 101] width 81 height 15
click at [297, 142] on div "113k Kč" at bounding box center [309, 147] width 66 height 12
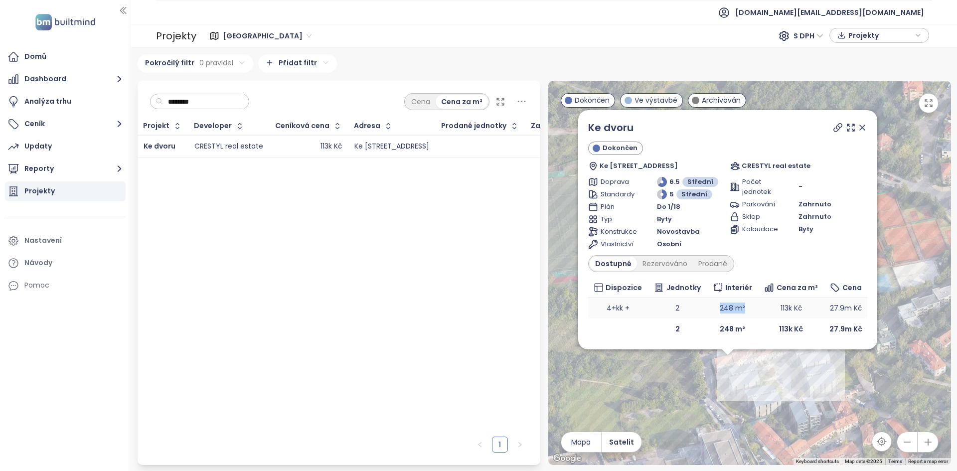
drag, startPoint x: 748, startPoint y: 309, endPoint x: 718, endPoint y: 305, distance: 30.2
click at [718, 305] on td "248 m²" at bounding box center [732, 308] width 51 height 21
drag, startPoint x: 602, startPoint y: 305, endPoint x: 637, endPoint y: 304, distance: 35.4
click at [637, 304] on td "4+kk +" at bounding box center [618, 308] width 60 height 21
click at [869, 312] on div "Ke dvoru Dokončen Ke Dvoru 18/35, 160 00 [GEOGRAPHIC_DATA], [GEOGRAPHIC_DATA] C…" at bounding box center [727, 229] width 299 height 239
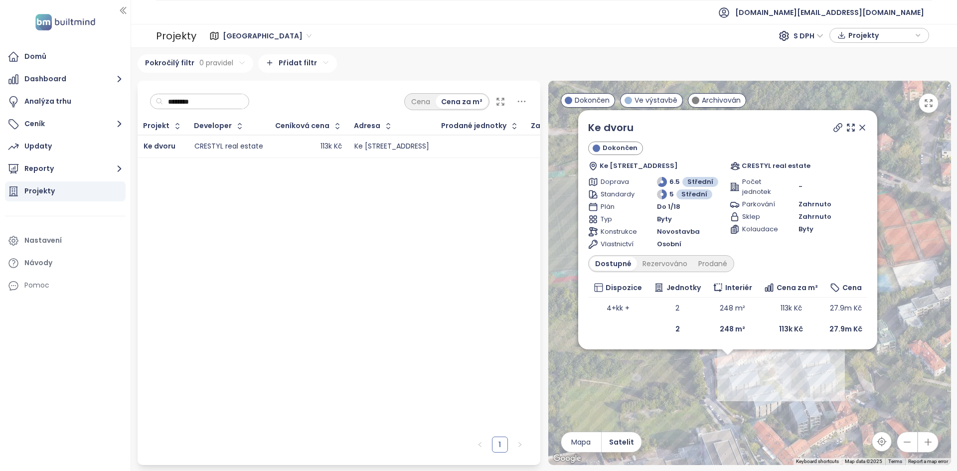
click at [863, 129] on icon at bounding box center [863, 128] width 10 height 10
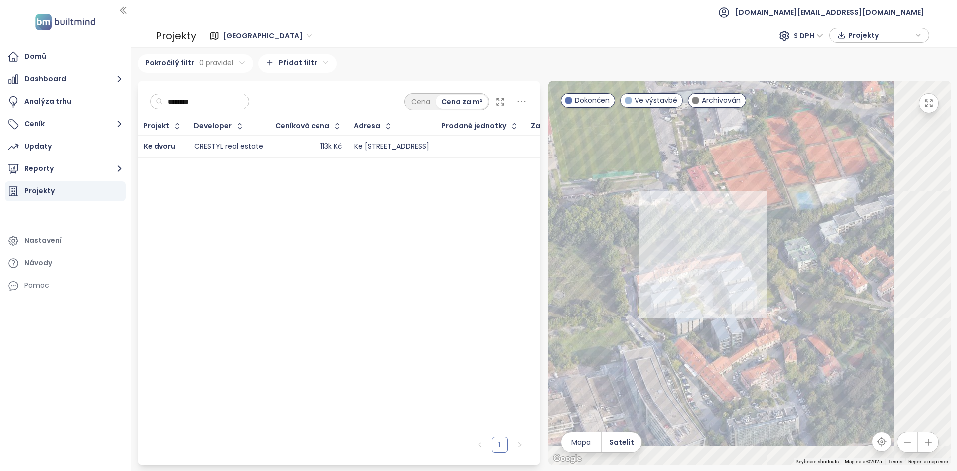
drag, startPoint x: 797, startPoint y: 214, endPoint x: 747, endPoint y: 174, distance: 64.5
click at [747, 174] on div at bounding box center [749, 273] width 403 height 384
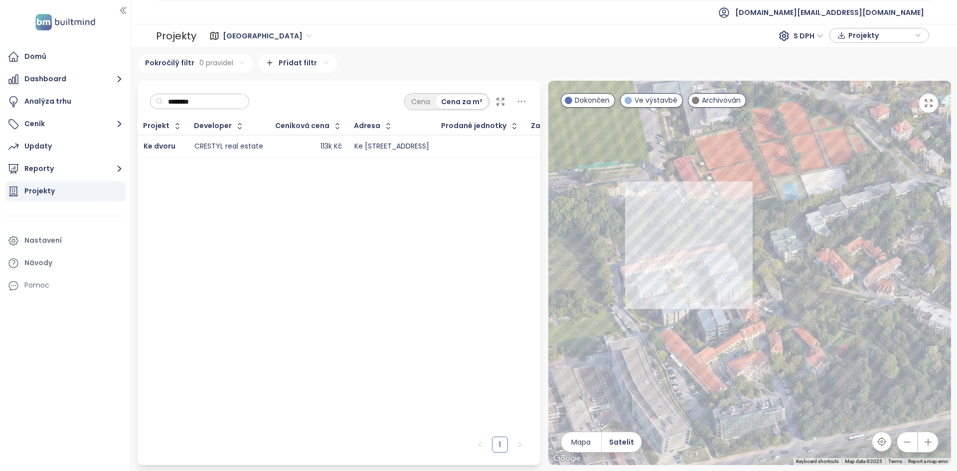
click at [926, 99] on icon "button" at bounding box center [929, 103] width 10 height 10
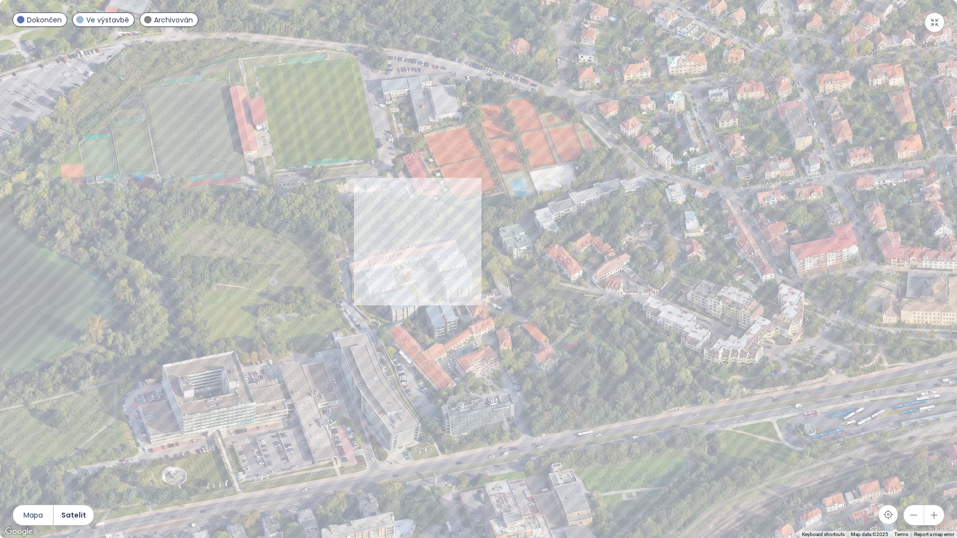
click at [918, 471] on icon "button" at bounding box center [914, 516] width 10 height 10
click at [919, 471] on button "button" at bounding box center [914, 516] width 20 height 20
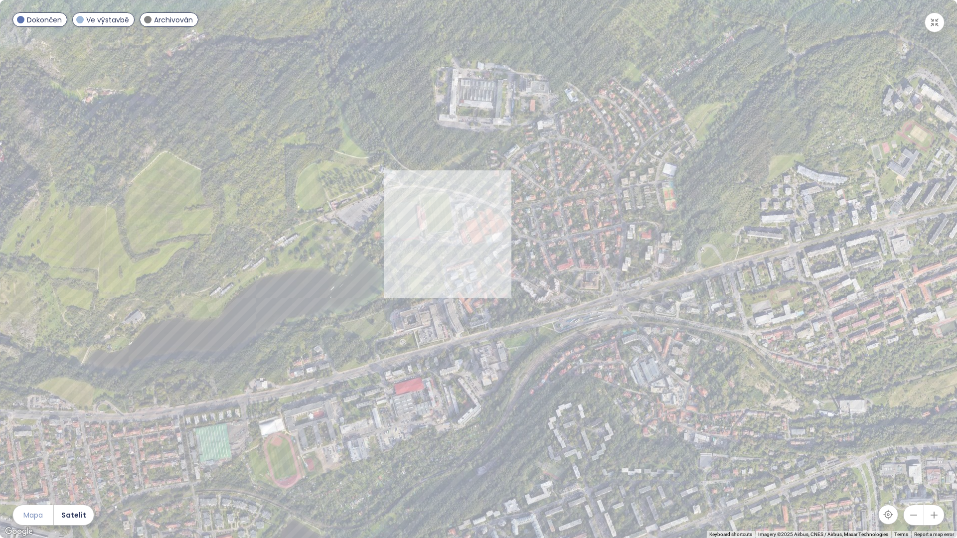
click at [37, 471] on span "Mapa" at bounding box center [32, 515] width 19 height 11
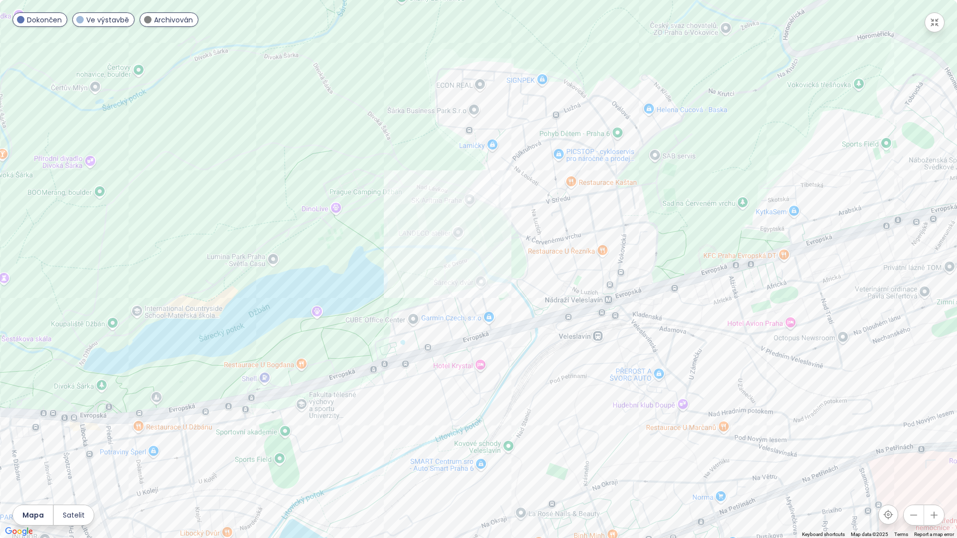
click at [446, 284] on div at bounding box center [478, 269] width 957 height 538
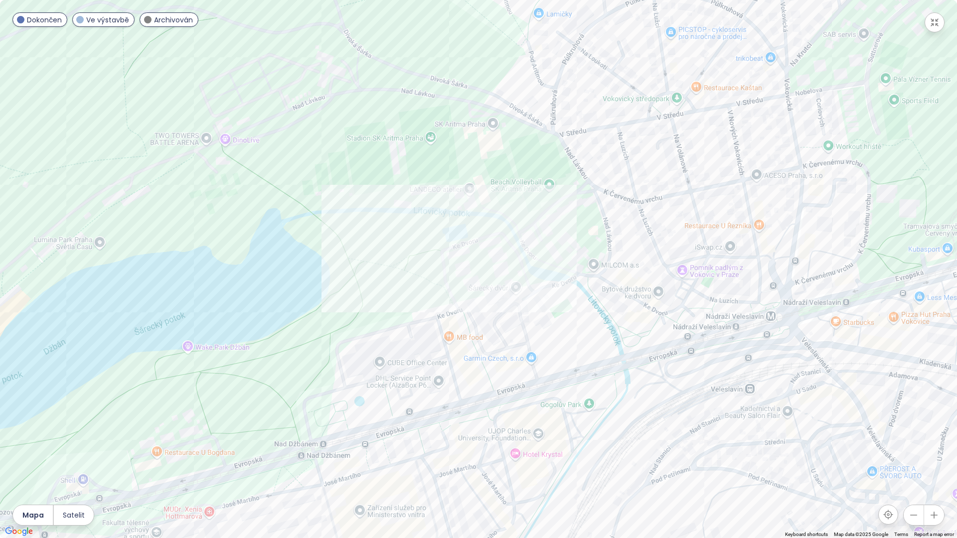
click at [446, 284] on div at bounding box center [478, 269] width 957 height 538
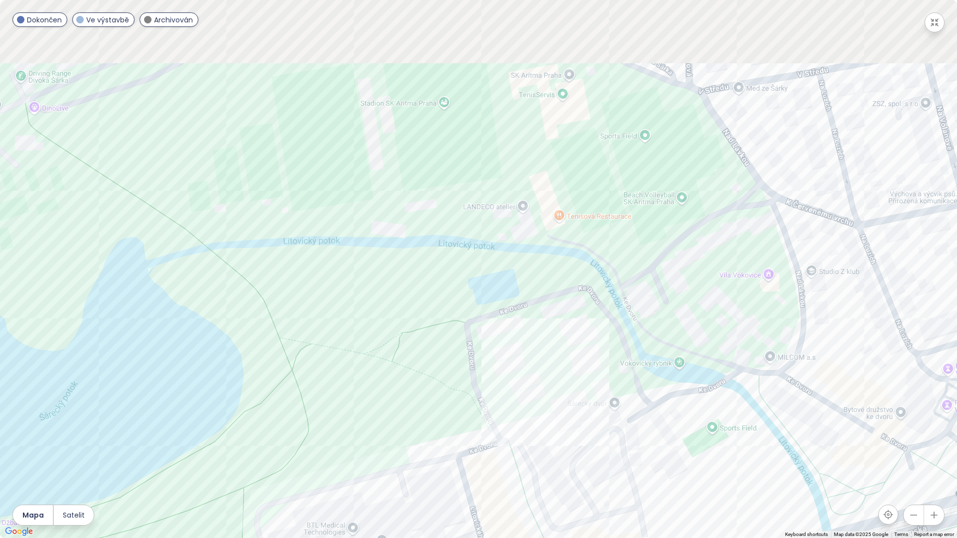
drag, startPoint x: 461, startPoint y: 258, endPoint x: 491, endPoint y: 364, distance: 110.3
click at [491, 364] on div at bounding box center [478, 269] width 957 height 538
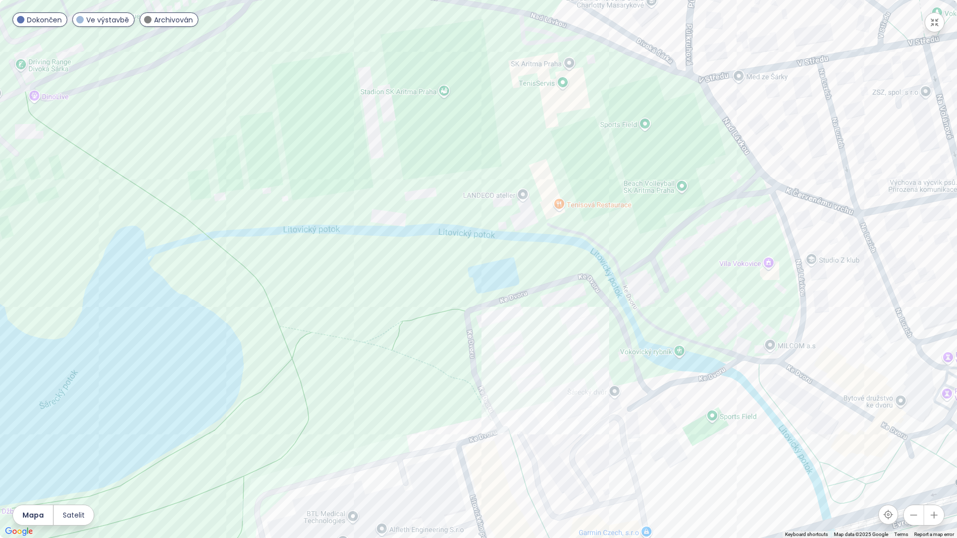
drag, startPoint x: 495, startPoint y: 334, endPoint x: 494, endPoint y: 324, distance: 10.6
click at [494, 324] on div at bounding box center [478, 269] width 957 height 538
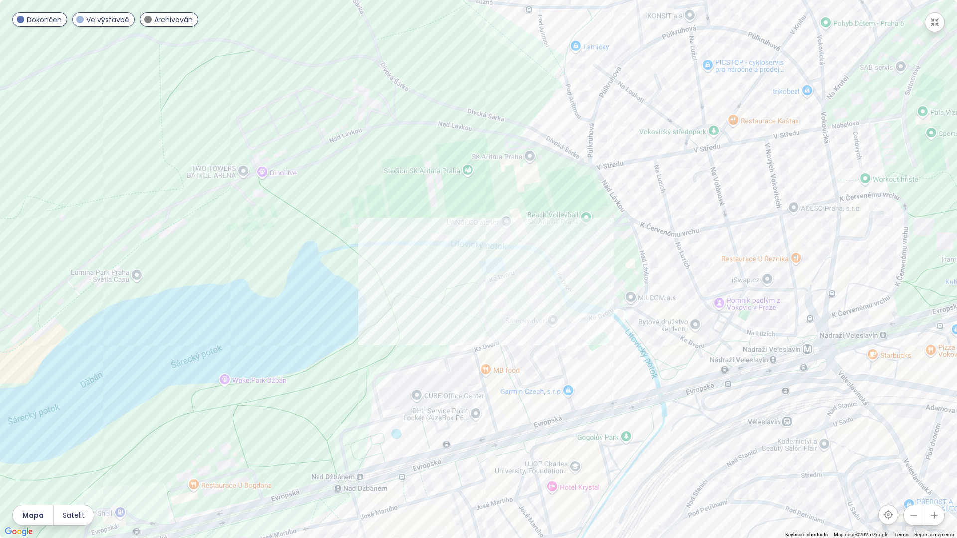
drag, startPoint x: 579, startPoint y: 355, endPoint x: 566, endPoint y: 339, distance: 21.3
click at [566, 339] on div at bounding box center [478, 269] width 957 height 538
click at [493, 278] on div "Ke dvoru" at bounding box center [478, 269] width 957 height 538
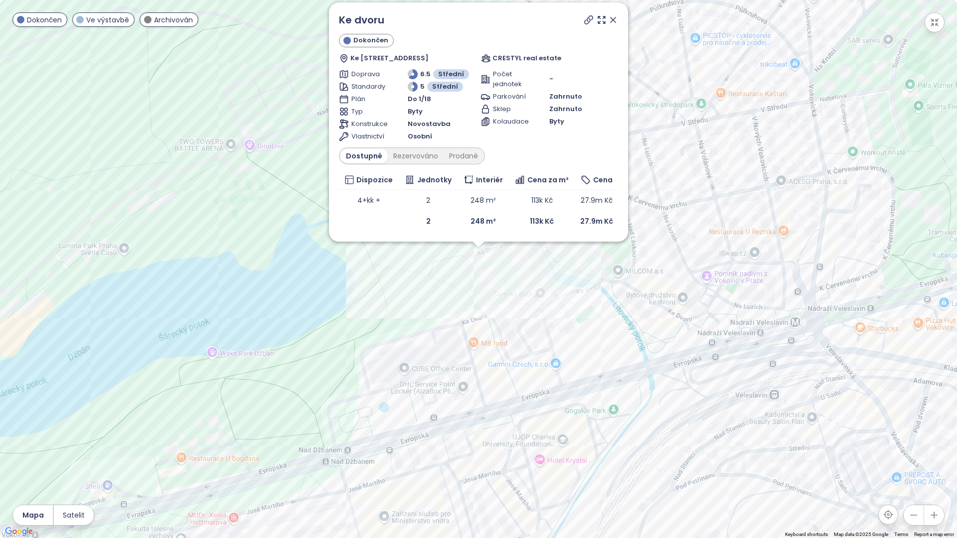
click at [931, 23] on icon "button" at bounding box center [935, 22] width 10 height 10
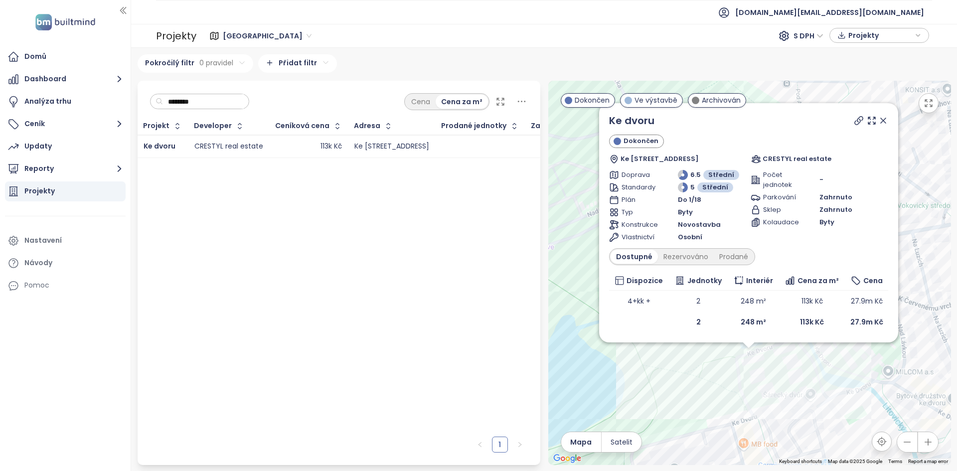
drag, startPoint x: 656, startPoint y: 347, endPoint x: 654, endPoint y: 416, distance: 69.3
click at [654, 417] on div "Ke dvoru Dokončen Ke Dvoru 18/35, 160 00 [GEOGRAPHIC_DATA], [GEOGRAPHIC_DATA] C…" at bounding box center [749, 273] width 403 height 384
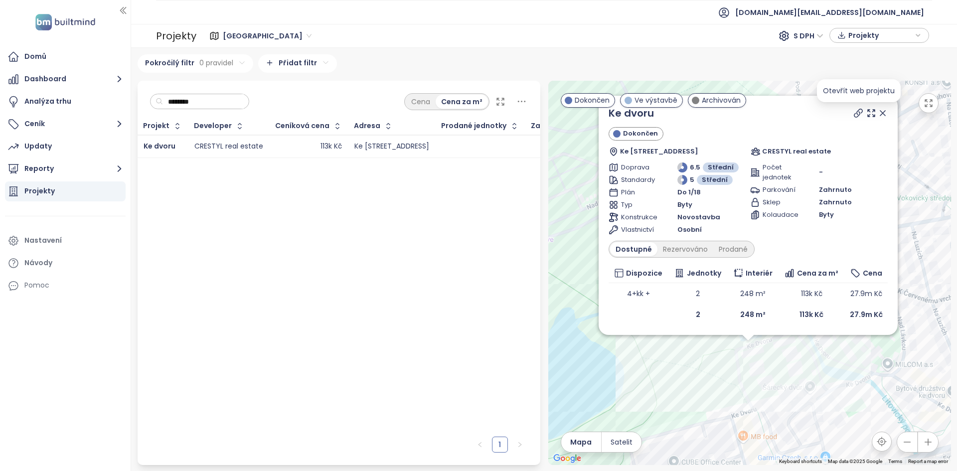
click at [859, 110] on icon at bounding box center [859, 113] width 10 height 10
click at [886, 112] on icon at bounding box center [883, 113] width 10 height 10
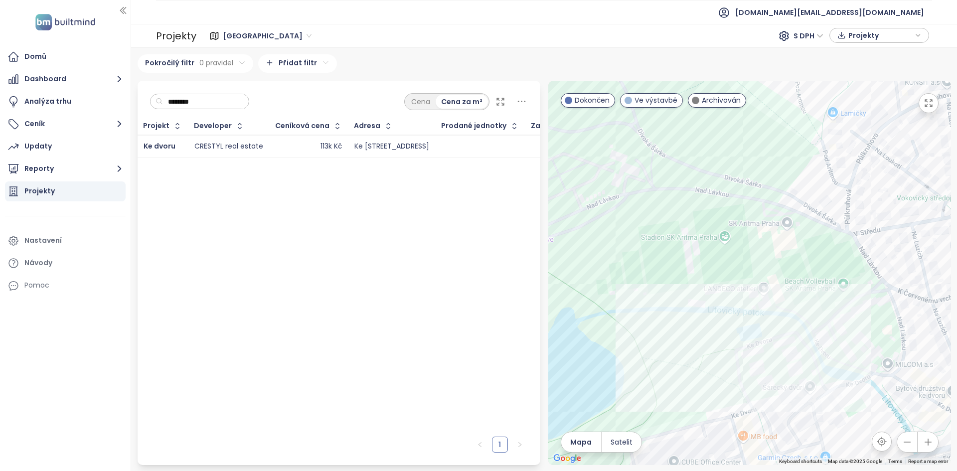
click at [183, 148] on td "Ke dvoru" at bounding box center [163, 146] width 51 height 23
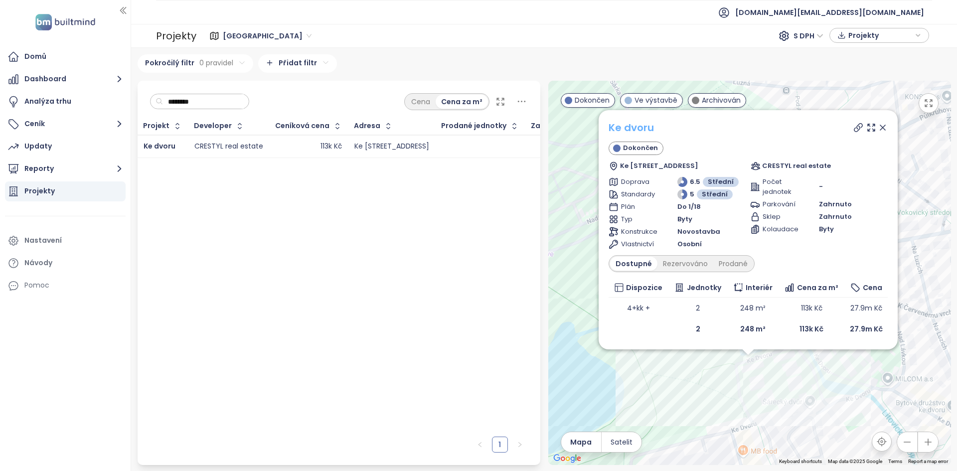
click at [631, 127] on link "Ke dvoru" at bounding box center [631, 128] width 45 height 14
click at [194, 101] on input "********" at bounding box center [203, 101] width 81 height 15
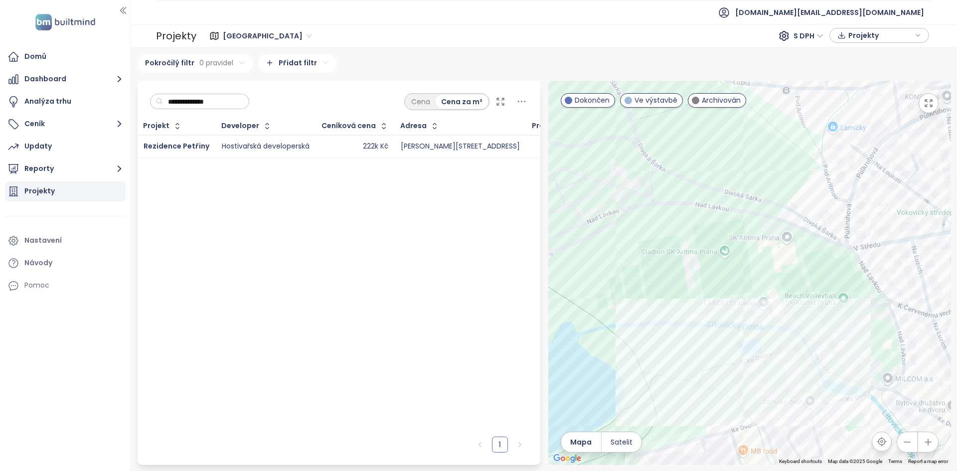
click at [318, 151] on td "222k Kč" at bounding box center [355, 146] width 79 height 23
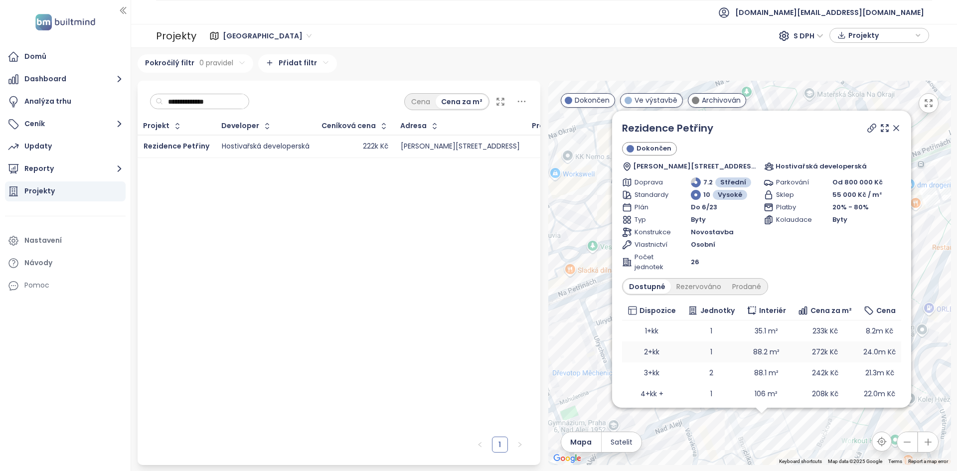
scroll to position [27, 0]
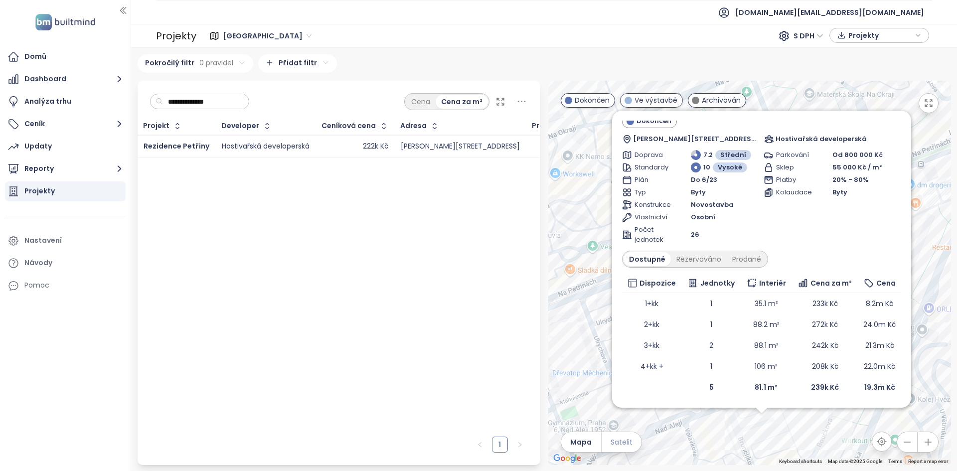
click at [622, 441] on span "Satelit" at bounding box center [622, 442] width 22 height 11
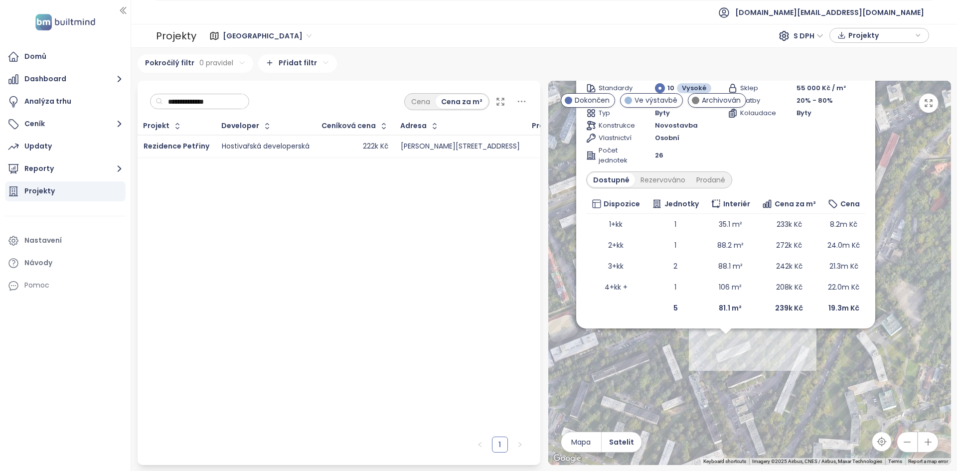
drag, startPoint x: 736, startPoint y: 444, endPoint x: 699, endPoint y: 364, distance: 88.1
click at [699, 364] on div "Rezidence Petřiny Dokončen [PERSON_NAME] 1747/2, 162 00 [GEOGRAPHIC_DATA] 6-[GE…" at bounding box center [749, 273] width 403 height 384
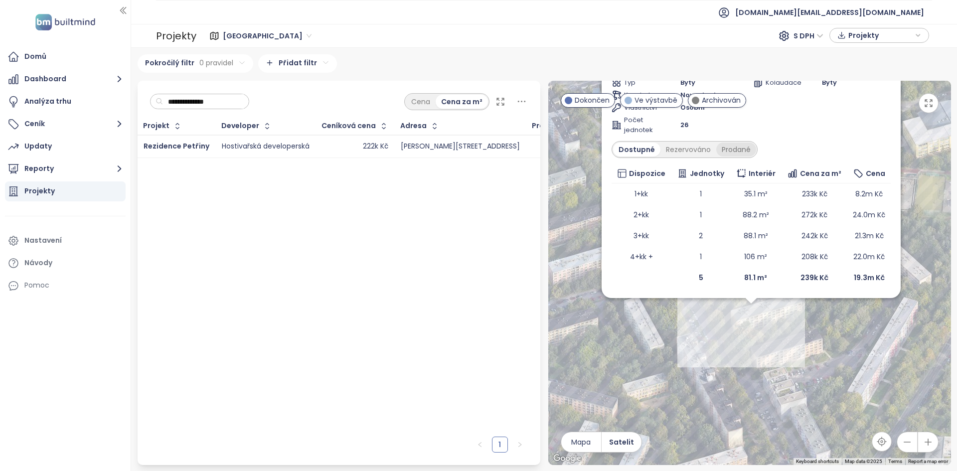
click at [718, 145] on div "Prodané" at bounding box center [736, 150] width 40 height 14
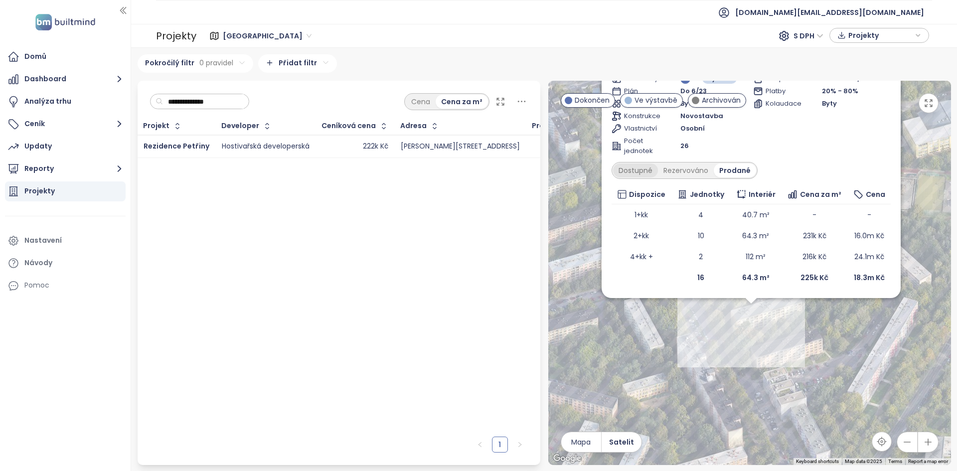
click at [630, 168] on div "Dostupné" at bounding box center [635, 171] width 45 height 14
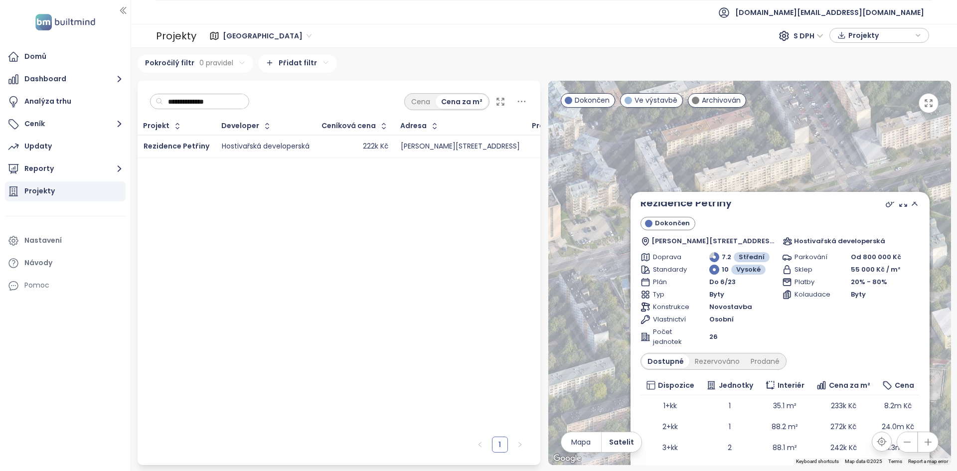
drag, startPoint x: 586, startPoint y: 190, endPoint x: 615, endPoint y: 381, distance: 193.1
click at [615, 381] on div "Rezidence Petřiny Dokončen [PERSON_NAME] 1747/2, 162 00 [GEOGRAPHIC_DATA] 6-[GE…" at bounding box center [749, 273] width 403 height 384
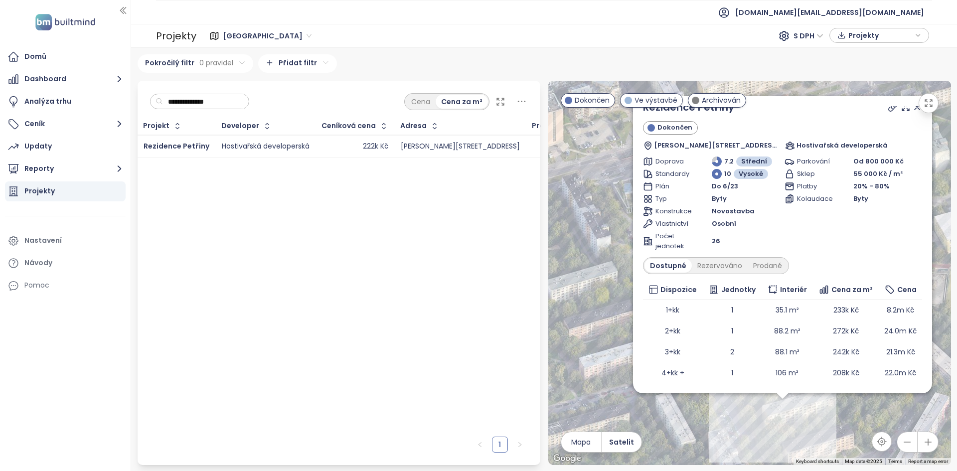
drag, startPoint x: 602, startPoint y: 364, endPoint x: 602, endPoint y: 262, distance: 102.2
click at [602, 262] on div "Rezidence Petřiny Dokončen [PERSON_NAME] 1747/2, 162 00 [GEOGRAPHIC_DATA] 6-[GE…" at bounding box center [749, 273] width 403 height 384
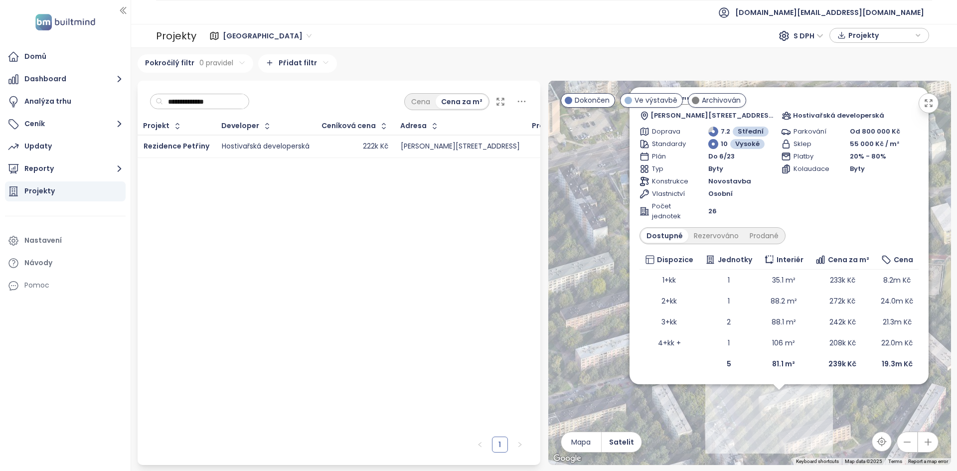
scroll to position [0, 0]
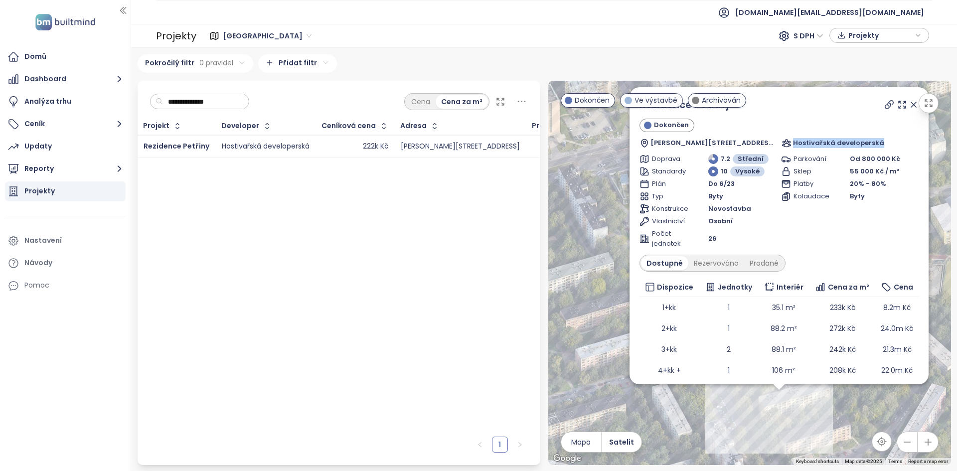
drag, startPoint x: 883, startPoint y: 143, endPoint x: 783, endPoint y: 134, distance: 99.6
click at [783, 134] on div "Rezidence [PERSON_NAME] [PERSON_NAME] [STREET_ADDRESS] Hostivařská developerská" at bounding box center [779, 122] width 279 height 51
click at [228, 109] on input "**********" at bounding box center [203, 101] width 81 height 15
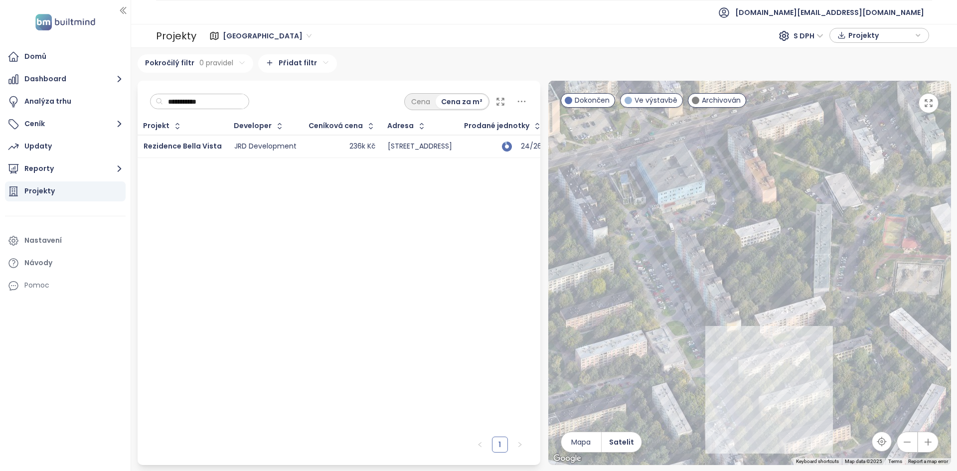
type input "**********"
click at [309, 147] on div "236k Kč" at bounding box center [342, 147] width 66 height 12
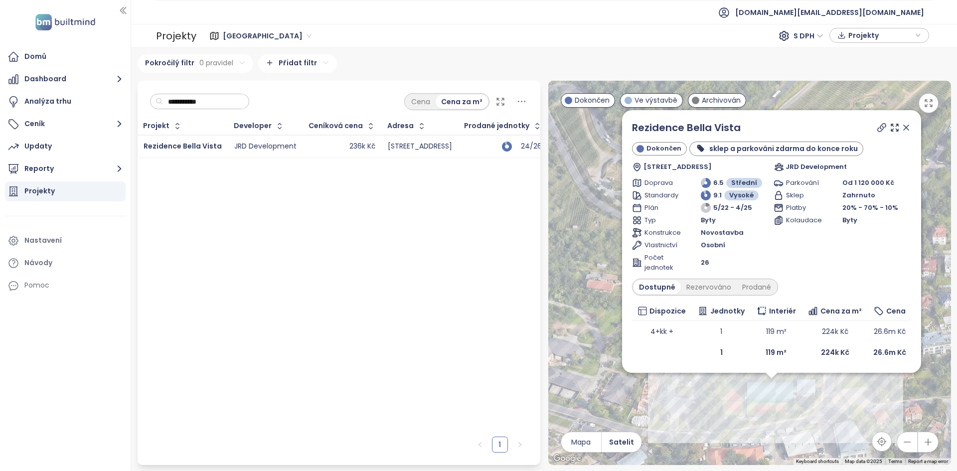
drag, startPoint x: 928, startPoint y: 109, endPoint x: 928, endPoint y: 153, distance: 43.4
click at [928, 109] on button "button" at bounding box center [929, 103] width 20 height 20
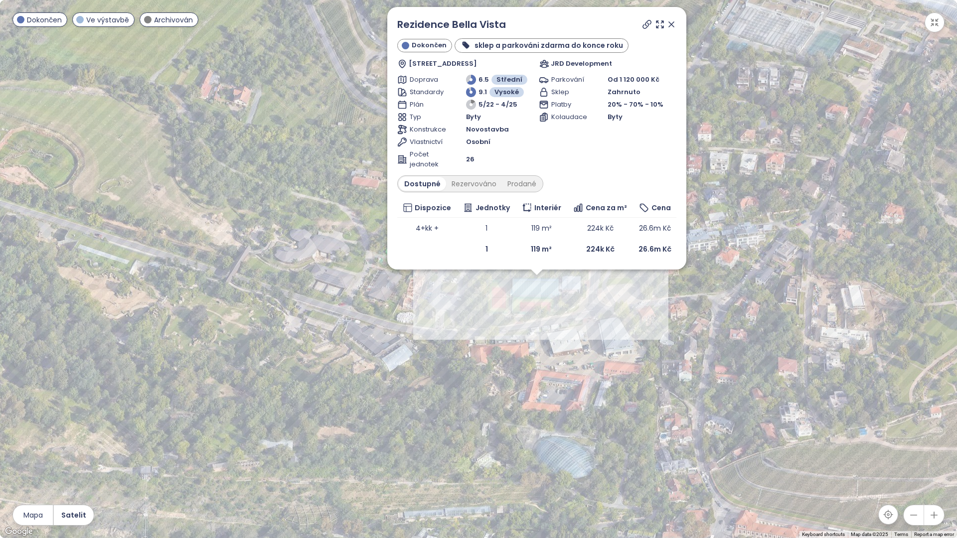
drag, startPoint x: 479, startPoint y: 441, endPoint x: 514, endPoint y: 342, distance: 105.8
click at [514, 342] on div "Rezidence Bella Vista Dokončen sklep a parkováni zdarma do konce roku Pod Hrach…" at bounding box center [478, 269] width 957 height 538
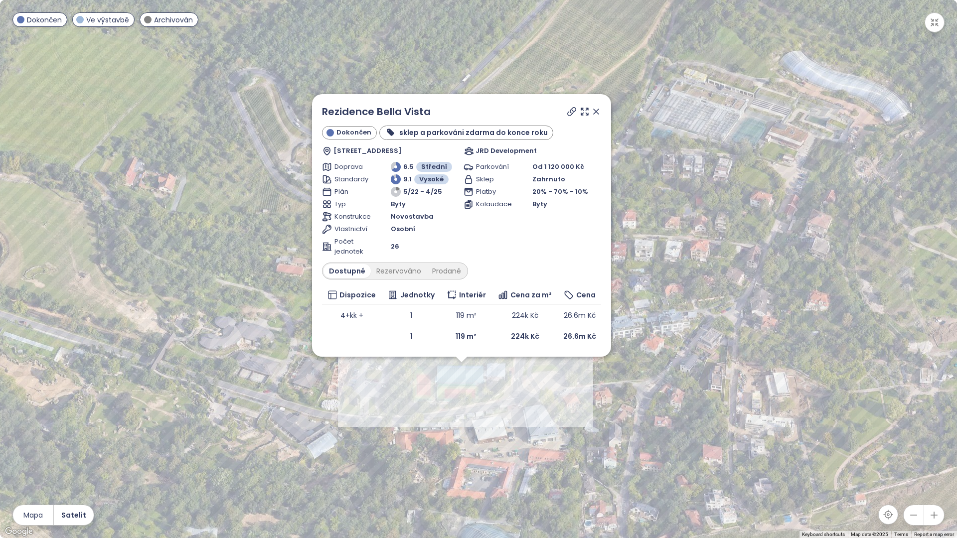
drag, startPoint x: 509, startPoint y: 353, endPoint x: 436, endPoint y: 437, distance: 111.0
click at [436, 437] on div "Rezidence Bella Vista Dokončen sklep a parkováni zdarma do konce roku Pod Hrach…" at bounding box center [478, 269] width 957 height 538
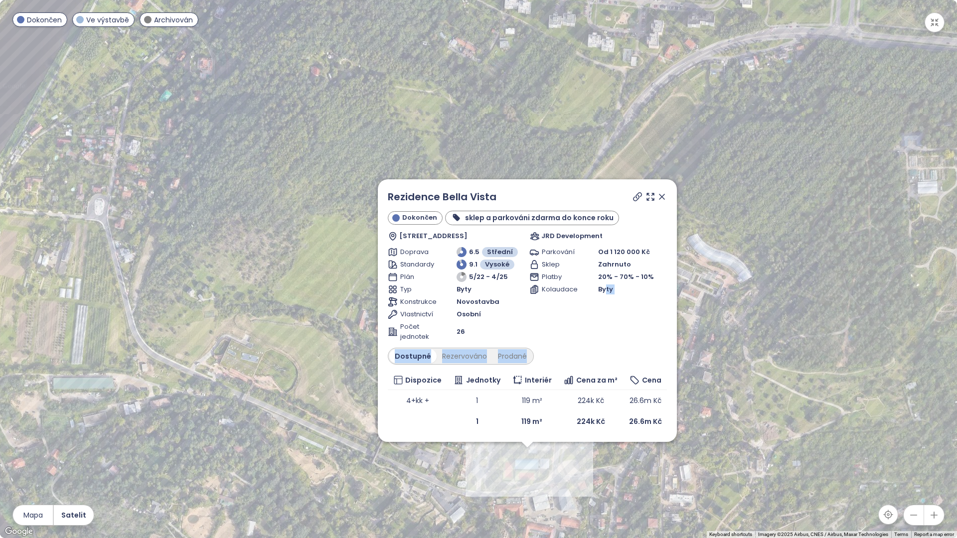
drag, startPoint x: 601, startPoint y: 438, endPoint x: 617, endPoint y: 350, distance: 89.7
click at [607, 343] on div "Rezidence Bella Vista Dokončen sklep a parkováni zdarma do konce roku Pod Hrach…" at bounding box center [527, 310] width 299 height 263
click at [719, 417] on div "Rezidence Bella Vista Dokončen sklep a parkováni zdarma do konce roku Pod Hrach…" at bounding box center [478, 269] width 957 height 538
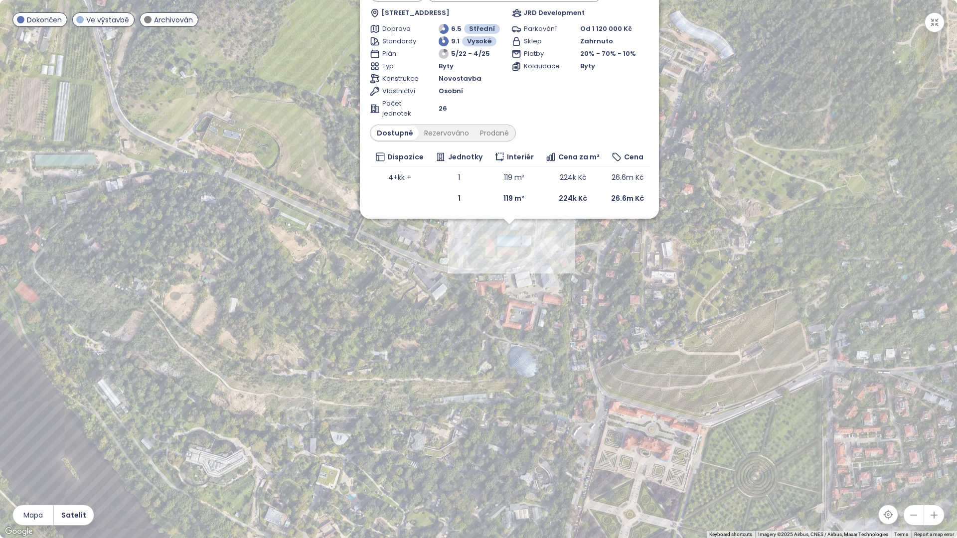
drag, startPoint x: 693, startPoint y: 459, endPoint x: 675, endPoint y: 235, distance: 225.1
click at [675, 235] on div "Rezidence Bella Vista Dokončen sklep a parkováni zdarma do konce roku Pod Hrach…" at bounding box center [478, 269] width 957 height 538
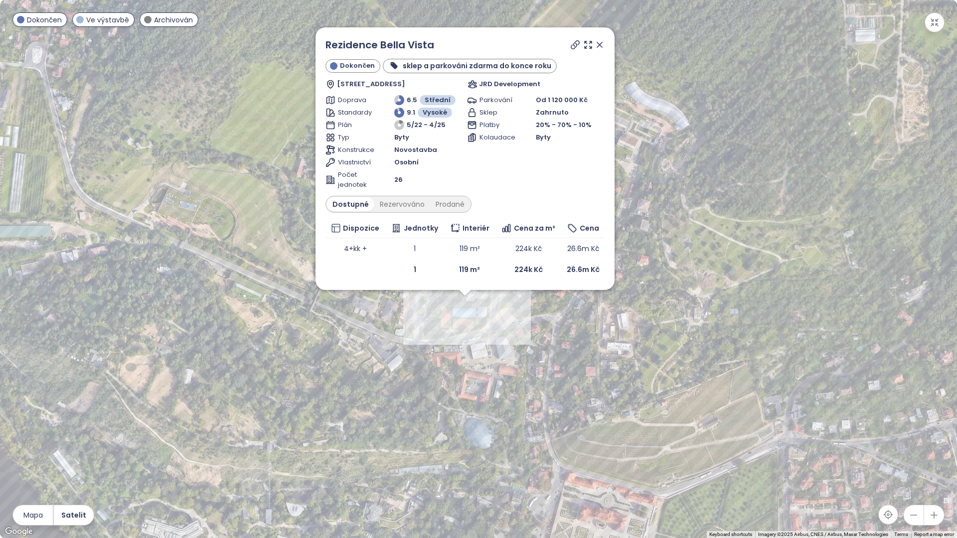
drag, startPoint x: 675, startPoint y: 235, endPoint x: 632, endPoint y: 305, distance: 82.3
click at [632, 305] on div "Rezidence Bella Vista Dokončen sklep a parkováni zdarma do konce roku Pod Hrach…" at bounding box center [478, 269] width 957 height 538
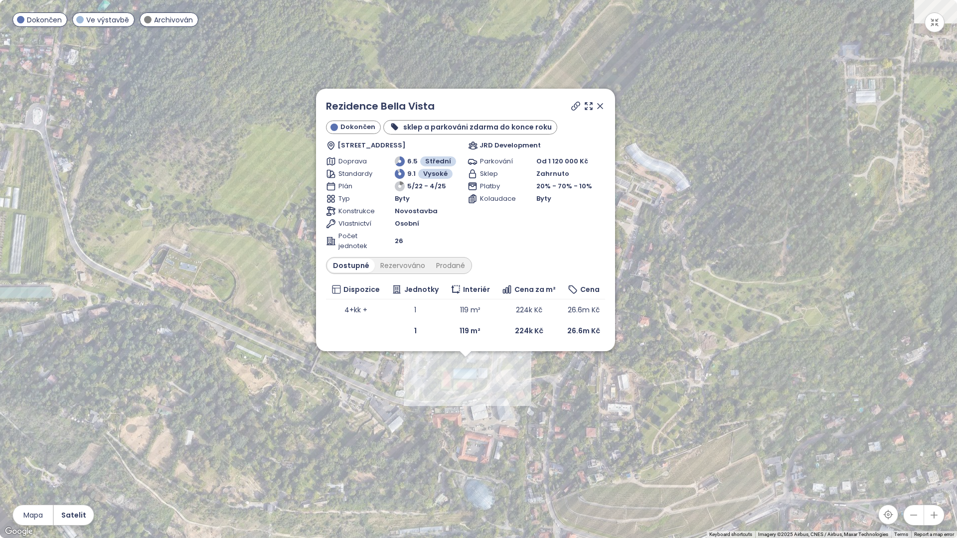
drag, startPoint x: 669, startPoint y: 226, endPoint x: 669, endPoint y: 240, distance: 14.5
click at [669, 240] on div "Rezidence Bella Vista Dokončen sklep a parkováni zdarma do konce roku Pod Hrach…" at bounding box center [478, 269] width 957 height 538
click at [573, 249] on div "Parkování Od 1 120 000 Kč Sklep Zahrnuto Platby 20% - 70% - 10% Kolaudace Byty" at bounding box center [537, 204] width 138 height 95
click at [603, 105] on icon at bounding box center [600, 106] width 5 height 5
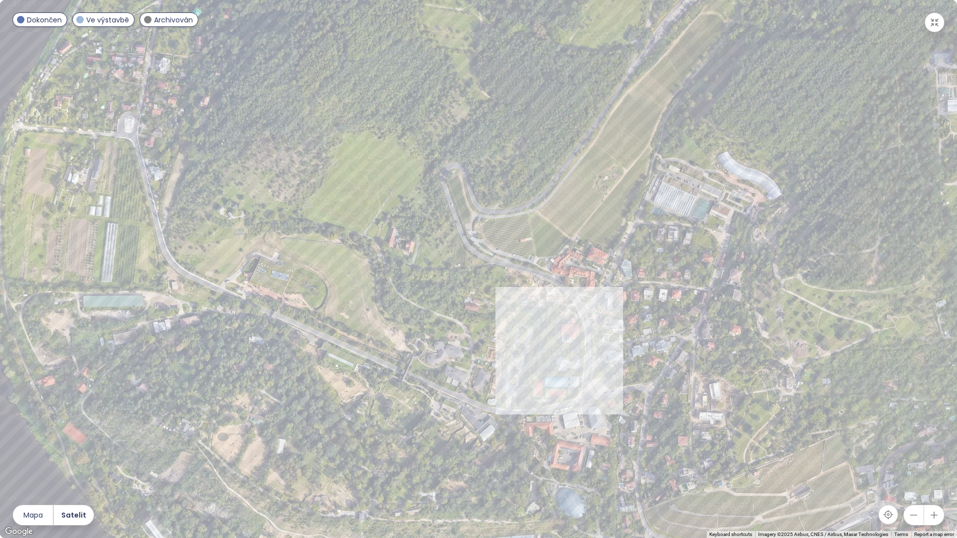
drag, startPoint x: 591, startPoint y: 346, endPoint x: 682, endPoint y: 353, distance: 91.5
click at [682, 353] on div at bounding box center [478, 269] width 957 height 538
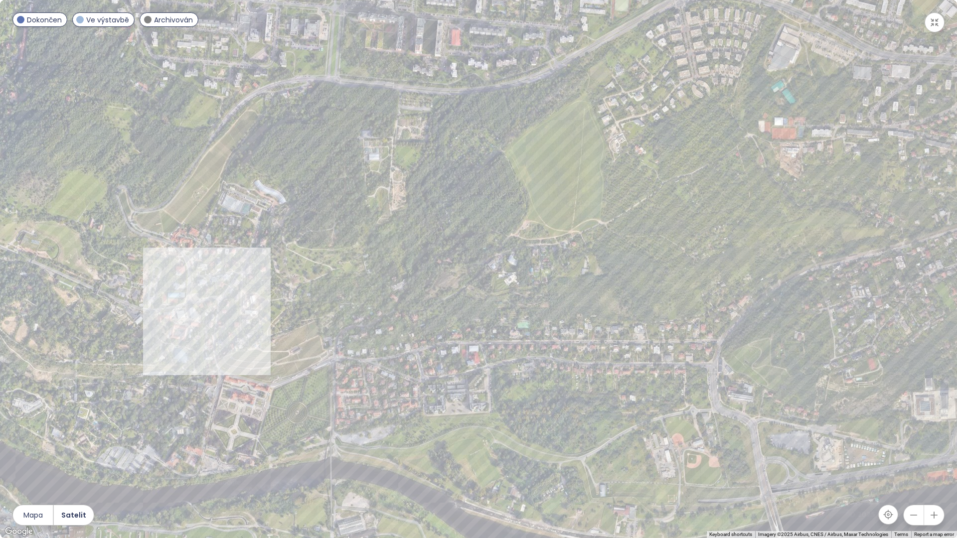
drag, startPoint x: 685, startPoint y: 375, endPoint x: 241, endPoint y: 303, distance: 449.6
click at [241, 303] on div at bounding box center [478, 269] width 957 height 538
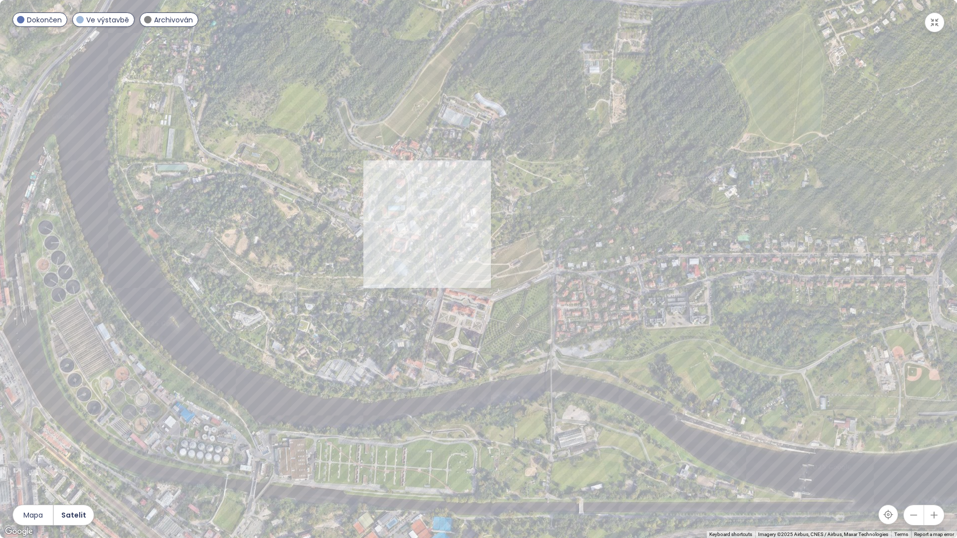
drag, startPoint x: 266, startPoint y: 284, endPoint x: 488, endPoint y: 195, distance: 238.8
click at [488, 195] on div at bounding box center [478, 269] width 957 height 538
click at [393, 202] on div "Rezidence Bella Vista" at bounding box center [478, 269] width 957 height 538
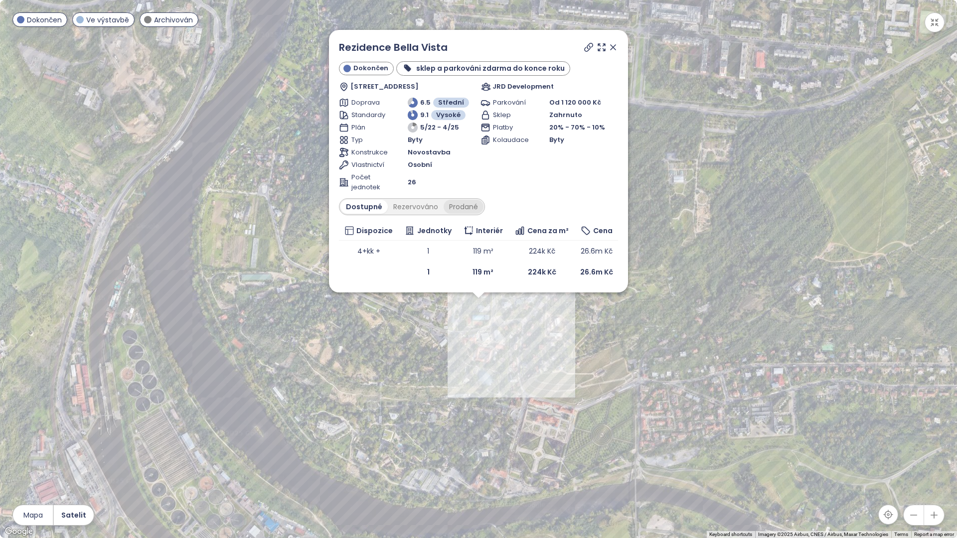
click at [479, 207] on div "Prodané" at bounding box center [464, 207] width 40 height 14
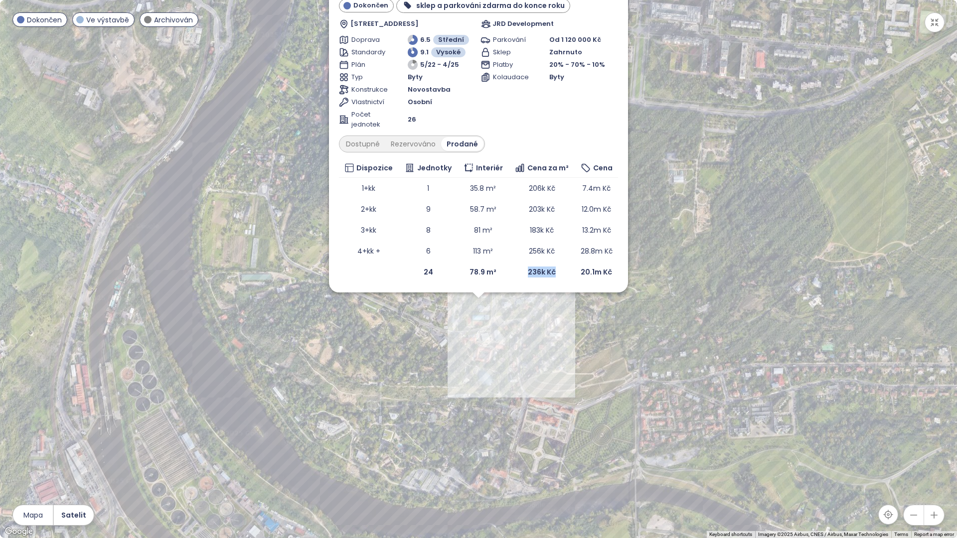
drag, startPoint x: 555, startPoint y: 274, endPoint x: 525, endPoint y: 278, distance: 31.1
click at [524, 277] on td "236k Kč" at bounding box center [542, 272] width 66 height 21
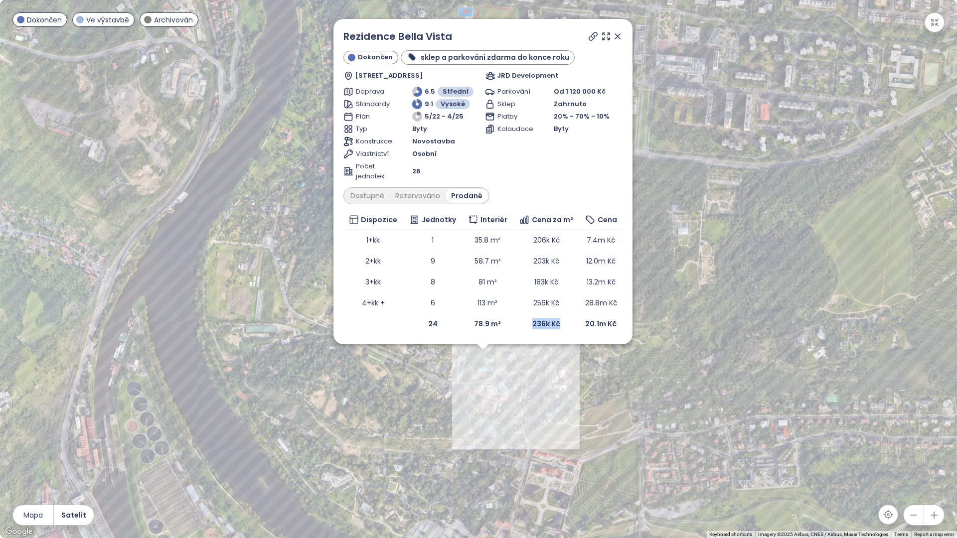
drag, startPoint x: 462, startPoint y: 455, endPoint x: 465, endPoint y: 463, distance: 8.4
click at [465, 463] on div "Rezidence Bella Vista Dokončen sklep a parkováni zdarma do konce roku Pod Hrach…" at bounding box center [478, 269] width 957 height 538
click at [381, 194] on div "Dostupné" at bounding box center [367, 196] width 45 height 14
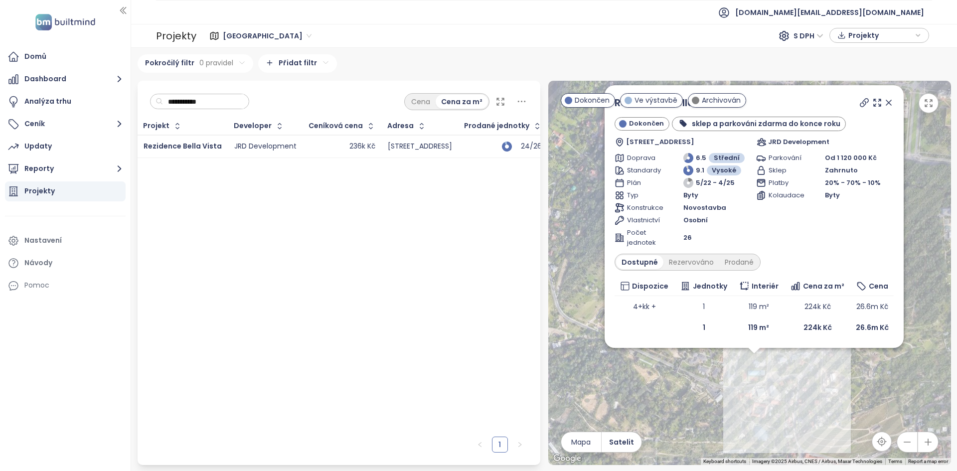
click at [214, 107] on input "**********" at bounding box center [203, 101] width 81 height 15
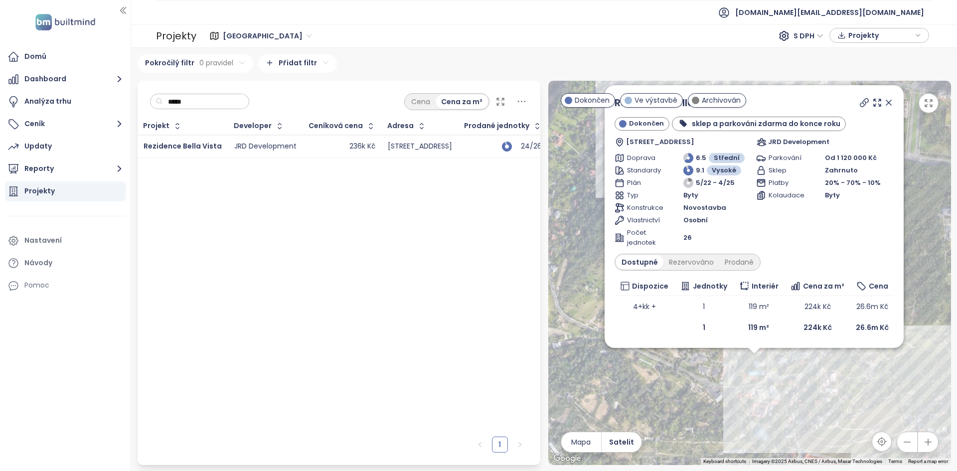
click at [228, 147] on td "JRD Development" at bounding box center [265, 146] width 75 height 23
click at [199, 100] on input "*****" at bounding box center [203, 101] width 81 height 15
click at [199, 101] on input "*****" at bounding box center [203, 101] width 81 height 15
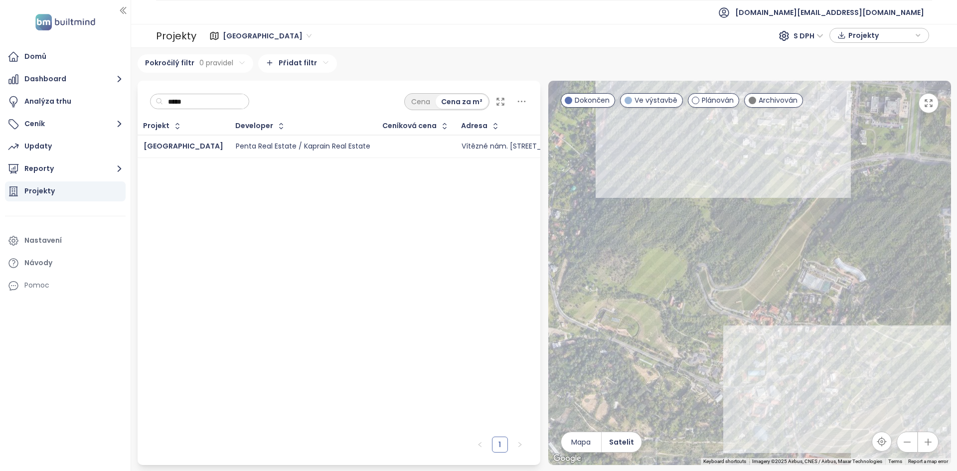
click at [383, 151] on div at bounding box center [416, 147] width 66 height 12
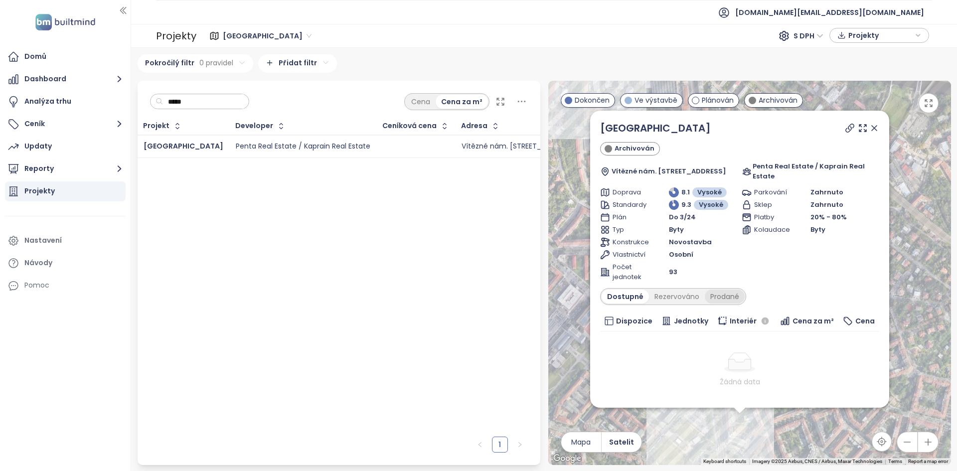
click at [705, 290] on div "Prodané" at bounding box center [725, 297] width 40 height 14
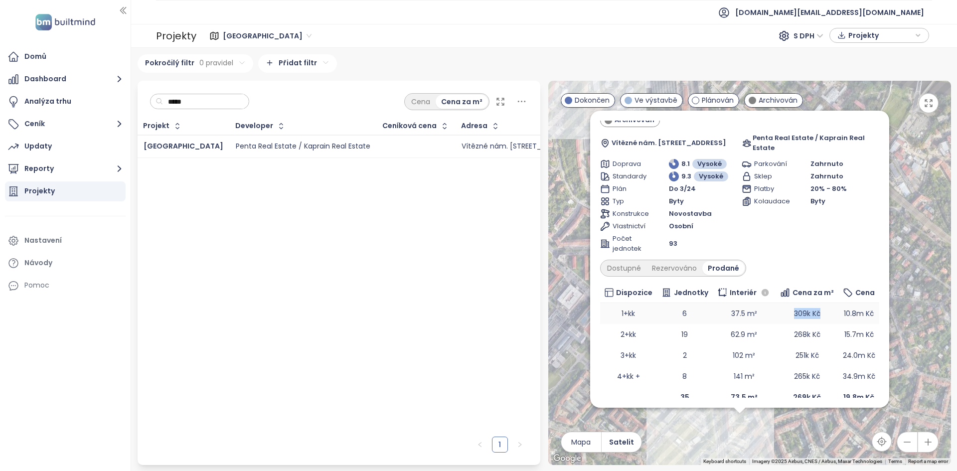
drag, startPoint x: 827, startPoint y: 300, endPoint x: 790, endPoint y: 299, distance: 36.9
click at [790, 303] on td "309k Kč" at bounding box center [807, 313] width 63 height 21
click at [220, 105] on input "*****" at bounding box center [203, 101] width 81 height 15
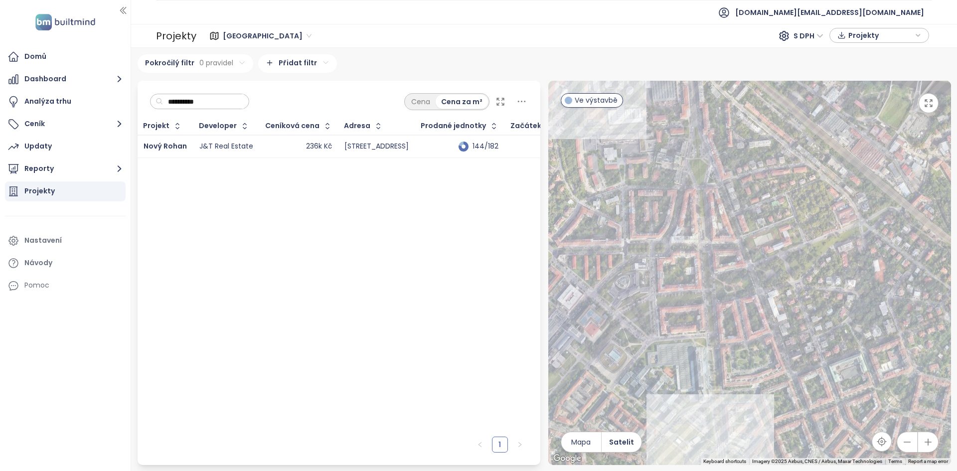
type input "**********"
click at [263, 150] on td "236k Kč" at bounding box center [299, 146] width 79 height 23
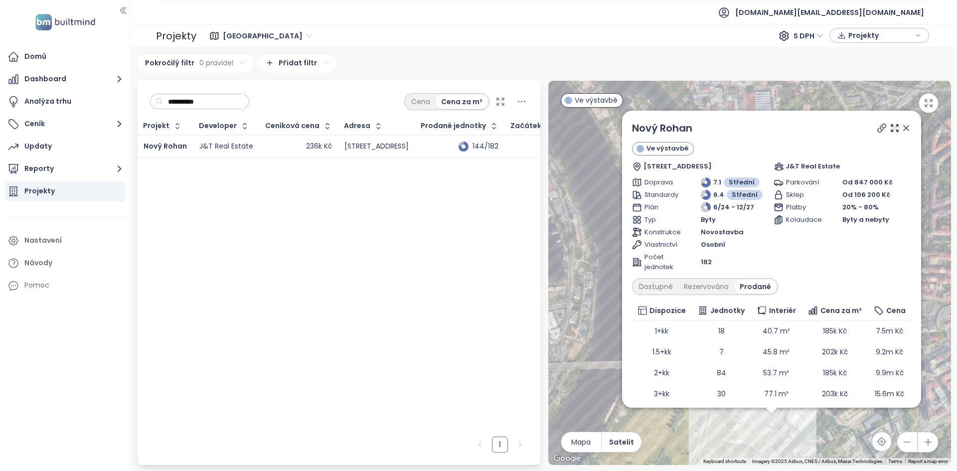
scroll to position [48, 0]
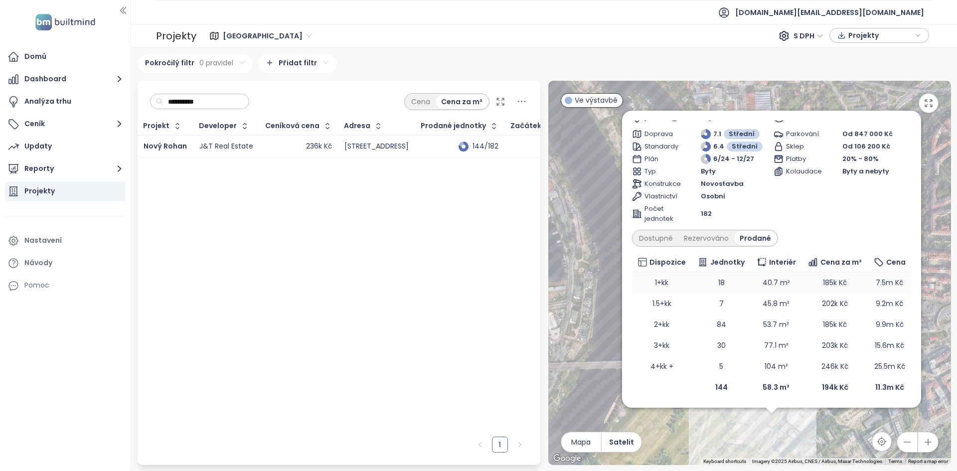
drag, startPoint x: 812, startPoint y: 287, endPoint x: 851, endPoint y: 290, distance: 39.5
drag, startPoint x: 851, startPoint y: 290, endPoint x: 846, endPoint y: 287, distance: 6.1
click at [846, 287] on td "185k Kč" at bounding box center [835, 282] width 66 height 21
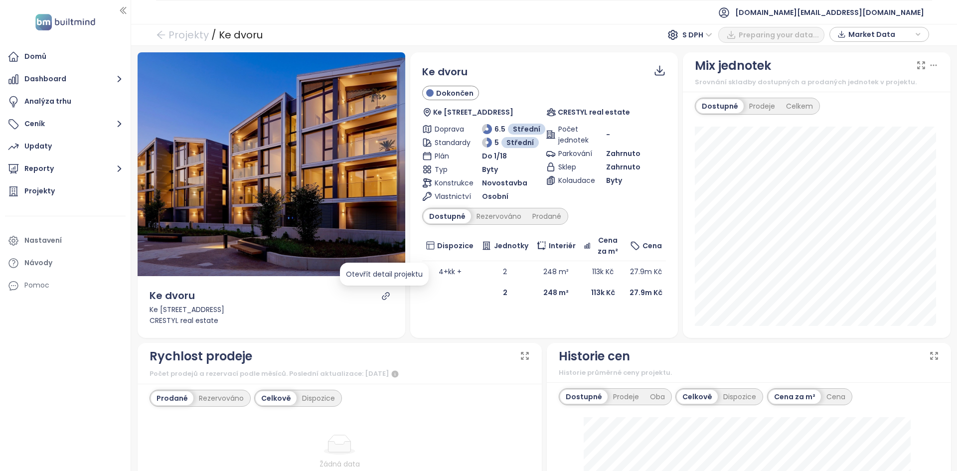
click at [381, 296] on icon "link" at bounding box center [385, 296] width 9 height 9
click at [182, 39] on link "Projekty" at bounding box center [182, 35] width 53 height 18
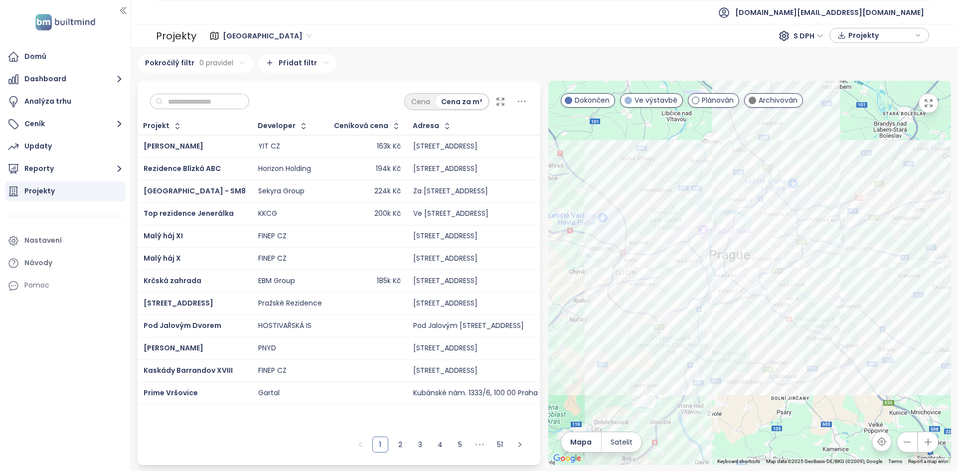
click at [216, 103] on input "text" at bounding box center [203, 101] width 81 height 15
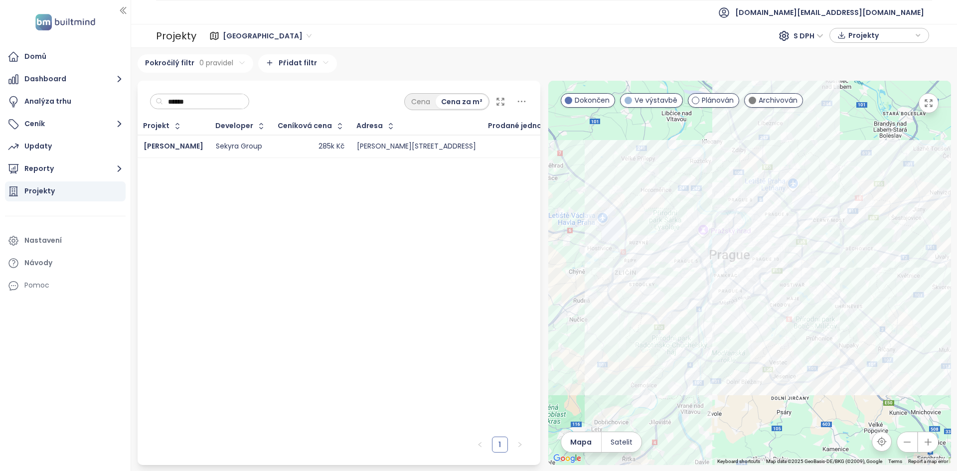
type input "******"
click at [291, 150] on div "285k Kč" at bounding box center [311, 147] width 66 height 12
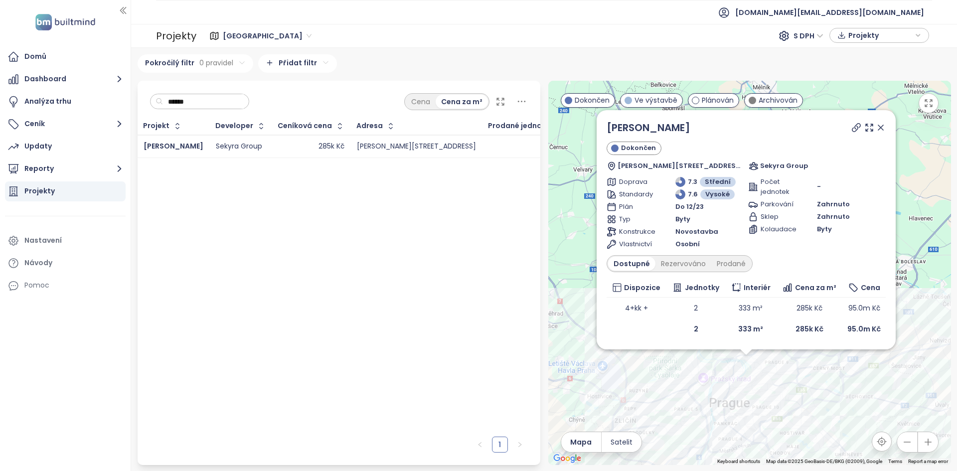
click at [759, 390] on div "Diamanty [PERSON_NAME] [PERSON_NAME][STREET_ADDRESS] Sekyra Group Doprava 7.3 S…" at bounding box center [749, 273] width 403 height 384
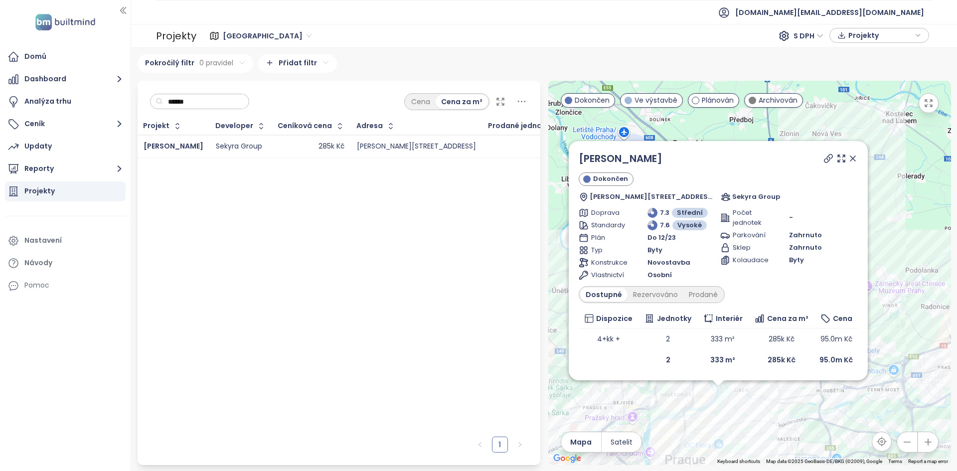
drag, startPoint x: 802, startPoint y: 369, endPoint x: 788, endPoint y: 412, distance: 45.1
click at [788, 413] on div "Diamanty [PERSON_NAME] [PERSON_NAME][STREET_ADDRESS] Sekyra Group Doprava 7.3 S…" at bounding box center [749, 273] width 403 height 384
click at [829, 158] on icon at bounding box center [830, 158] width 10 height 10
click at [854, 158] on icon at bounding box center [854, 158] width 5 height 5
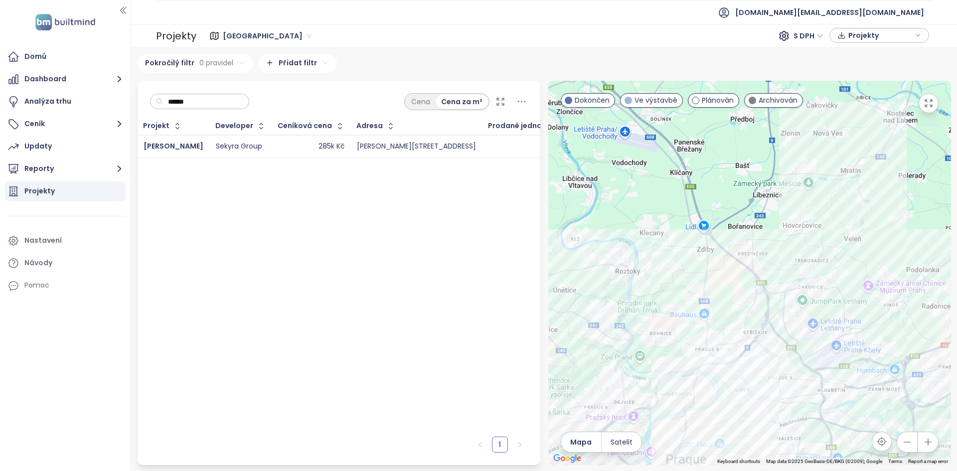
click at [198, 104] on input "******" at bounding box center [203, 101] width 81 height 15
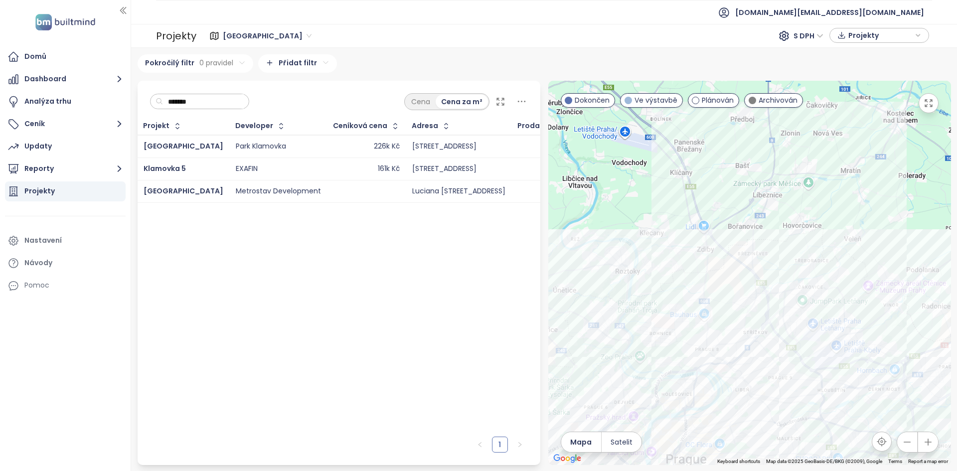
click at [334, 145] on div "226k Kč" at bounding box center [367, 147] width 66 height 12
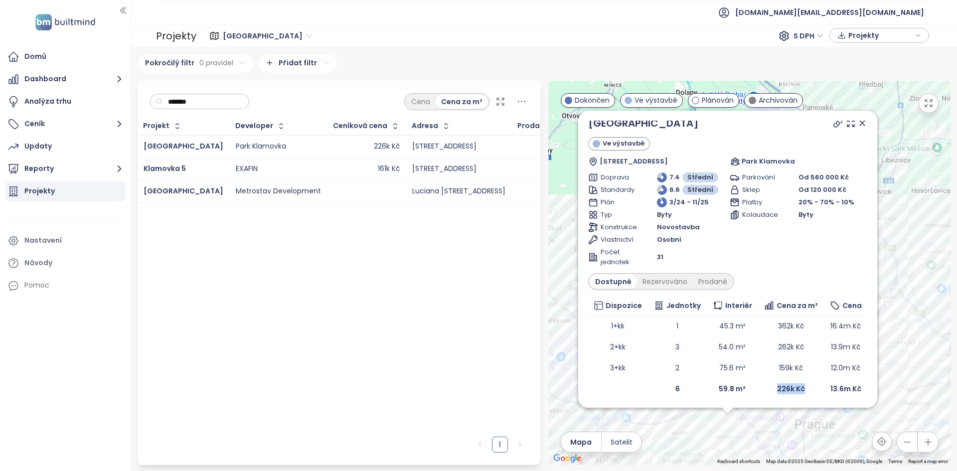
scroll to position [6, 0]
drag, startPoint x: 765, startPoint y: 385, endPoint x: 802, endPoint y: 386, distance: 36.9
click at [803, 387] on td "226k Kč" at bounding box center [791, 387] width 66 height 21
click at [705, 278] on div "Prodané" at bounding box center [713, 280] width 40 height 14
click at [682, 437] on div "Klamovka Park Ve výstavbě Plzeňská 2095/150, 150 00 Praha 5-Smíchov, Czechia Pa…" at bounding box center [749, 273] width 403 height 384
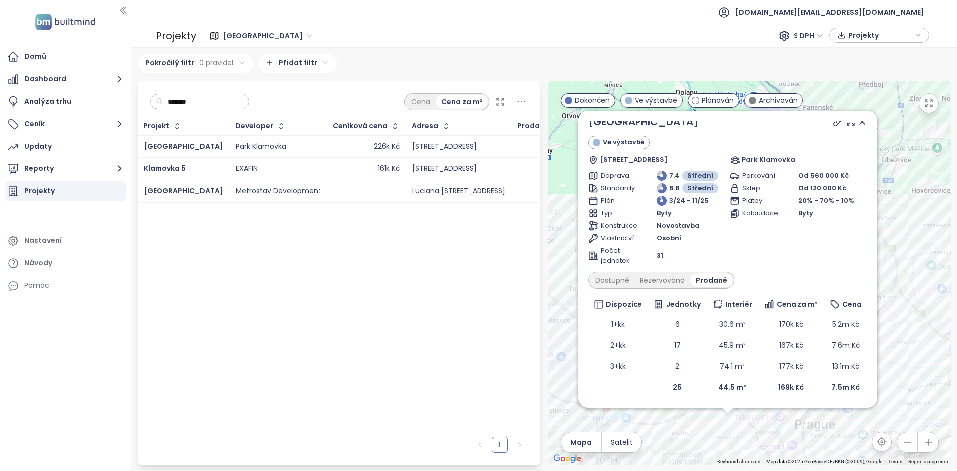
click at [682, 437] on div "Klamovka Park Ve výstavbě Plzeňská 2095/150, 150 00 Praha 5-Smíchov, Czechia Pa…" at bounding box center [749, 273] width 403 height 384
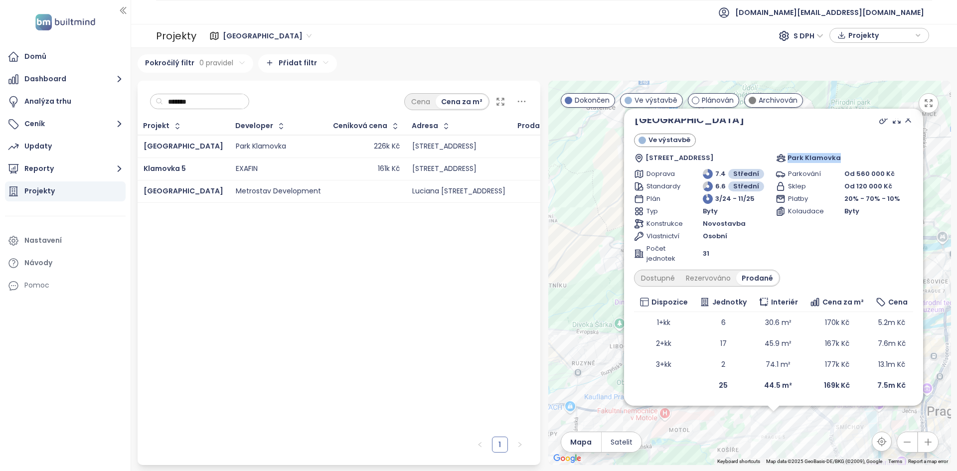
drag, startPoint x: 837, startPoint y: 158, endPoint x: 783, endPoint y: 154, distance: 53.5
click at [783, 154] on div "Park Klamovka" at bounding box center [844, 158] width 137 height 10
copy span "Park Klamovka"
click at [835, 155] on div "Park Klamovka" at bounding box center [844, 158] width 137 height 10
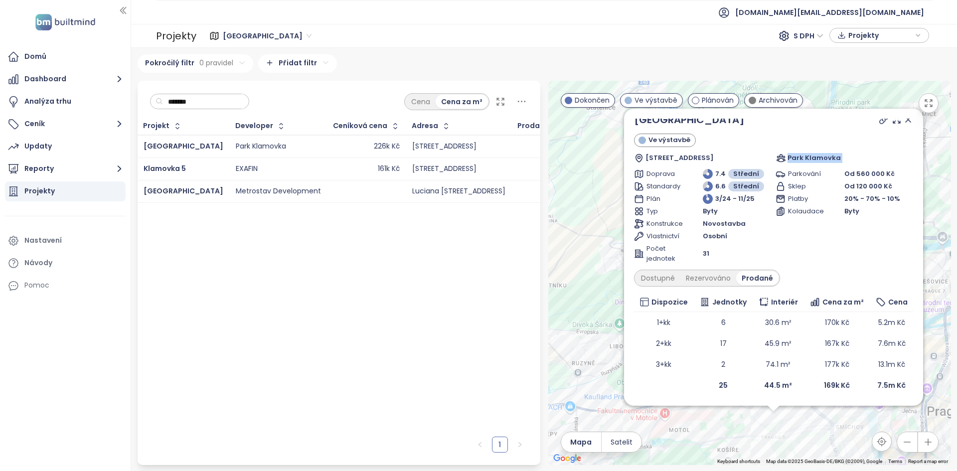
click at [835, 155] on div "Park Klamovka" at bounding box center [844, 158] width 137 height 10
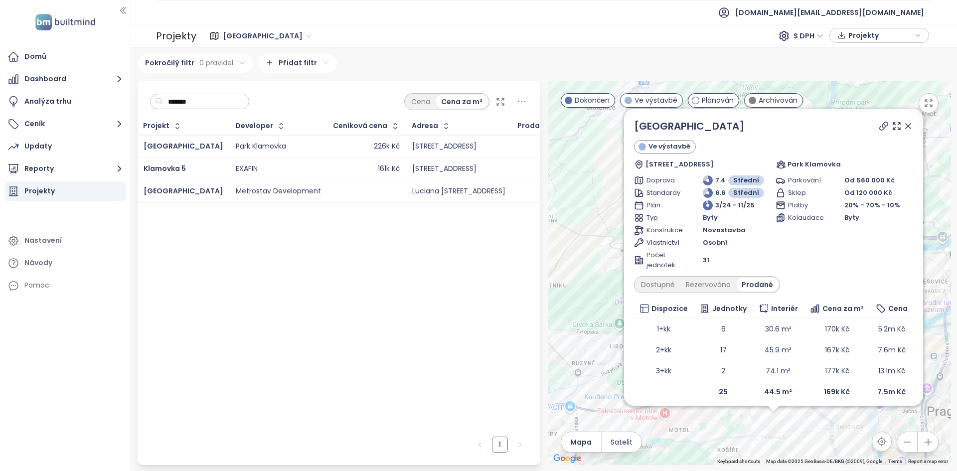
click at [660, 294] on div "Klamovka Park Ve výstavbě Plzeňská 2095/150, 150 00 Praha 5-Smíchov, Czechia Pa…" at bounding box center [773, 261] width 279 height 284
click at [660, 287] on div "Dostupné" at bounding box center [658, 285] width 45 height 14
click at [734, 450] on div "Klamovka Park Ve výstavbě Plzeňská 2095/150, 150 00 Praha 5-Smíchov, Czechia Pa…" at bounding box center [749, 273] width 403 height 384
click at [735, 449] on div "Klamovka Park Ve výstavbě Plzeňská 2095/150, 150 00 Praha 5-Smíchov, Czechia Pa…" at bounding box center [749, 273] width 403 height 384
click at [751, 437] on div "Klamovka Park Ve výstavbě Plzeňská 2095/150, 150 00 Praha 5-Smíchov, Czechia Pa…" at bounding box center [749, 273] width 403 height 384
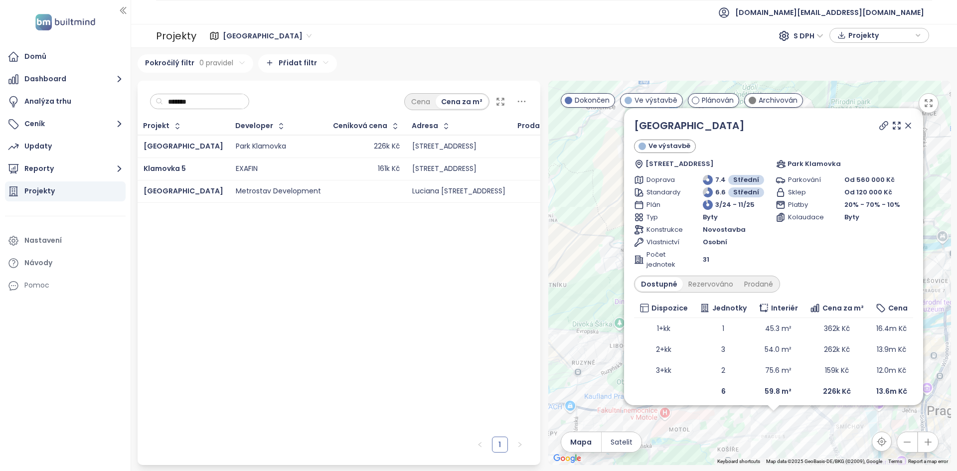
click at [751, 437] on div "Klamovka Park Ve výstavbě Plzeňská 2095/150, 150 00 Praha 5-Smíchov, Czechia Pa…" at bounding box center [749, 273] width 403 height 384
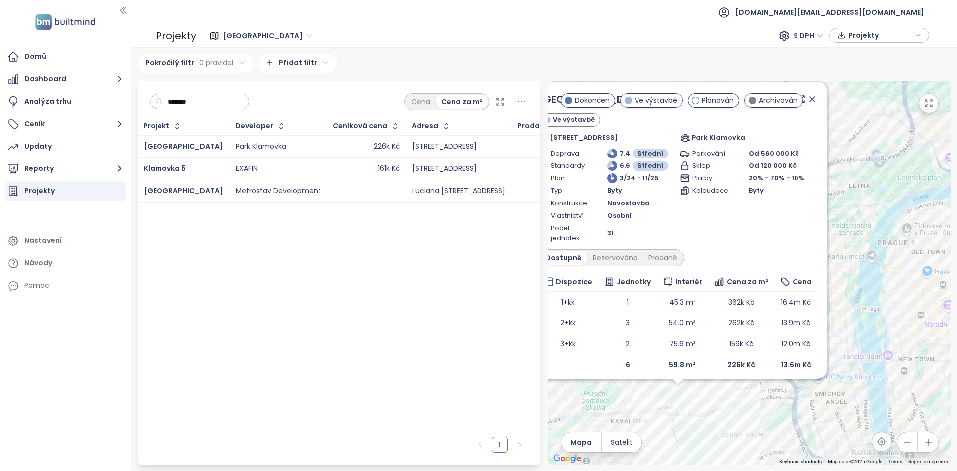
drag, startPoint x: 858, startPoint y: 426, endPoint x: 742, endPoint y: 402, distance: 118.5
click at [742, 402] on div "Klamovka Park Ve výstavbě Plzeňská 2095/150, 150 00 Praha 5-Smíchov, Czechia Pa…" at bounding box center [749, 273] width 403 height 384
click at [810, 93] on icon at bounding box center [815, 98] width 10 height 10
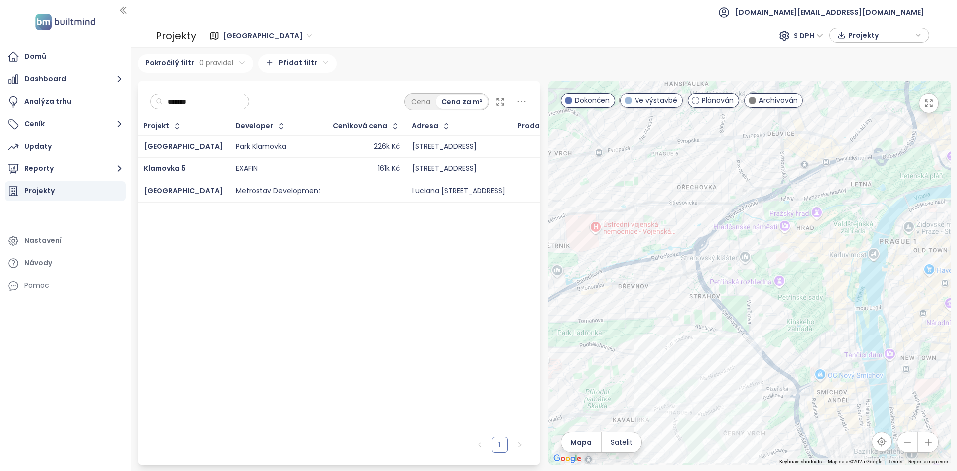
click at [934, 103] on button "button" at bounding box center [929, 103] width 20 height 20
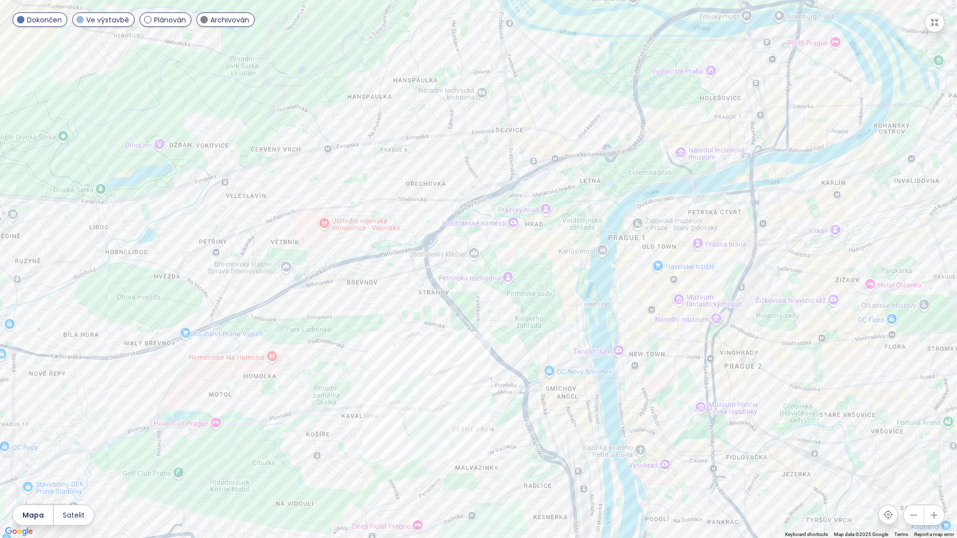
click at [372, 397] on div at bounding box center [478, 269] width 957 height 538
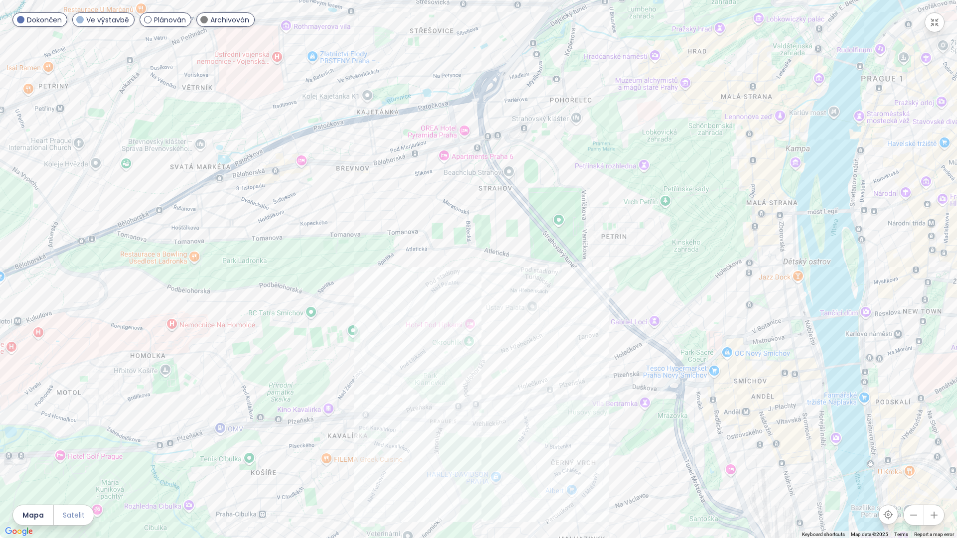
click at [71, 471] on span "Satelit" at bounding box center [74, 515] width 22 height 11
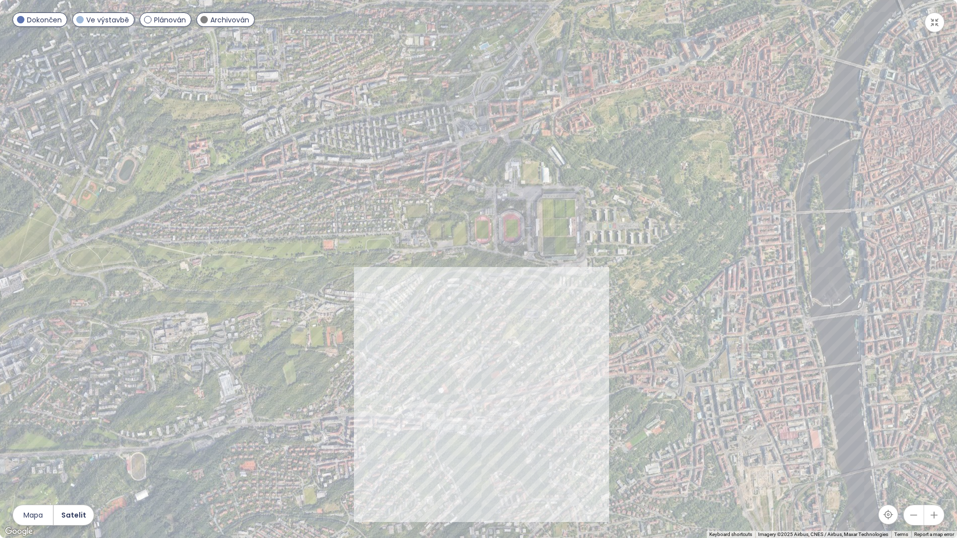
click at [435, 423] on div at bounding box center [478, 269] width 957 height 538
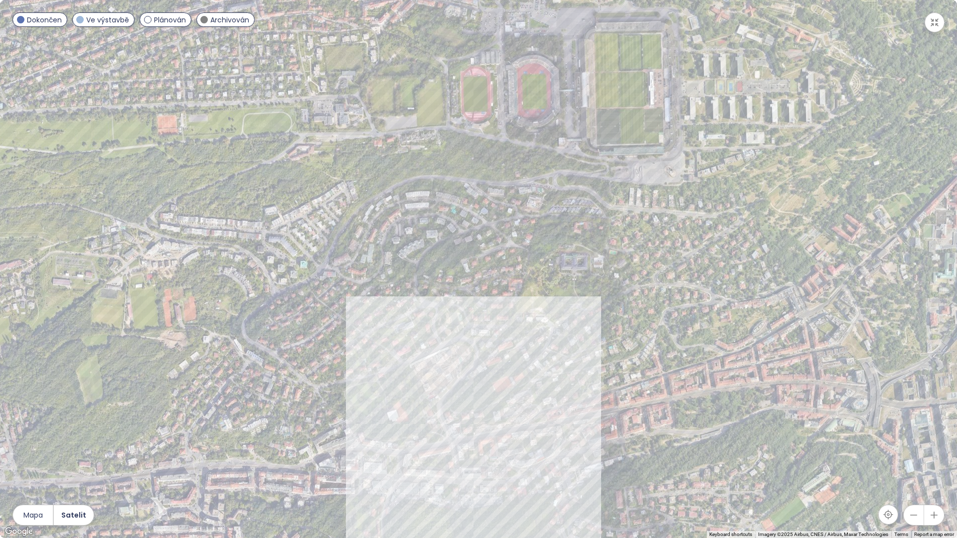
drag, startPoint x: 488, startPoint y: 364, endPoint x: 432, endPoint y: 423, distance: 80.8
click at [432, 423] on div at bounding box center [478, 269] width 957 height 538
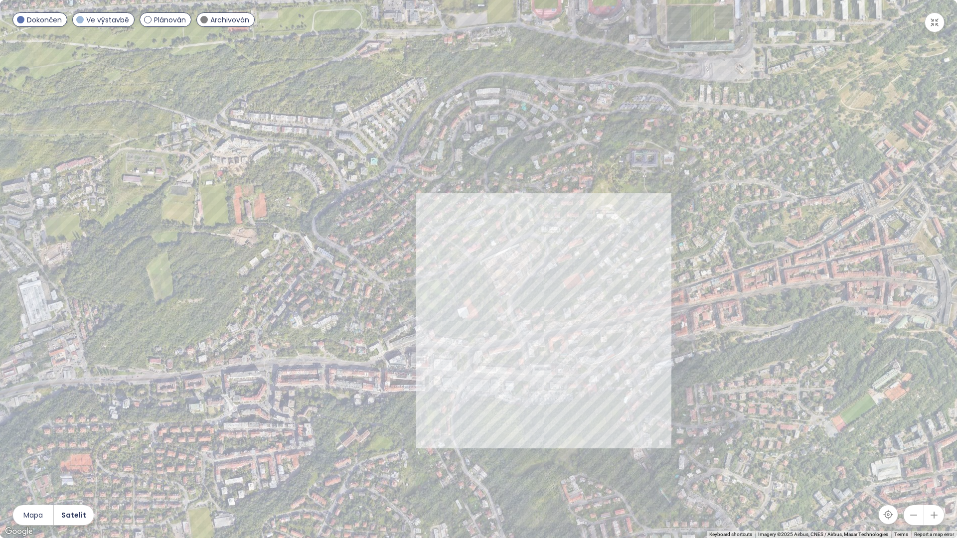
drag, startPoint x: 400, startPoint y: 436, endPoint x: 464, endPoint y: 331, distance: 122.4
click at [465, 330] on div at bounding box center [478, 269] width 957 height 538
click at [39, 471] on span "Mapa" at bounding box center [32, 515] width 19 height 11
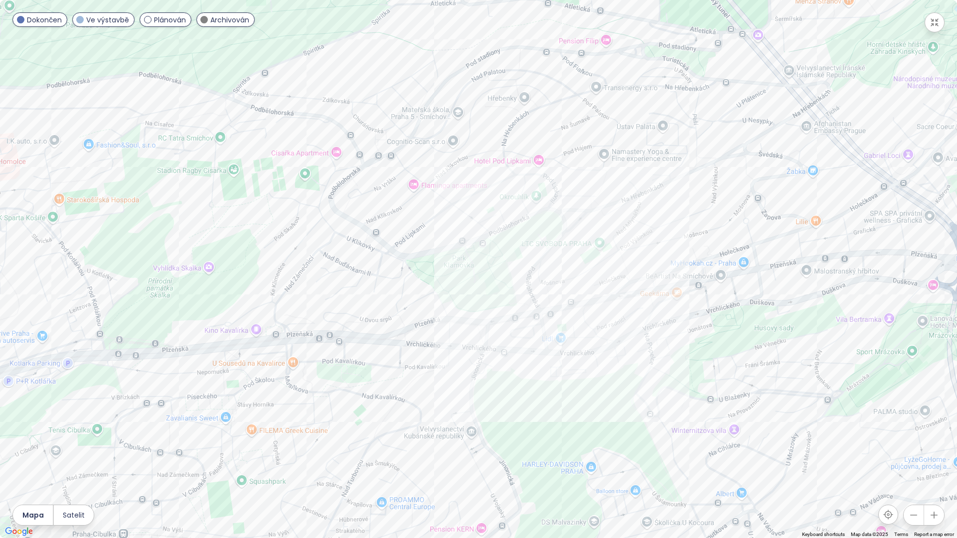
drag, startPoint x: 538, startPoint y: 435, endPoint x: 557, endPoint y: 408, distance: 33.2
click at [557, 408] on div at bounding box center [478, 269] width 957 height 538
click at [490, 306] on div "Klamovka Park" at bounding box center [478, 269] width 957 height 538
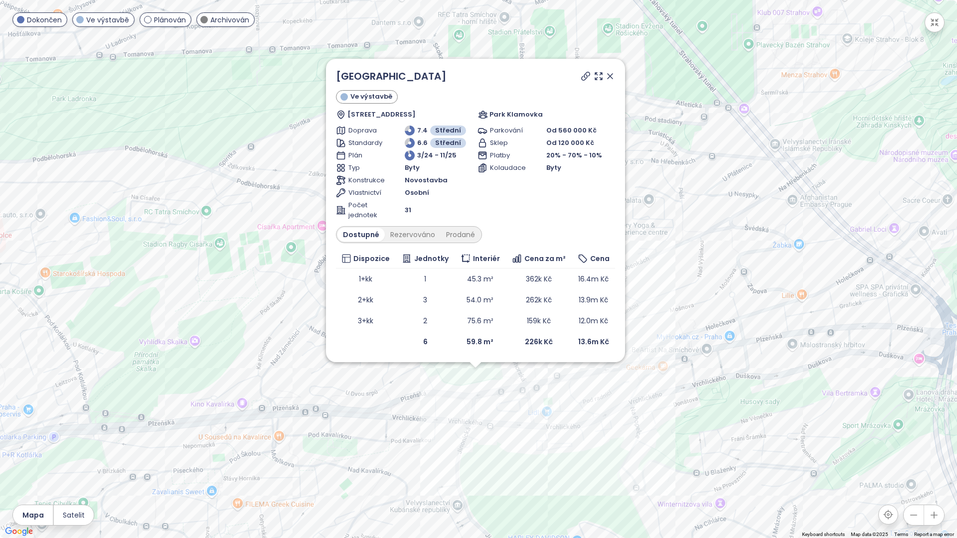
drag, startPoint x: 446, startPoint y: 414, endPoint x: 448, endPoint y: 421, distance: 6.9
click at [453, 448] on div "Klamovka Park Ve výstavbě Plzeňská 2095/150, 150 00 Praha 5-Smíchov, Czechia Pa…" at bounding box center [478, 269] width 957 height 538
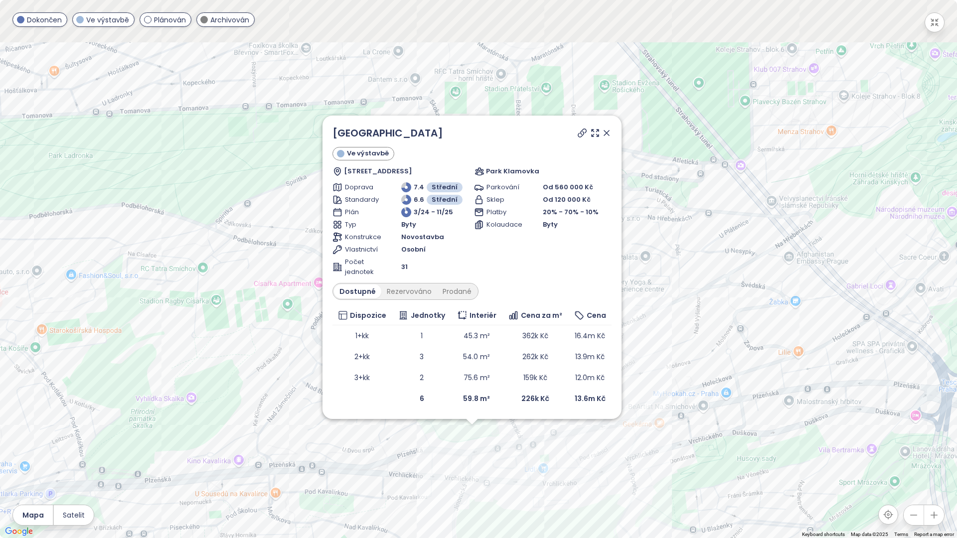
drag, startPoint x: 480, startPoint y: 423, endPoint x: 476, endPoint y: 482, distance: 58.4
click at [476, 471] on div "Klamovka Park Ve výstavbě Plzeňská 2095/150, 150 00 Praha 5-Smíchov, Czechia Pa…" at bounding box center [478, 269] width 957 height 538
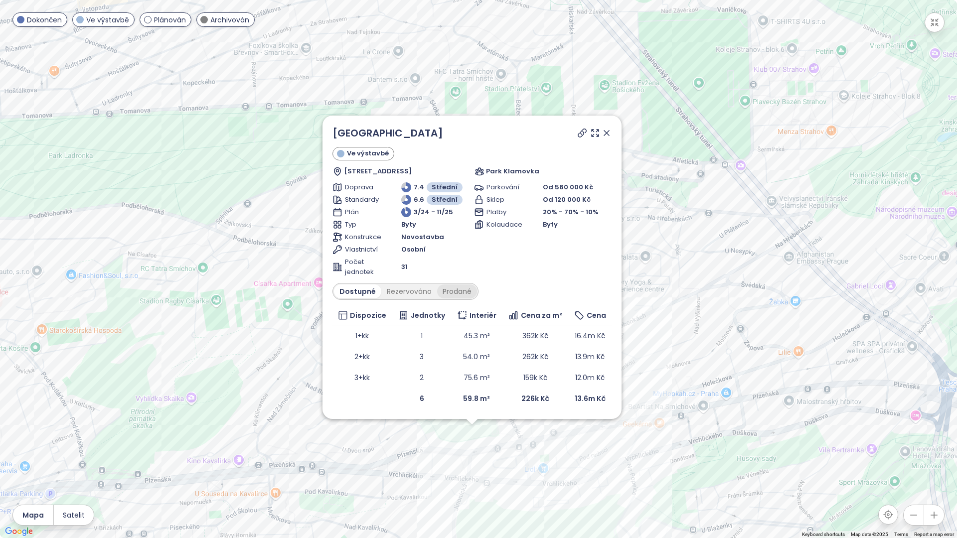
click at [454, 290] on div "Prodané" at bounding box center [457, 292] width 40 height 14
click at [360, 295] on div "Dostupné" at bounding box center [356, 292] width 45 height 14
drag, startPoint x: 430, startPoint y: 396, endPoint x: 415, endPoint y: 402, distance: 15.6
click at [415, 402] on td "6" at bounding box center [421, 398] width 59 height 21
click at [937, 23] on icon "button" at bounding box center [935, 22] width 10 height 10
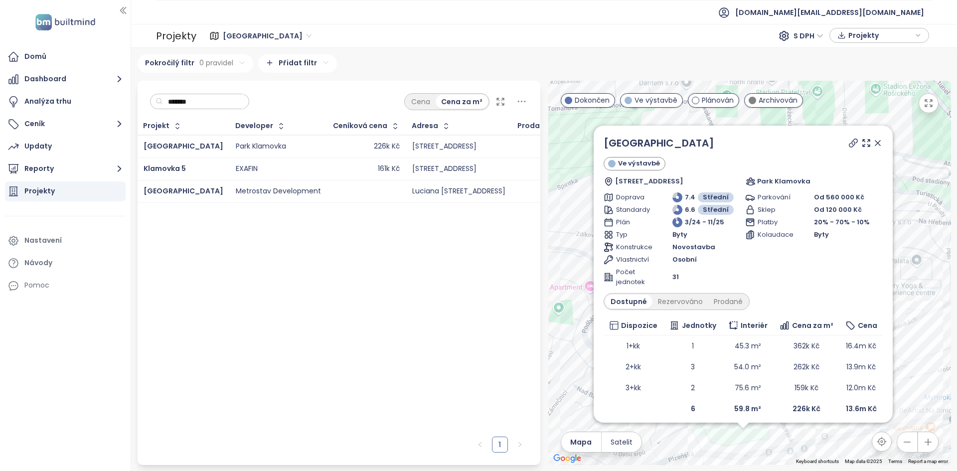
click at [219, 103] on input "*******" at bounding box center [203, 101] width 81 height 15
type input "*"
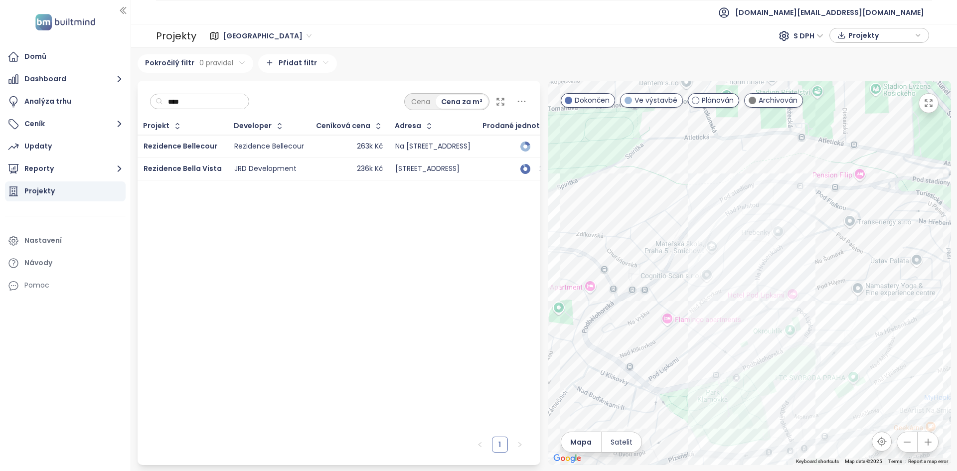
type input "****"
click at [306, 172] on td "JRD Development" at bounding box center [269, 169] width 82 height 22
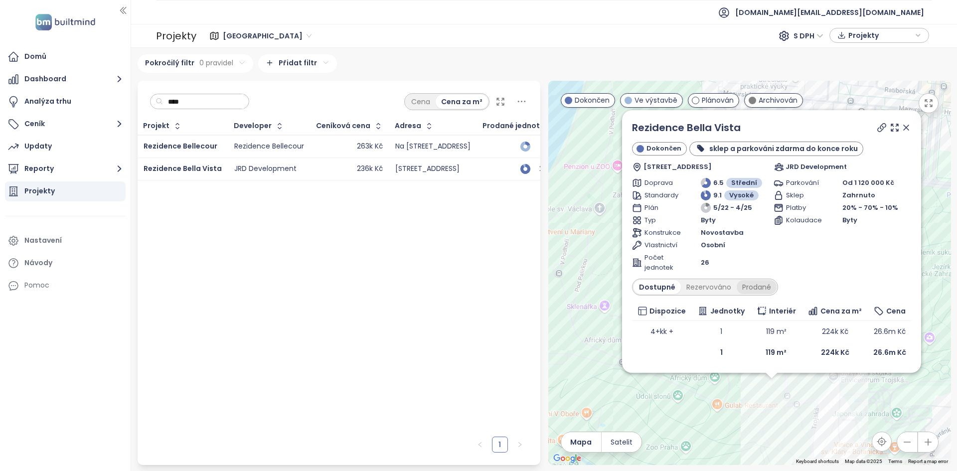
click at [742, 288] on div "Prodané" at bounding box center [757, 287] width 40 height 14
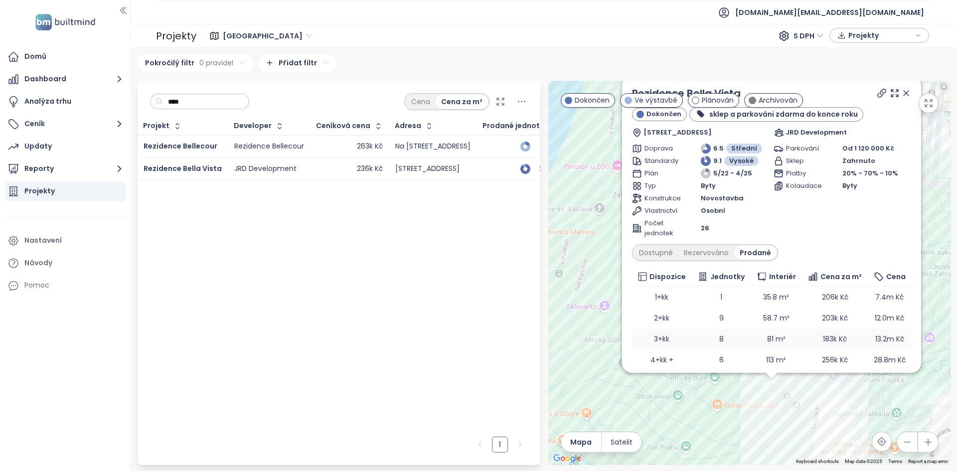
scroll to position [28, 0]
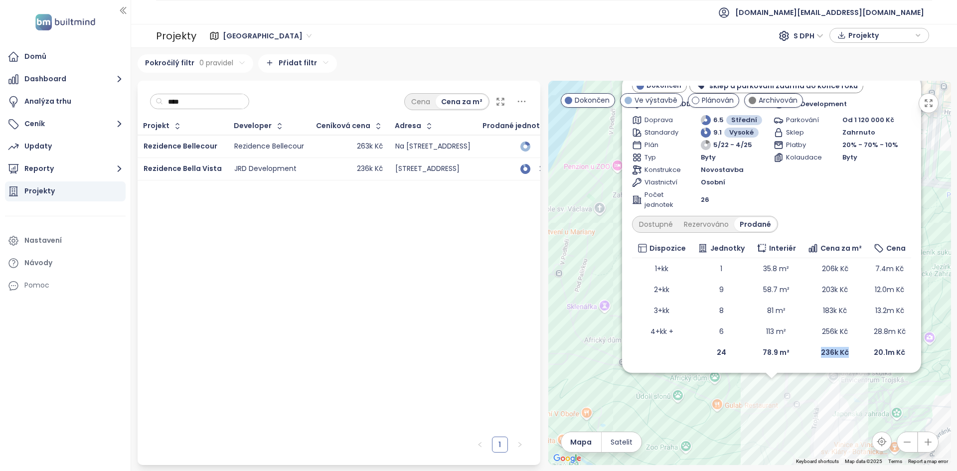
drag, startPoint x: 846, startPoint y: 355, endPoint x: 809, endPoint y: 352, distance: 36.5
click at [809, 352] on td "236k Kč" at bounding box center [835, 352] width 66 height 21
drag, startPoint x: 762, startPoint y: 304, endPoint x: 781, endPoint y: 303, distance: 19.0
click at [781, 303] on td "81 m²" at bounding box center [776, 310] width 51 height 21
click at [762, 290] on td "58.7 m²" at bounding box center [776, 289] width 51 height 21
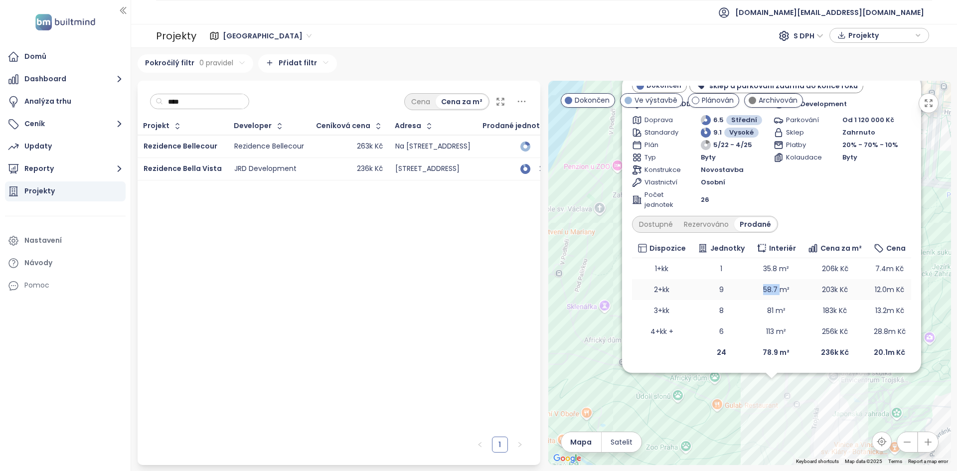
click at [763, 290] on td "58.7 m²" at bounding box center [776, 289] width 51 height 21
drag, startPoint x: 763, startPoint y: 290, endPoint x: 772, endPoint y: 287, distance: 9.5
click at [763, 290] on td "58.7 m²" at bounding box center [776, 289] width 51 height 21
click at [759, 318] on td "81 m²" at bounding box center [776, 310] width 51 height 21
click at [759, 317] on td "81 m²" at bounding box center [776, 310] width 51 height 21
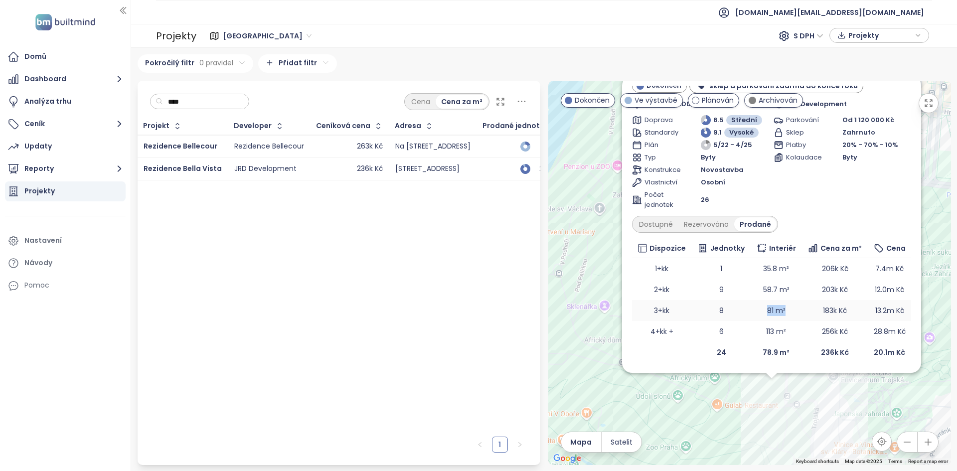
click at [760, 317] on td "81 m²" at bounding box center [776, 310] width 51 height 21
click at [769, 314] on td "81 m²" at bounding box center [776, 310] width 51 height 21
click at [770, 314] on td "81 m²" at bounding box center [776, 310] width 51 height 21
click at [64, 121] on button "Ceník" at bounding box center [65, 124] width 121 height 20
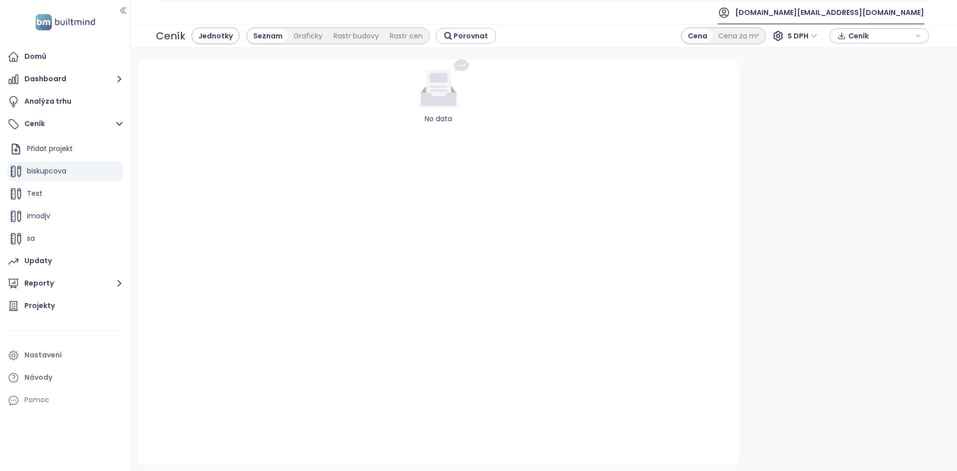
click at [855, 19] on span "[DOMAIN_NAME][EMAIL_ADDRESS][DOMAIN_NAME]" at bounding box center [829, 12] width 189 height 24
click at [844, 34] on li "Odhlásit se" at bounding box center [863, 40] width 117 height 20
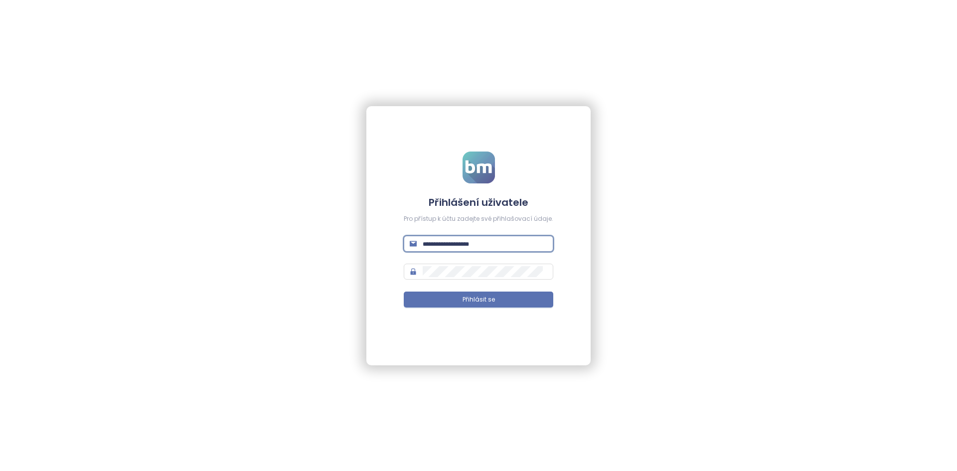
click at [485, 244] on input "text" at bounding box center [485, 243] width 125 height 11
type input "**********"
click at [404, 292] on button "Přihlásit se" at bounding box center [479, 300] width 150 height 16
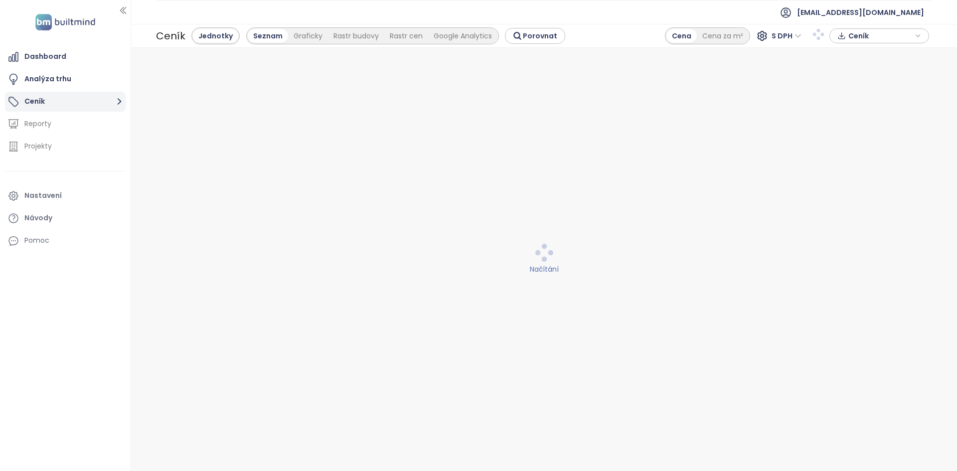
click at [98, 104] on button "Ceník" at bounding box center [65, 102] width 121 height 20
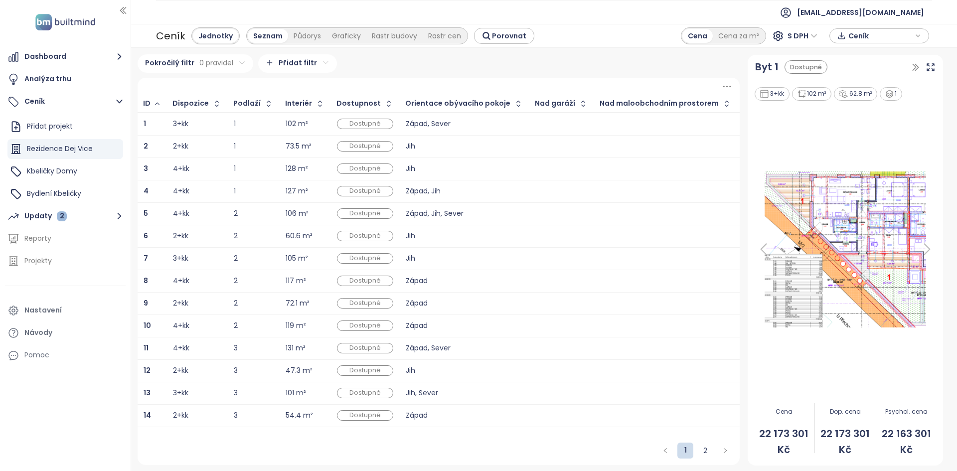
click at [285, 60] on html "Dashboard Analýza trhu Ceník Přidat projekt Rezidence Dej Vice Kbeličky Domy By…" at bounding box center [478, 235] width 957 height 471
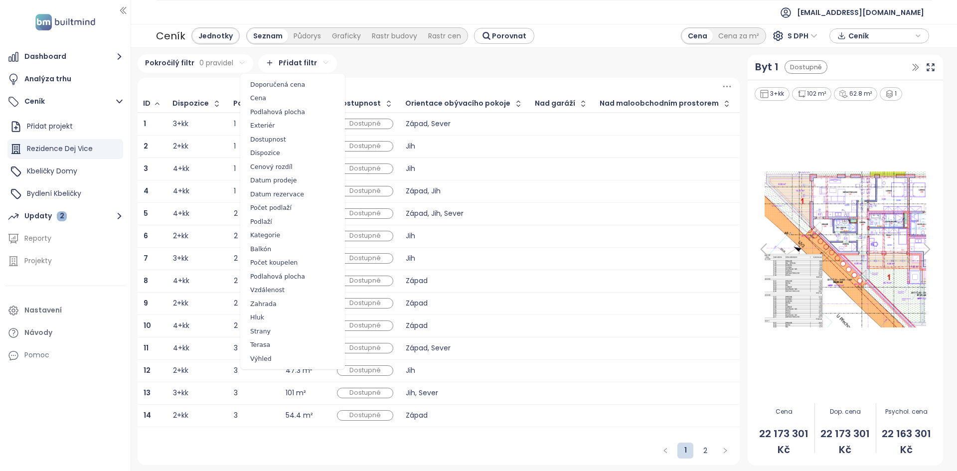
drag, startPoint x: 273, startPoint y: 141, endPoint x: 274, endPoint y: 150, distance: 9.1
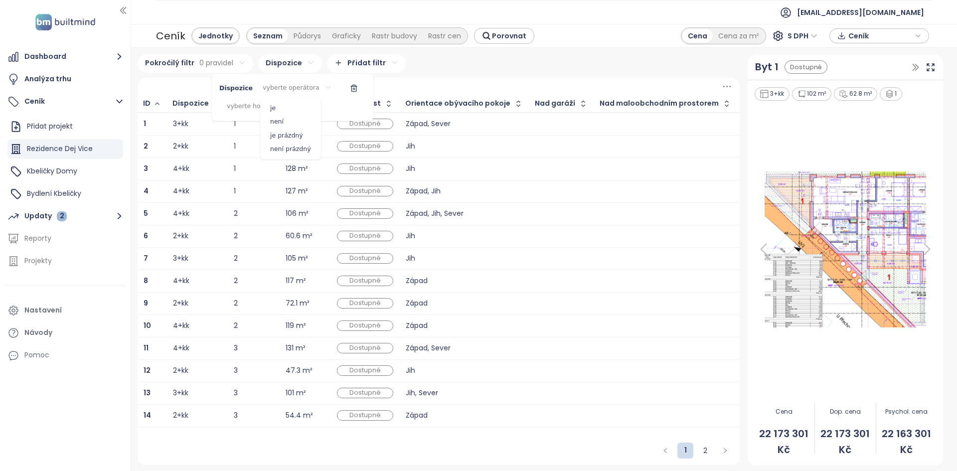
click at [294, 91] on html "Dashboard Analýza trhu Ceník Přidat projekt Rezidence Dej Vice Kbeličky Domy By…" at bounding box center [478, 235] width 957 height 471
click at [283, 112] on span "je" at bounding box center [291, 108] width 56 height 14
click at [270, 104] on html "Dashboard Analýza trhu Ceník Přidat projekt Rezidence Dej Vice Kbeličky Domy By…" at bounding box center [478, 235] width 957 height 471
click at [206, 118] on html "Dashboard Analýza trhu Ceník Přidat projekt Rezidence Dej Vice Kbeličky Domy By…" at bounding box center [478, 235] width 957 height 471
click at [212, 101] on html "Dashboard Analýza trhu Ceník Přidat projekt Rezidence Dej Vice Kbeličky Domy By…" at bounding box center [478, 235] width 957 height 471
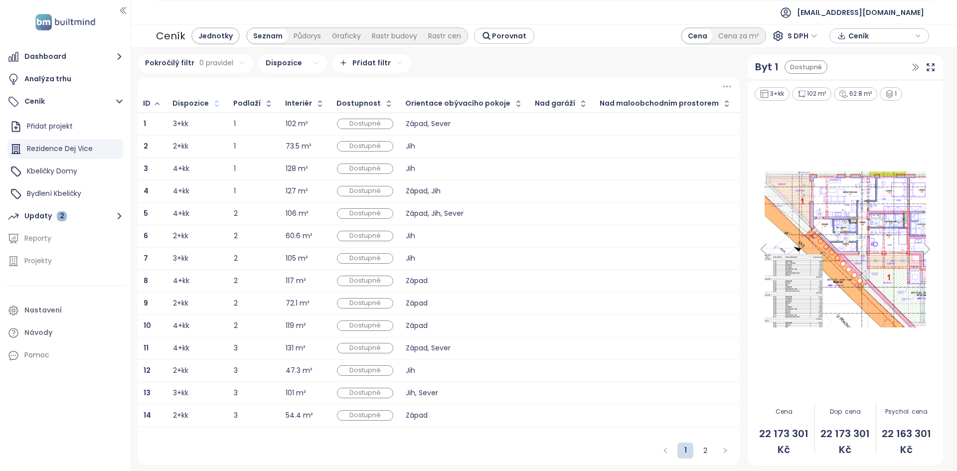
click at [212, 103] on icon "button" at bounding box center [217, 104] width 10 height 10
click at [214, 103] on icon "button" at bounding box center [217, 104] width 7 height 12
drag, startPoint x: 135, startPoint y: 299, endPoint x: 134, endPoint y: 251, distance: 48.4
click at [134, 251] on div "Pokročilý filtr 0 pravidel Dispozice Přidat filtr ID Dispozice Podlaží Interiér…" at bounding box center [439, 259] width 610 height 411
click at [197, 300] on div "3+kk" at bounding box center [199, 304] width 46 height 12
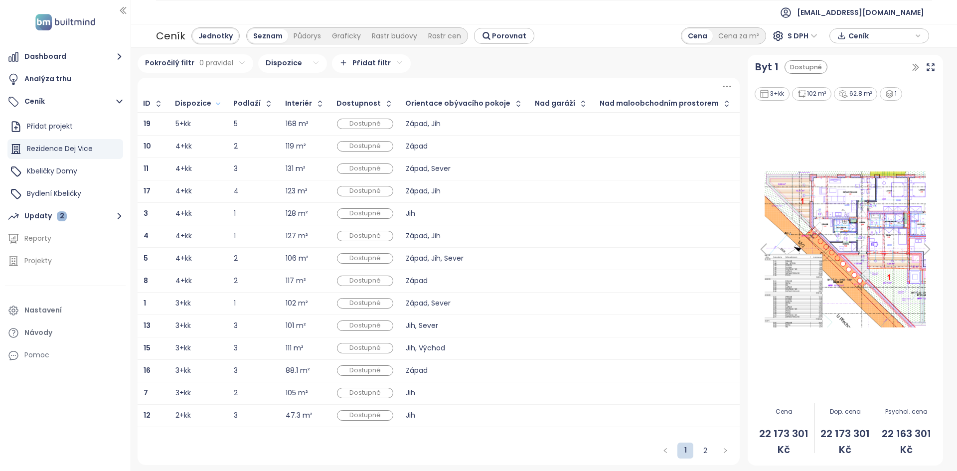
click at [810, 242] on img at bounding box center [845, 250] width 183 height 162
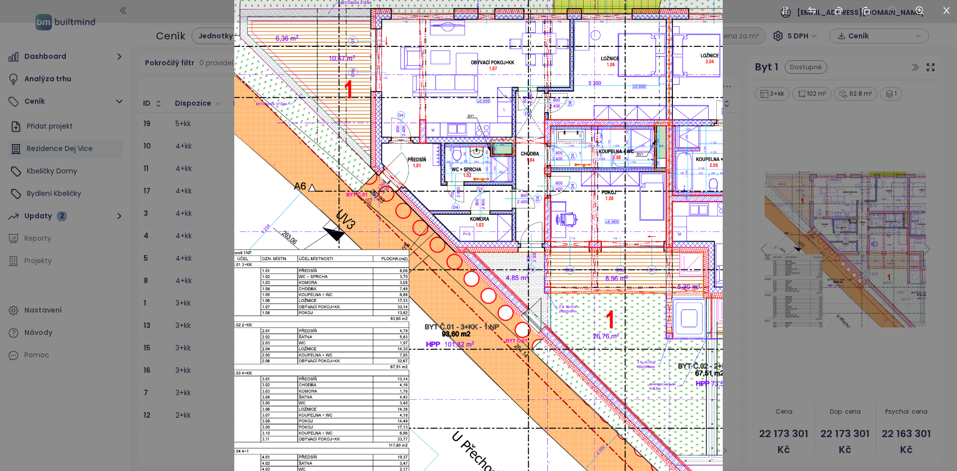
click at [153, 114] on div at bounding box center [478, 235] width 957 height 471
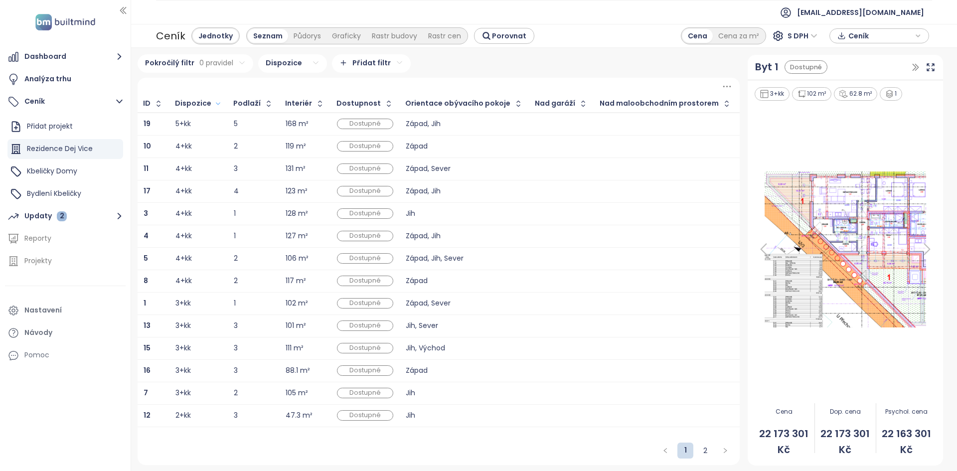
click at [885, 41] on span "Ceník" at bounding box center [881, 35] width 64 height 15
click at [876, 81] on span "Stáhnout" at bounding box center [867, 85] width 35 height 11
click at [146, 125] on b "19" at bounding box center [147, 124] width 7 height 10
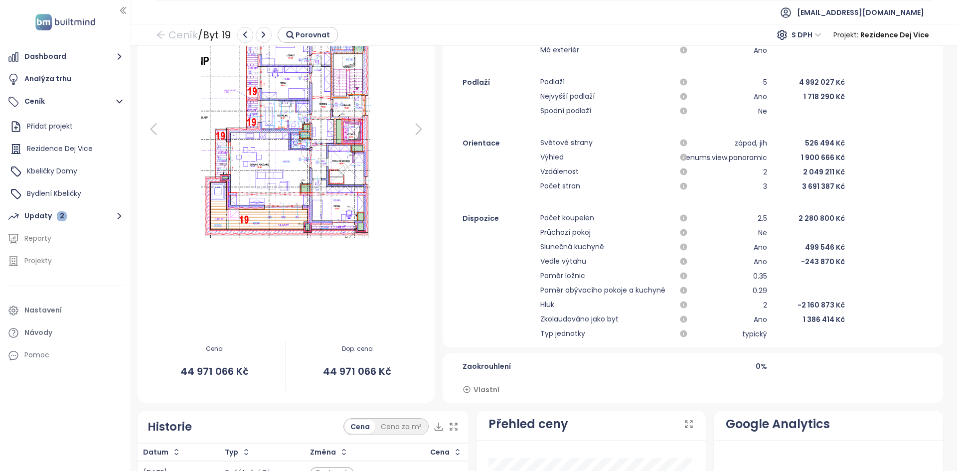
scroll to position [176, 0]
drag, startPoint x: 250, startPoint y: 373, endPoint x: 171, endPoint y: 343, distance: 84.6
click at [171, 343] on div "Cena 44 971 066 Kč" at bounding box center [215, 365] width 143 height 62
click at [214, 360] on div "Cena 44 971 066 Kč" at bounding box center [215, 365] width 143 height 62
click at [214, 361] on div "Cena 44 971 066 Kč" at bounding box center [215, 365] width 143 height 62
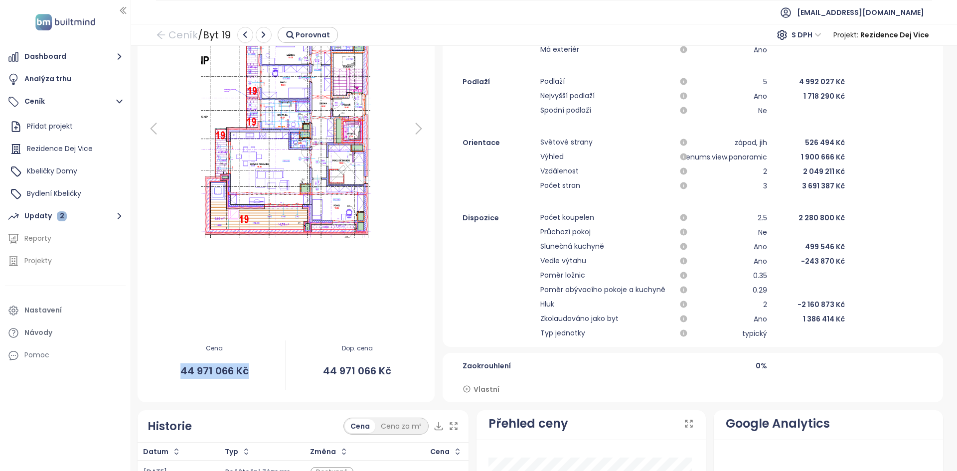
click at [214, 361] on div "Cena 44 971 066 Kč" at bounding box center [215, 365] width 143 height 62
drag, startPoint x: 390, startPoint y: 375, endPoint x: 337, endPoint y: 350, distance: 58.9
click at [337, 350] on div "Dop. cena 44 971 066 Kč" at bounding box center [357, 365] width 143 height 62
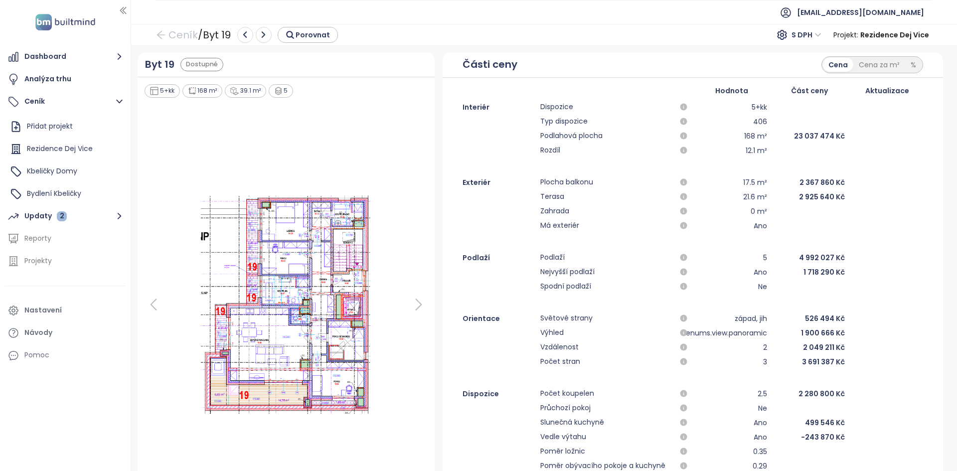
scroll to position [0, 0]
click at [324, 28] on button "Porovnat" at bounding box center [308, 35] width 60 height 16
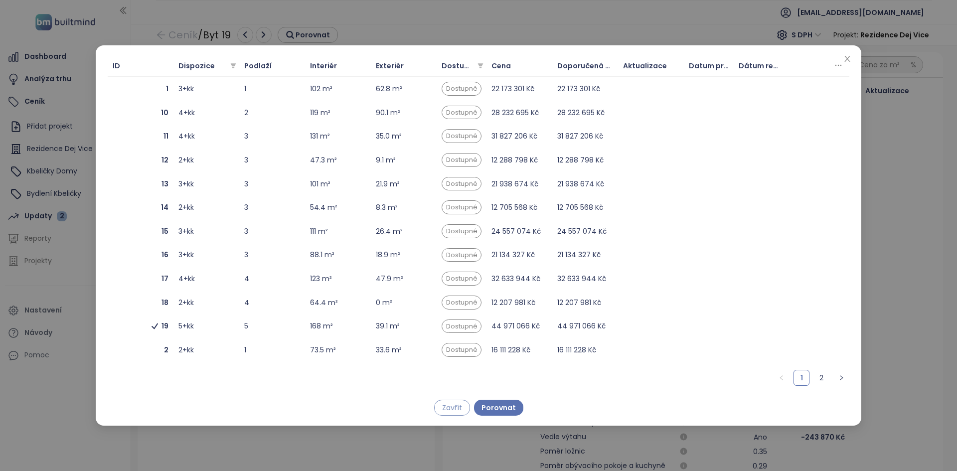
click at [438, 406] on button "Zavřít" at bounding box center [452, 408] width 36 height 16
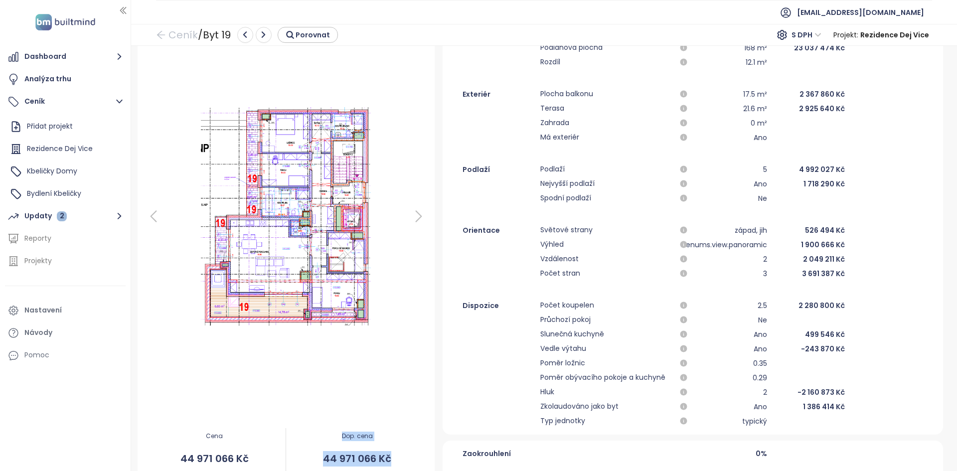
scroll to position [88, 0]
click at [294, 34] on icon "button" at bounding box center [290, 34] width 9 height 9
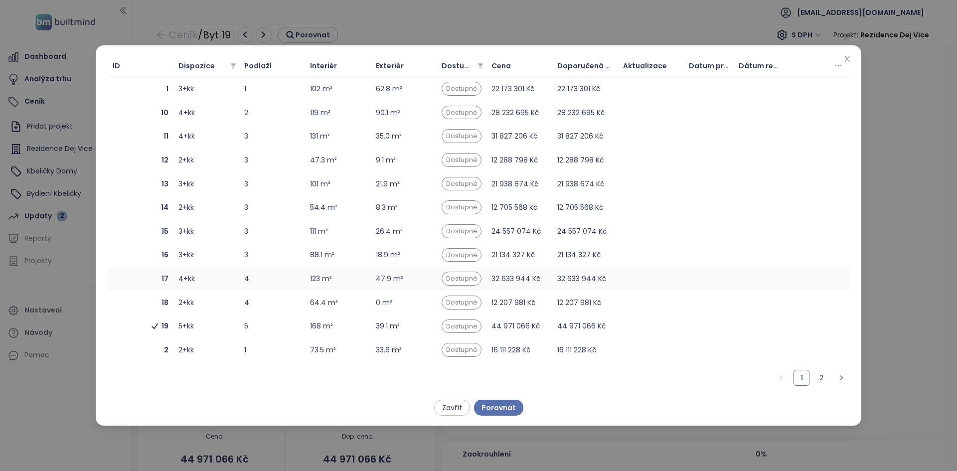
click at [138, 281] on span "17" at bounding box center [141, 278] width 56 height 11
click at [150, 139] on span "11" at bounding box center [141, 136] width 56 height 11
click at [506, 405] on span "Porovnat" at bounding box center [499, 407] width 34 height 11
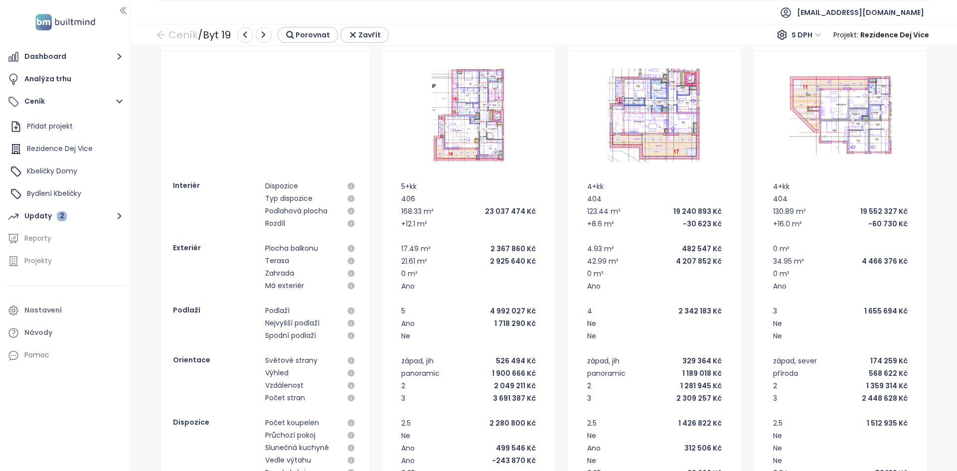
scroll to position [31, 0]
drag, startPoint x: 480, startPoint y: 250, endPoint x: 522, endPoint y: 247, distance: 42.5
click at [522, 247] on div "17.49 m² 2 367 860 Kč" at bounding box center [468, 248] width 135 height 12
click at [505, 269] on div "0 m²" at bounding box center [468, 273] width 135 height 12
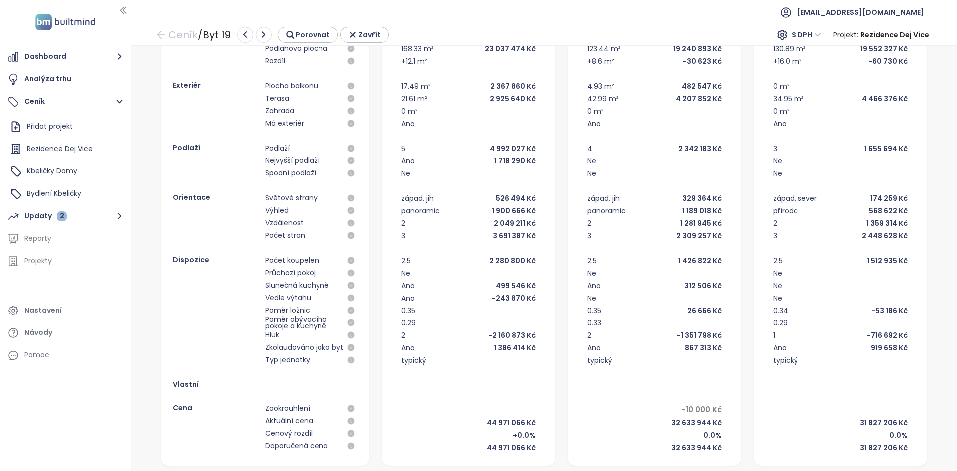
scroll to position [0, 0]
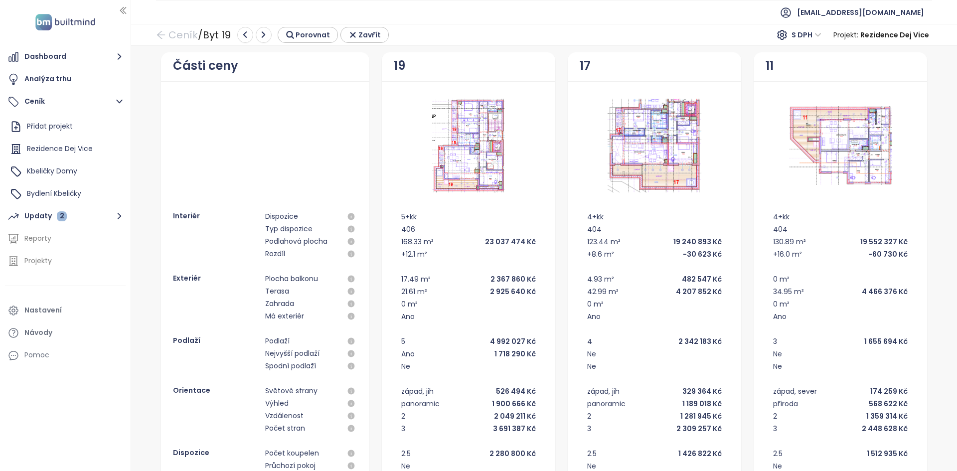
click at [496, 291] on div "2 925 640 Kč" at bounding box center [513, 291] width 46 height 11
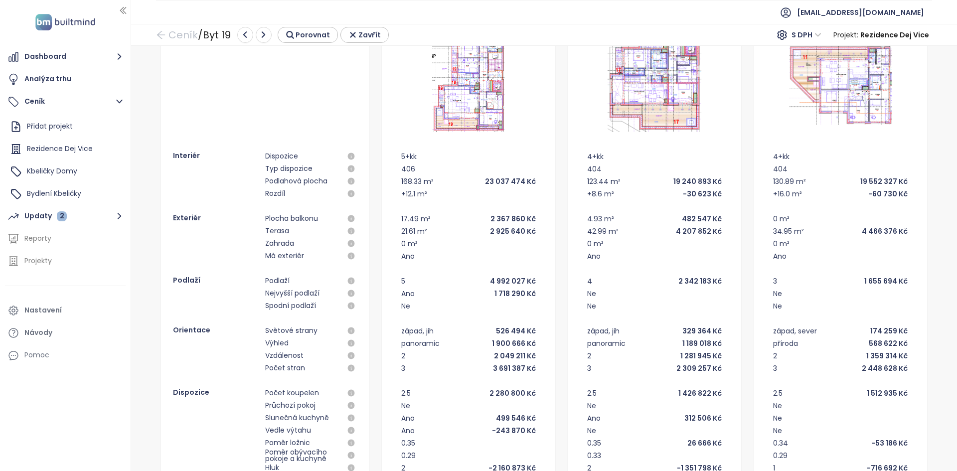
scroll to position [60, 0]
drag, startPoint x: 532, startPoint y: 235, endPoint x: 416, endPoint y: 206, distance: 118.9
click at [416, 206] on div "5+kk 406 168.33 m² 23 037 474 Kč +12.1 m² 17.49 m² 2 367 860 Kč 21.61 m² 2 925 …" at bounding box center [469, 369] width 150 height 436
click at [431, 211] on div "5+kk 406 168.33 m² 23 037 474 Kč +12.1 m² 17.49 m² 2 367 860 Kč 21.61 m² 2 925 …" at bounding box center [469, 369] width 150 height 436
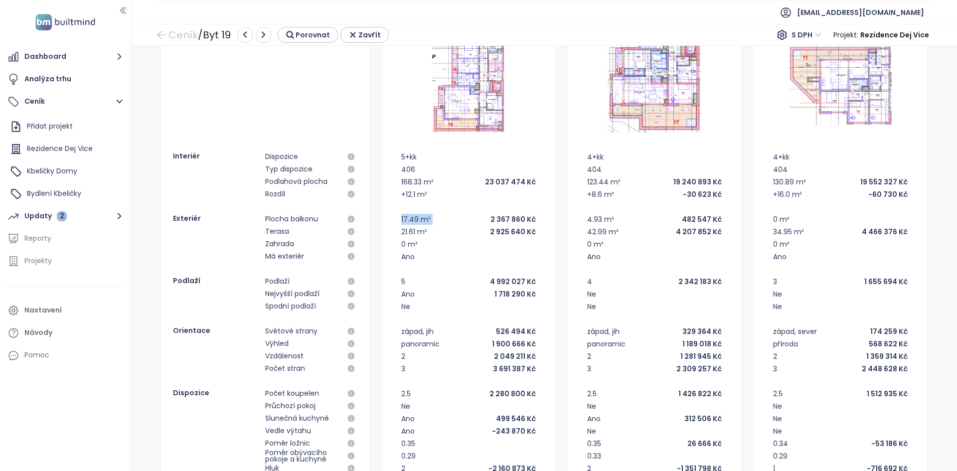
click at [431, 211] on div "5+kk 406 168.33 m² 23 037 474 Kč +12.1 m² 17.49 m² 2 367 860 Kč 21.61 m² 2 925 …" at bounding box center [469, 369] width 150 height 436
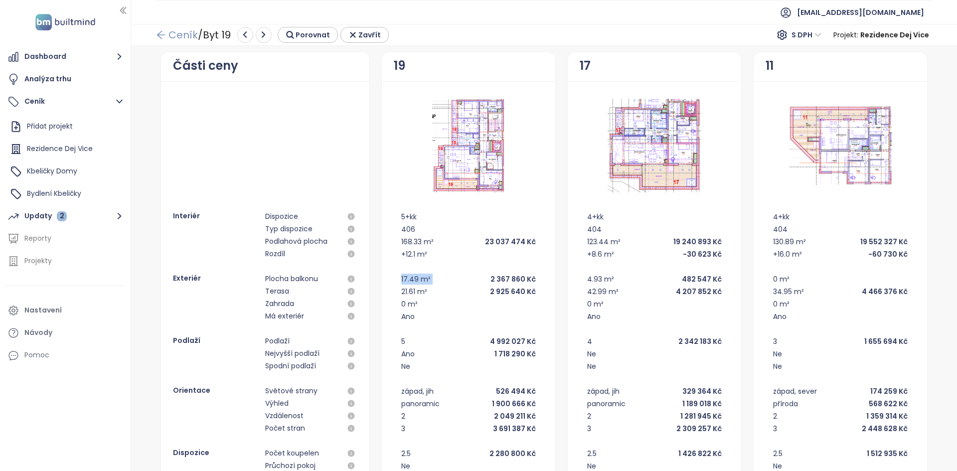
click at [191, 35] on link "Ceník" at bounding box center [177, 35] width 42 height 18
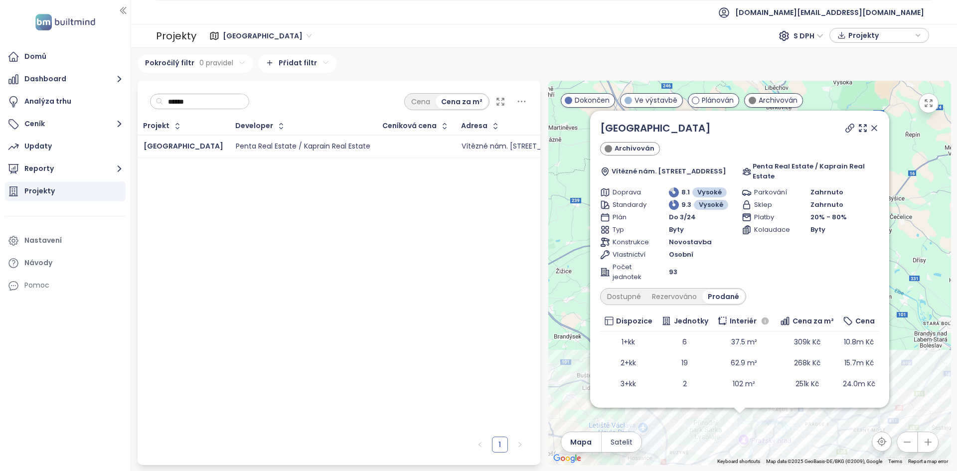
click at [193, 107] on input "******" at bounding box center [203, 101] width 81 height 15
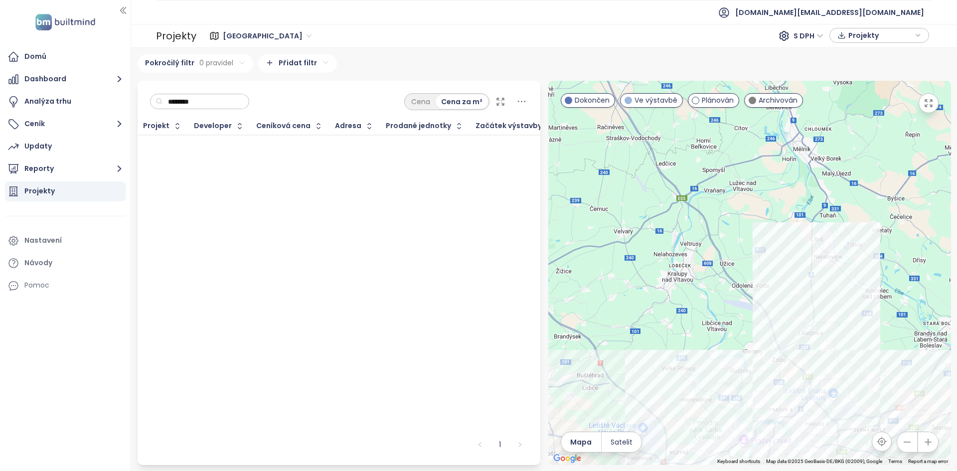
type input "*********"
click at [295, 150] on div at bounding box center [315, 147] width 66 height 12
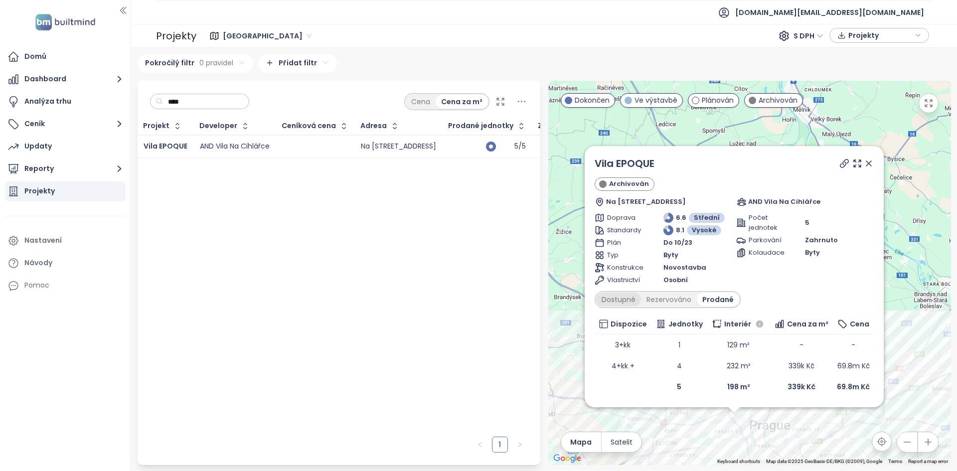
click at [621, 299] on div "Dostupné" at bounding box center [618, 300] width 45 height 14
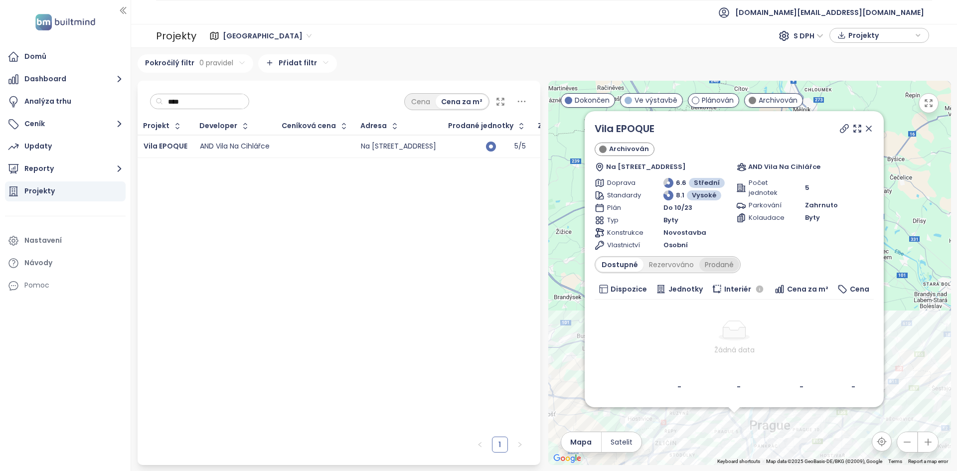
click at [714, 266] on div "Prodané" at bounding box center [720, 265] width 40 height 14
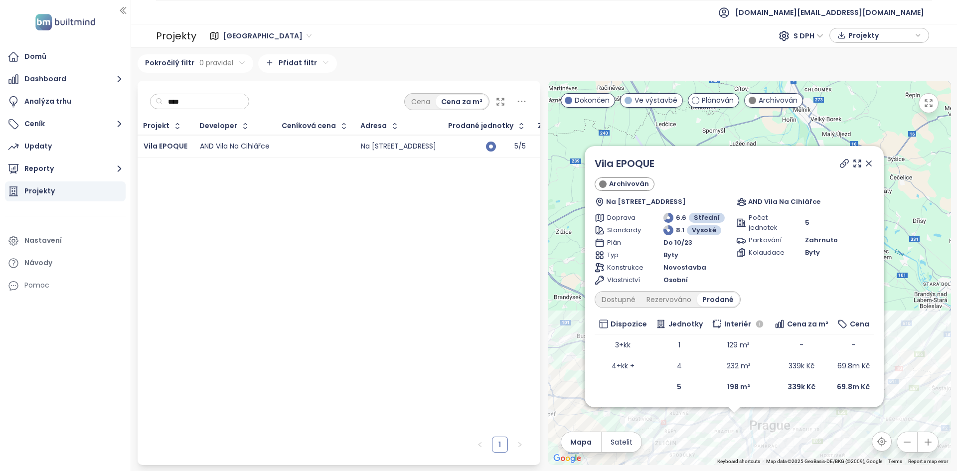
click at [178, 98] on input "****" at bounding box center [203, 101] width 81 height 15
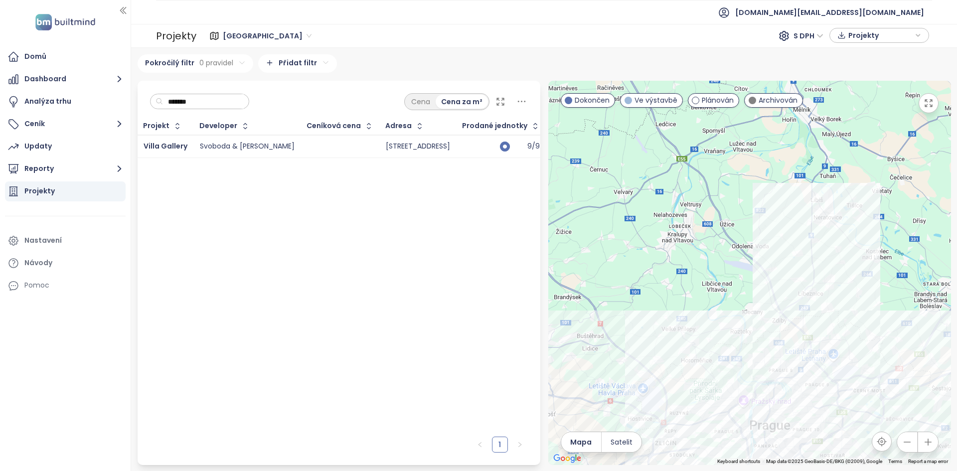
type input "*******"
click at [324, 154] on td at bounding box center [340, 146] width 79 height 23
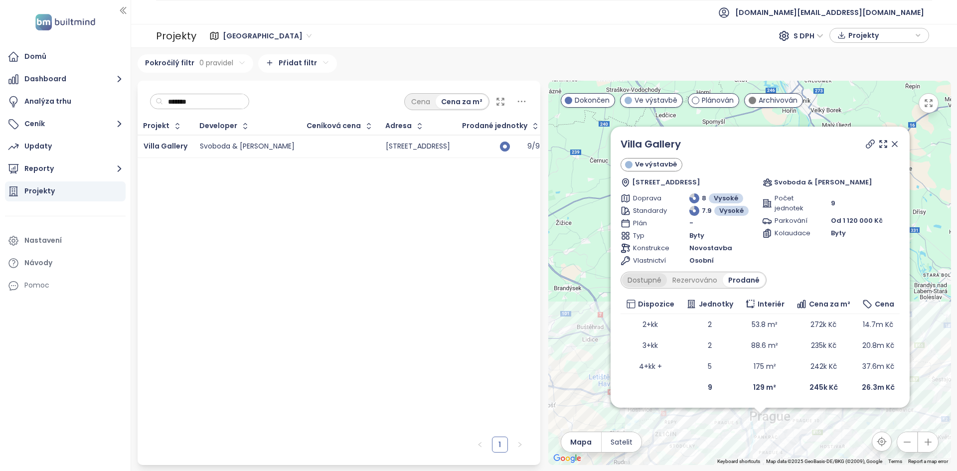
click at [648, 273] on div "Dostupné" at bounding box center [644, 280] width 45 height 14
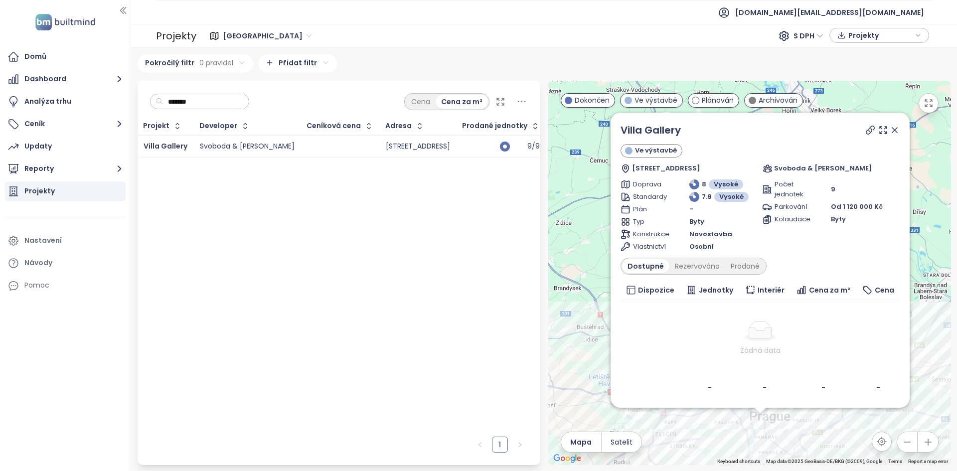
click at [653, 283] on th "Dispozice" at bounding box center [651, 290] width 60 height 19
click at [870, 126] on icon at bounding box center [871, 130] width 10 height 10
click at [732, 265] on div "Prodané" at bounding box center [745, 266] width 40 height 14
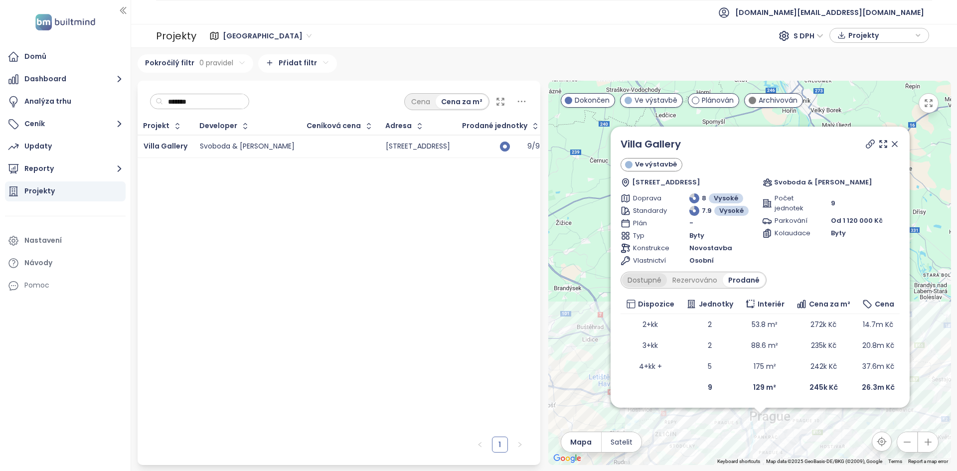
click at [639, 276] on div "Dostupné" at bounding box center [644, 280] width 45 height 14
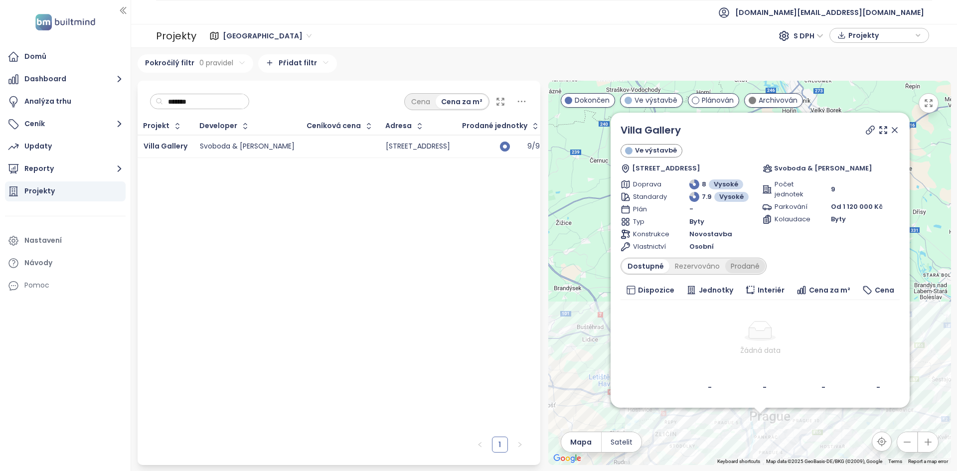
click at [735, 269] on div "Prodané" at bounding box center [745, 266] width 40 height 14
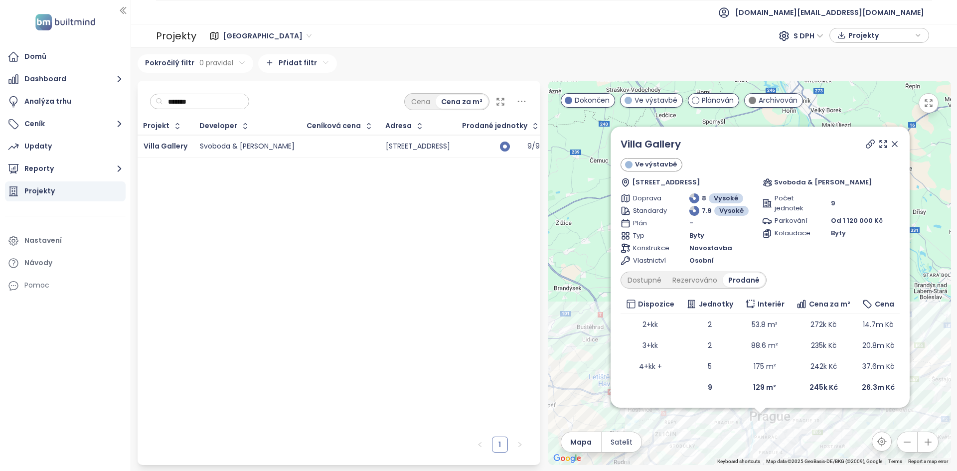
click at [736, 443] on div "Villa Gallery Ve výstavbě Ve Svahu 25, 147 00 Praha 4, Czechia Svoboda & Willia…" at bounding box center [749, 273] width 403 height 384
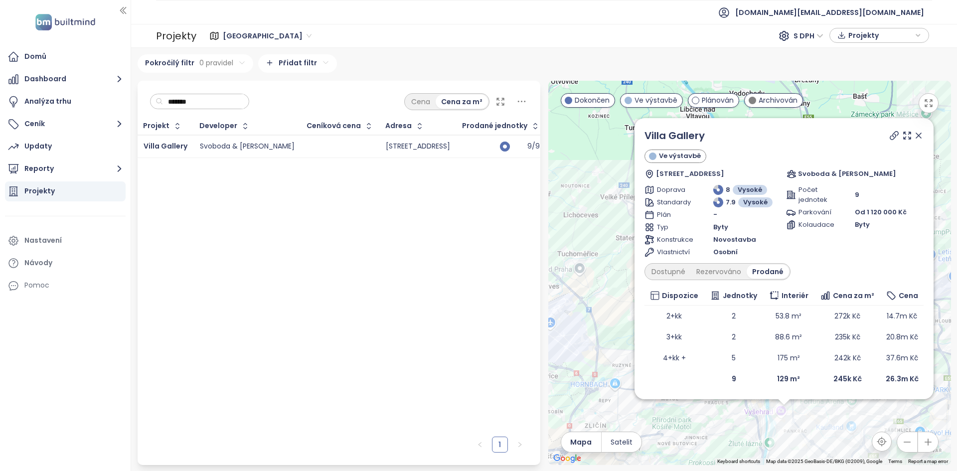
click at [768, 431] on div "Villa Gallery Ve výstavbě Ve Svahu 25, 147 00 Praha 4, Czechia Svoboda & Willia…" at bounding box center [749, 273] width 403 height 384
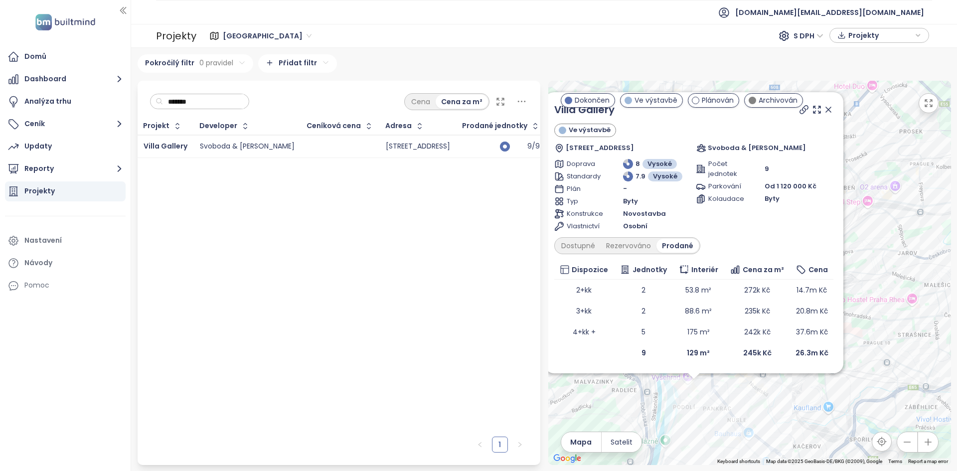
drag, startPoint x: 764, startPoint y: 430, endPoint x: 656, endPoint y: 409, distance: 109.8
click at [656, 409] on div "Villa Gallery Ve výstavbě Ve Svahu 25, 147 00 Praha 4, Czechia Svoboda & Willia…" at bounding box center [749, 273] width 403 height 384
click at [577, 241] on div "Dostupné" at bounding box center [578, 246] width 45 height 14
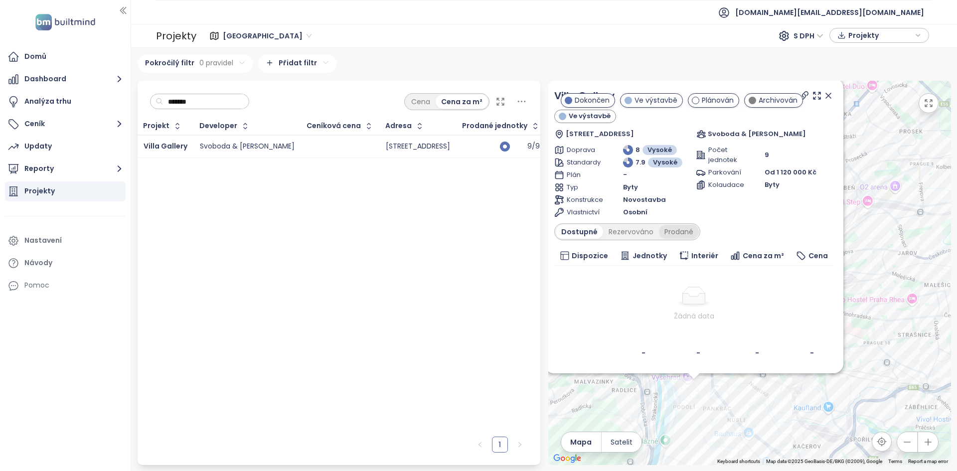
click at [685, 229] on div "Prodané" at bounding box center [679, 232] width 40 height 14
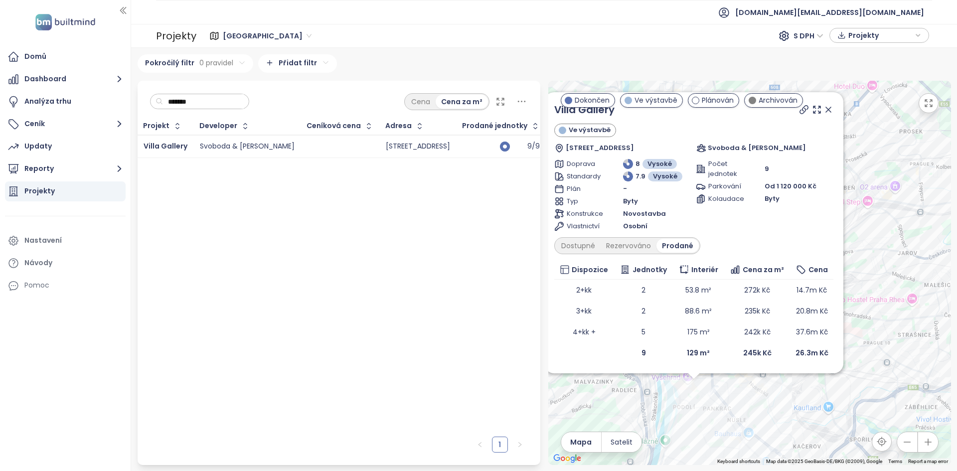
click at [227, 106] on input "*******" at bounding box center [203, 101] width 81 height 15
